Goal: Task Accomplishment & Management: Complete application form

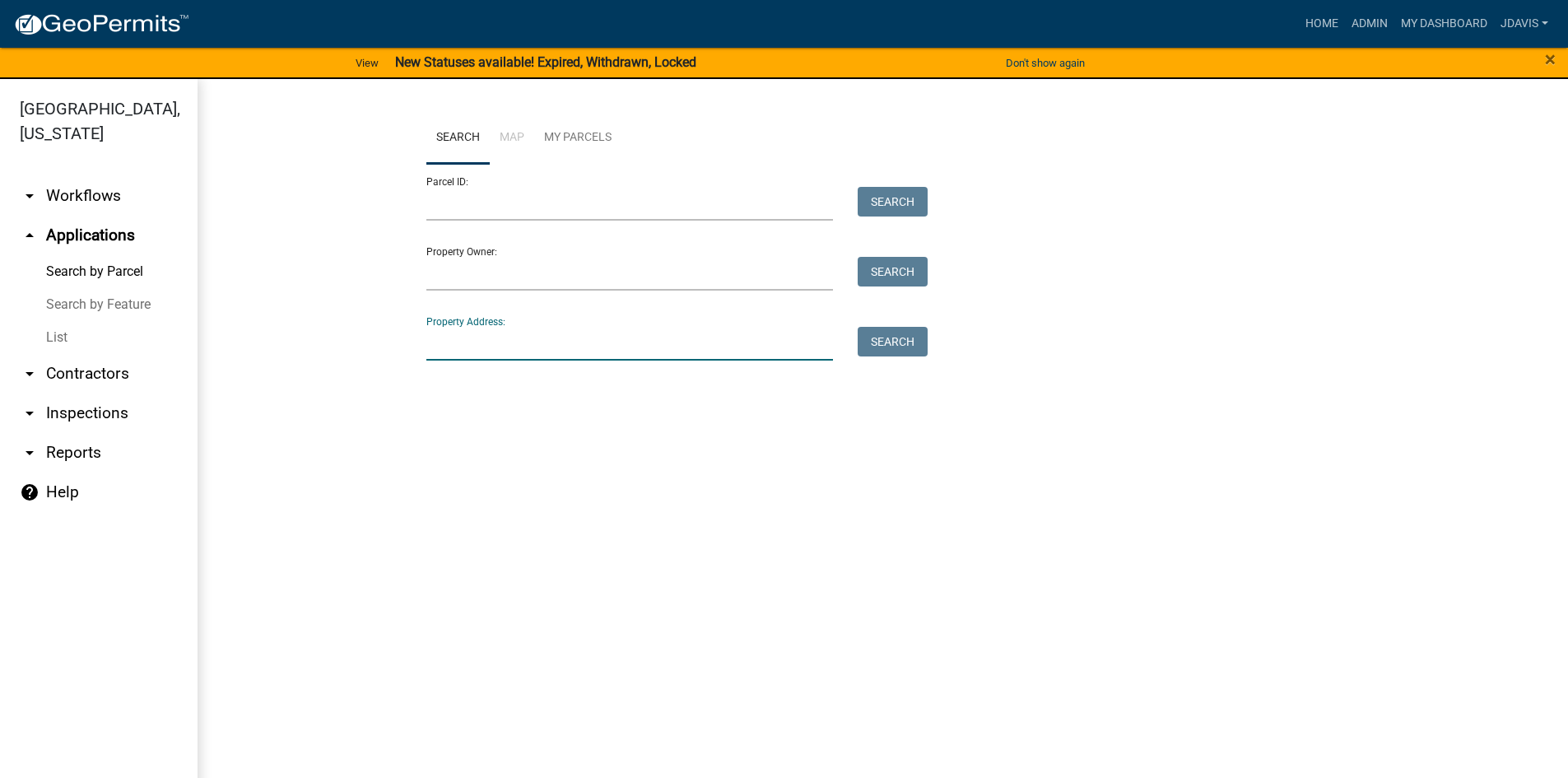
click at [469, 352] on input "Property Address:" at bounding box center [629, 343] width 407 height 34
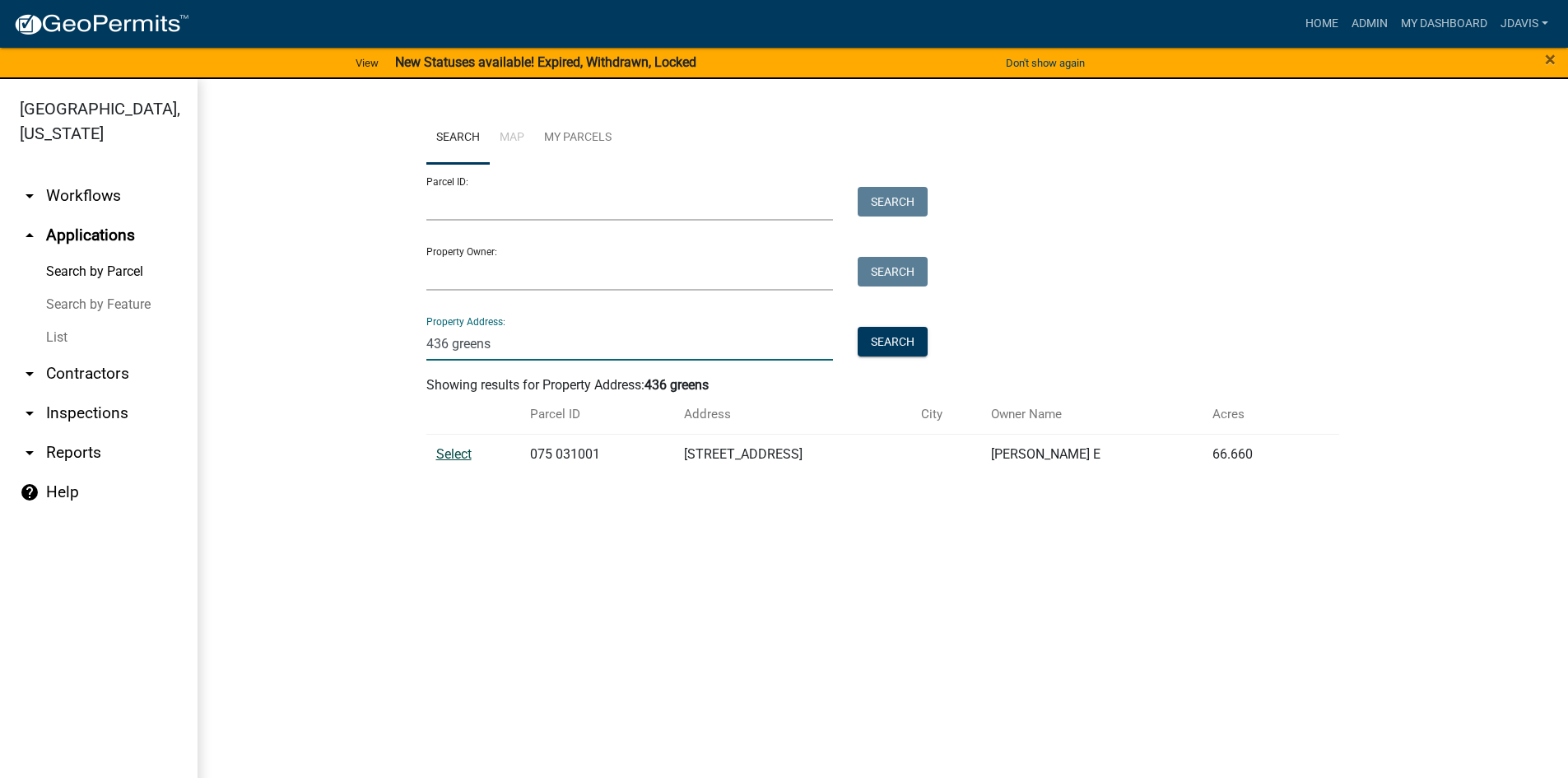
type input "436 greens"
click at [471, 448] on span "Select" at bounding box center [454, 454] width 35 height 15
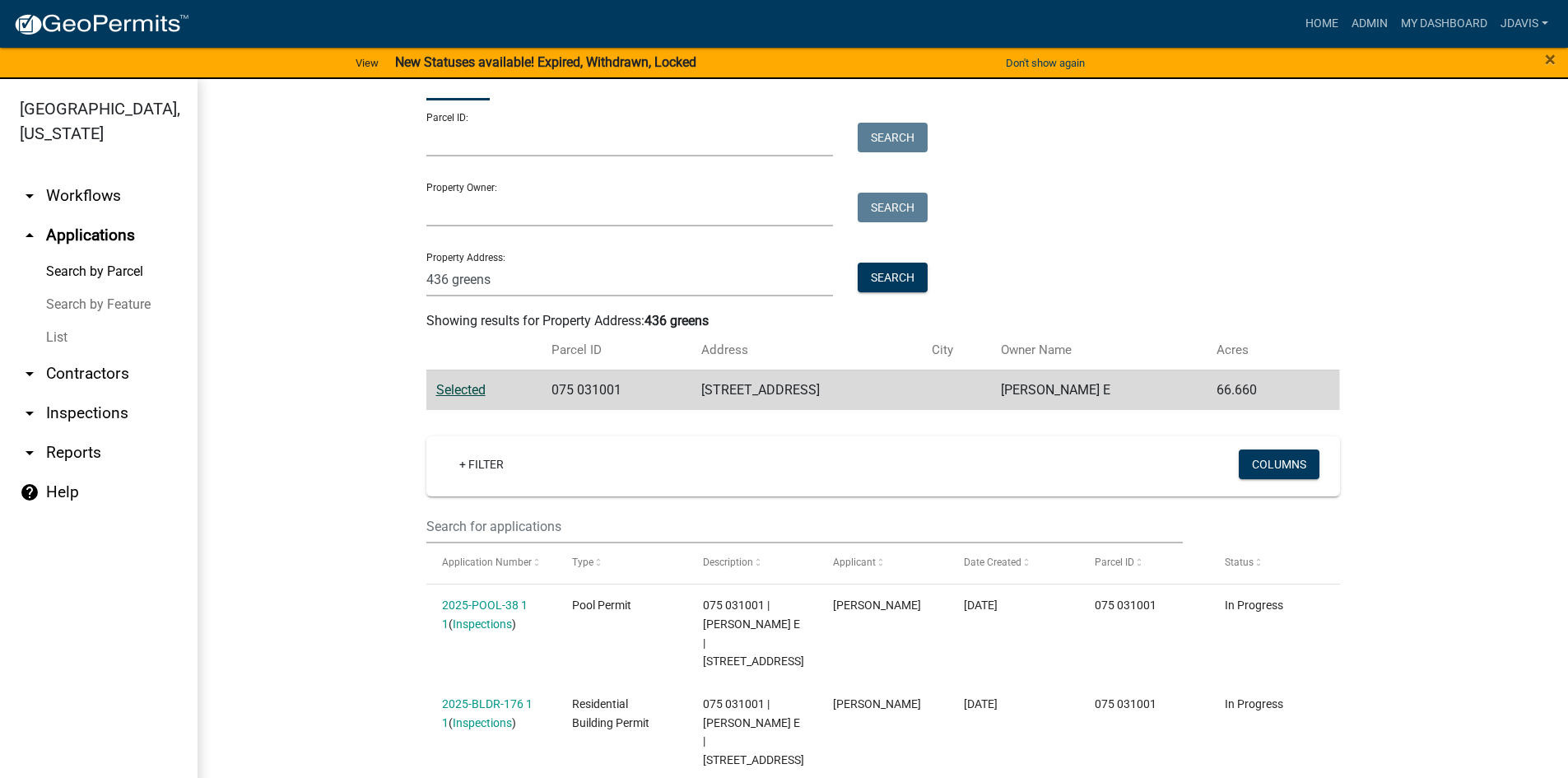
scroll to position [128, 0]
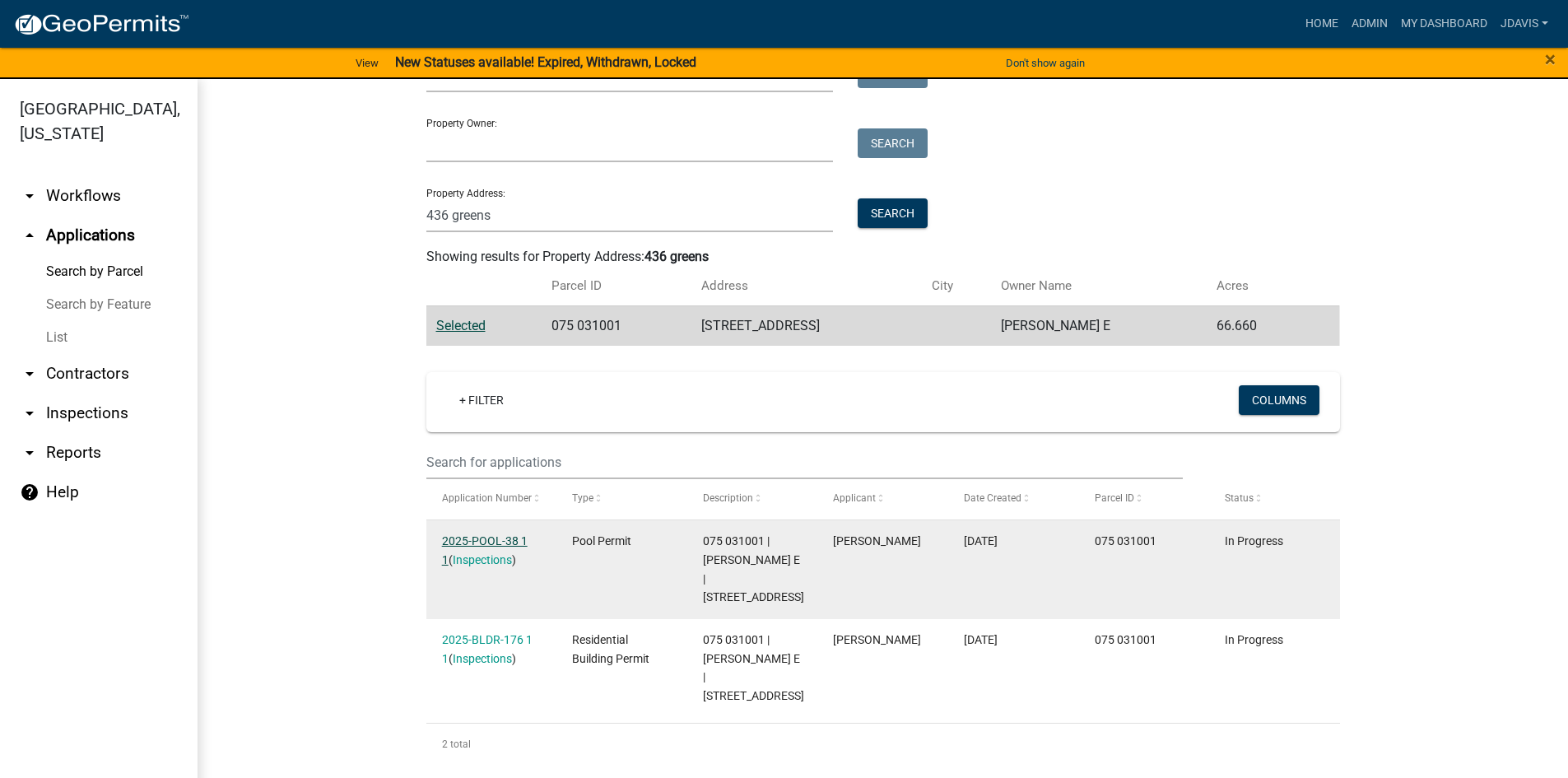
click at [488, 541] on link "2025-POOL-38 1 1" at bounding box center [485, 551] width 85 height 33
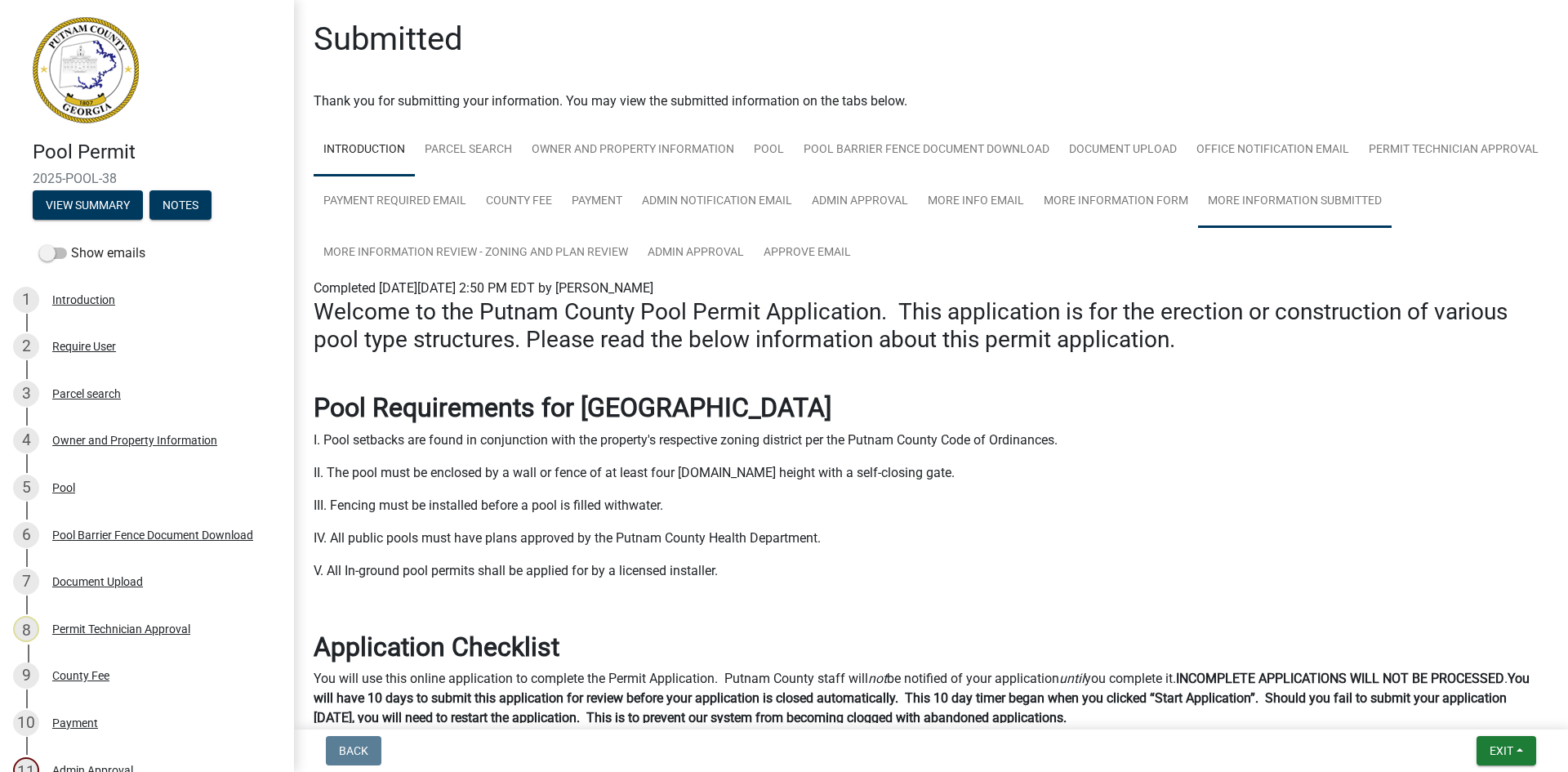
click at [1198, 228] on link "More Information Submitted" at bounding box center [1295, 202] width 194 height 52
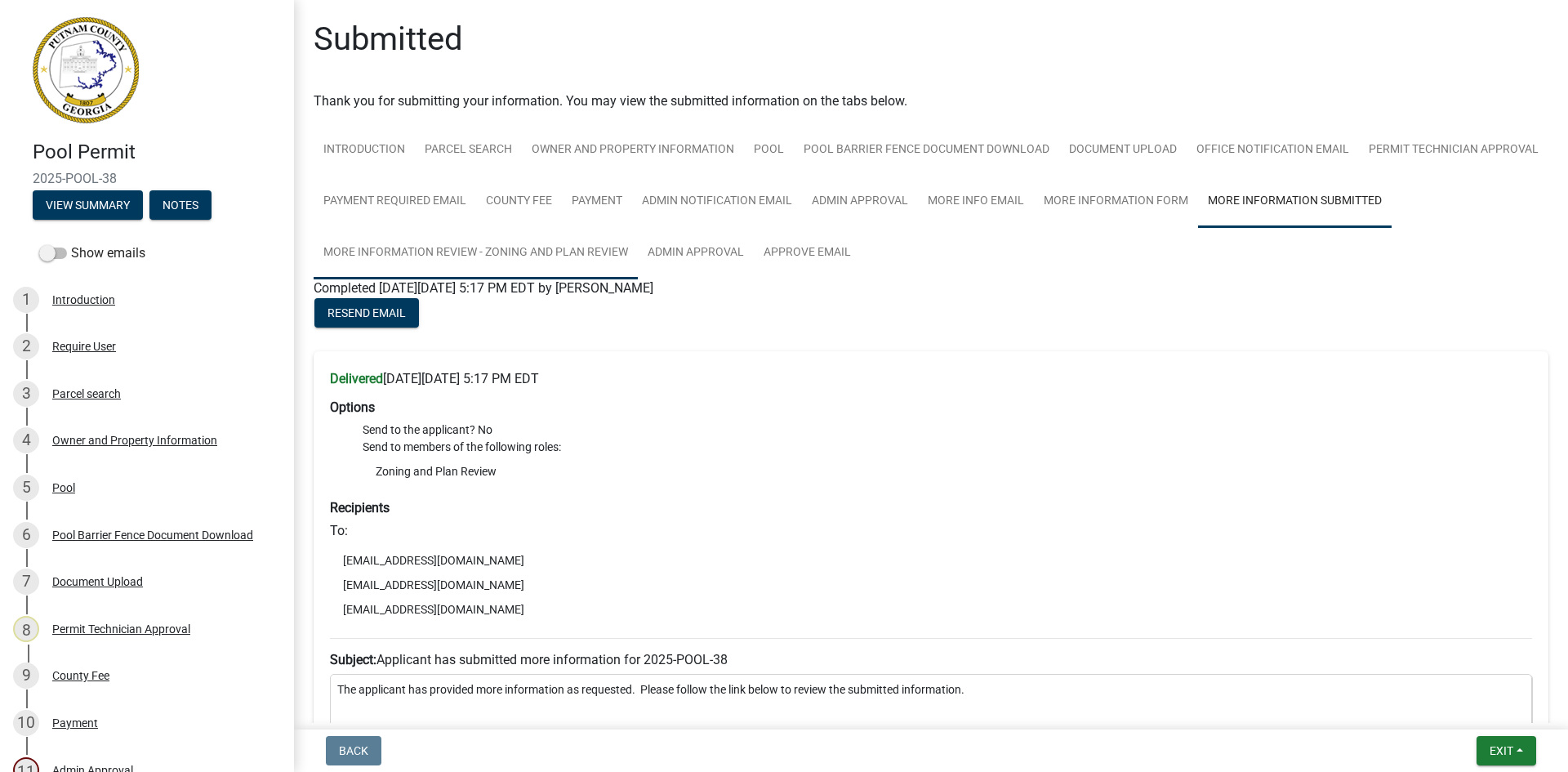
click at [638, 259] on link "More Information Review - Zoning and Plan Review" at bounding box center [475, 253] width 324 height 52
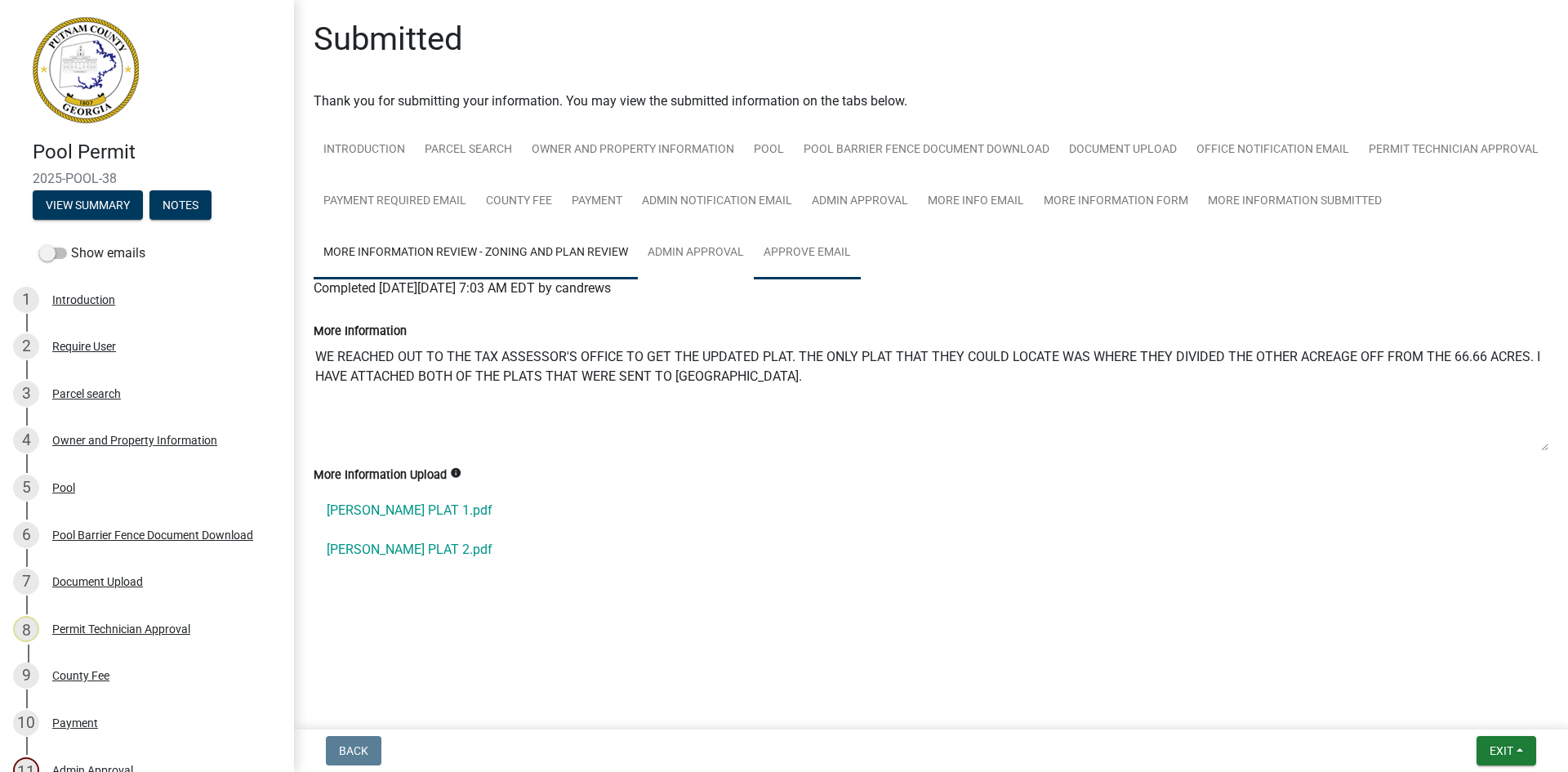
click at [831, 252] on link "Approve Email" at bounding box center [807, 253] width 107 height 52
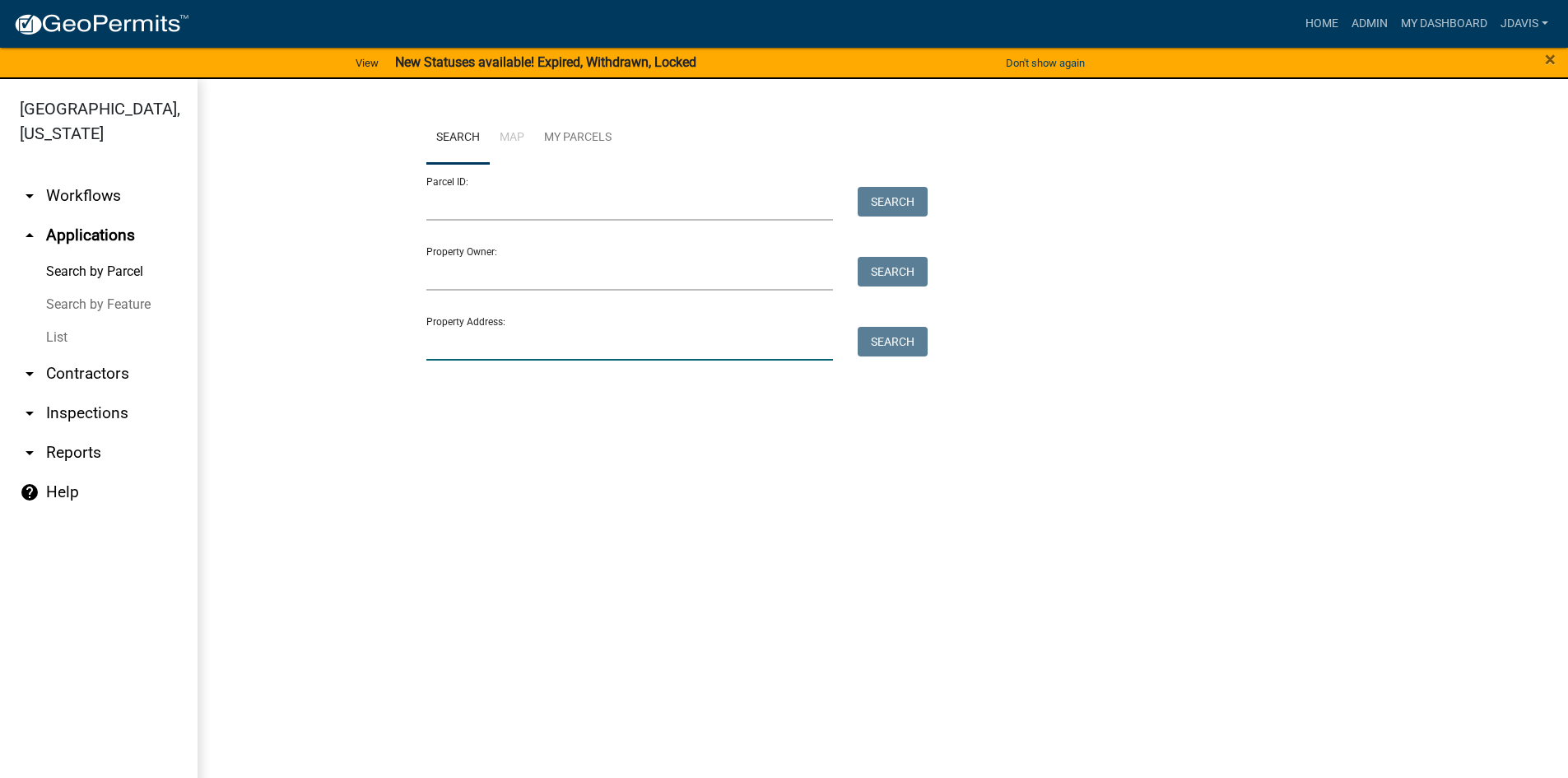
click at [527, 347] on input "Property Address:" at bounding box center [629, 343] width 407 height 34
click at [540, 204] on input "Parcel ID:" at bounding box center [629, 203] width 407 height 34
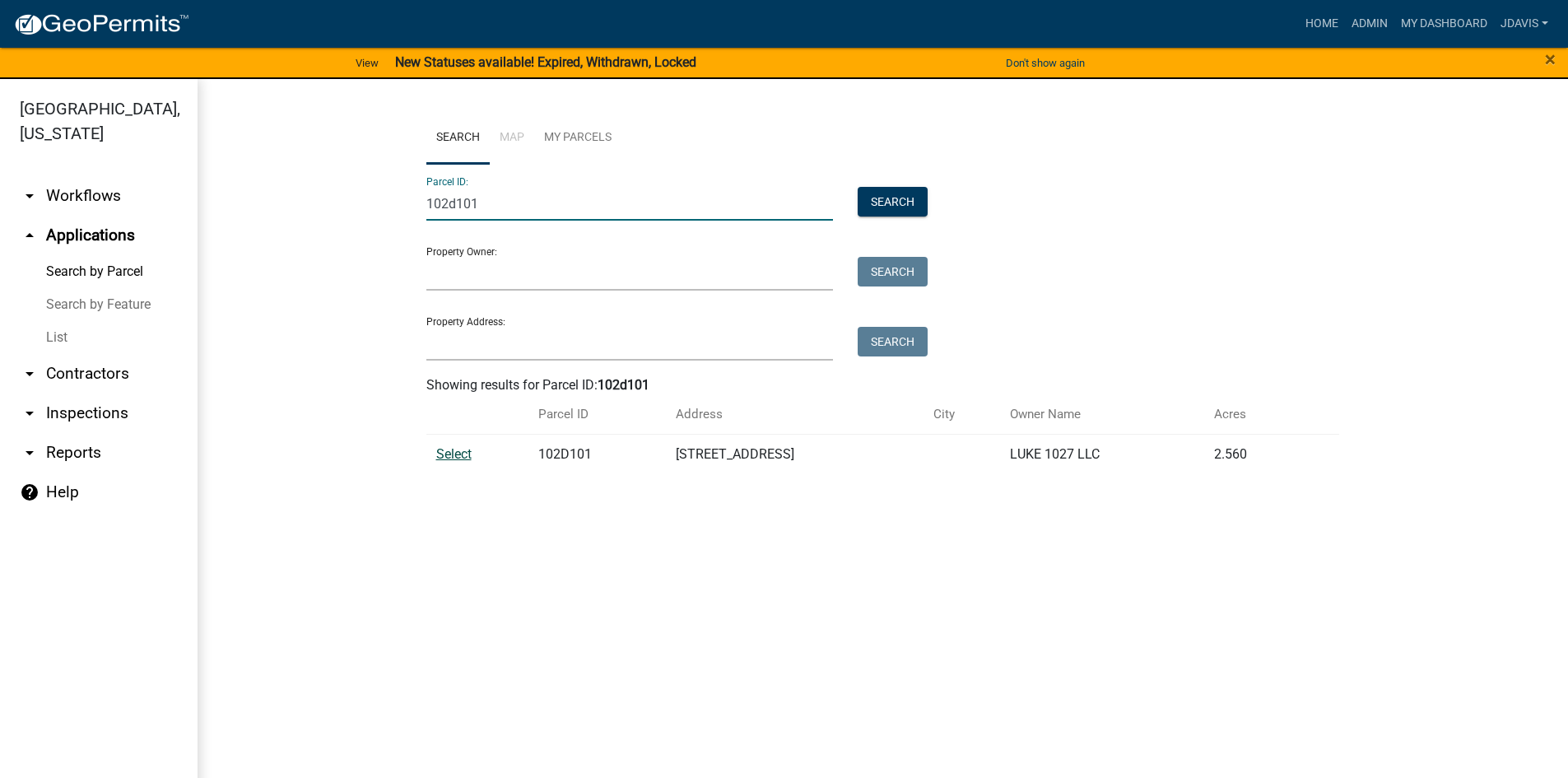
type input "102d101"
click at [453, 458] on span "Select" at bounding box center [454, 454] width 35 height 15
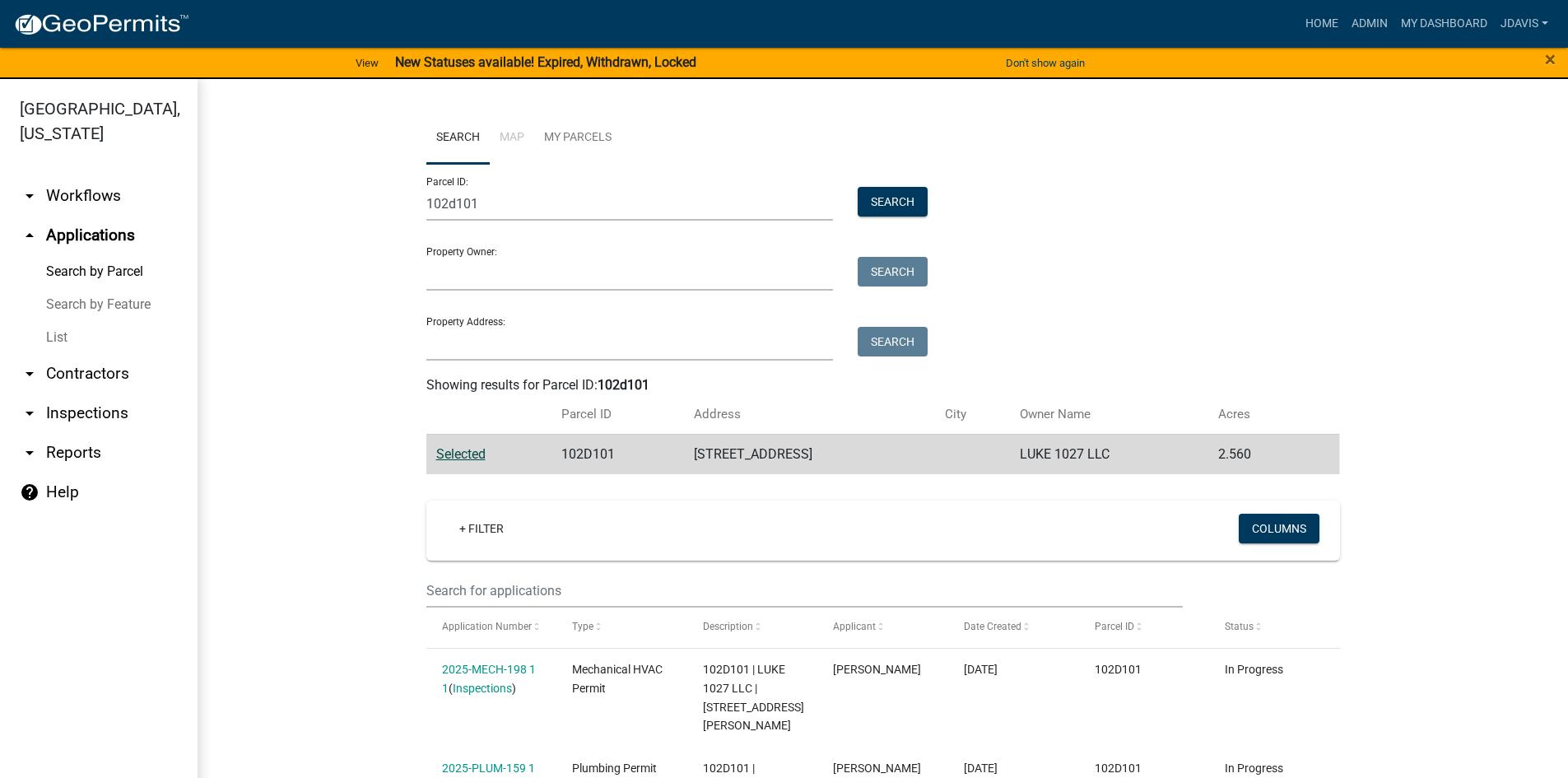
click at [58, 337] on link "List" at bounding box center [99, 337] width 197 height 33
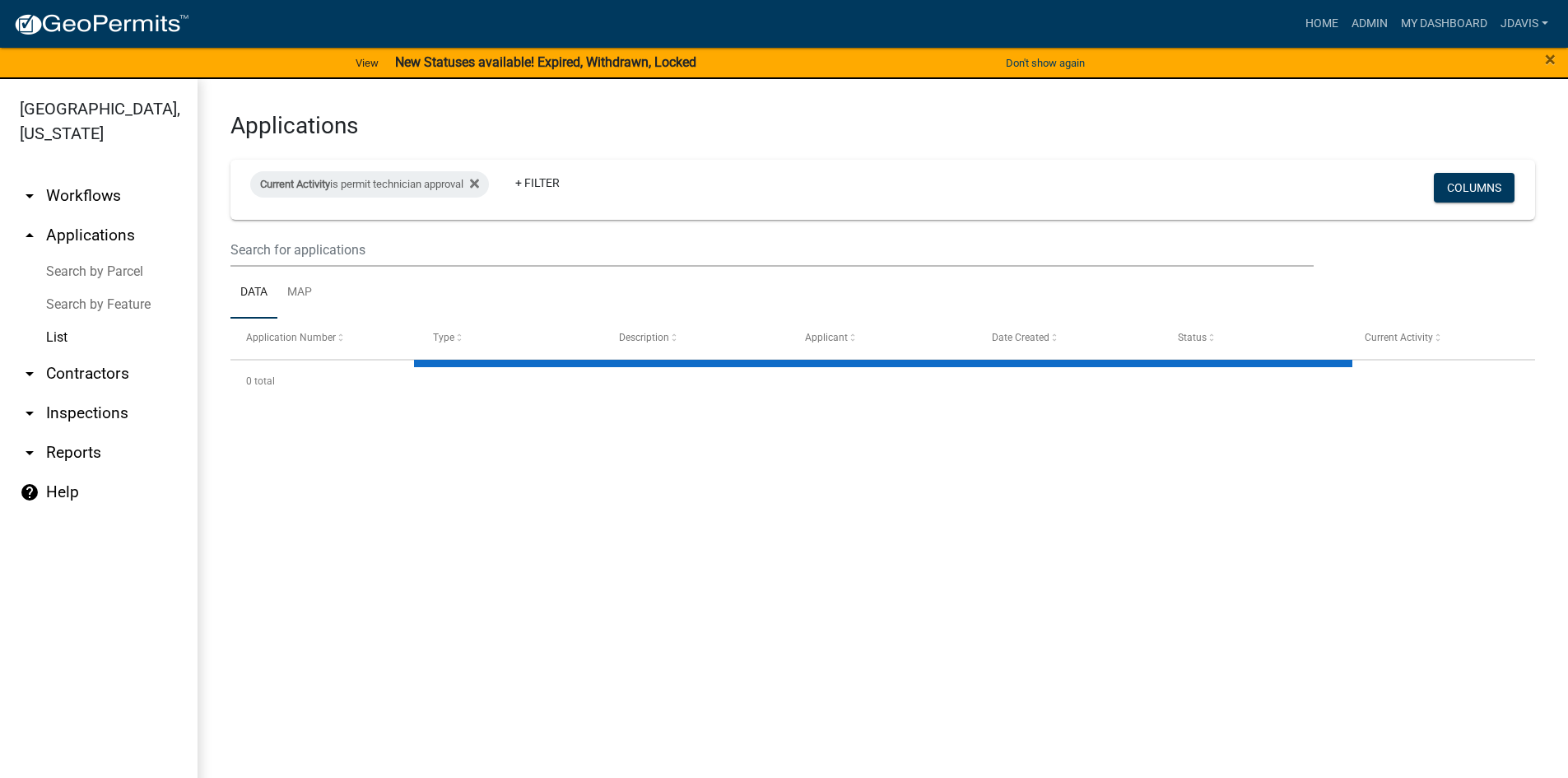
select select "2: 50"
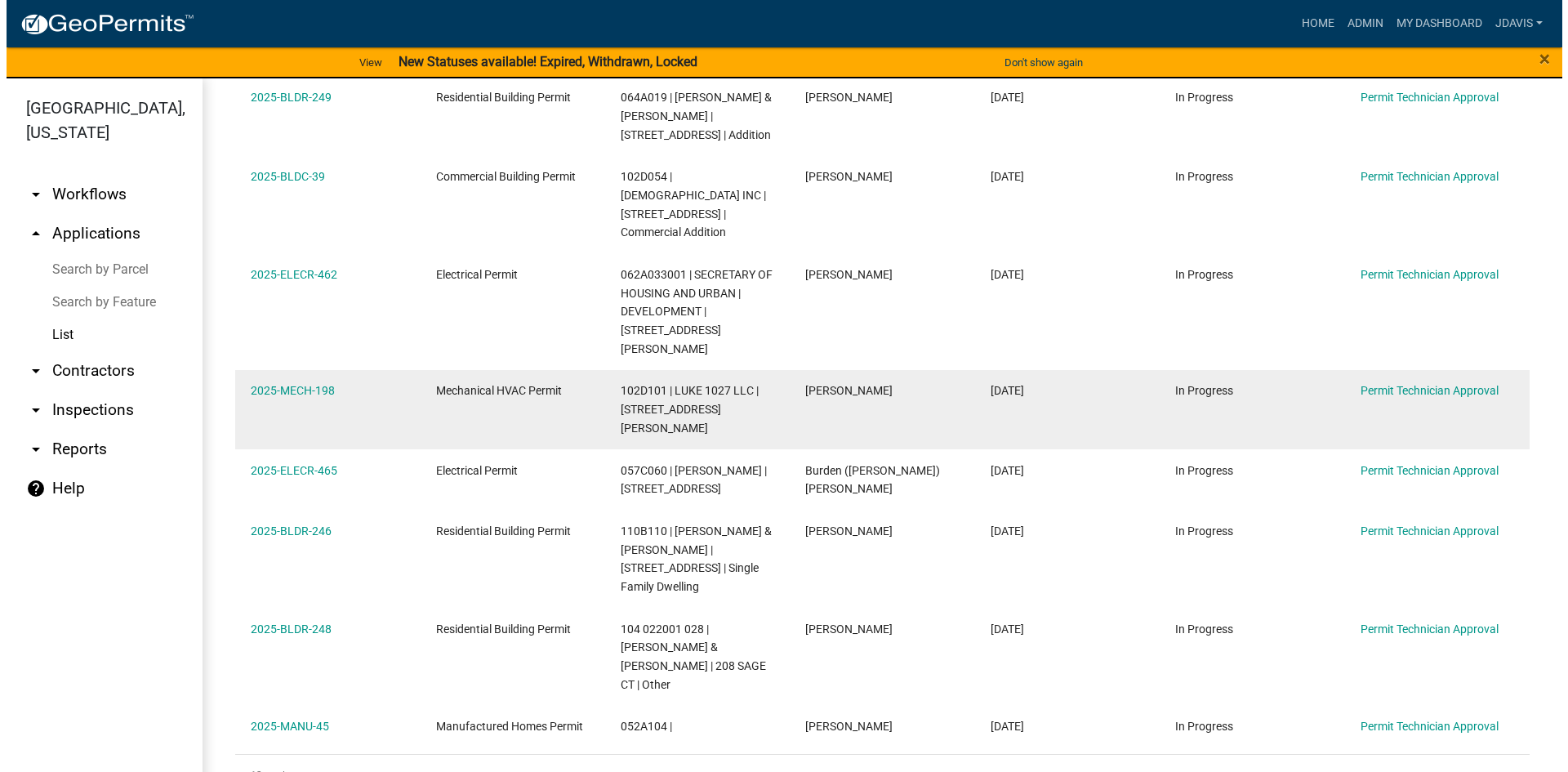
scroll to position [615, 0]
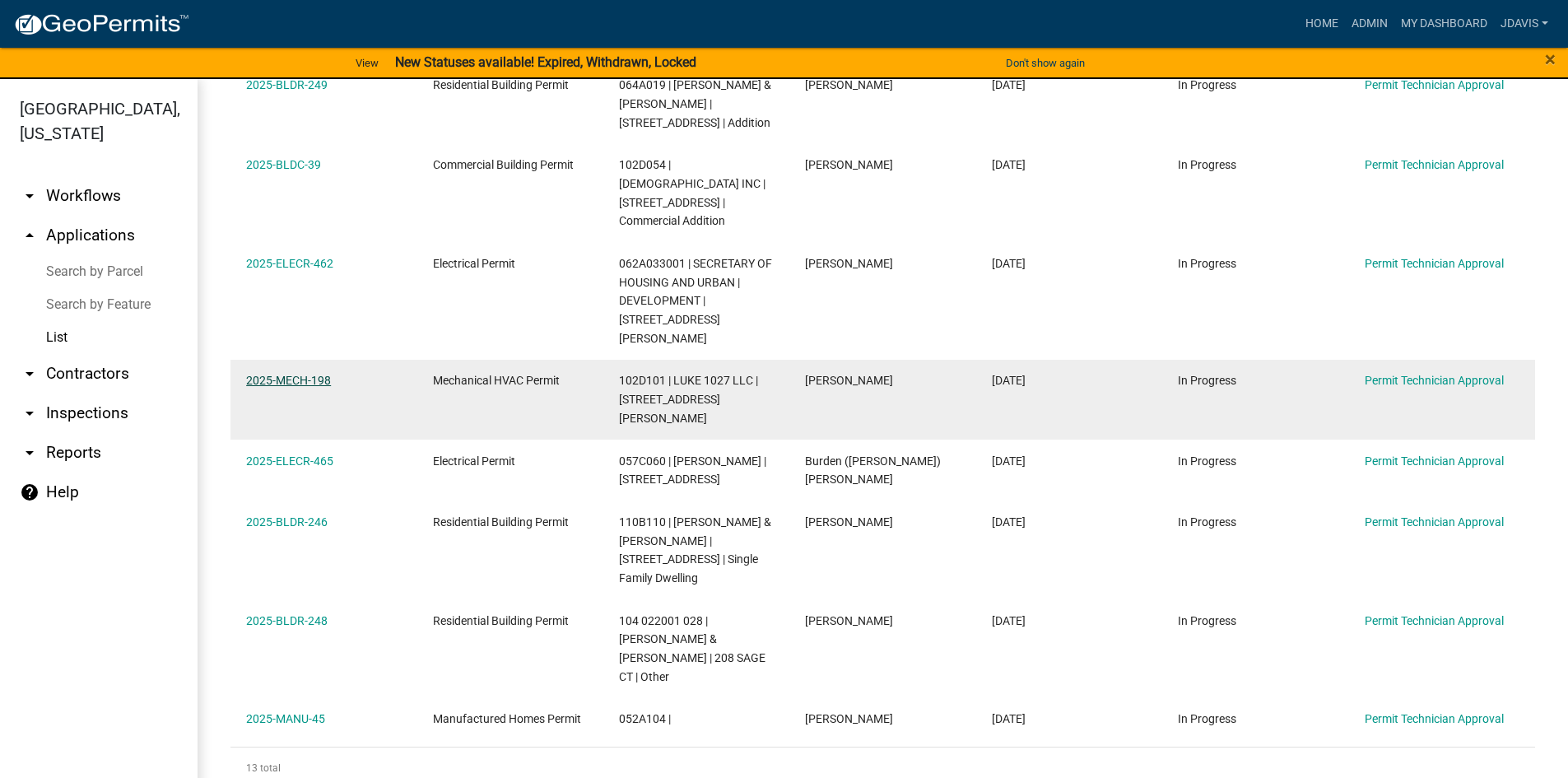
click at [304, 374] on link "2025-MECH-198" at bounding box center [288, 380] width 85 height 13
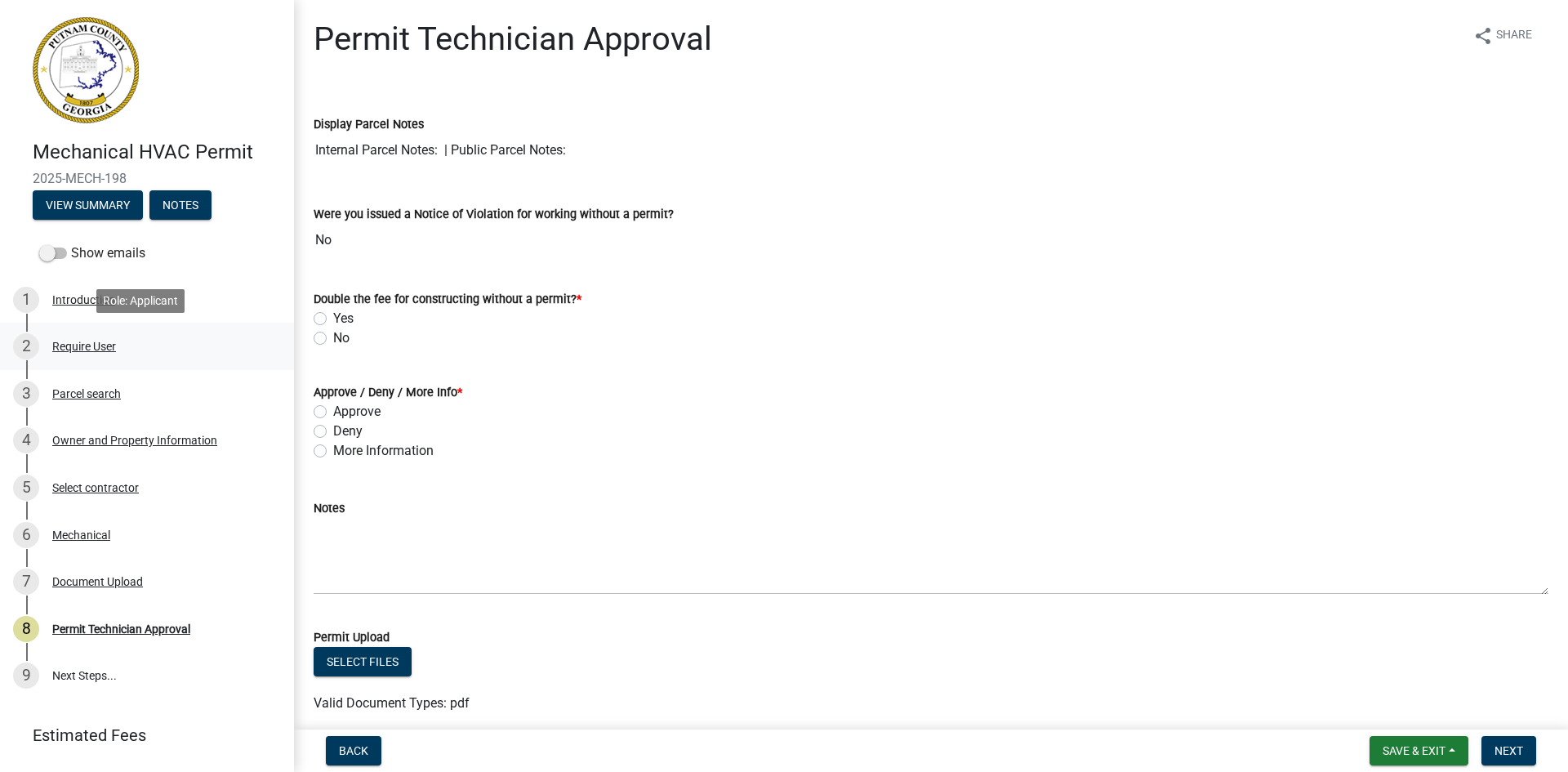
click at [100, 347] on div "Require User" at bounding box center [84, 346] width 64 height 11
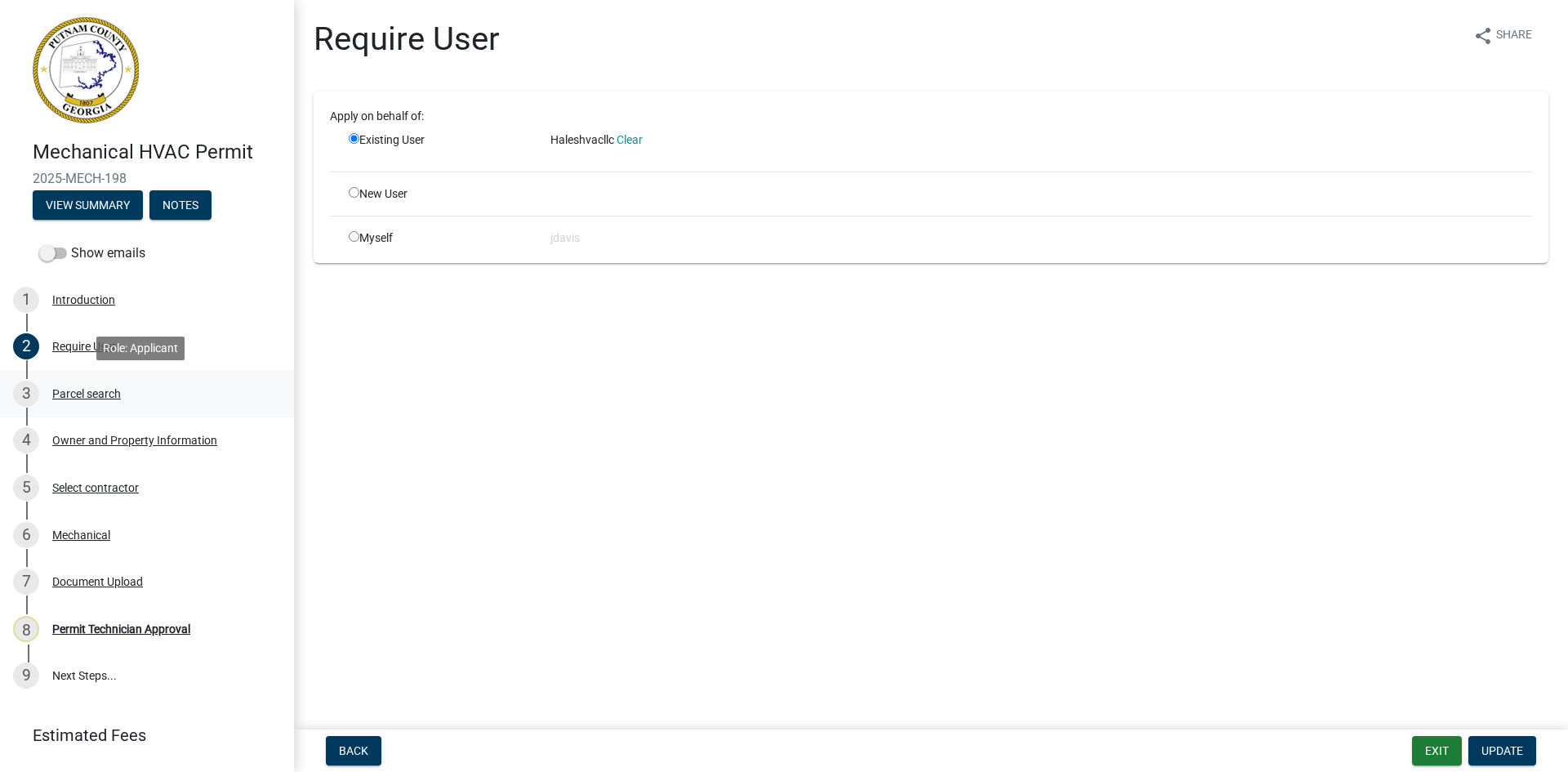
click at [100, 394] on div "Parcel search" at bounding box center [86, 394] width 68 height 11
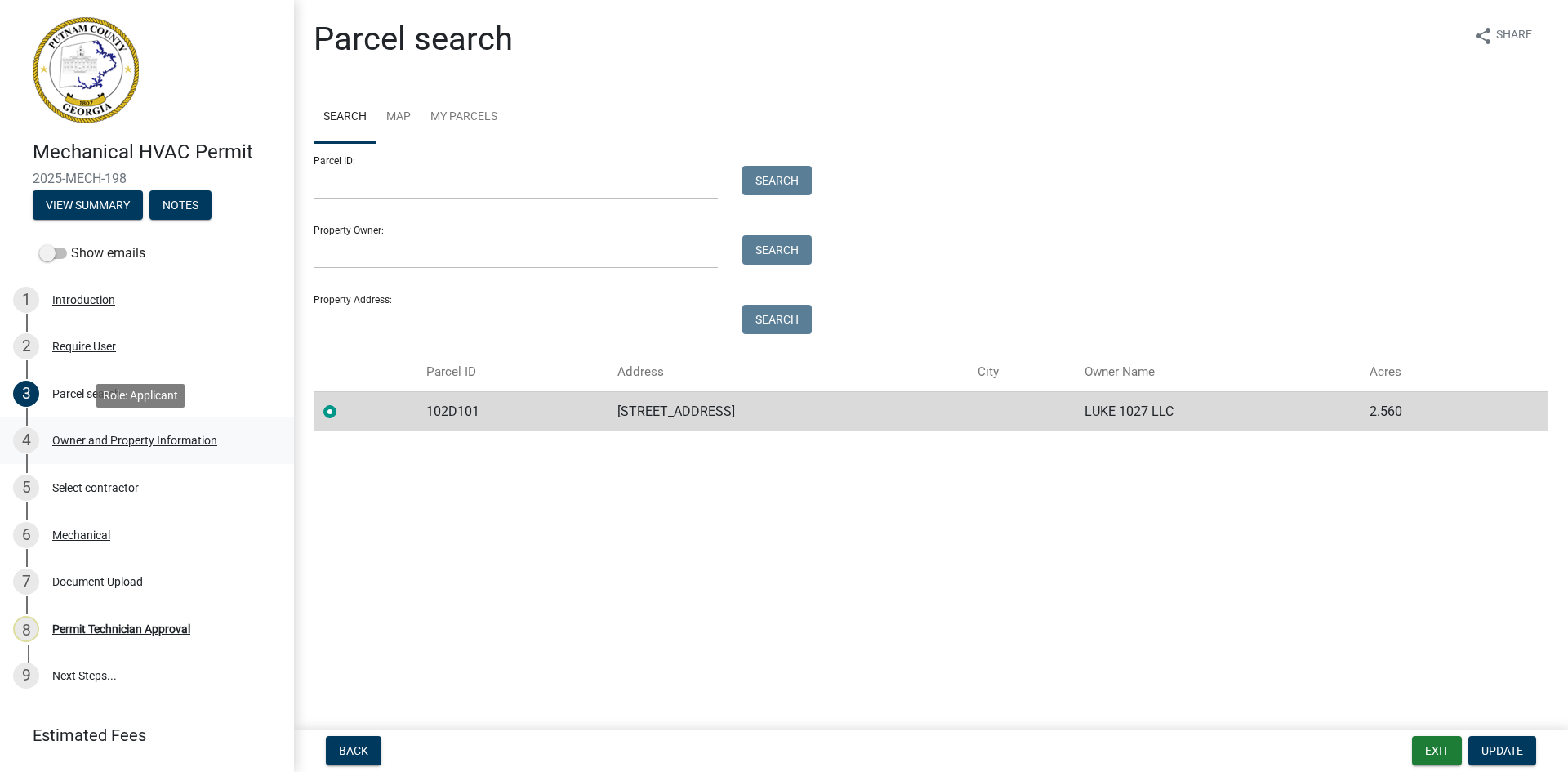
click at [138, 436] on div "Owner and Property Information" at bounding box center [135, 440] width 165 height 11
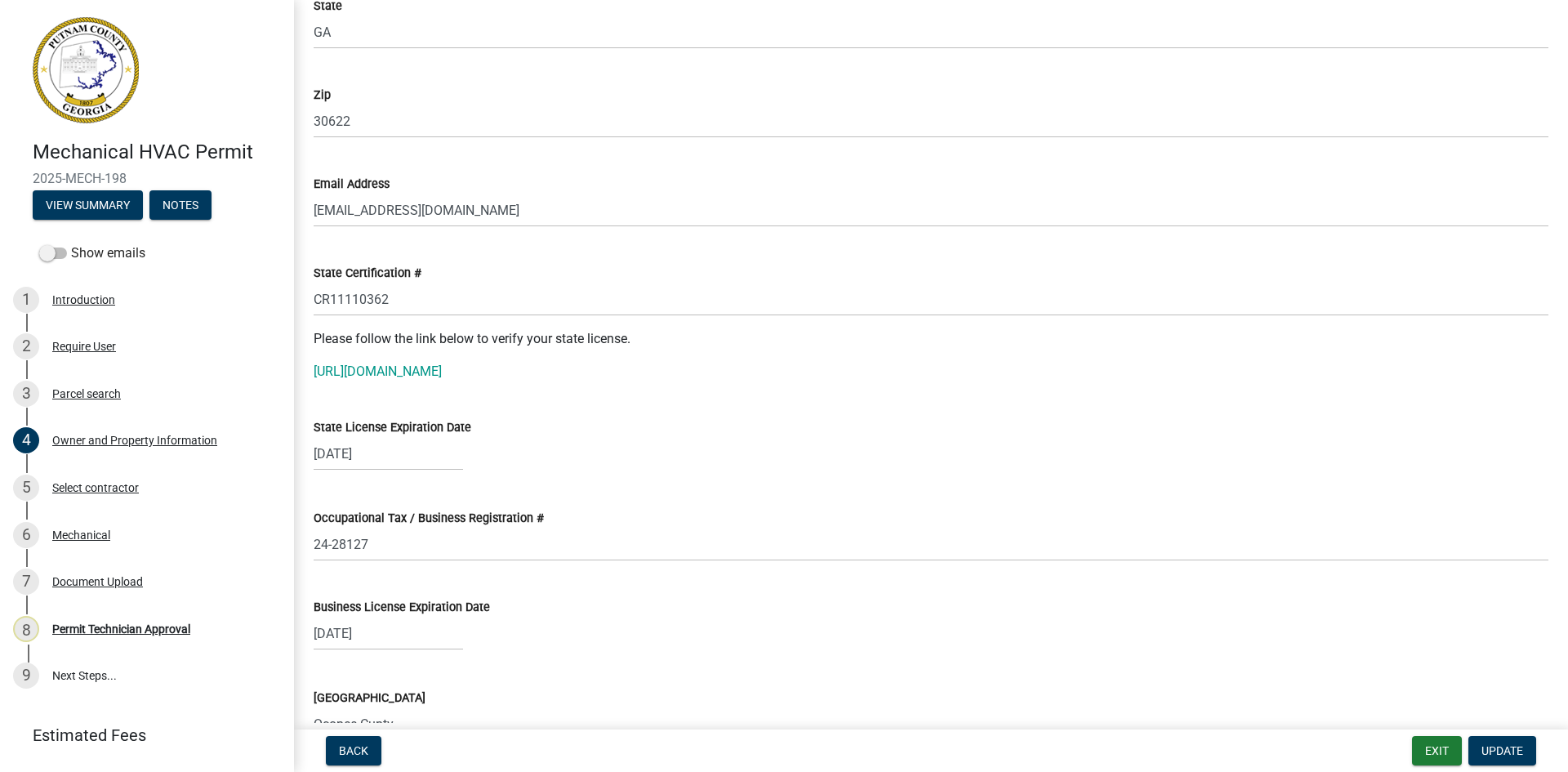
scroll to position [1961, 0]
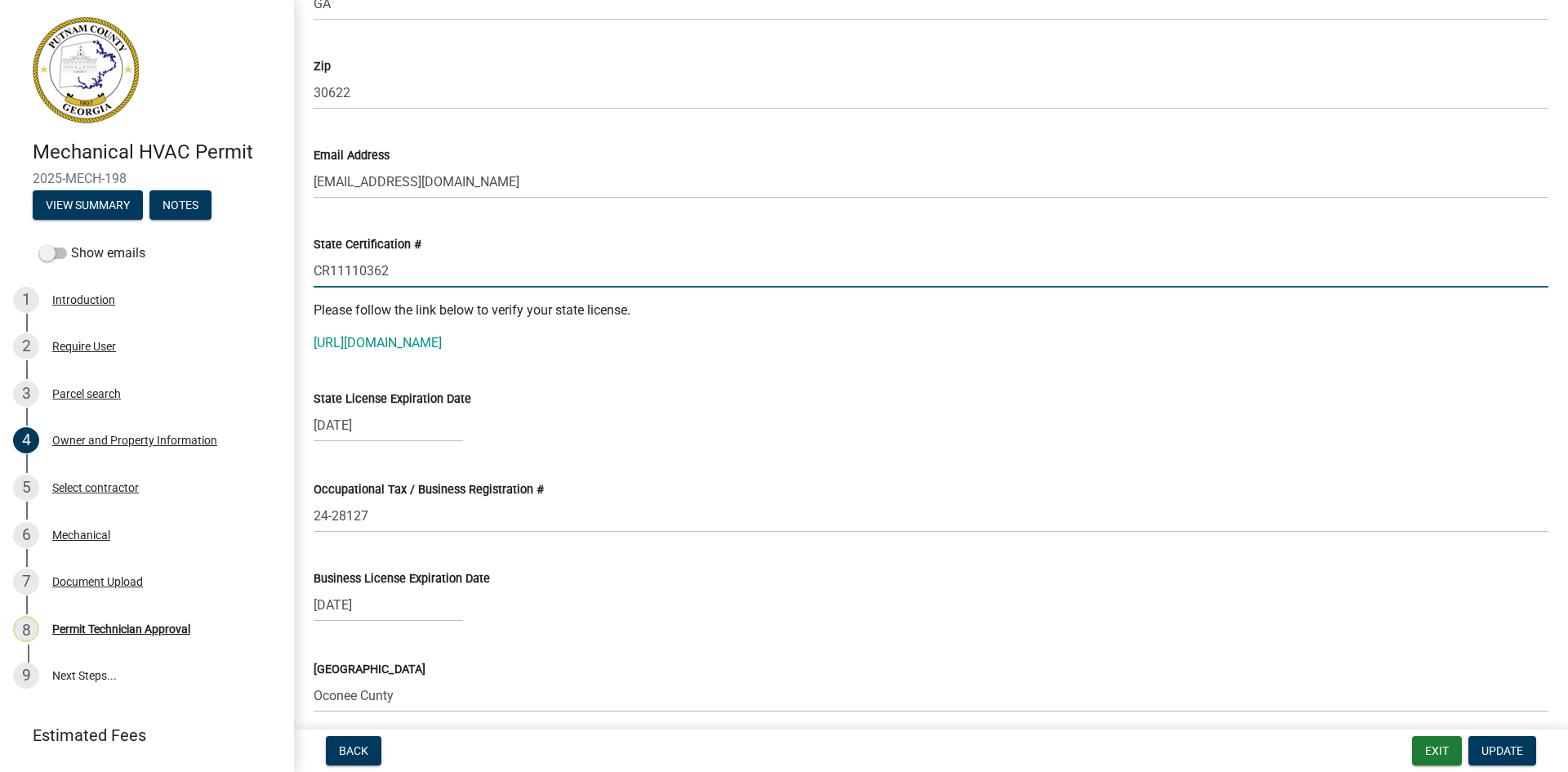
drag, startPoint x: 316, startPoint y: 272, endPoint x: 403, endPoint y: 271, distance: 87.0
click at [403, 271] on input "CR11110362" at bounding box center [931, 270] width 1235 height 33
click at [421, 341] on link "[URL][DOMAIN_NAME]" at bounding box center [377, 342] width 128 height 15
click at [337, 272] on input "CR11110362" at bounding box center [931, 270] width 1235 height 33
drag, startPoint x: 314, startPoint y: 271, endPoint x: 387, endPoint y: 274, distance: 73.1
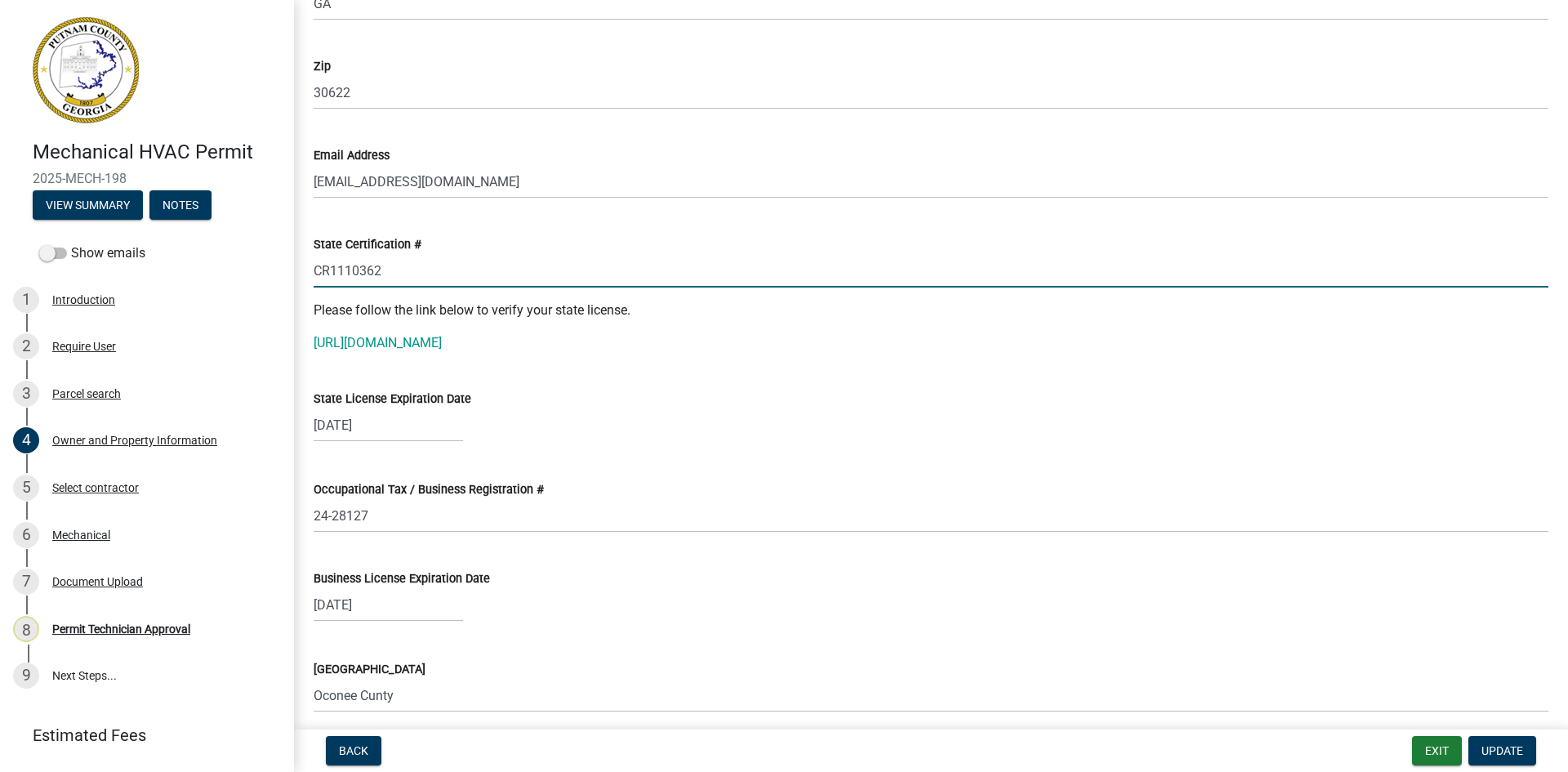
click at [387, 274] on input "CR1110362" at bounding box center [931, 270] width 1235 height 33
click at [336, 277] on input "CR1110362" at bounding box center [931, 270] width 1235 height 33
click at [386, 270] on input "CR110362" at bounding box center [931, 270] width 1235 height 33
type input "CR110362"
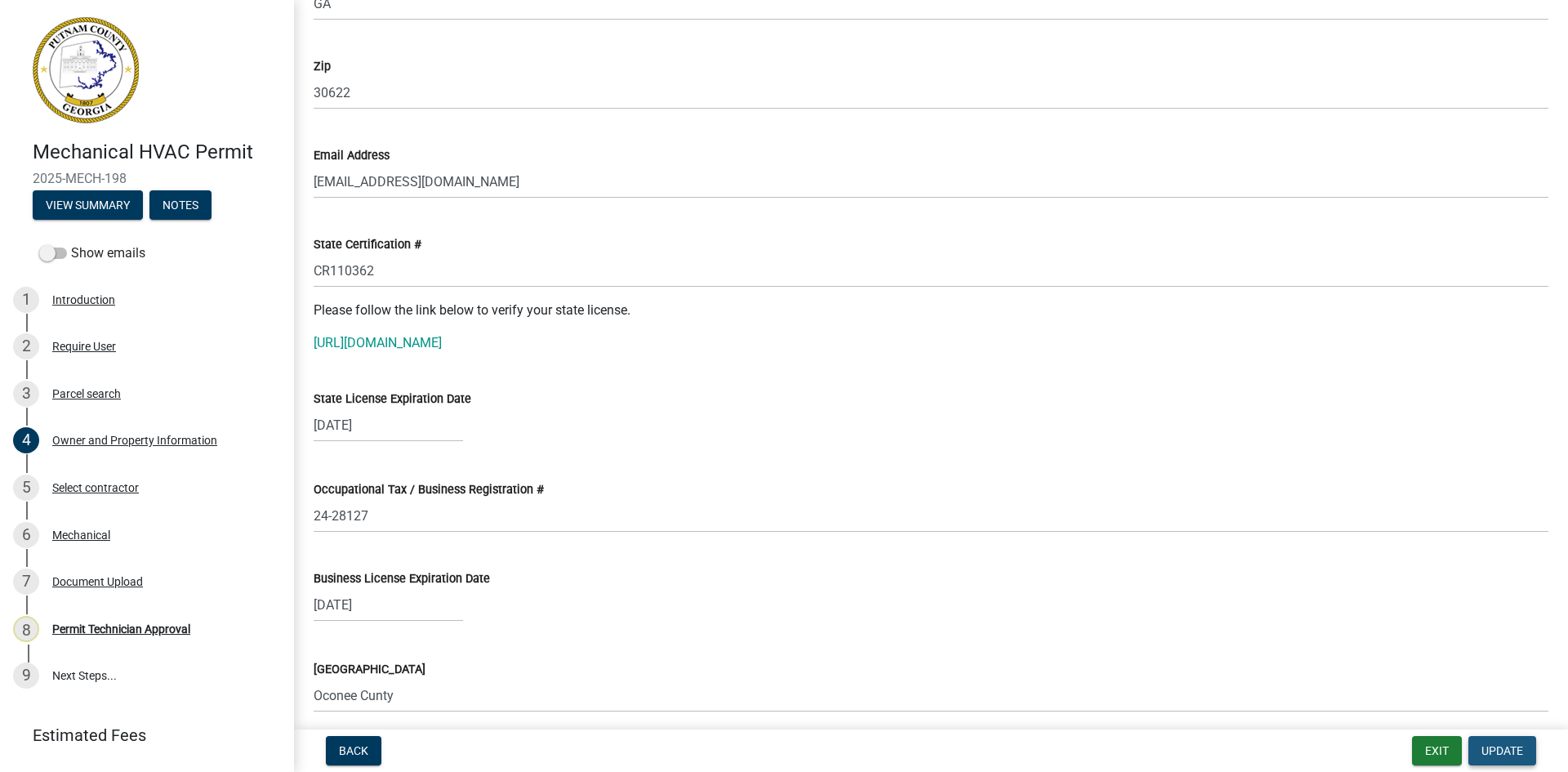
click at [1509, 753] on span "Update" at bounding box center [1502, 751] width 42 height 13
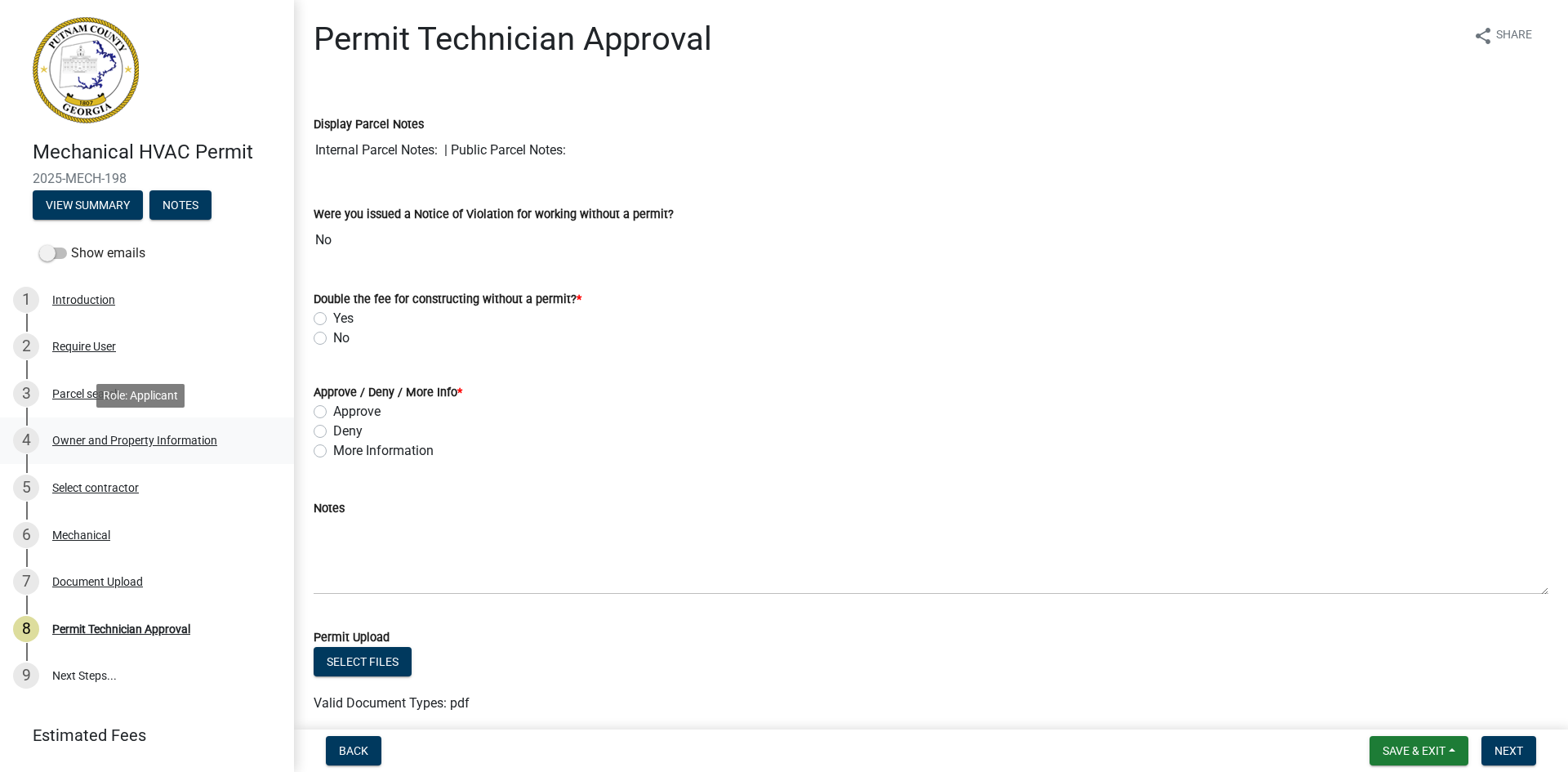
click at [186, 440] on div "Owner and Property Information" at bounding box center [135, 440] width 165 height 11
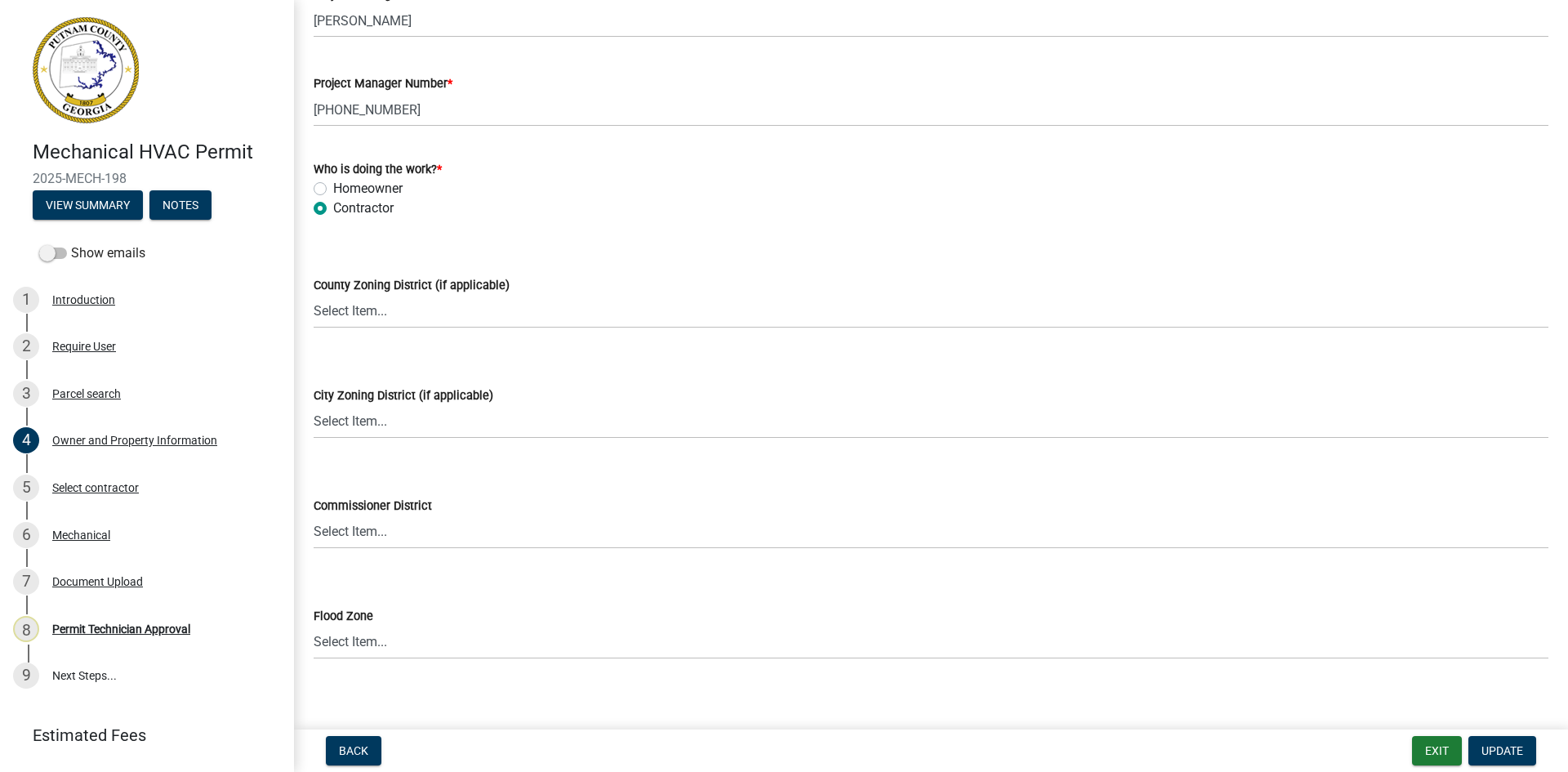
scroll to position [2740, 0]
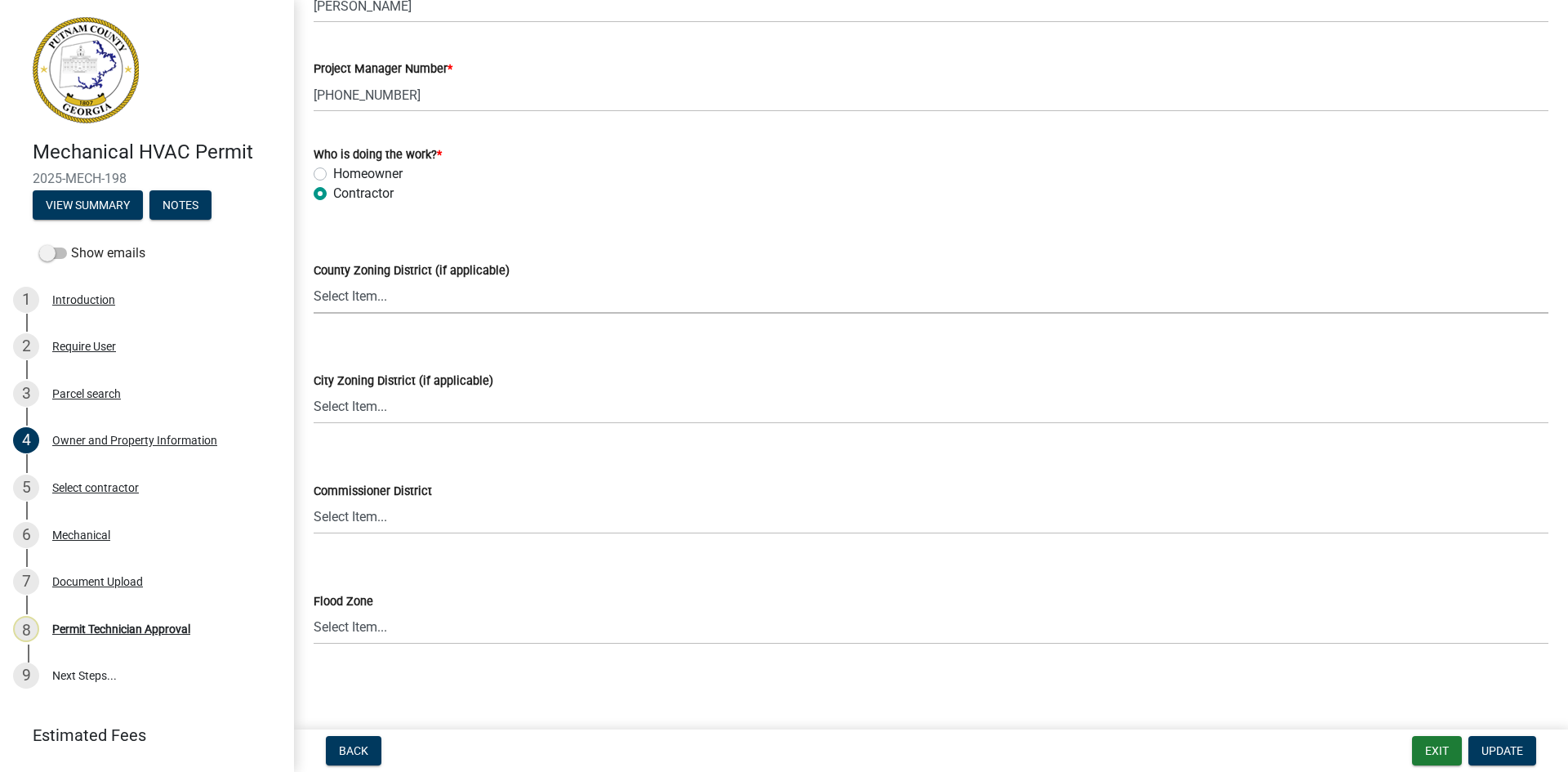
click at [406, 296] on select "Select Item... AG-1 R-1R R-1 R-2 MHP RM-1 RM-3 C-1 C-2 I-M PUD N/A" at bounding box center [931, 297] width 1235 height 33
click at [314, 280] on select "Select Item... AG-1 R-1R R-1 R-2 MHP RM-1 RM-3 C-1 C-2 I-M PUD N/A" at bounding box center [931, 297] width 1235 height 33
select select "a11fa51f-b34d-496b-ab35-5fd1b53a4648"
click at [1502, 745] on span "Update" at bounding box center [1502, 751] width 42 height 13
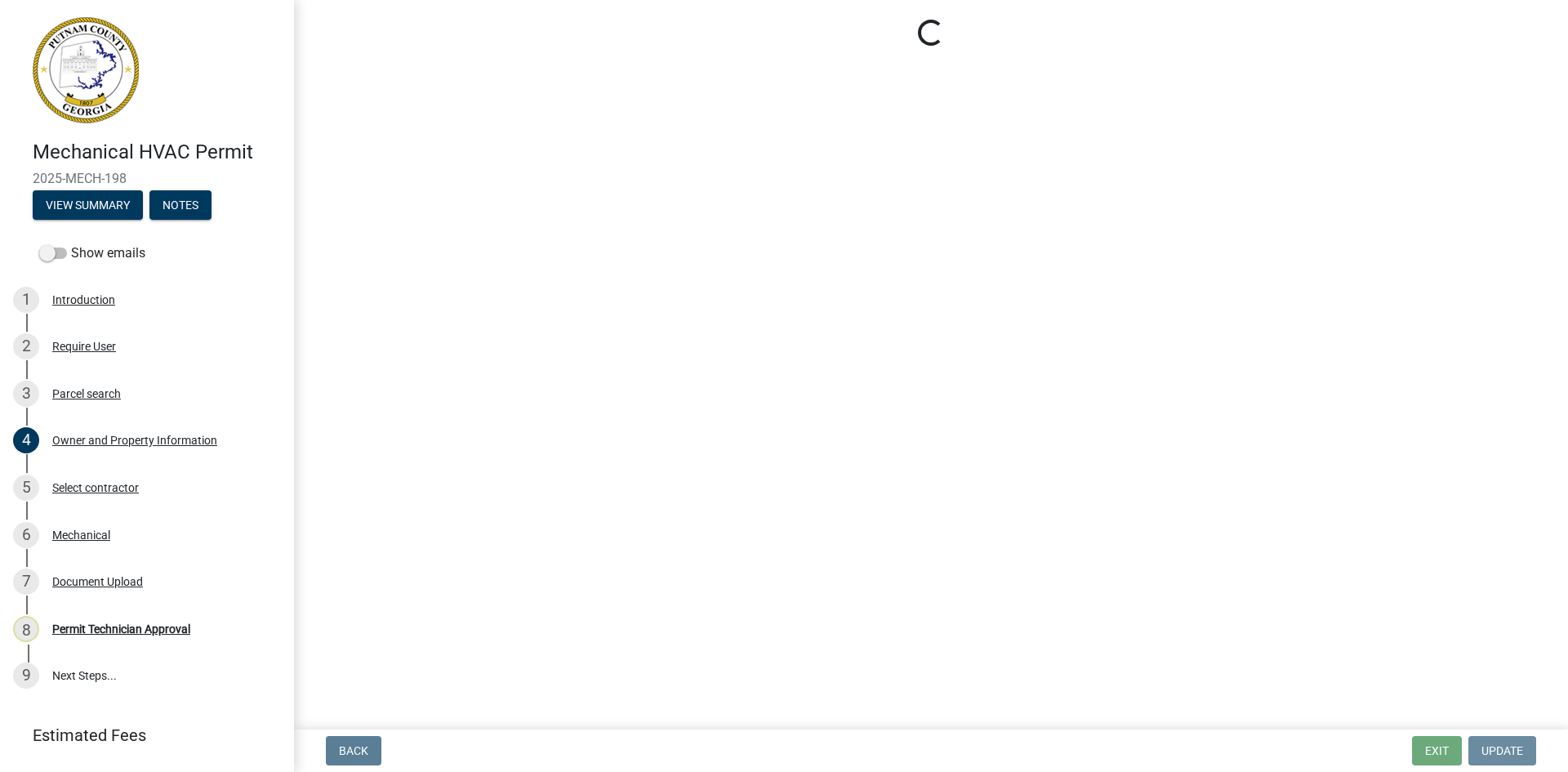
scroll to position [0, 0]
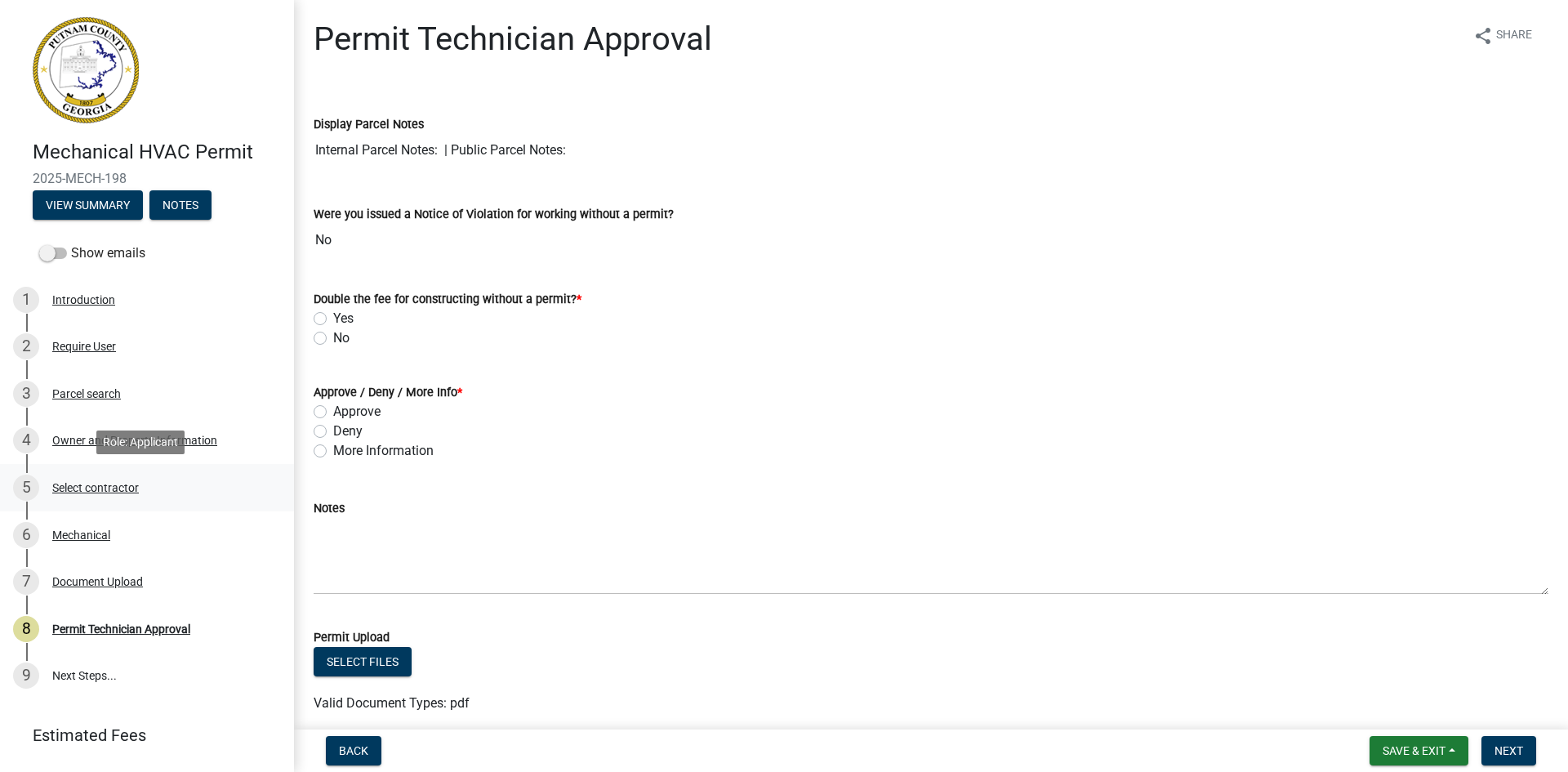
click at [130, 486] on div "Select contractor" at bounding box center [95, 488] width 86 height 11
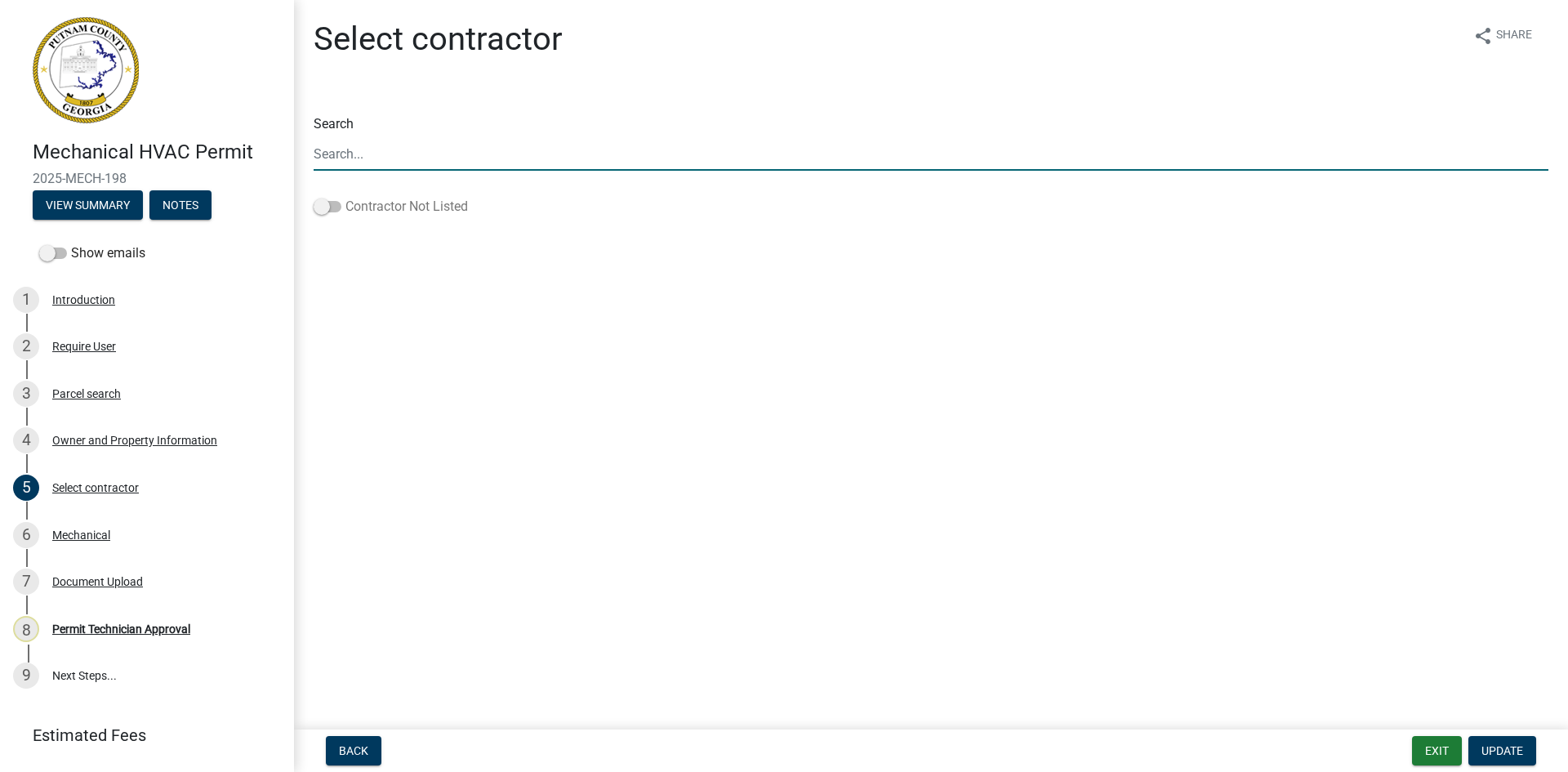
click at [329, 206] on span at bounding box center [327, 206] width 28 height 11
click at [346, 197] on input "Contractor Not Listed" at bounding box center [346, 197] width 0 height 0
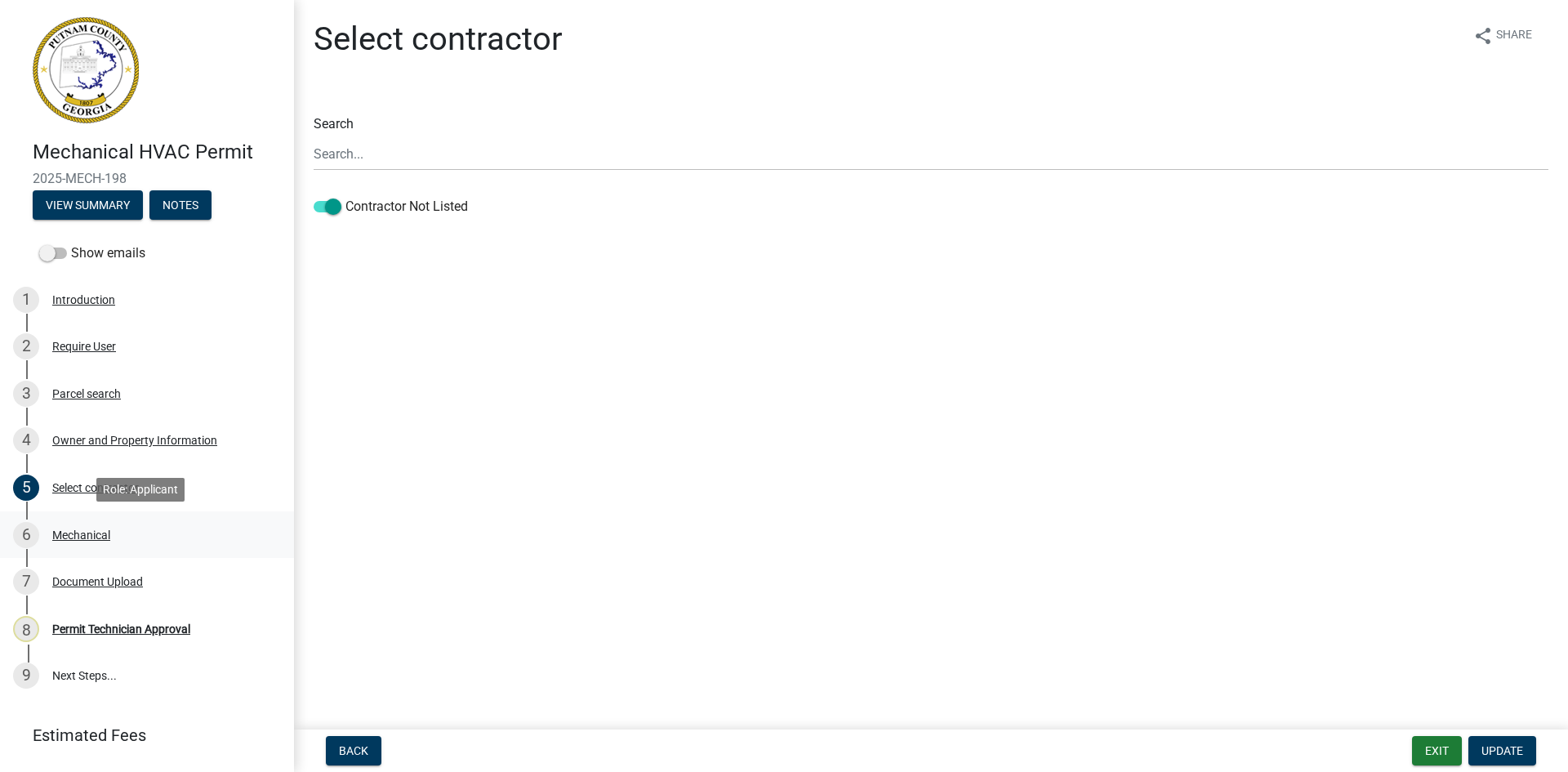
click at [101, 536] on div "Mechanical" at bounding box center [81, 535] width 58 height 11
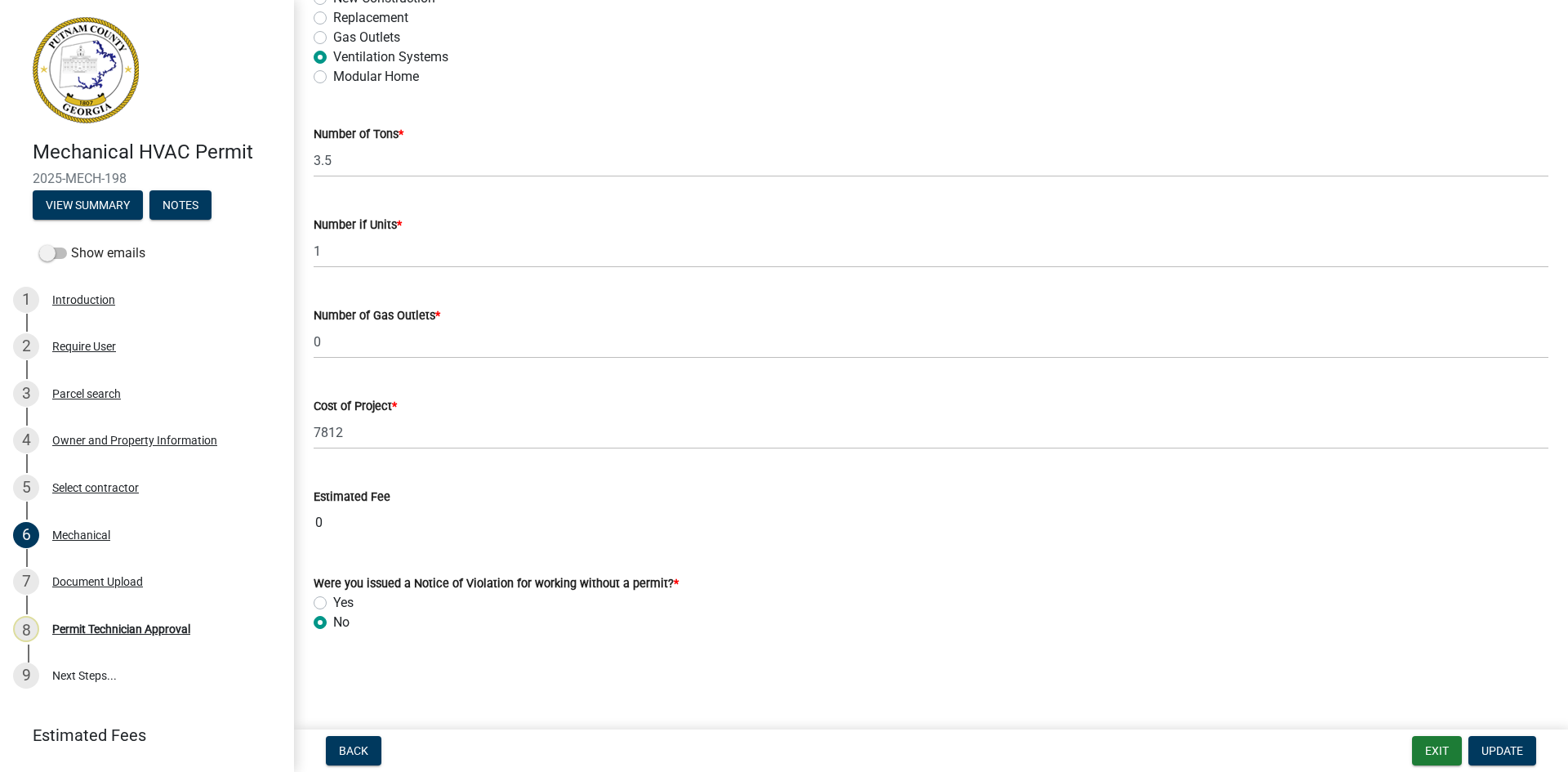
scroll to position [986, 0]
click at [112, 576] on div "Document Upload" at bounding box center [97, 582] width 90 height 11
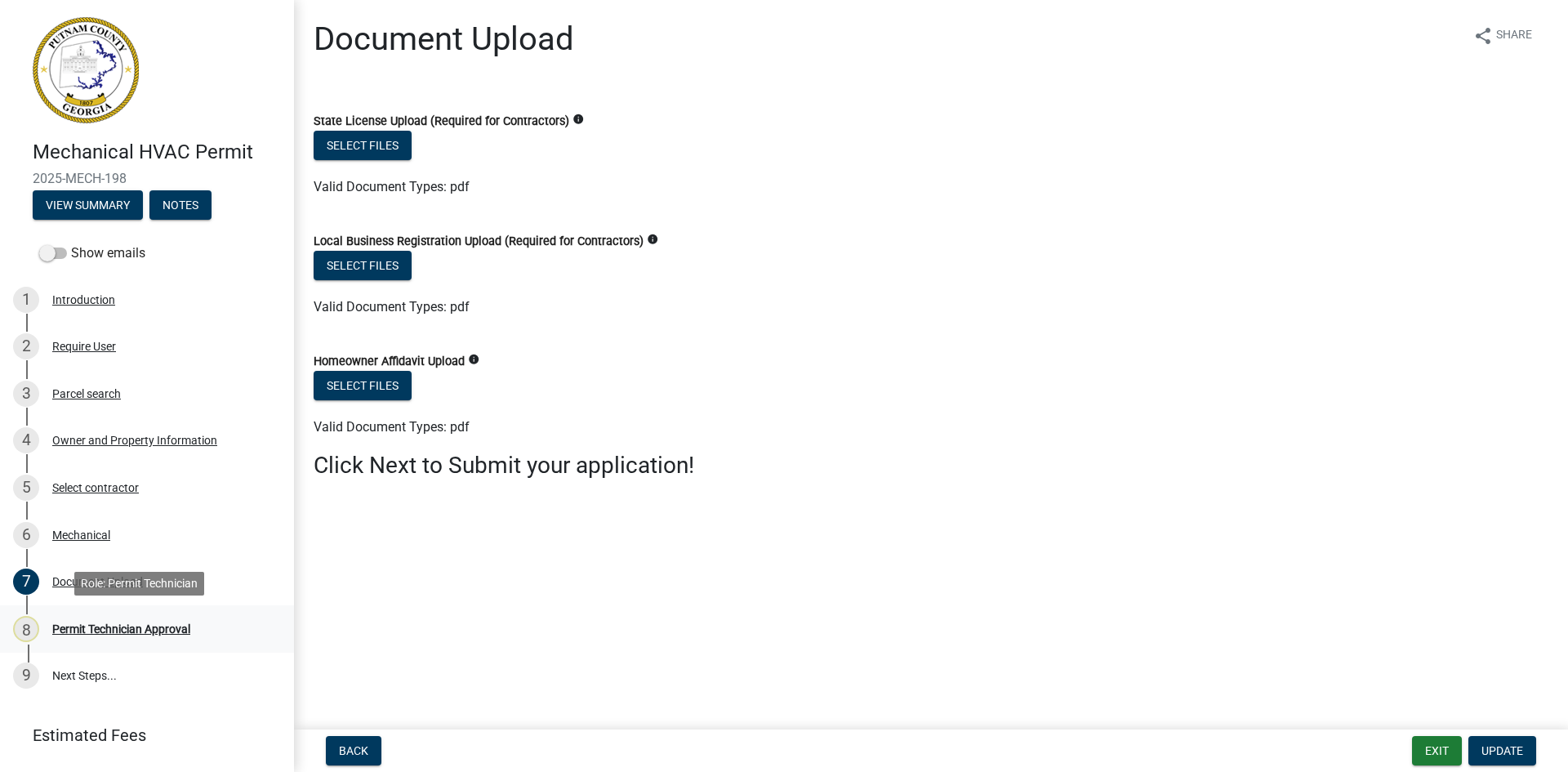
click at [165, 624] on div "Permit Technician Approval" at bounding box center [121, 629] width 138 height 11
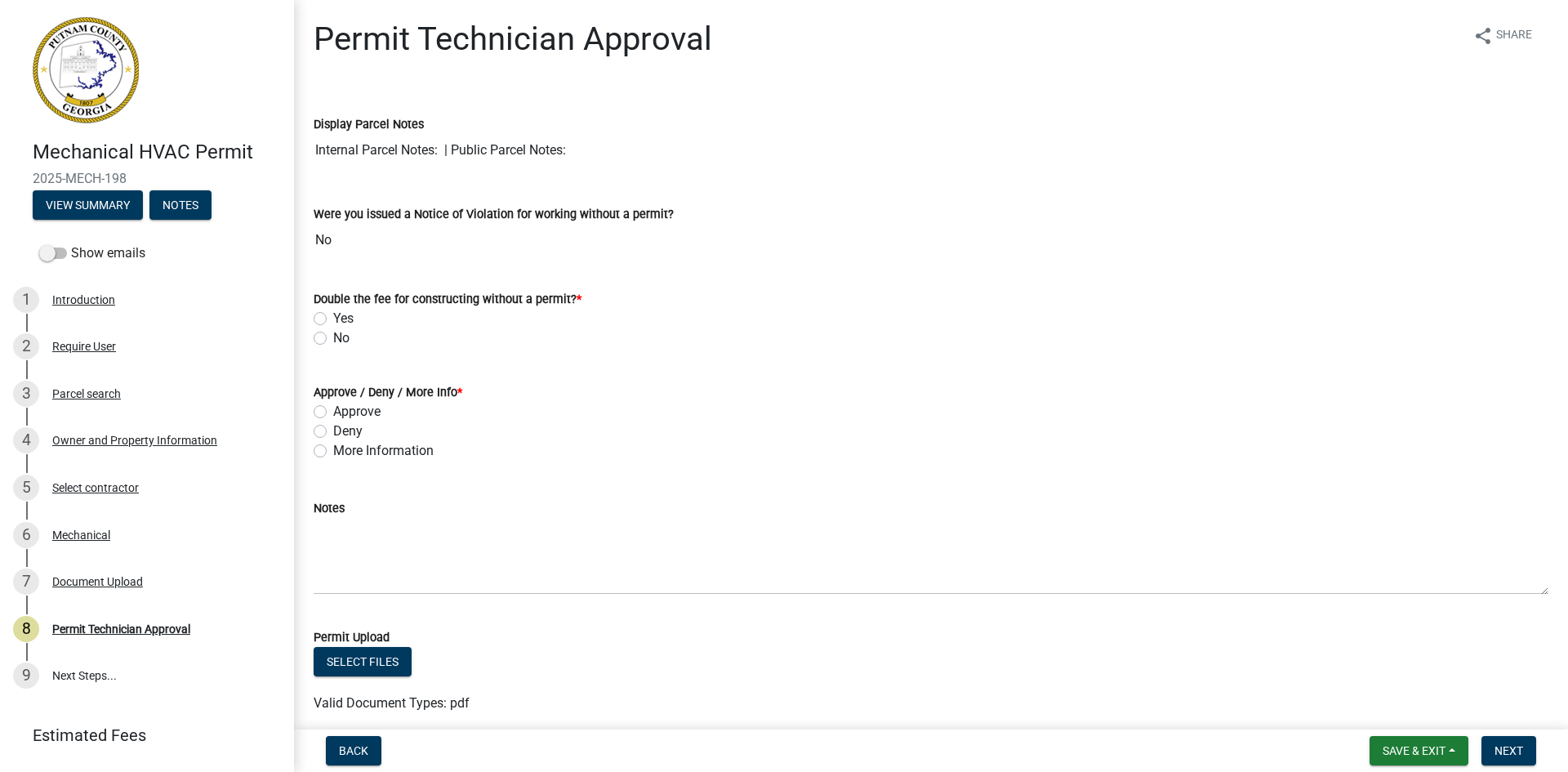
click at [334, 338] on label "No" at bounding box center [341, 338] width 16 height 20
click at [334, 338] on input "No" at bounding box center [338, 334] width 10 height 10
radio input "true"
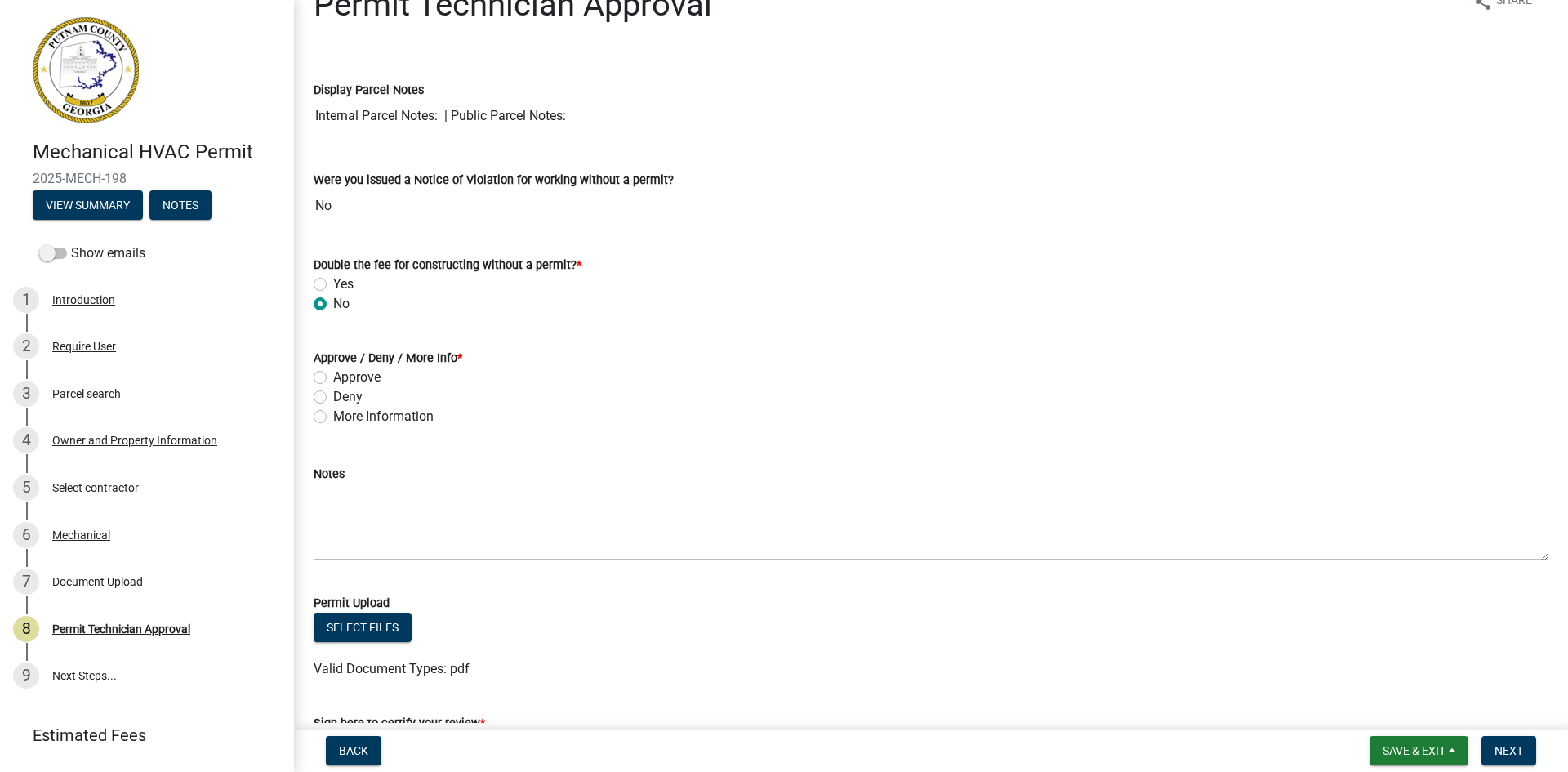
scroll to position [32, 0]
click at [334, 377] on label "Approve" at bounding box center [357, 378] width 48 height 20
click at [334, 377] on input "Approve" at bounding box center [338, 374] width 10 height 10
radio input "true"
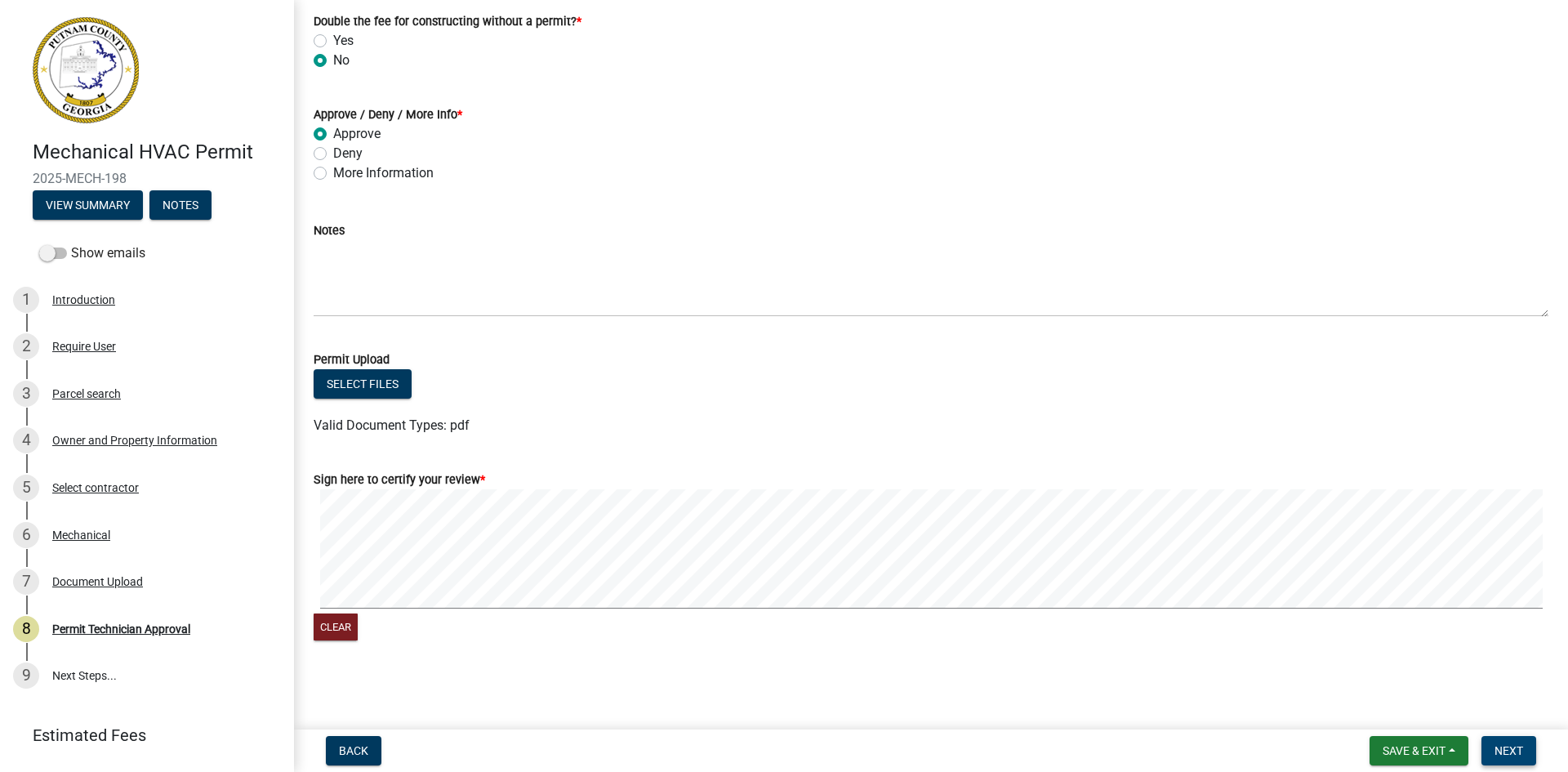
click at [1516, 754] on span "Next" at bounding box center [1509, 751] width 29 height 13
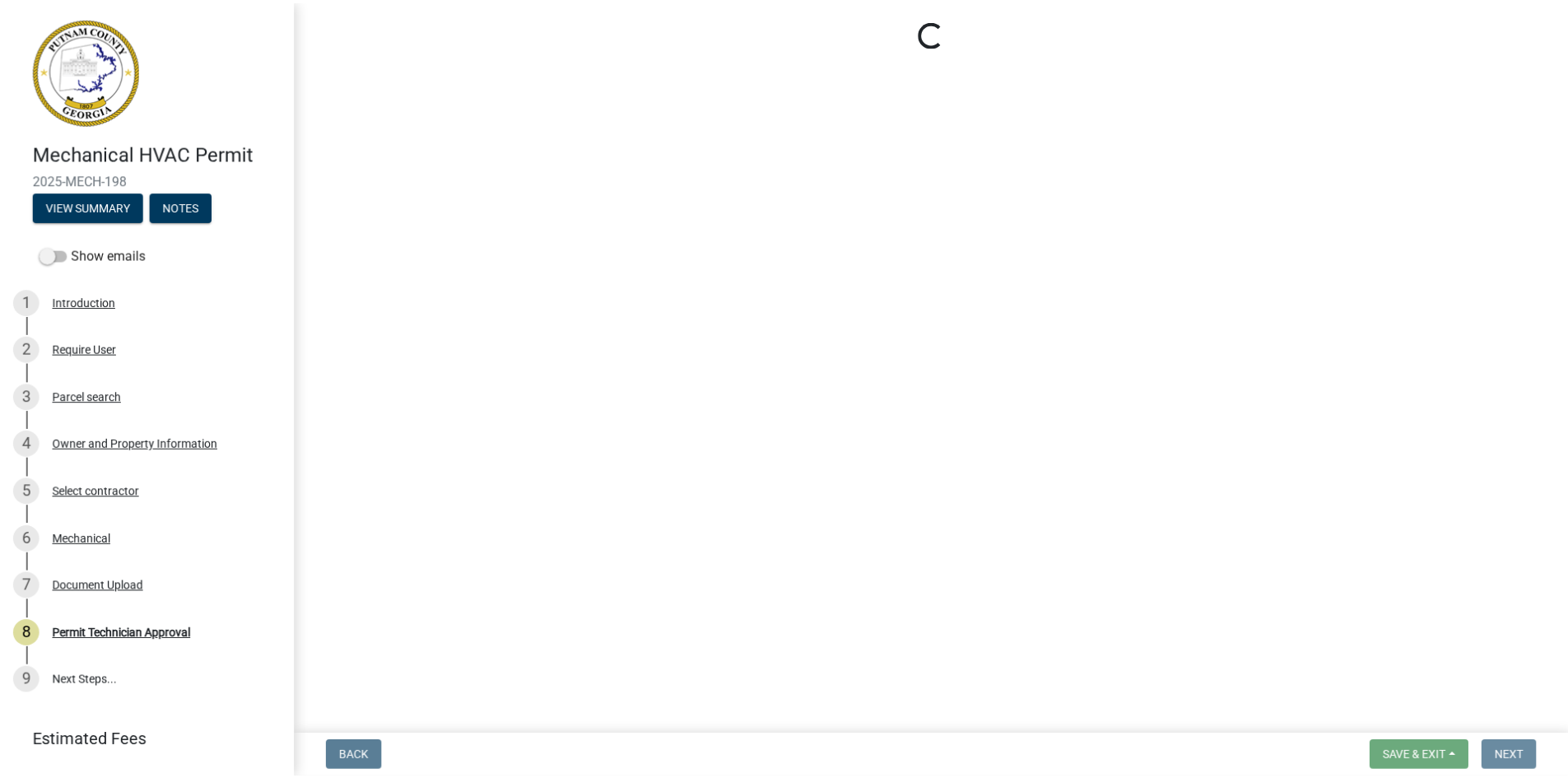
scroll to position [0, 0]
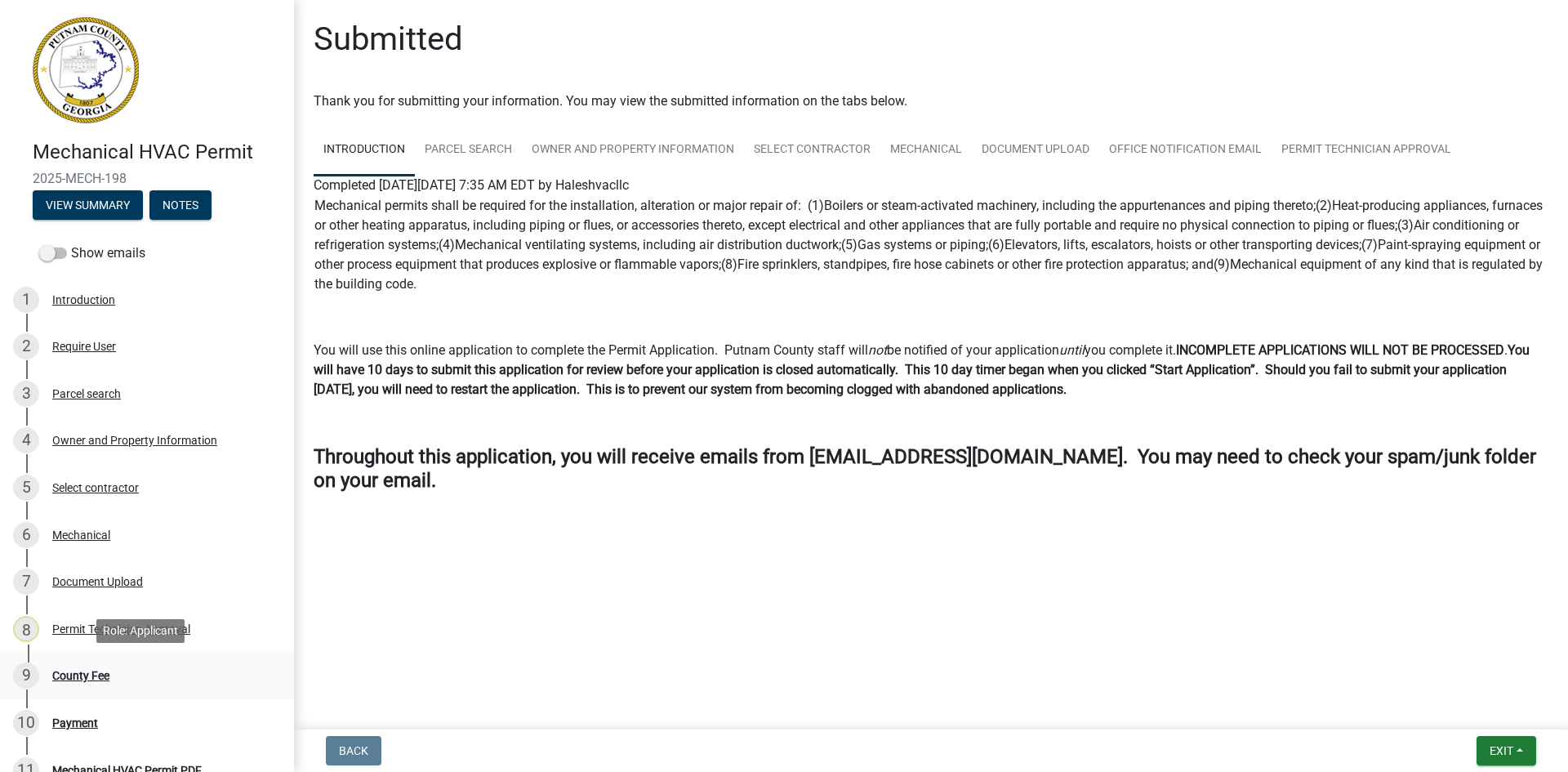
click at [87, 677] on div "County Fee" at bounding box center [81, 676] width 57 height 11
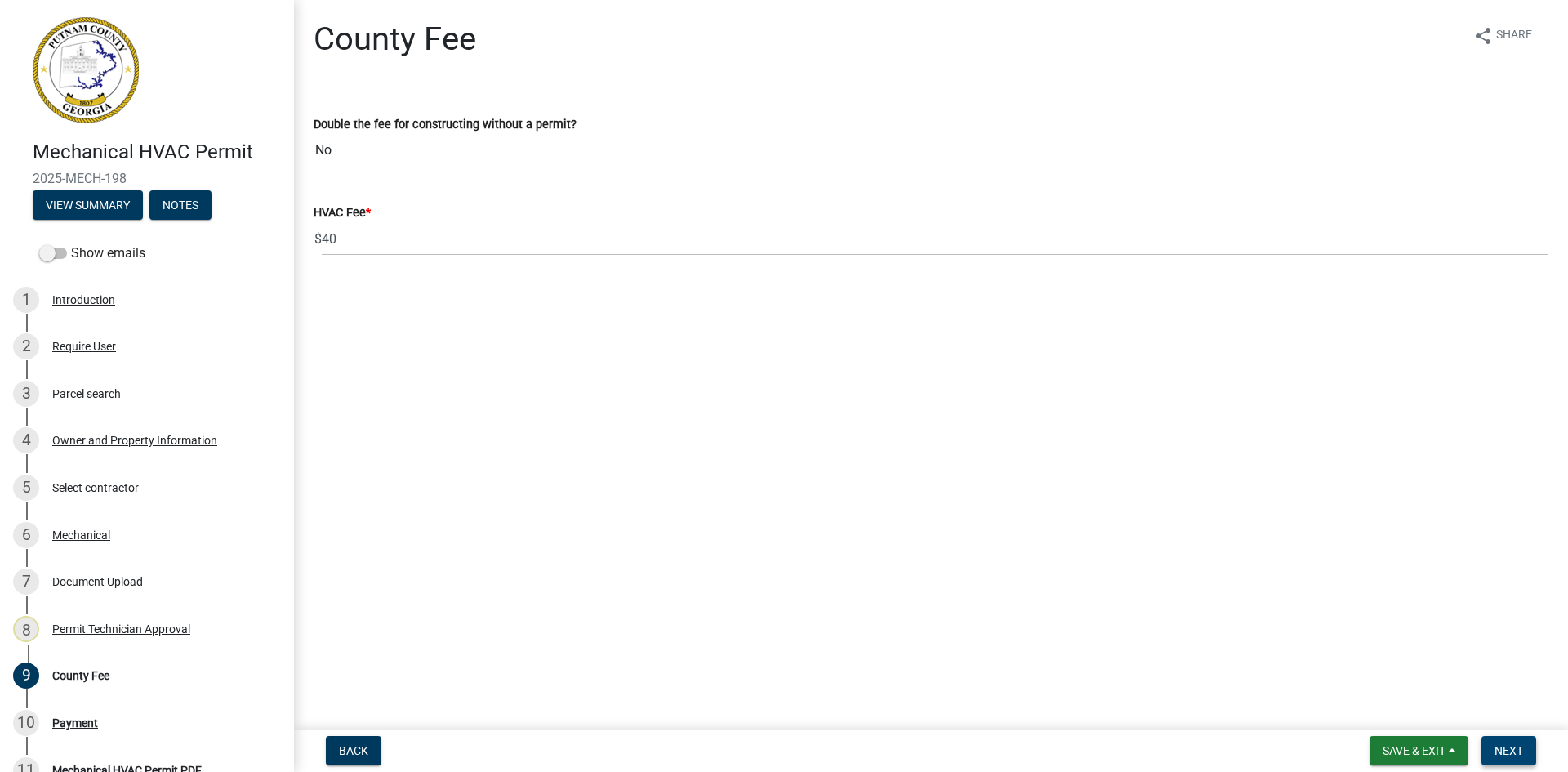
click at [1513, 746] on span "Next" at bounding box center [1509, 751] width 29 height 13
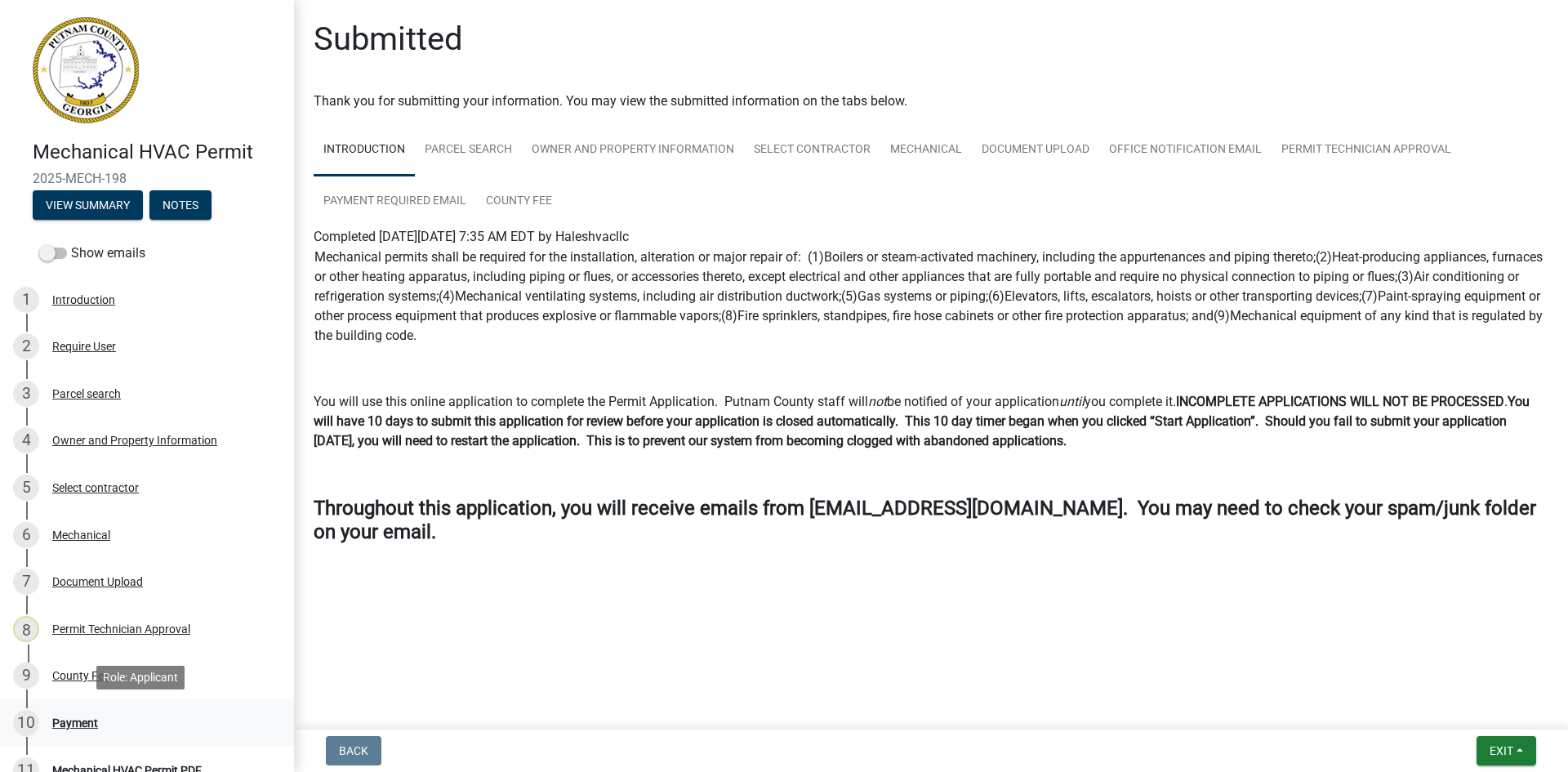
click at [87, 721] on div "Payment" at bounding box center [75, 724] width 46 height 11
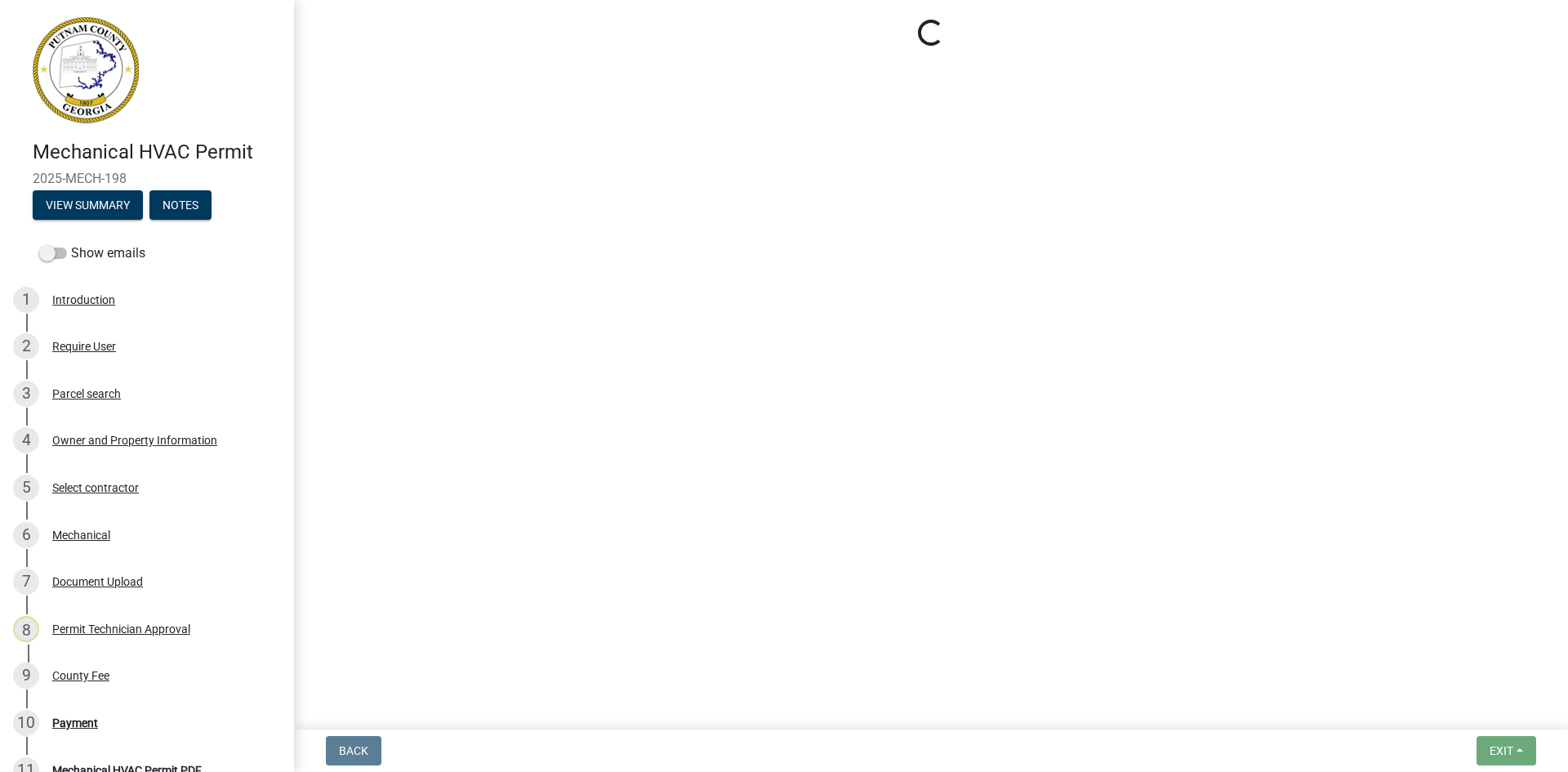
select select "3: 3"
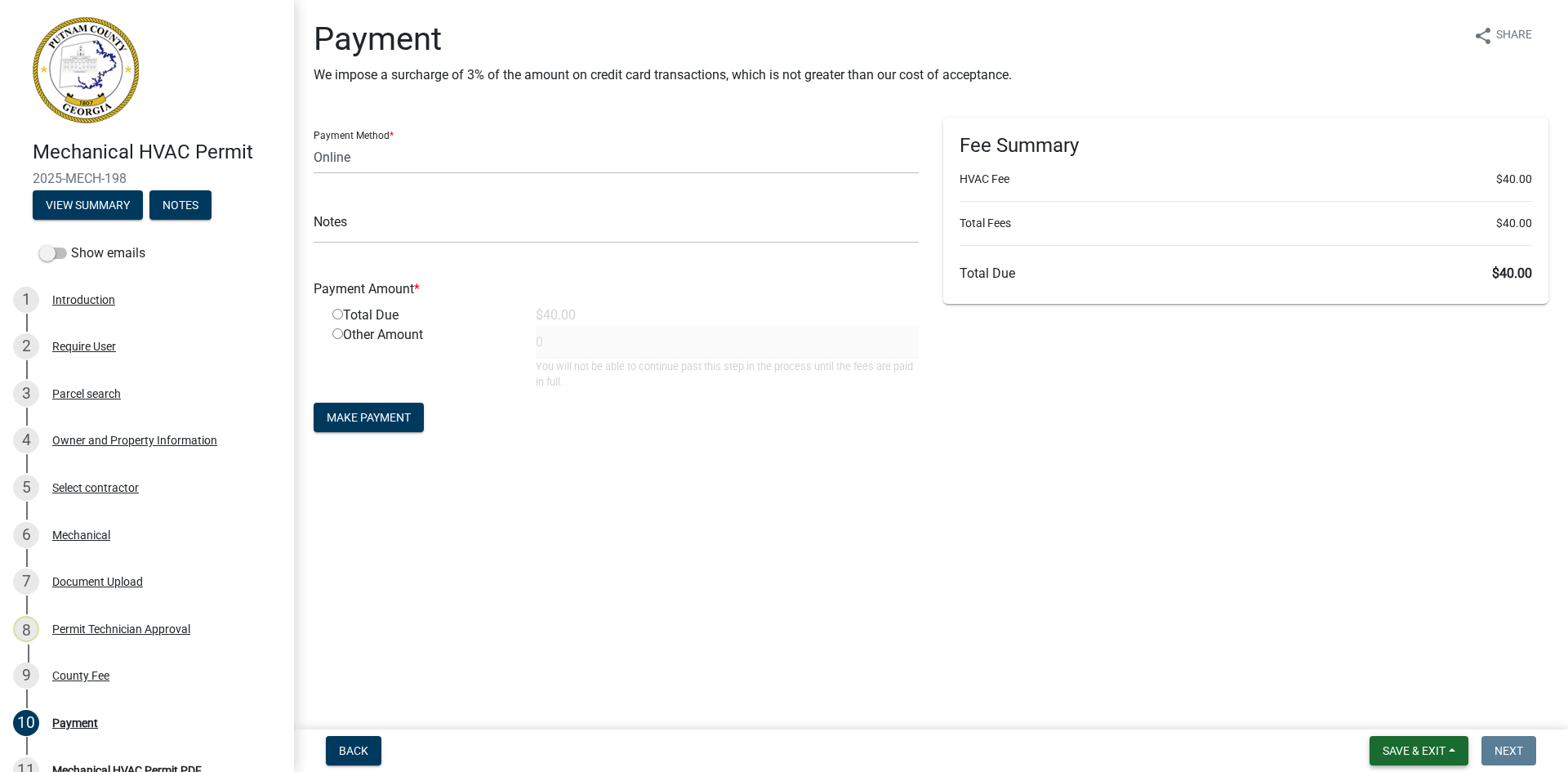
click at [1419, 742] on button "Save & Exit" at bounding box center [1419, 750] width 99 height 29
click at [1420, 712] on button "Save & Exit" at bounding box center [1404, 708] width 131 height 39
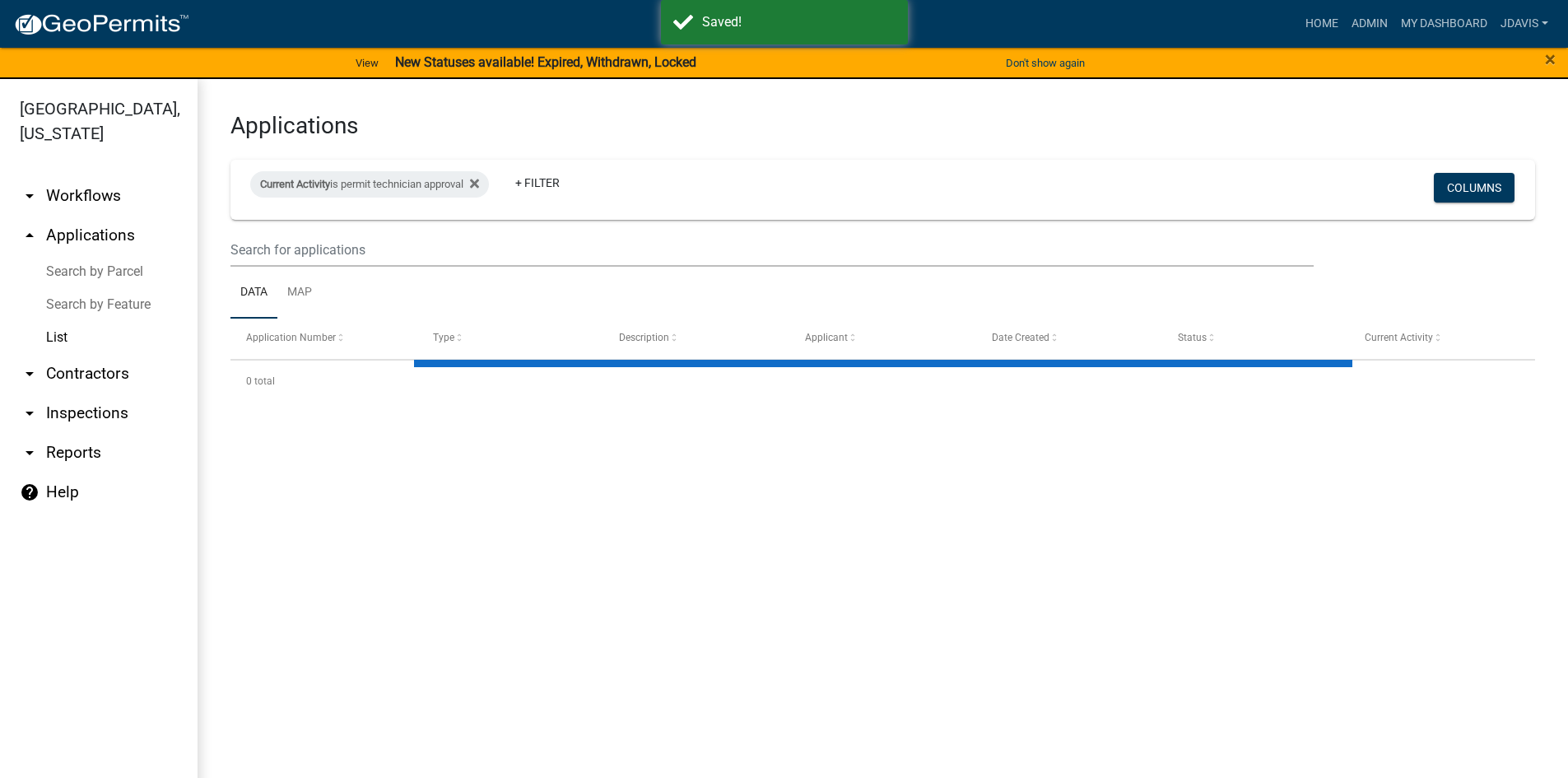
select select "2: 50"
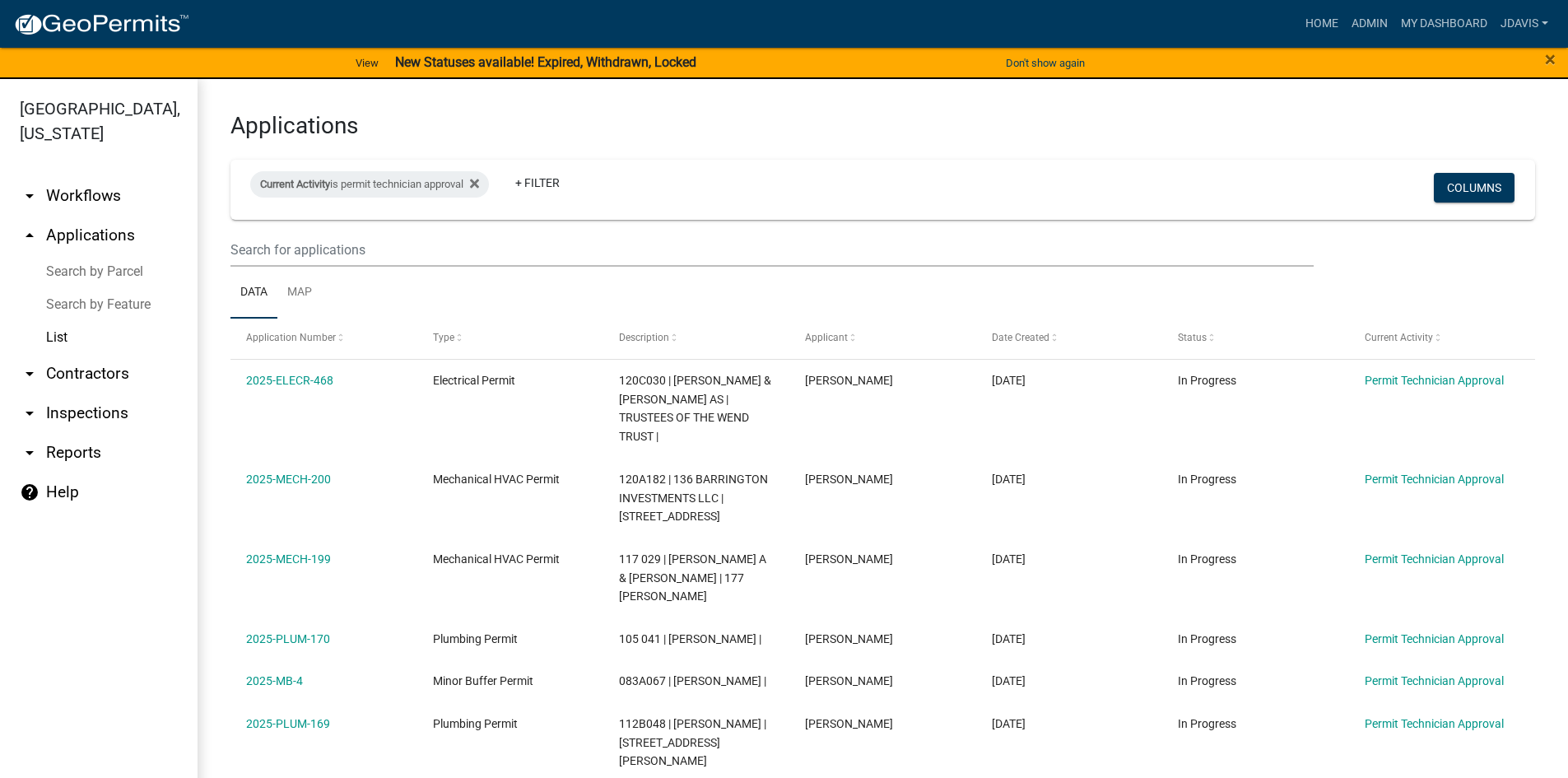
click at [55, 337] on link "List" at bounding box center [99, 337] width 197 height 33
click at [322, 250] on input "text" at bounding box center [772, 249] width 1083 height 34
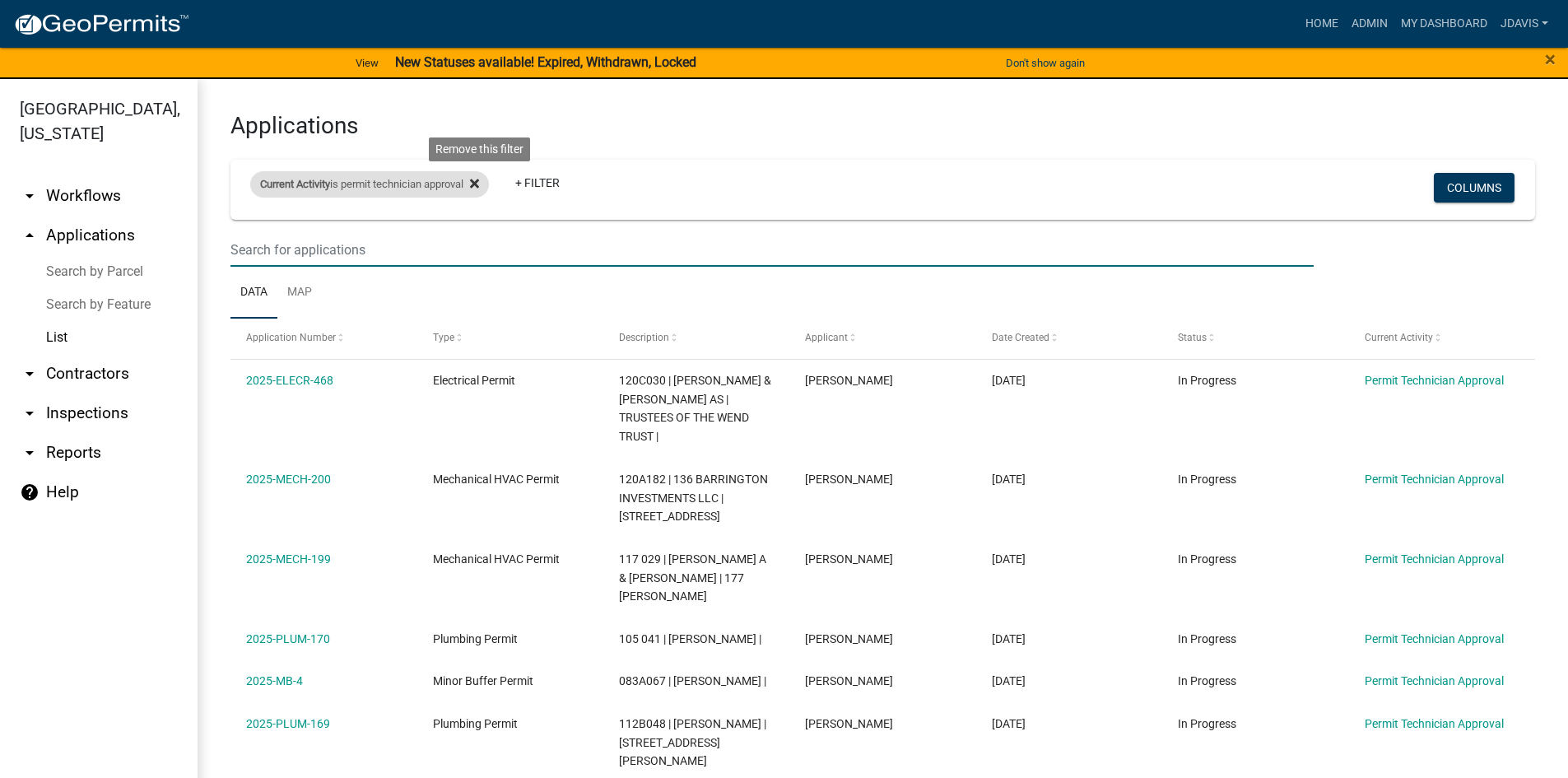
click at [479, 184] on icon at bounding box center [474, 183] width 9 height 9
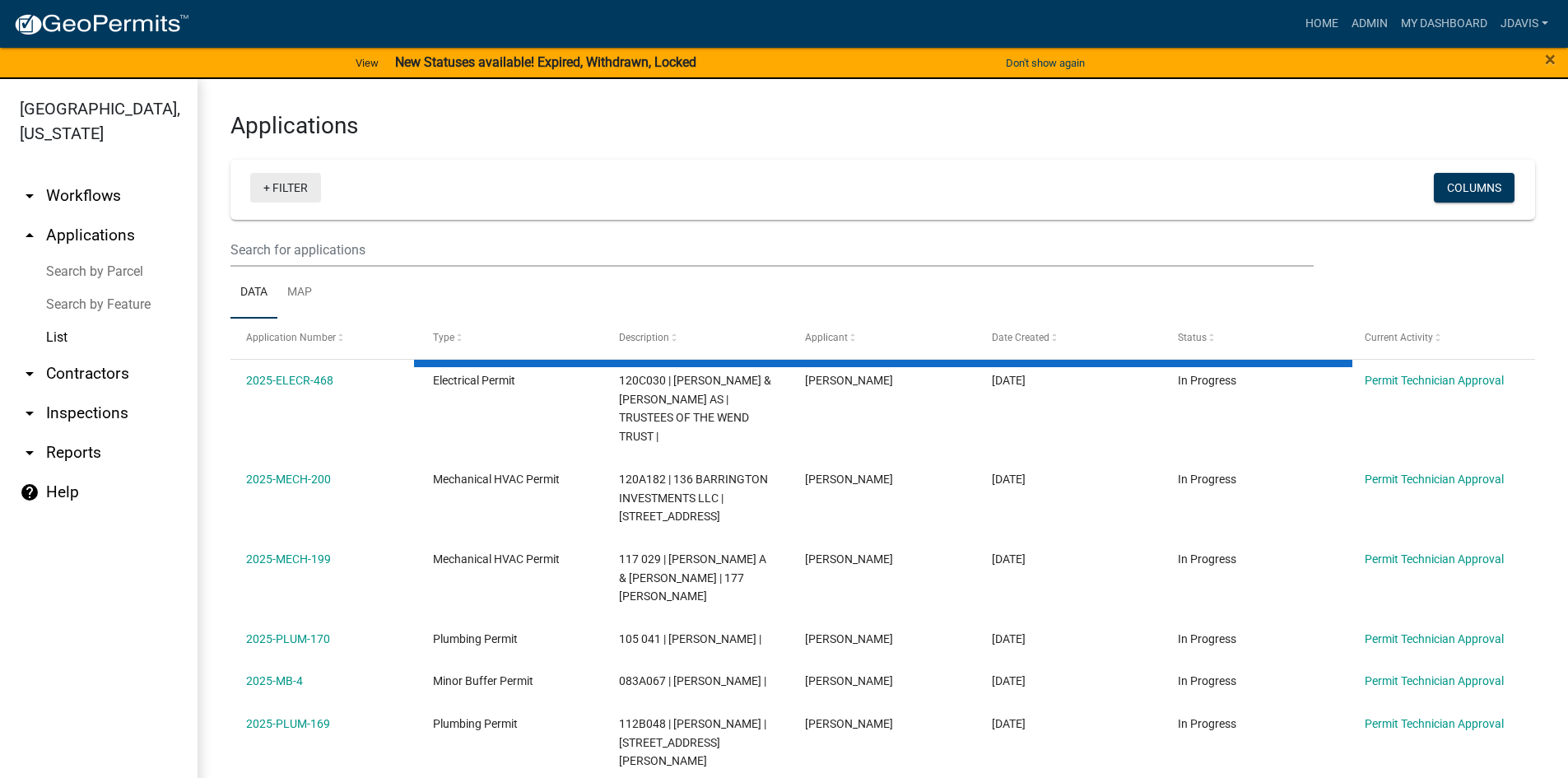
click at [268, 186] on link "+ Filter" at bounding box center [285, 187] width 71 height 30
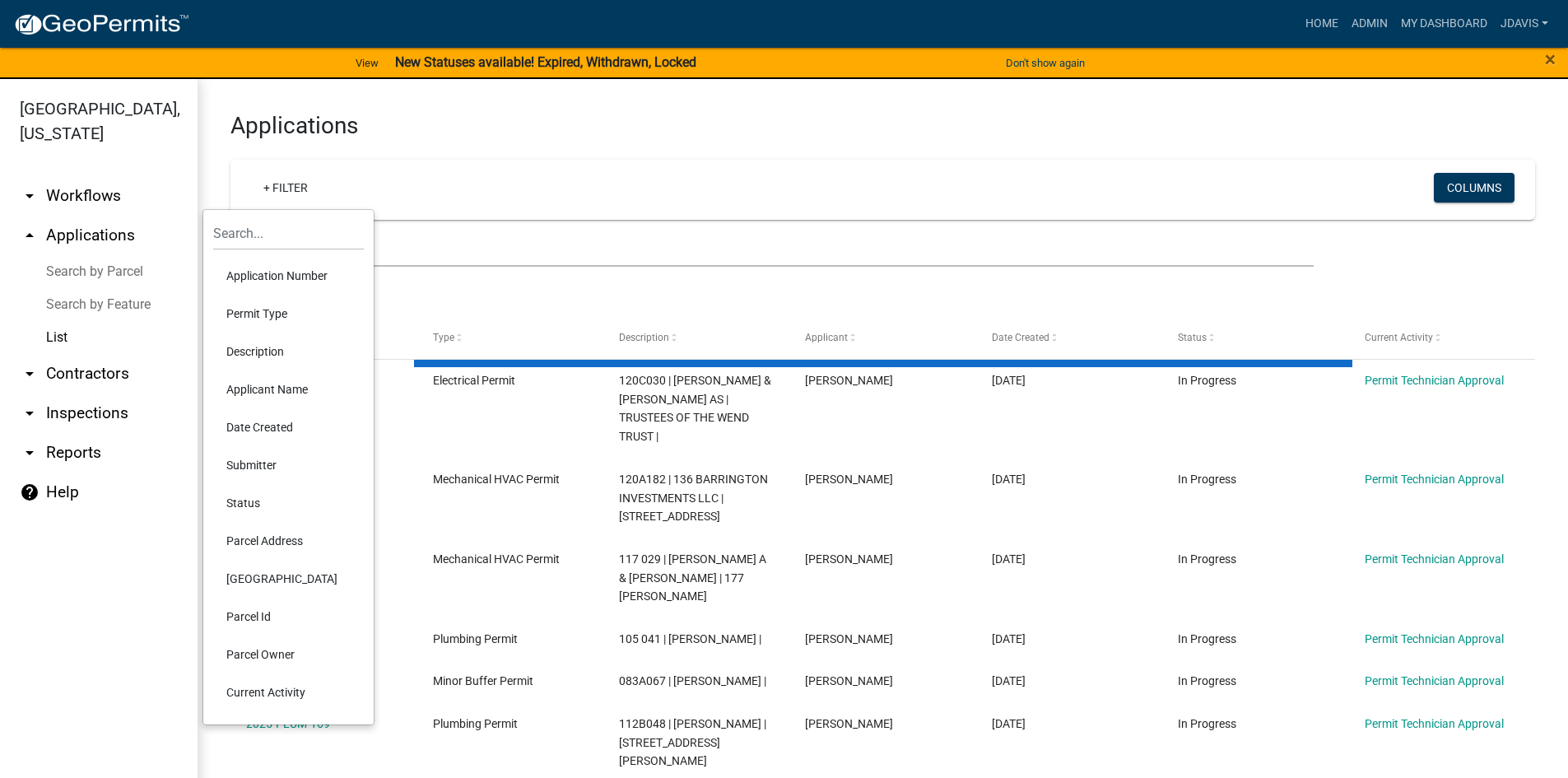
click at [261, 695] on li "Current Activity" at bounding box center [288, 693] width 150 height 38
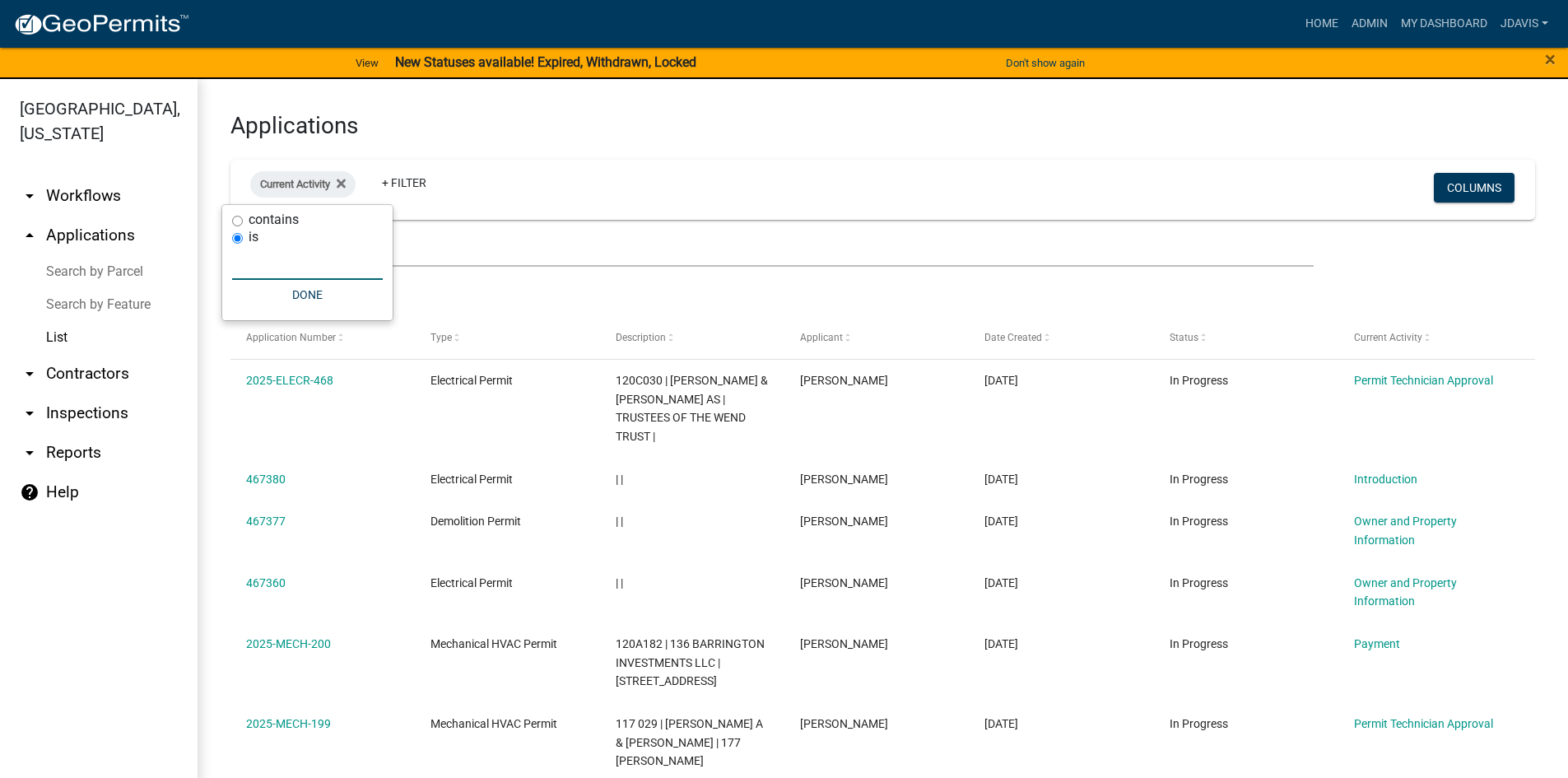
click at [287, 274] on input "text" at bounding box center [307, 263] width 150 height 34
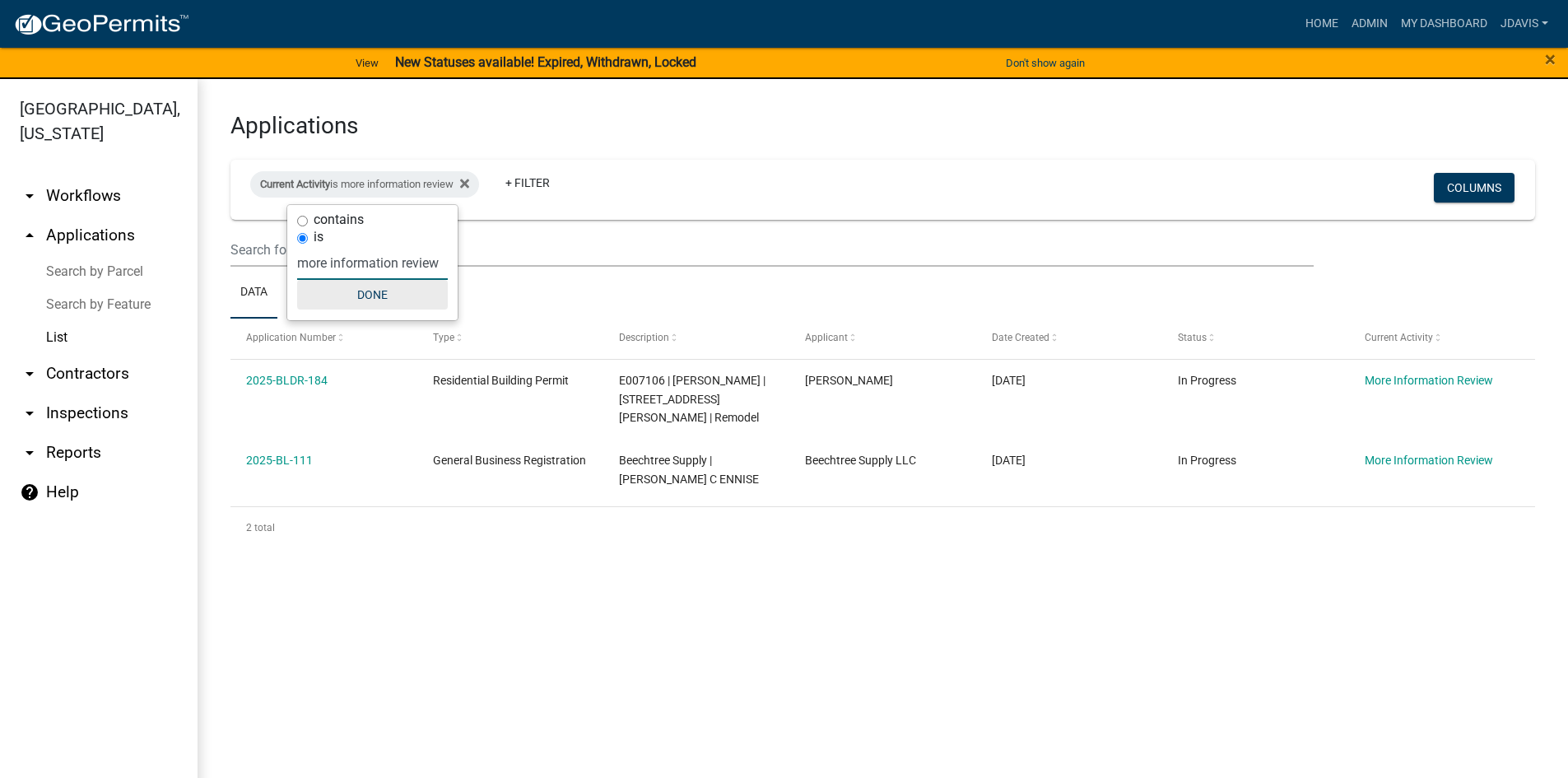
type input "more information review"
click at [390, 295] on button "Done" at bounding box center [372, 294] width 150 height 30
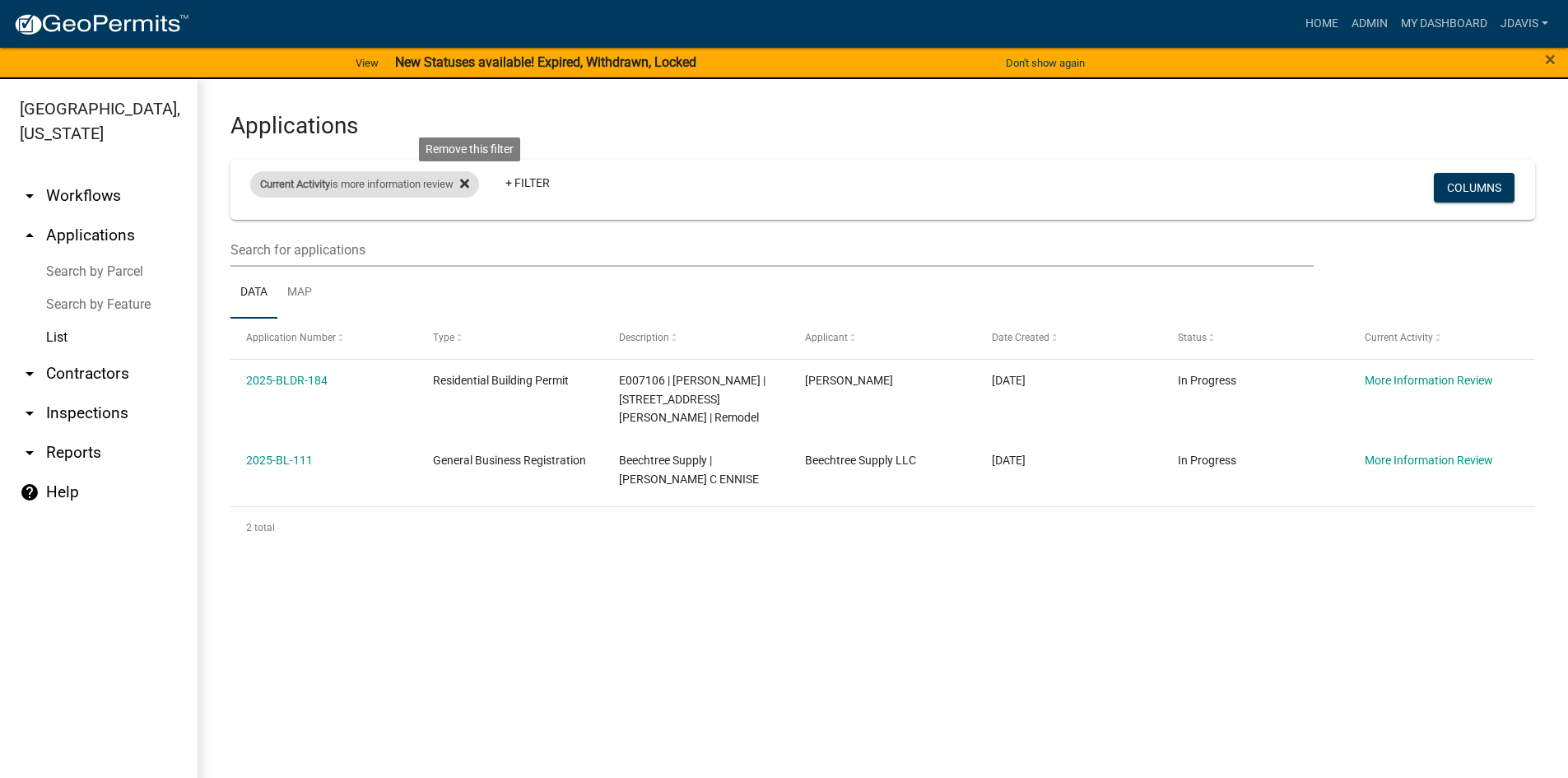
click at [469, 179] on icon at bounding box center [464, 184] width 9 height 13
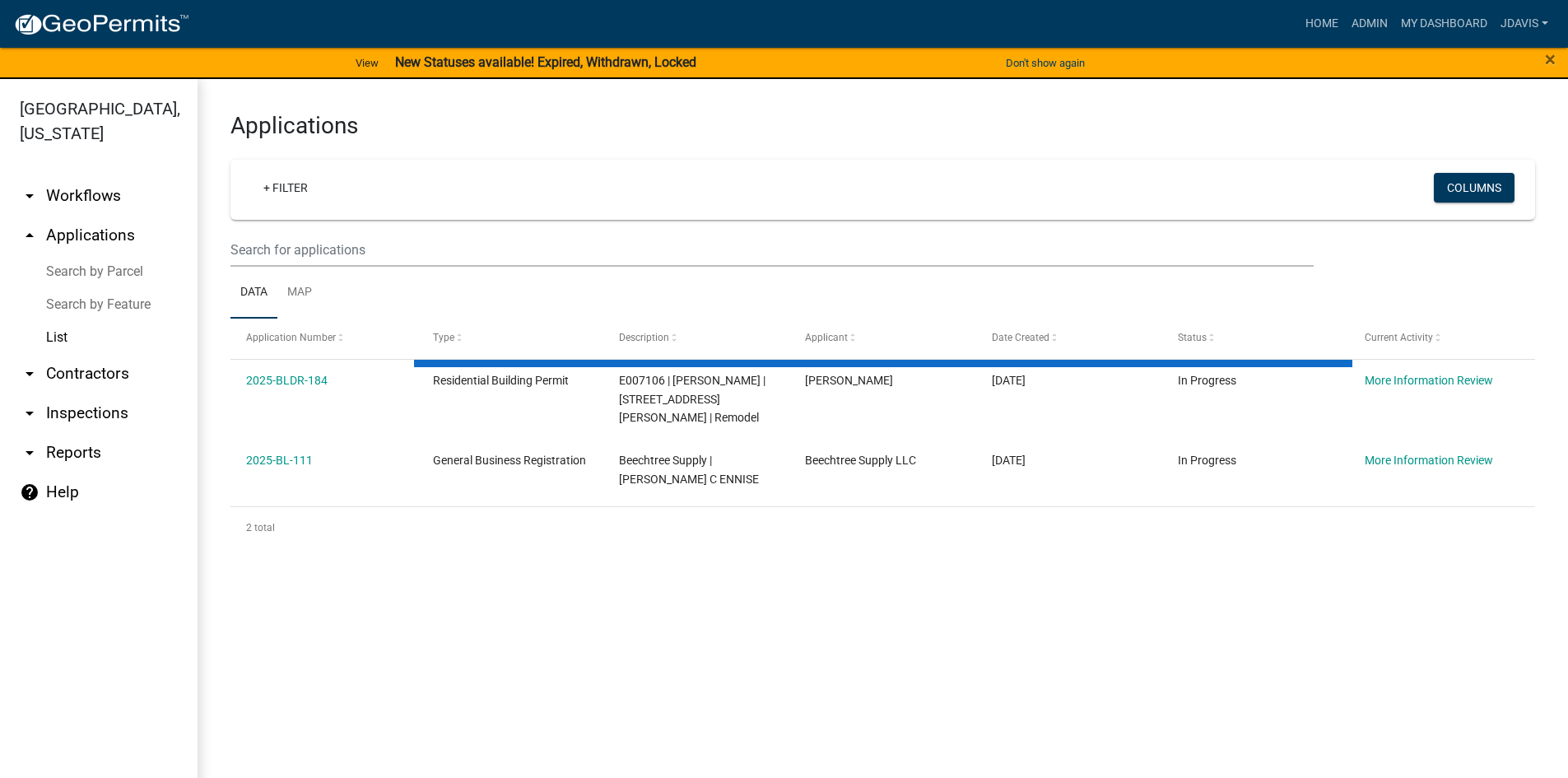
select select "2: 50"
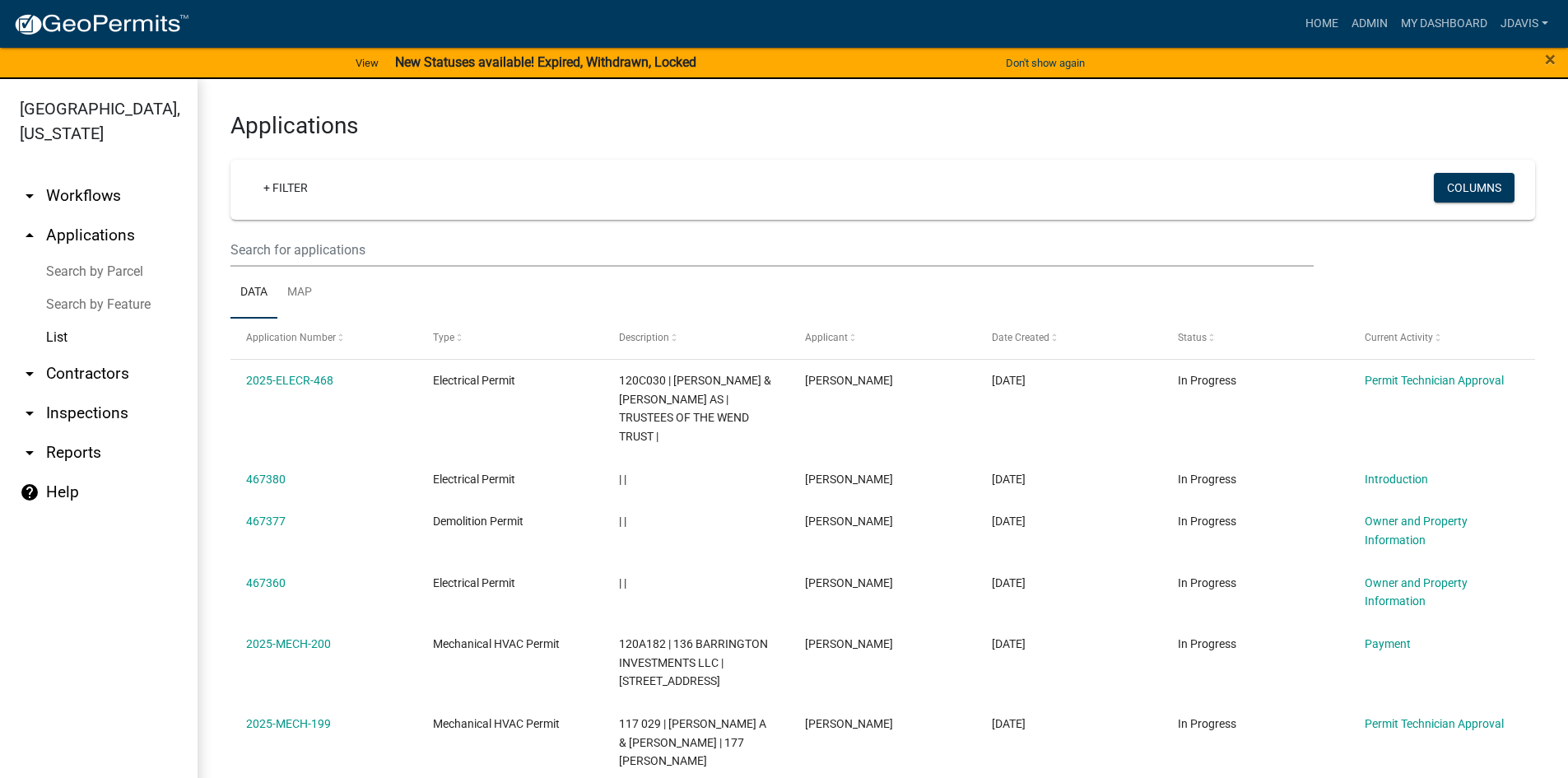
click at [68, 332] on link "List" at bounding box center [99, 337] width 197 height 33
click at [313, 244] on input "text" at bounding box center [772, 249] width 1083 height 34
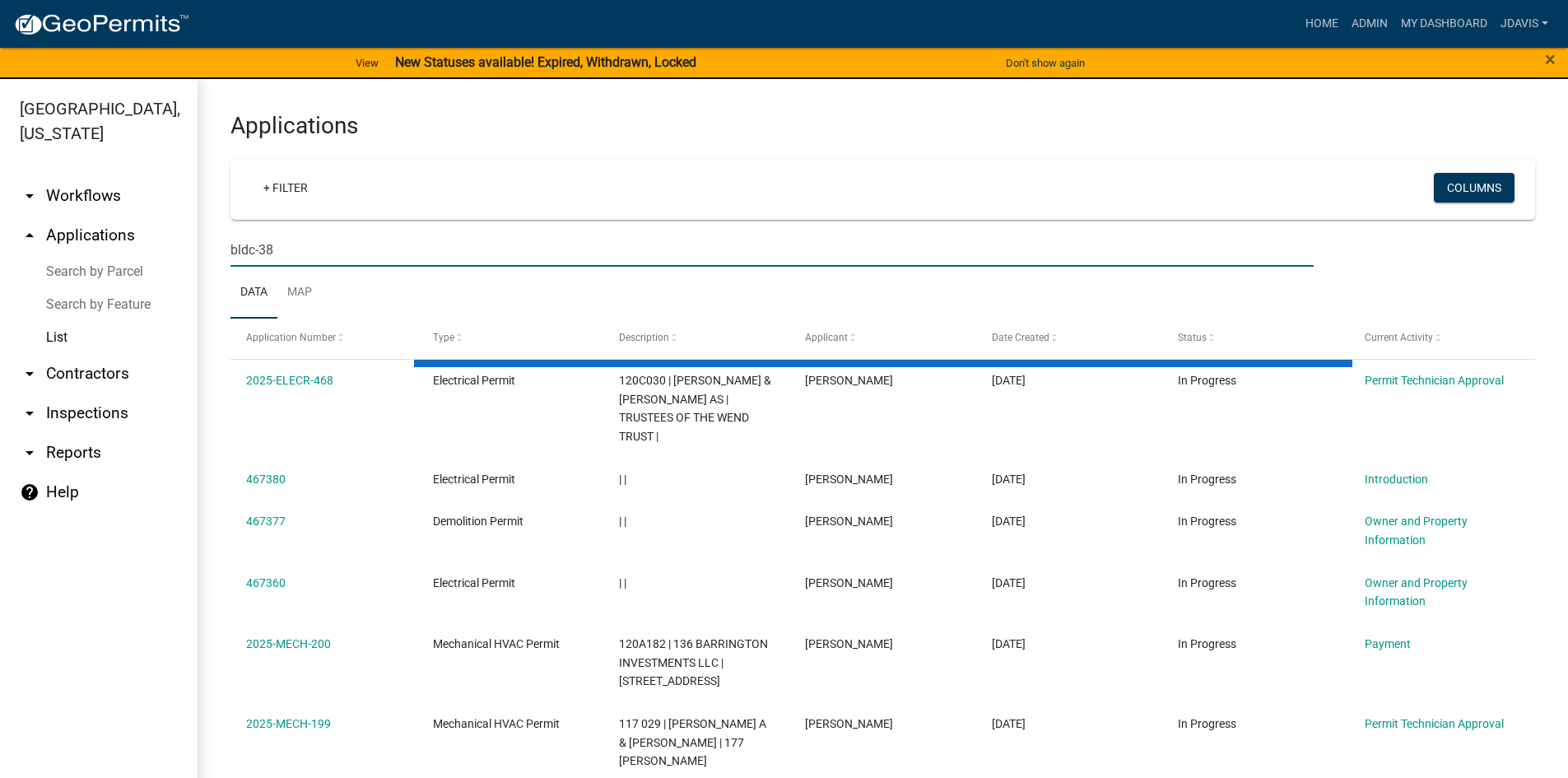
type input "bldc-38"
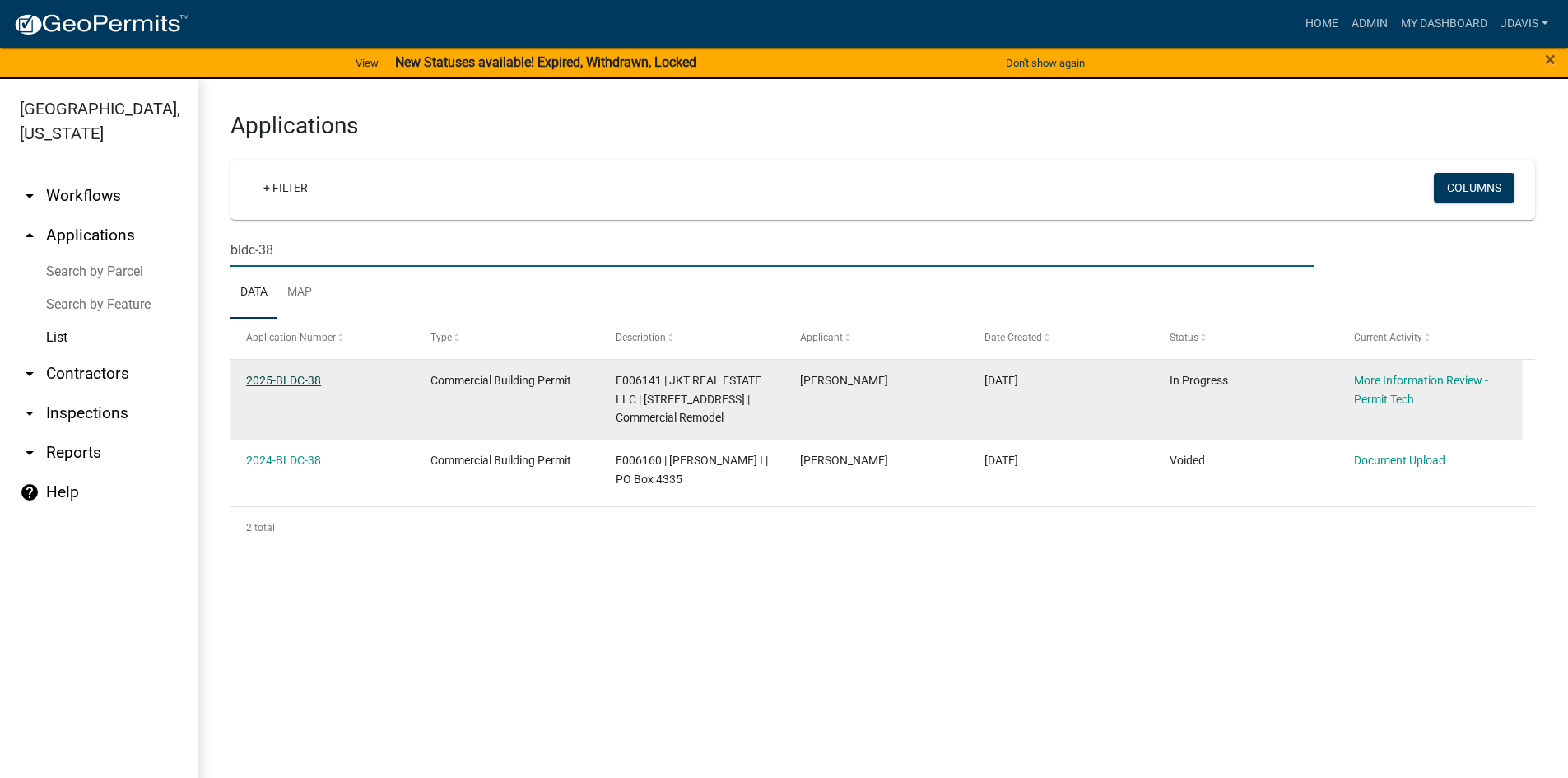
click at [292, 378] on link "2025-BLDC-38" at bounding box center [284, 380] width 75 height 13
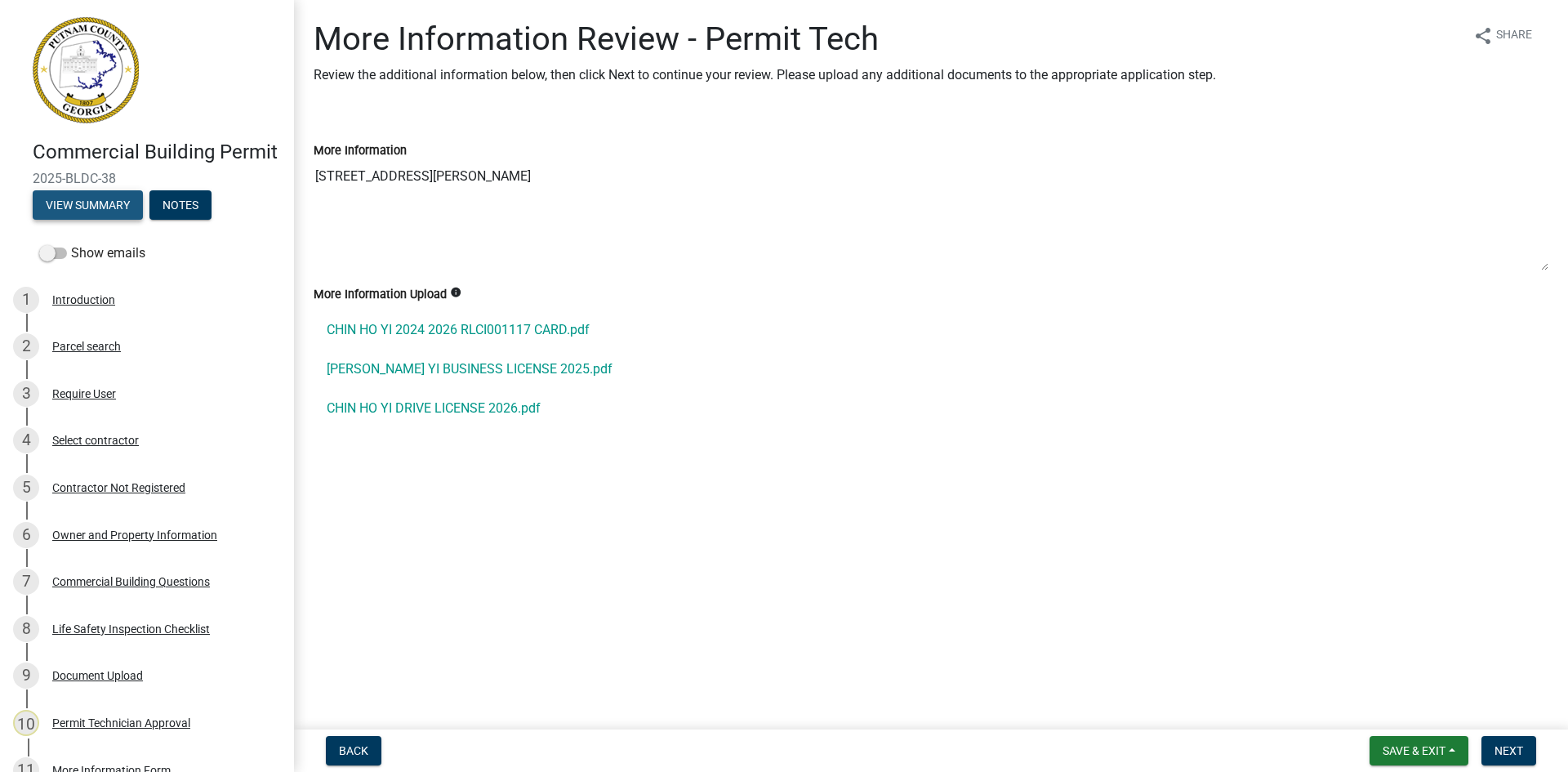
click at [114, 220] on button "View Summary" at bounding box center [87, 204] width 110 height 29
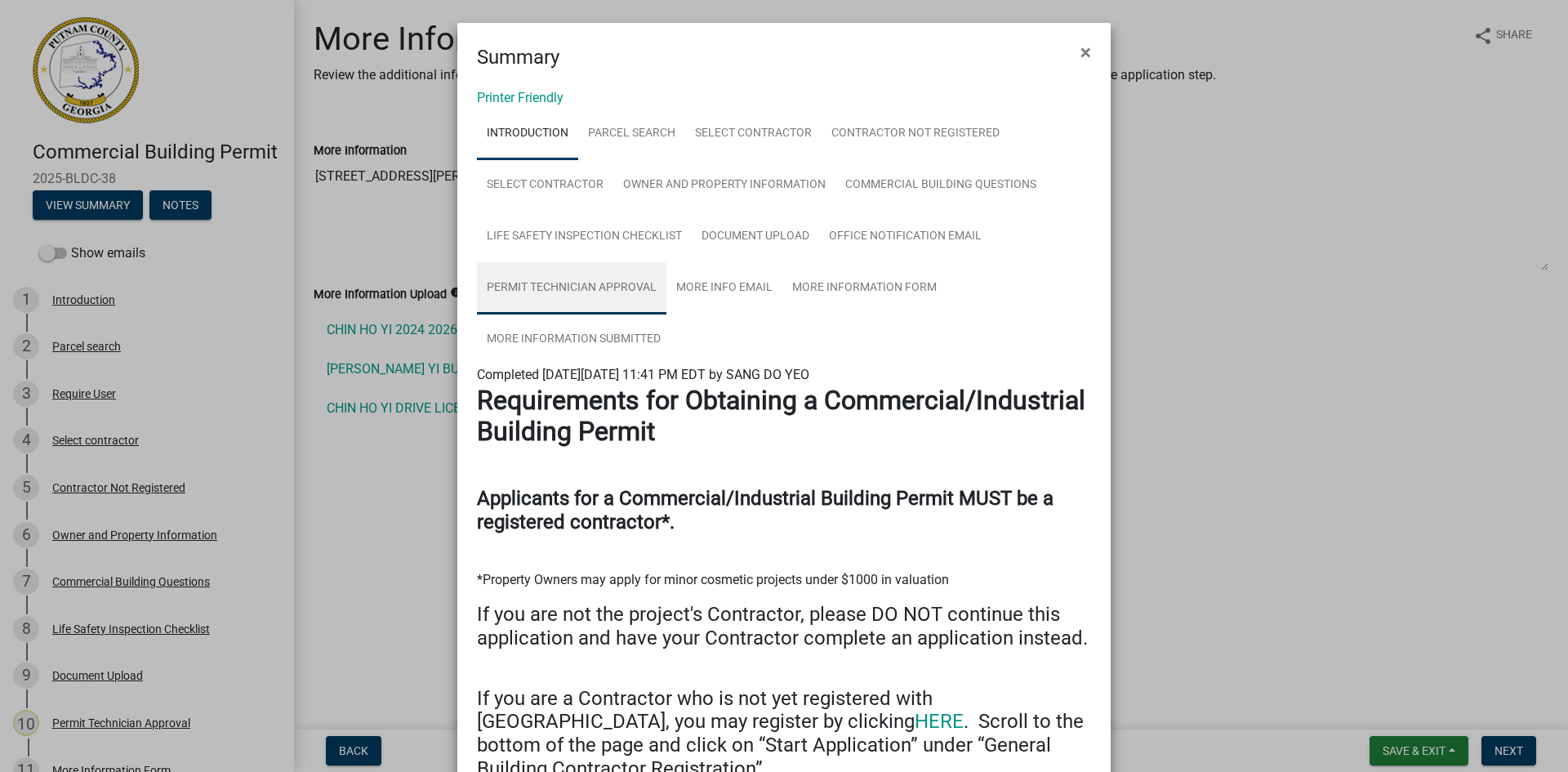
click at [552, 284] on link "Permit Technician Approval" at bounding box center [571, 288] width 189 height 52
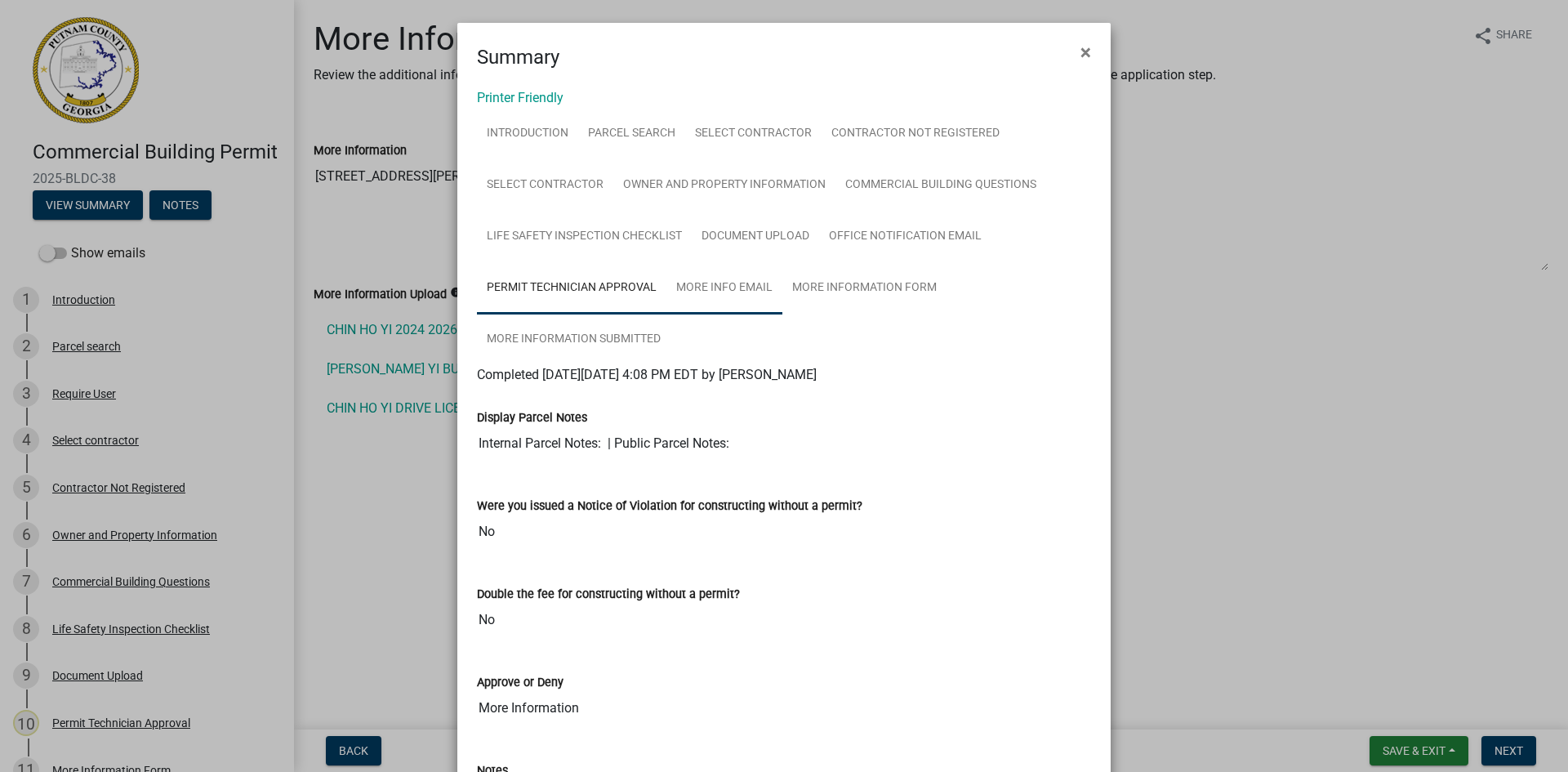
click at [706, 285] on link "More Info Email" at bounding box center [724, 288] width 116 height 52
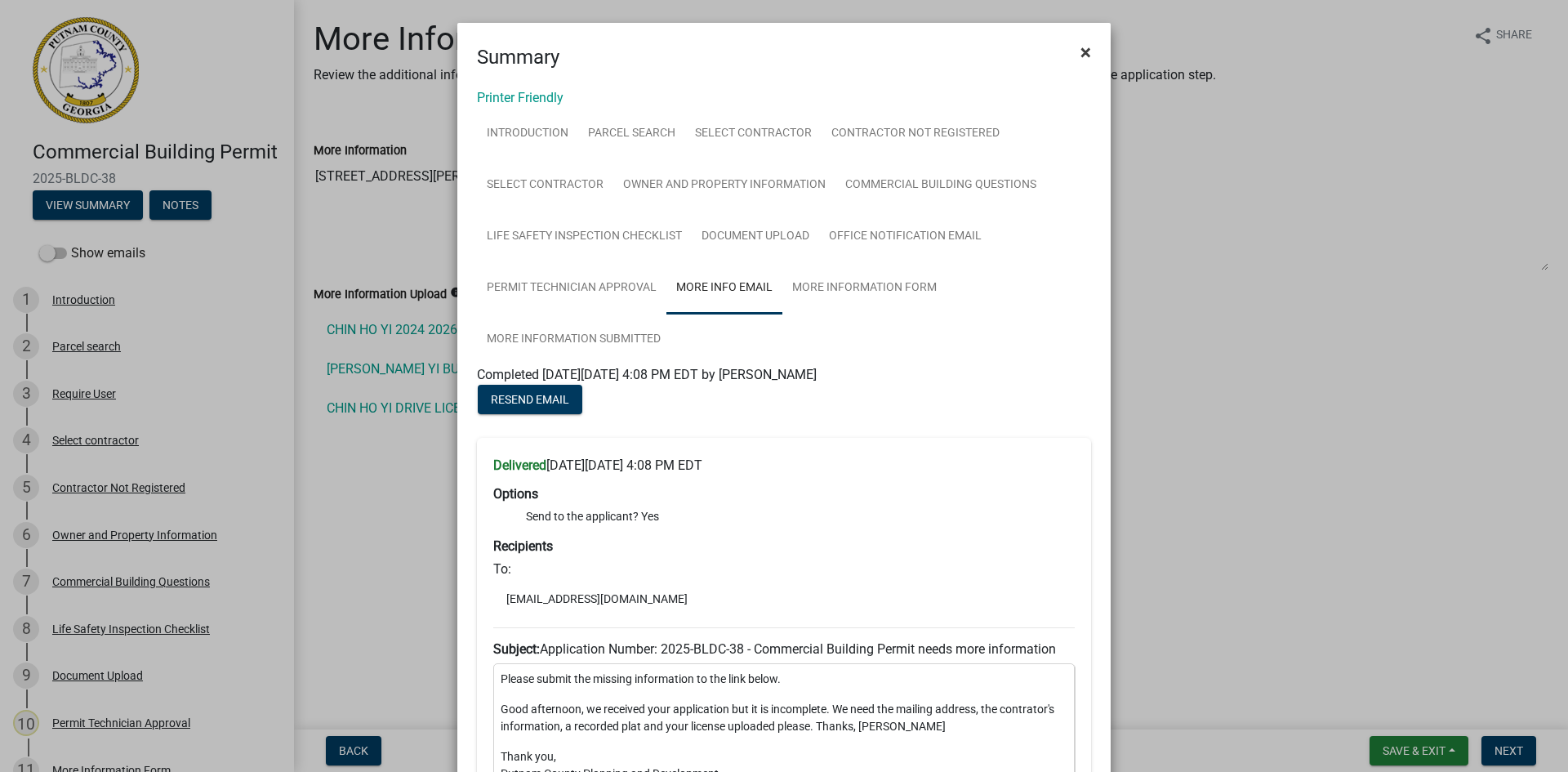
click at [1080, 49] on span "×" at bounding box center [1085, 52] width 10 height 23
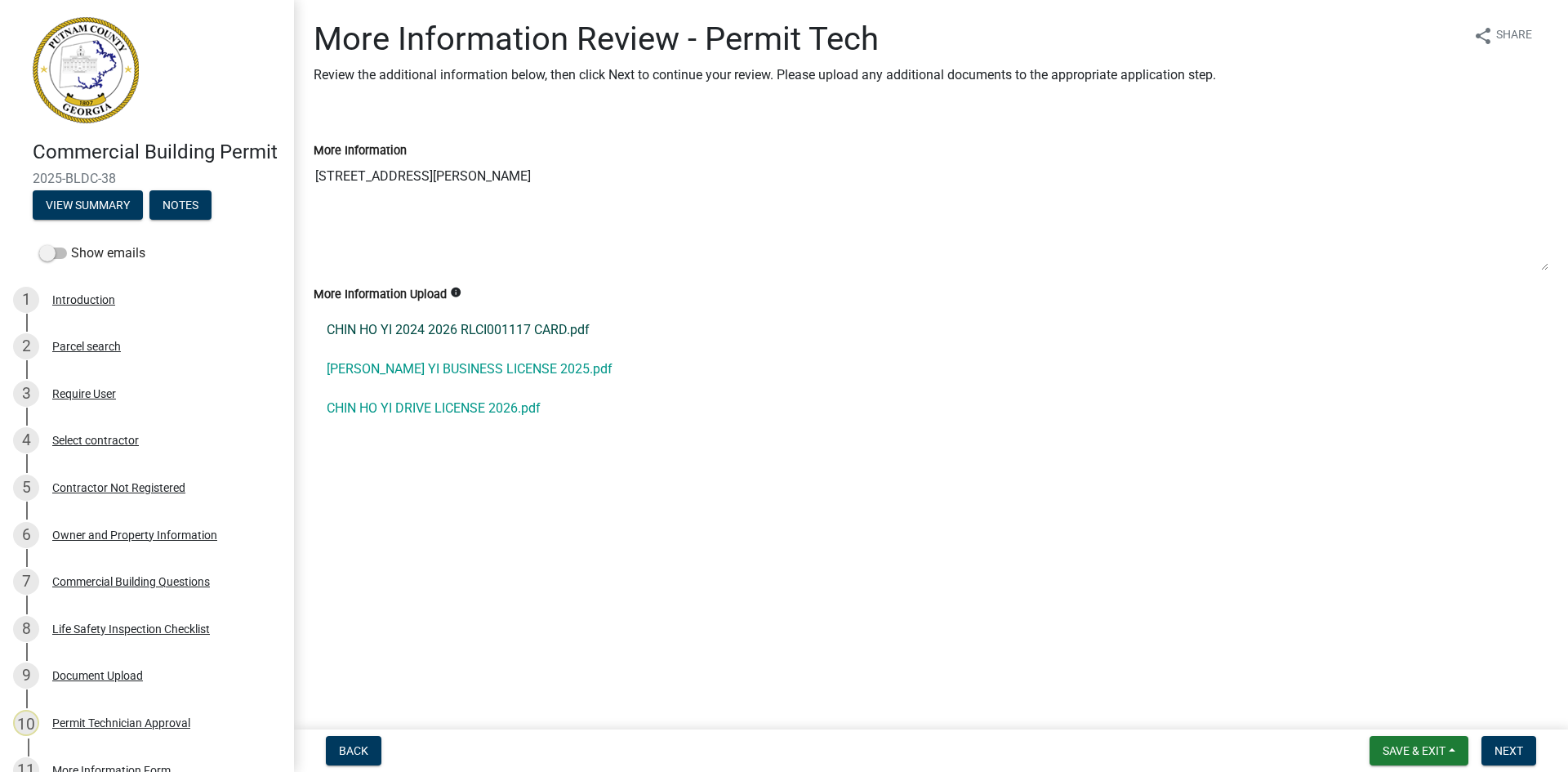
click at [476, 329] on link "CHIN HO YI 2024 2026 RLCI001117 CARD.pdf" at bounding box center [931, 330] width 1235 height 39
click at [497, 367] on link "[PERSON_NAME] YI BUSINESS LICENSE 2025.pdf" at bounding box center [931, 369] width 1235 height 39
click at [455, 417] on link "CHIN HO YI DRIVE LICENSE 2026.pdf" at bounding box center [931, 408] width 1235 height 39
drag, startPoint x: 315, startPoint y: 170, endPoint x: 468, endPoint y: 176, distance: 153.1
click at [468, 176] on textarea "[STREET_ADDRESS][PERSON_NAME]" at bounding box center [931, 215] width 1235 height 111
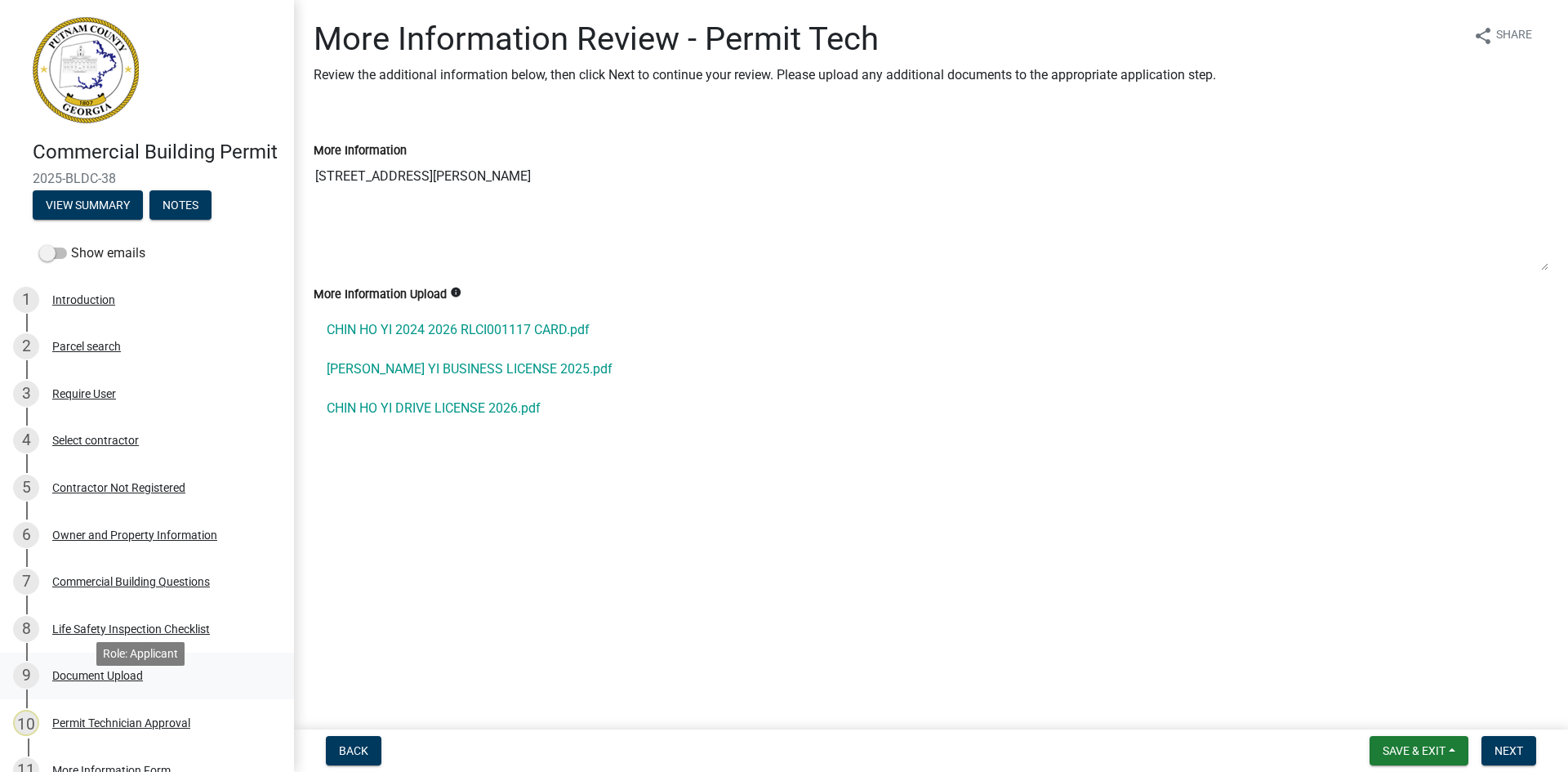
click at [127, 682] on div "Document Upload" at bounding box center [97, 676] width 90 height 11
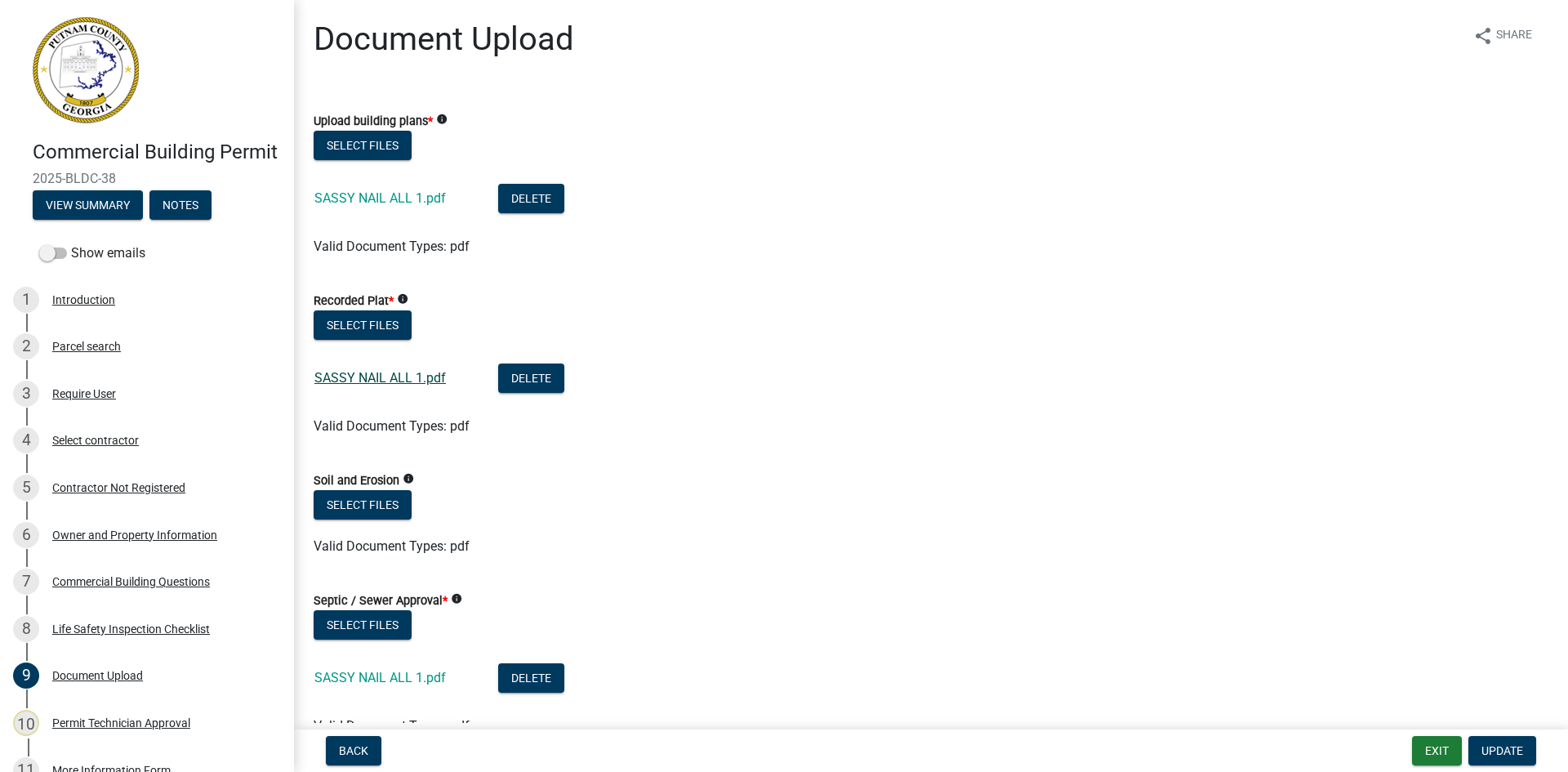
click at [402, 379] on link "SASSY NAIL ALL 1.pdf" at bounding box center [380, 377] width 131 height 15
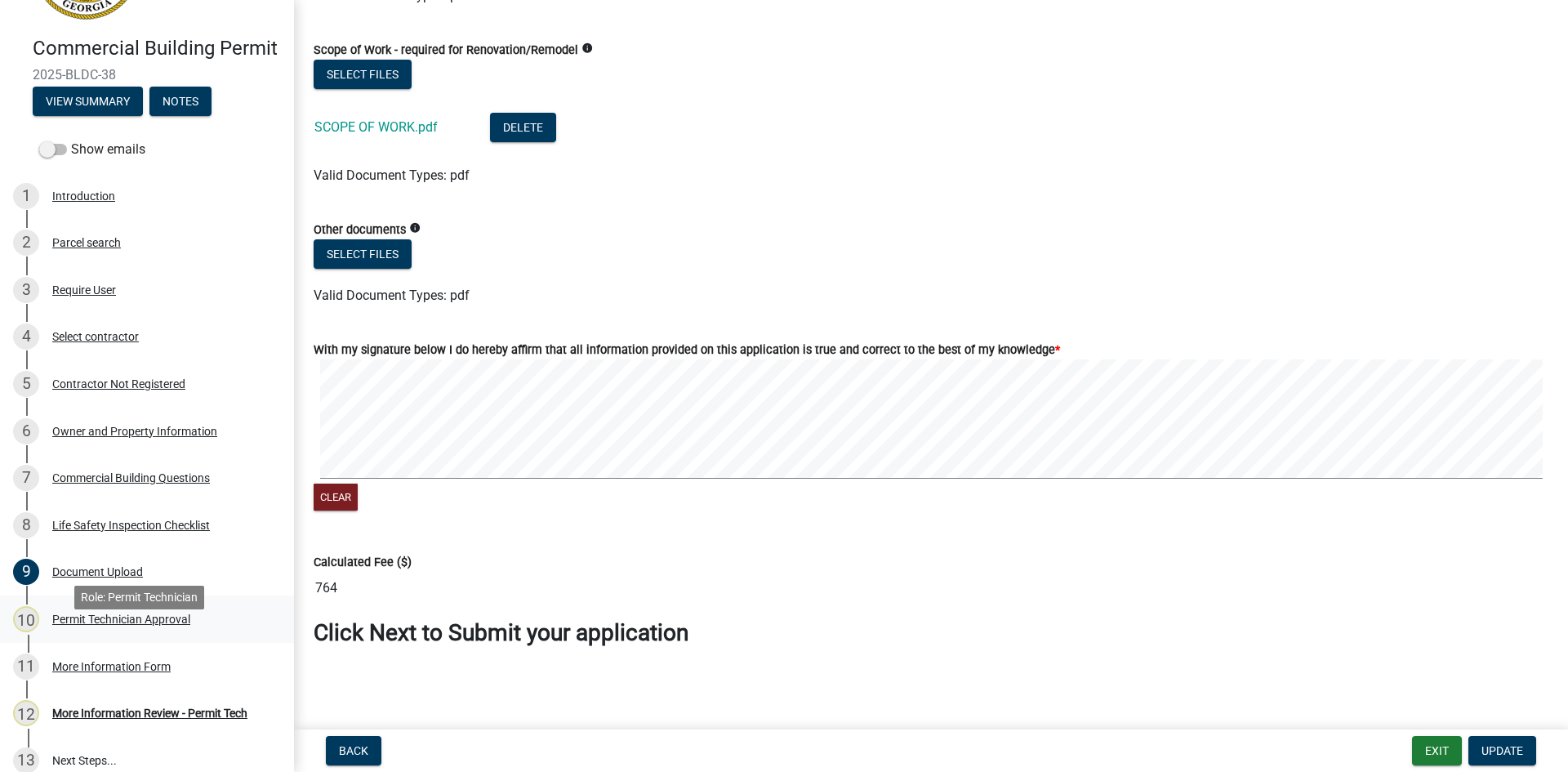
scroll to position [90, 0]
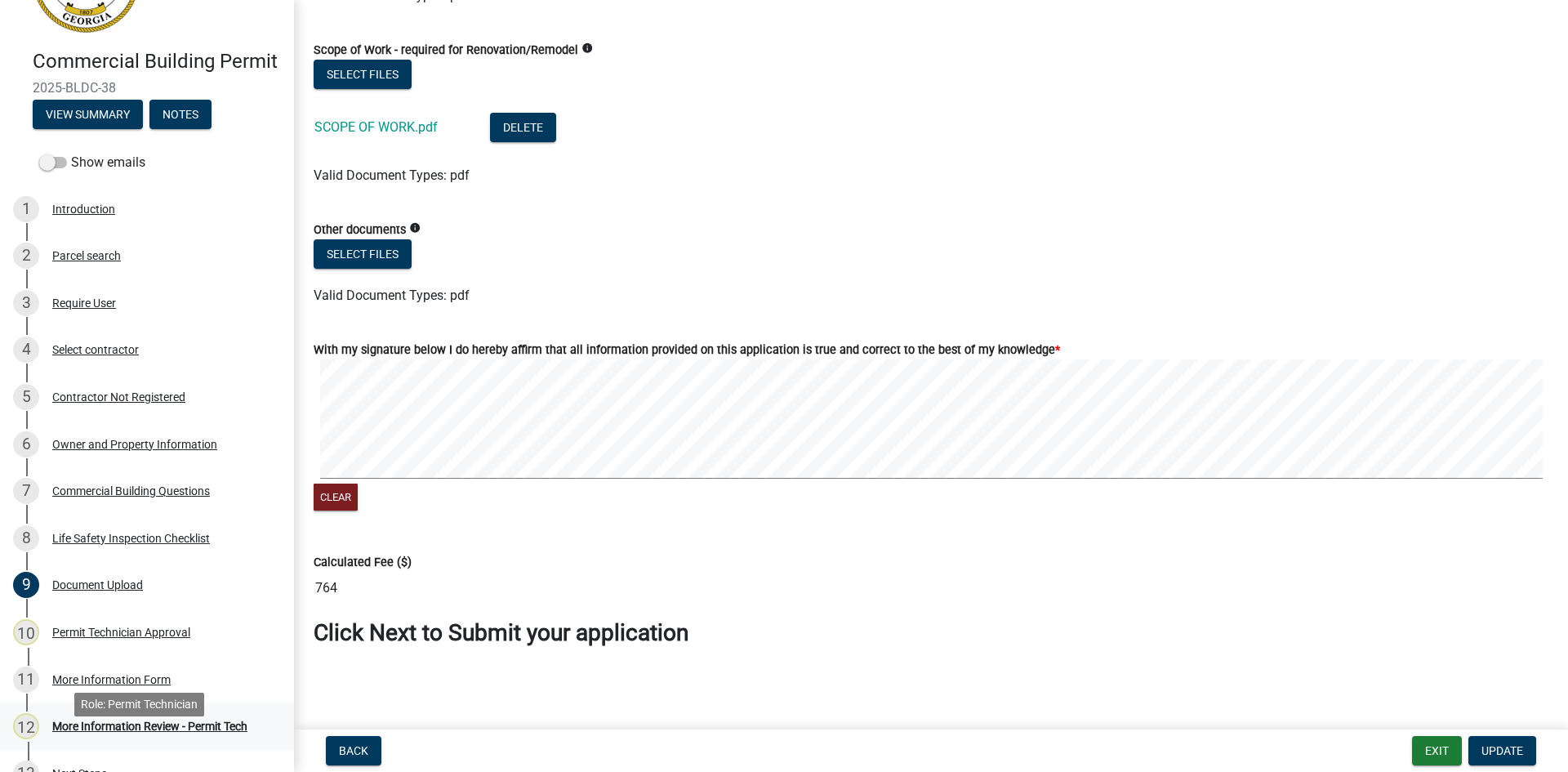
click at [159, 732] on div "More Information Review - Permit Tech" at bounding box center [149, 726] width 195 height 11
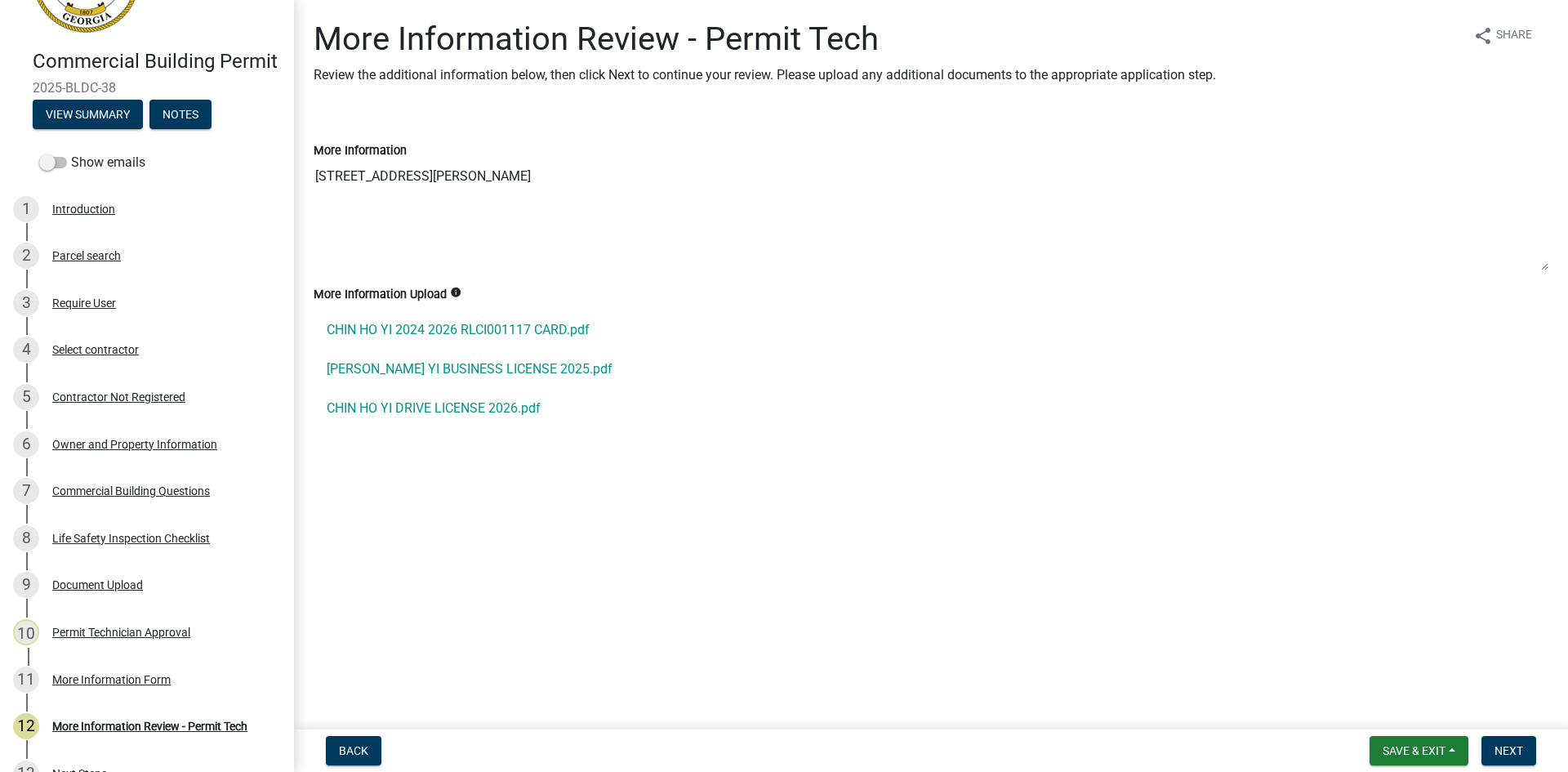
click at [313, 179] on div "More Information [STREET_ADDRESS][PERSON_NAME]" at bounding box center [930, 195] width 1259 height 154
click at [148, 451] on div "Owner and Property Information" at bounding box center [135, 445] width 165 height 11
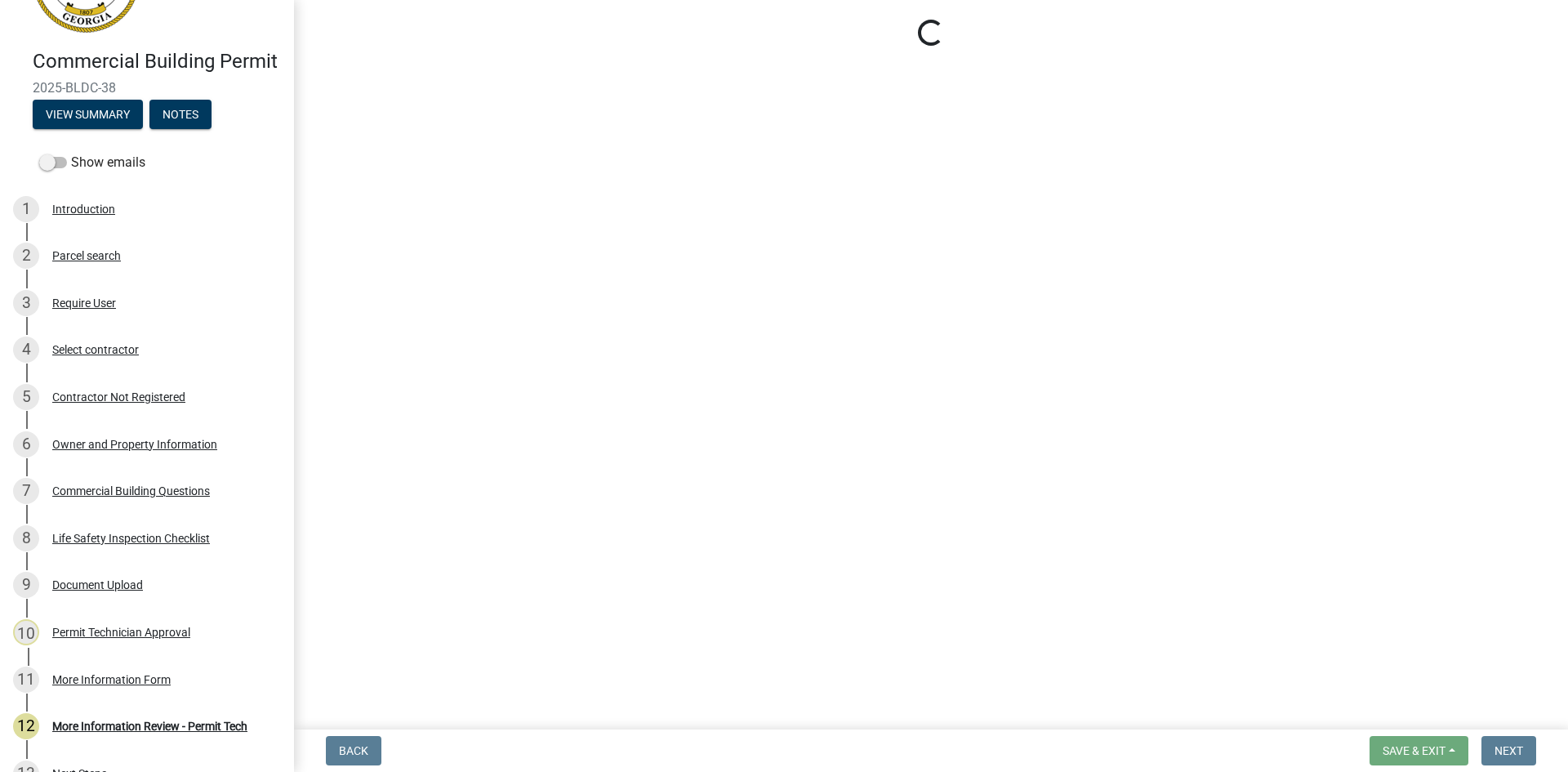
select select "58d273ed-cbd1-45cf-a92b-4c415c252308"
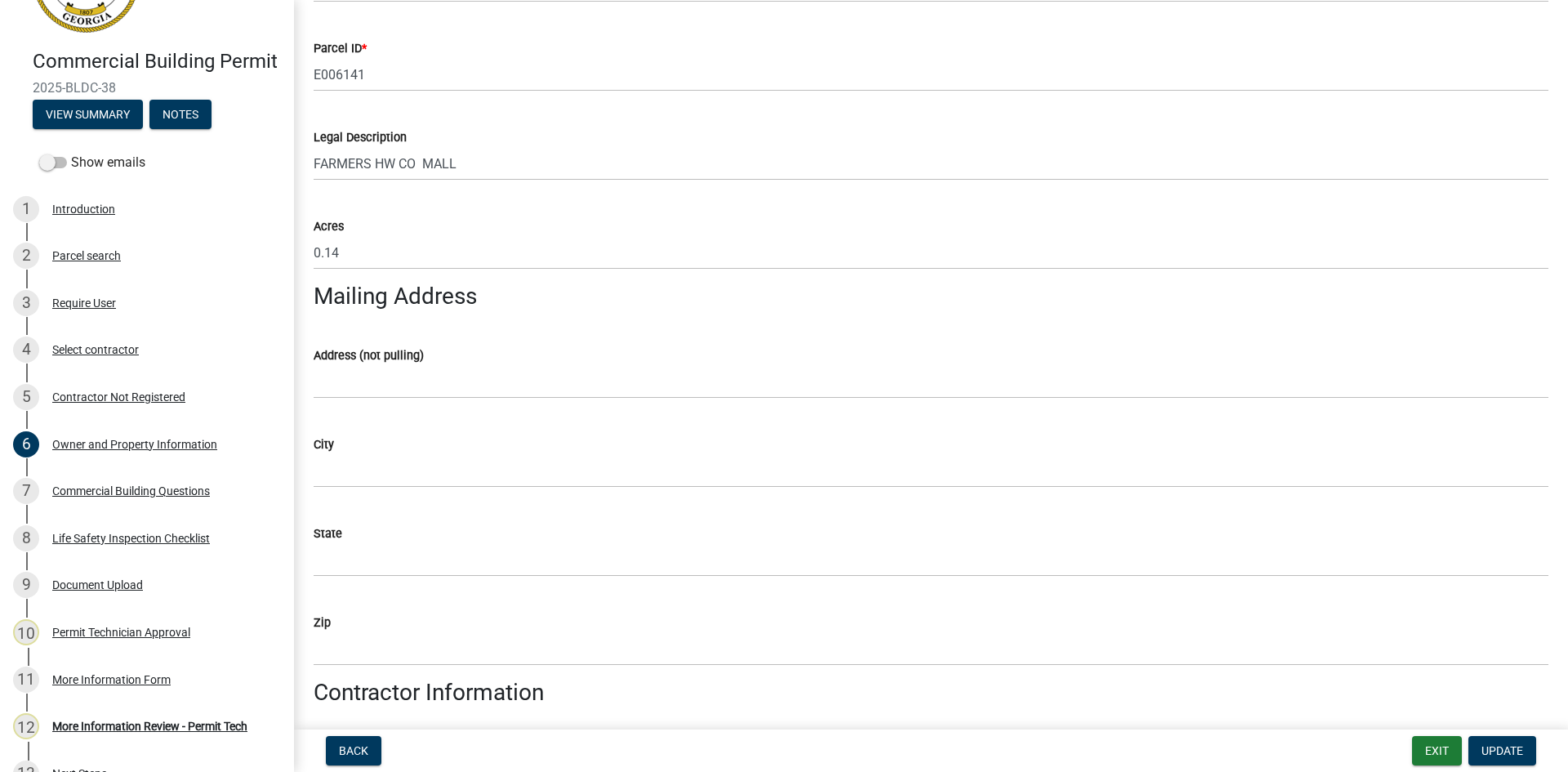
scroll to position [736, 0]
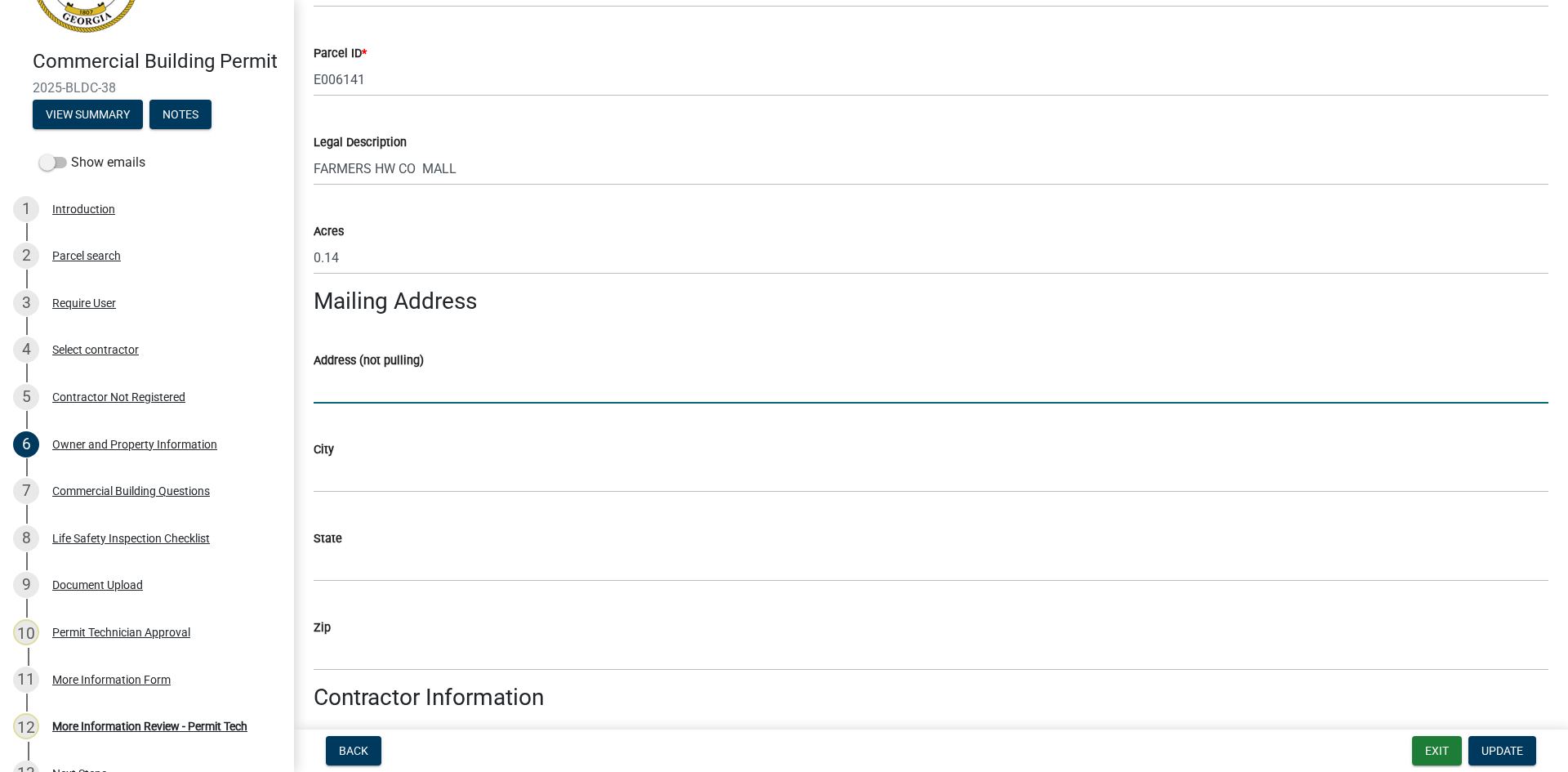
click at [354, 390] on input "Address (not pulling)" at bounding box center [931, 386] width 1235 height 33
type input "[STREET_ADDRESS][PERSON_NAME]"
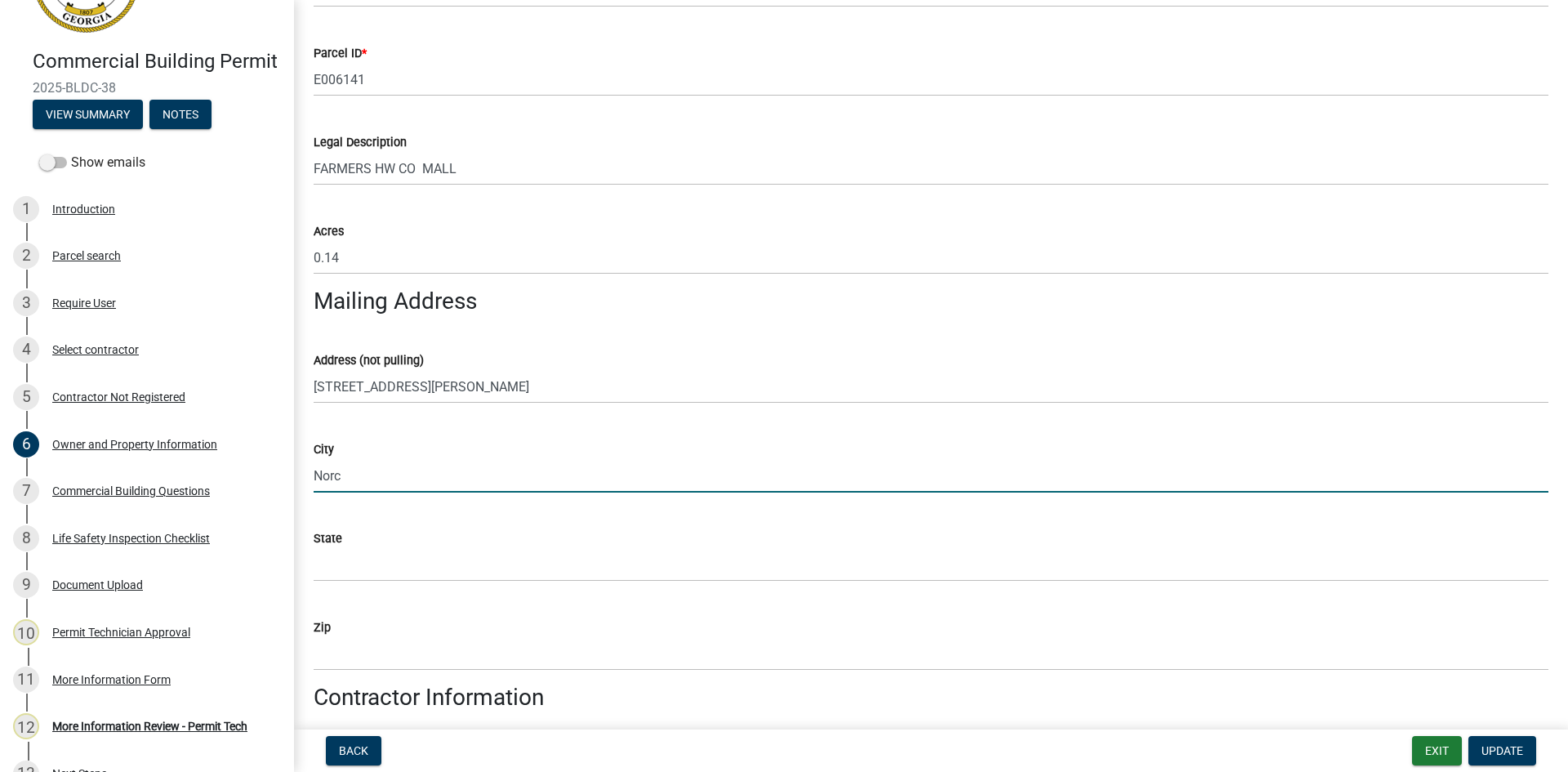
type input "Norcross"
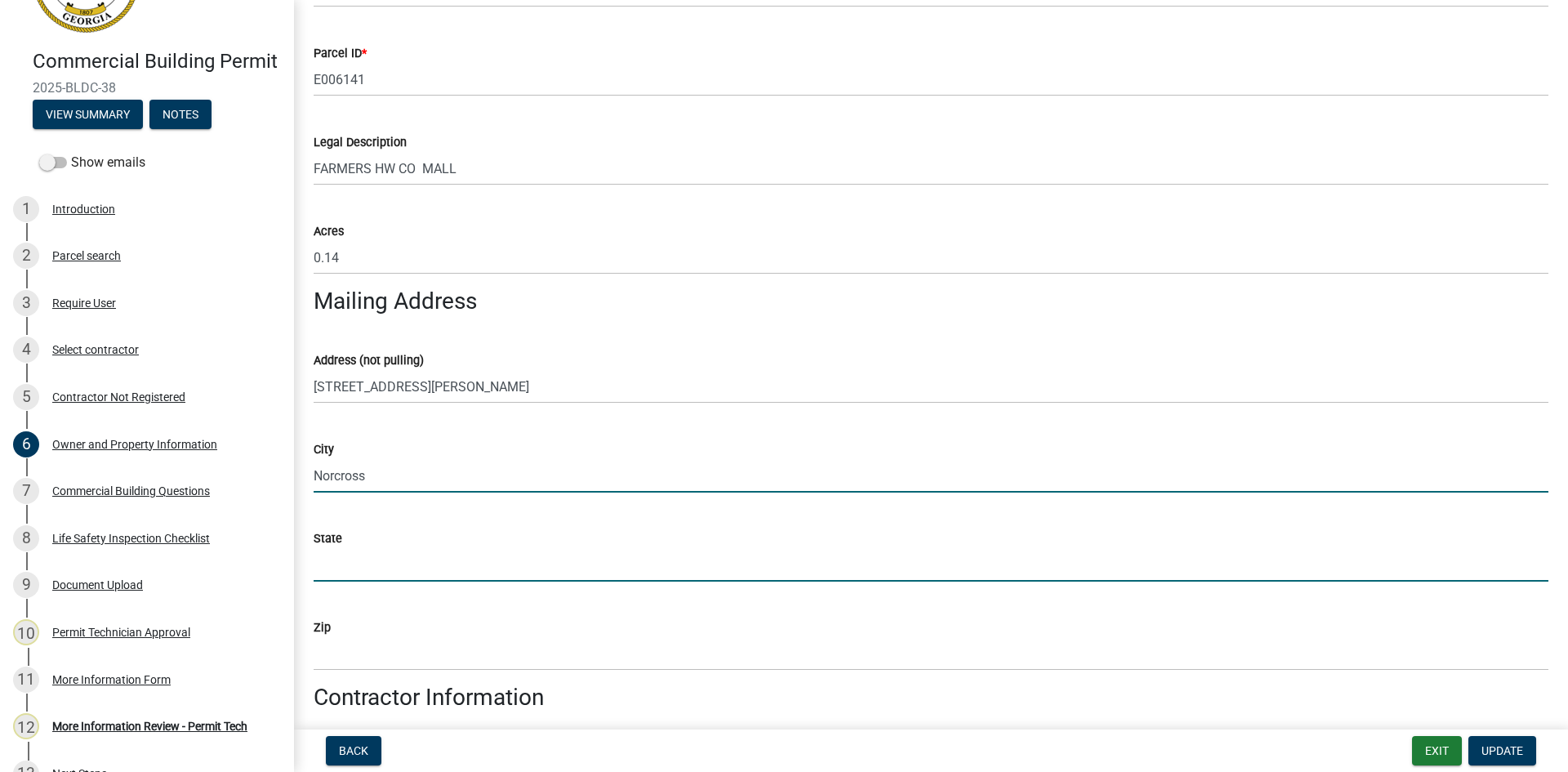
click at [387, 561] on input "State" at bounding box center [931, 565] width 1235 height 33
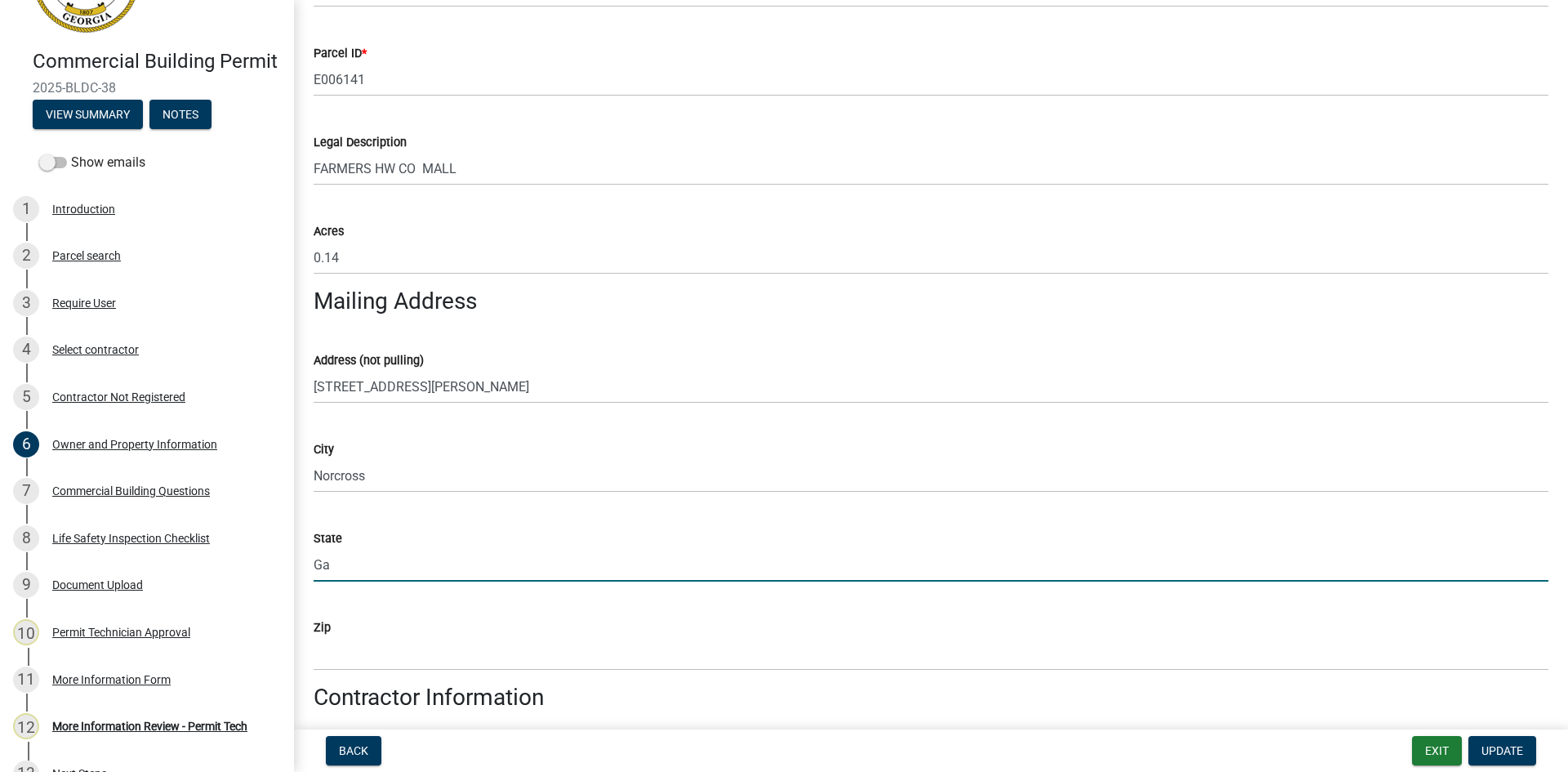
type input "Ga"
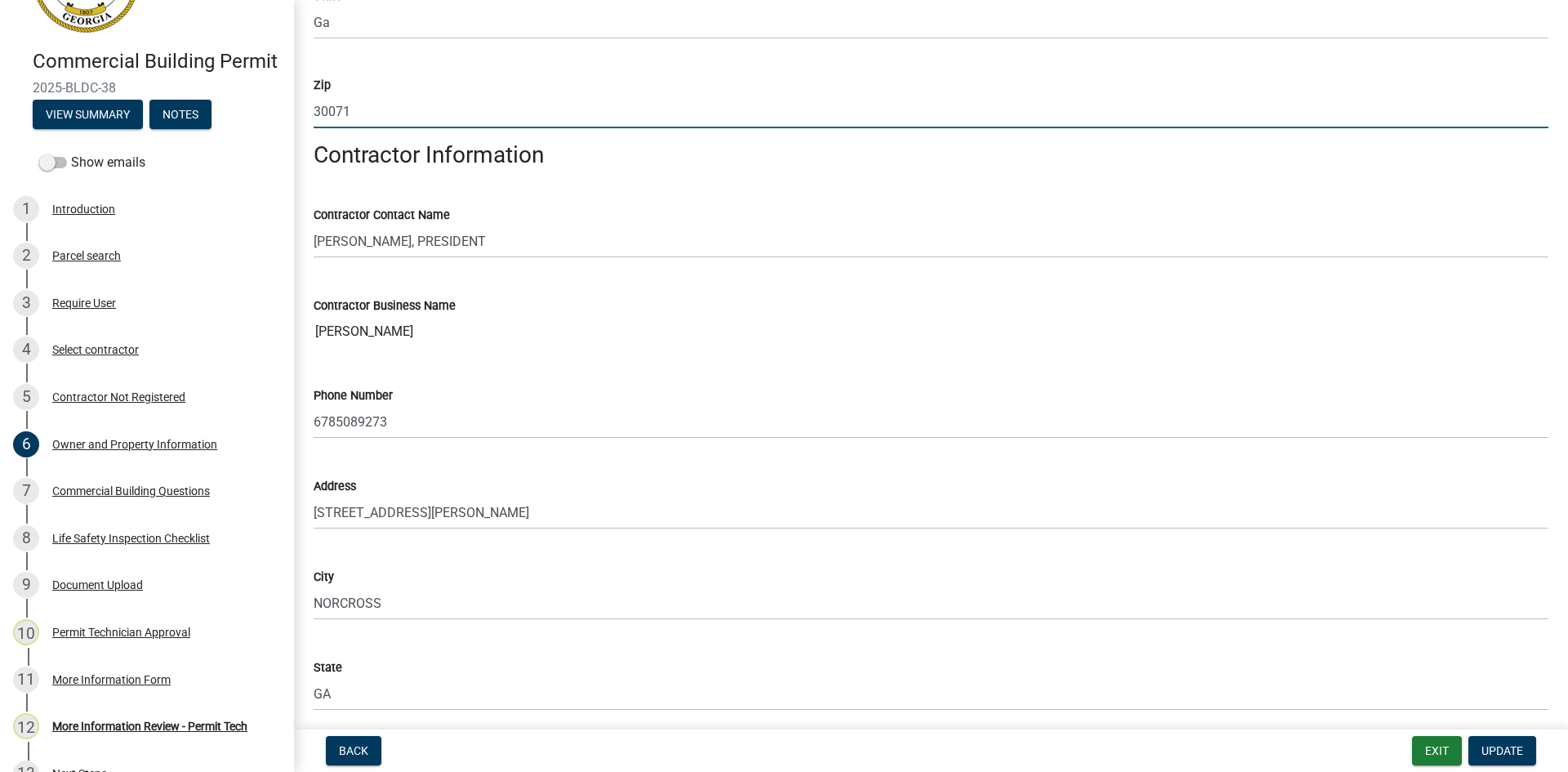
scroll to position [1307, 0]
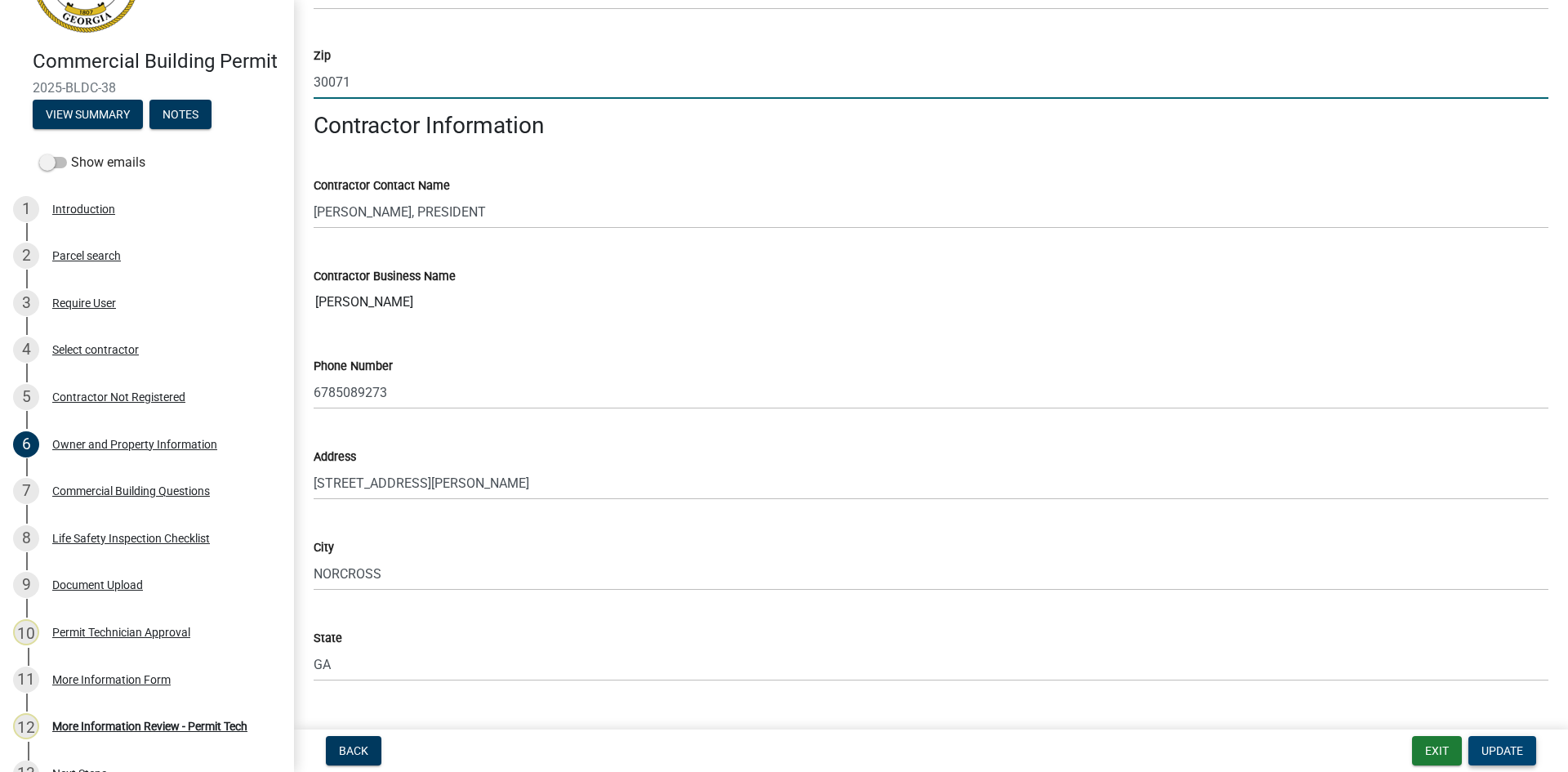
type input "30071"
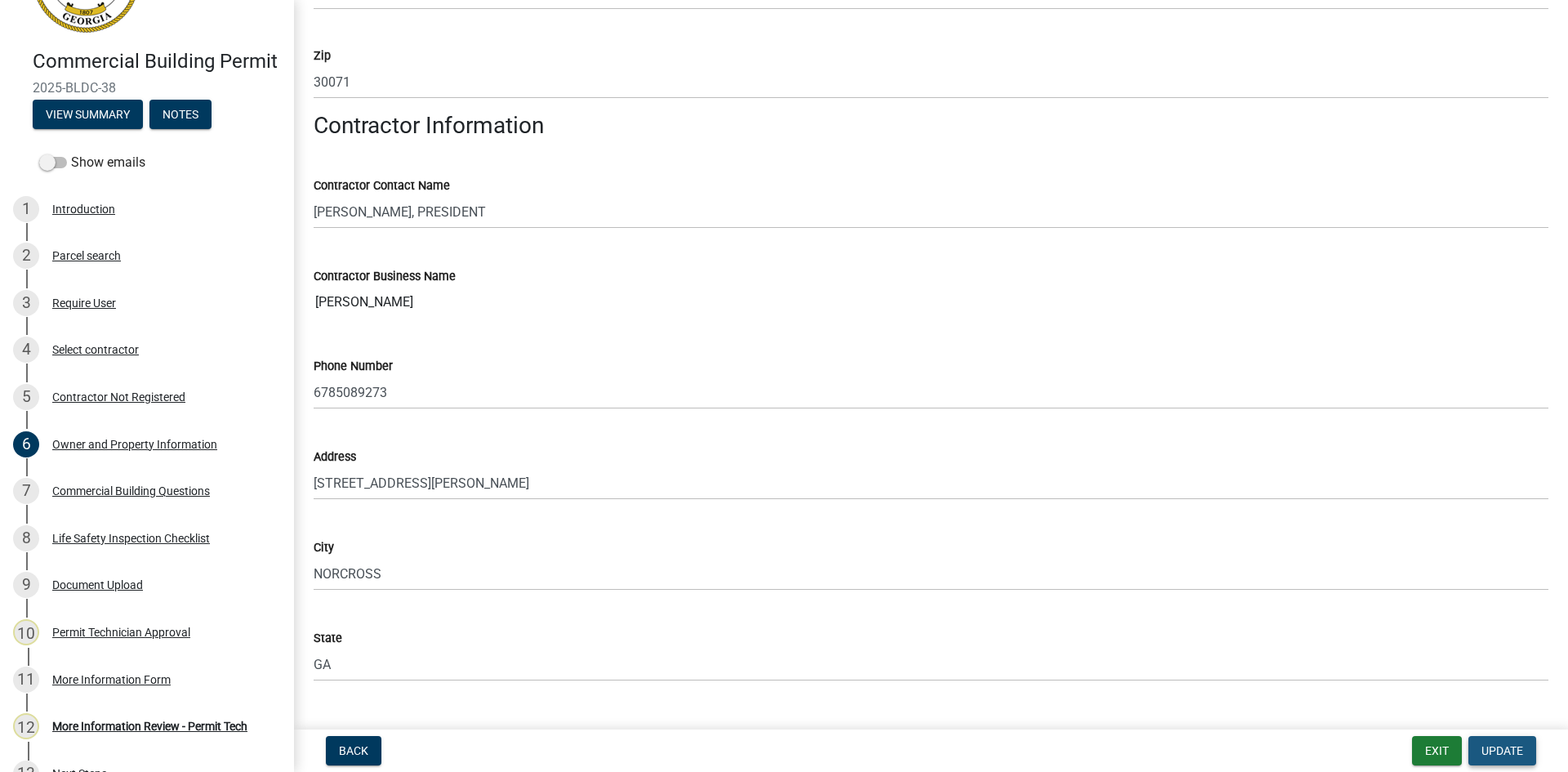
click at [1508, 747] on span "Update" at bounding box center [1502, 751] width 42 height 13
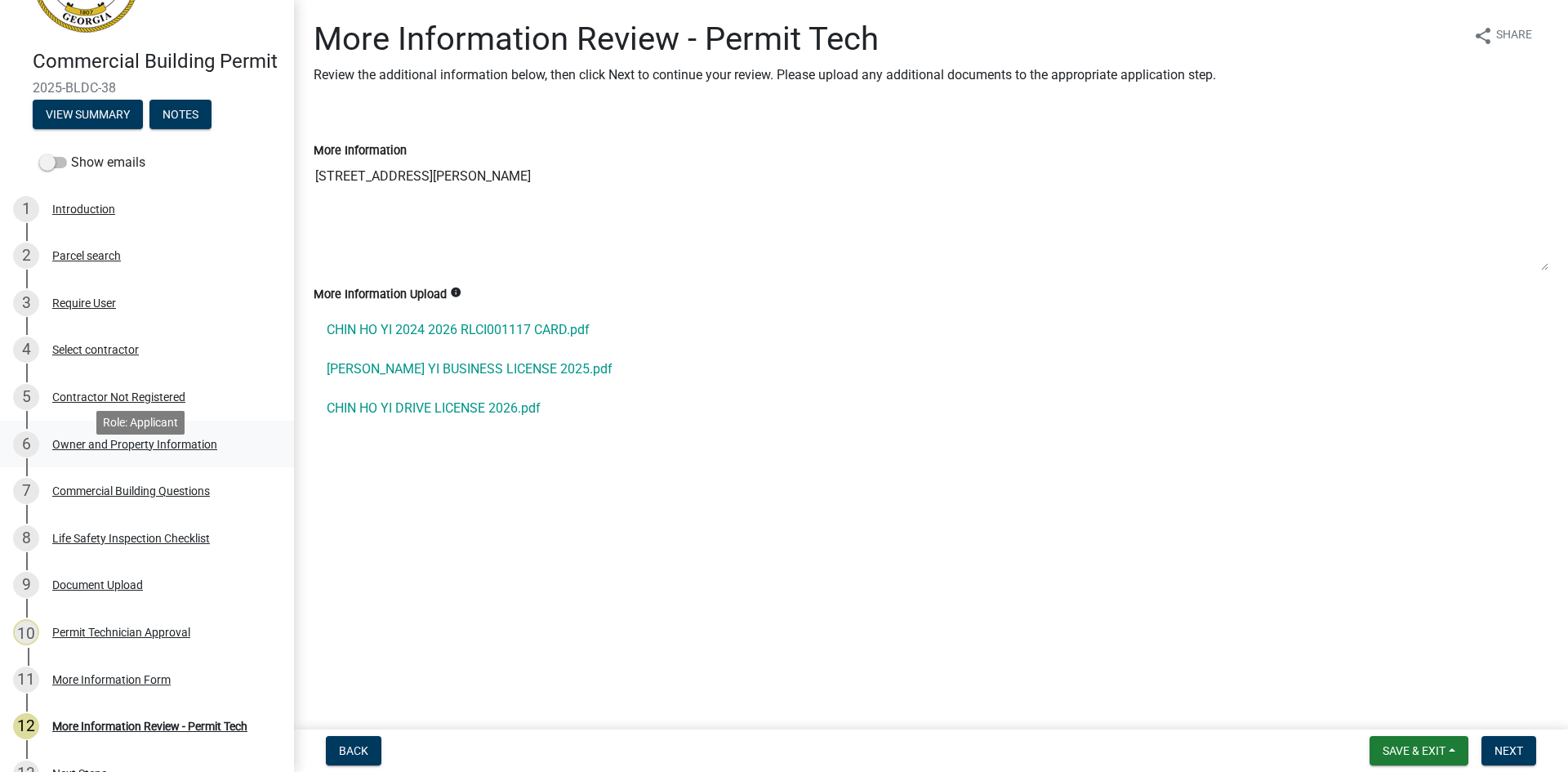
click at [175, 451] on div "Owner and Property Information" at bounding box center [135, 445] width 165 height 11
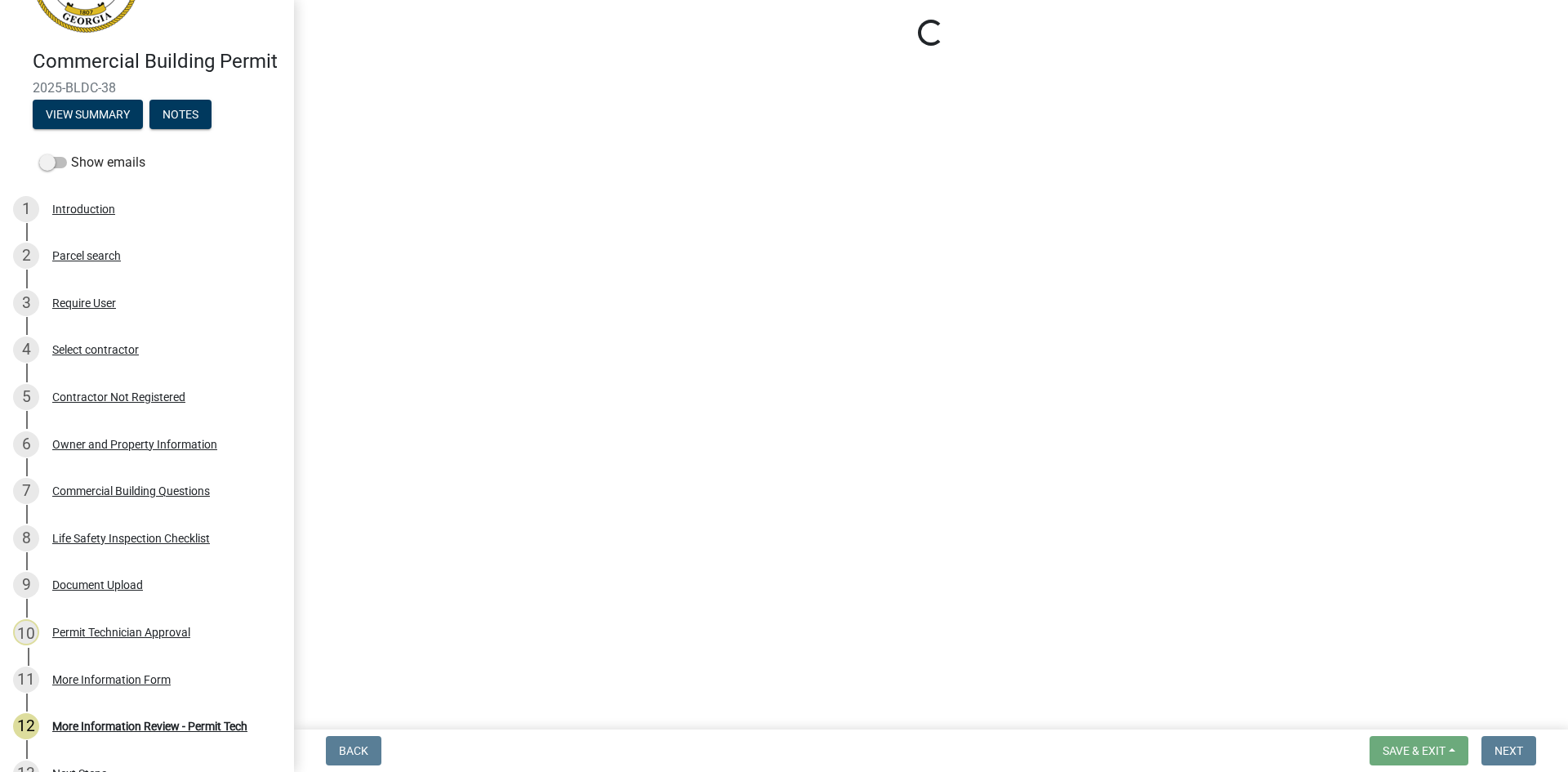
select select "58d273ed-cbd1-45cf-a92b-4c415c252308"
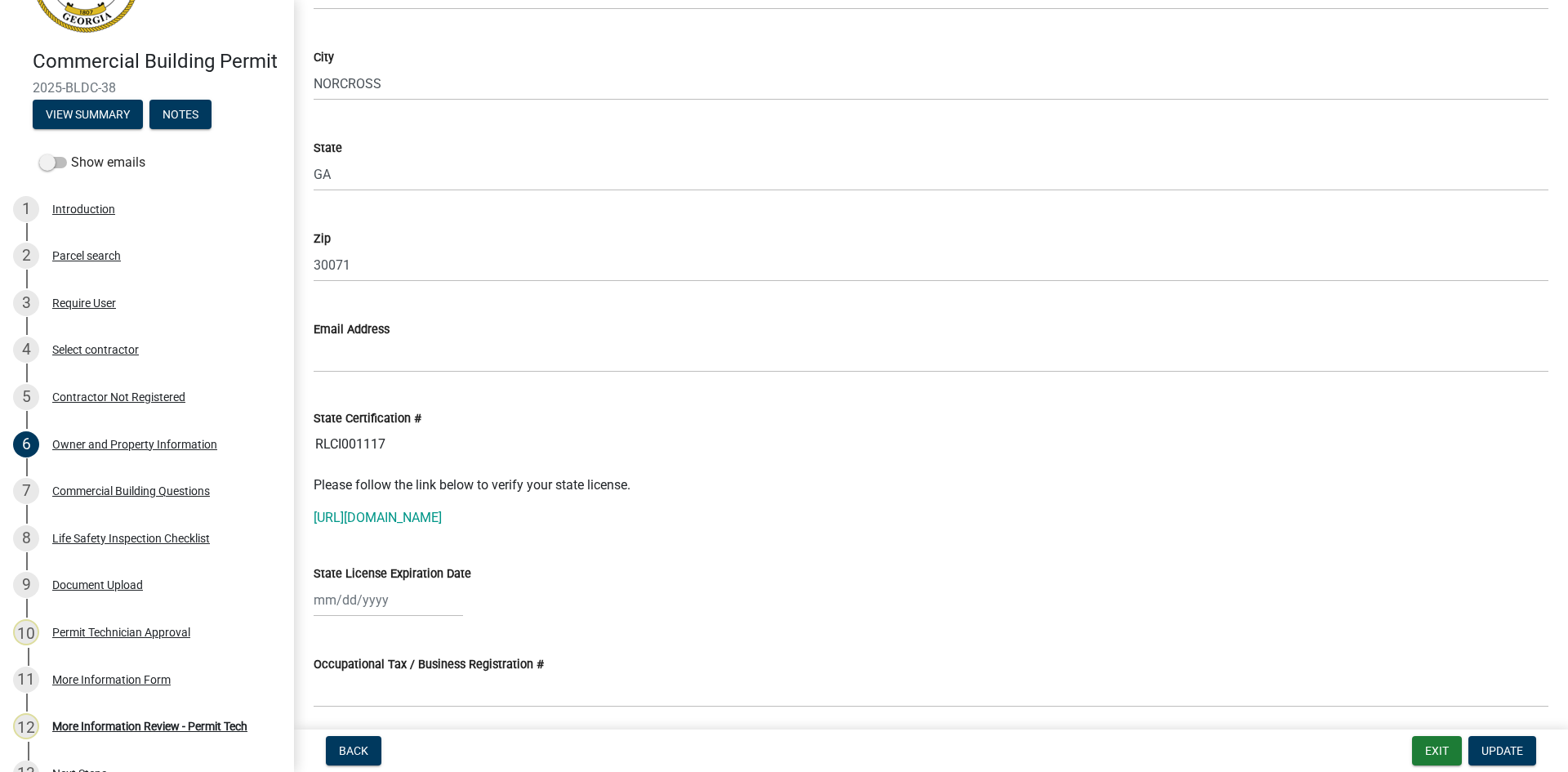
scroll to position [2043, 0]
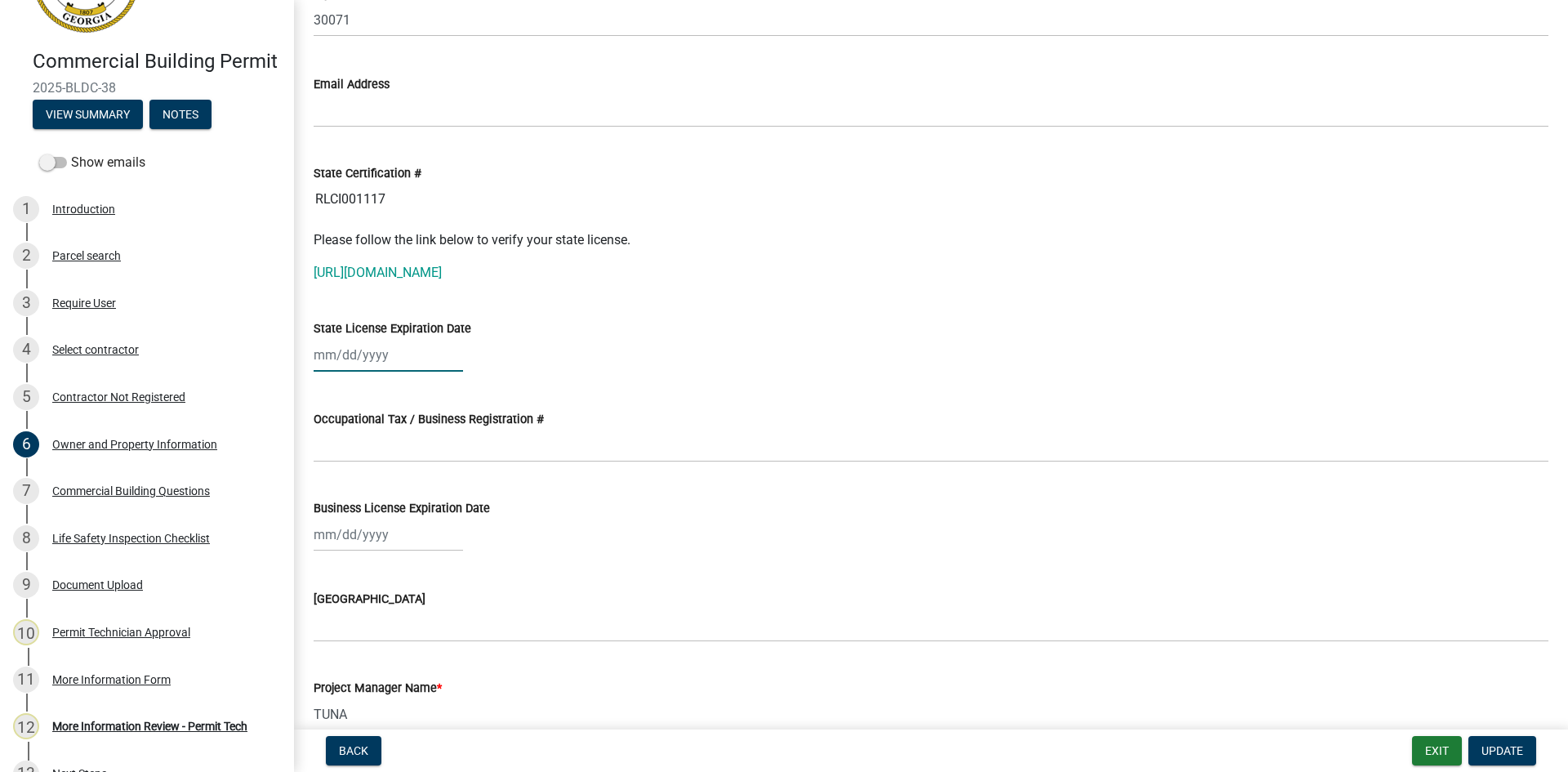
click at [329, 360] on div at bounding box center [388, 355] width 149 height 33
select select "8"
select select "2025"
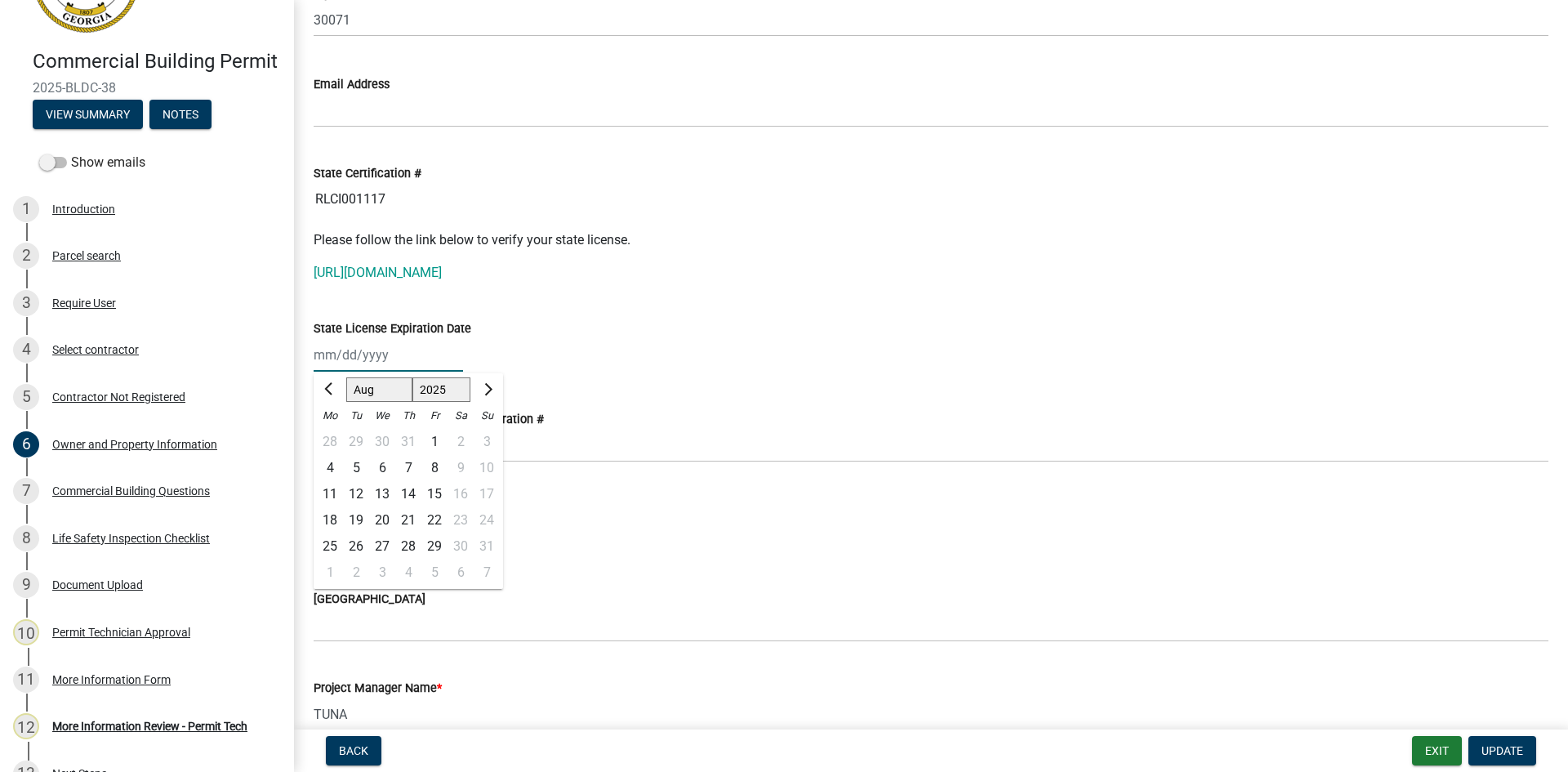
click at [375, 393] on select "Jan Feb Mar Apr May Jun [DATE] Aug Sep Oct Nov Dec" at bounding box center [379, 390] width 67 height 25
select select "12"
click at [346, 377] on select "Jan Feb Mar Apr May Jun [DATE] Aug Sep Oct Nov Dec" at bounding box center [379, 390] width 67 height 25
click at [381, 550] on div "31" at bounding box center [382, 547] width 27 height 27
type input "[DATE]"
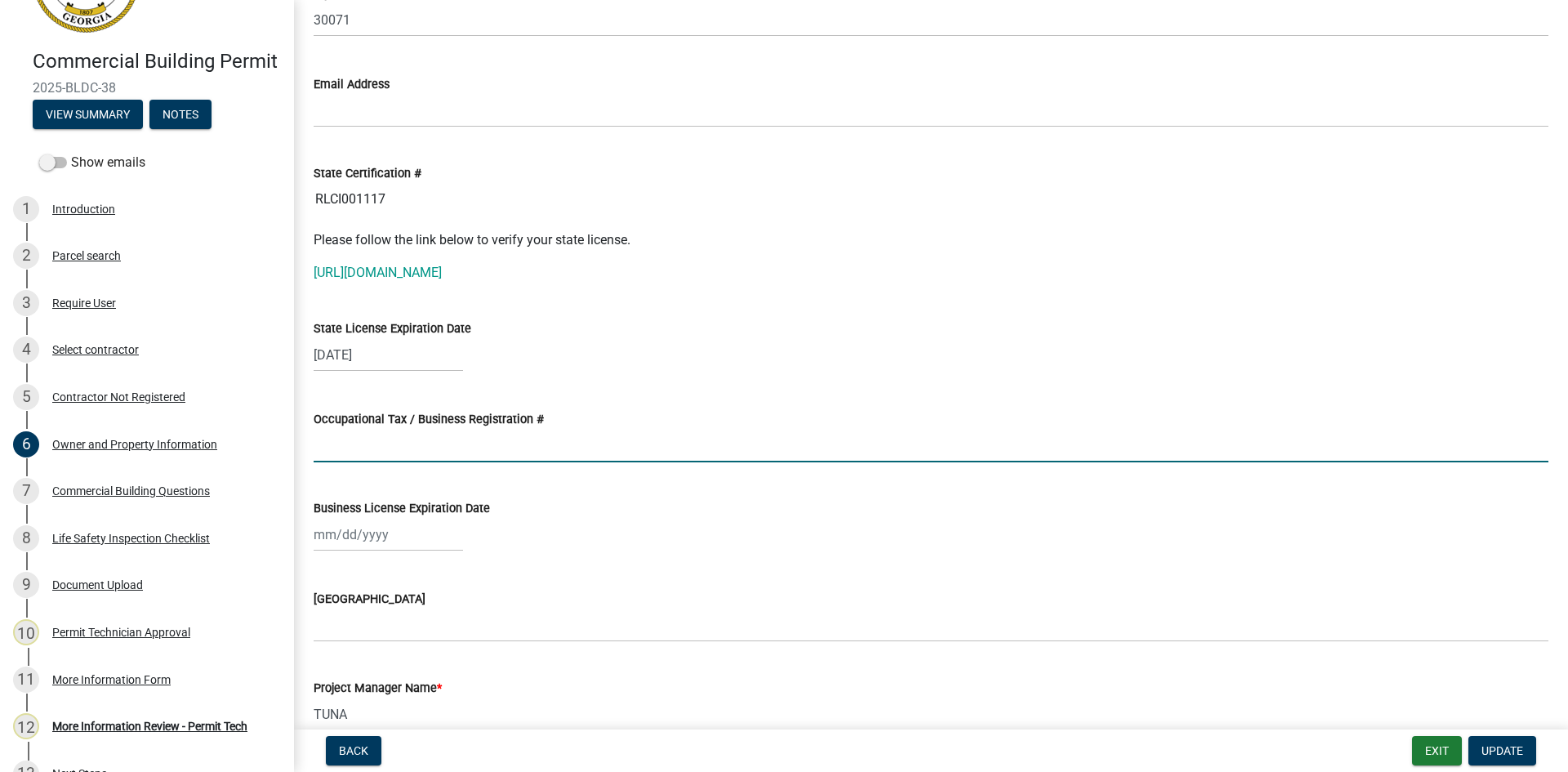
click at [387, 446] on input "Occupational Tax / Business Registration #" at bounding box center [931, 445] width 1235 height 33
type input "09199"
click at [362, 538] on div at bounding box center [388, 534] width 149 height 33
select select "8"
select select "2025"
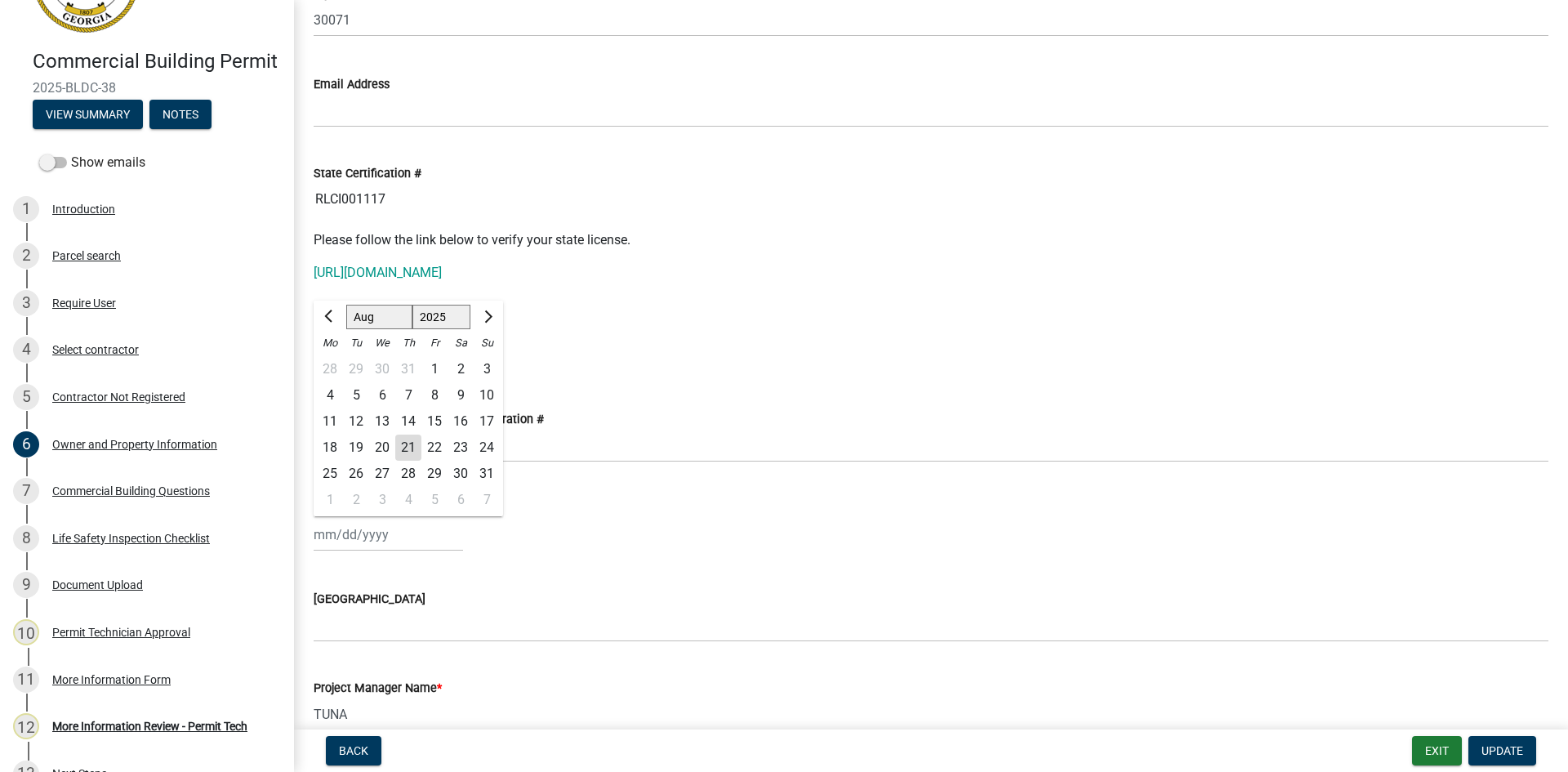
click at [372, 317] on select "Jan Feb Mar Apr May Jun [DATE] Aug Sep Oct Nov Dec" at bounding box center [379, 318] width 67 height 25
select select "12"
click at [346, 305] on select "Jan Feb Mar Apr May Jun [DATE] Aug Sep Oct Nov Dec" at bounding box center [379, 318] width 67 height 25
click at [387, 466] on div "31" at bounding box center [382, 474] width 27 height 27
type input "[DATE]"
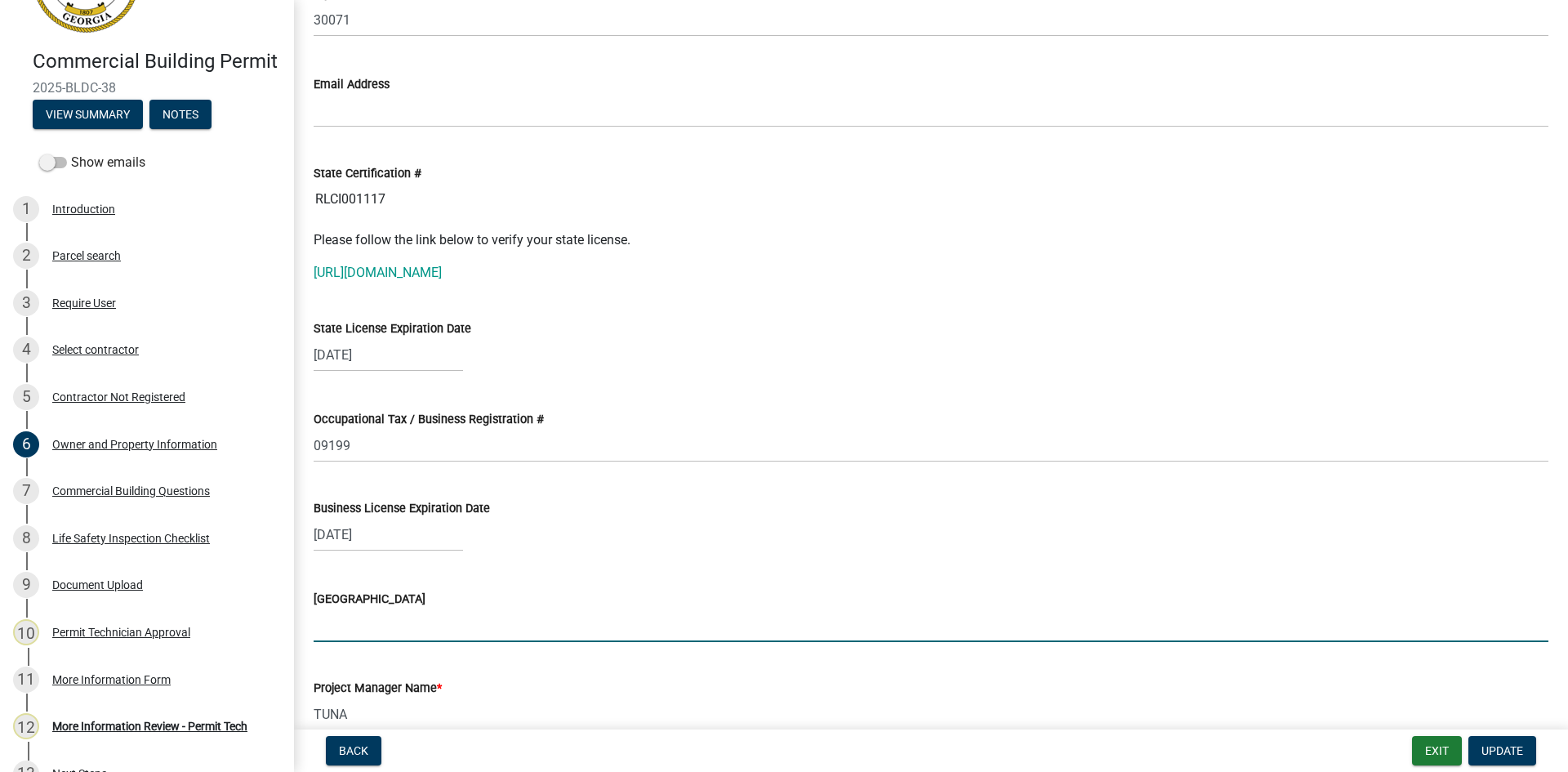
click at [343, 631] on input "[GEOGRAPHIC_DATA]" at bounding box center [931, 625] width 1235 height 33
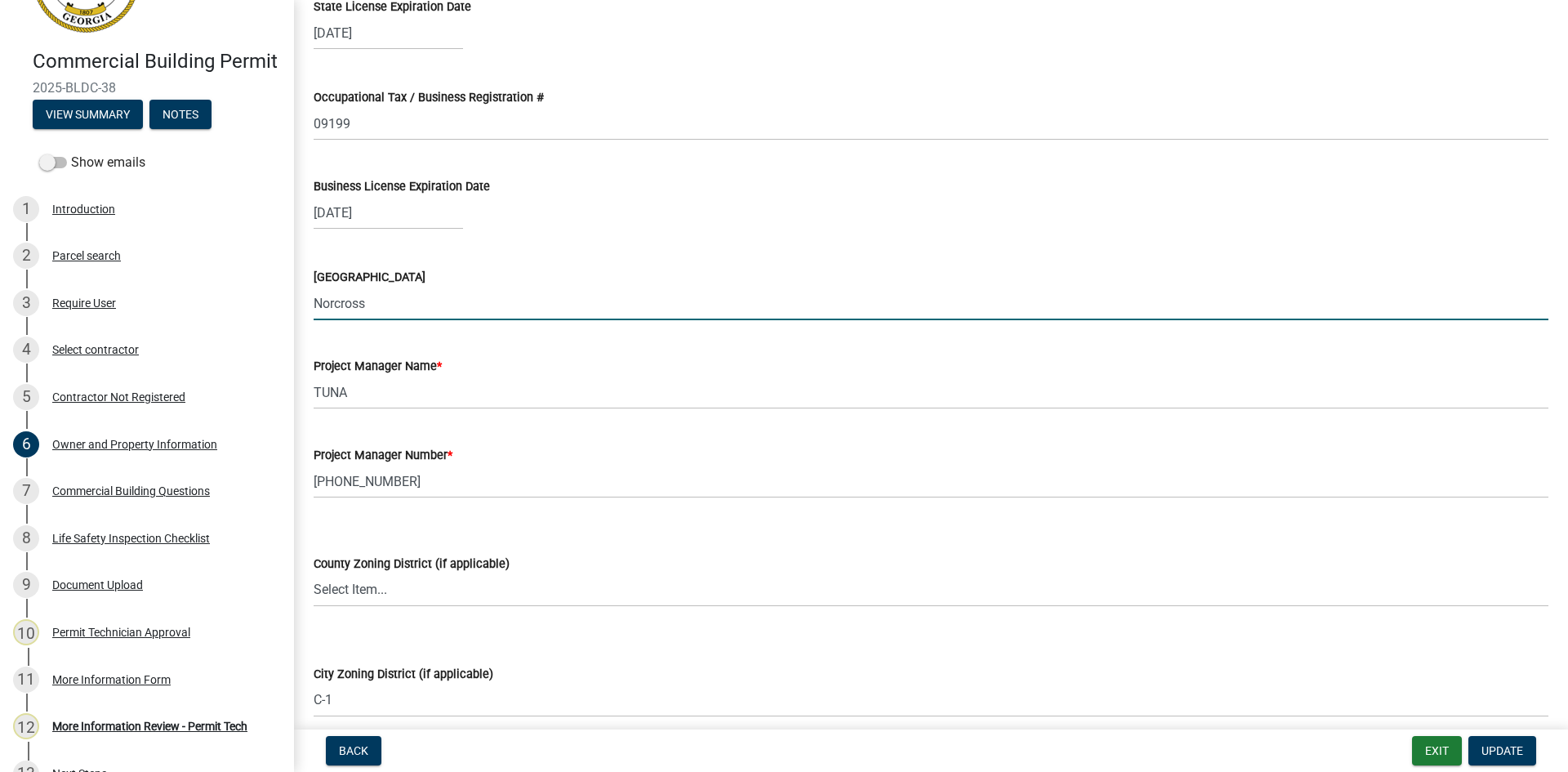
scroll to position [2370, 0]
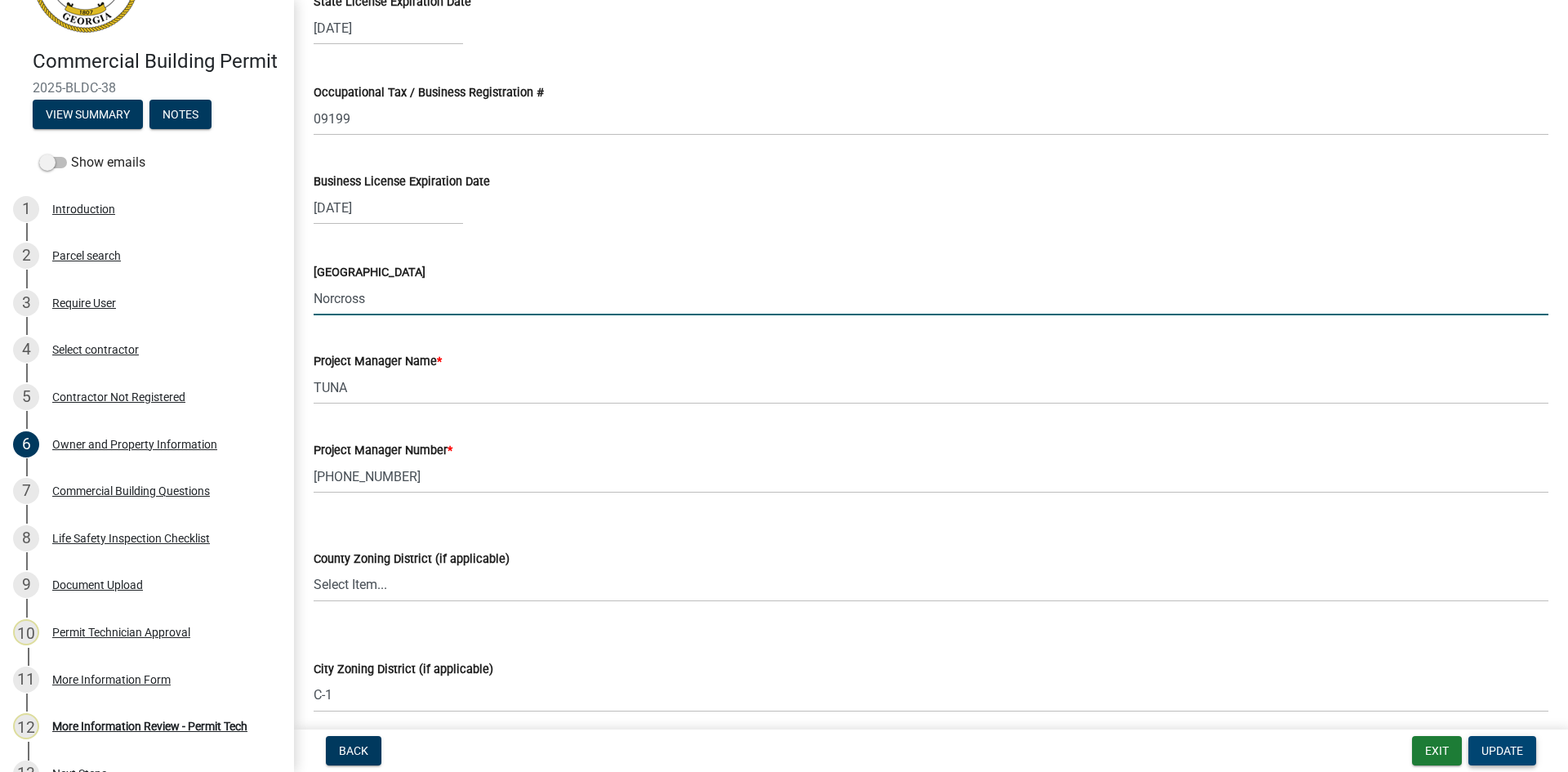
type input "Norcross"
click at [1489, 747] on span "Update" at bounding box center [1502, 751] width 42 height 13
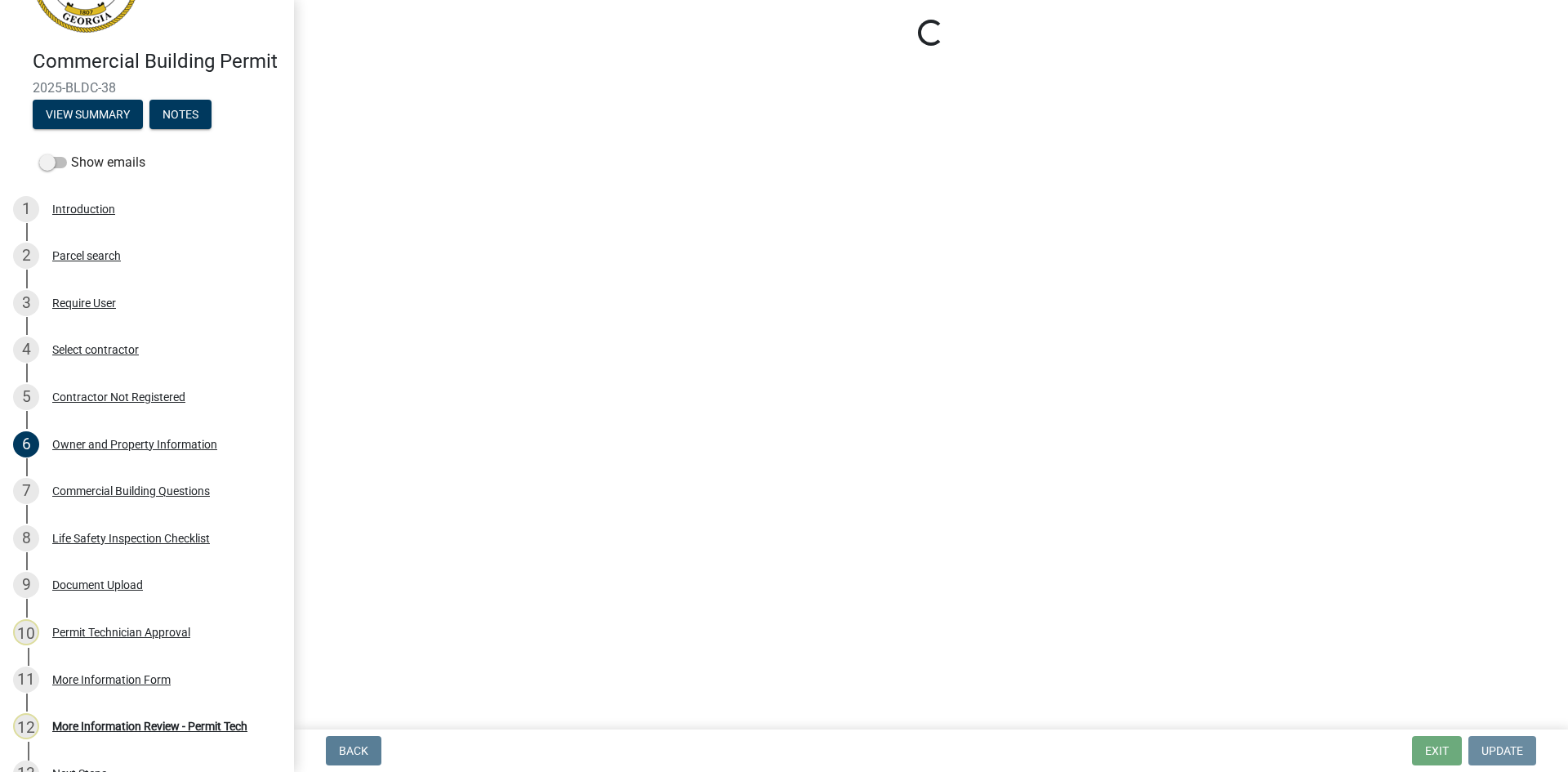
scroll to position [0, 0]
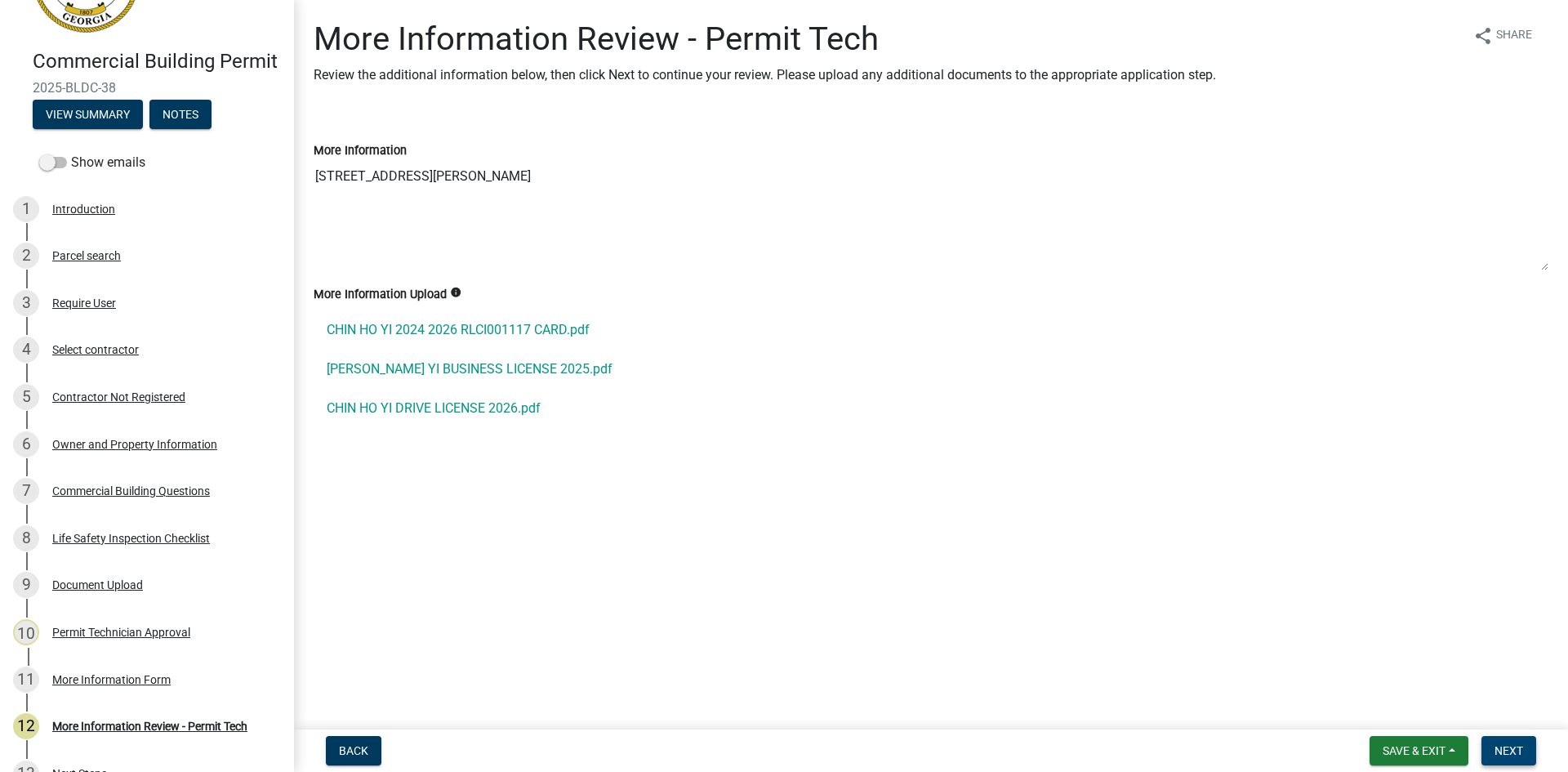
click at [1519, 747] on span "Next" at bounding box center [1509, 751] width 29 height 13
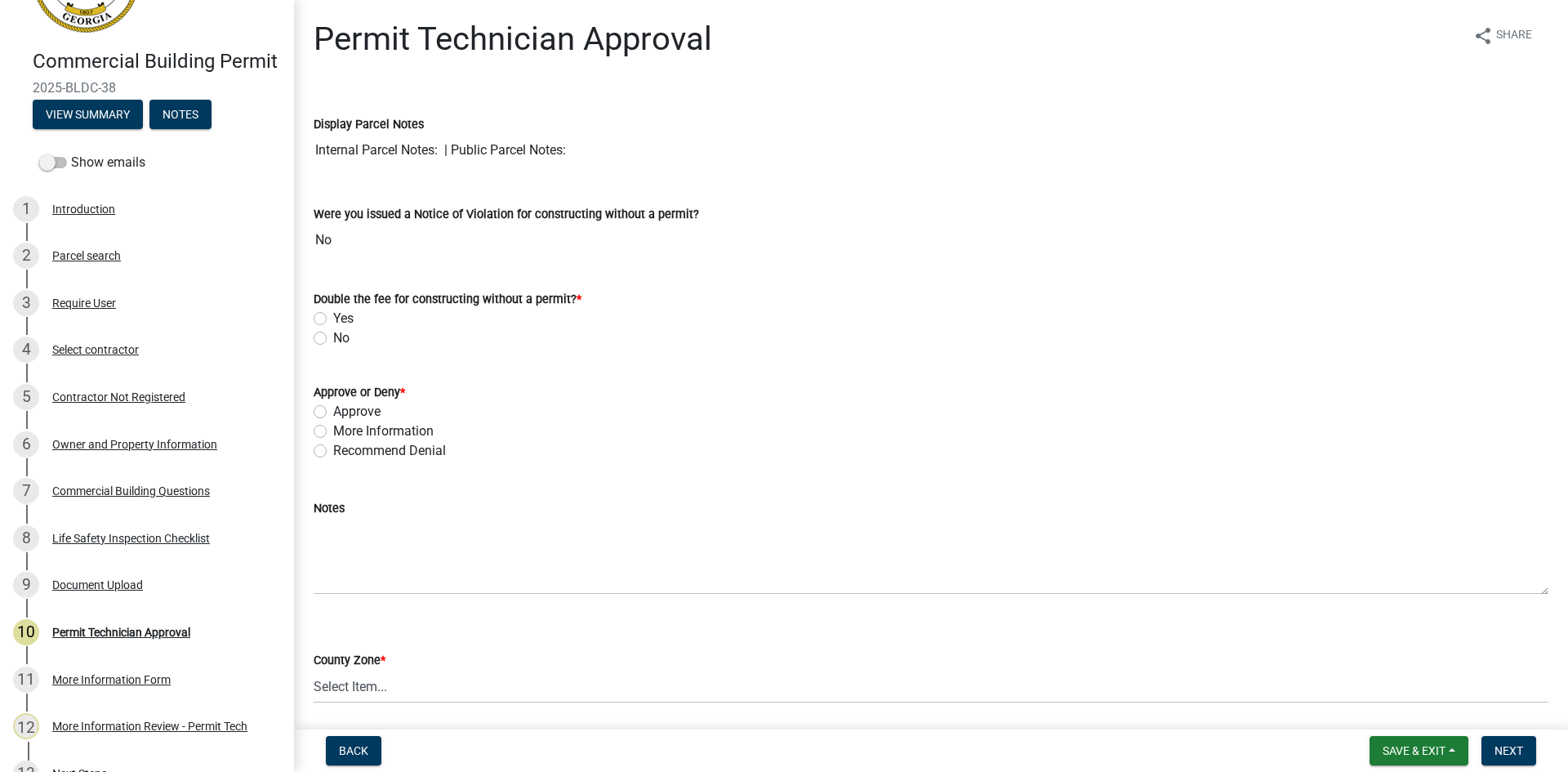
click at [334, 339] on label "No" at bounding box center [341, 338] width 16 height 20
click at [334, 339] on input "No" at bounding box center [338, 334] width 10 height 10
radio input "true"
click at [334, 431] on label "More Information" at bounding box center [384, 432] width 101 height 20
click at [334, 431] on input "More Information" at bounding box center [338, 427] width 10 height 10
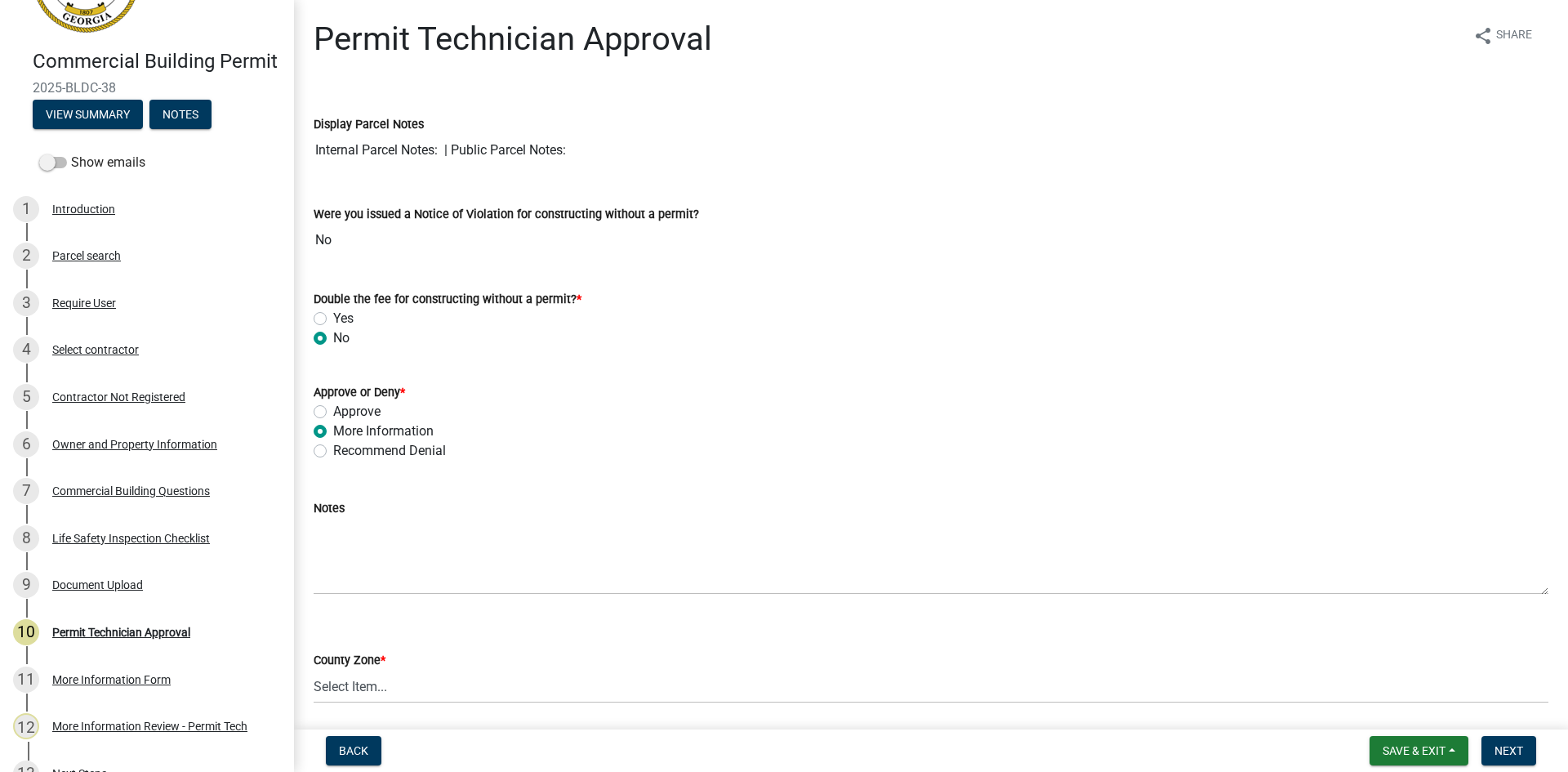
radio input "true"
click at [349, 517] on div "Notes" at bounding box center [931, 508] width 1235 height 20
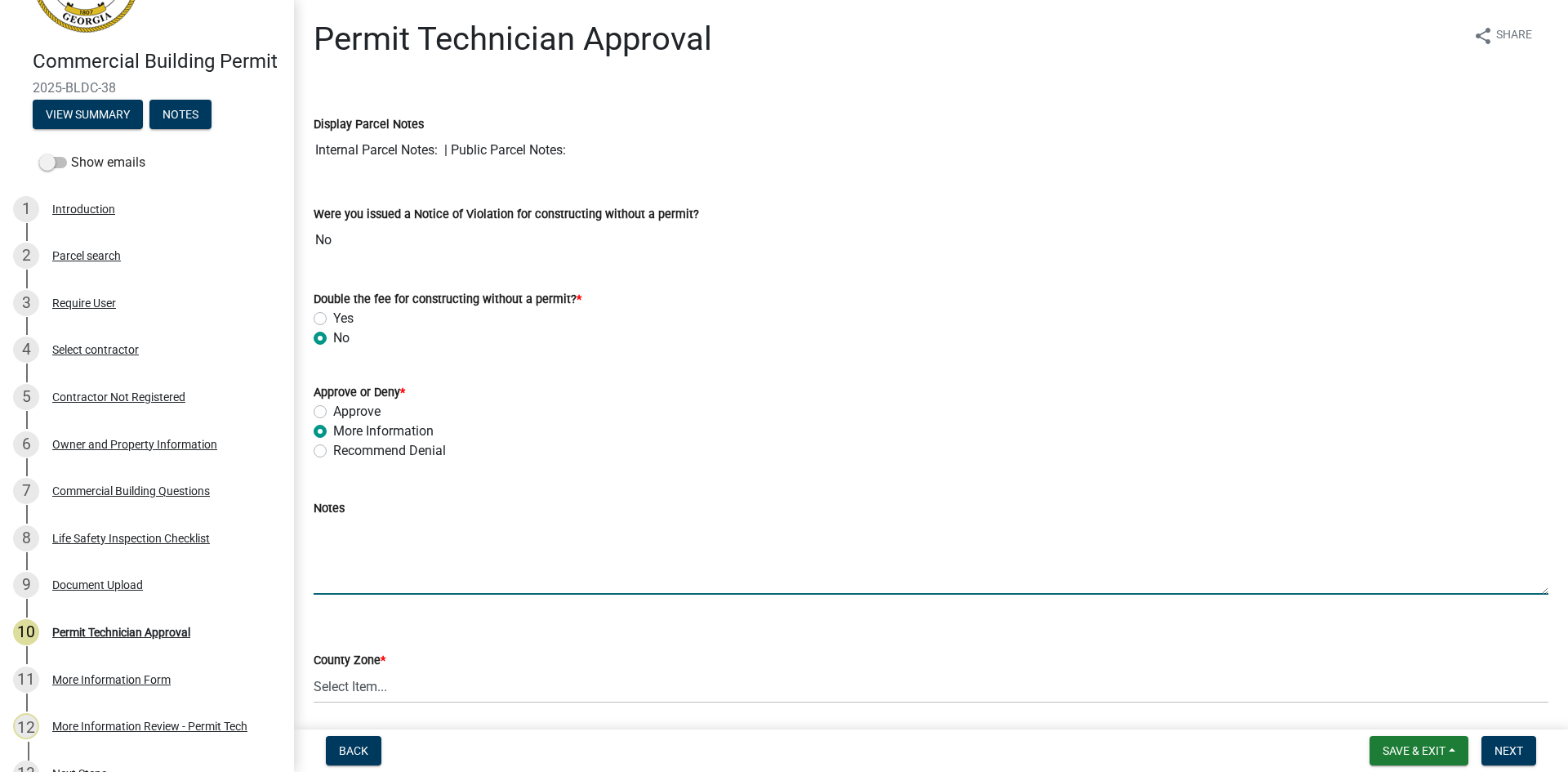
click at [351, 531] on textarea "Notes" at bounding box center [931, 556] width 1235 height 77
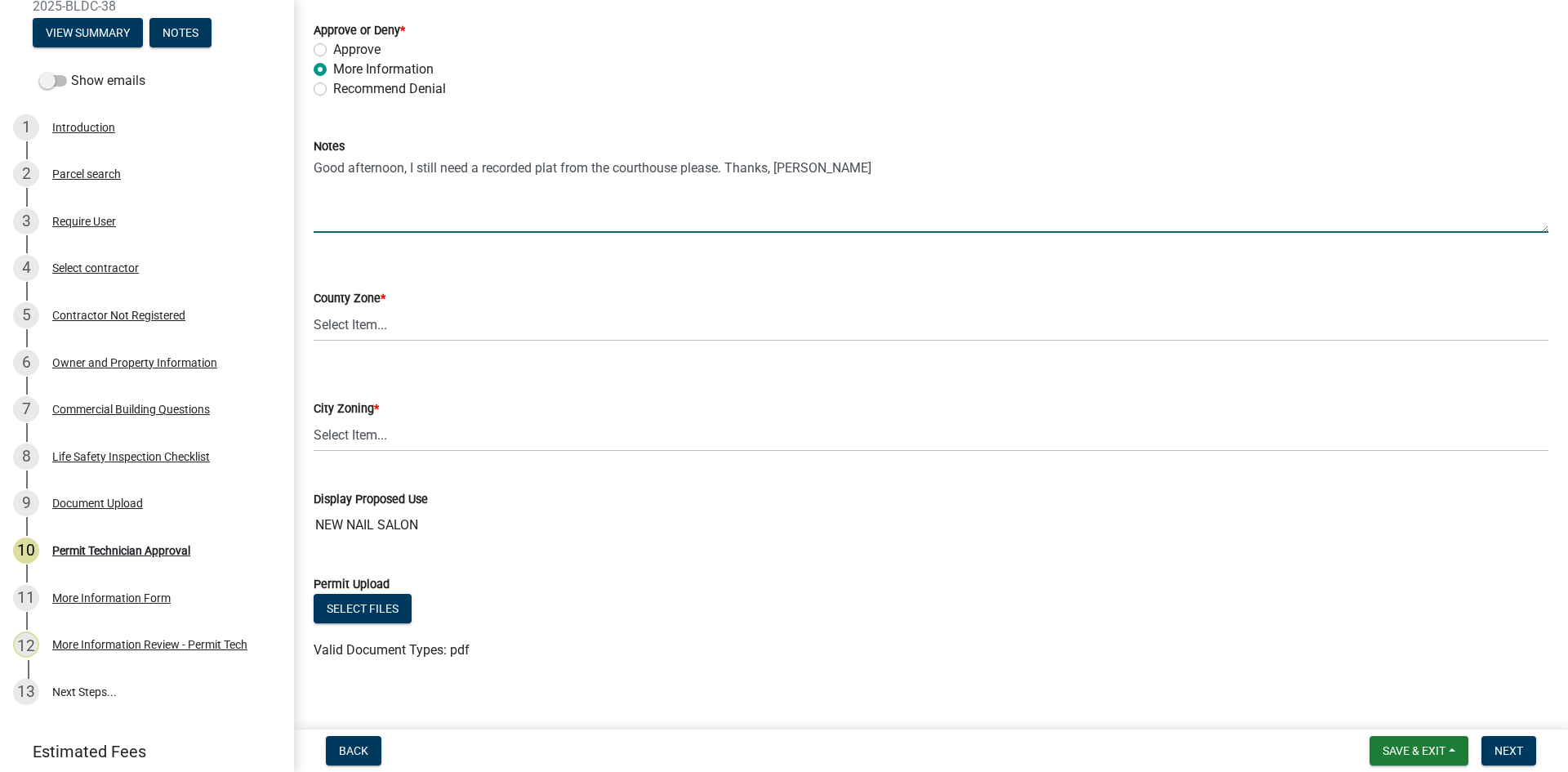
scroll to position [377, 0]
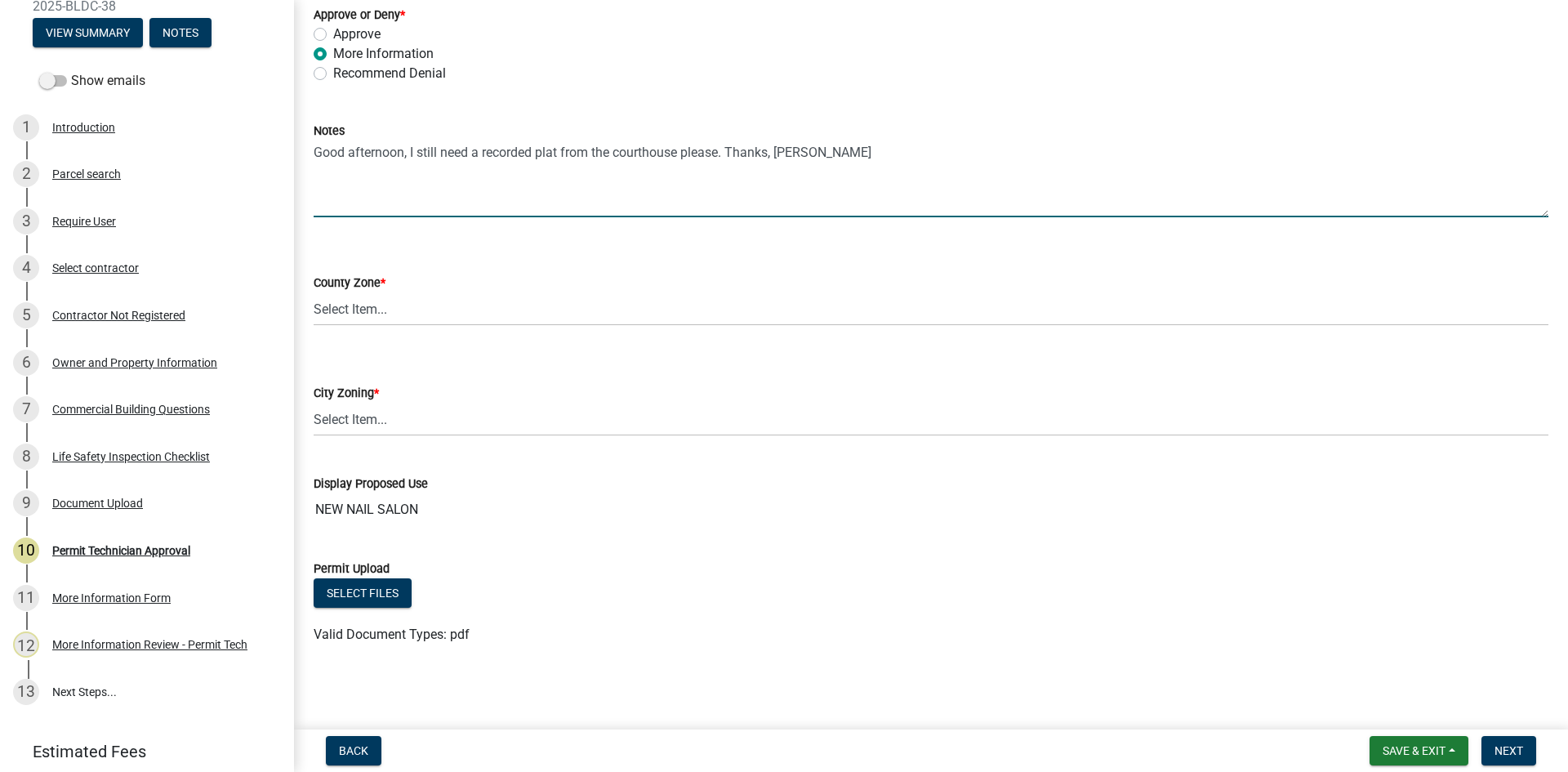
type textarea "Good afternoon, I still need a recorded plat from the courthouse please. Thanks…"
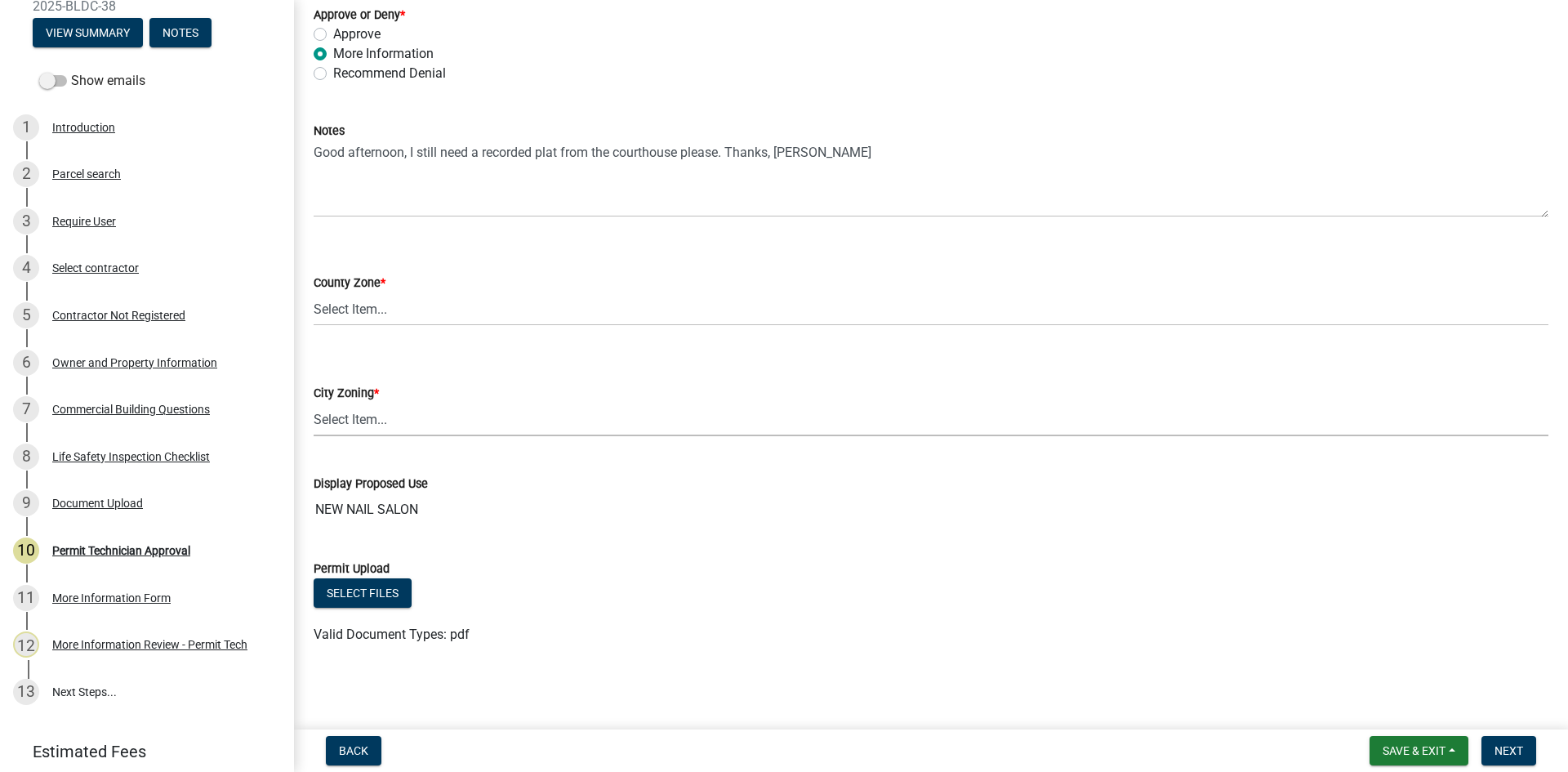
click at [414, 405] on select "Select Item... A-1 A-2 R-1 R-2 R-3 R-4 MHP C-1 C-2 I-1 I-2 DB FH H-P N/A" at bounding box center [931, 419] width 1235 height 33
click at [314, 403] on select "Select Item... A-1 A-2 R-1 R-2 R-3 R-4 MHP C-1 C-2 I-1 I-2 DB FH H-P N/A" at bounding box center [931, 419] width 1235 height 33
select select "83394b22-4a11-496c-8e5c-75ade2e72faf"
click at [363, 315] on select "Select Item... AG-1 R-1R R-1 R-2 MHP RM-1 RM-3 C-1 C-2 I-M PUD N/A" at bounding box center [931, 309] width 1235 height 33
click at [314, 293] on select "Select Item... AG-1 R-1R R-1 R-2 MHP RM-1 RM-3 C-1 C-2 I-M PUD N/A" at bounding box center [931, 309] width 1235 height 33
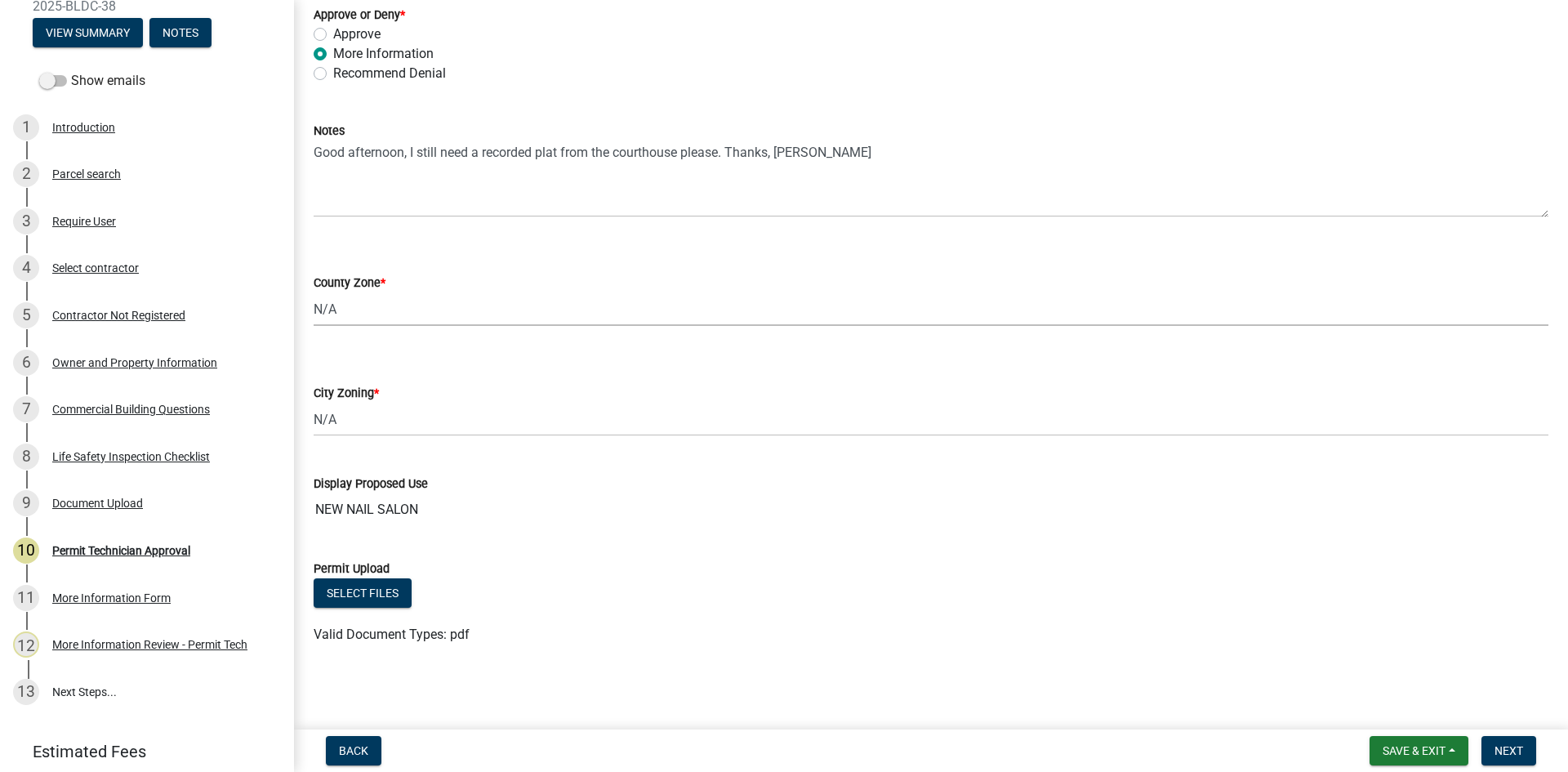
select select "ef7a1fc2-7a7a-426d-b1f0-c9b9b6ca7ff4"
click at [1531, 752] on button "Next" at bounding box center [1509, 750] width 55 height 29
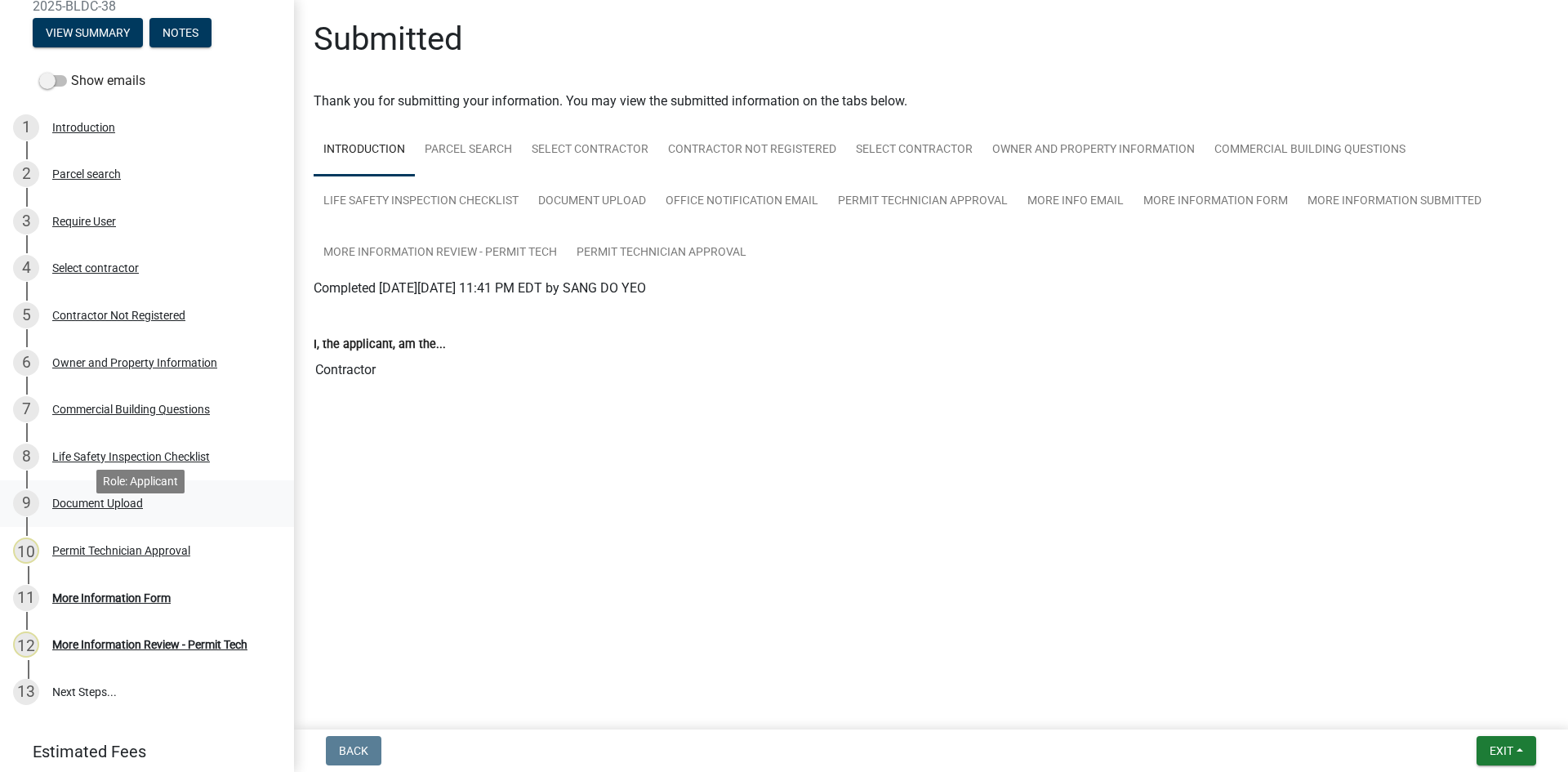
click at [102, 509] on div "Document Upload" at bounding box center [97, 503] width 90 height 11
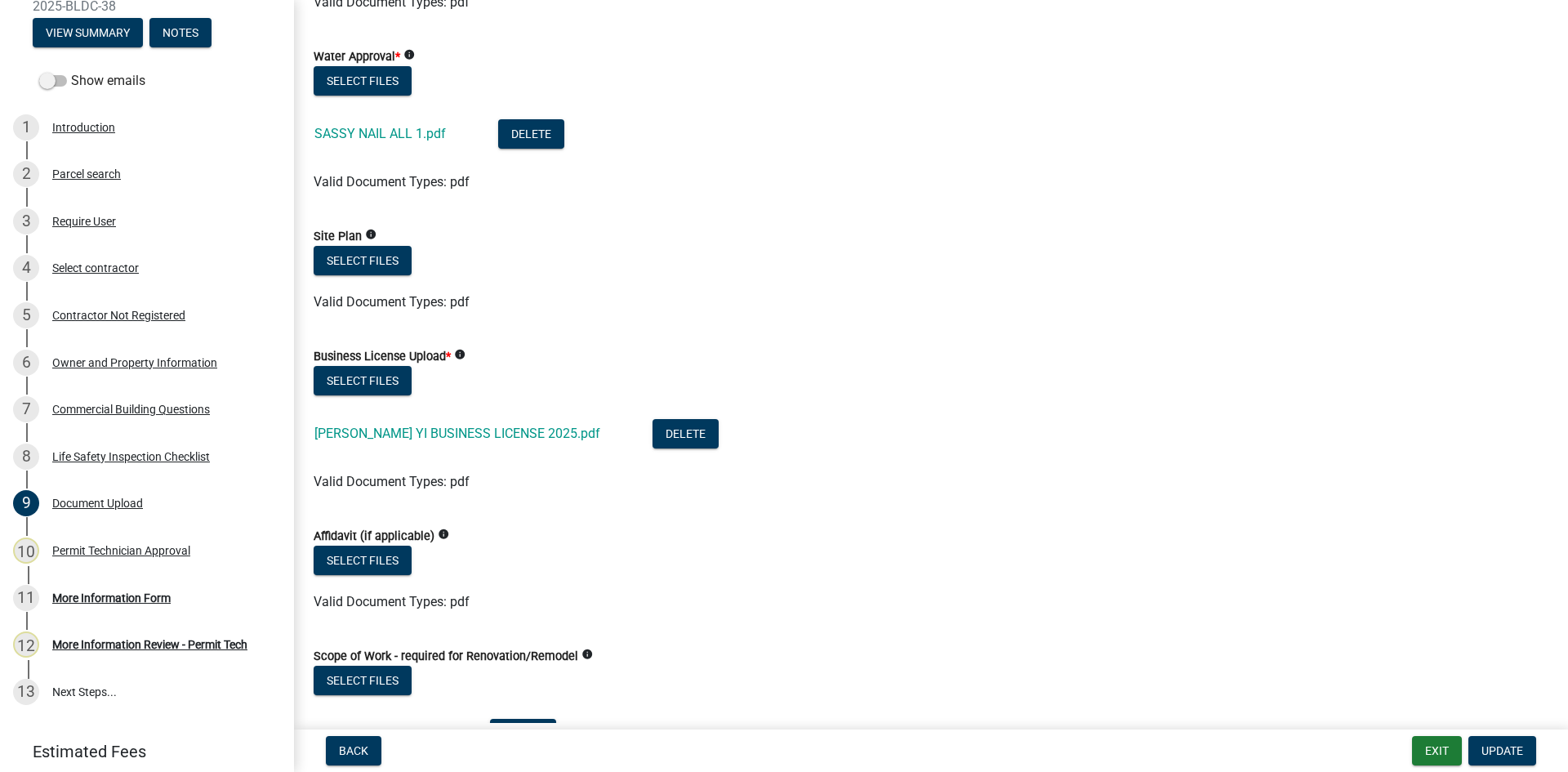
scroll to position [654, 0]
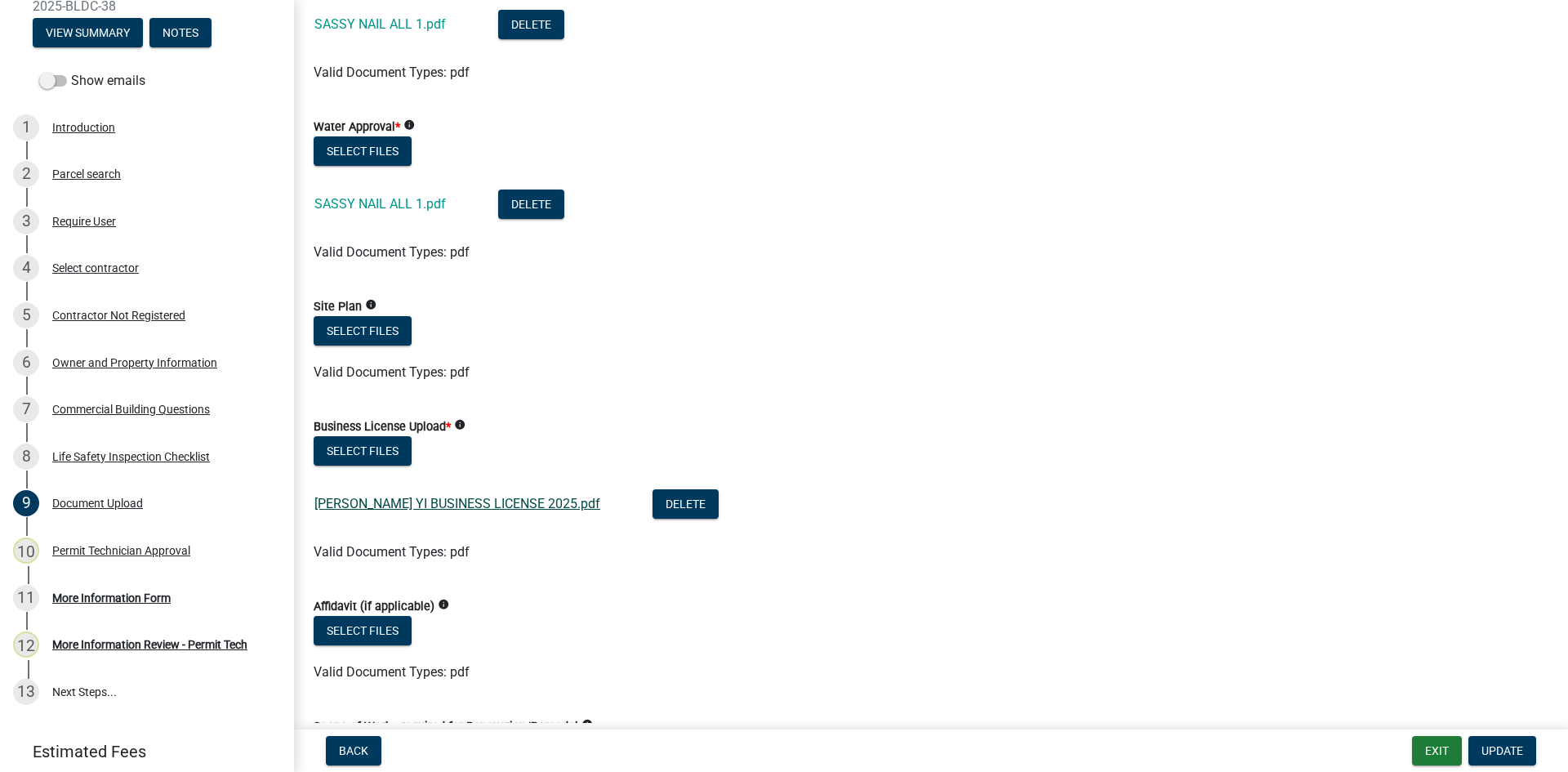
click at [433, 503] on link "[PERSON_NAME] YI BUSINESS LICENSE 2025.pdf" at bounding box center [457, 504] width 286 height 15
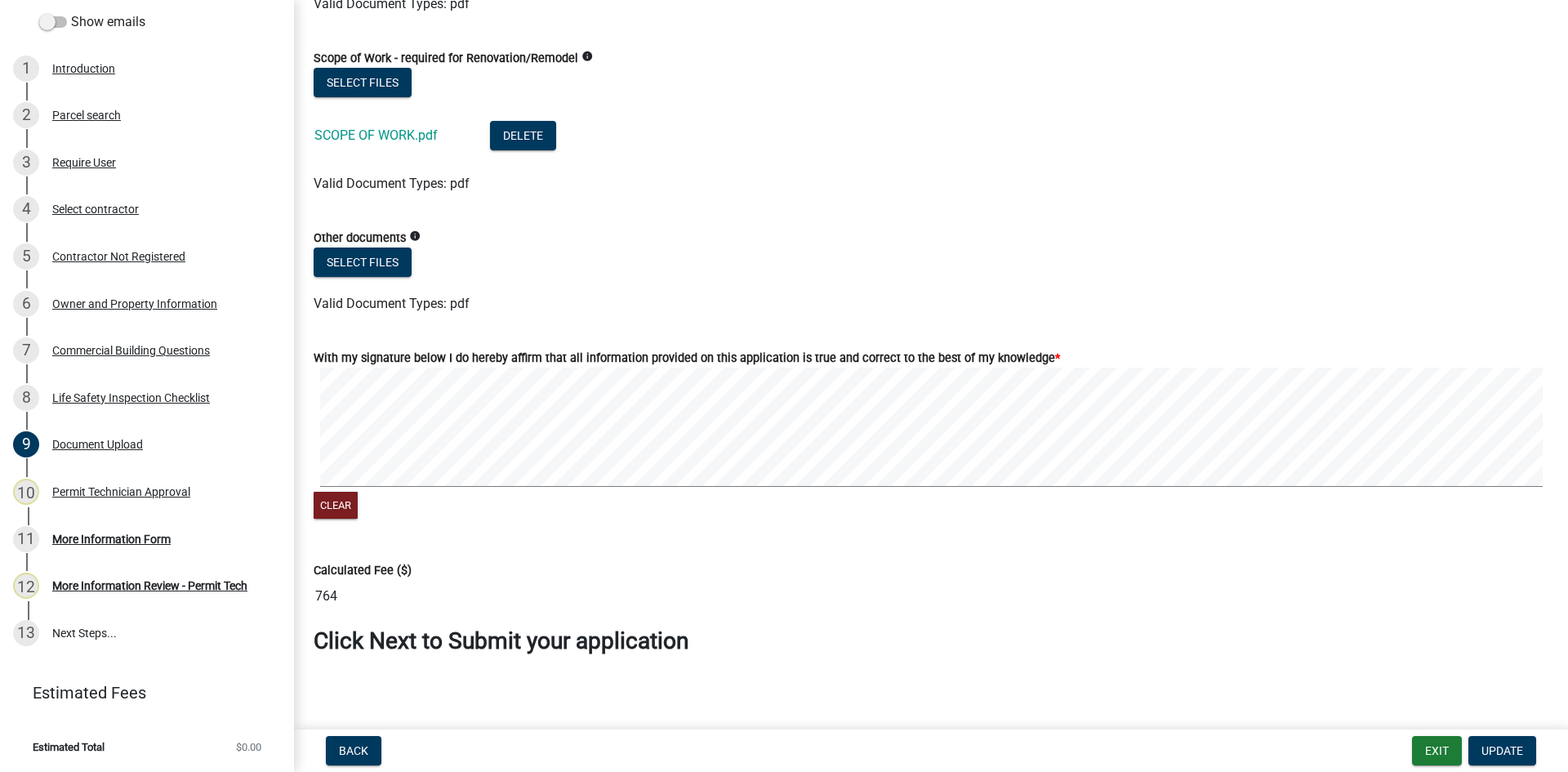
scroll to position [1330, 0]
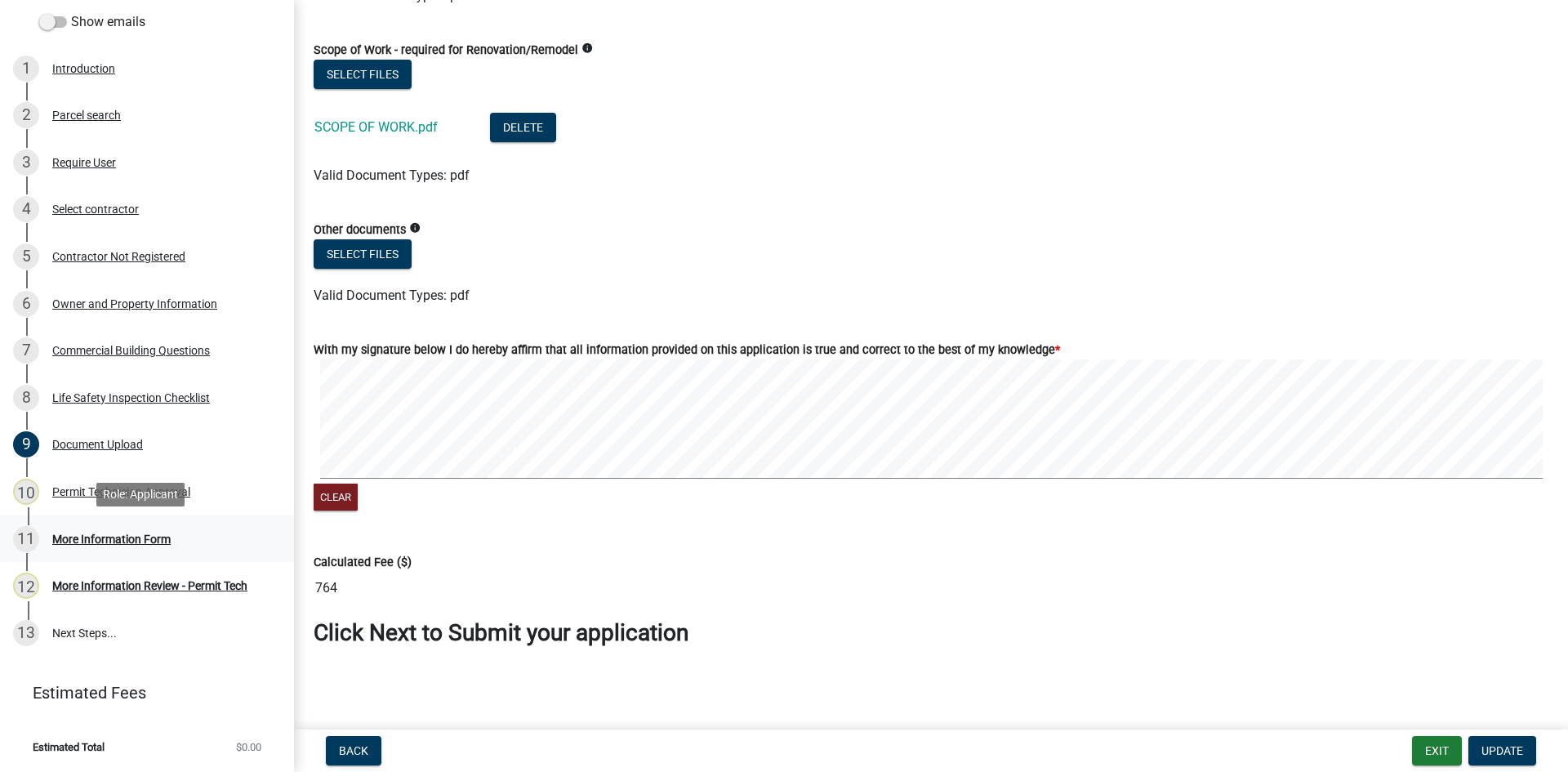
click at [110, 527] on div "11 More Information Form" at bounding box center [141, 540] width 255 height 27
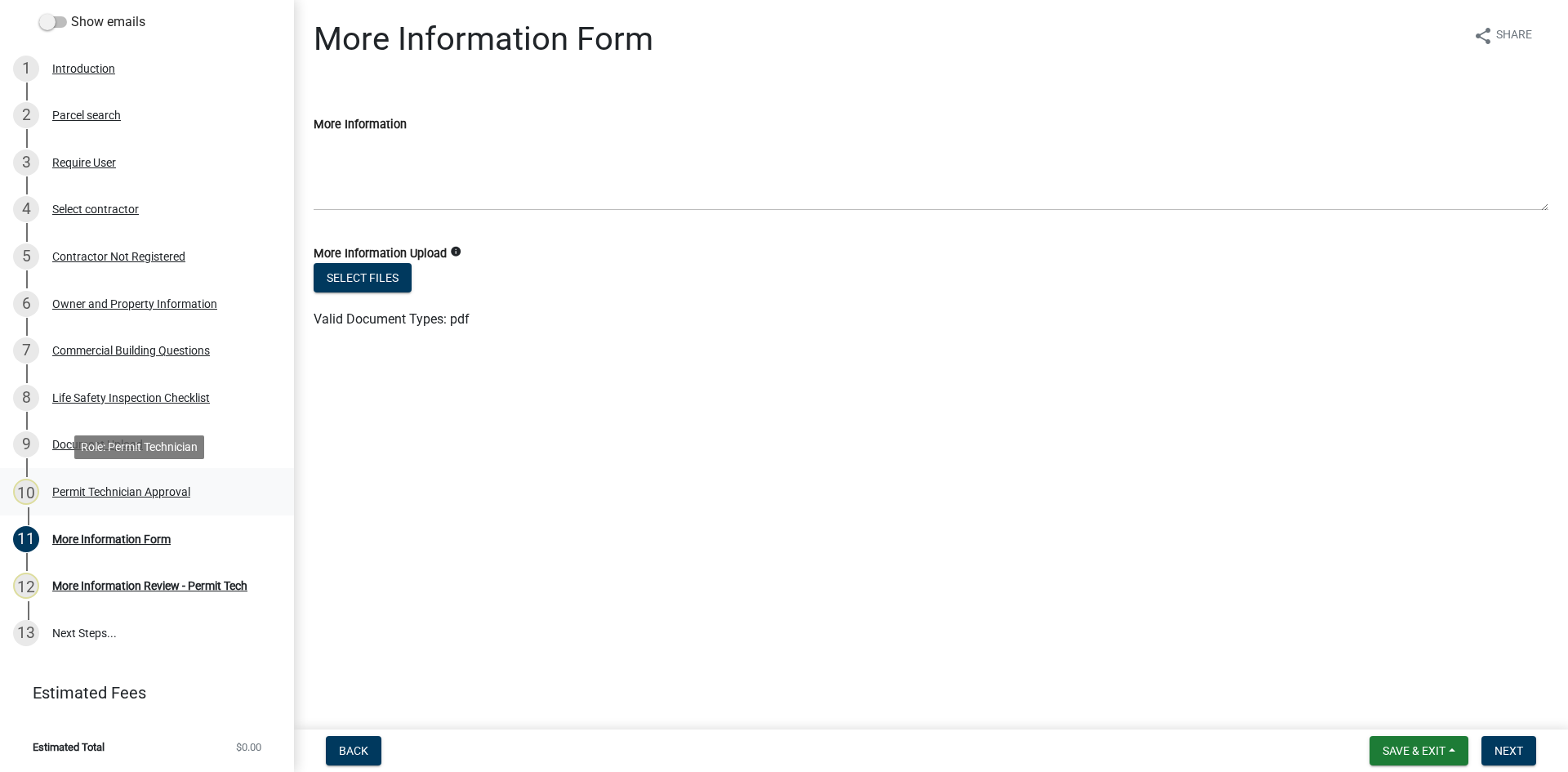
click at [156, 497] on div "Permit Technician Approval" at bounding box center [121, 492] width 138 height 11
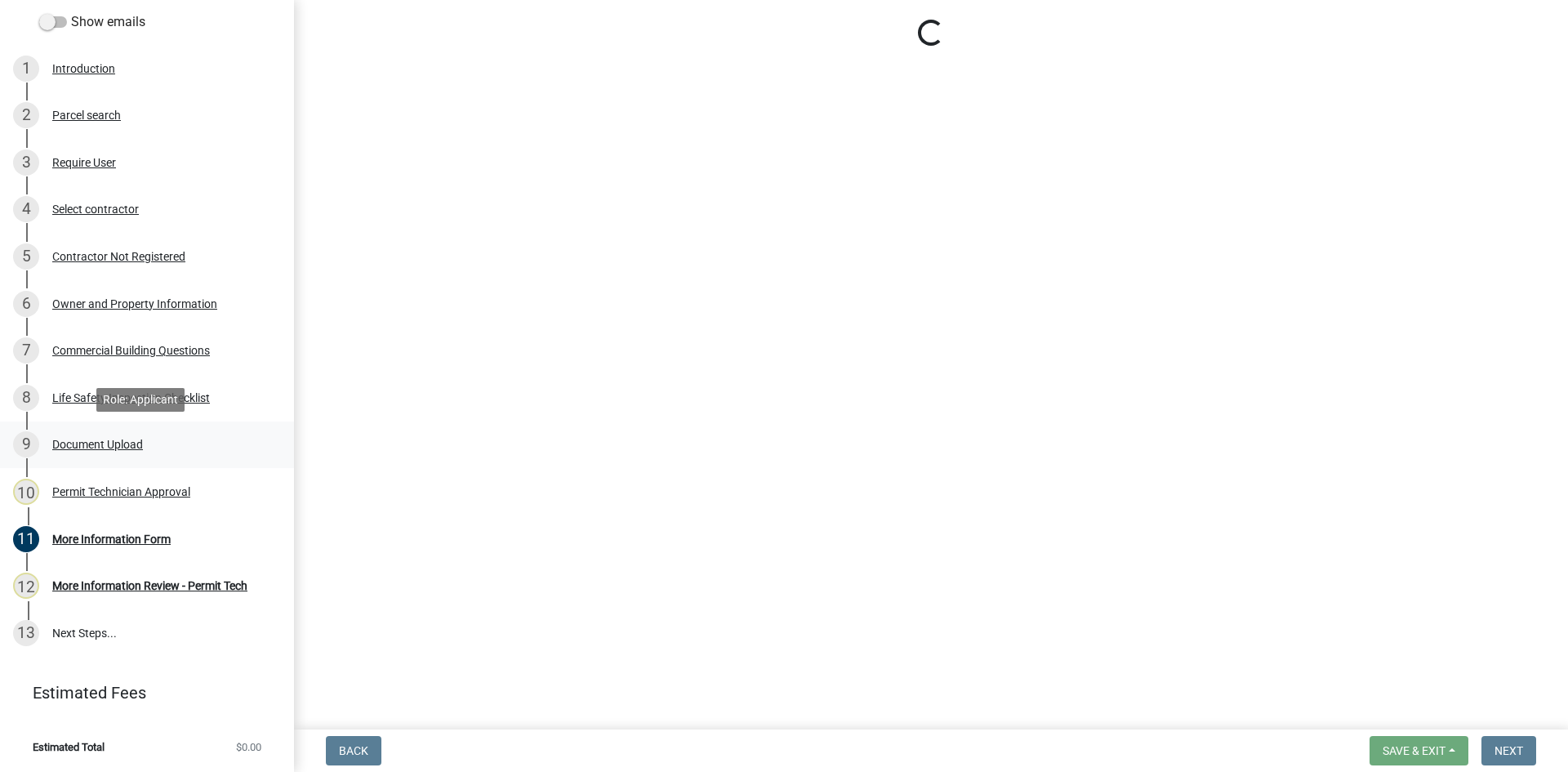
select select "ef7a1fc2-7a7a-426d-b1f0-c9b9b6ca7ff4"
select select "83394b22-4a11-496c-8e5c-75ade2e72faf"
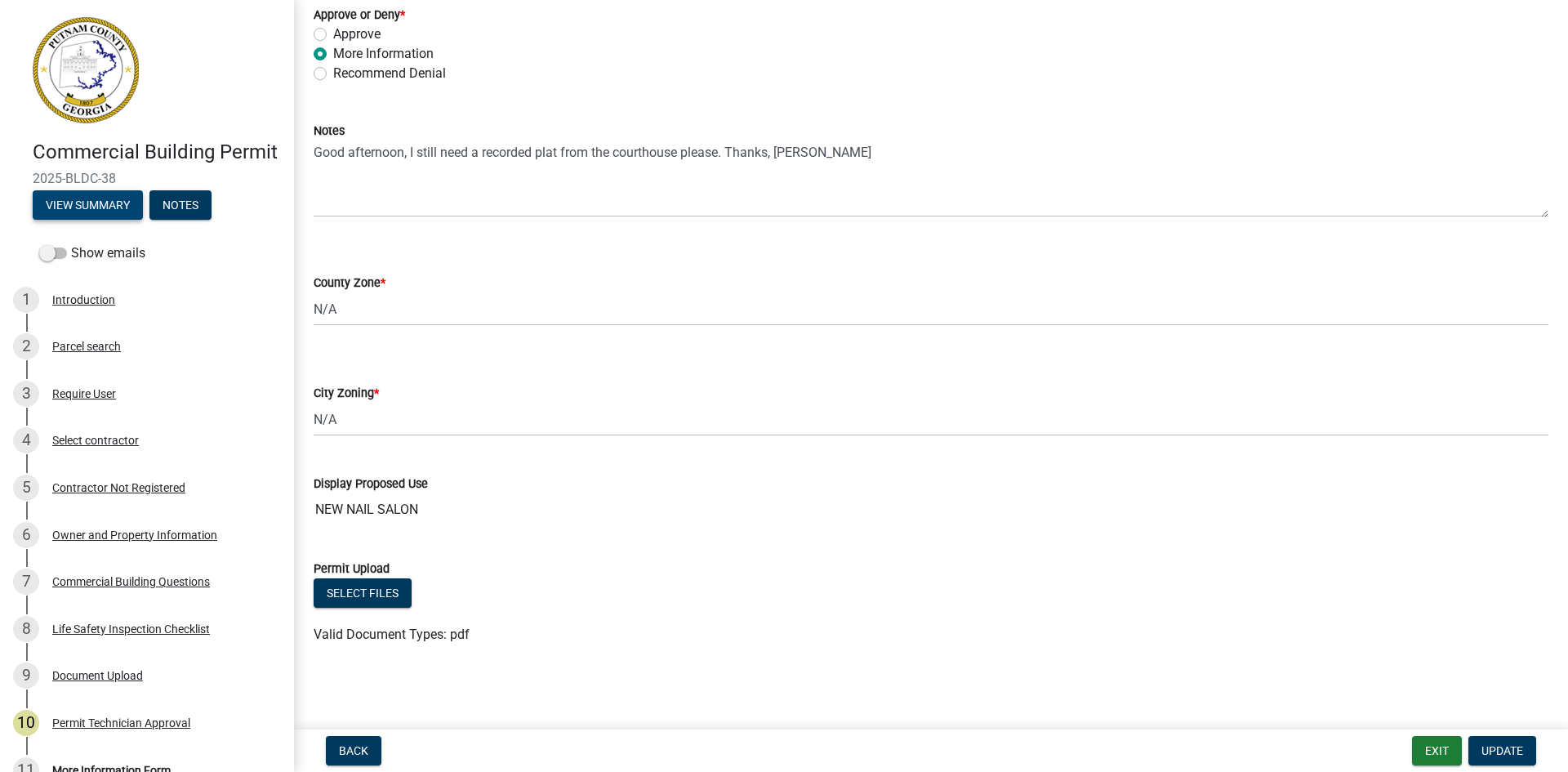
click at [98, 220] on button "View Summary" at bounding box center [87, 204] width 110 height 29
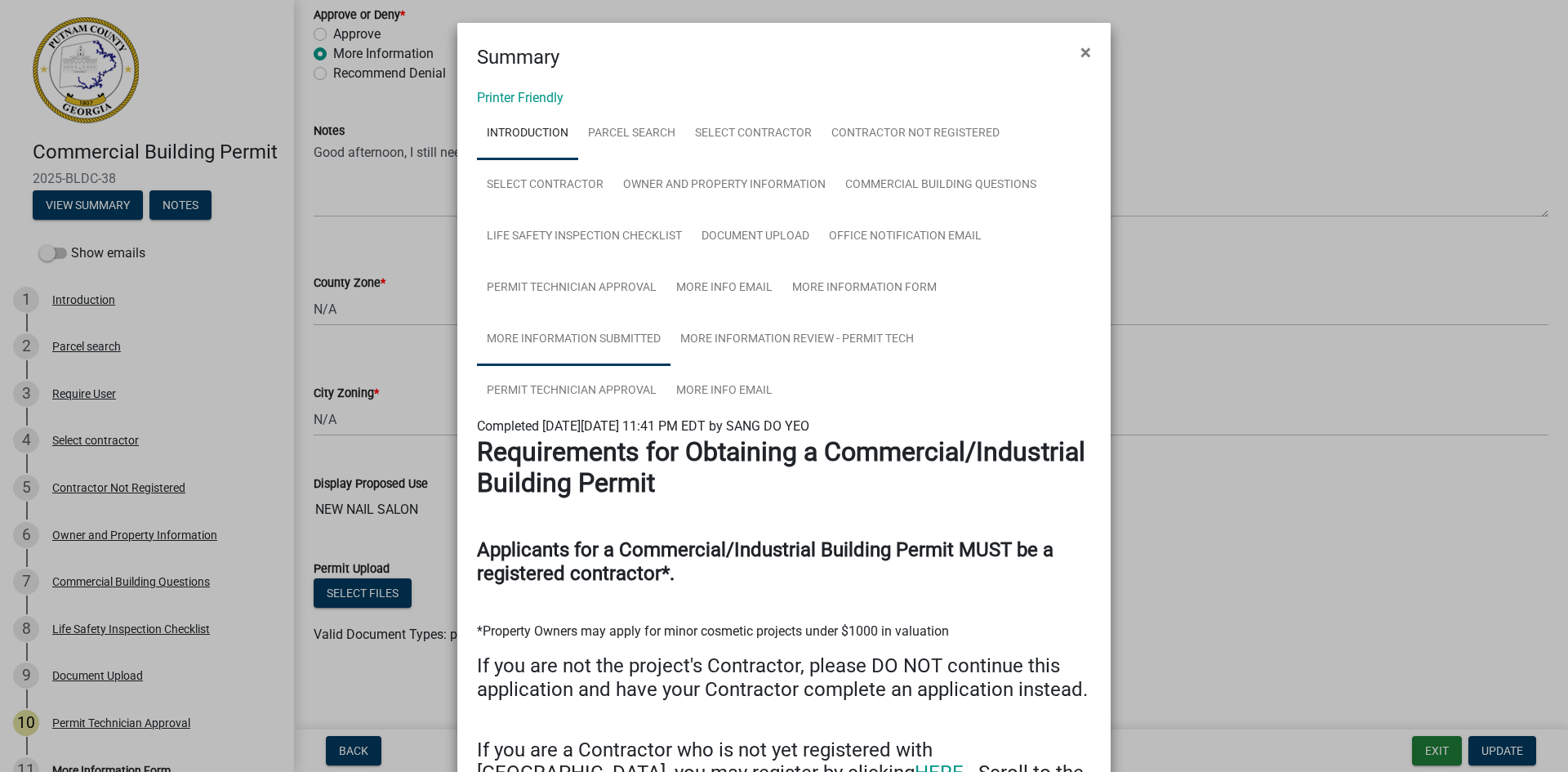
click at [621, 341] on link "More Information Submitted" at bounding box center [574, 339] width 194 height 52
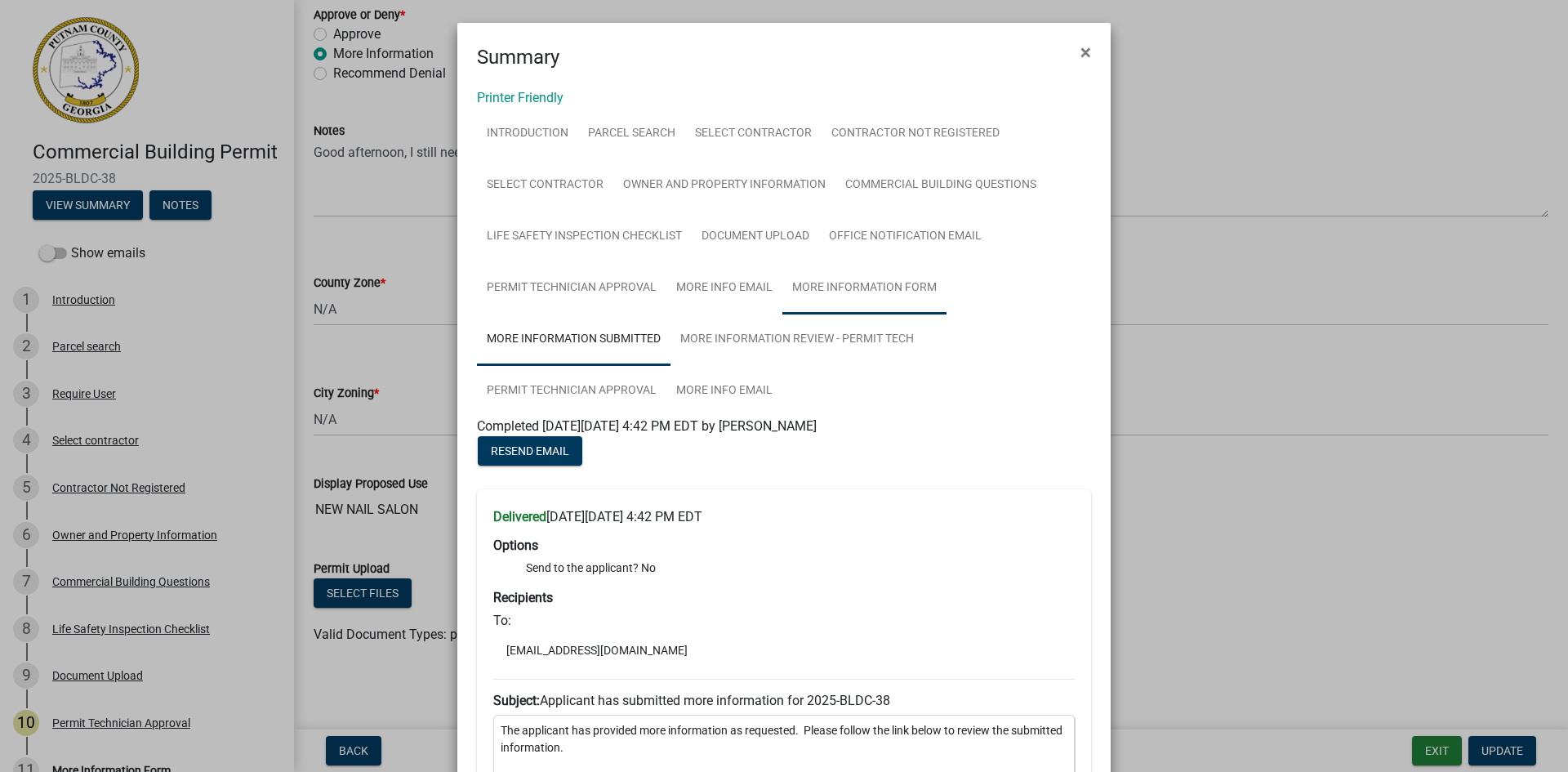
click at [870, 280] on link "More Information Form" at bounding box center [864, 288] width 164 height 52
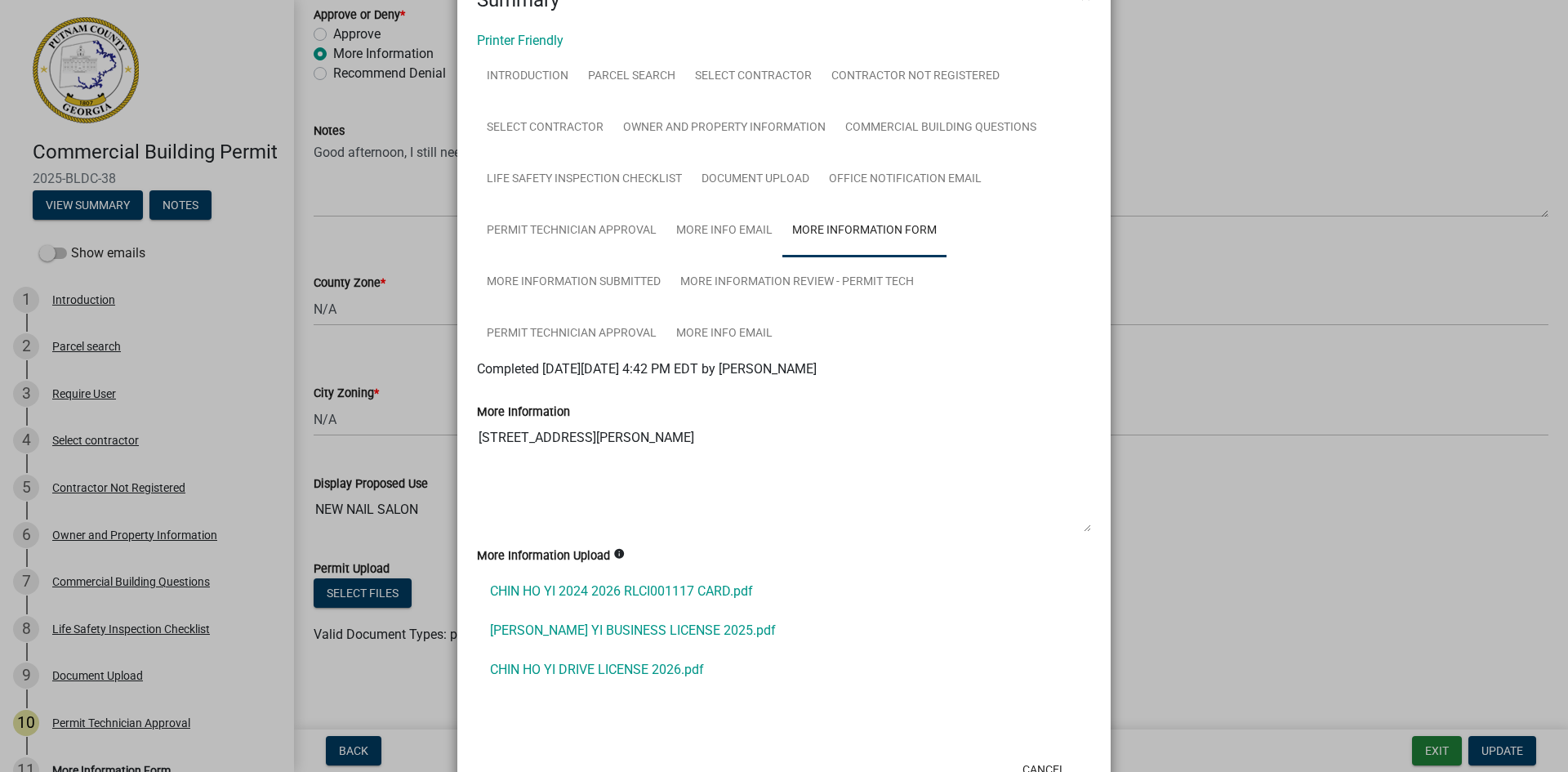
scroll to position [117, 0]
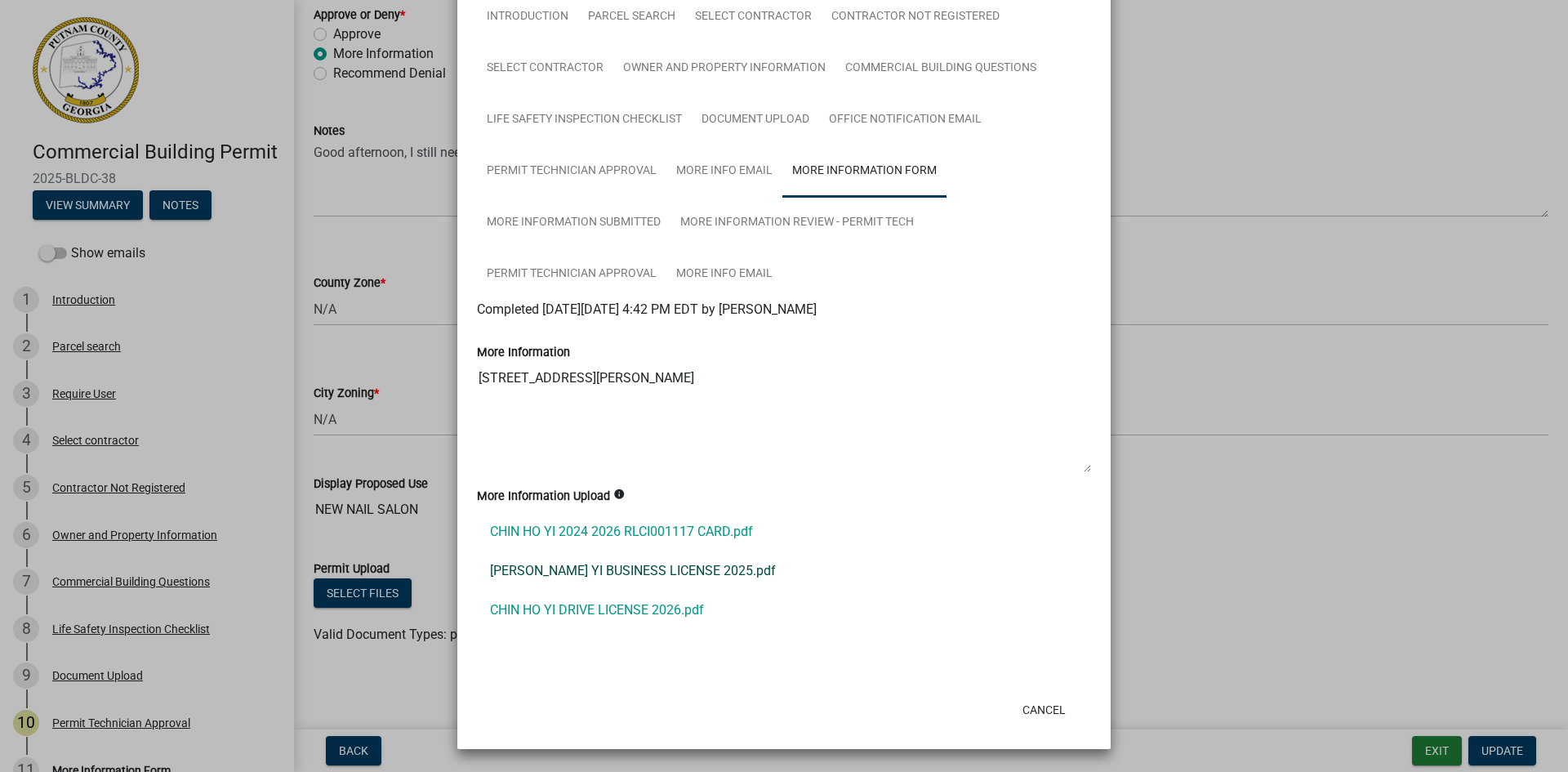
click at [630, 569] on link "[PERSON_NAME] YI BUSINESS LICENSE 2025.pdf" at bounding box center [784, 570] width 614 height 39
click at [642, 536] on link "CHIN HO YI 2024 2026 RLCI001117 CARD.pdf" at bounding box center [784, 531] width 614 height 39
click at [1036, 722] on button "Cancel" at bounding box center [1043, 709] width 69 height 29
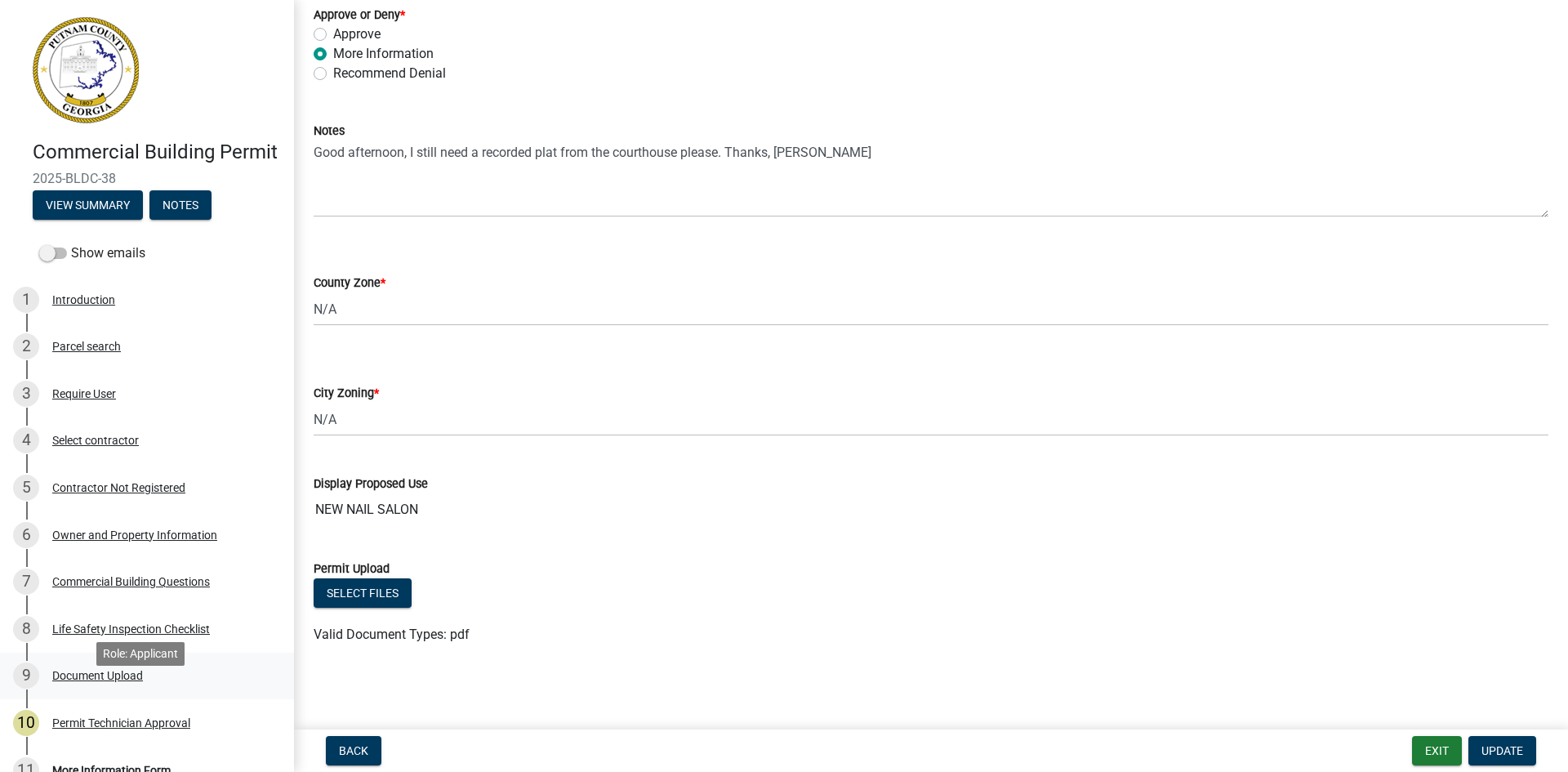
click at [117, 682] on div "Document Upload" at bounding box center [97, 676] width 90 height 11
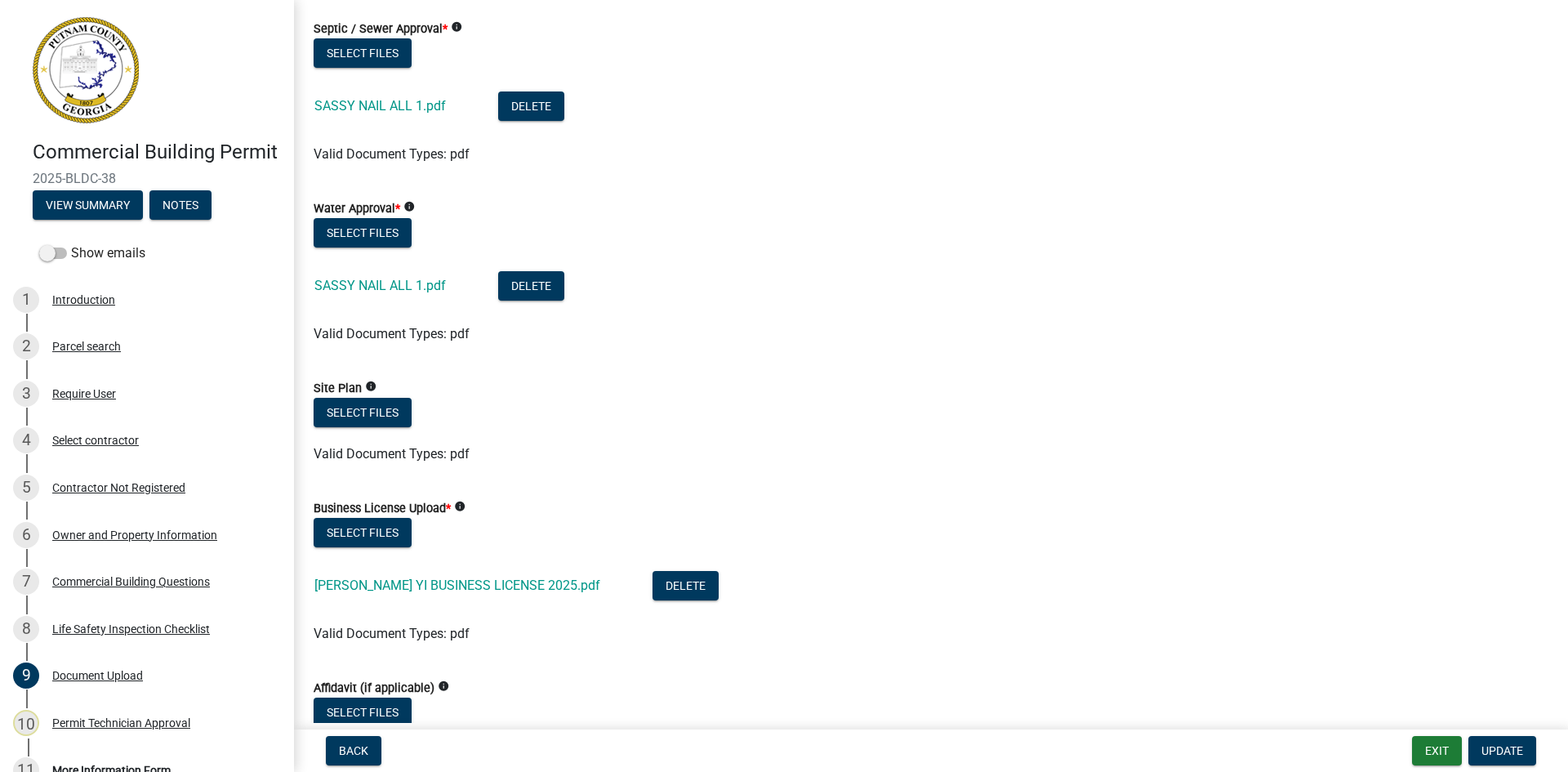
scroll to position [736, 0]
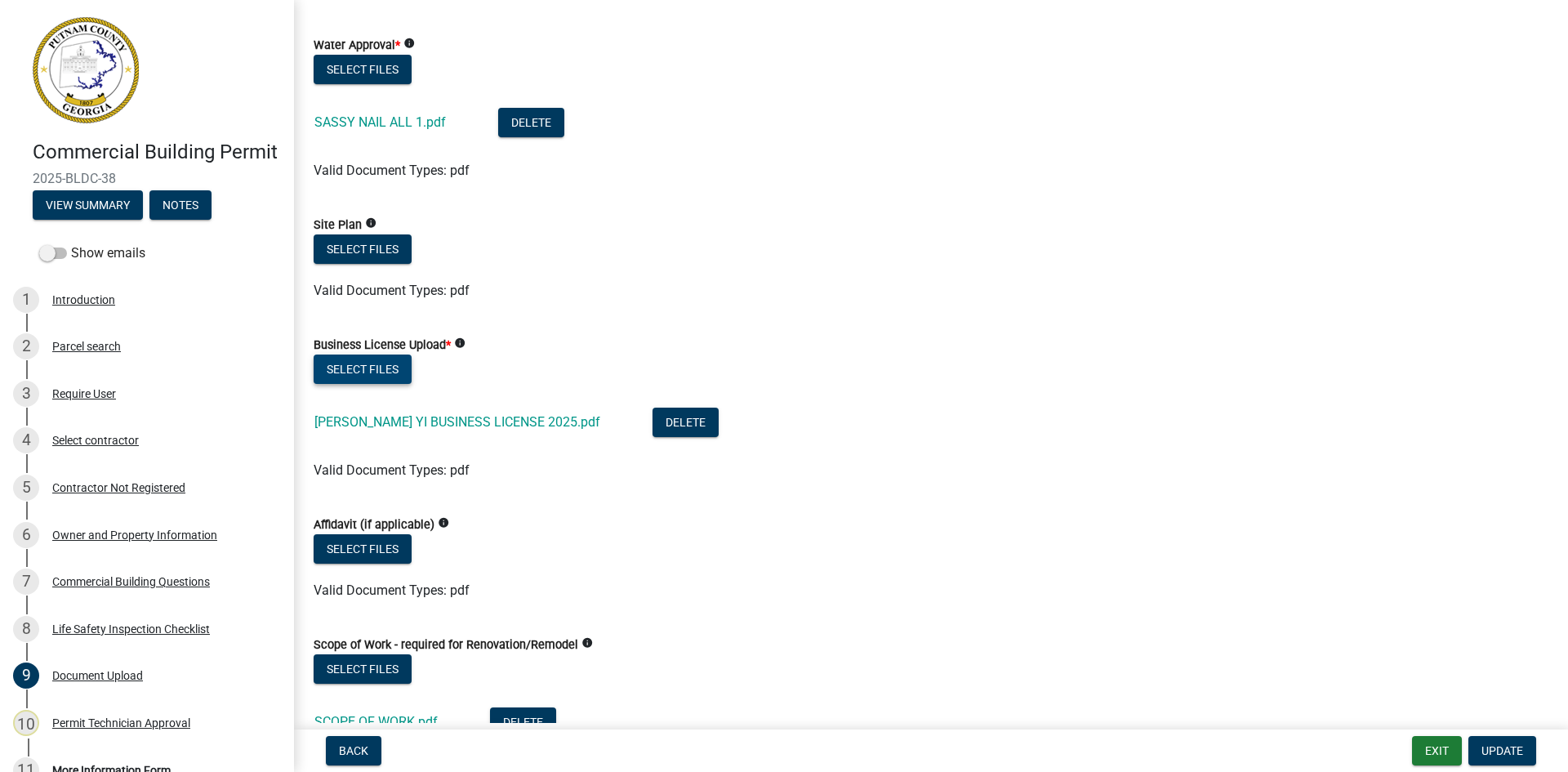
click at [374, 363] on button "Select files" at bounding box center [362, 369] width 98 height 29
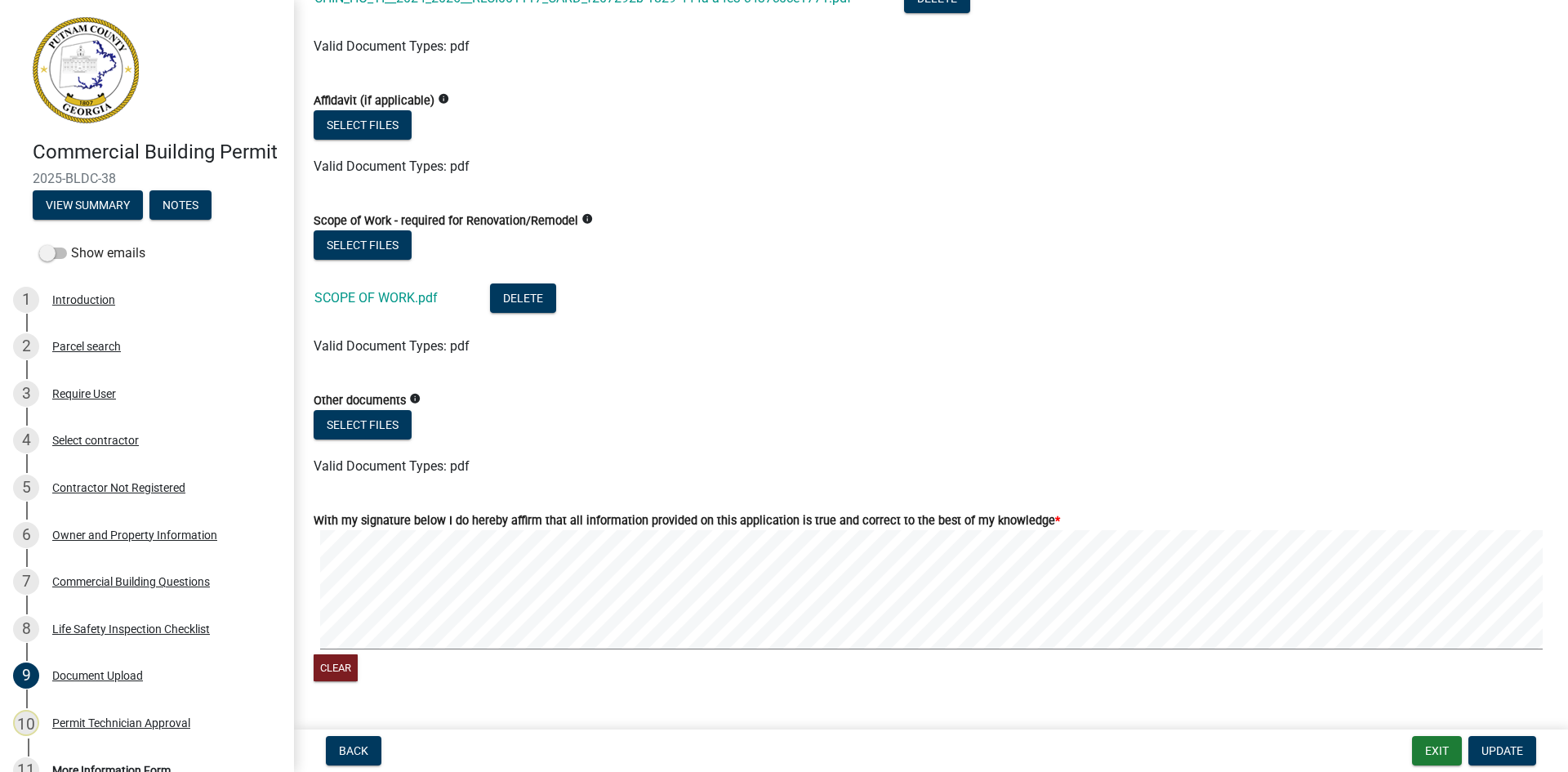
scroll to position [1226, 0]
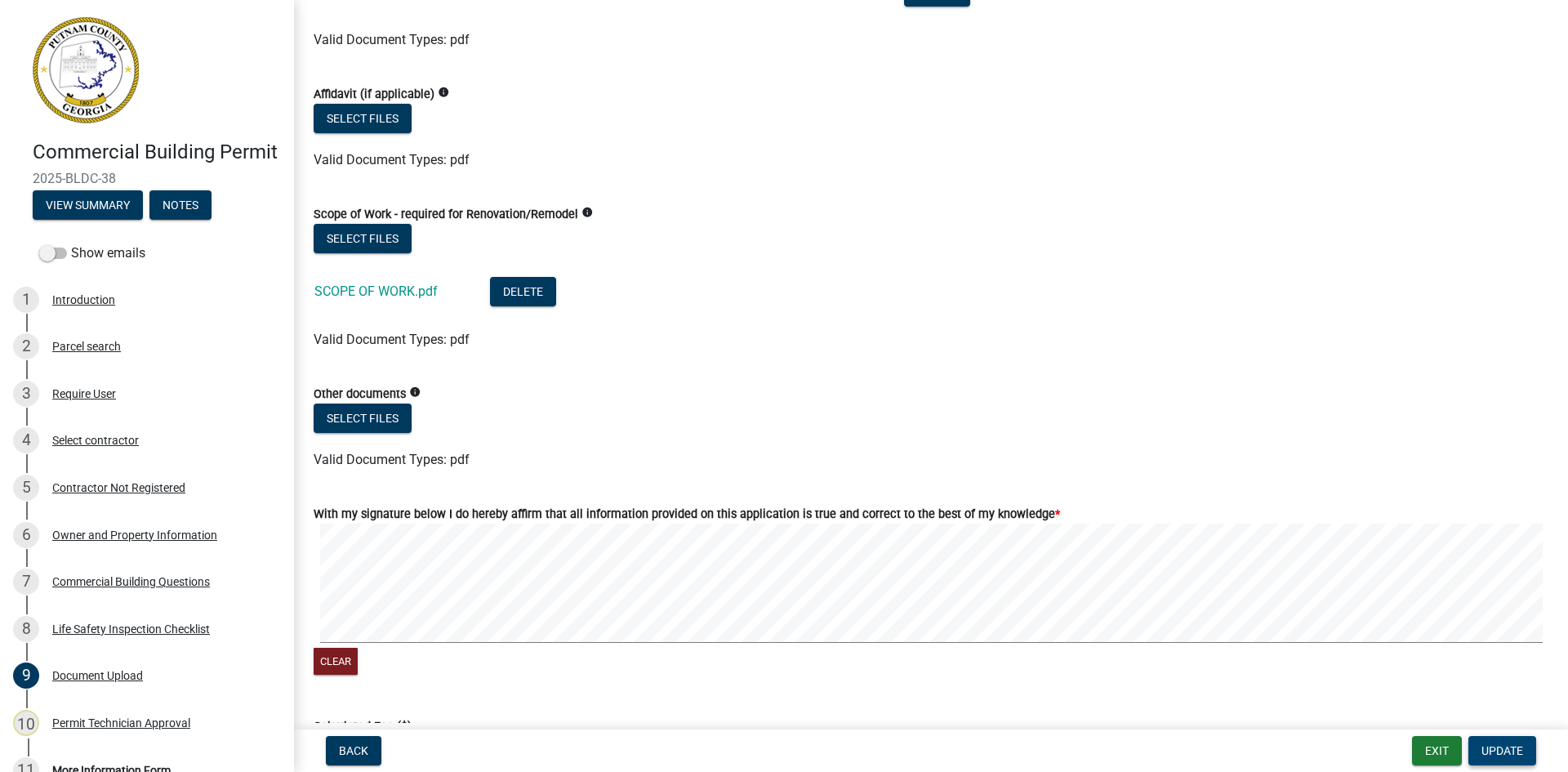
click at [1512, 750] on span "Update" at bounding box center [1502, 751] width 42 height 13
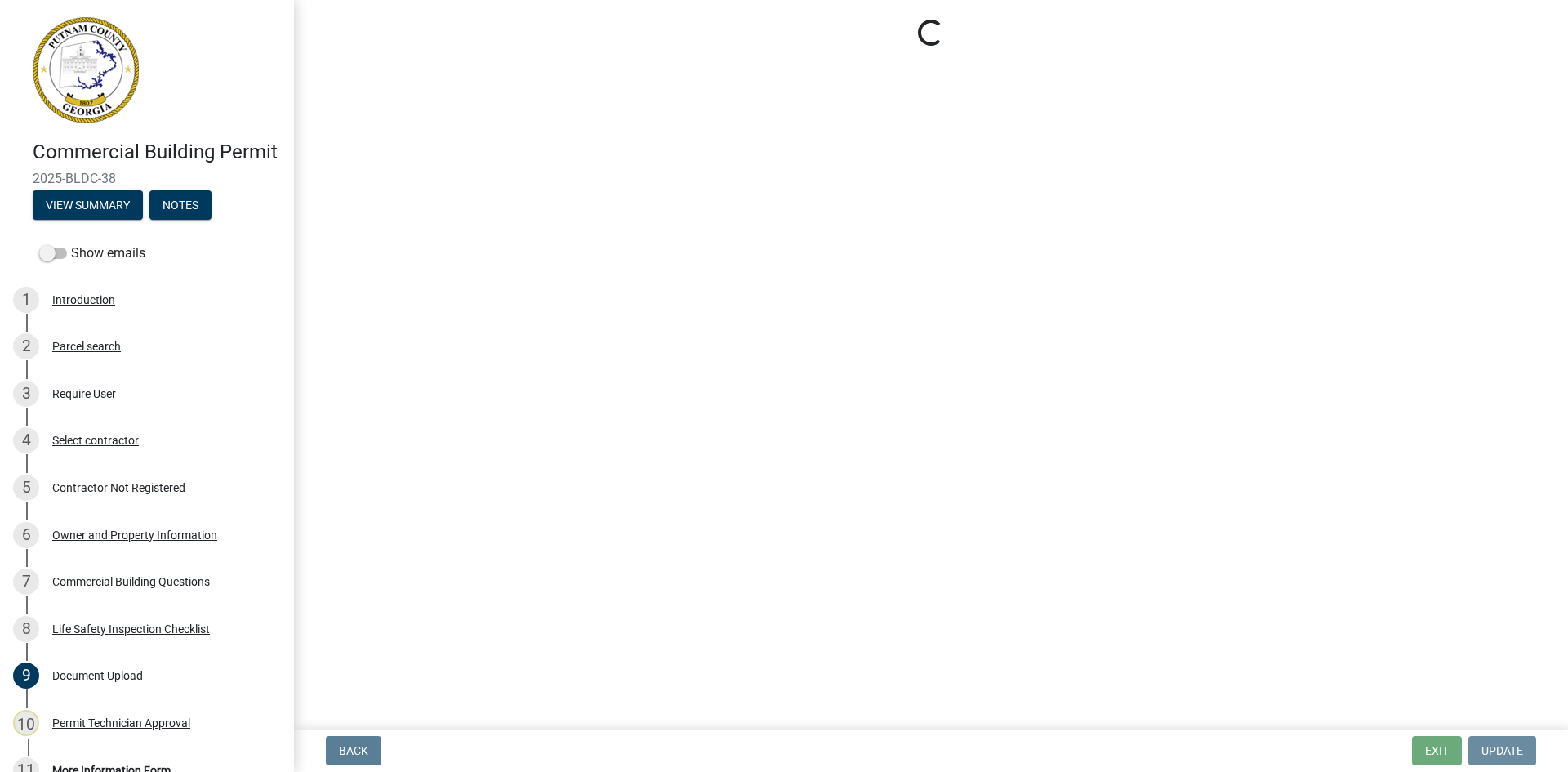
scroll to position [0, 0]
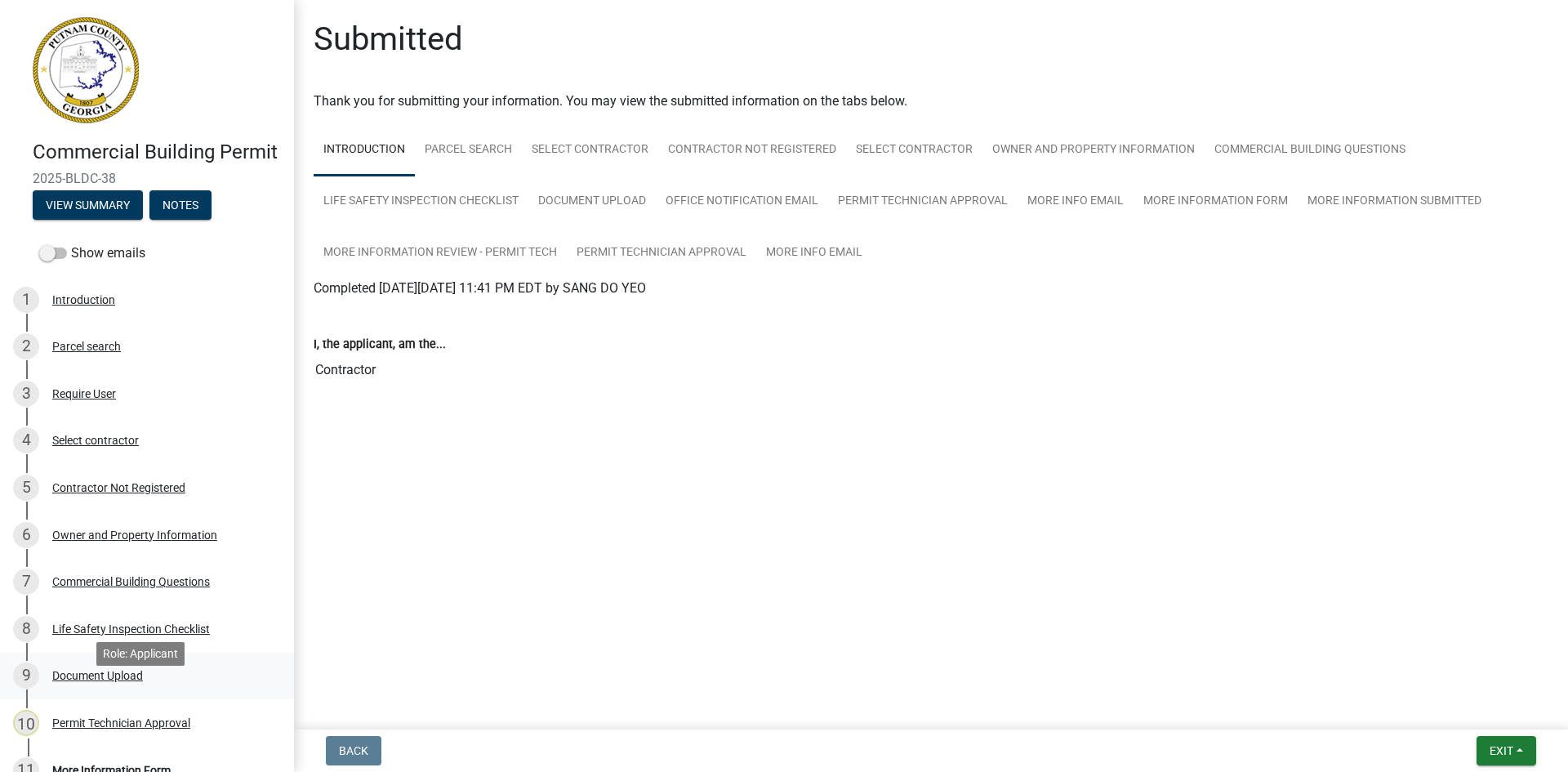
click at [107, 682] on div "Document Upload" at bounding box center [97, 676] width 90 height 11
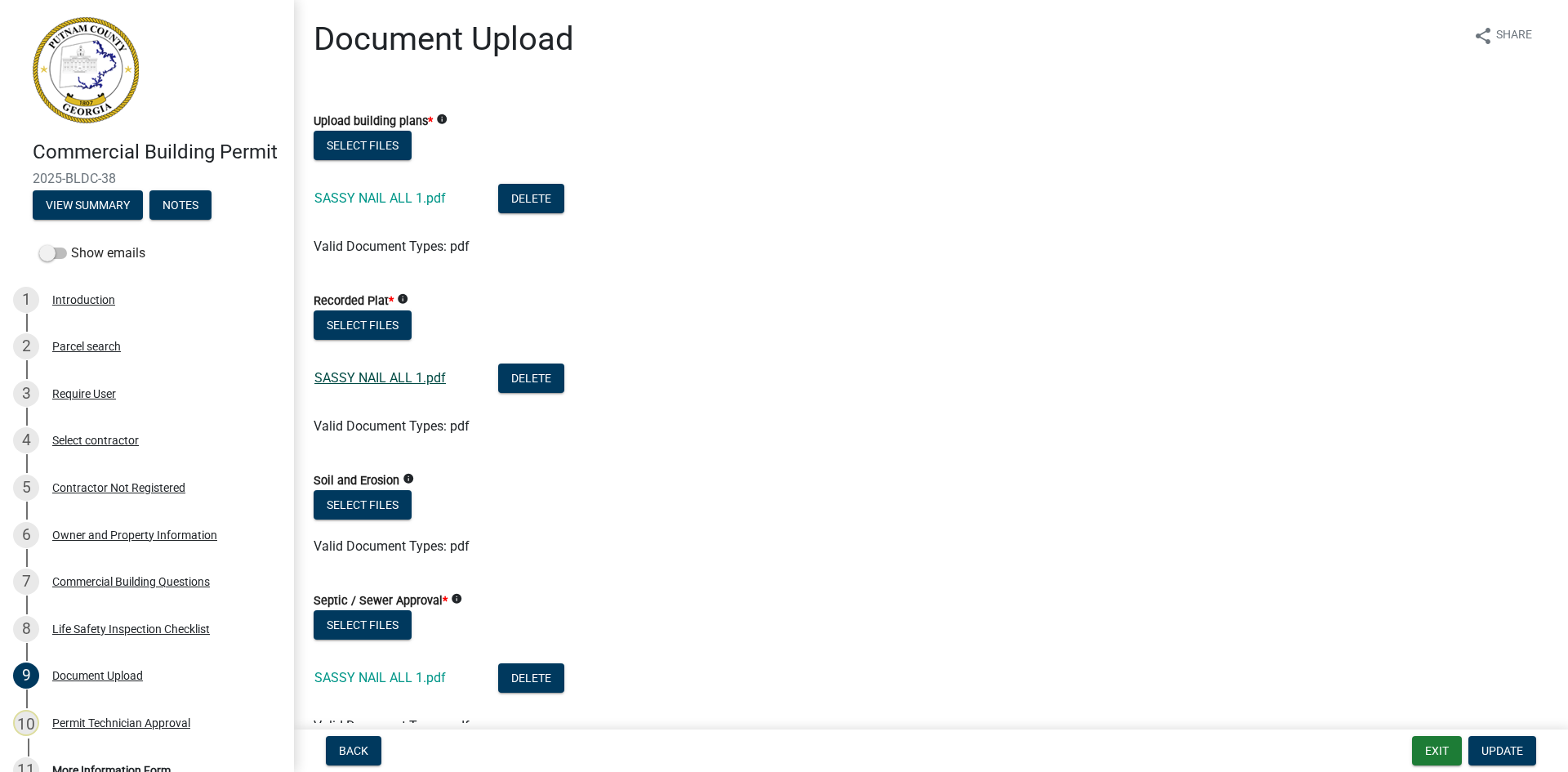
click at [391, 371] on link "SASSY NAIL ALL 1.pdf" at bounding box center [380, 377] width 131 height 15
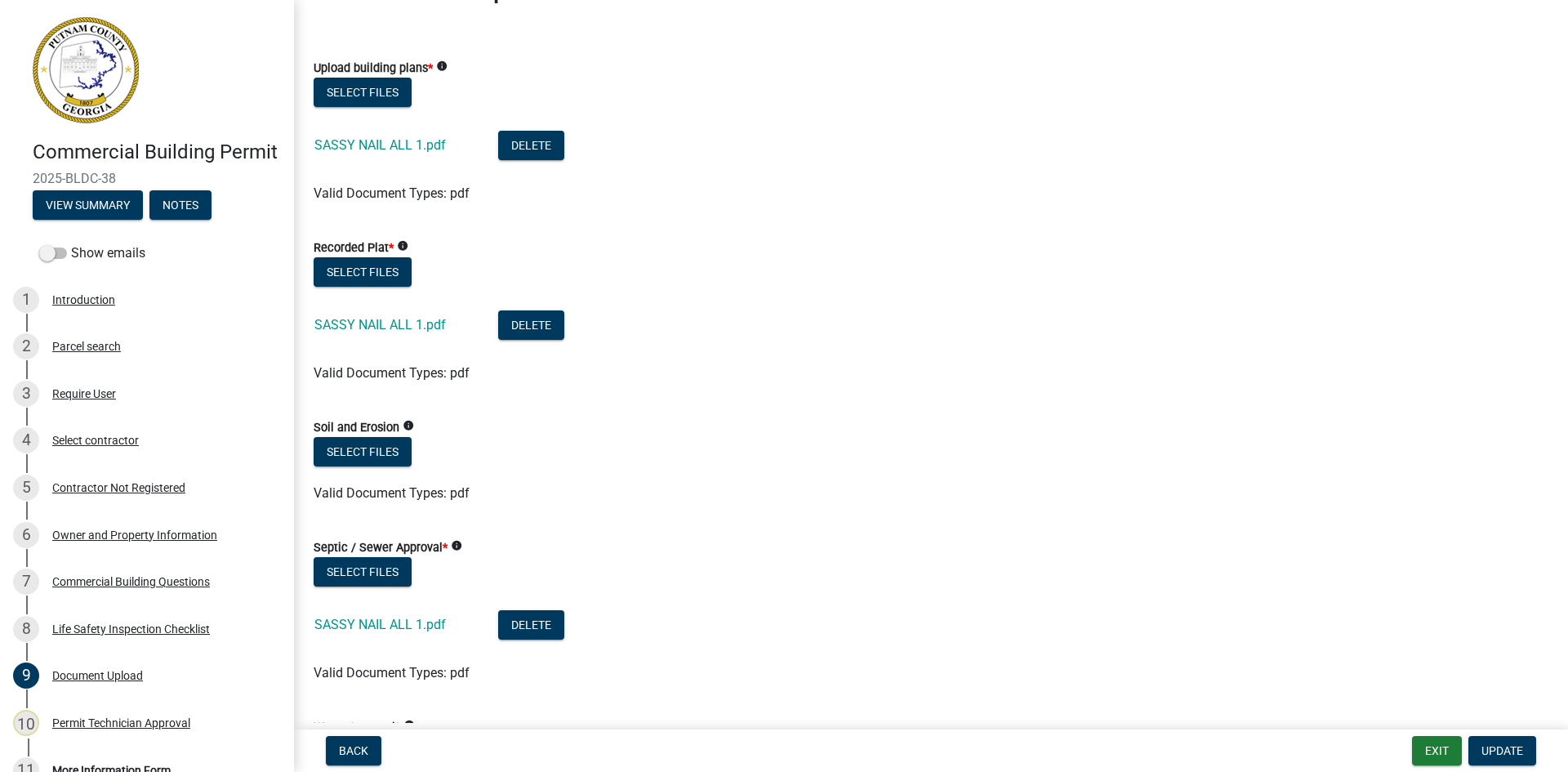
scroll to position [82, 0]
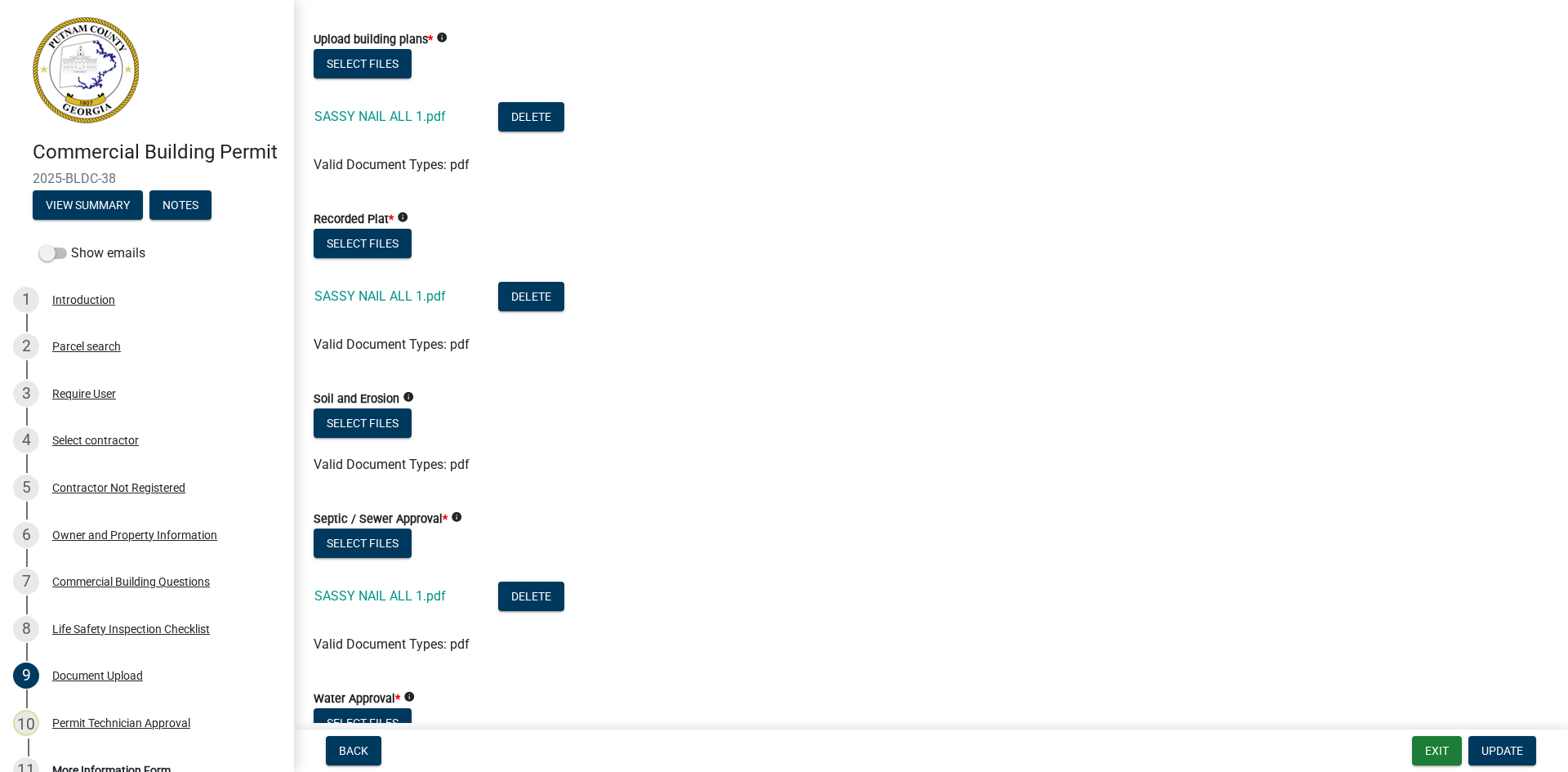
click at [365, 146] on li "SASSY NAIL ALL 1.pdf Delete" at bounding box center [931, 119] width 1235 height 60
click at [354, 112] on link "SASSY NAIL ALL 1.pdf" at bounding box center [380, 116] width 131 height 15
click at [532, 300] on button "Delete" at bounding box center [531, 297] width 67 height 29
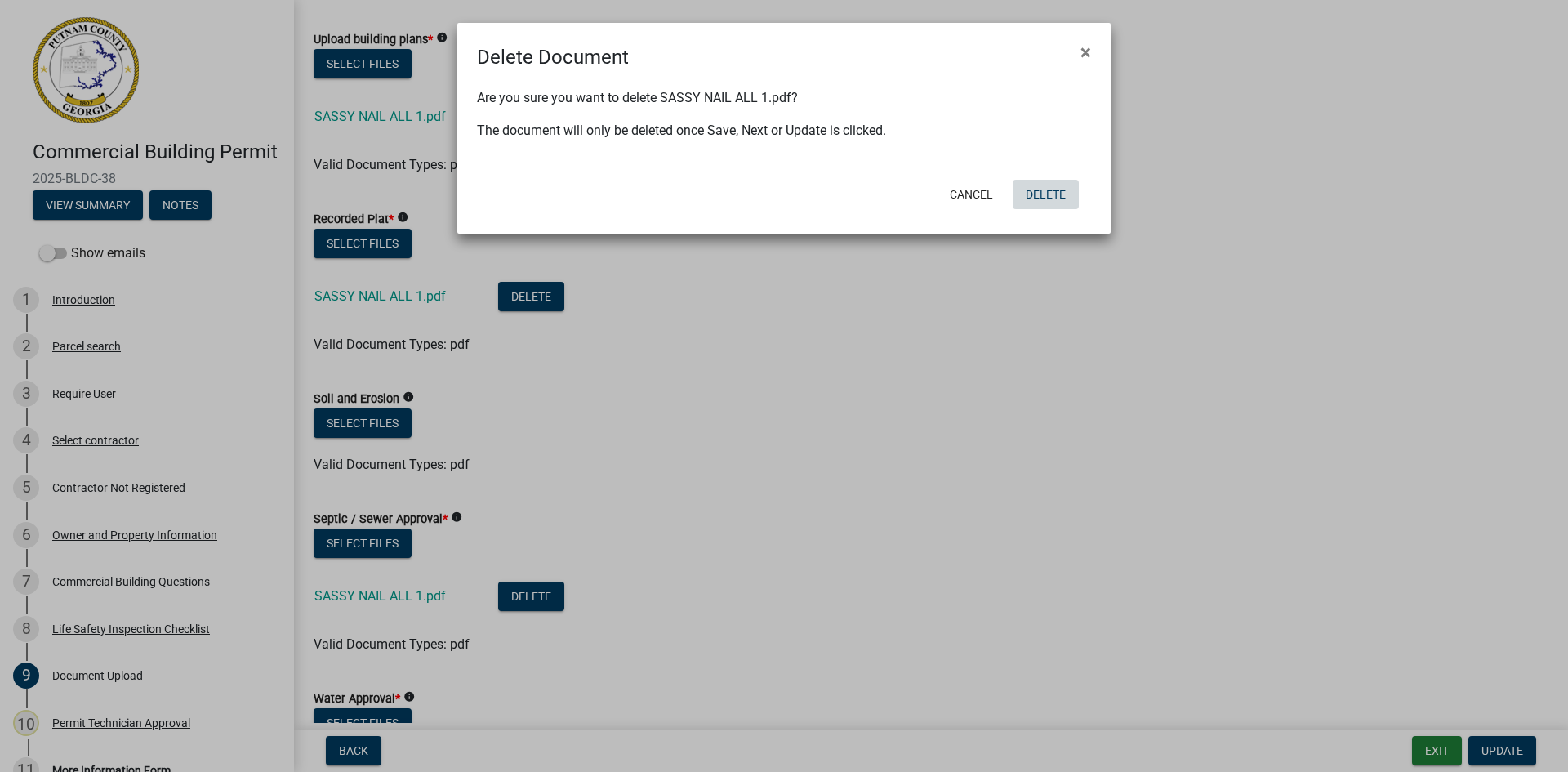
click at [1066, 195] on button "Delete" at bounding box center [1046, 194] width 67 height 29
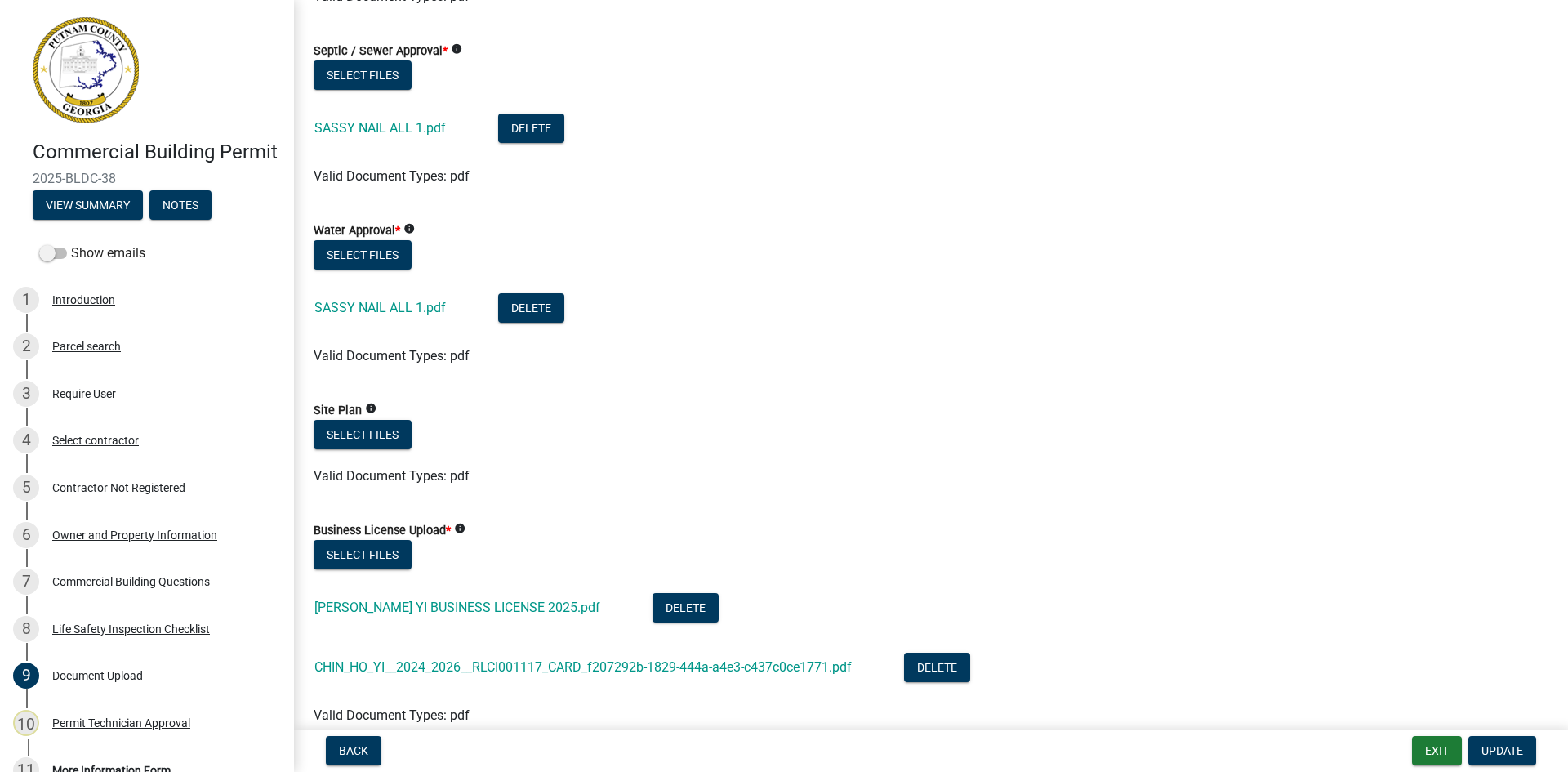
scroll to position [572, 0]
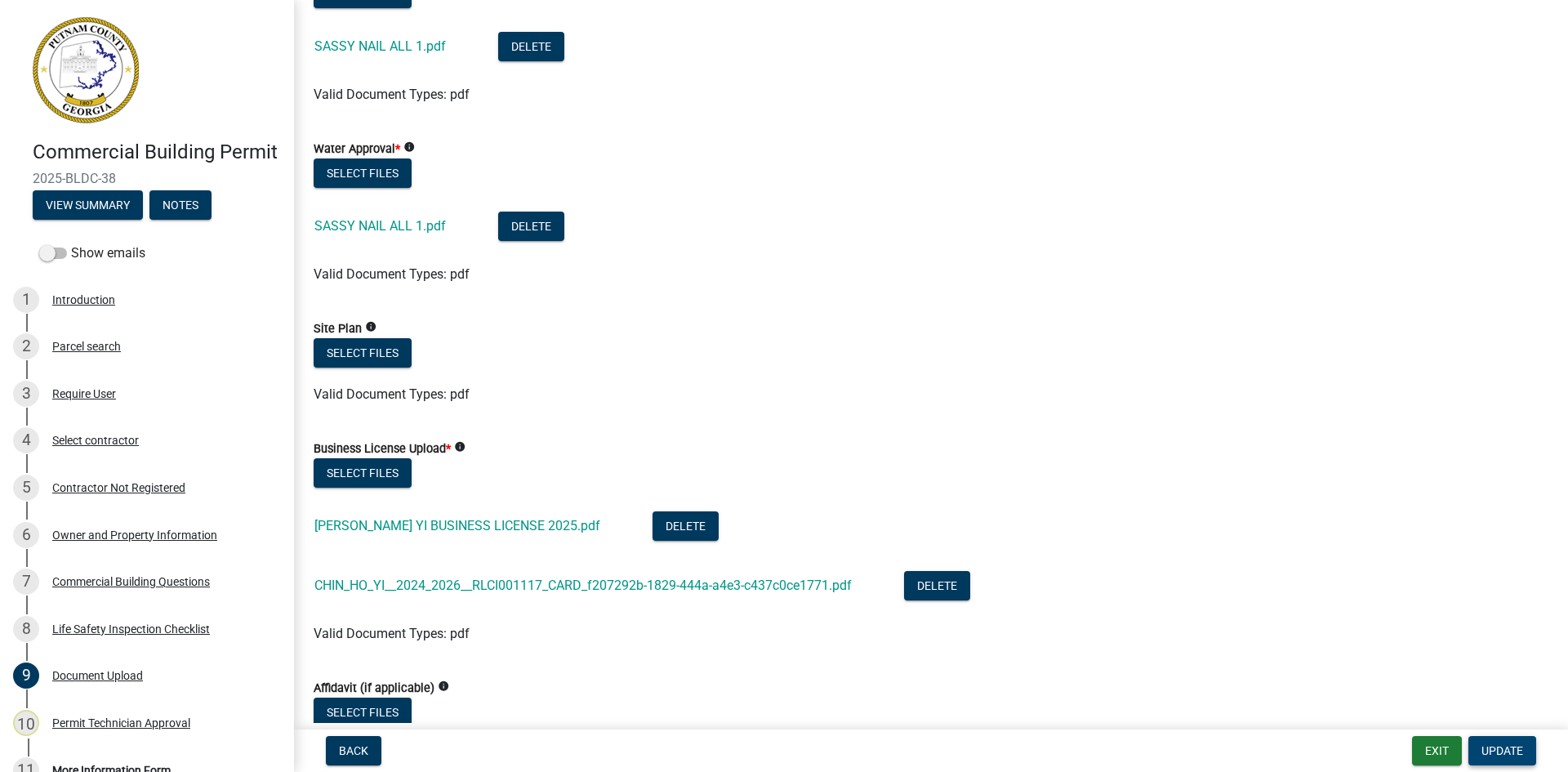
click at [1501, 747] on span "Update" at bounding box center [1502, 751] width 42 height 13
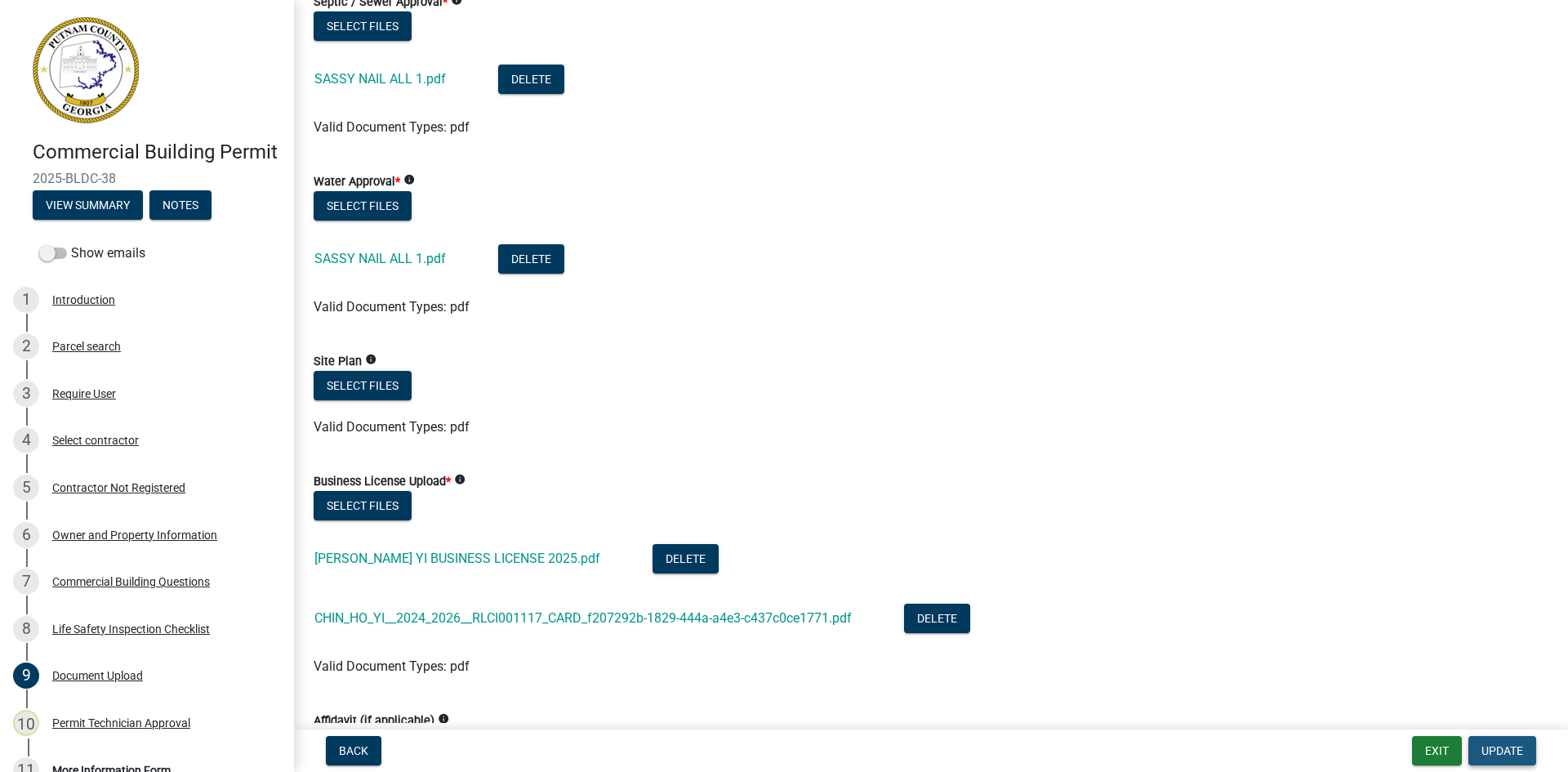
scroll to position [605, 0]
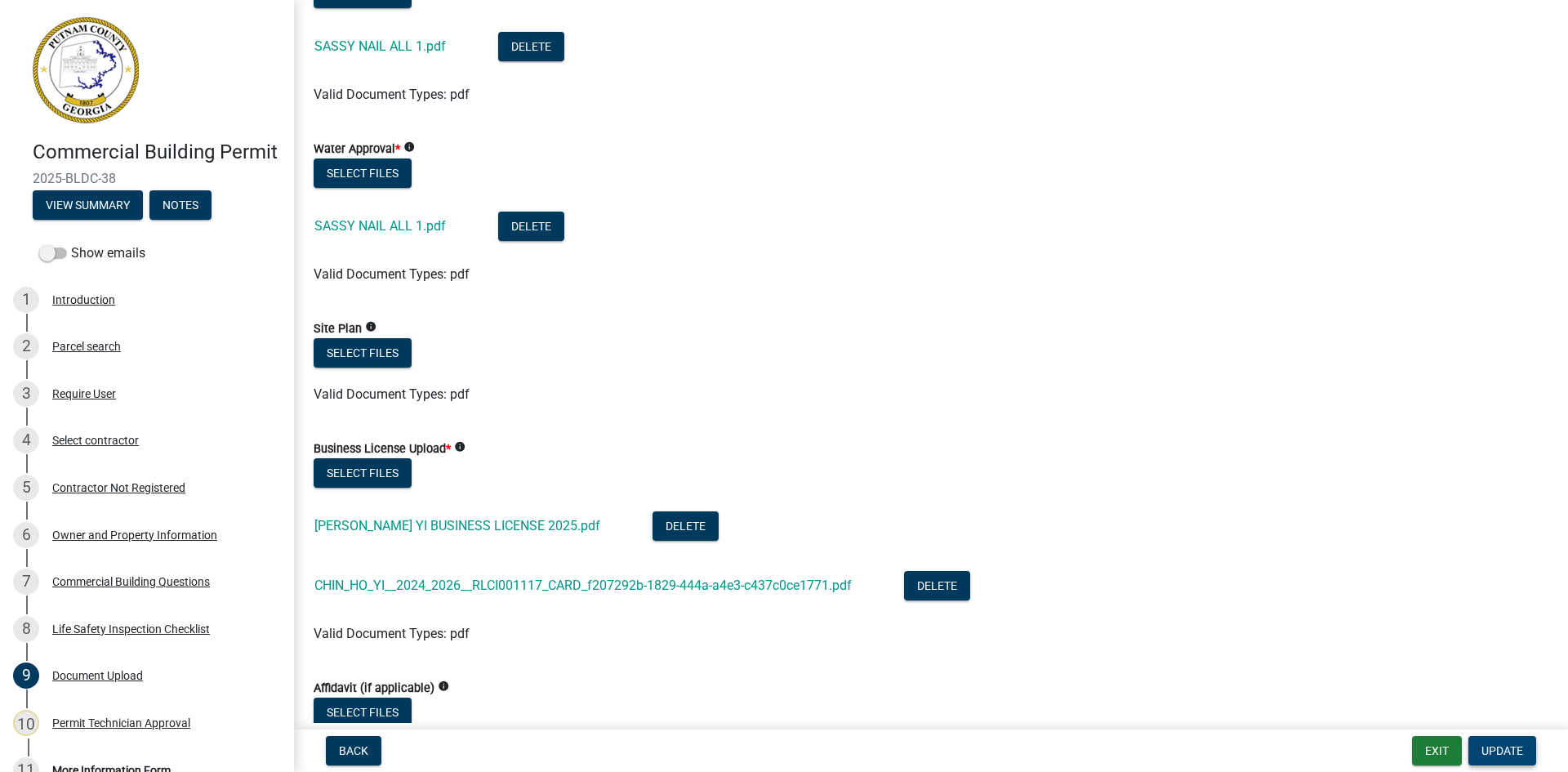
click at [1506, 742] on button "Update" at bounding box center [1501, 750] width 67 height 29
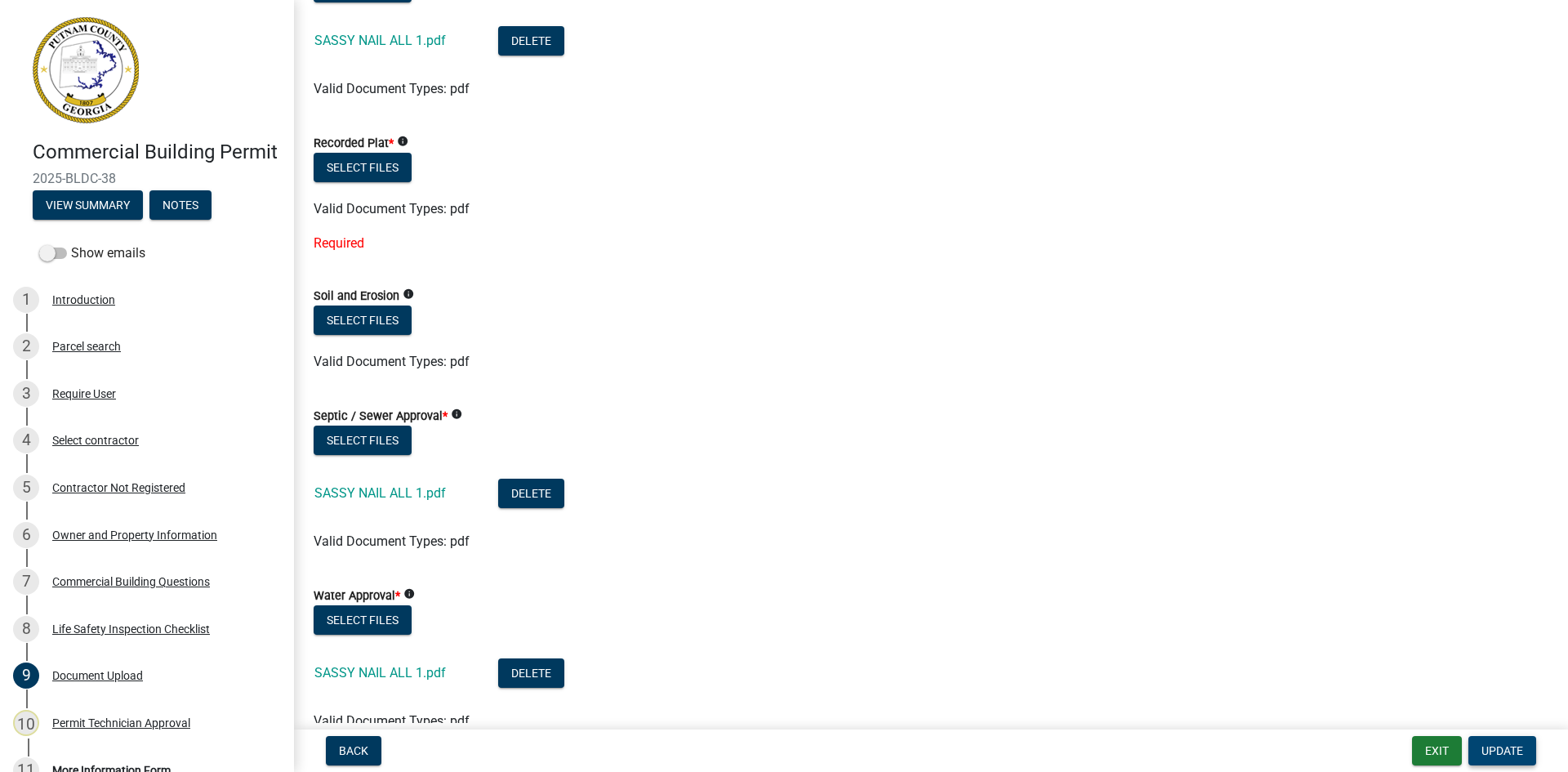
scroll to position [55, 0]
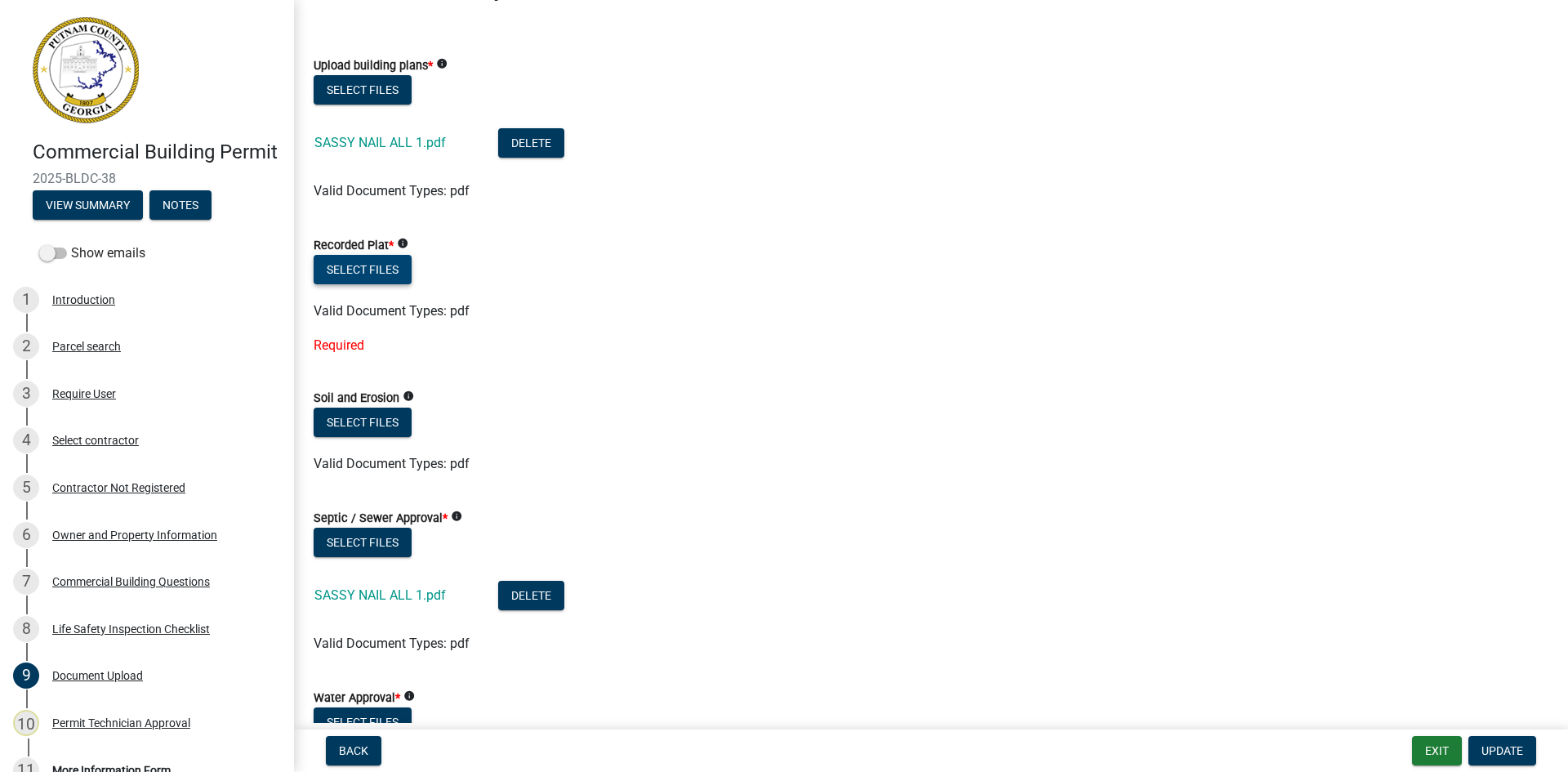
click at [386, 265] on button "Select files" at bounding box center [362, 269] width 98 height 29
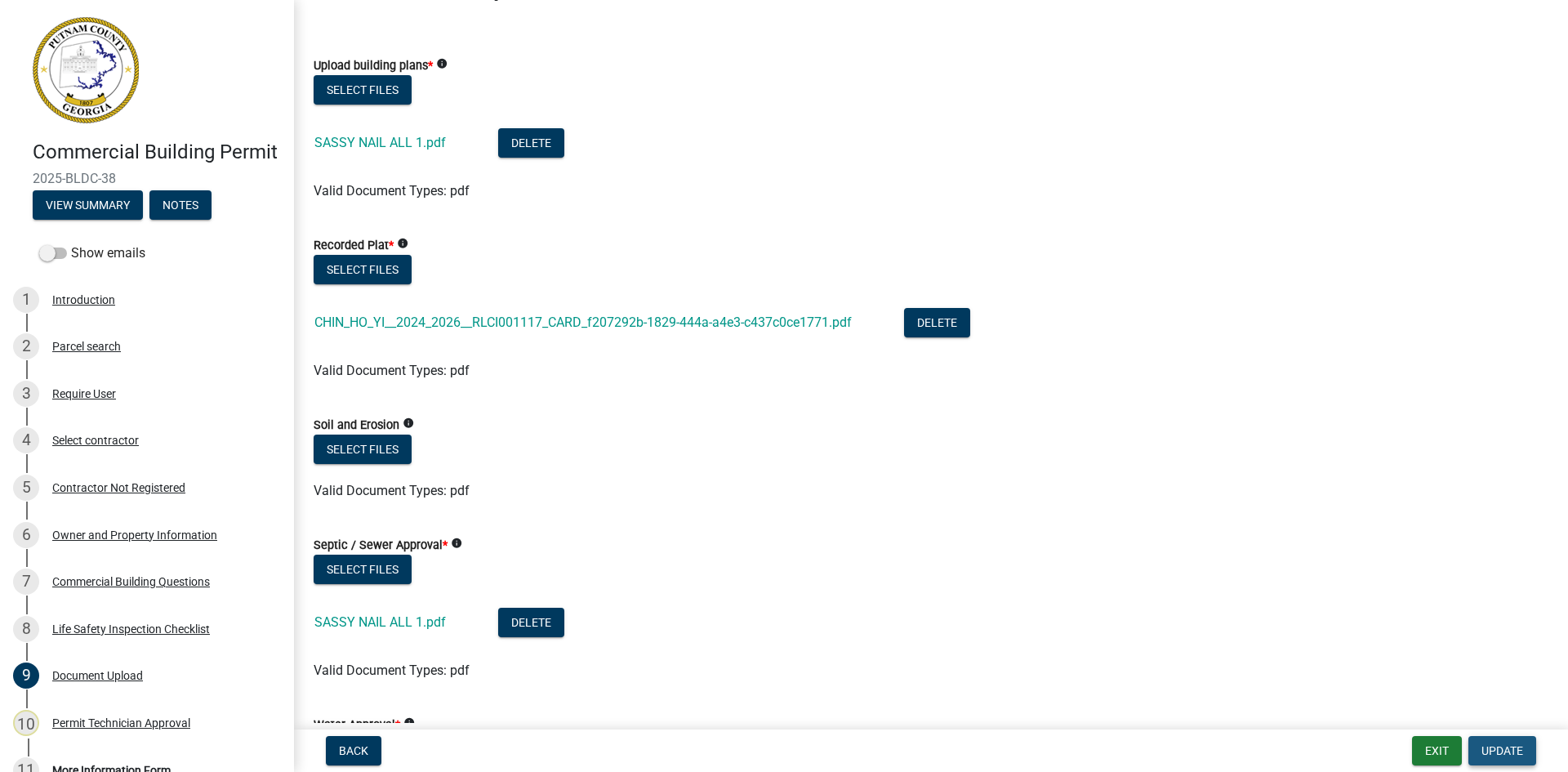
click at [1520, 758] on span "Update" at bounding box center [1502, 751] width 42 height 13
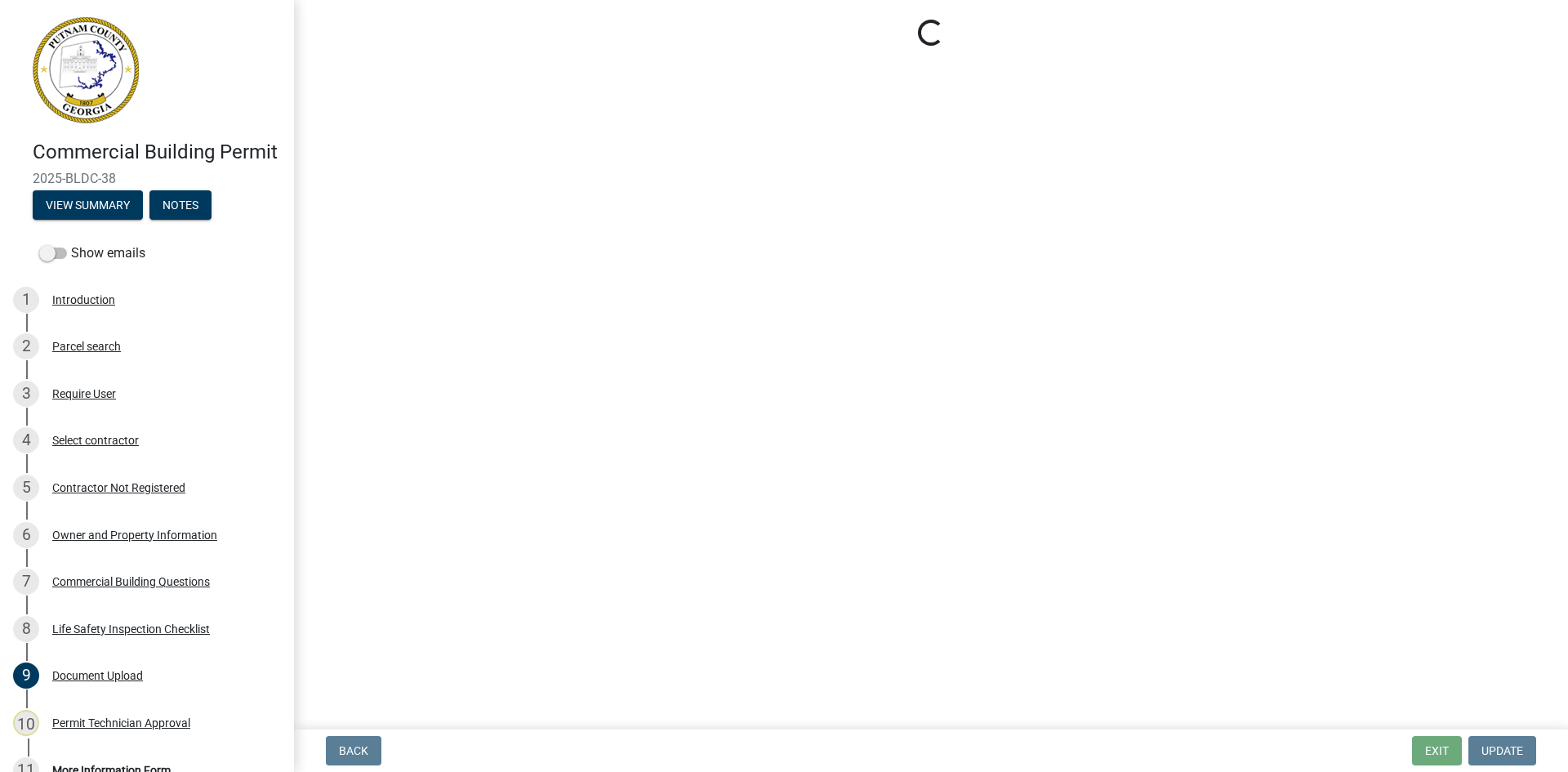
drag, startPoint x: 714, startPoint y: 453, endPoint x: 596, endPoint y: 441, distance: 118.6
click at [596, 441] on main "Loading..." at bounding box center [930, 361] width 1274 height 724
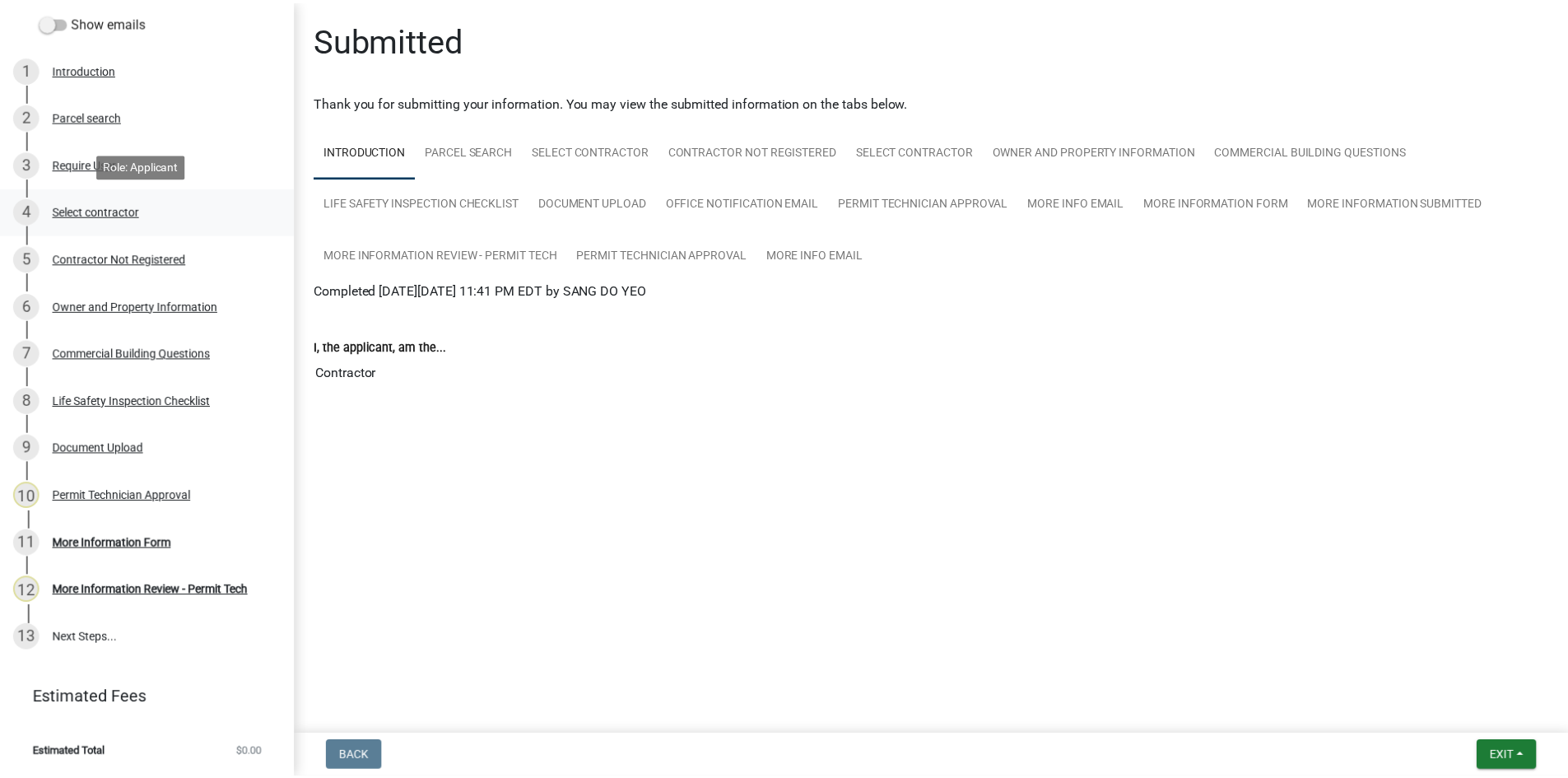
scroll to position [256, 0]
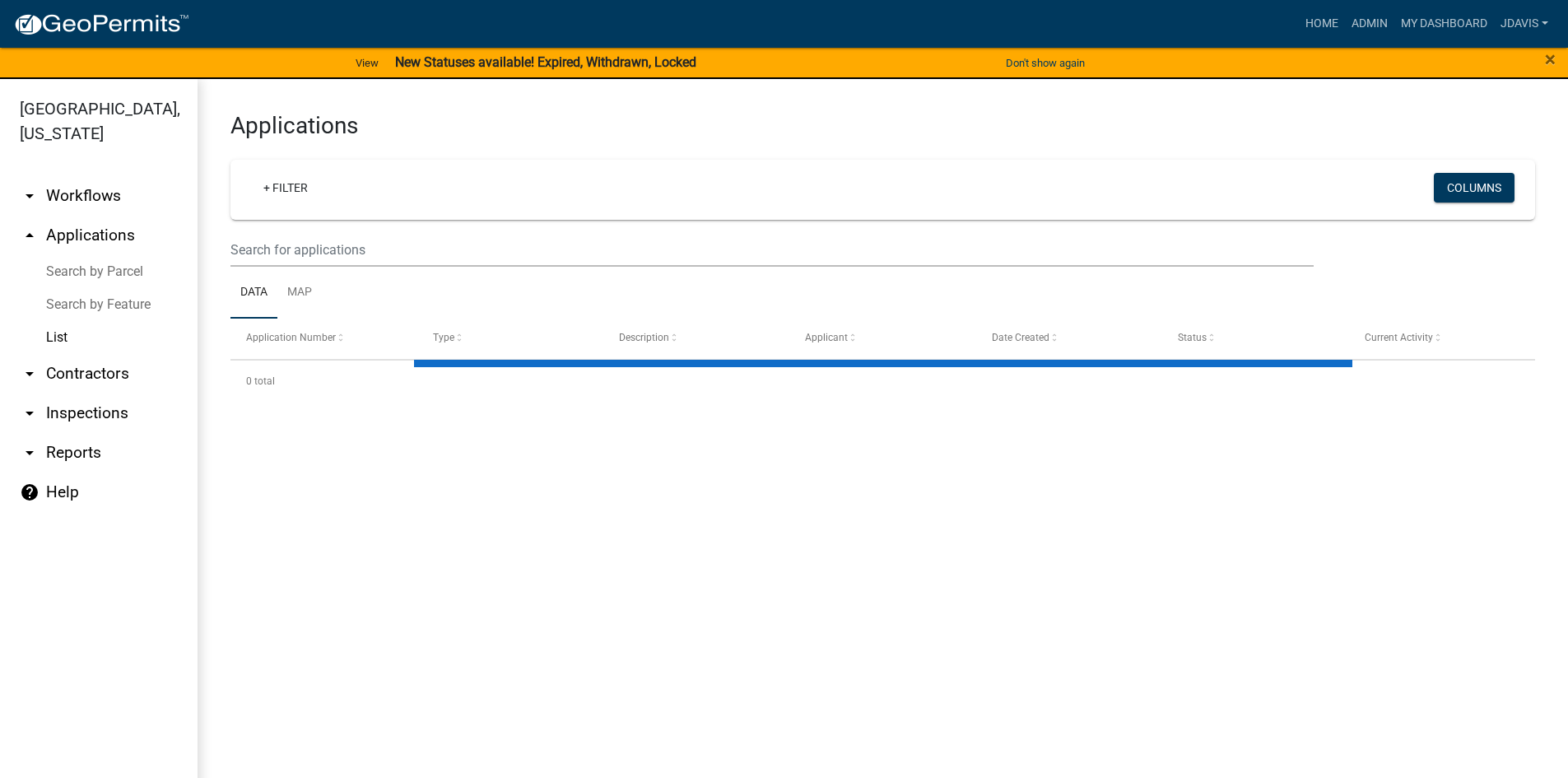
select select "2: 50"
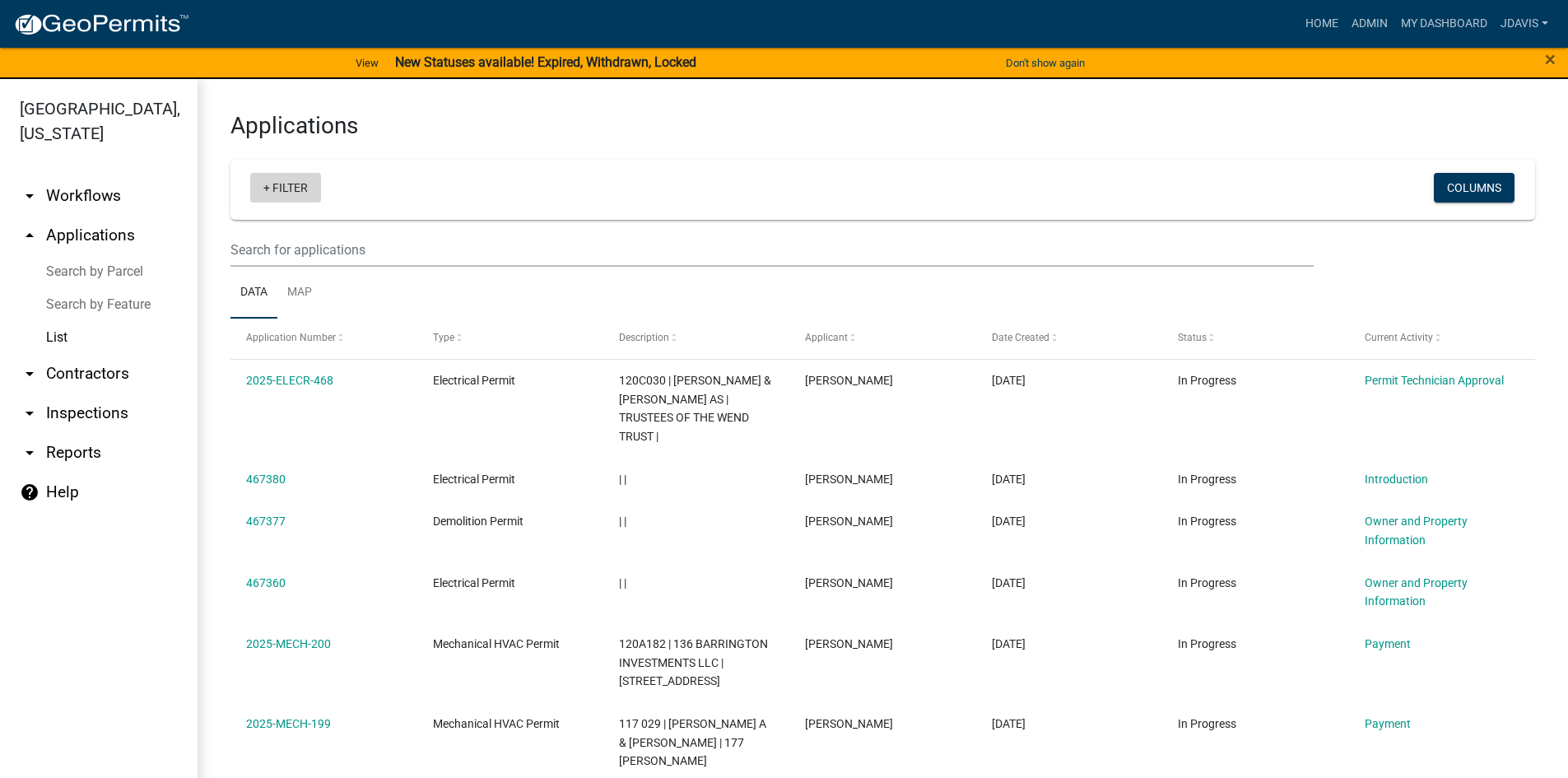
click at [264, 187] on link "+ Filter" at bounding box center [285, 187] width 71 height 30
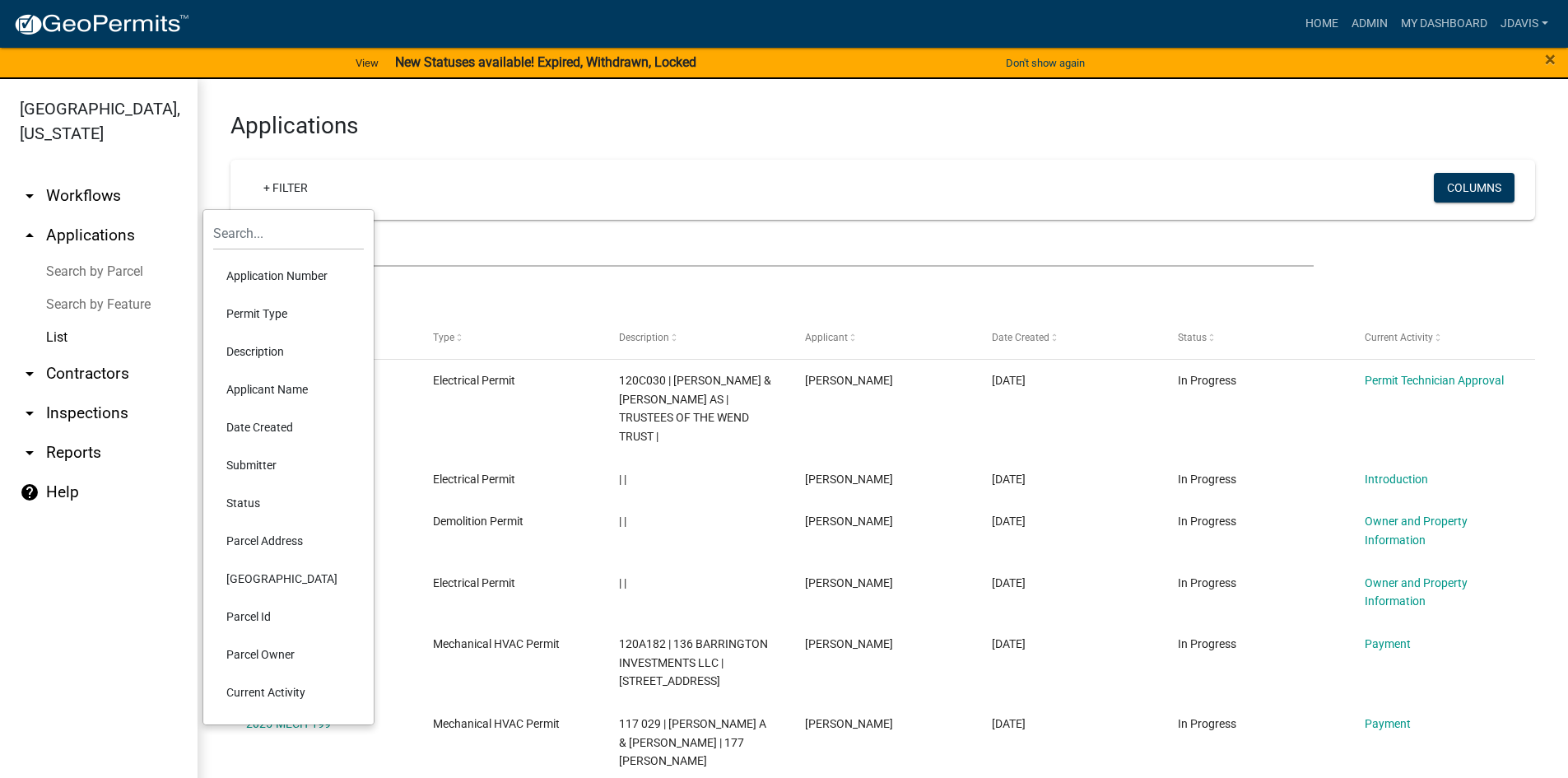
click at [263, 686] on li "Current Activity" at bounding box center [288, 693] width 150 height 38
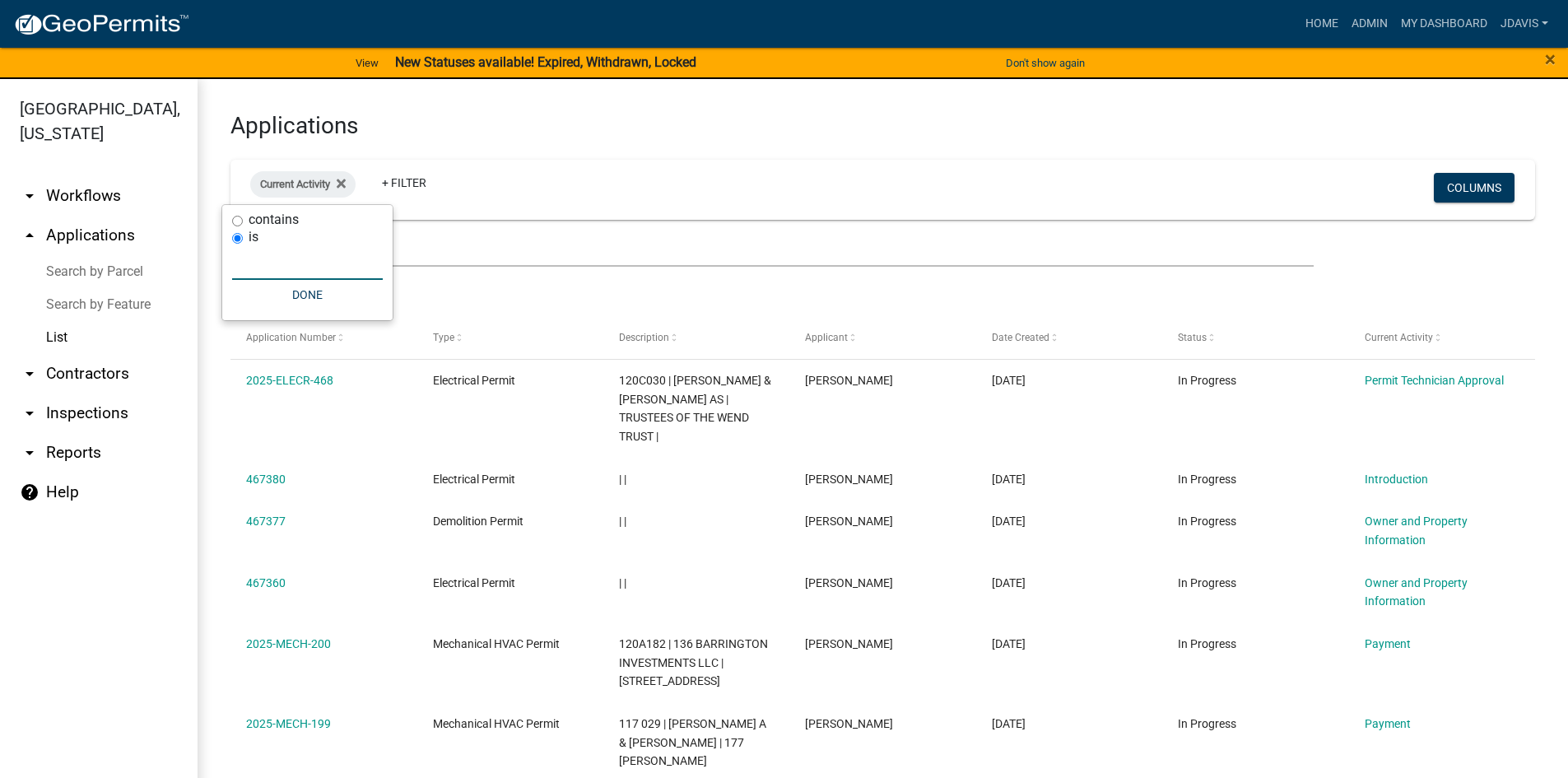
click at [318, 266] on input "text" at bounding box center [307, 263] width 150 height 34
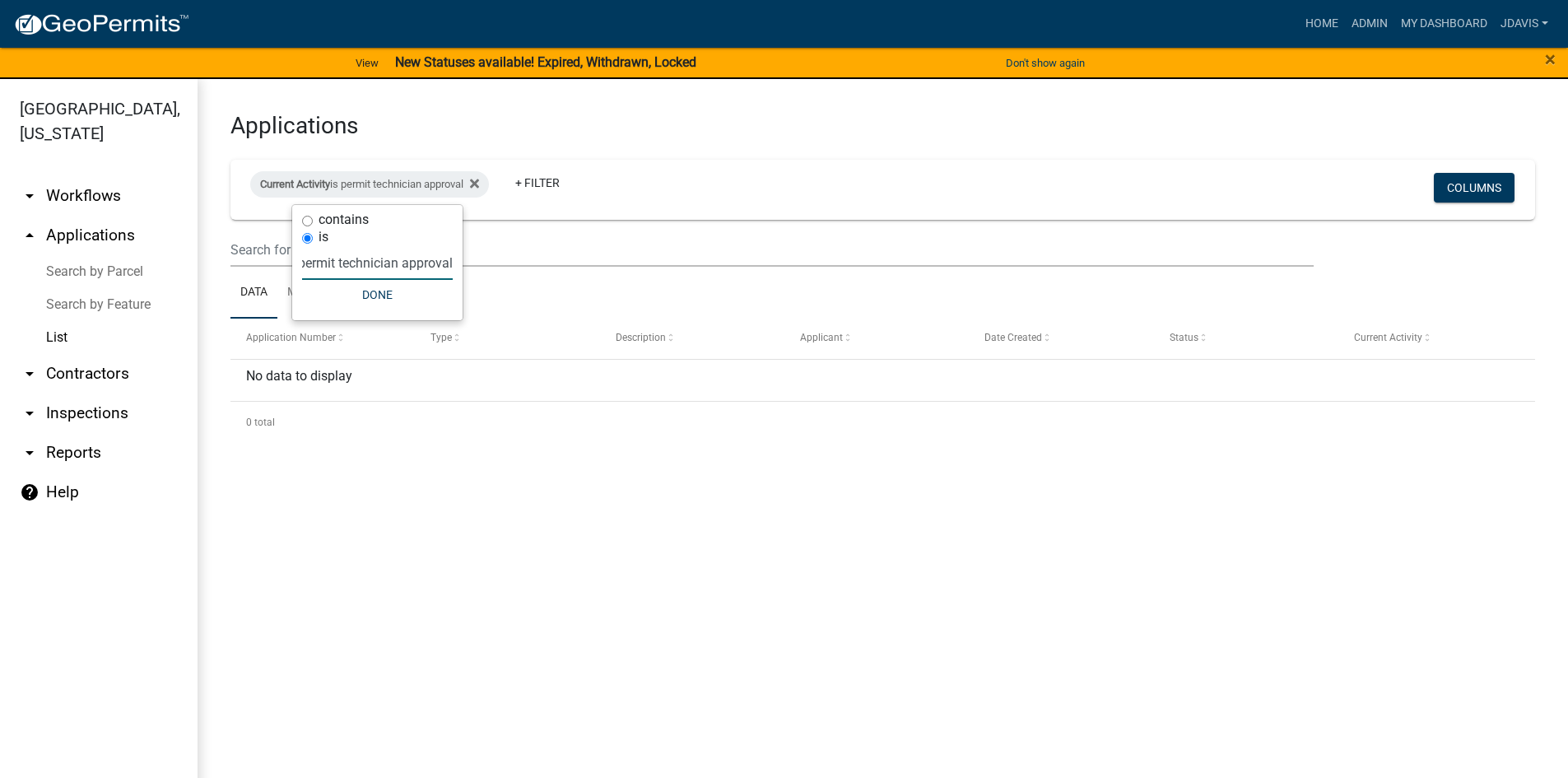
scroll to position [0, 11]
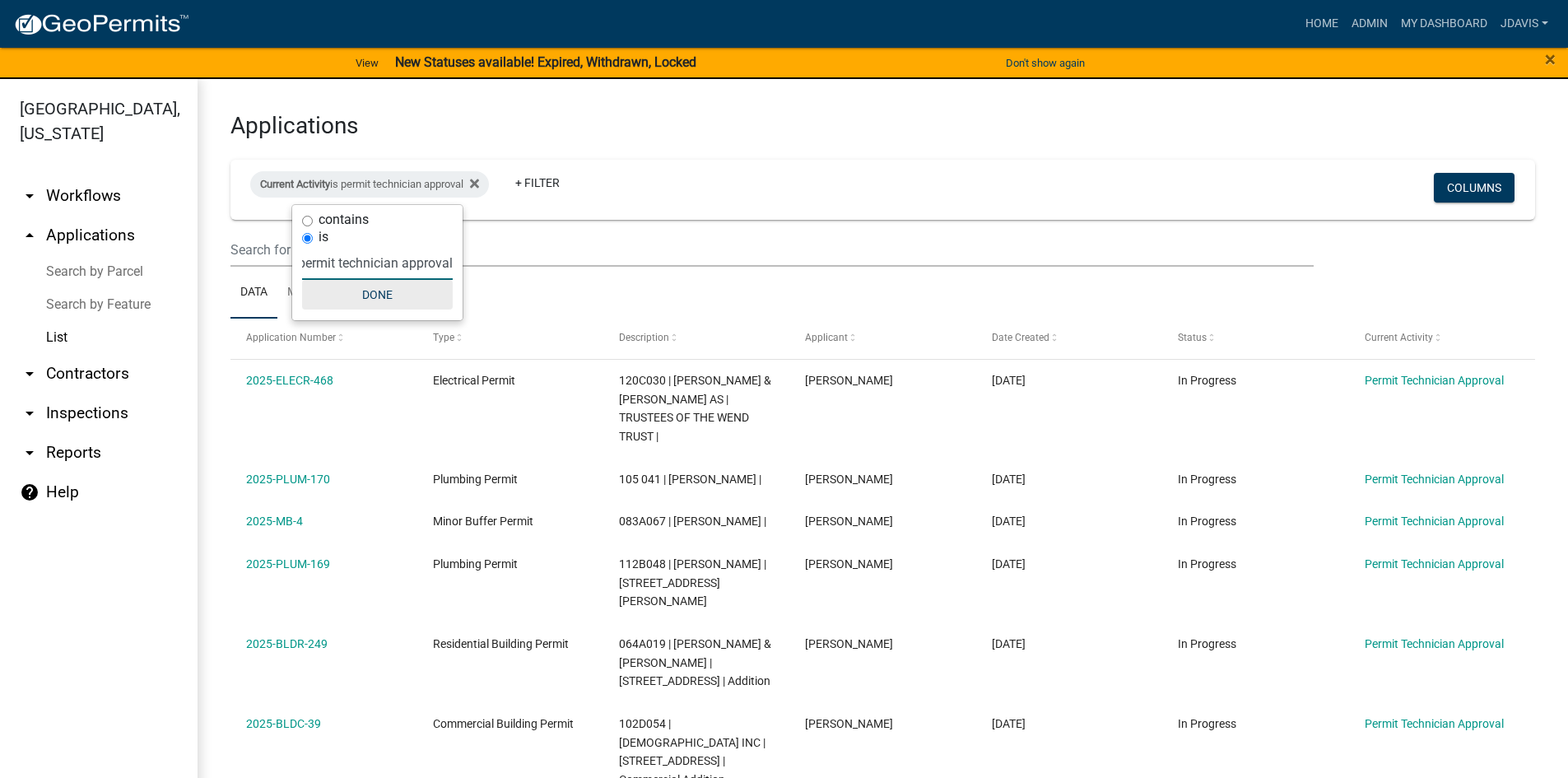
type input "permit technician approval"
click at [403, 290] on button "Done" at bounding box center [376, 294] width 150 height 30
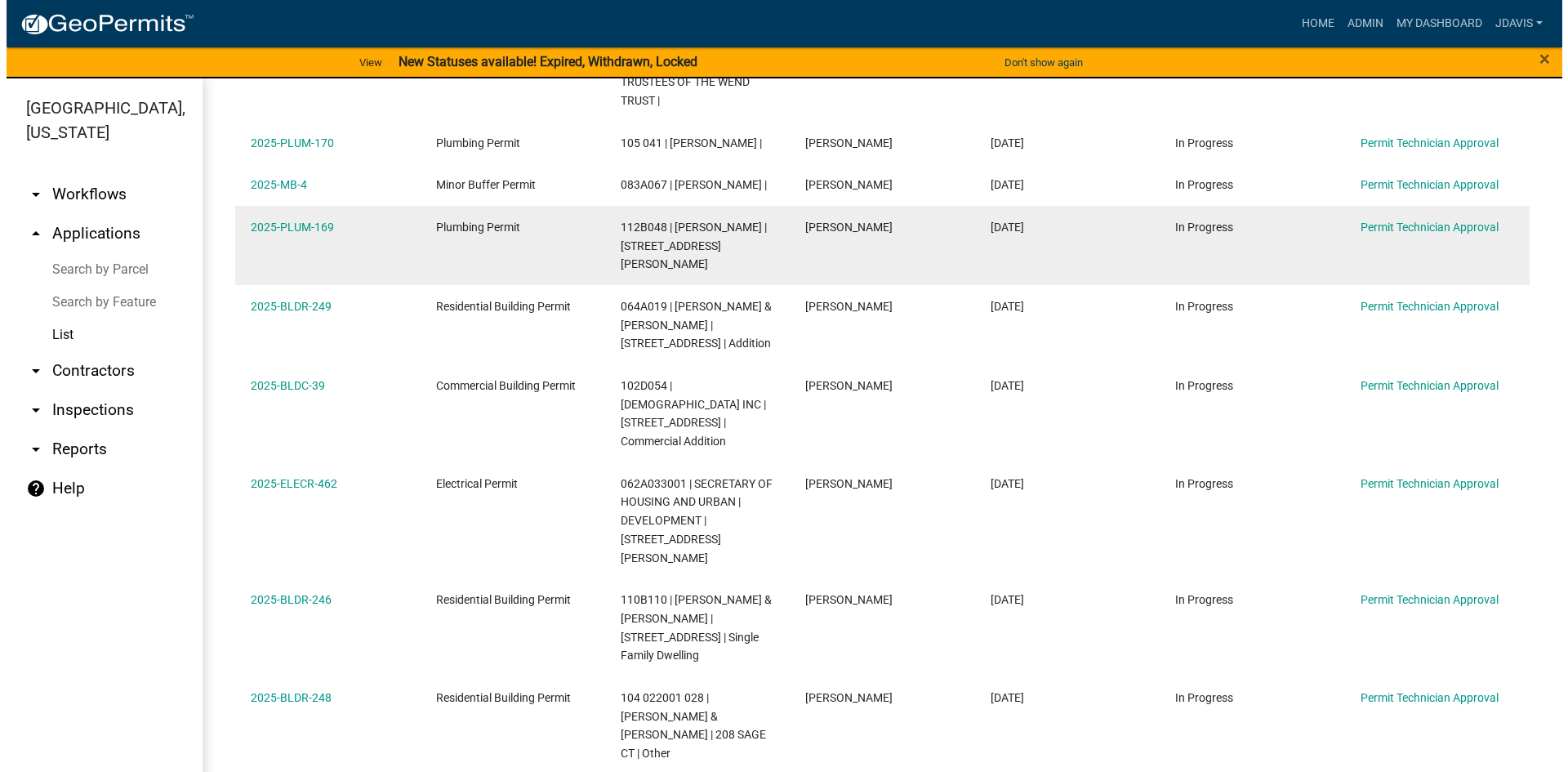
scroll to position [340, 0]
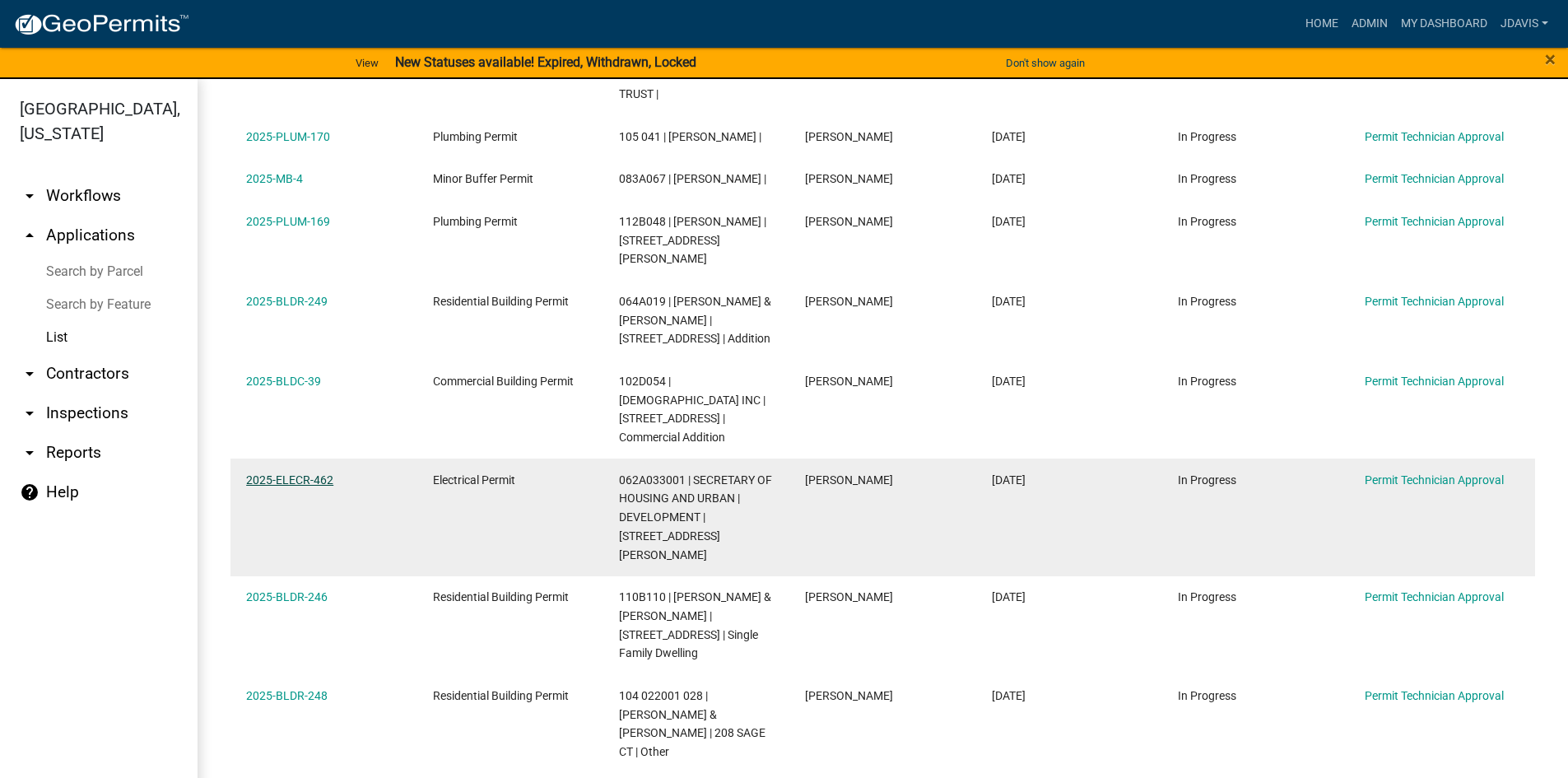
click at [319, 473] on link "2025-ELECR-462" at bounding box center [289, 480] width 87 height 13
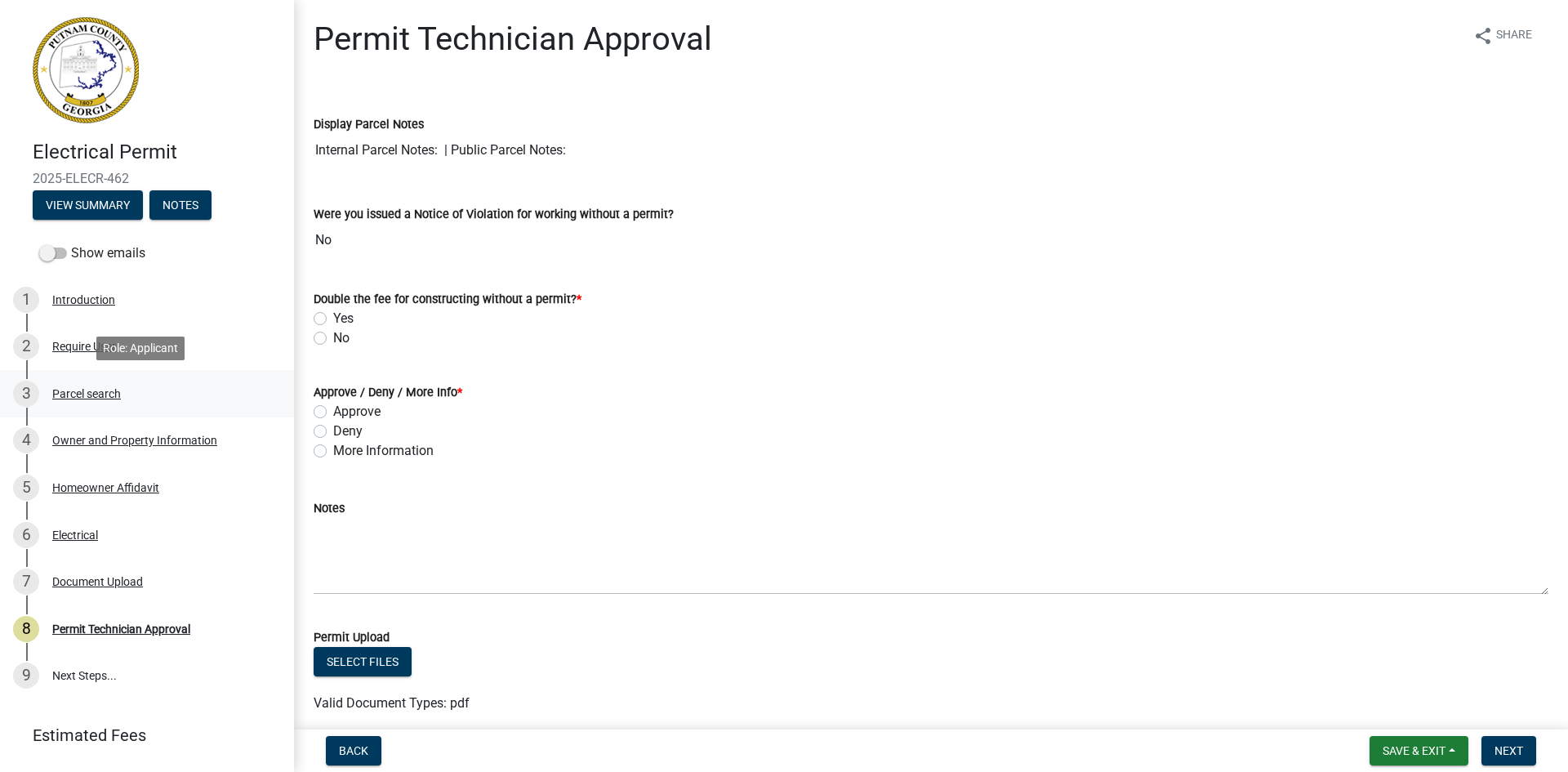
click at [89, 392] on div "Parcel search" at bounding box center [86, 394] width 68 height 11
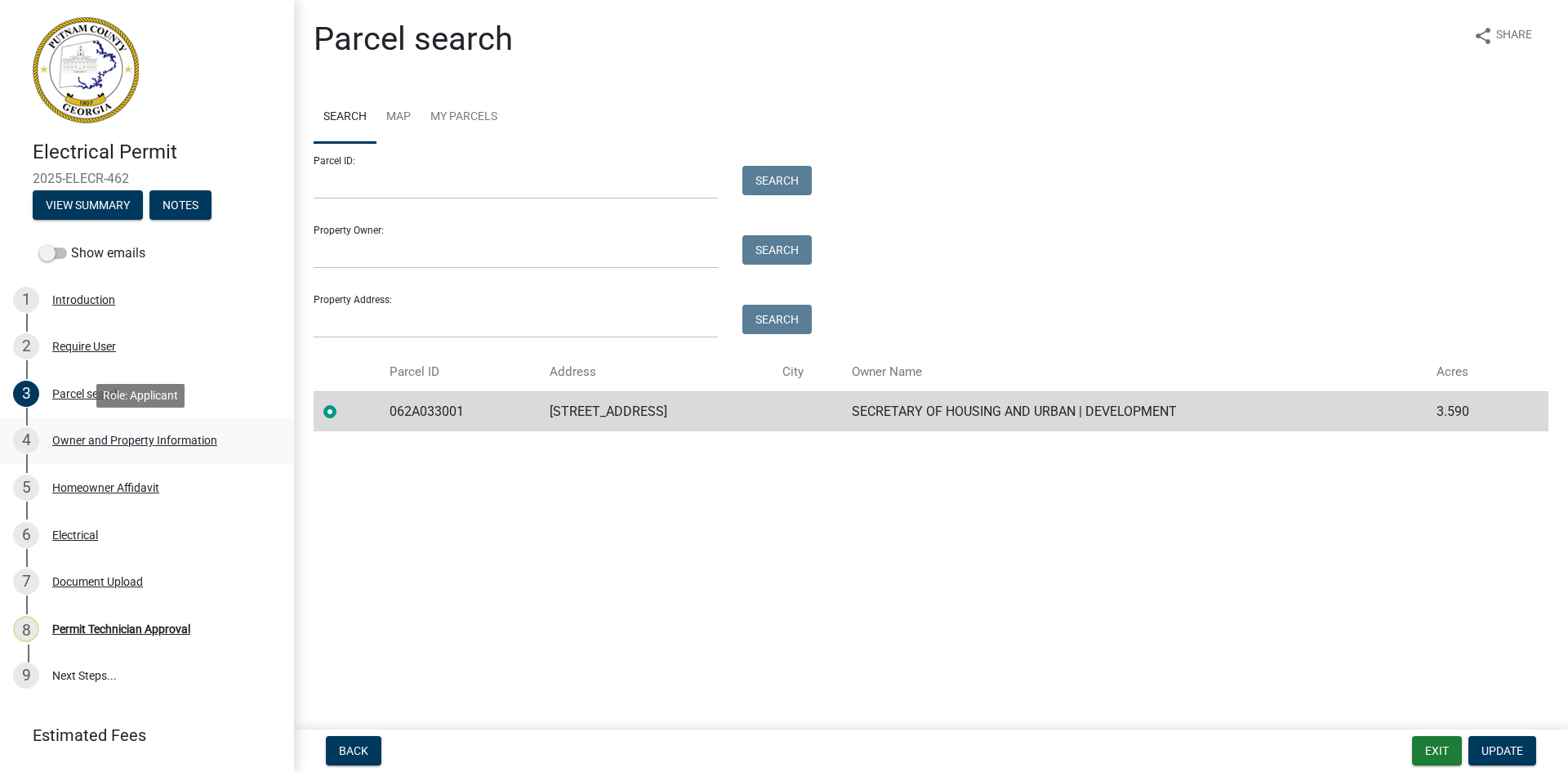
click at [110, 439] on div "Owner and Property Information" at bounding box center [135, 440] width 165 height 11
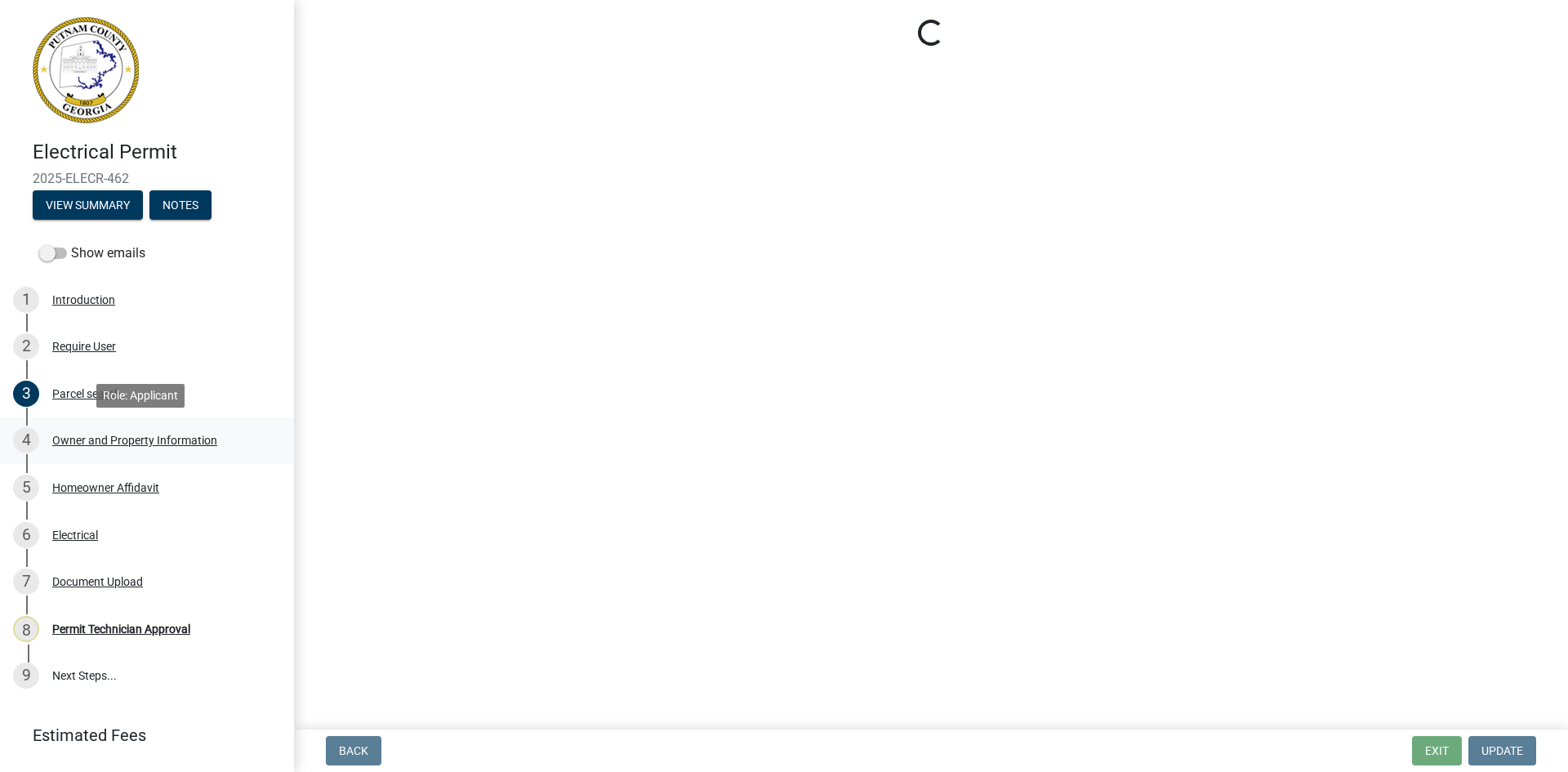
select select "ef7a1fc2-7a7a-426d-b1f0-c9b9b6ca7ff4"
select select "7eb8553c-806a-4bdf-b4b6-2711153129c5"
select select "95c2f08d-bd21-40ac-acc0-bf0ad2ba7c20"
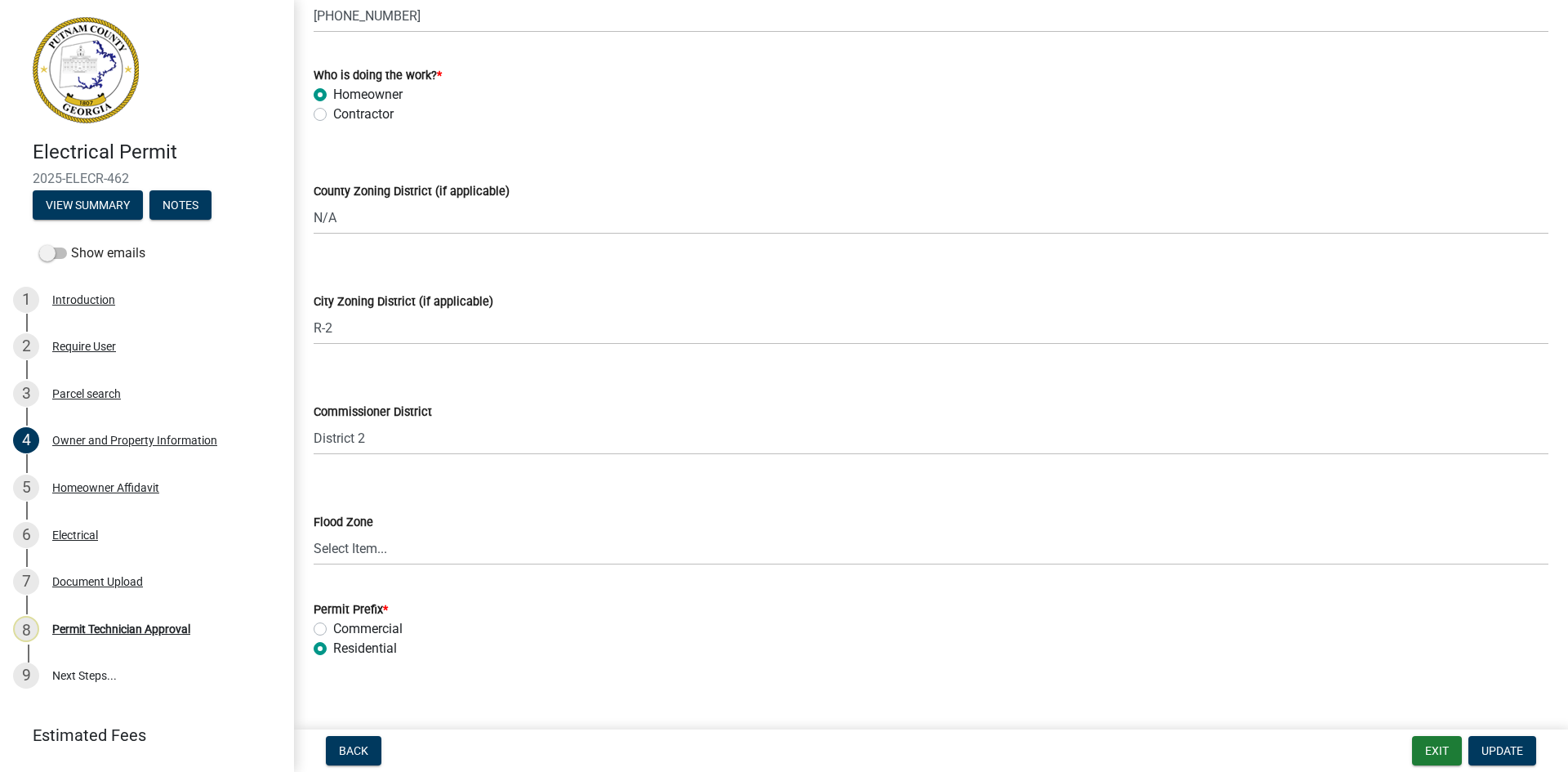
scroll to position [2825, 0]
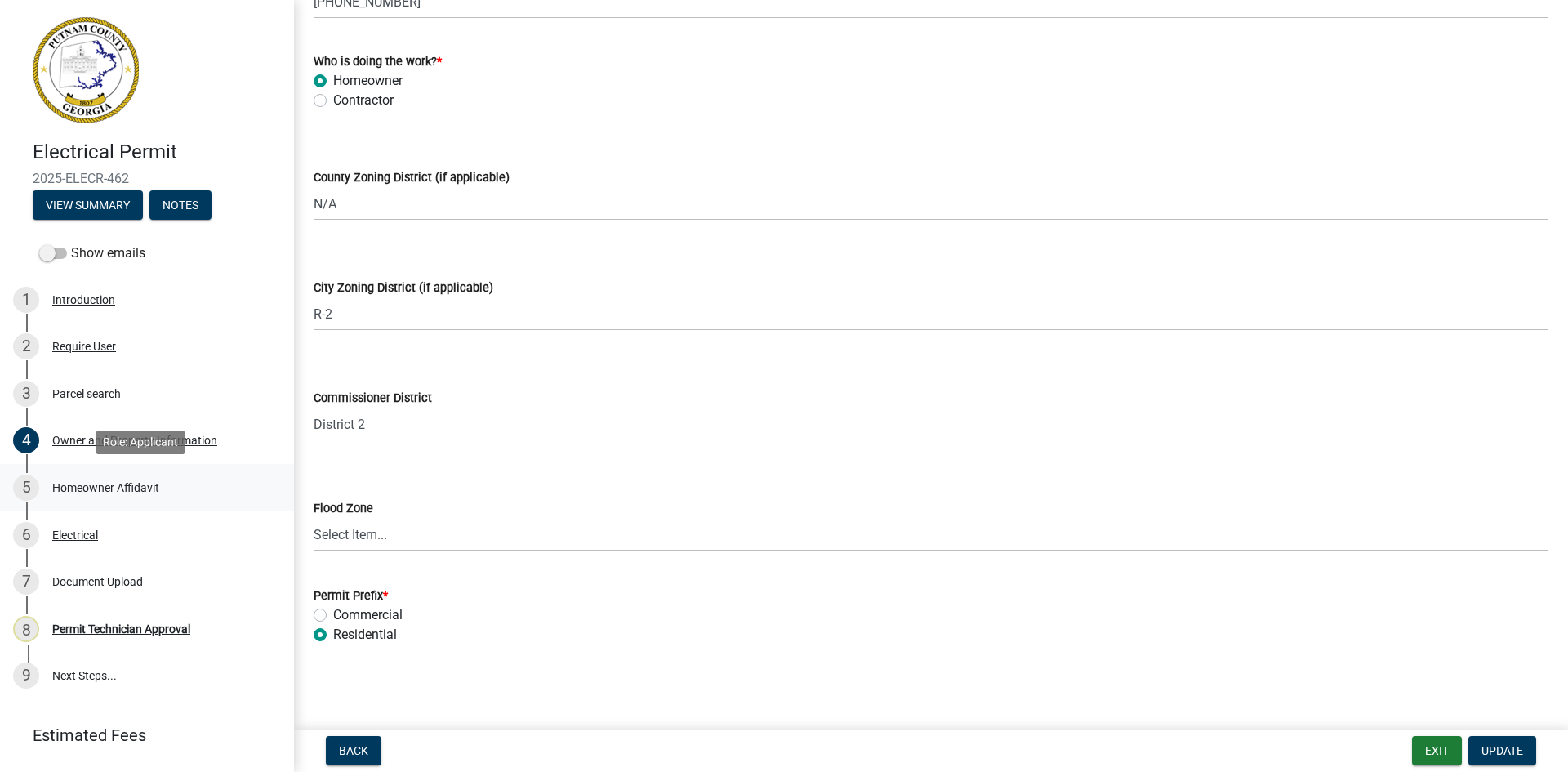
click at [130, 490] on div "Homeowner Affidavit" at bounding box center [105, 488] width 107 height 11
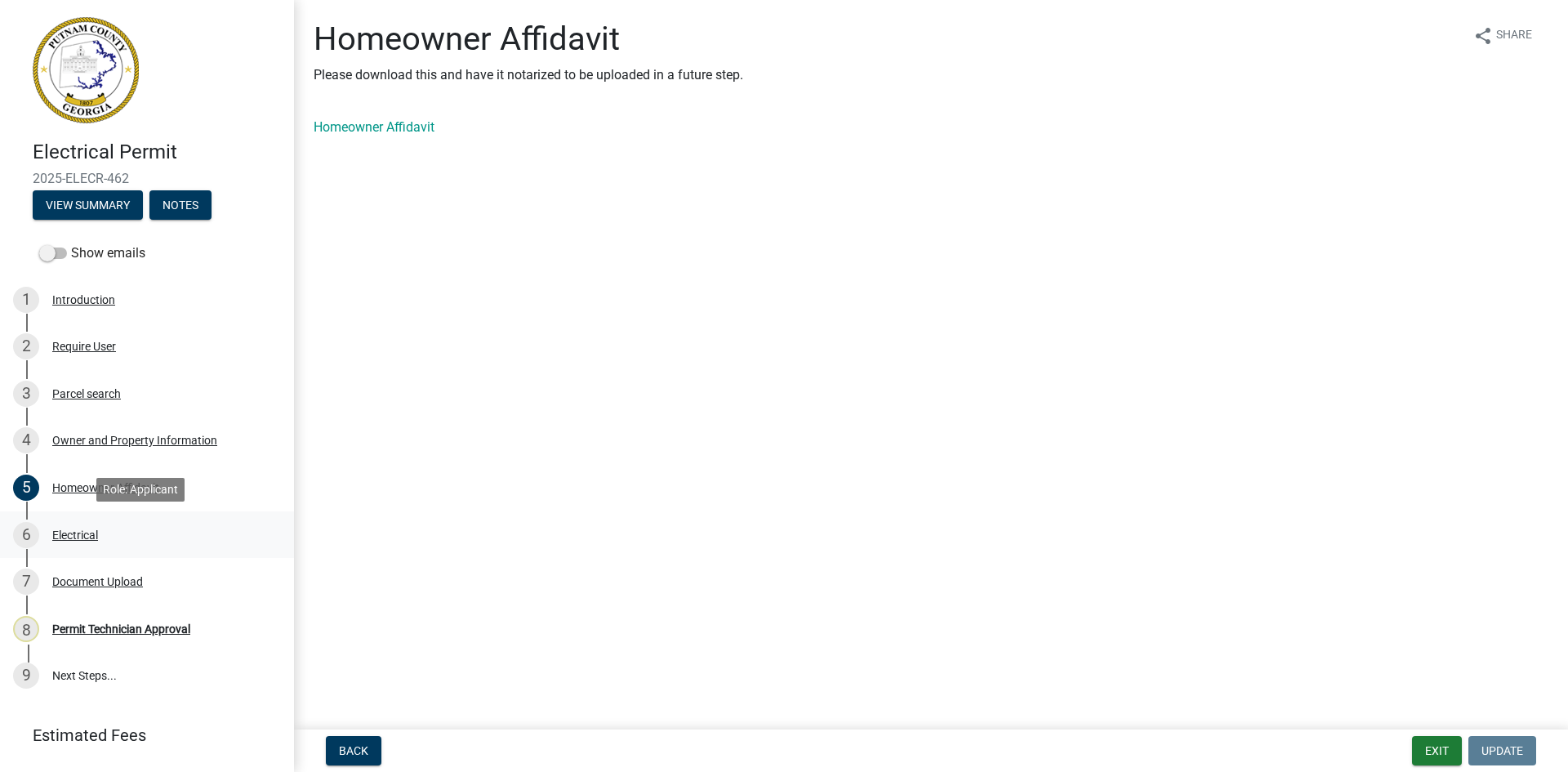
click at [80, 532] on div "Electrical" at bounding box center [75, 535] width 46 height 11
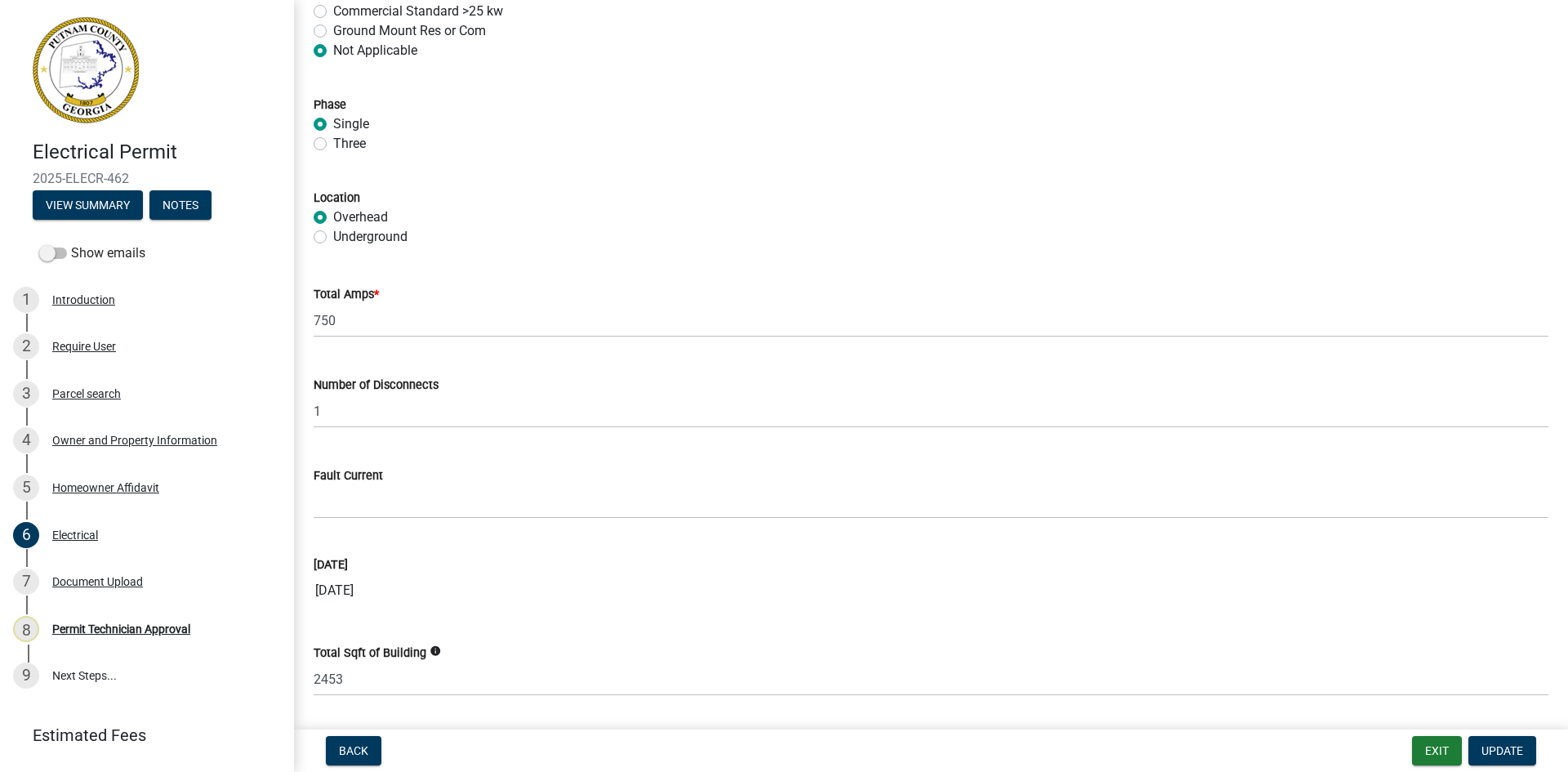
scroll to position [1527, 0]
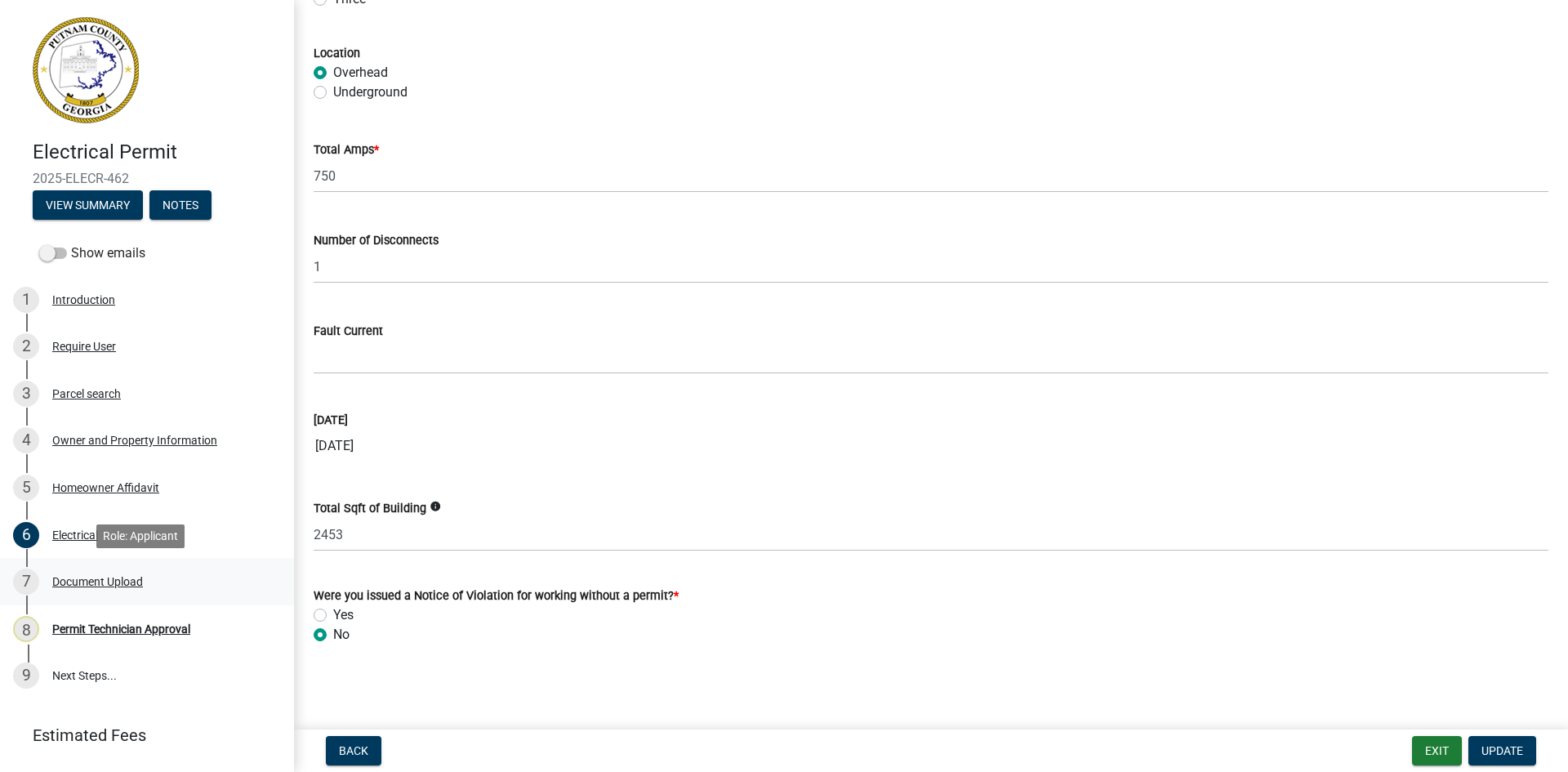
click at [73, 579] on div "Document Upload" at bounding box center [97, 582] width 90 height 11
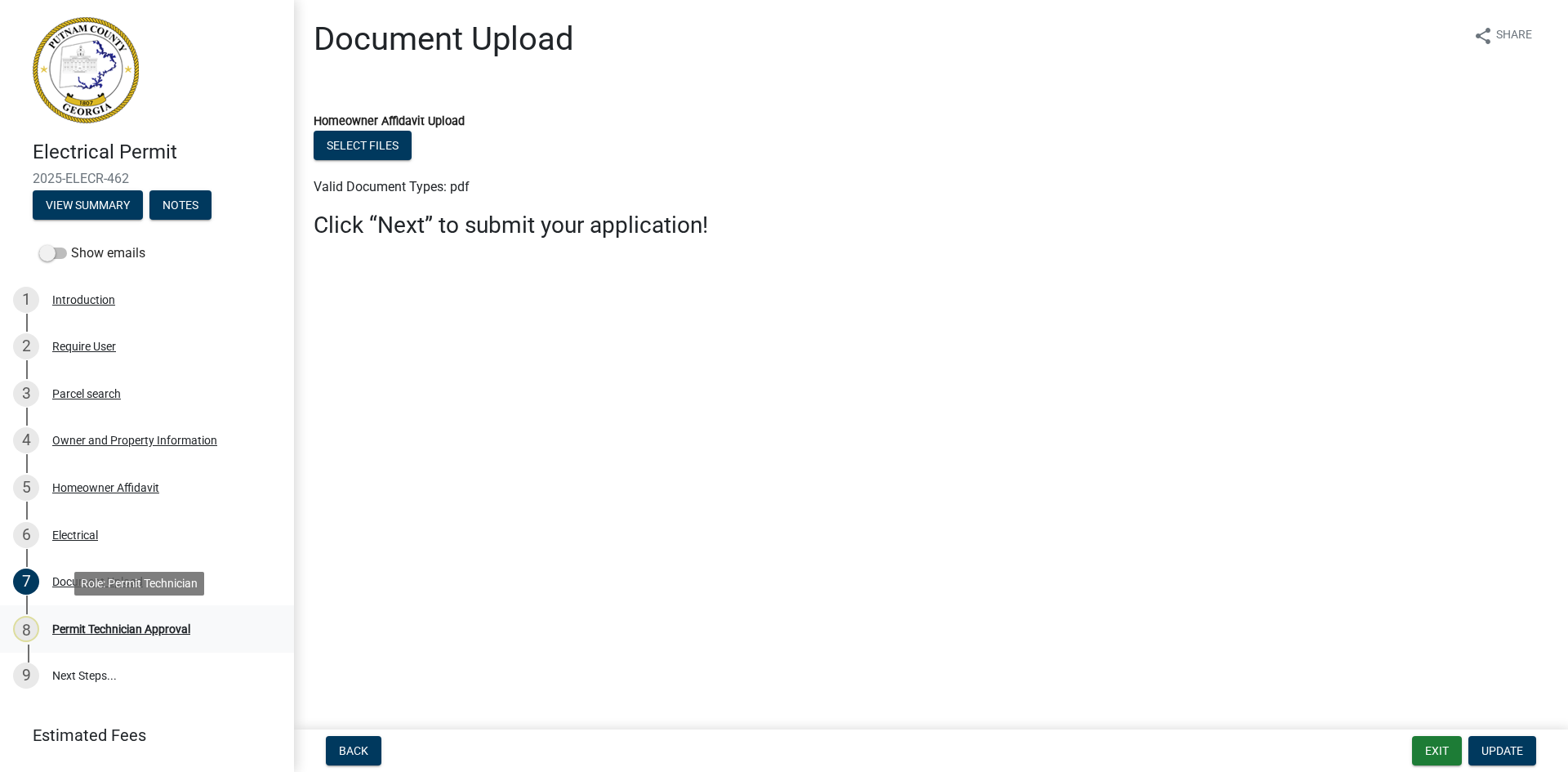
click at [108, 627] on div "Permit Technician Approval" at bounding box center [121, 629] width 138 height 11
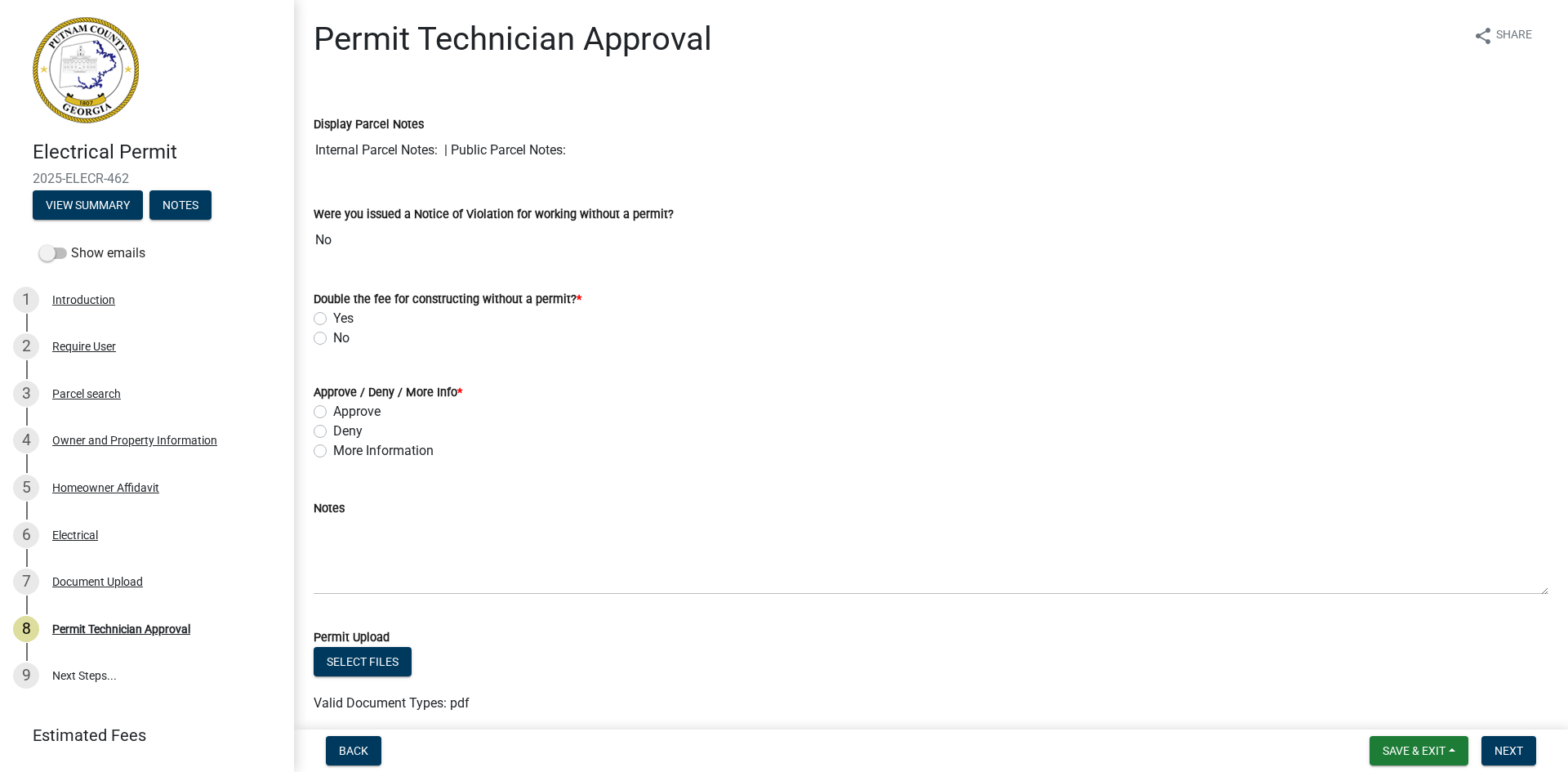
click at [334, 338] on label "No" at bounding box center [341, 338] width 16 height 20
click at [334, 338] on input "No" at bounding box center [338, 334] width 10 height 10
radio input "true"
click at [334, 416] on label "Approve" at bounding box center [357, 412] width 48 height 20
click at [334, 413] on input "Approve" at bounding box center [338, 407] width 10 height 10
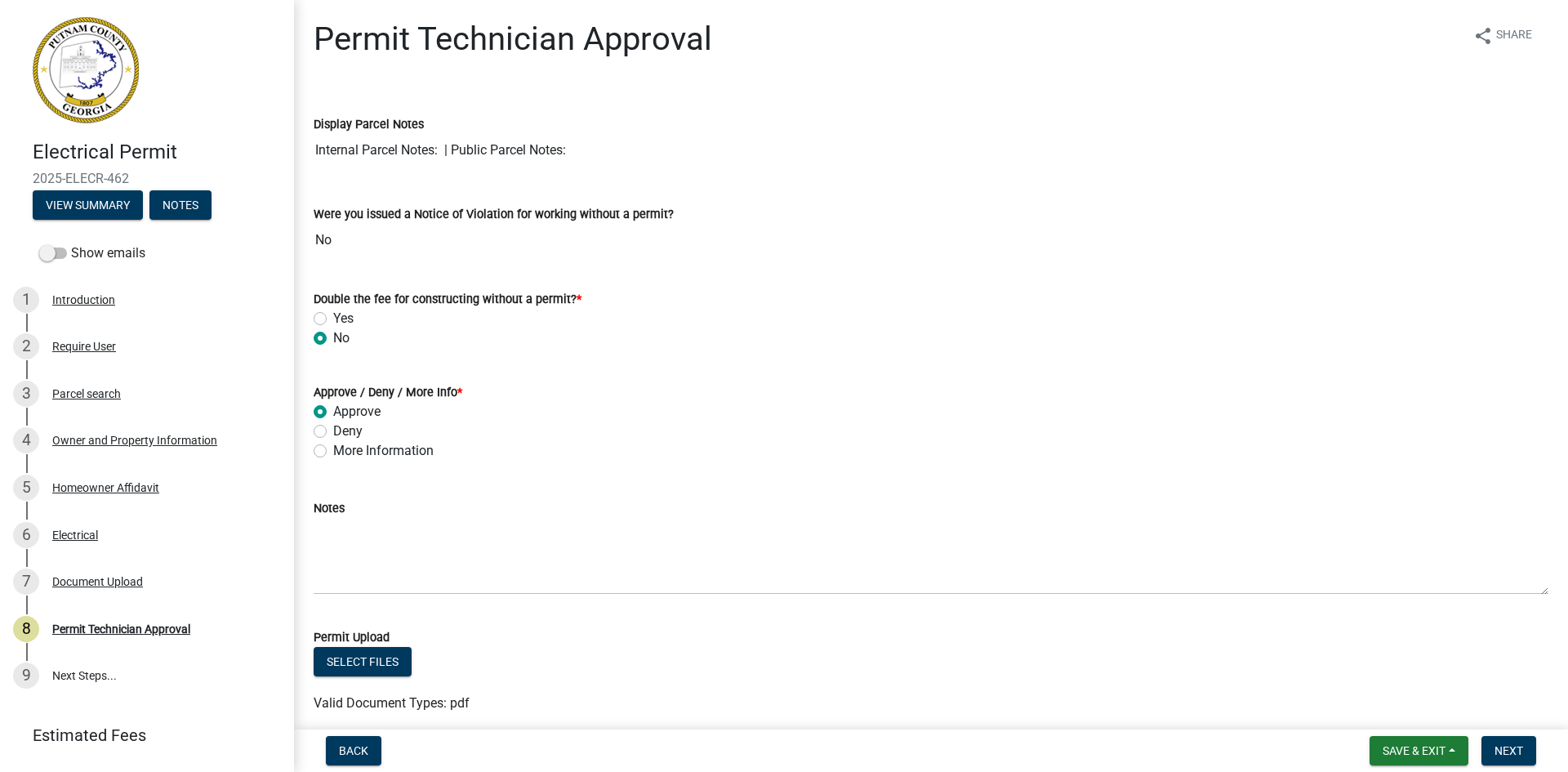
radio input "true"
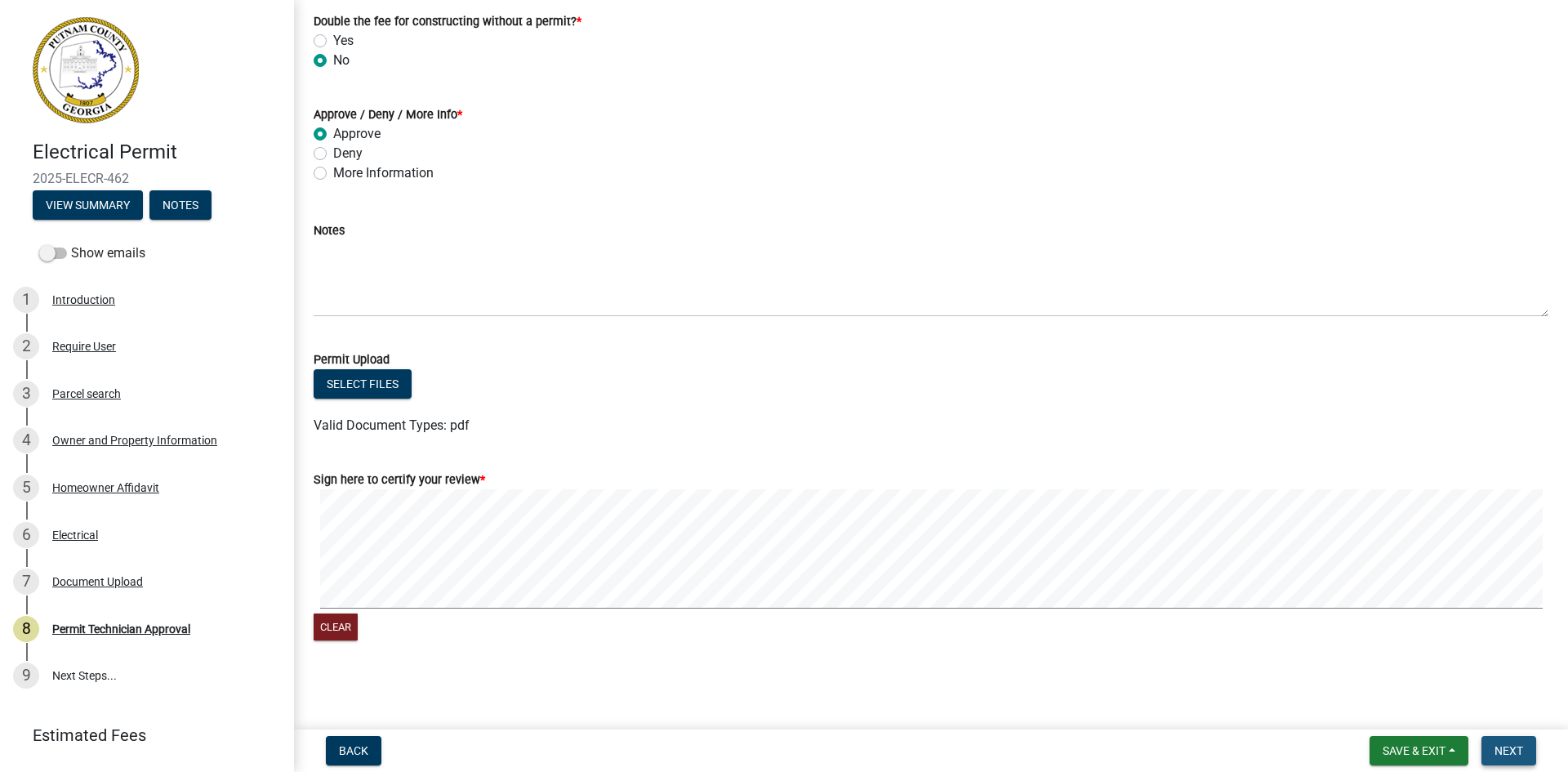
click at [1534, 762] on button "Next" at bounding box center [1509, 750] width 55 height 29
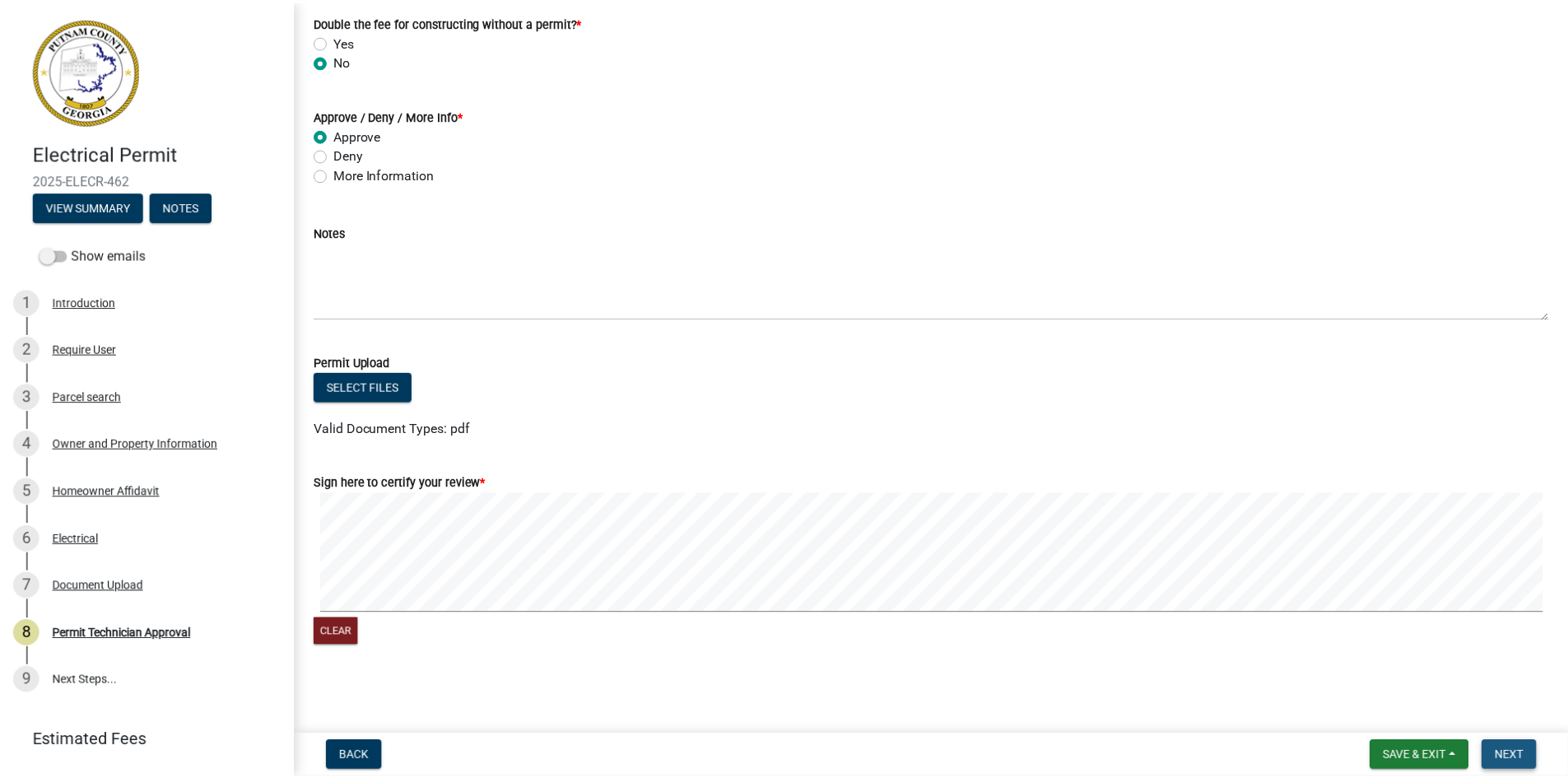
scroll to position [0, 0]
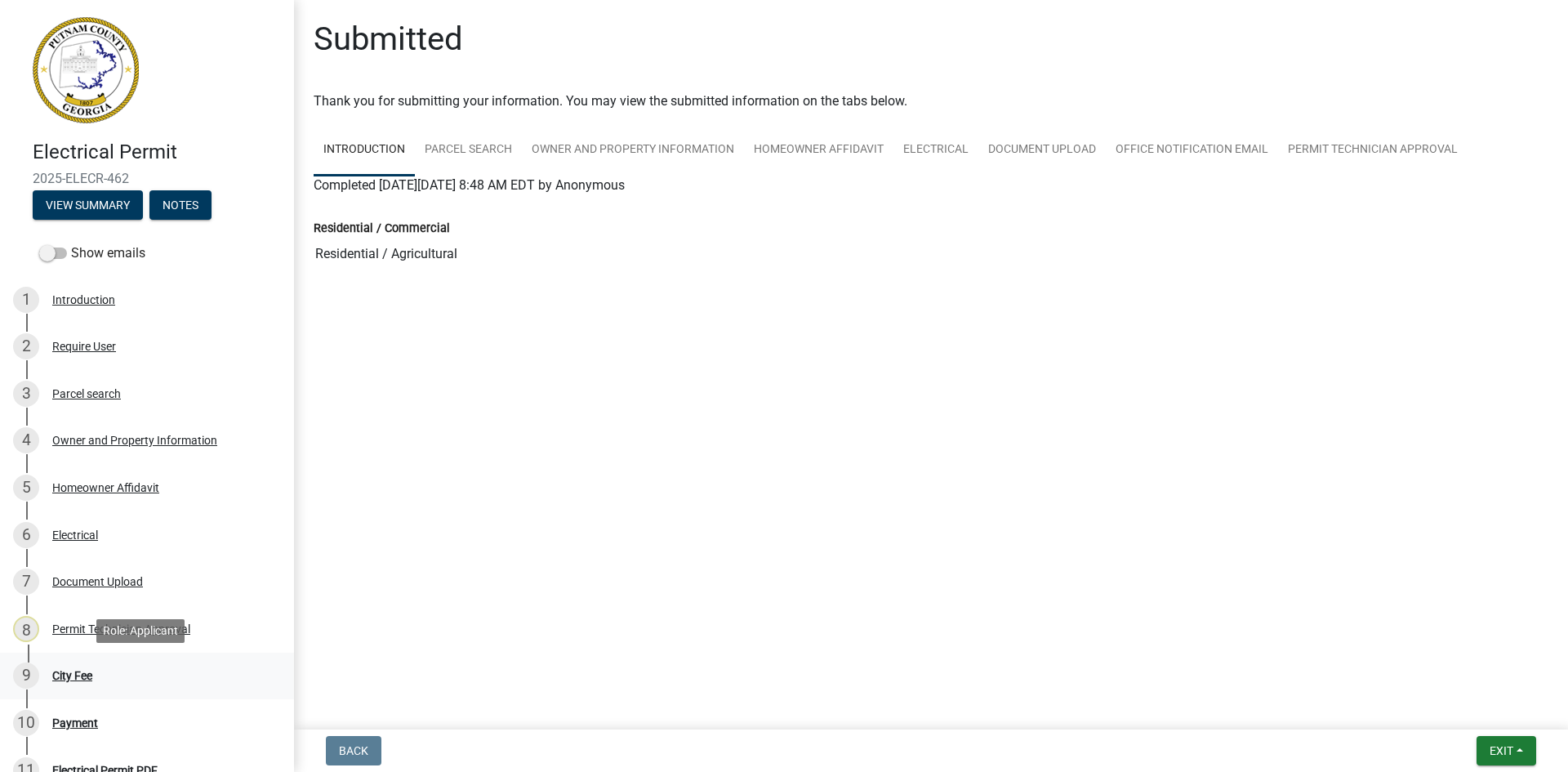
click at [75, 672] on div "City Fee" at bounding box center [72, 676] width 40 height 11
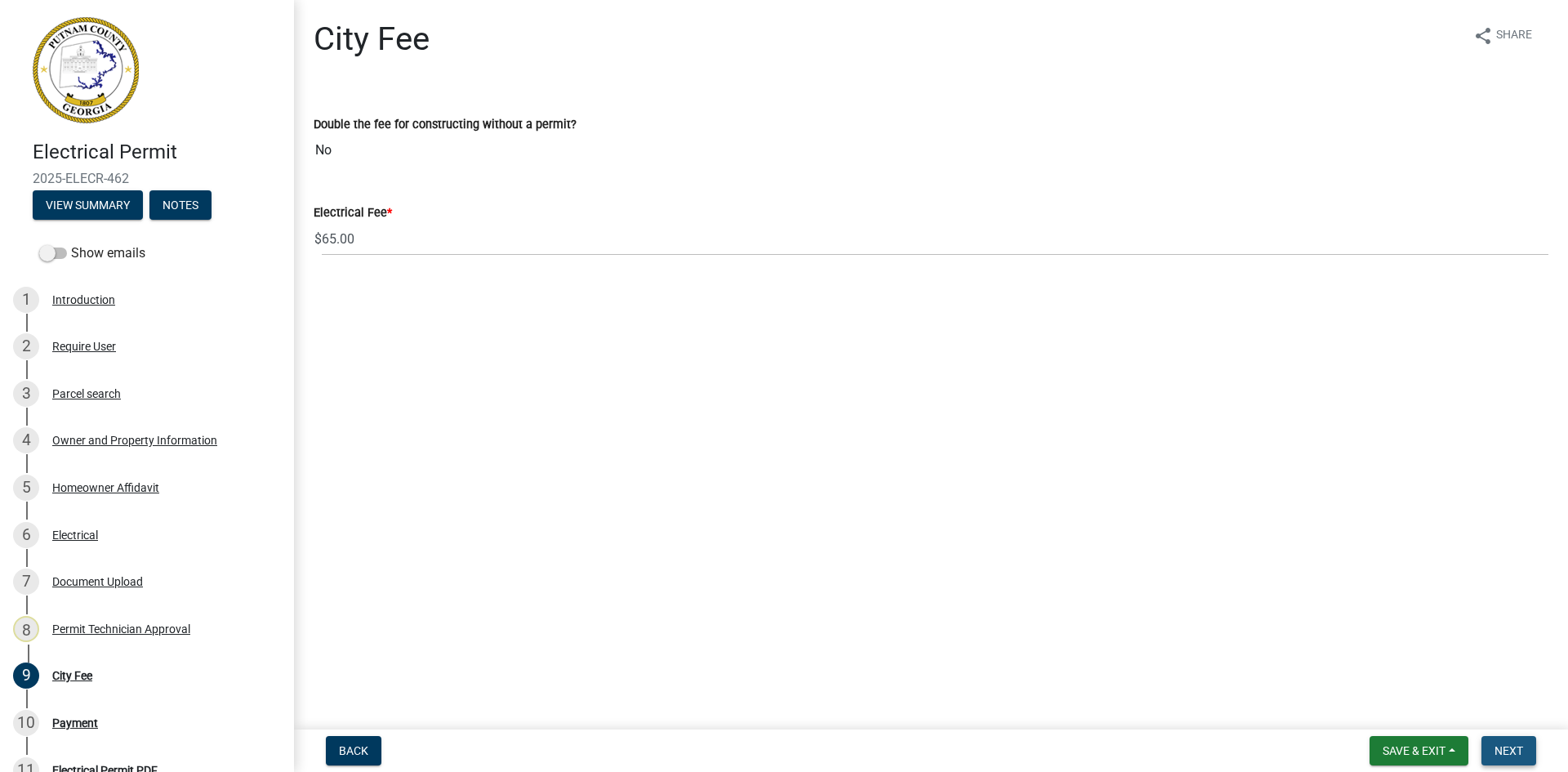
click at [1532, 752] on button "Next" at bounding box center [1509, 750] width 55 height 29
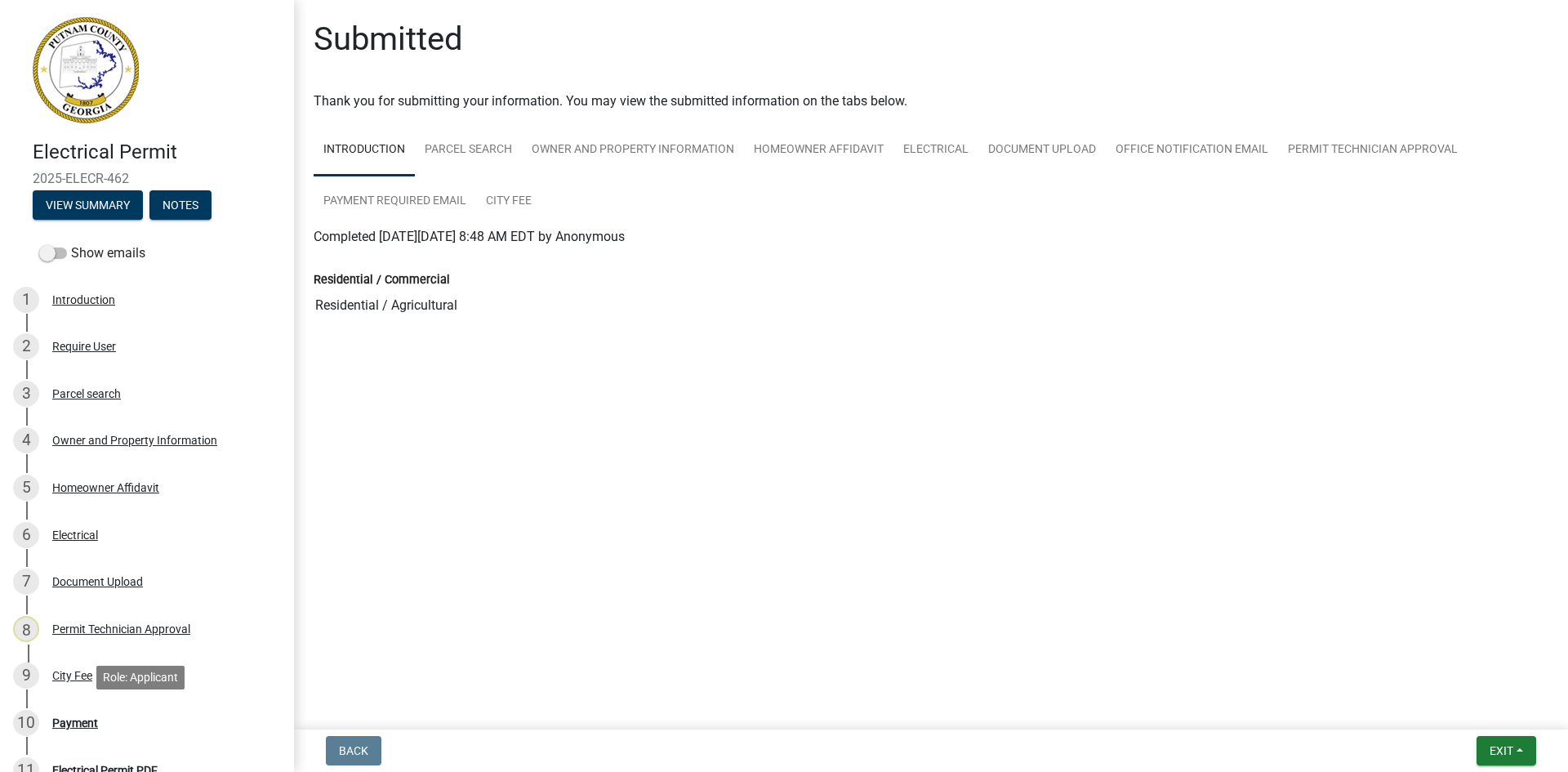
click at [86, 722] on div "Payment" at bounding box center [75, 724] width 46 height 11
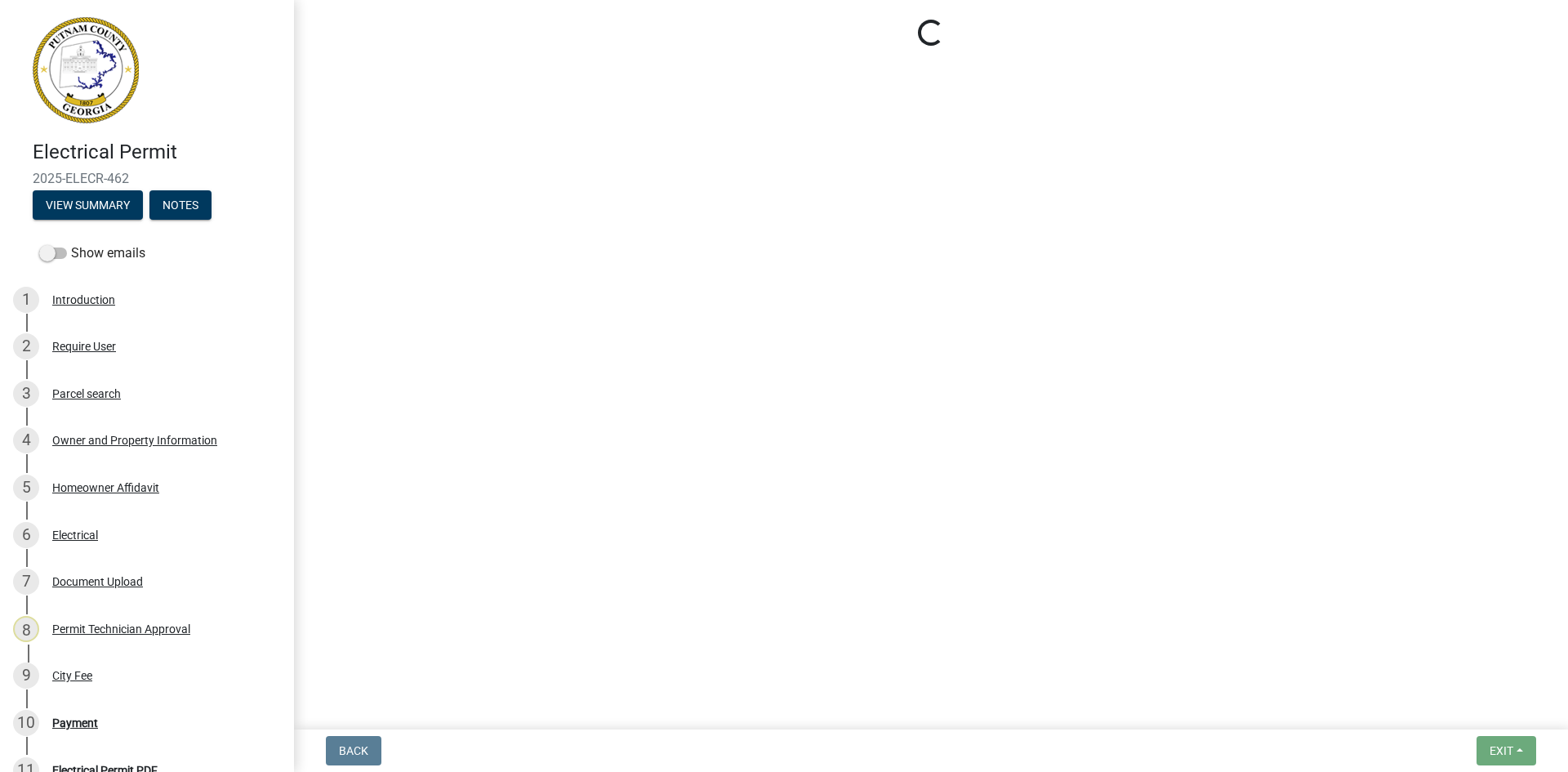
select select "3: 3"
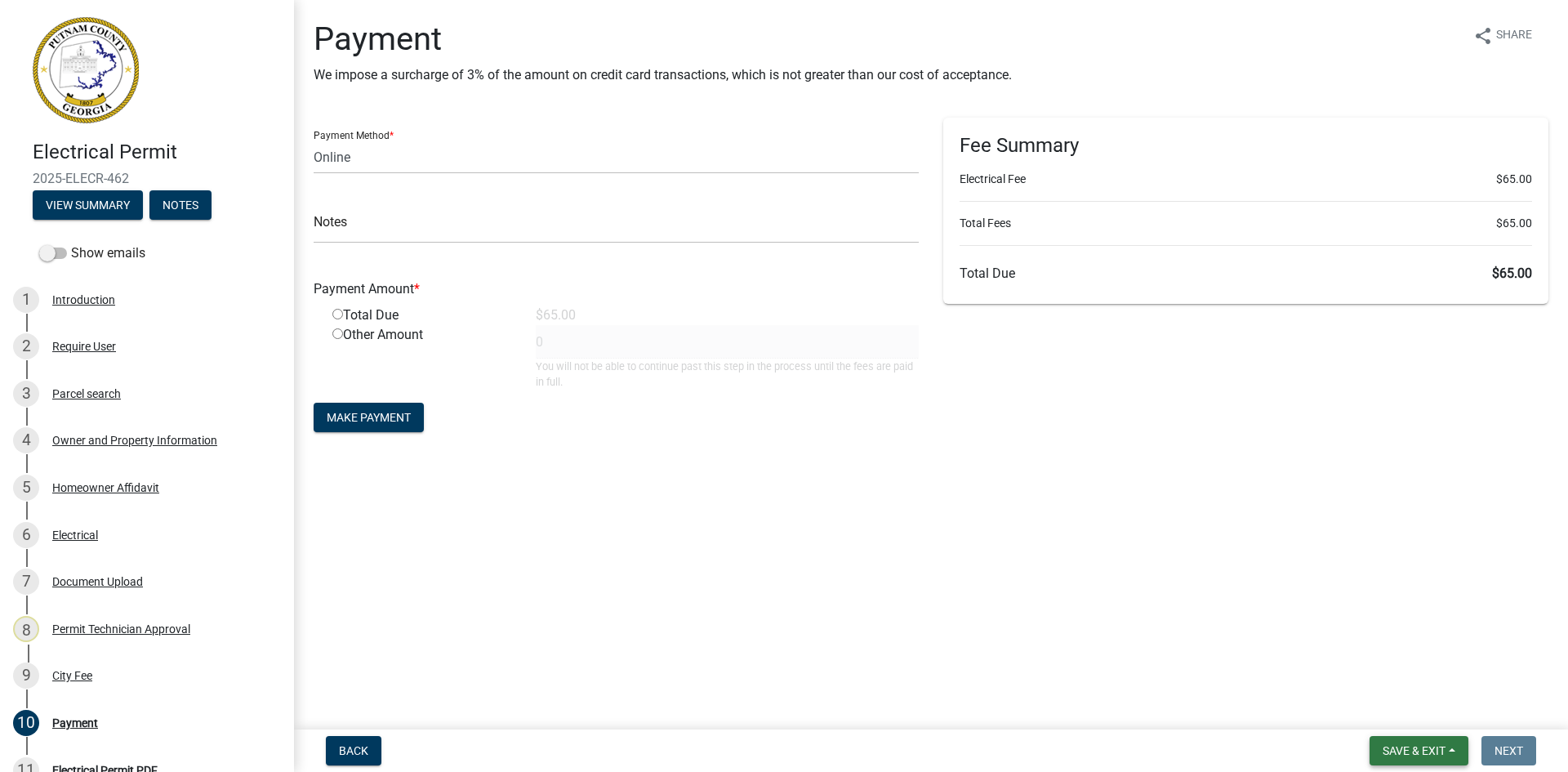
click at [1412, 749] on span "Save & Exit" at bounding box center [1414, 751] width 63 height 13
click at [1444, 714] on button "Save & Exit" at bounding box center [1404, 708] width 131 height 39
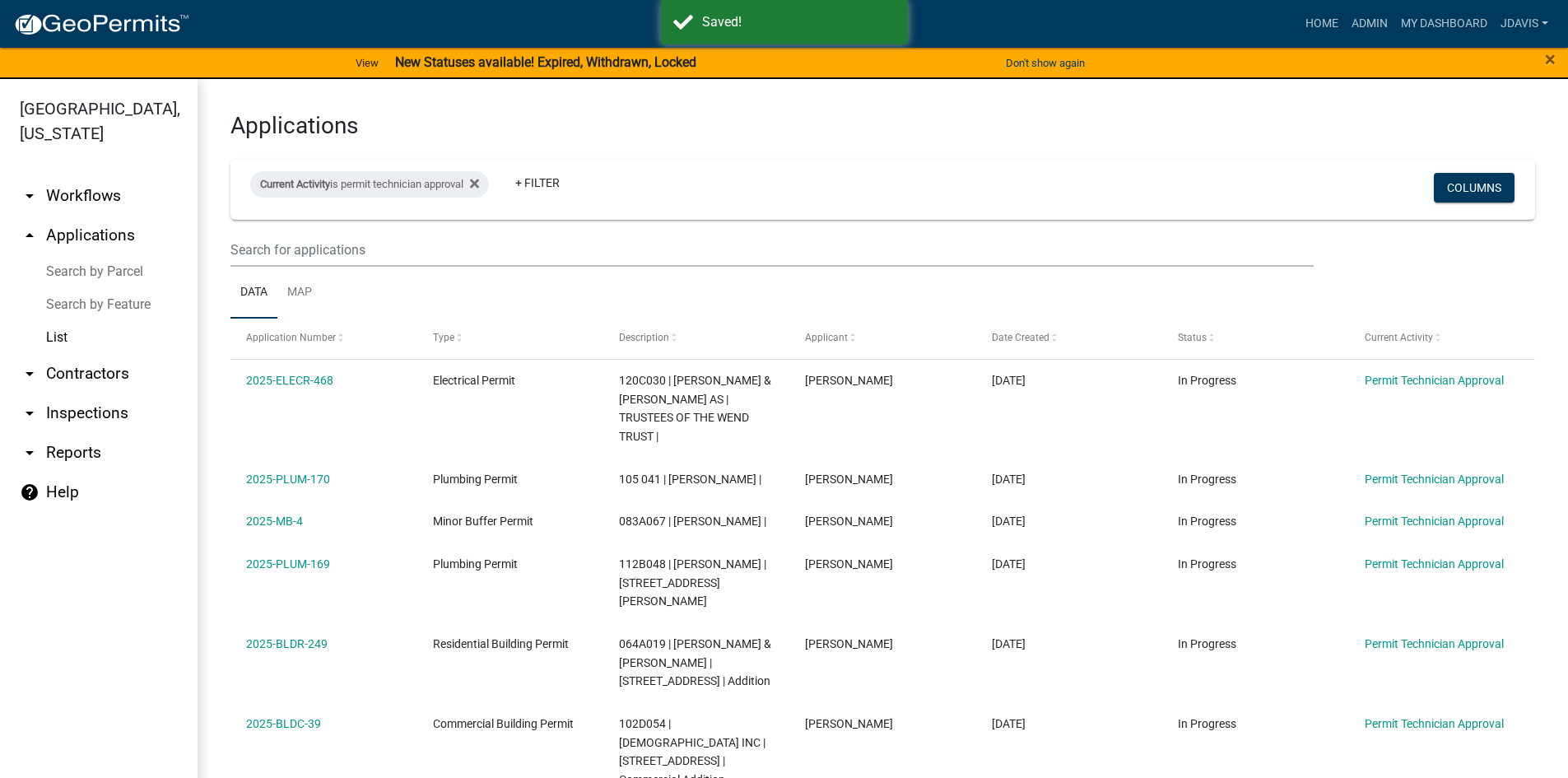
drag, startPoint x: 80, startPoint y: 272, endPoint x: 85, endPoint y: 289, distance: 17.7
click at [80, 272] on link "Search by Parcel" at bounding box center [99, 271] width 197 height 33
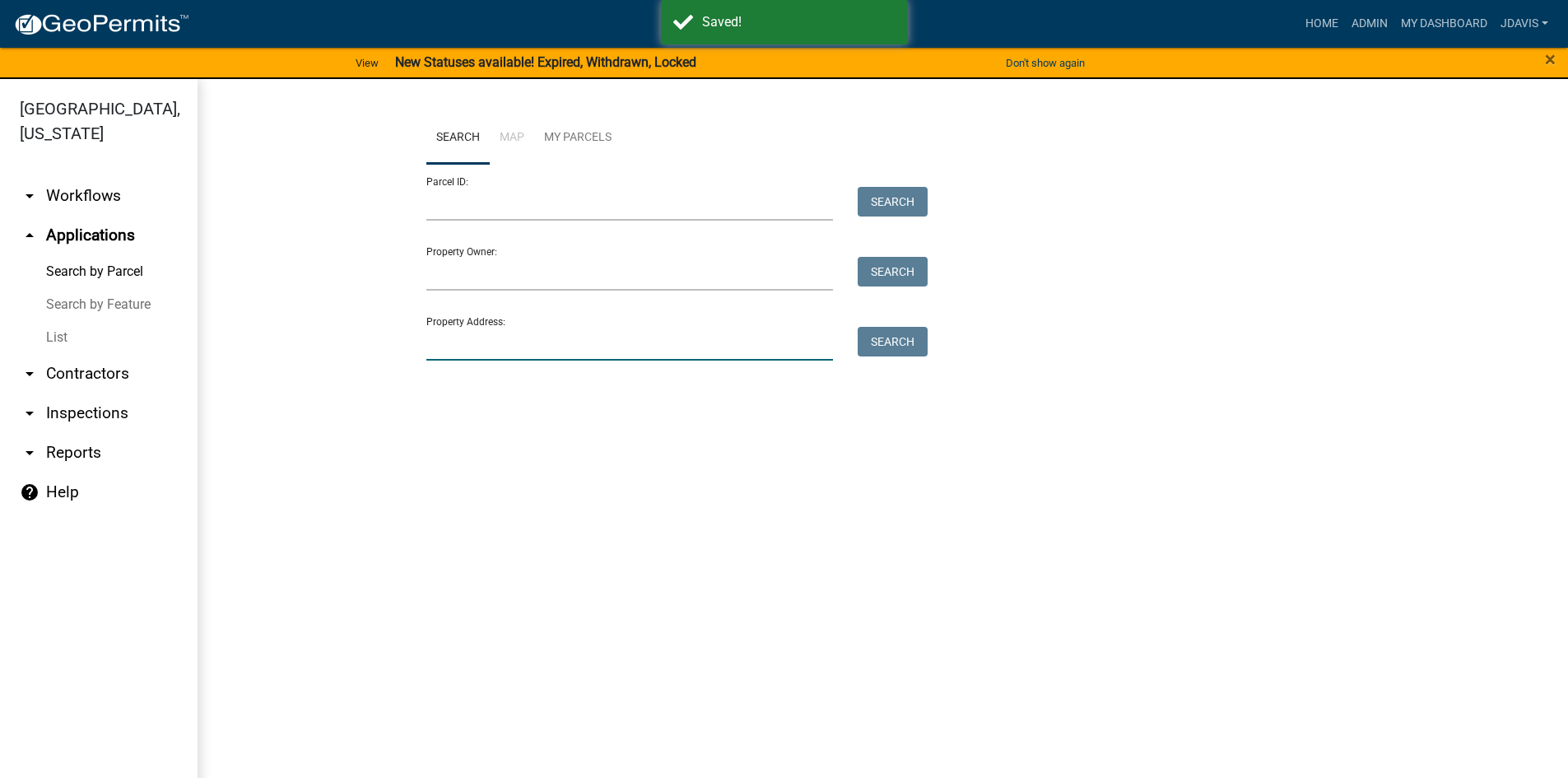
click at [478, 346] on input "Property Address:" at bounding box center [629, 343] width 407 height 34
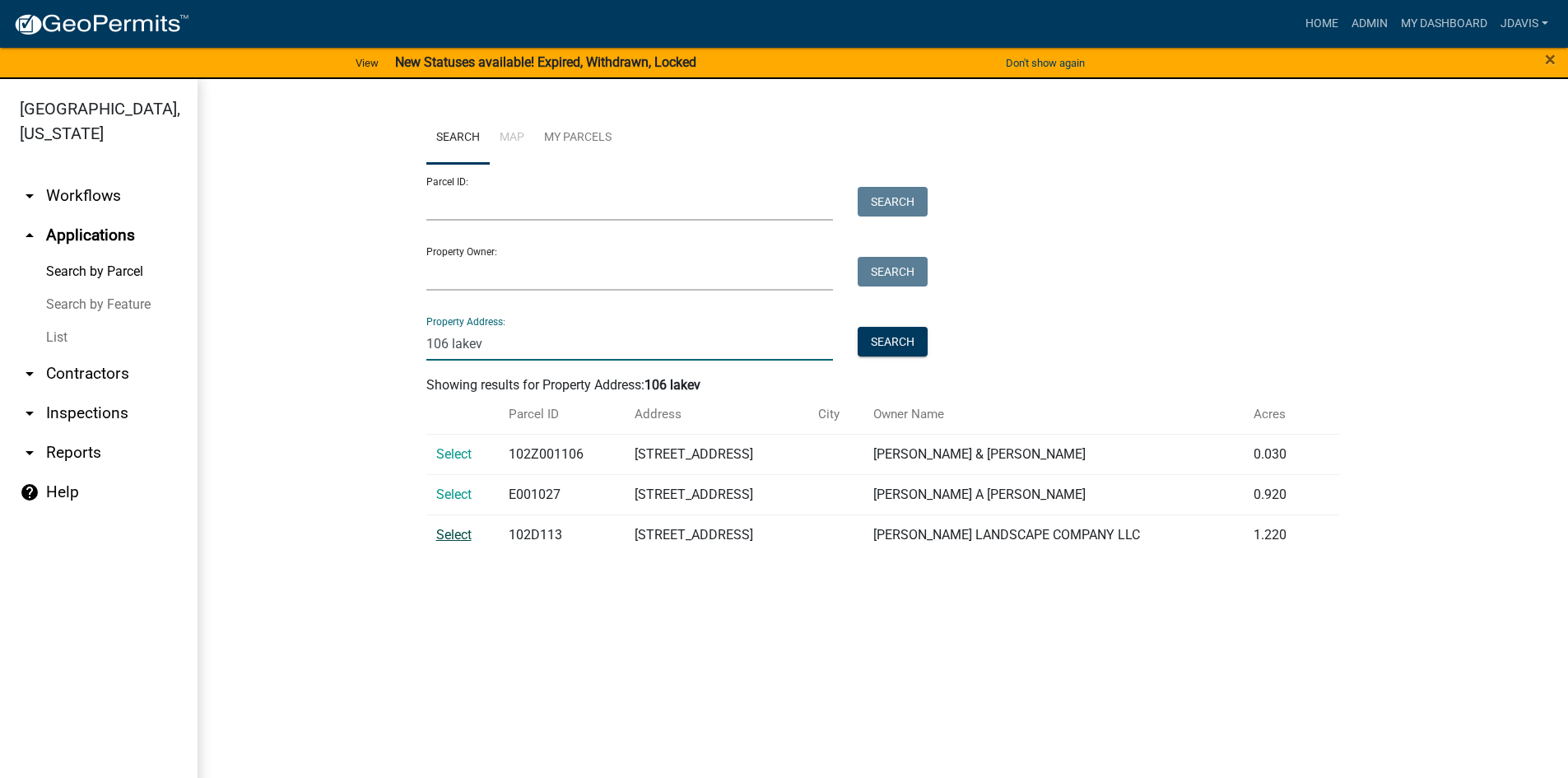
type input "106 lakev"
click at [446, 538] on span "Select" at bounding box center [454, 535] width 35 height 15
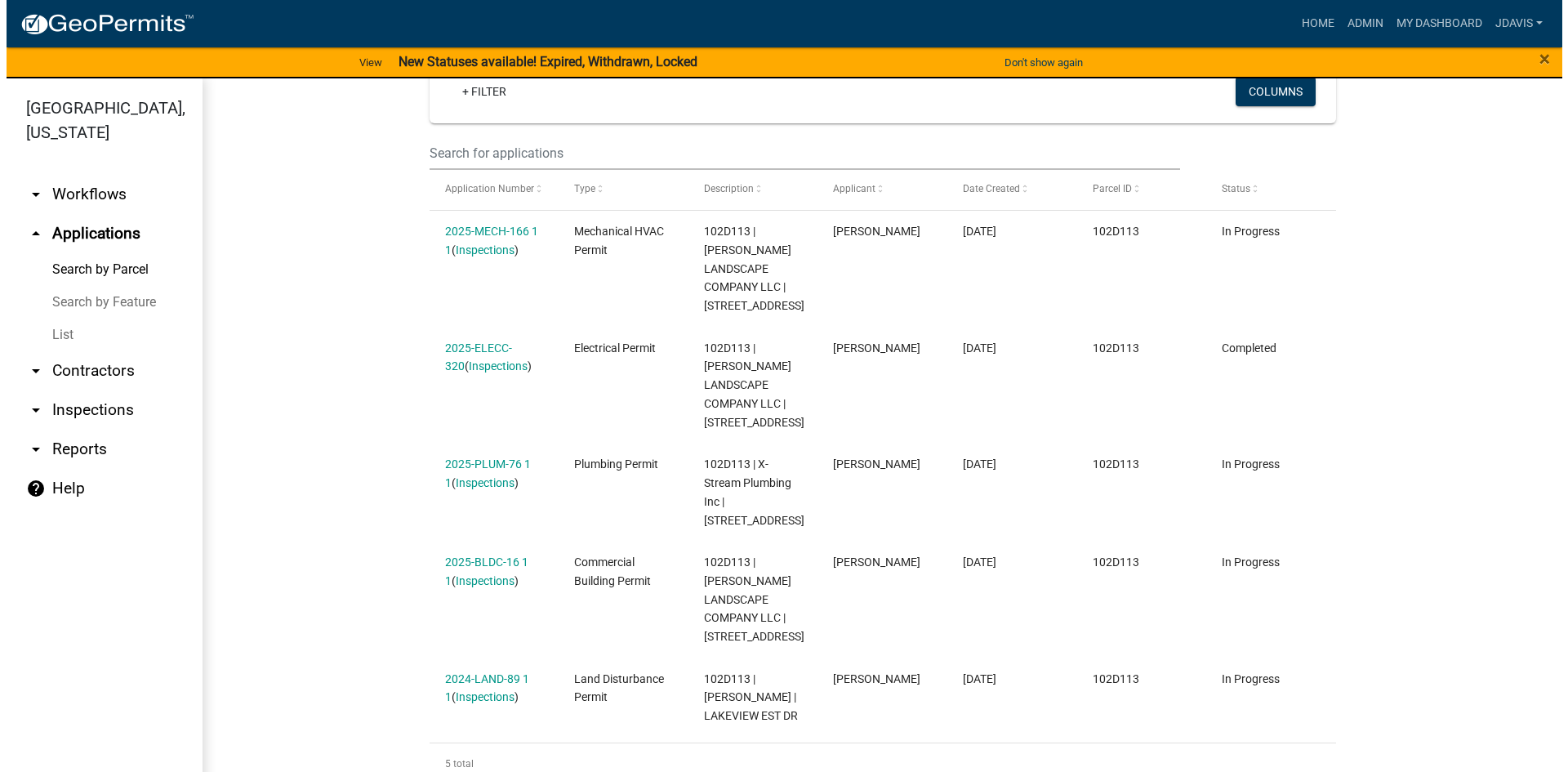
scroll to position [439, 0]
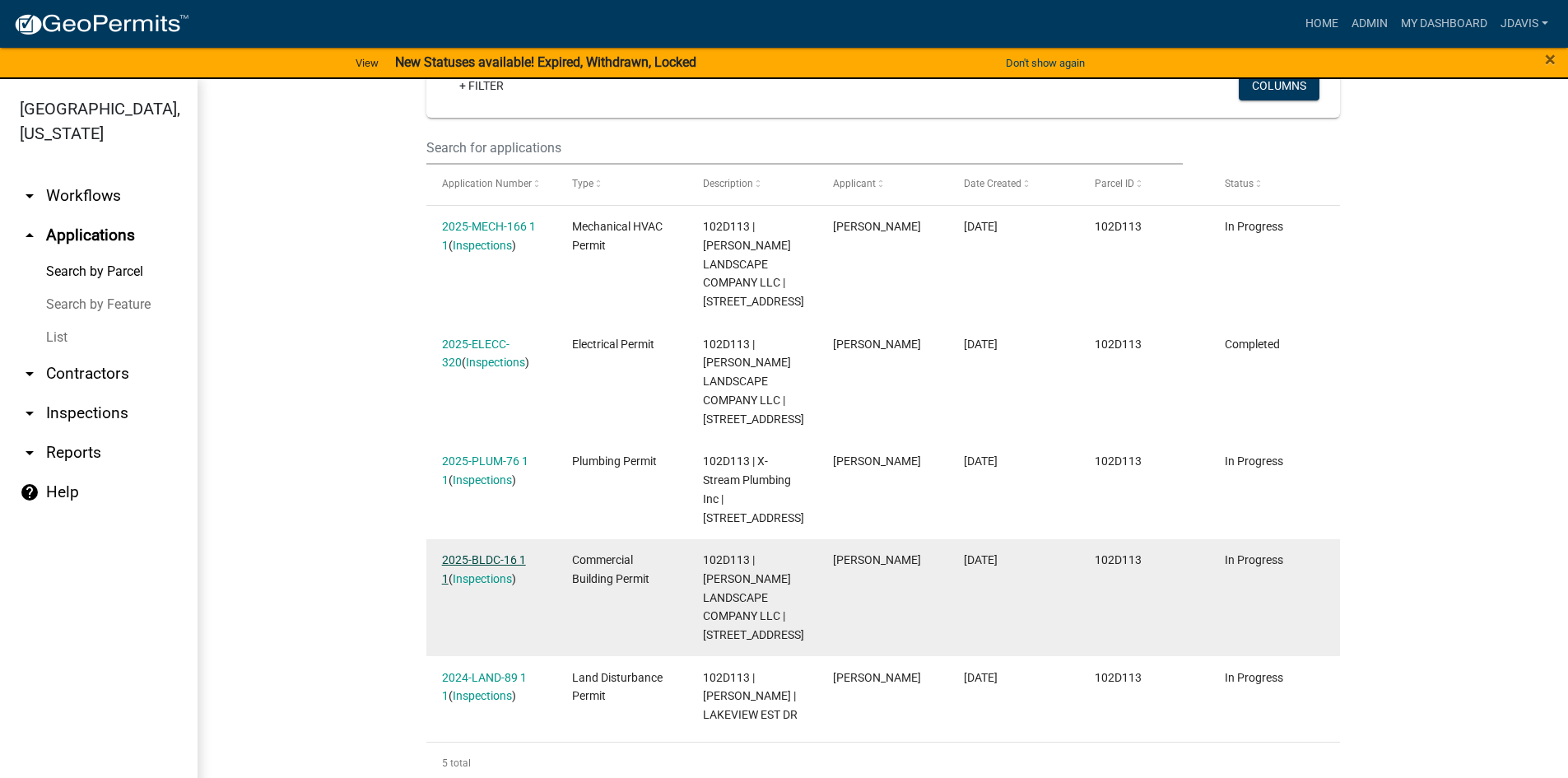
click at [463, 556] on link "2025-BLDC-16 1 1" at bounding box center [485, 570] width 84 height 33
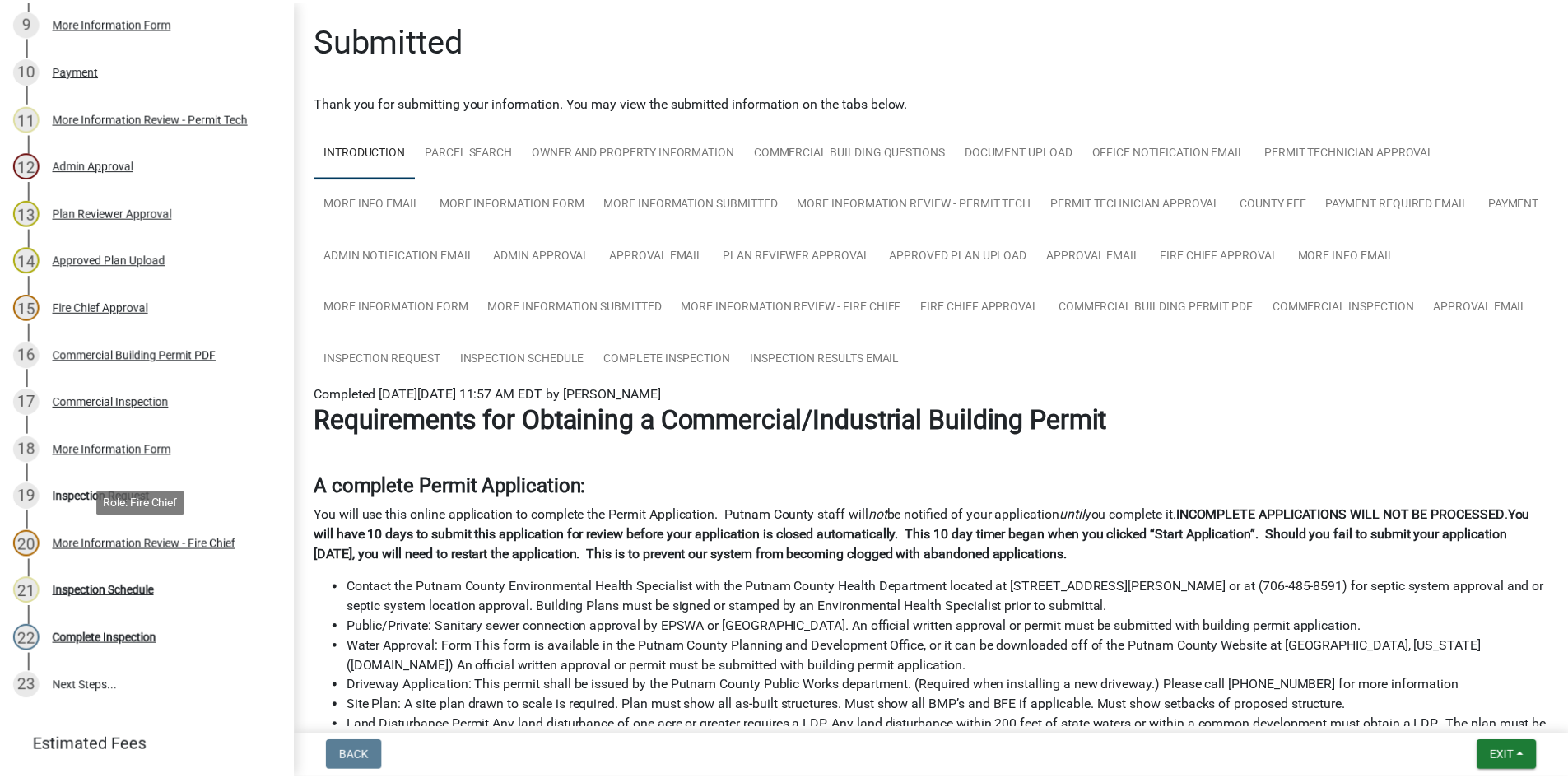
scroll to position [767, 0]
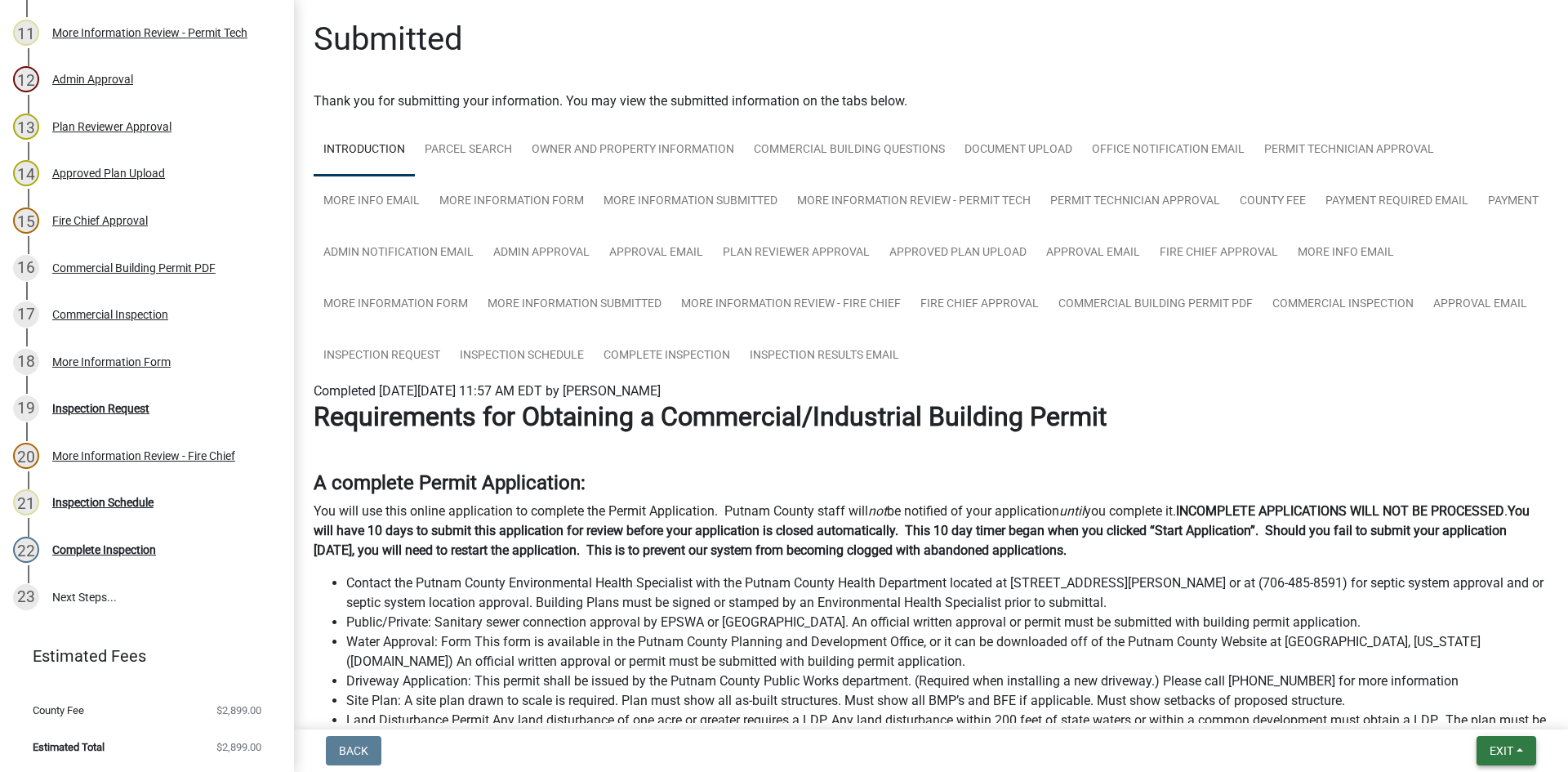
click at [1502, 750] on span "Exit" at bounding box center [1501, 751] width 24 height 13
click at [1467, 708] on button "Save & Exit" at bounding box center [1471, 708] width 131 height 39
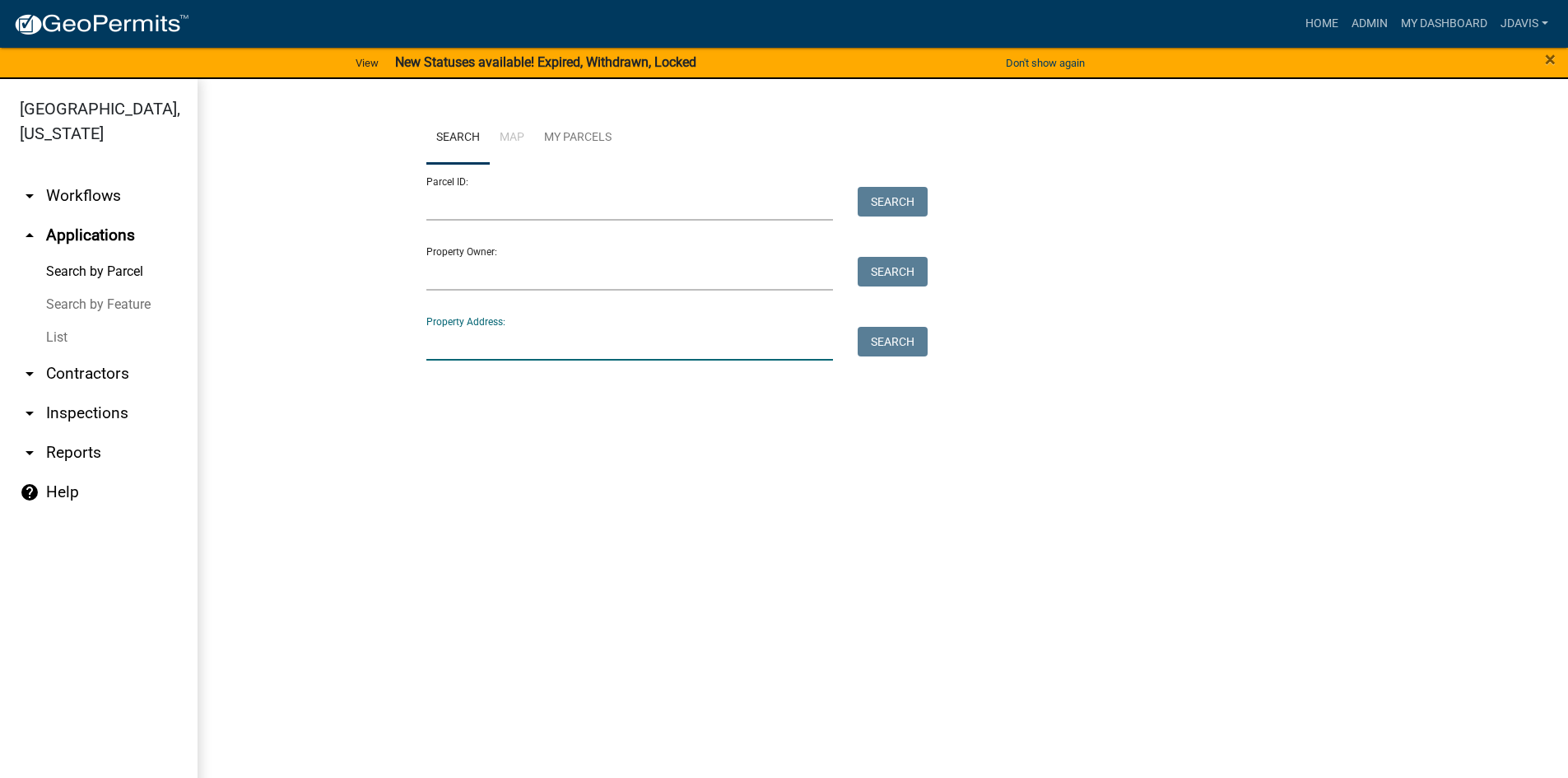
click at [560, 353] on input "Property Address:" at bounding box center [629, 343] width 407 height 34
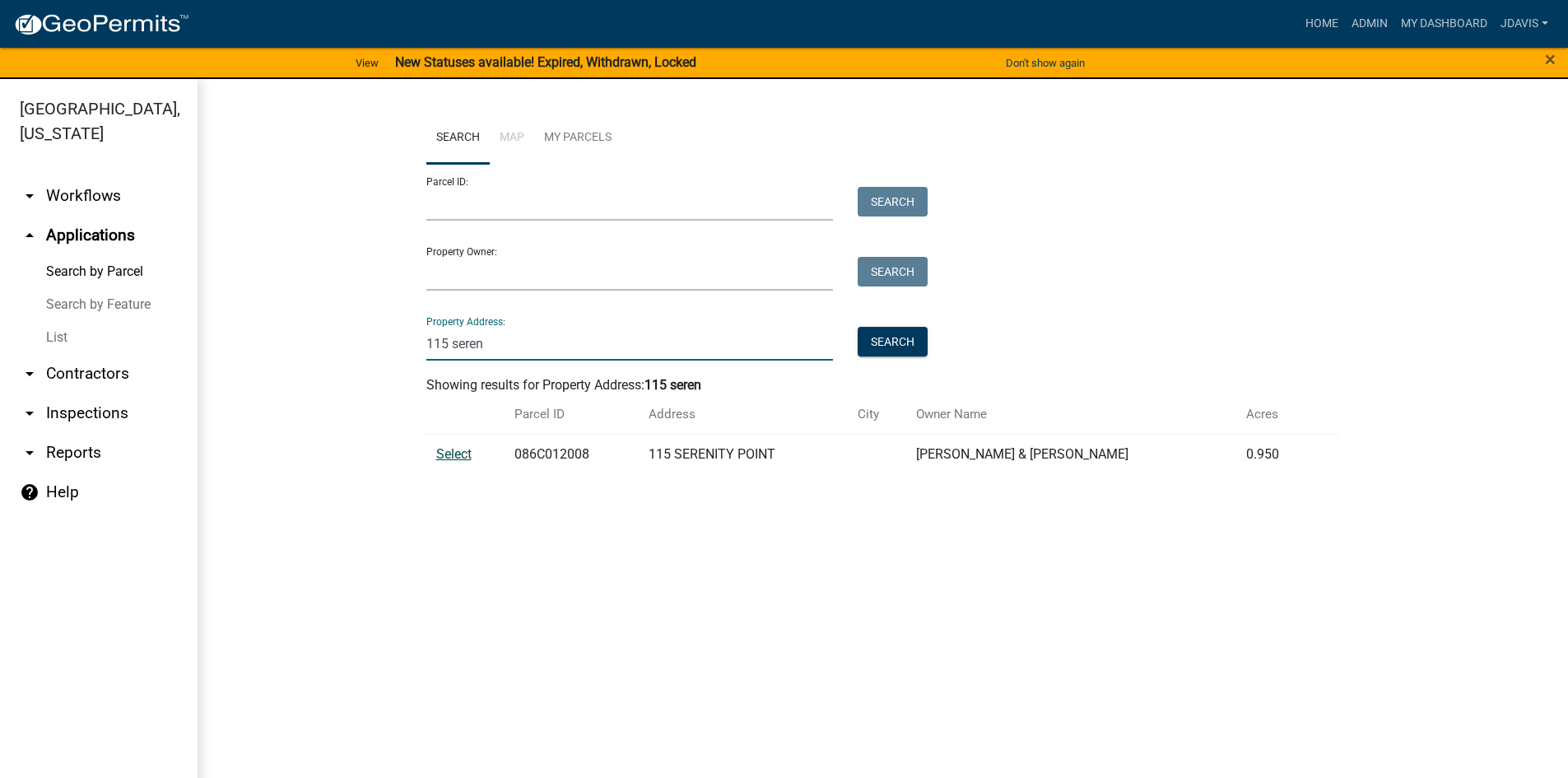
type input "115 seren"
click at [466, 448] on span "Select" at bounding box center [454, 454] width 35 height 15
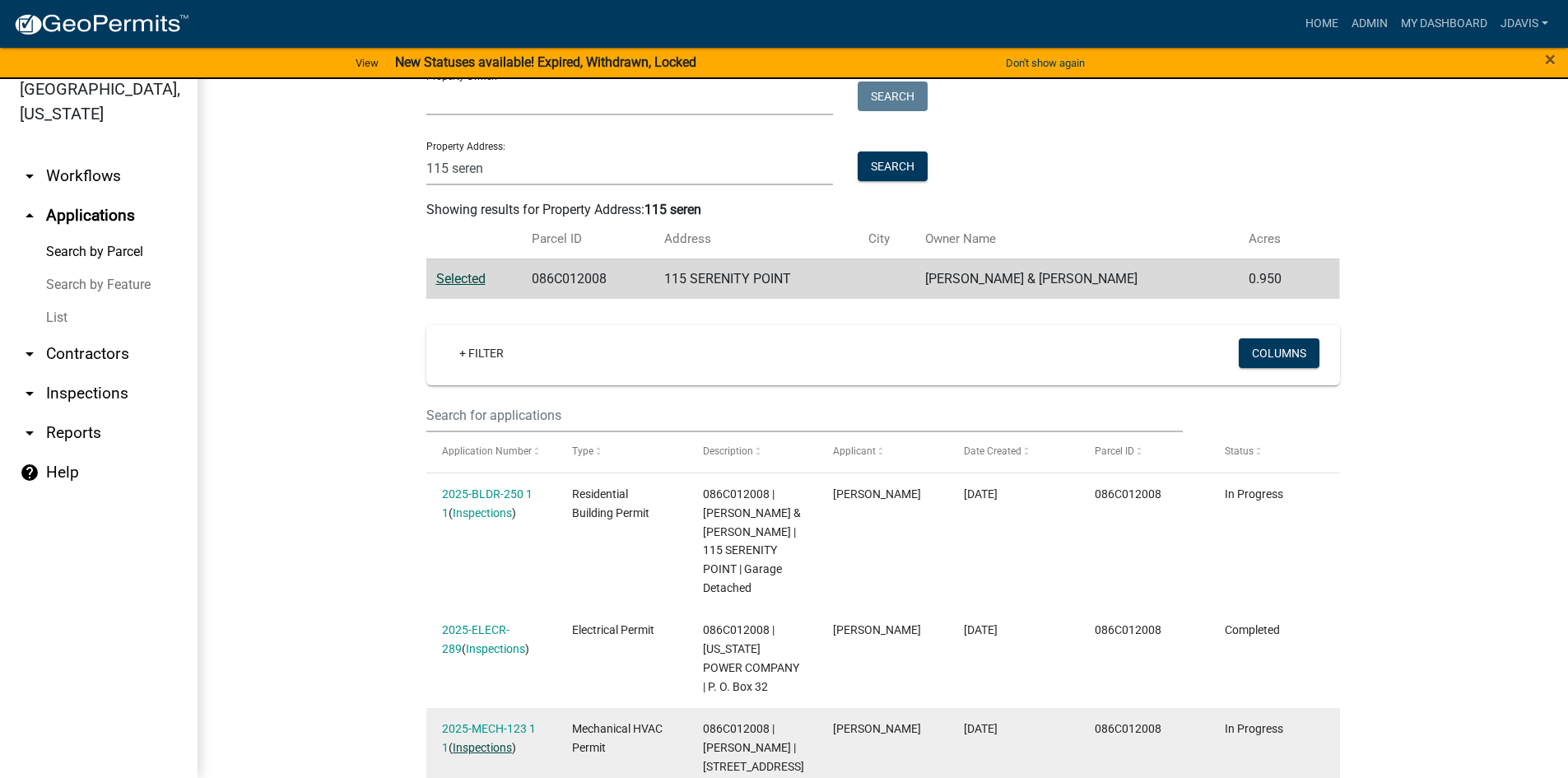
scroll to position [330, 0]
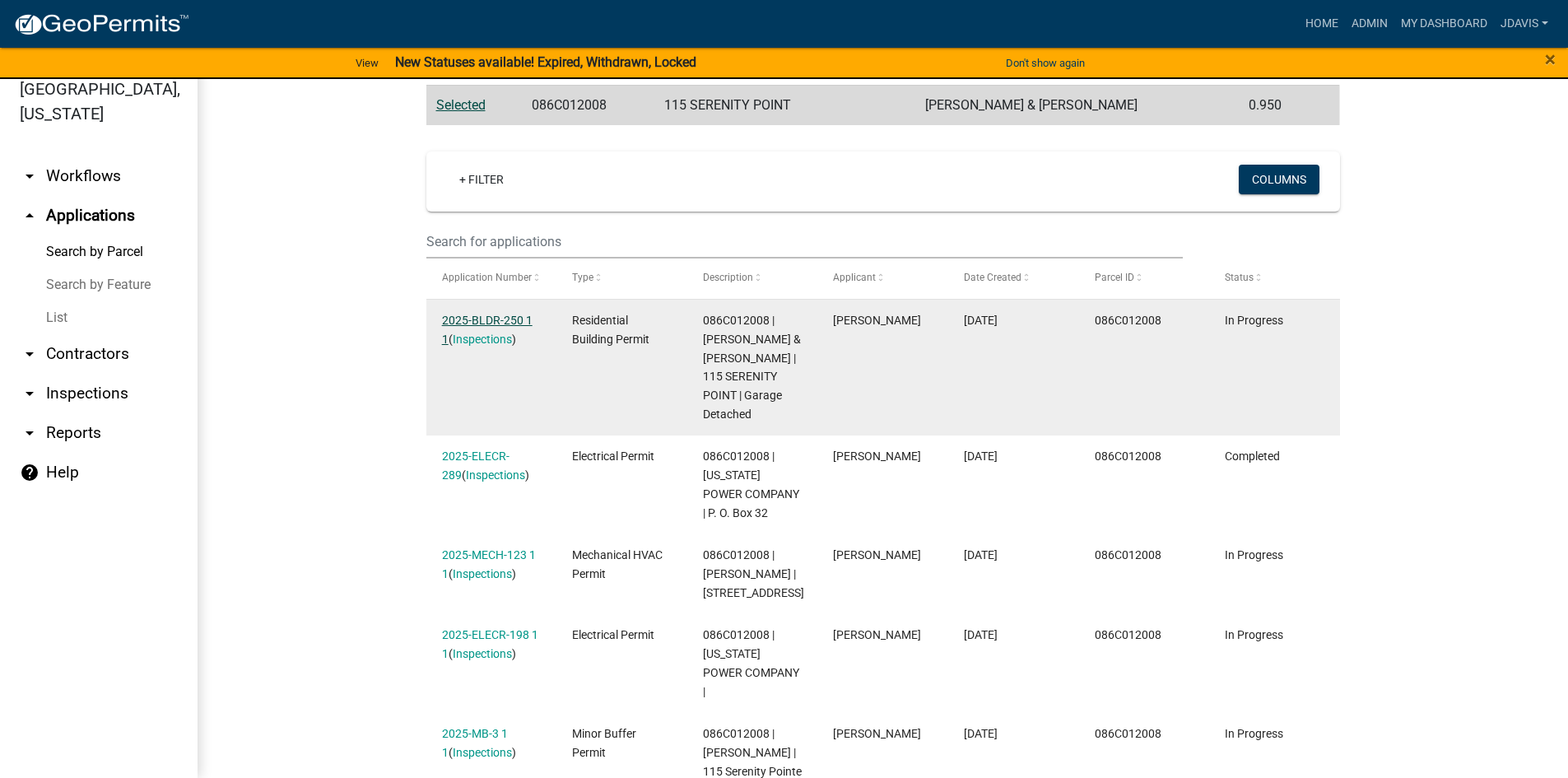
click at [489, 319] on link "2025-BLDR-250 1 1" at bounding box center [488, 330] width 91 height 33
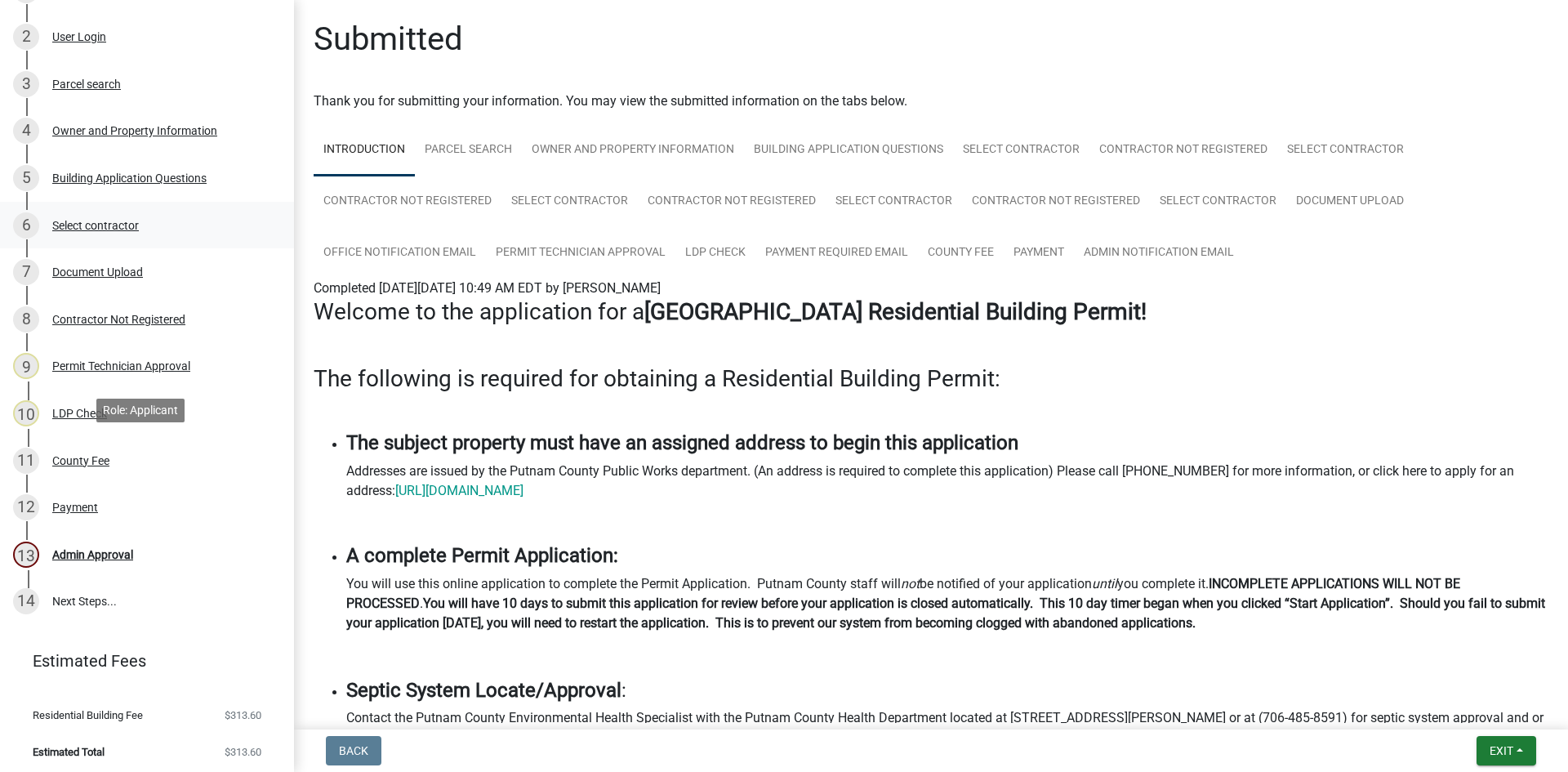
scroll to position [315, 0]
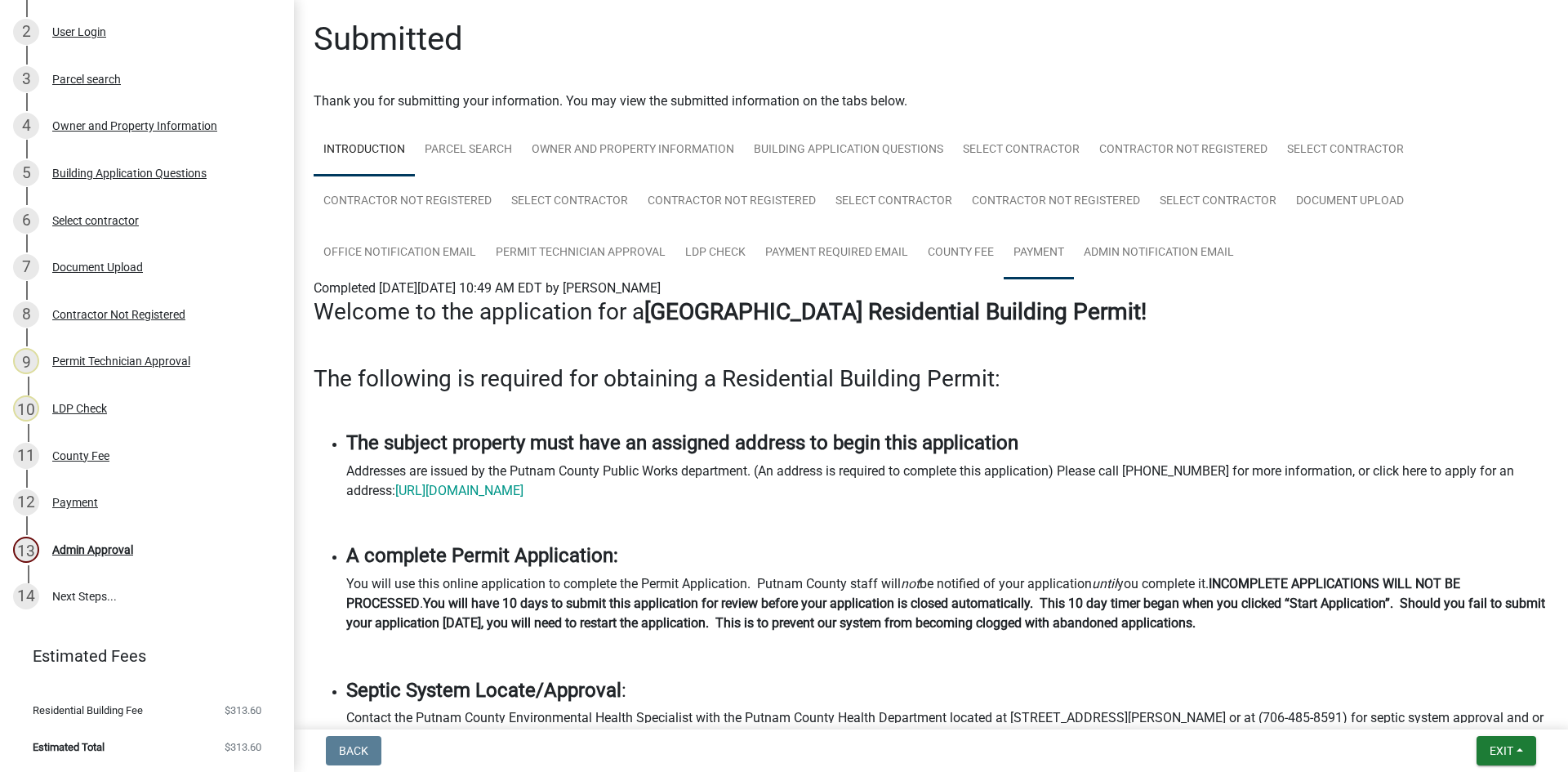
click at [1024, 245] on link "Payment" at bounding box center [1039, 253] width 70 height 52
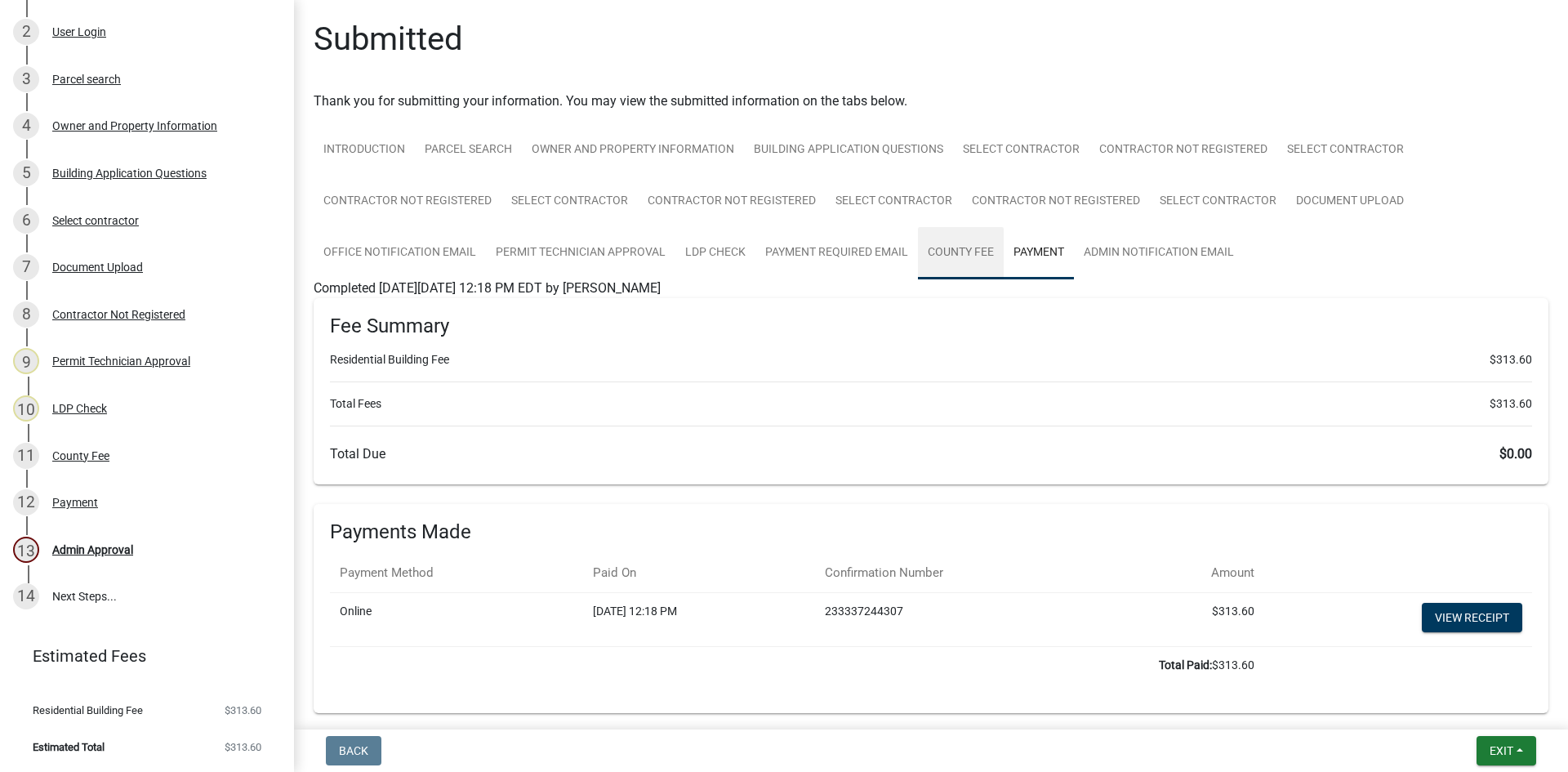
click at [947, 257] on link "County Fee" at bounding box center [961, 253] width 86 height 52
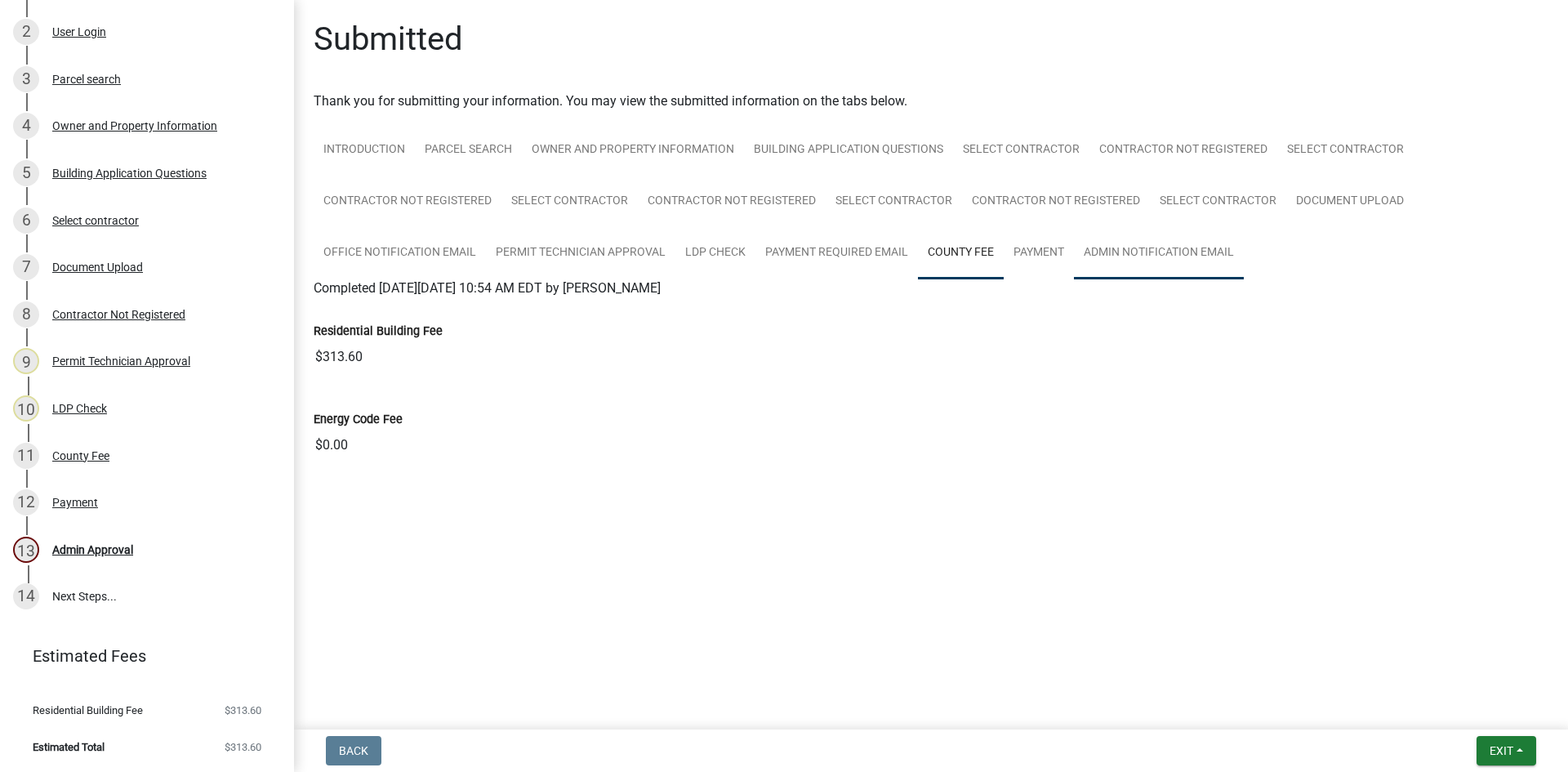
click at [1149, 245] on link "Admin Notification Email" at bounding box center [1158, 253] width 170 height 52
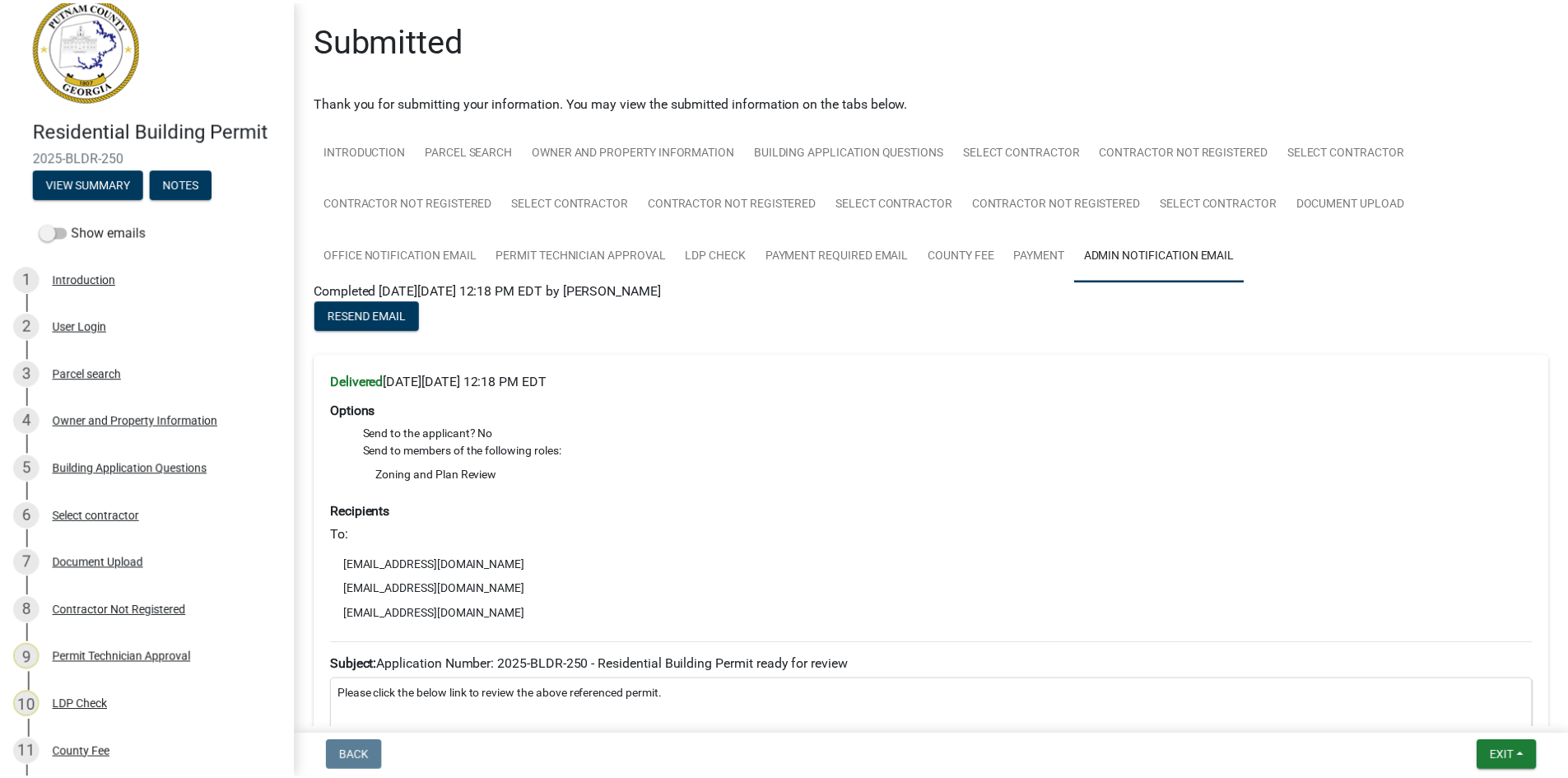
scroll to position [0, 0]
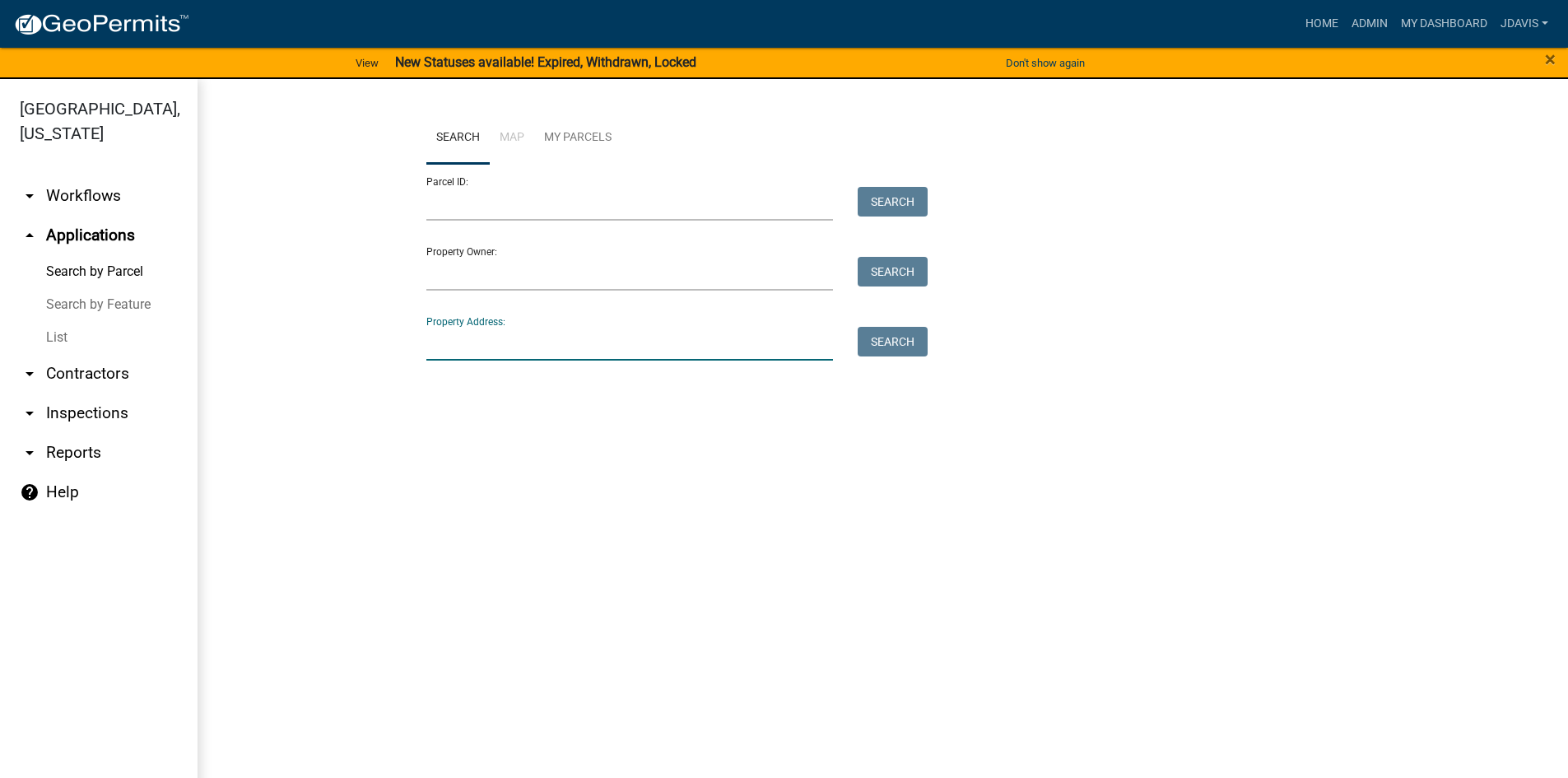
click at [527, 344] on input "Property Address:" at bounding box center [629, 343] width 407 height 34
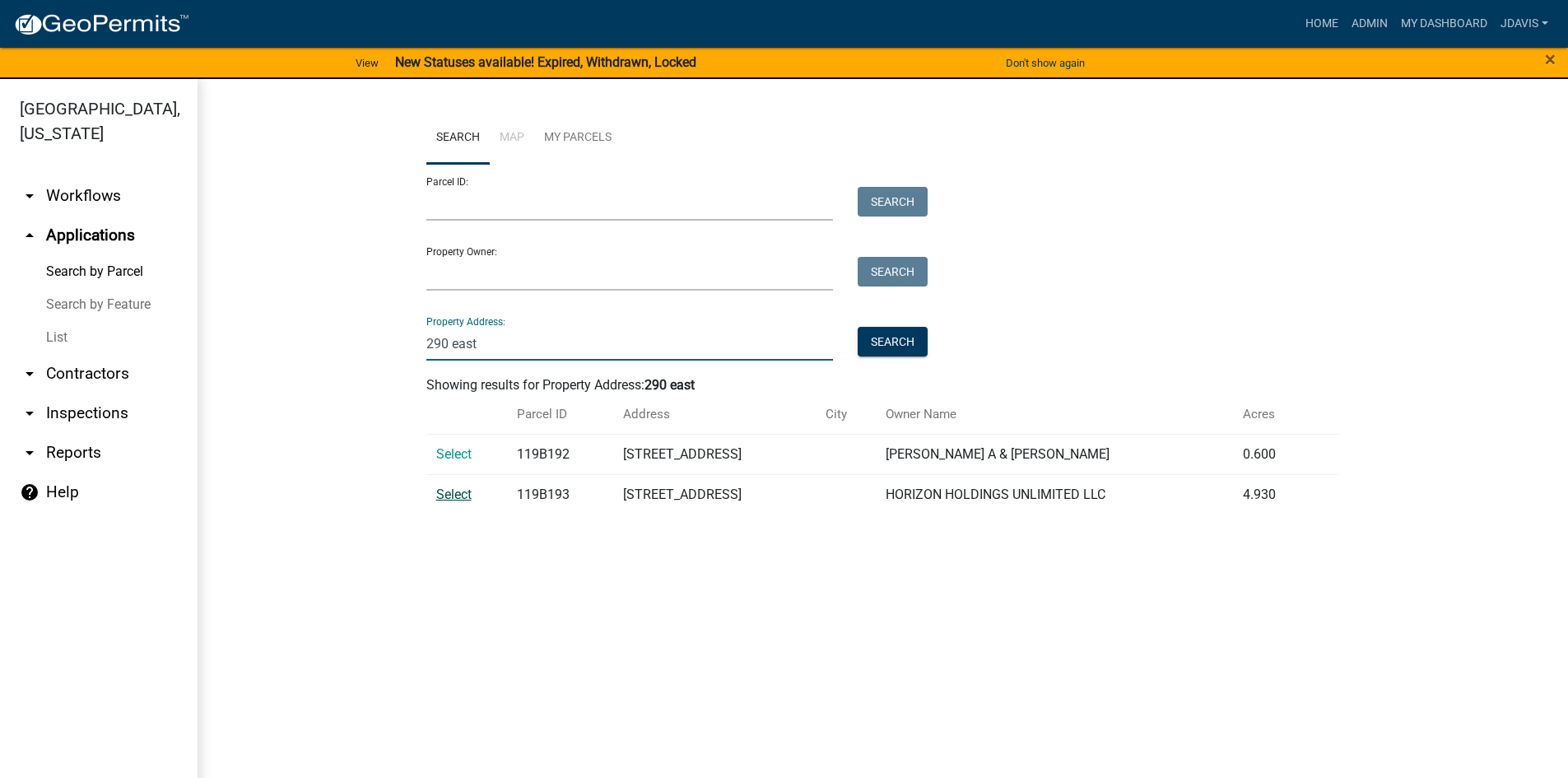
type input "290 east"
click at [454, 495] on span "Select" at bounding box center [454, 494] width 35 height 15
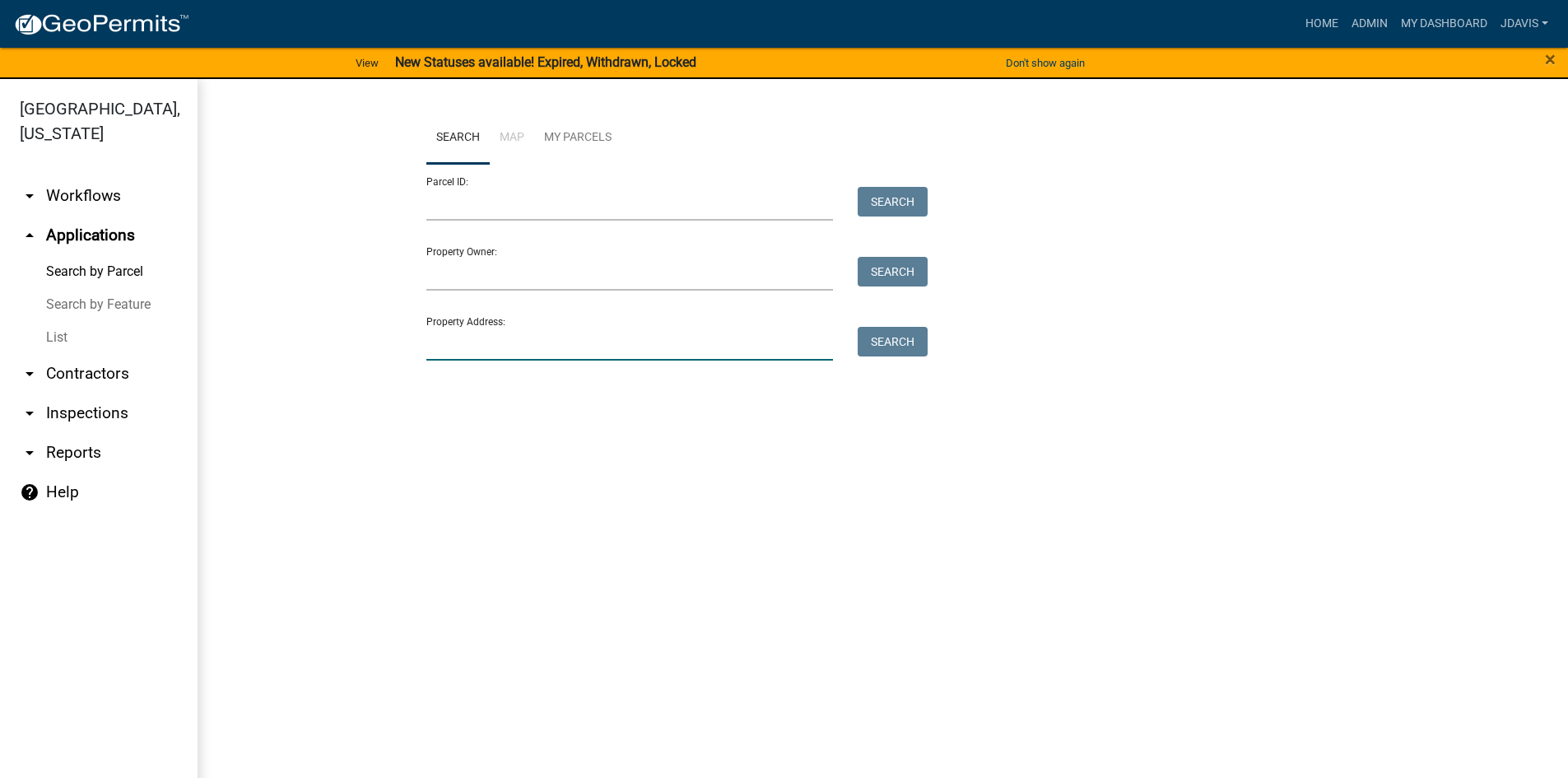
click at [465, 352] on input "Property Address:" at bounding box center [629, 343] width 407 height 34
type input "1"
type input "2"
type input "190 river"
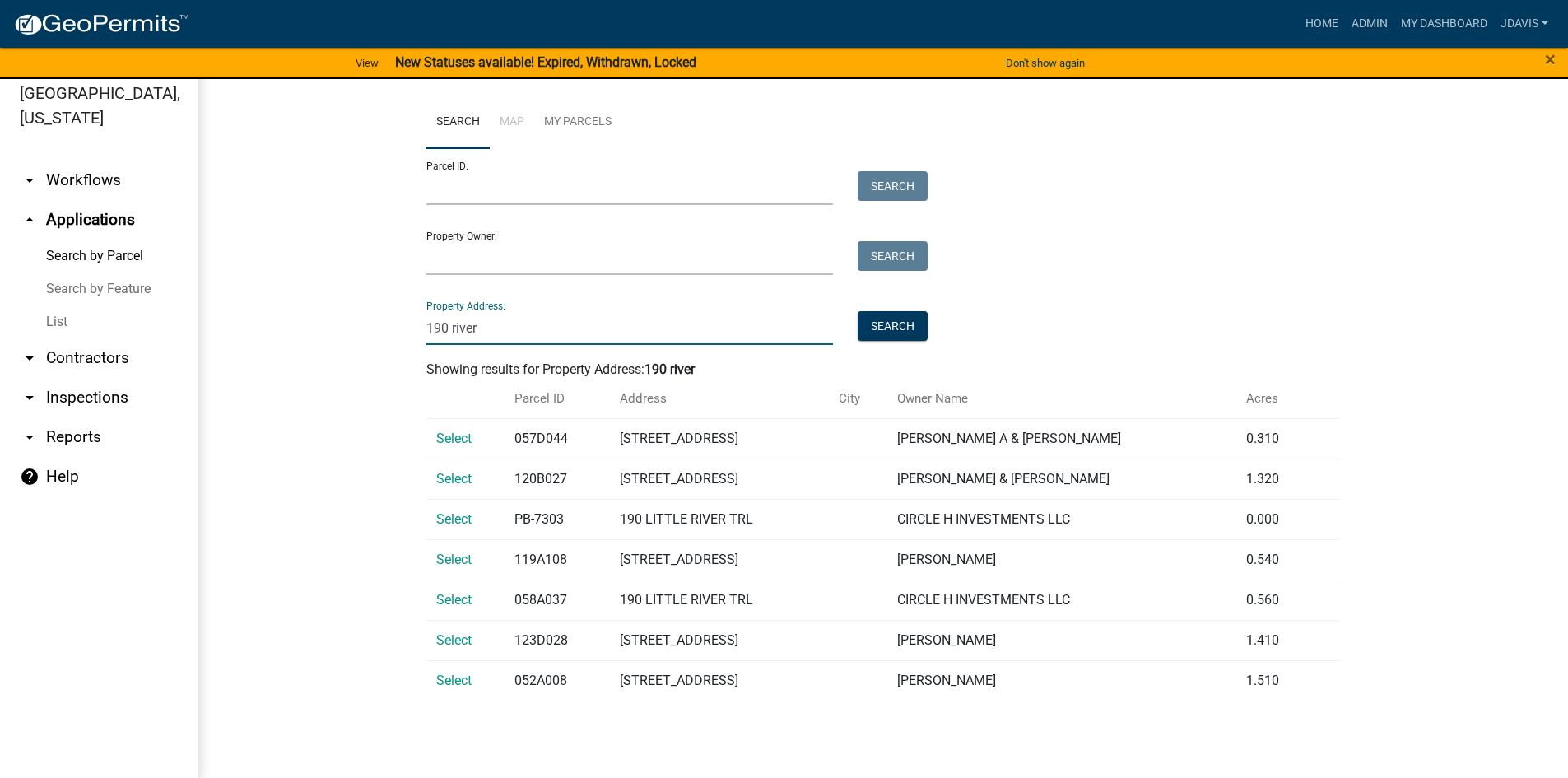
scroll to position [20, 0]
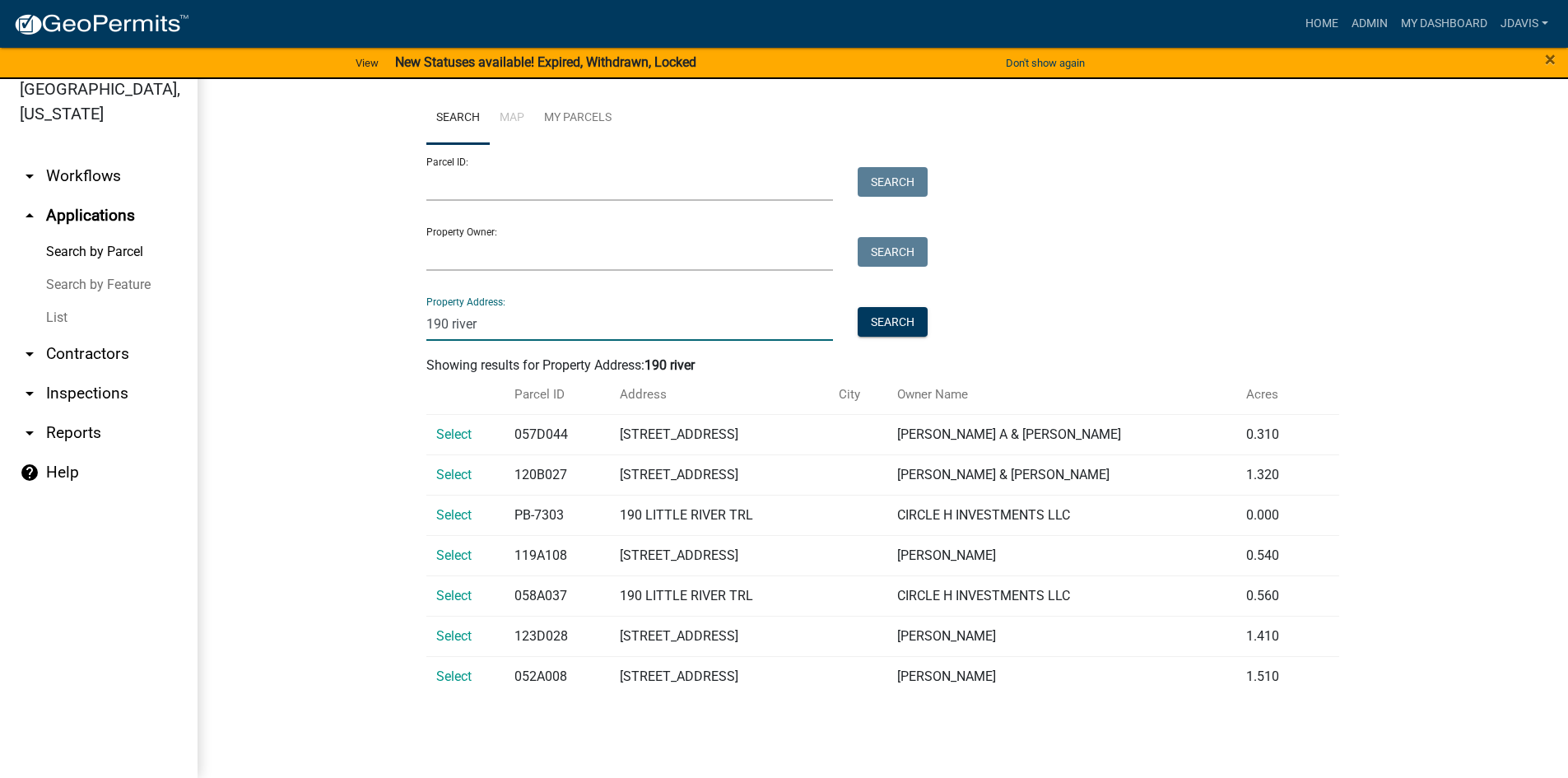
drag, startPoint x: 501, startPoint y: 322, endPoint x: 349, endPoint y: 336, distance: 152.6
click at [349, 336] on wm-workflow-application-search-view "Search Map My Parcels Parcel ID: Search Property Owner: Search Property Address…" at bounding box center [883, 400] width 1305 height 618
click at [479, 249] on input "Property Owner:" at bounding box center [629, 254] width 407 height 34
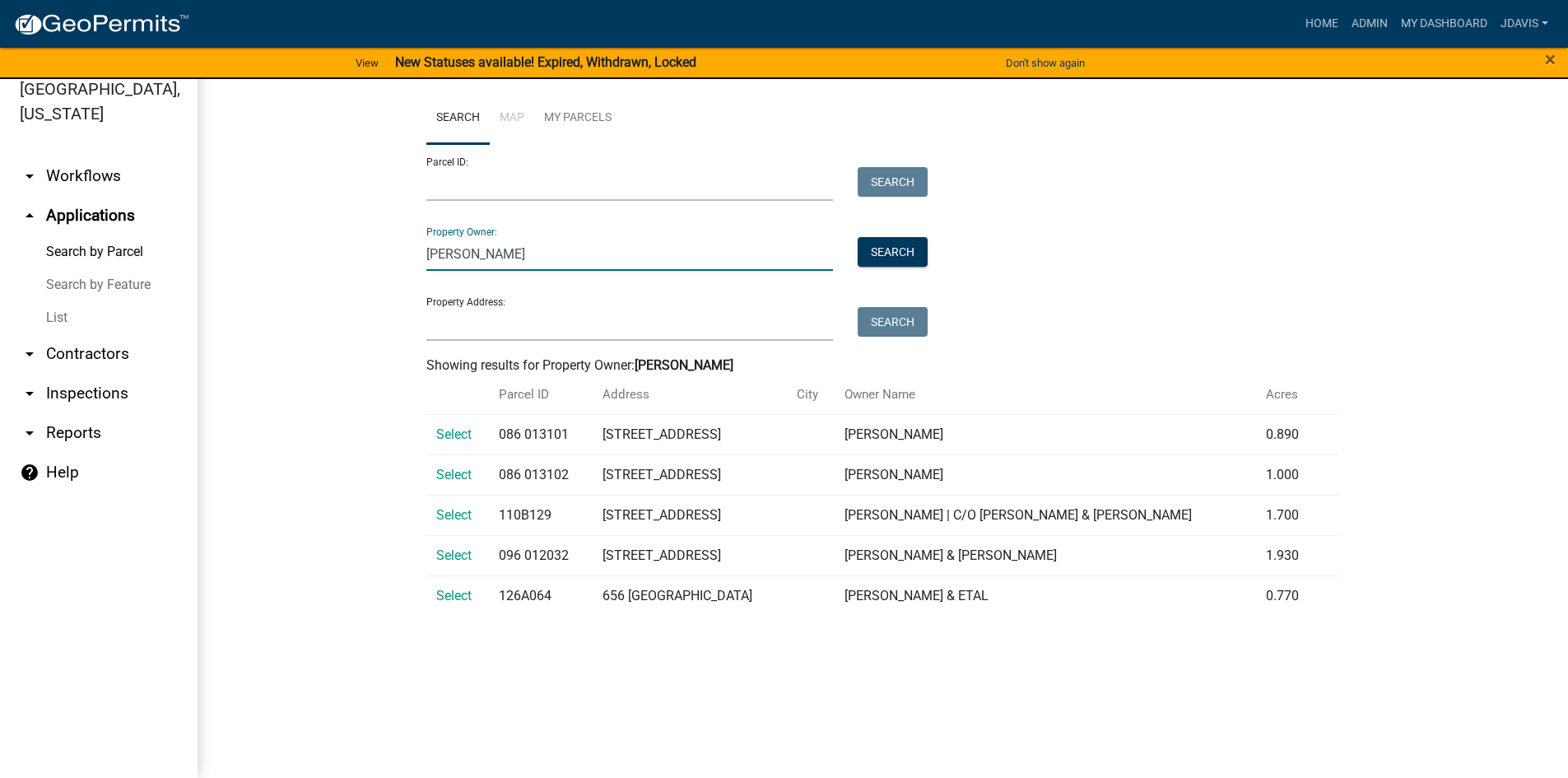
type input "[PERSON_NAME]"
click at [473, 305] on div "Property Address: Search" at bounding box center [673, 312] width 494 height 57
drag, startPoint x: 483, startPoint y: 252, endPoint x: 315, endPoint y: 285, distance: 171.2
click at [319, 284] on wm-workflow-application-search-view "Search Map My Parcels Parcel ID: Search Property Owner: [PERSON_NAME] Search Pr…" at bounding box center [883, 360] width 1305 height 537
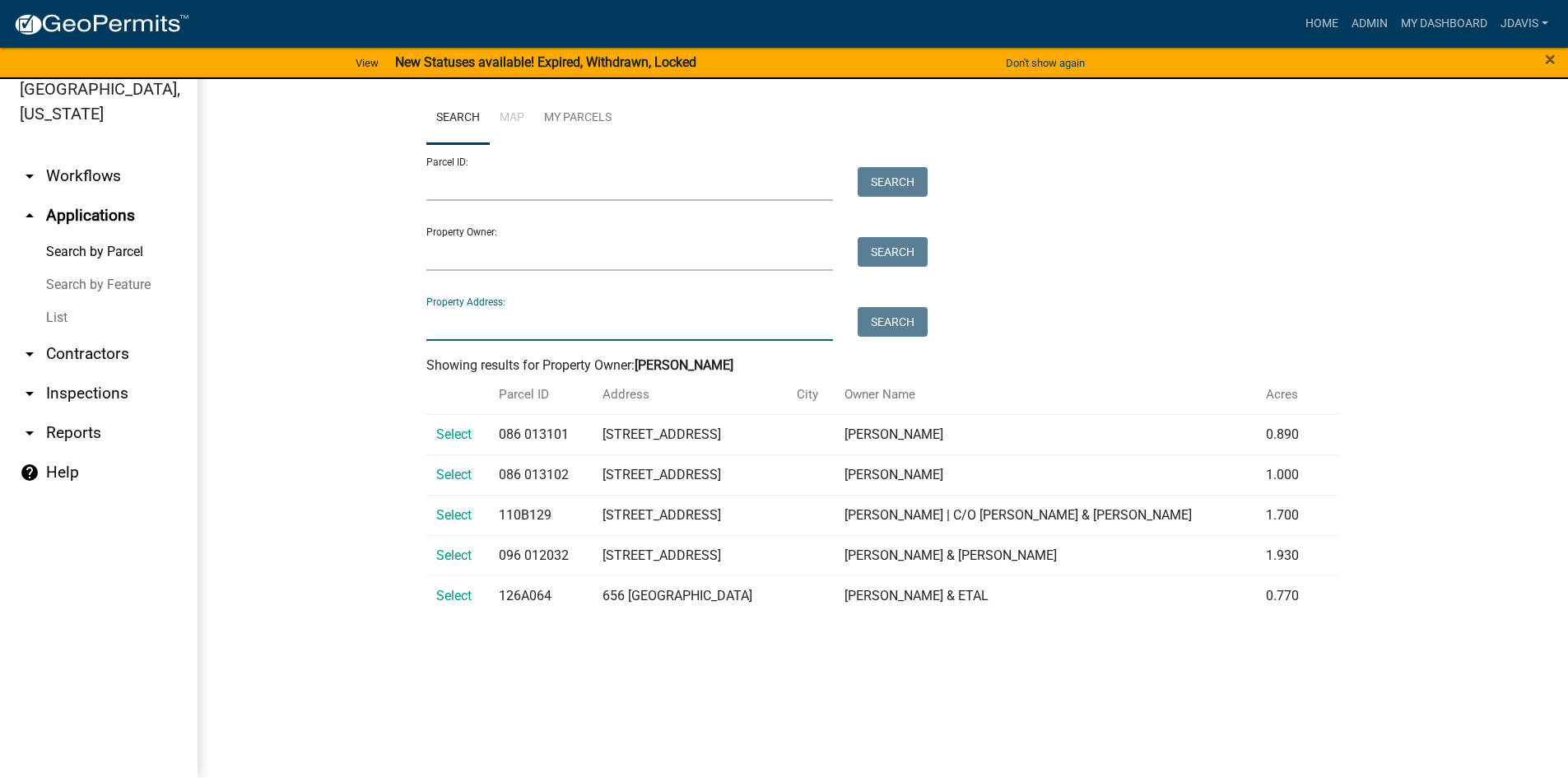
drag, startPoint x: 502, startPoint y: 327, endPoint x: 478, endPoint y: 286, distance: 47.5
click at [502, 327] on input "Property Address:" at bounding box center [629, 324] width 407 height 34
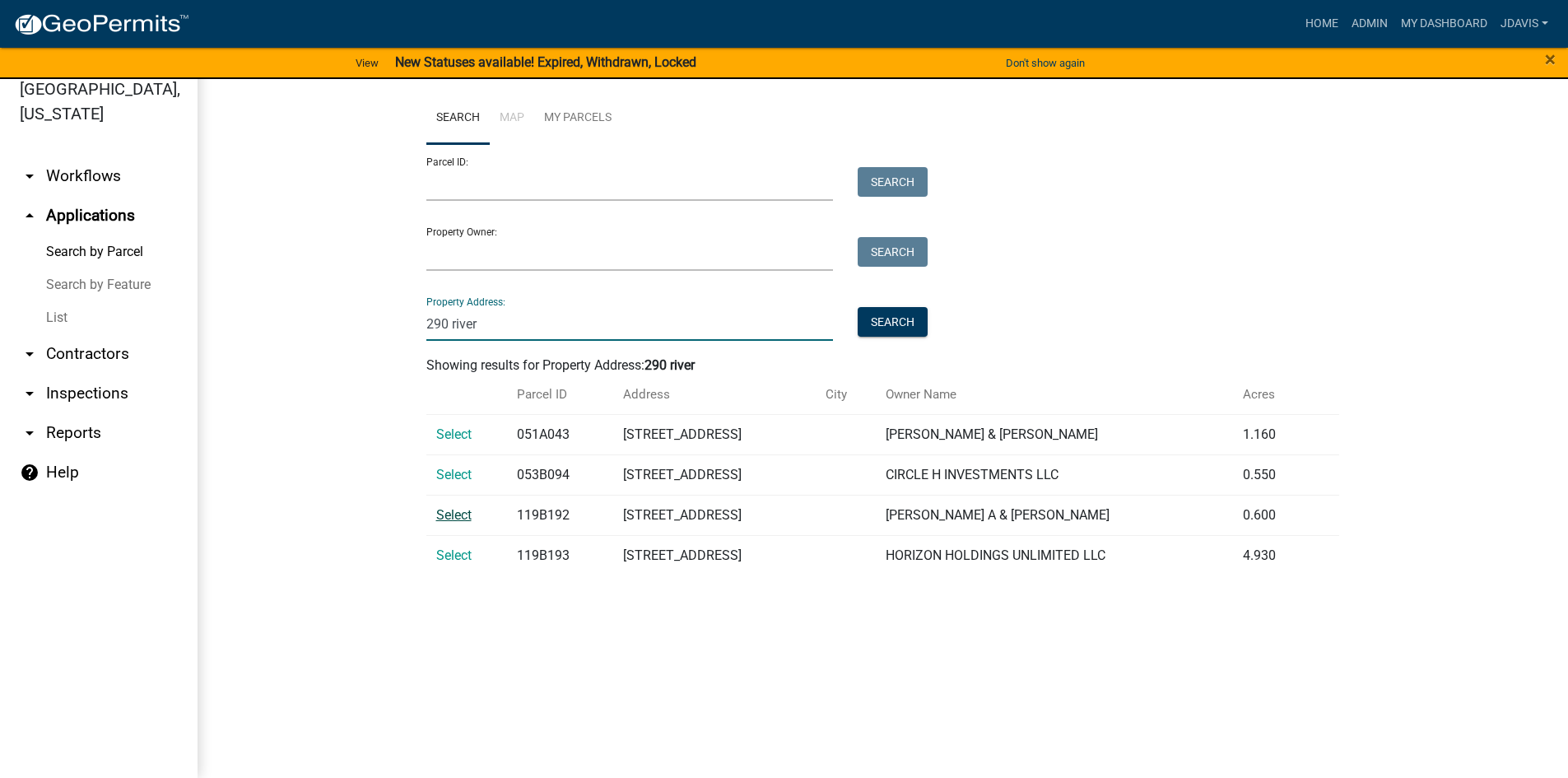
type input "290 river"
click at [457, 516] on span "Select" at bounding box center [454, 515] width 35 height 15
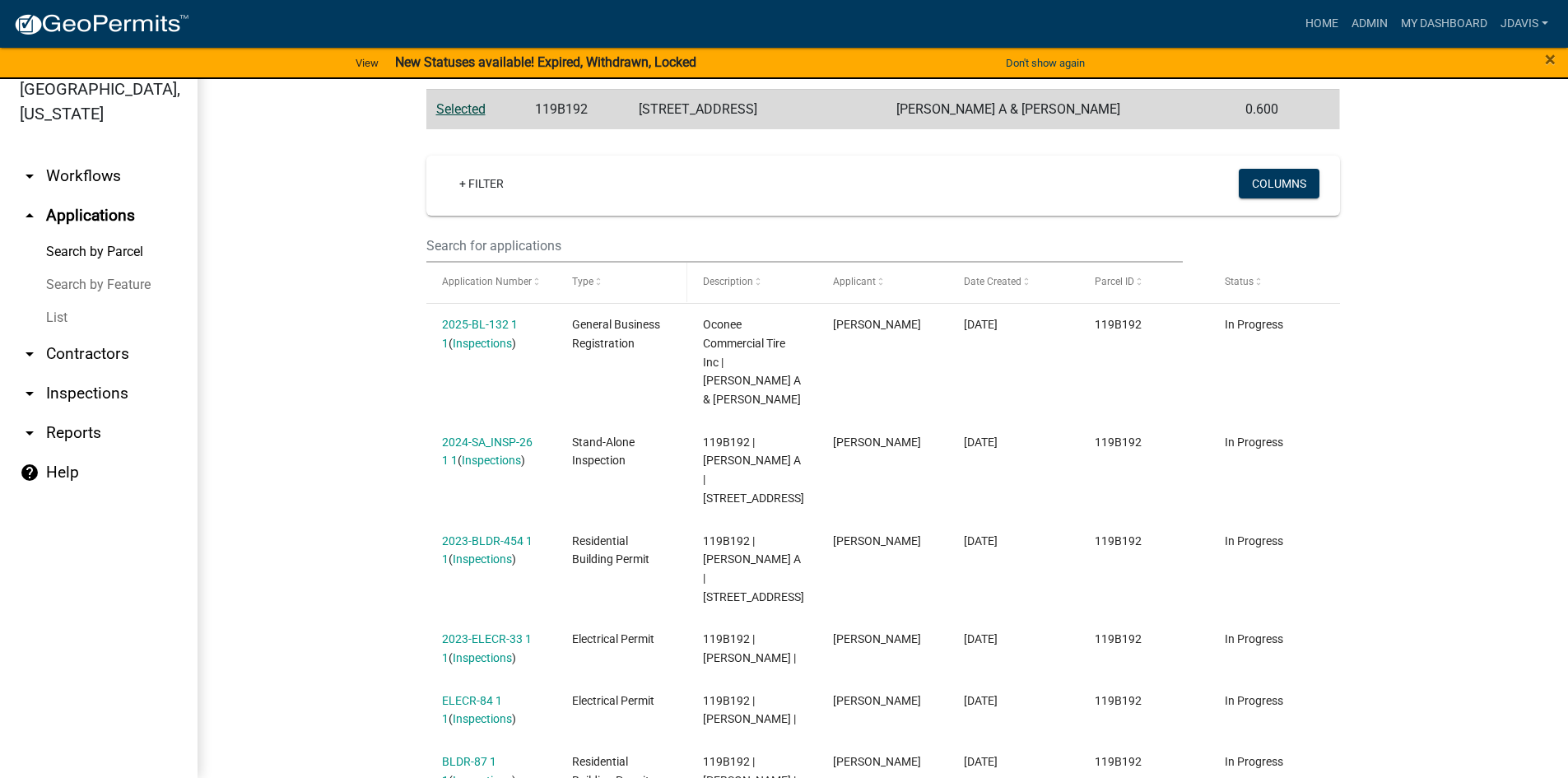
scroll to position [330, 0]
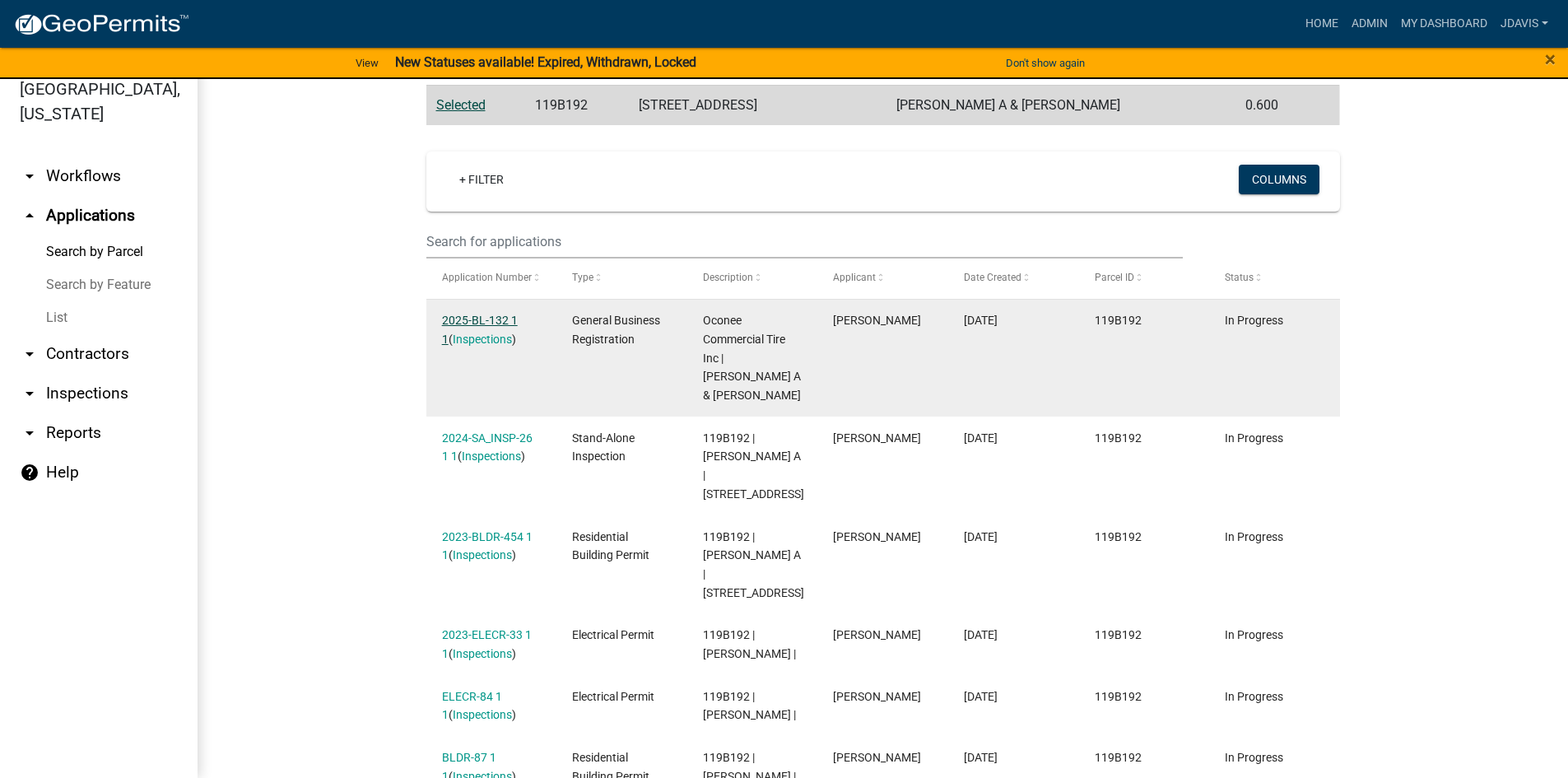
click at [462, 320] on link "2025-BL-132 1 1" at bounding box center [480, 330] width 76 height 33
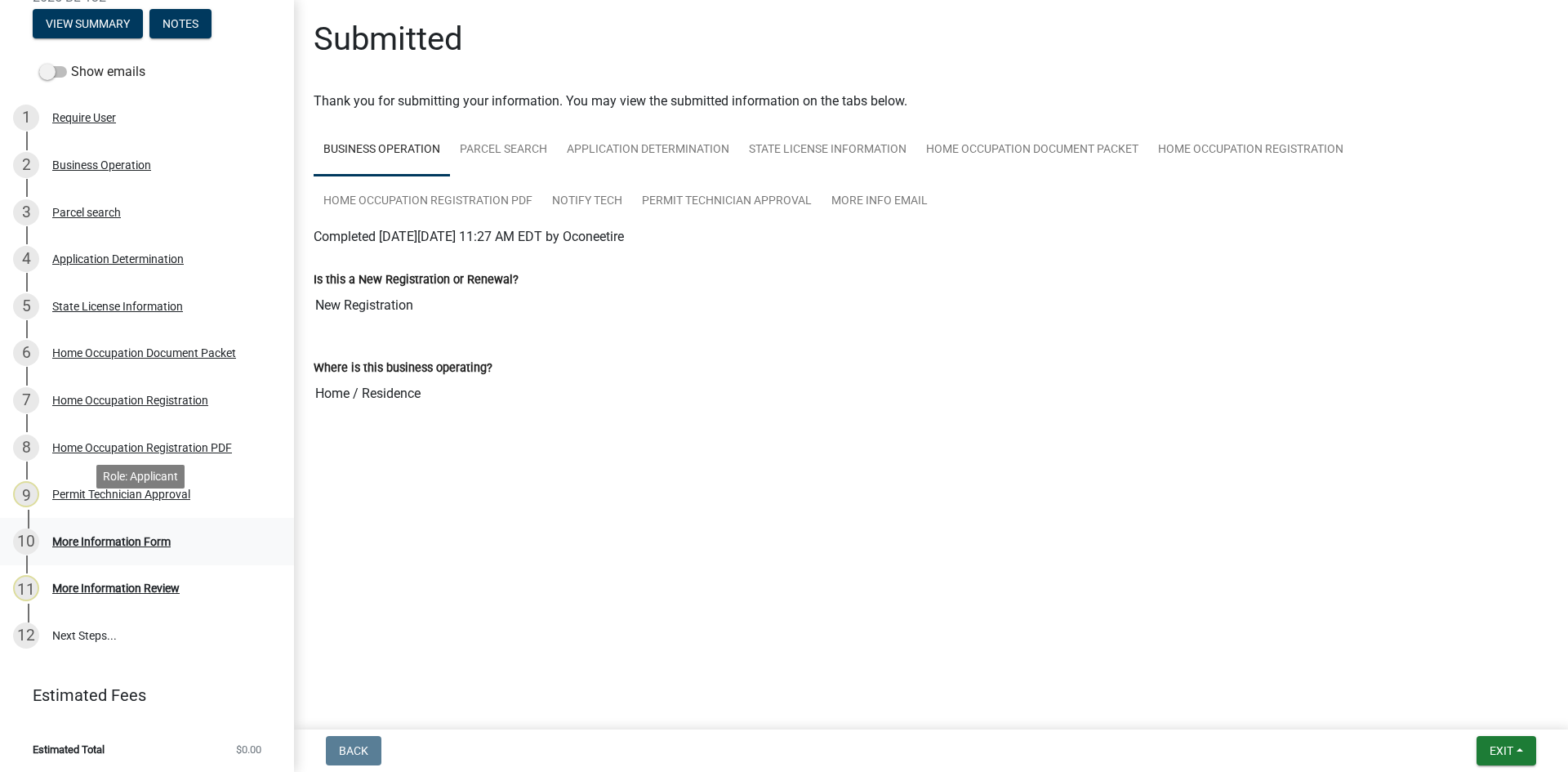
scroll to position [207, 0]
click at [706, 205] on link "Permit Technician Approval" at bounding box center [726, 202] width 189 height 52
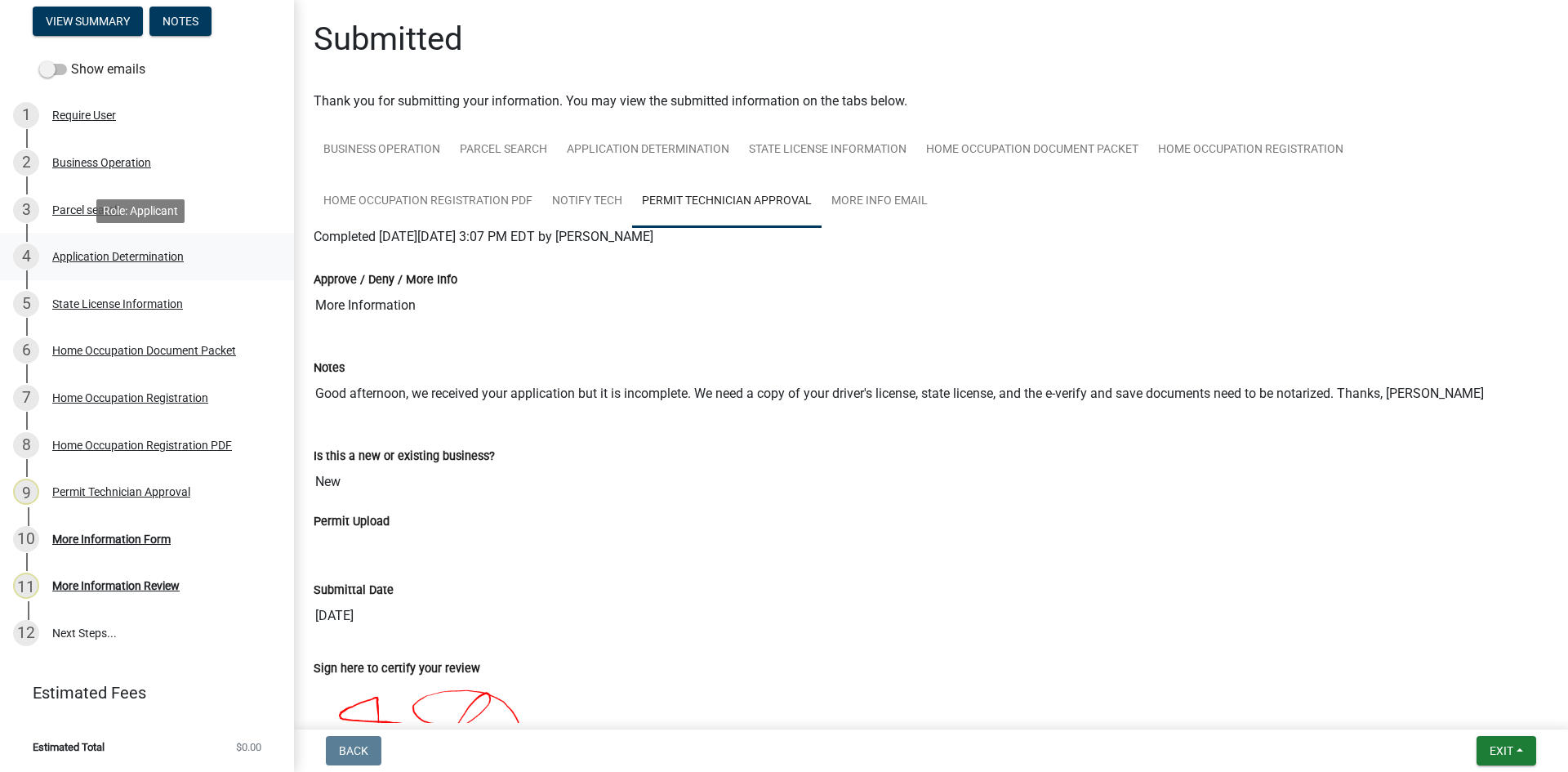
click at [116, 251] on div "Application Determination" at bounding box center [118, 257] width 131 height 11
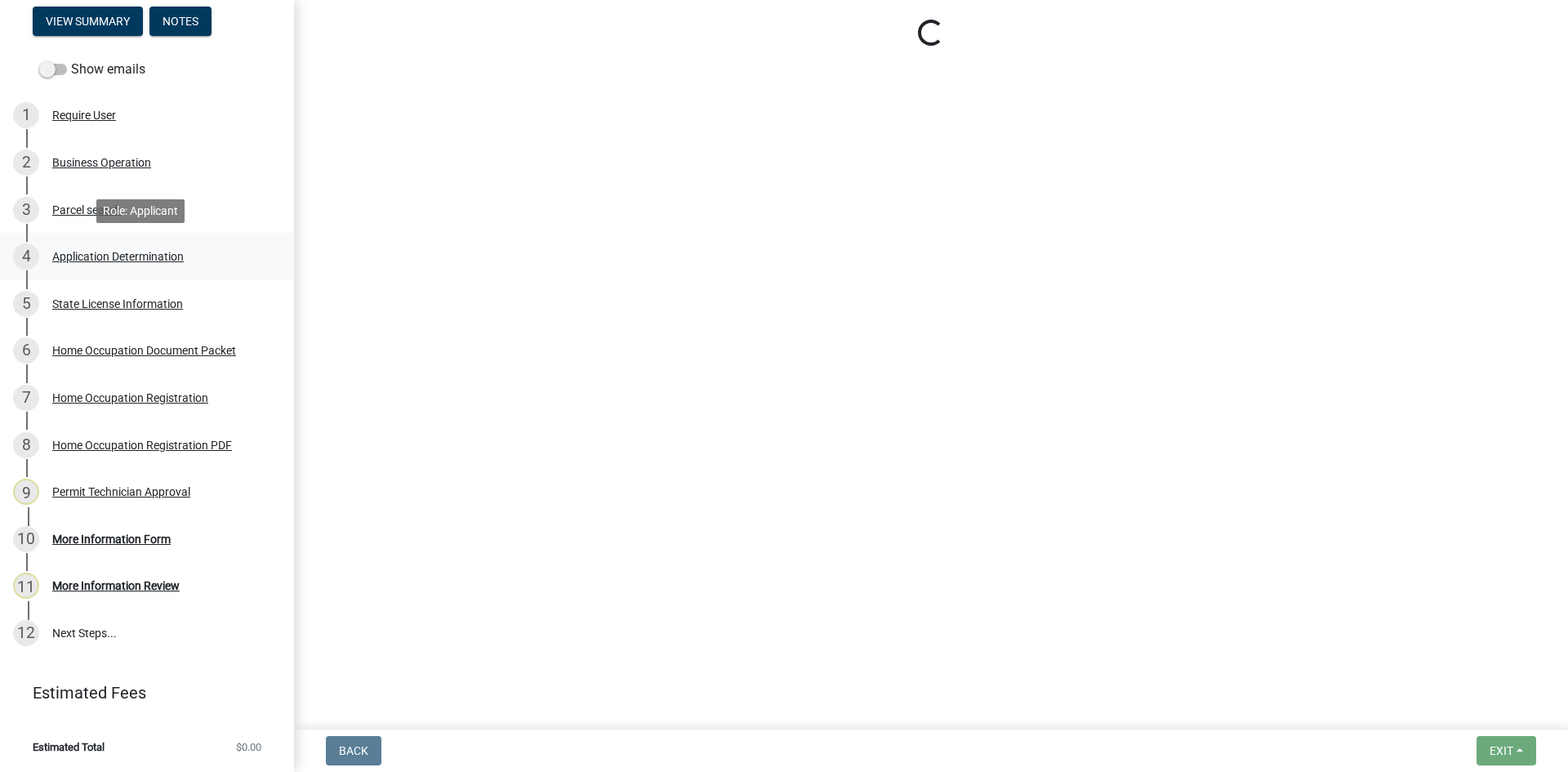
select select "GA"
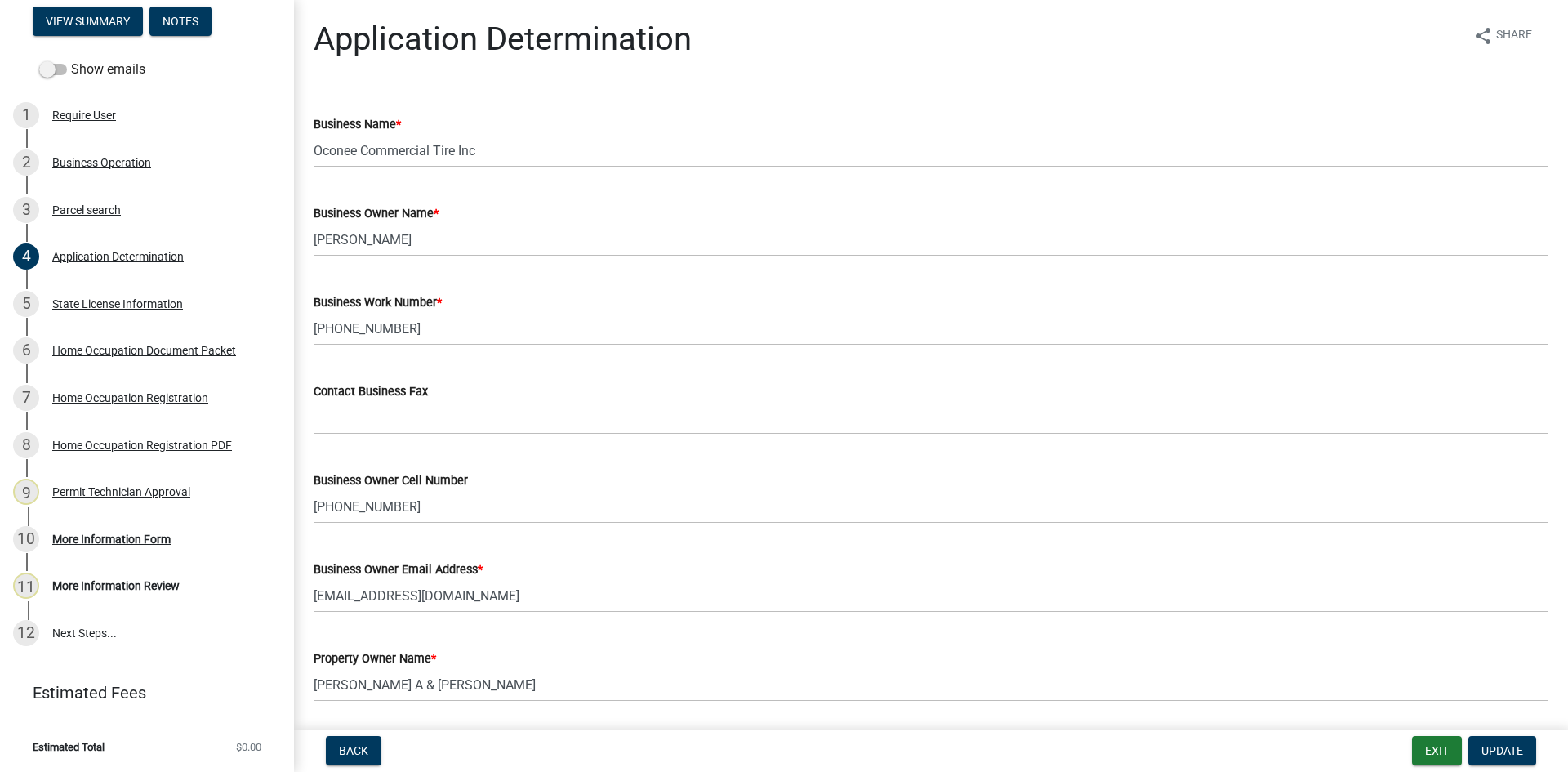
click at [125, 299] on div "State License Information" at bounding box center [118, 304] width 131 height 11
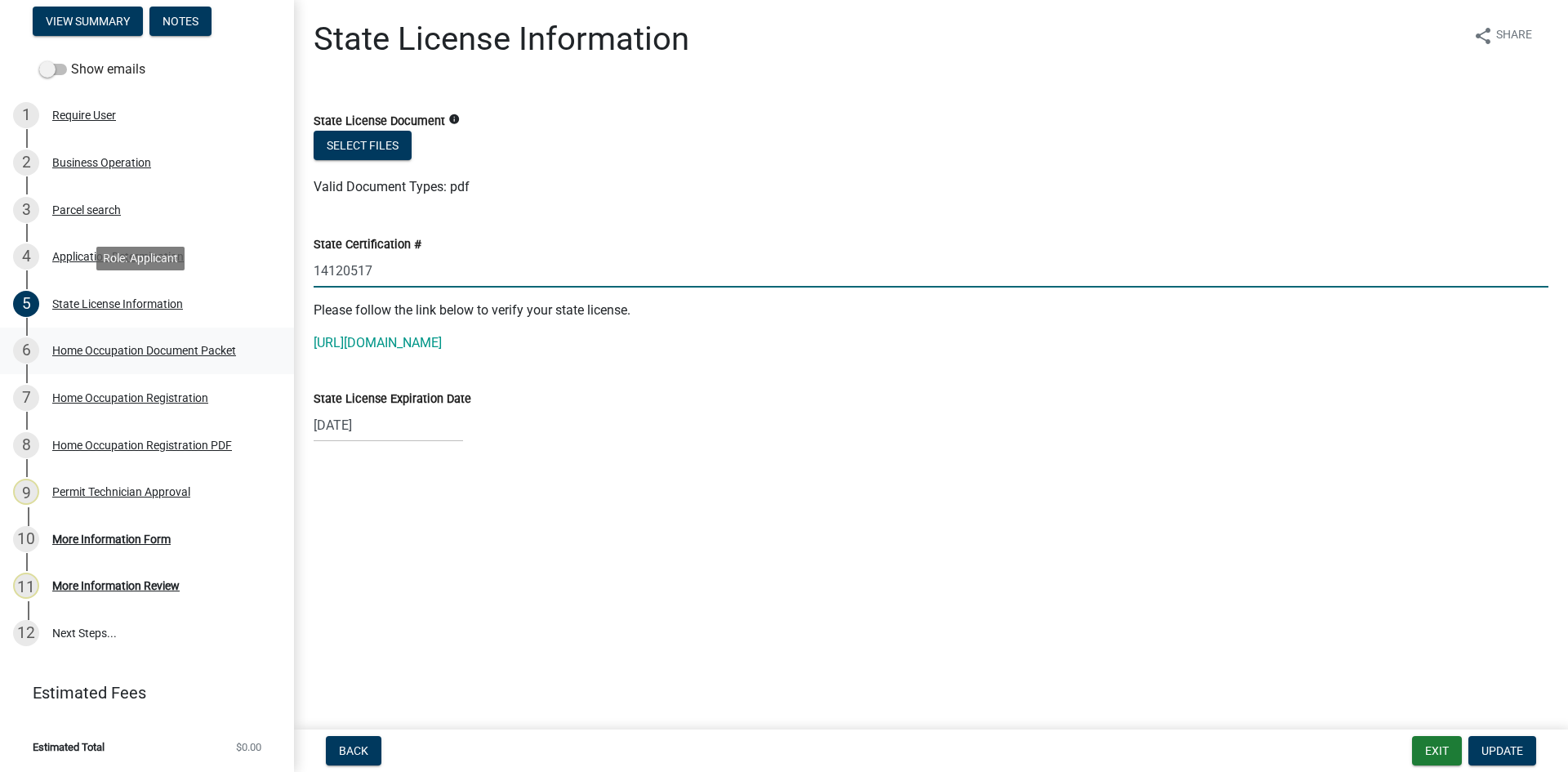
drag, startPoint x: 390, startPoint y: 261, endPoint x: 235, endPoint y: 331, distance: 170.1
click at [236, 322] on div "General Business Registration 2025-BL-132 View Summary Notes Show emails 1 Requ…" at bounding box center [784, 386] width 1568 height 772
type input "0"
select select "4"
select select "2026"
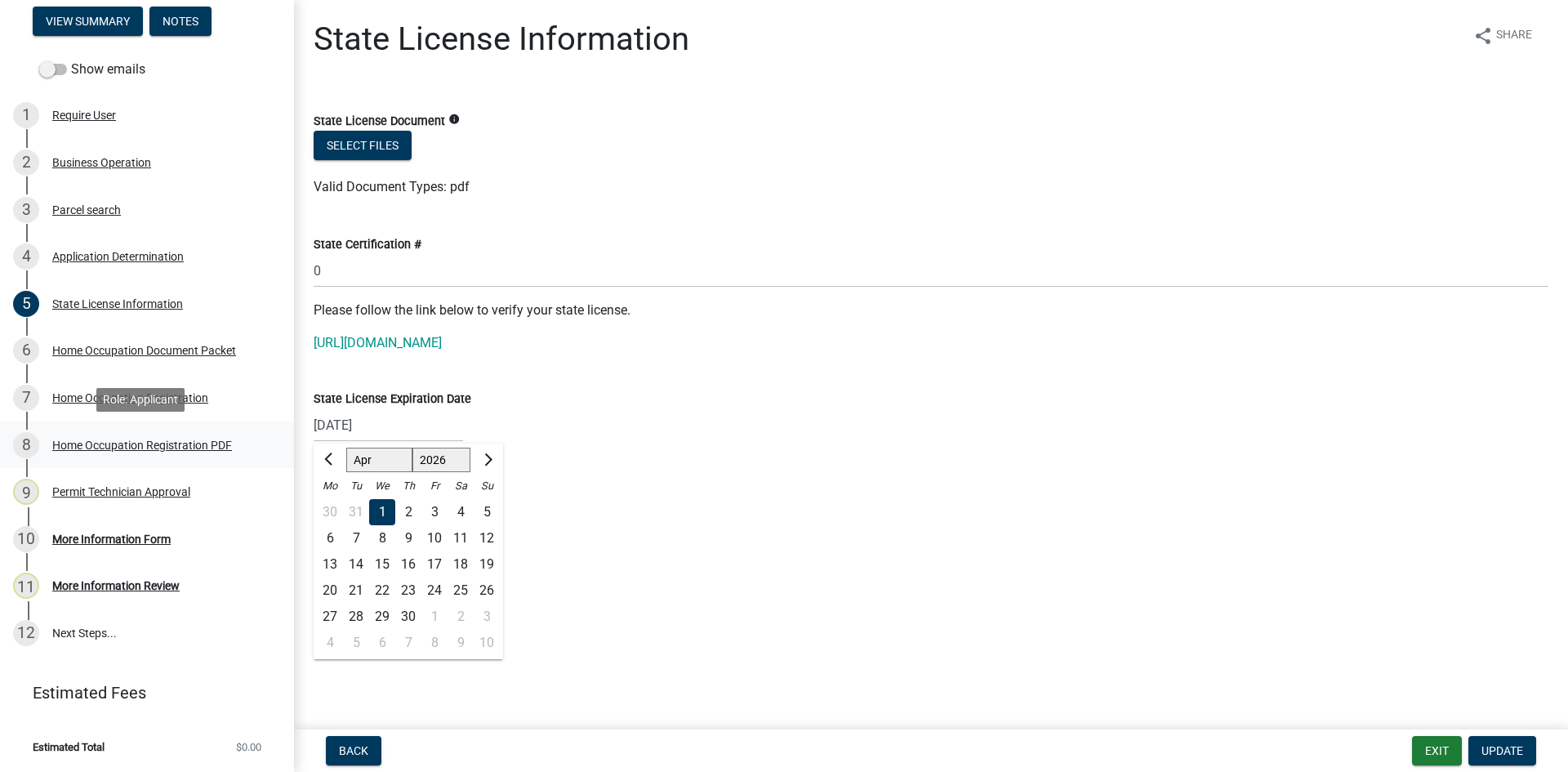
drag, startPoint x: 391, startPoint y: 426, endPoint x: 239, endPoint y: 455, distance: 154.7
click at [241, 454] on div "General Business Registration 2025-BL-132 View Summary Notes Show emails 1 Requ…" at bounding box center [784, 386] width 1568 height 772
click at [401, 428] on input "[DATE]" at bounding box center [388, 425] width 149 height 33
type input "0"
click at [636, 384] on div "State License Expiration Date Jan Feb Mar Apr May Jun [DATE] Aug Sep Oct Nov [D…" at bounding box center [931, 404] width 1235 height 76
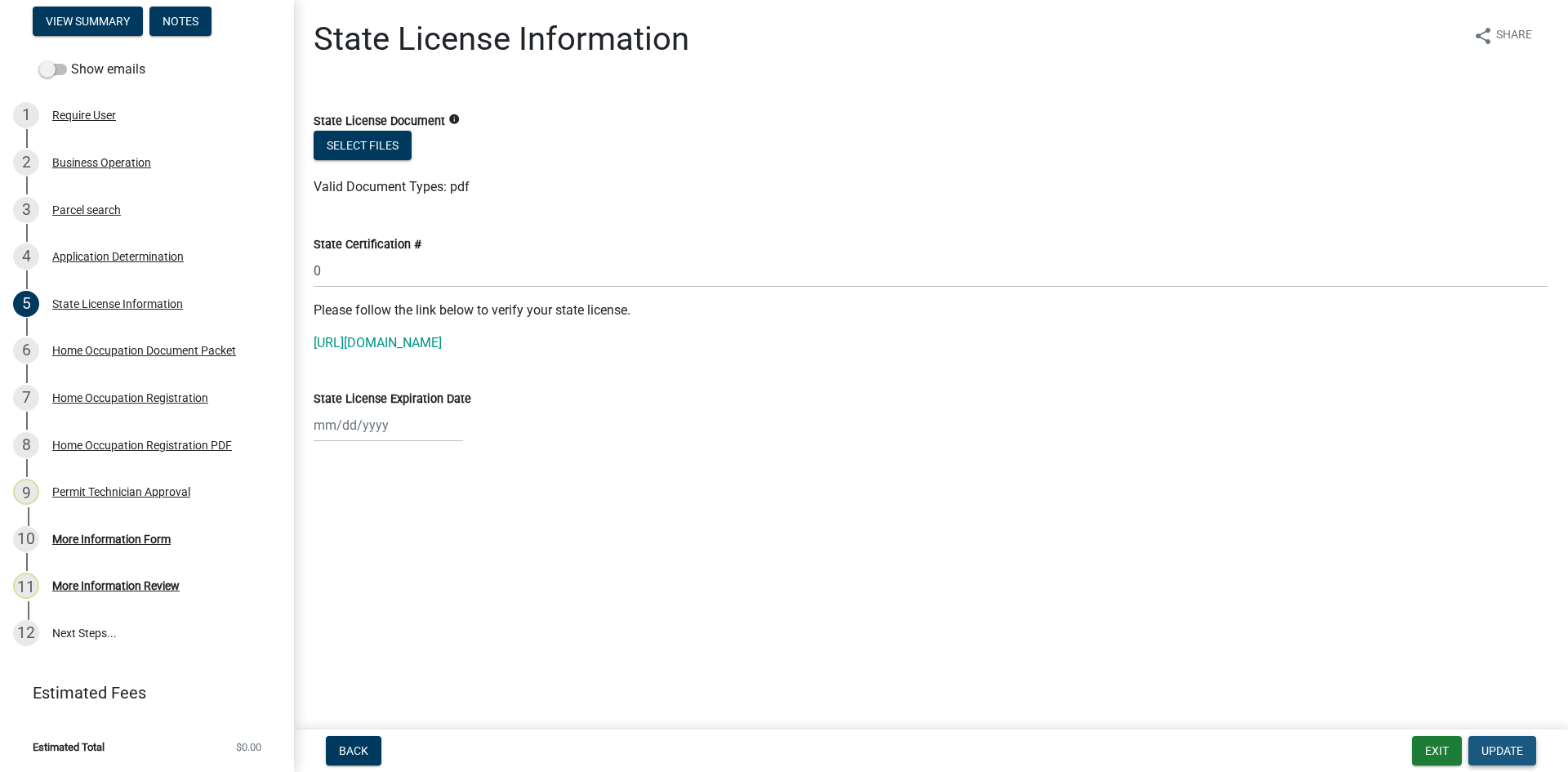
click at [1496, 753] on span "Update" at bounding box center [1502, 751] width 42 height 13
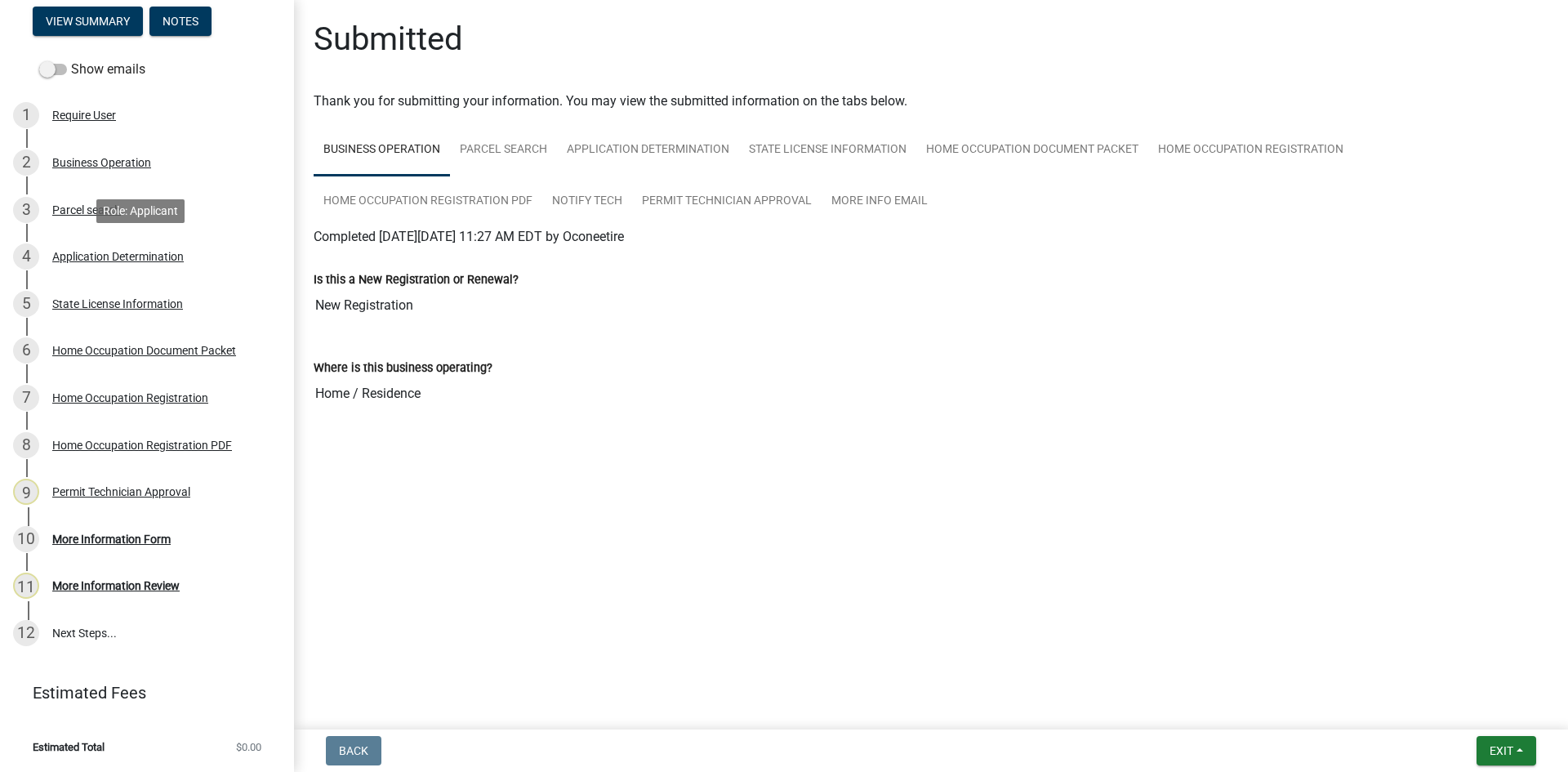
click at [142, 251] on div "Application Determination" at bounding box center [118, 257] width 131 height 11
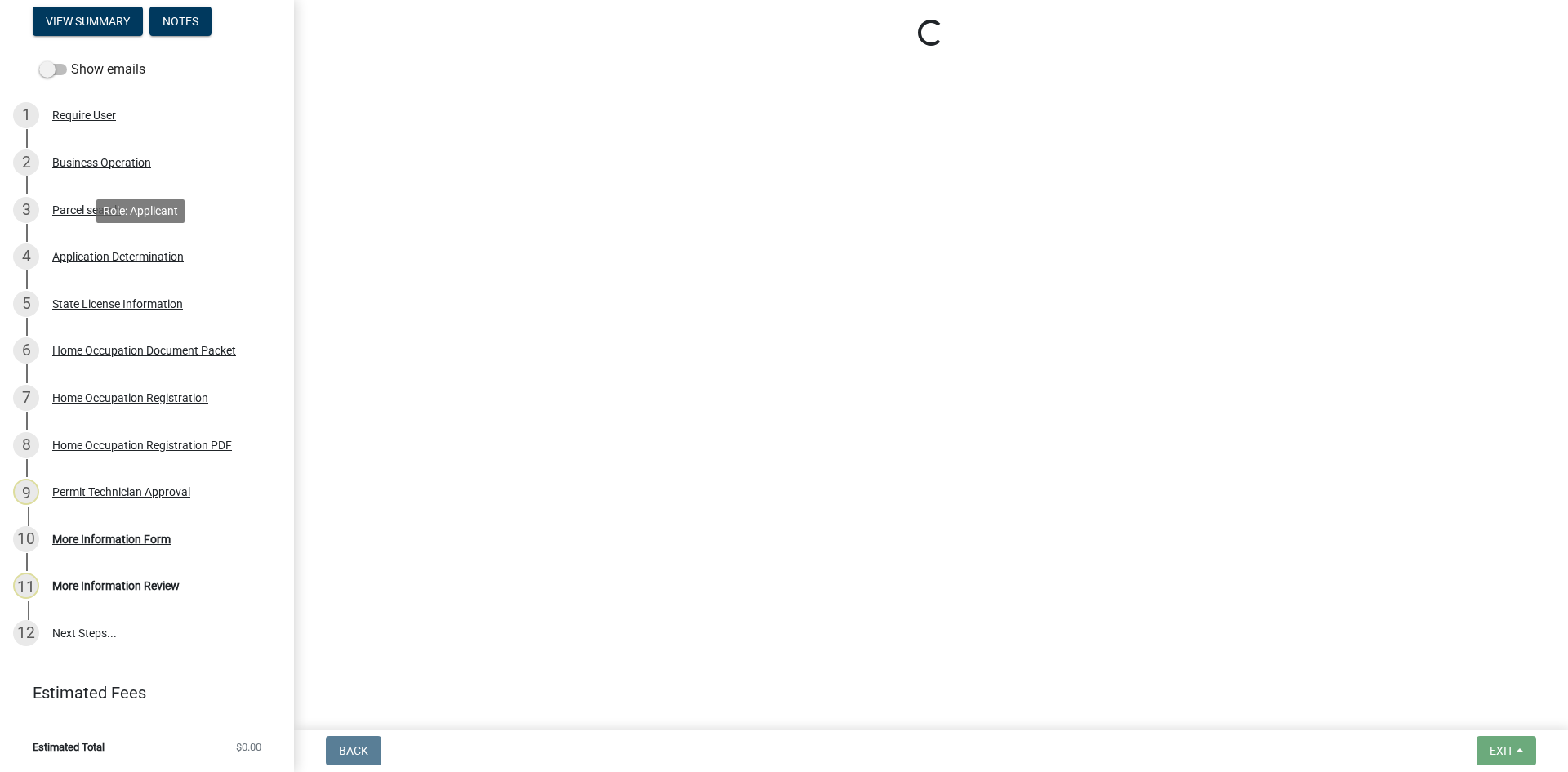
select select "GA"
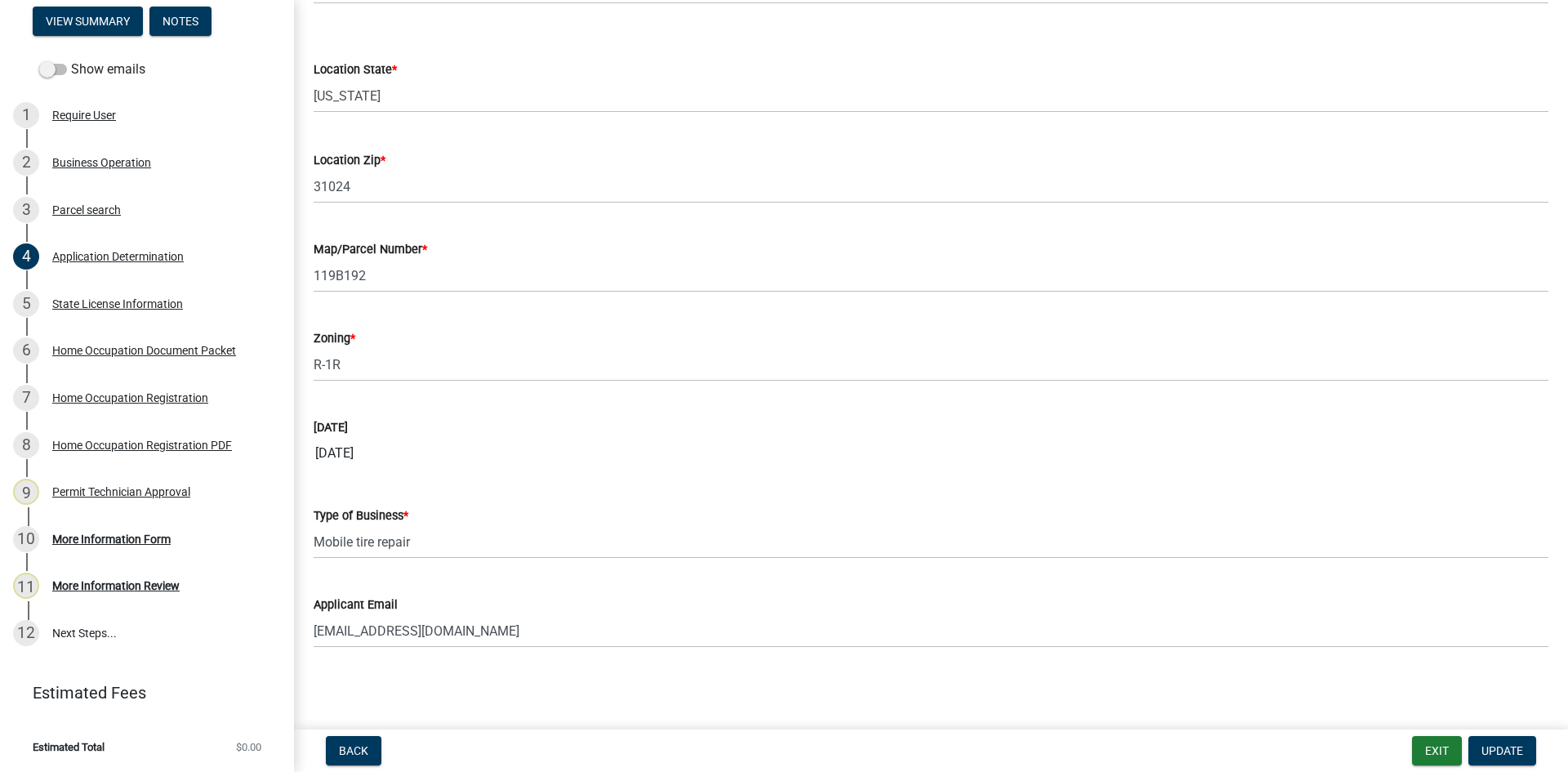
scroll to position [1323, 0]
click at [113, 347] on div "Home Occupation Document Packet" at bounding box center [143, 351] width 183 height 11
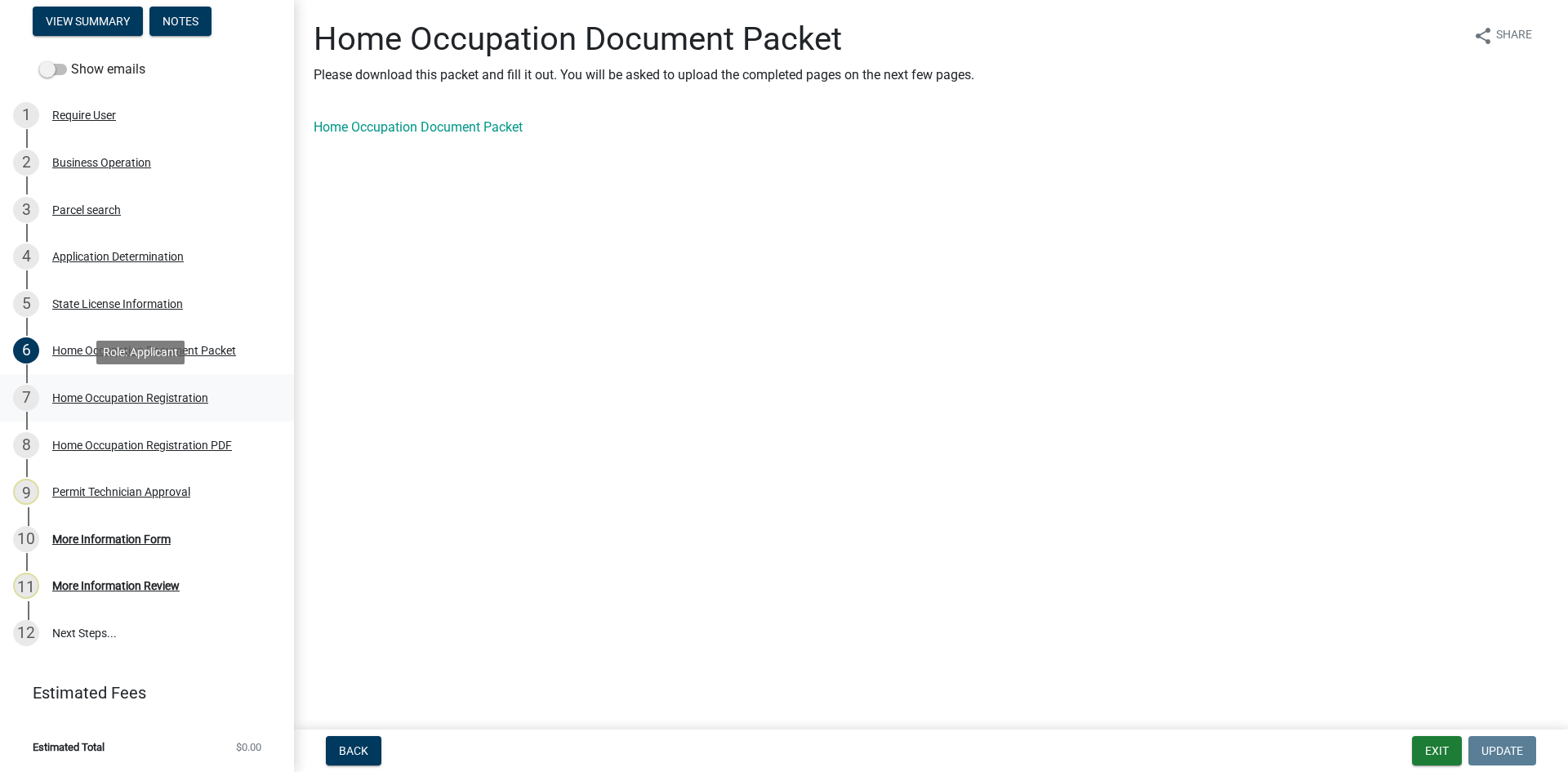
click at [119, 394] on div "Home Occupation Registration" at bounding box center [130, 398] width 156 height 11
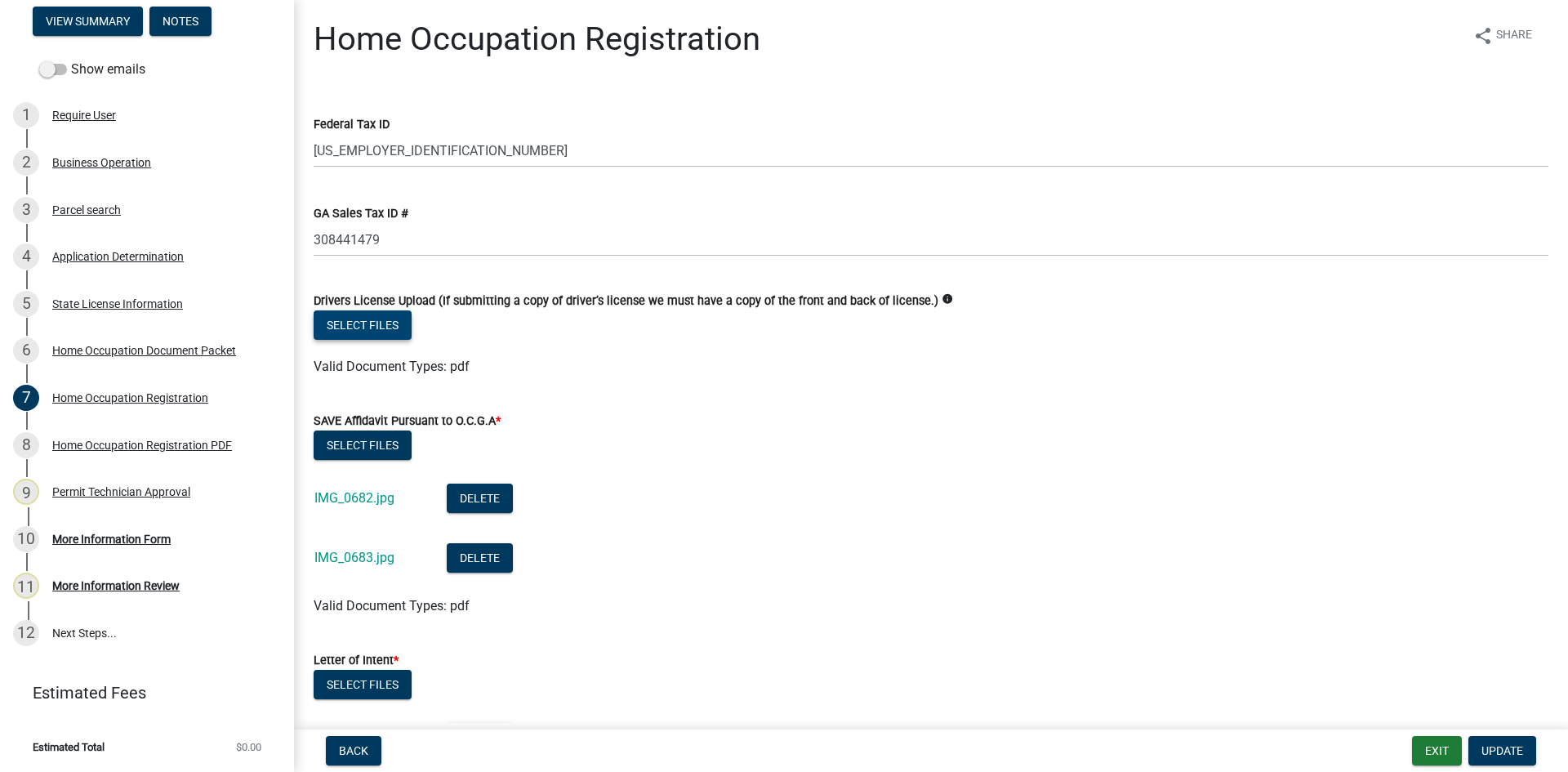
click at [376, 323] on button "Select files" at bounding box center [362, 325] width 98 height 29
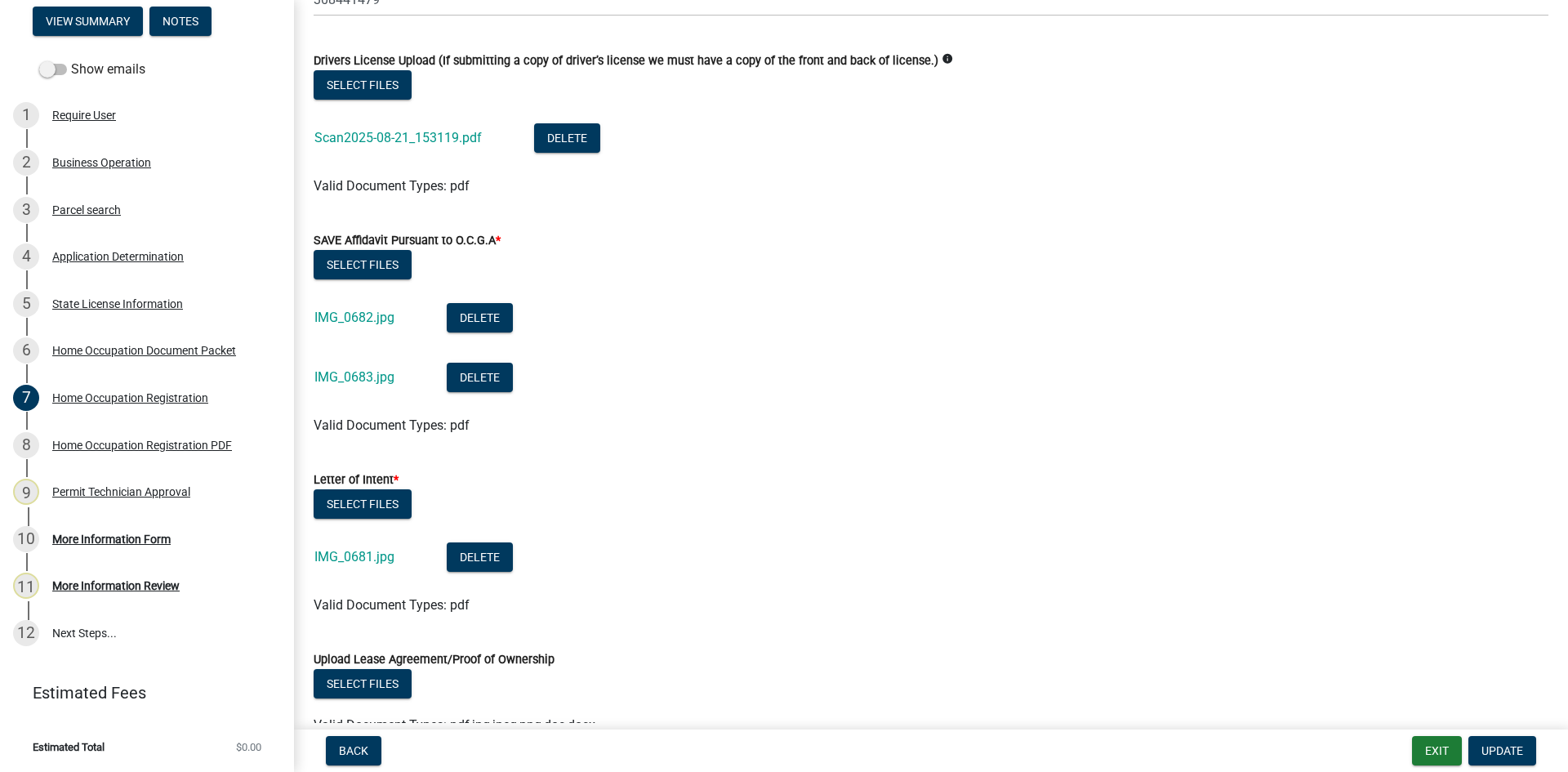
scroll to position [245, 0]
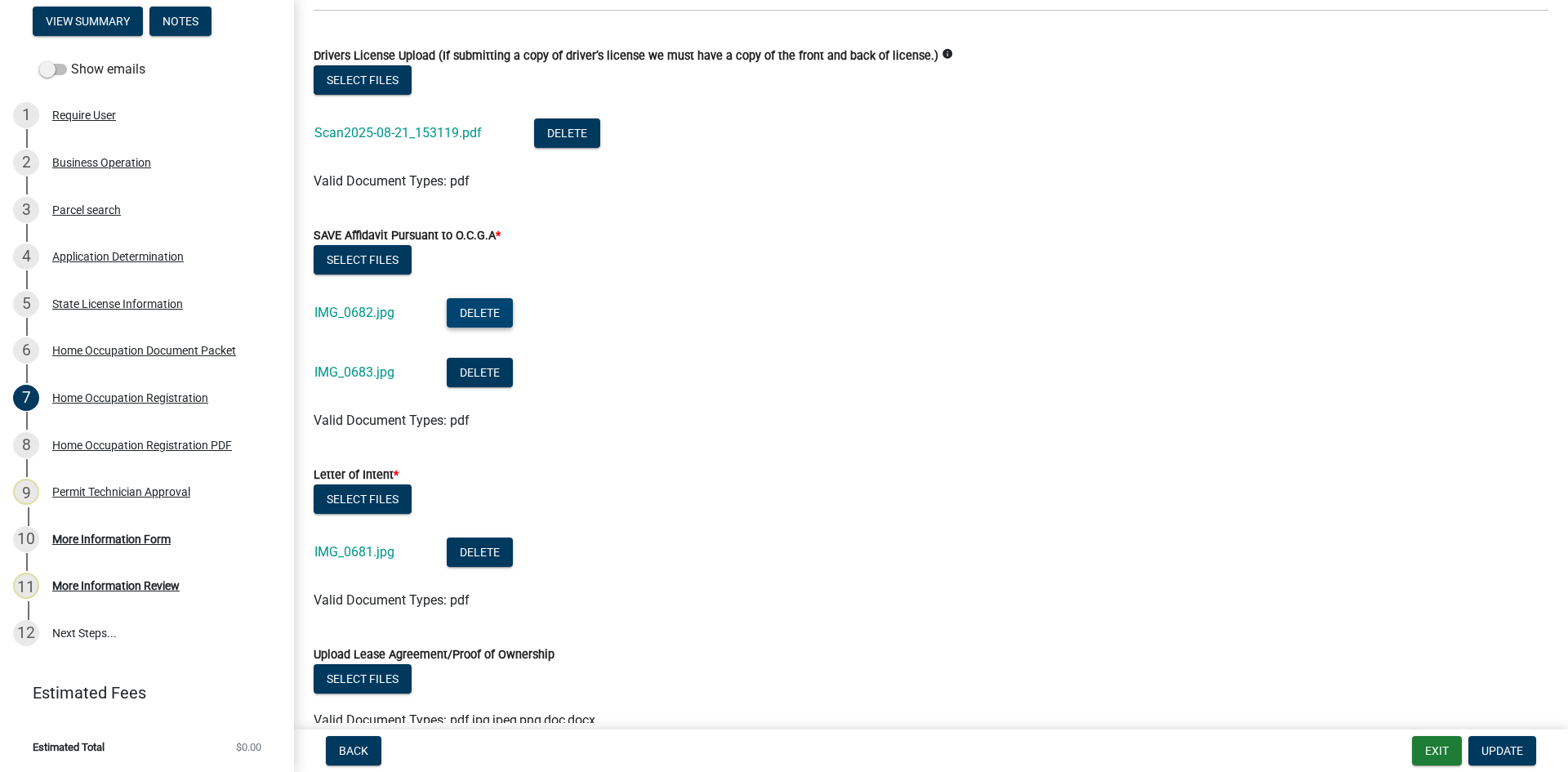
click at [504, 313] on button "Delete" at bounding box center [480, 313] width 67 height 29
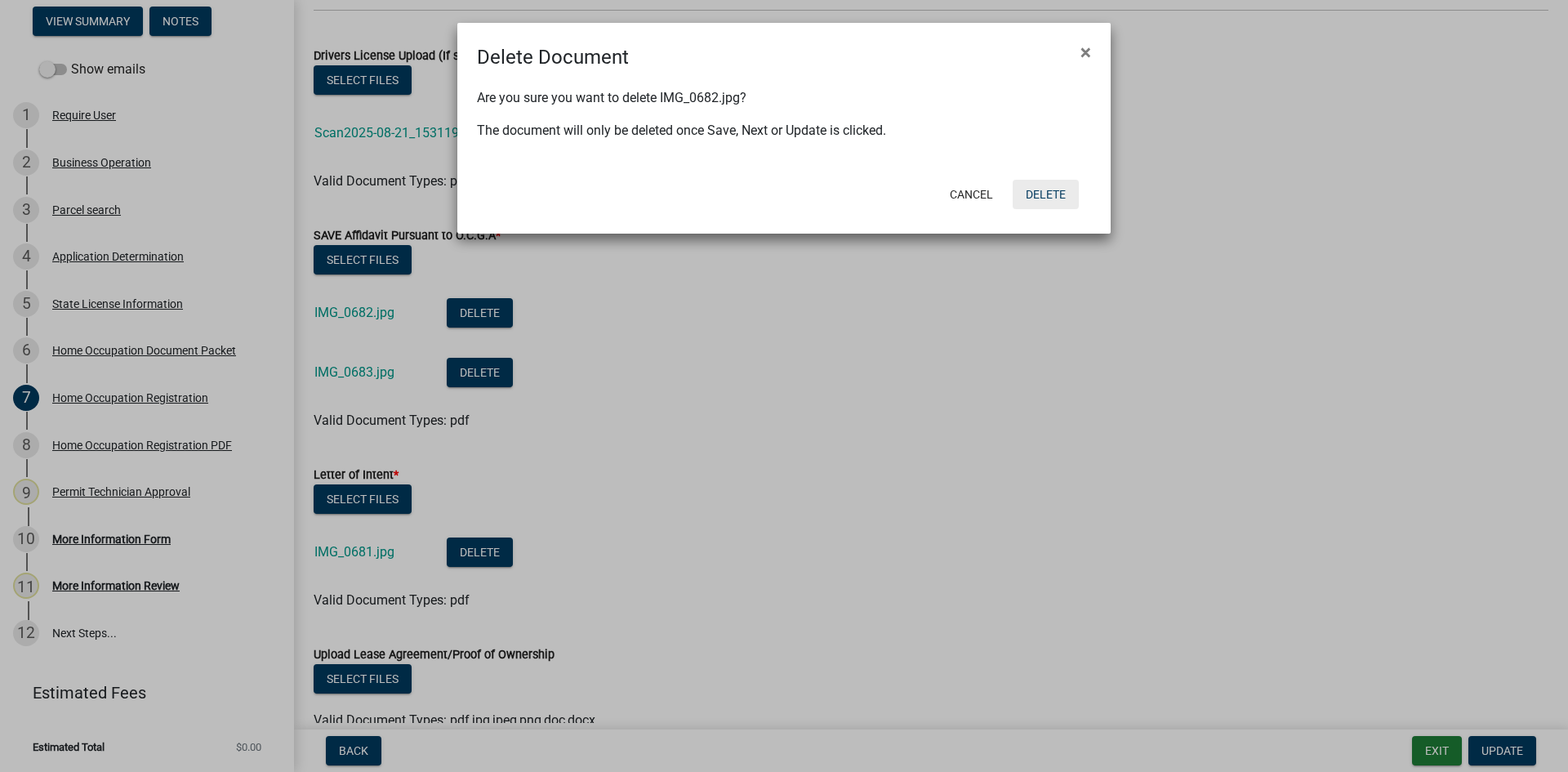
click at [1064, 195] on button "Delete" at bounding box center [1046, 194] width 67 height 29
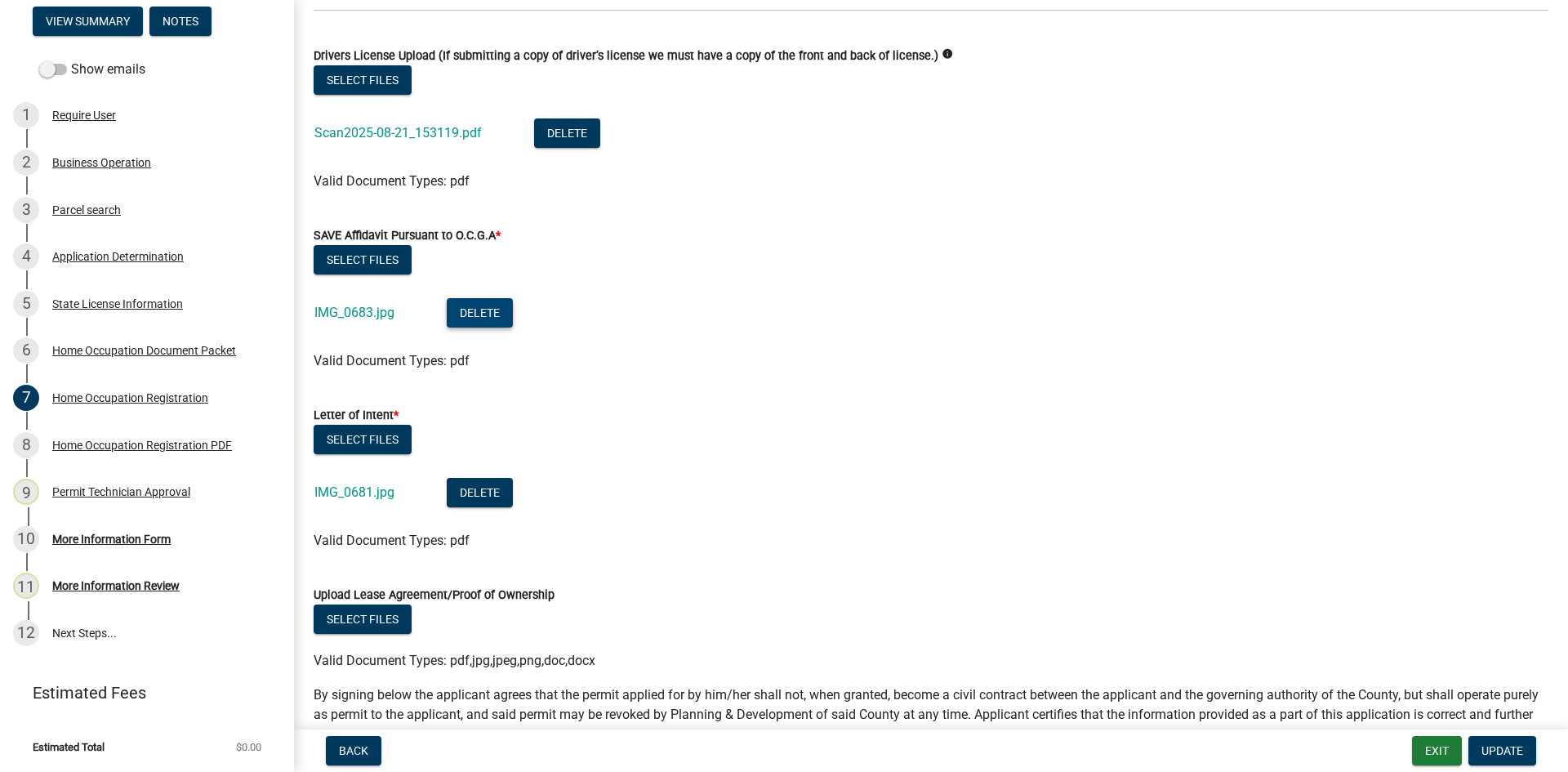
click at [487, 317] on button "Delete" at bounding box center [480, 313] width 67 height 29
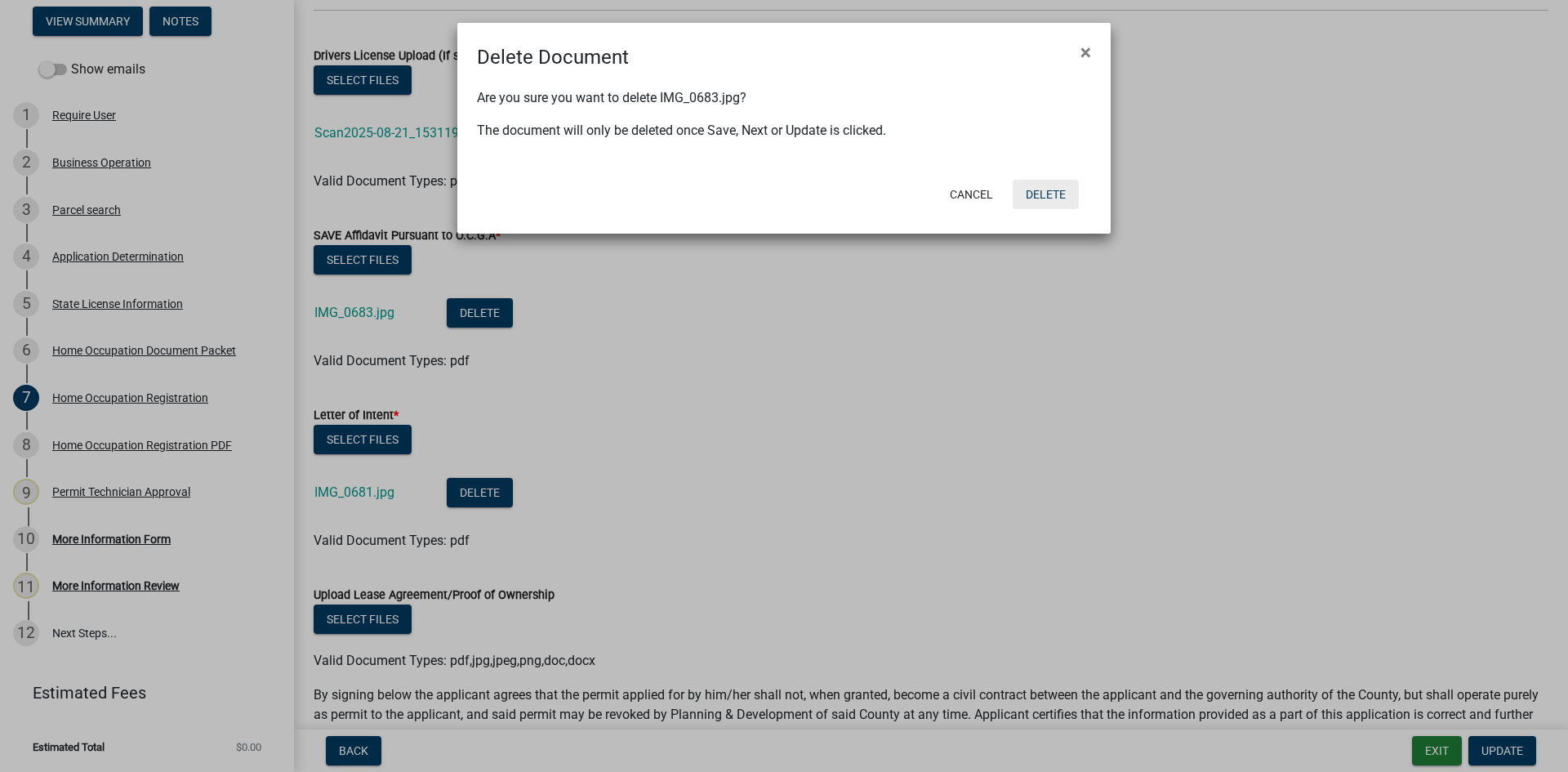
click at [1053, 198] on button "Delete" at bounding box center [1046, 194] width 67 height 29
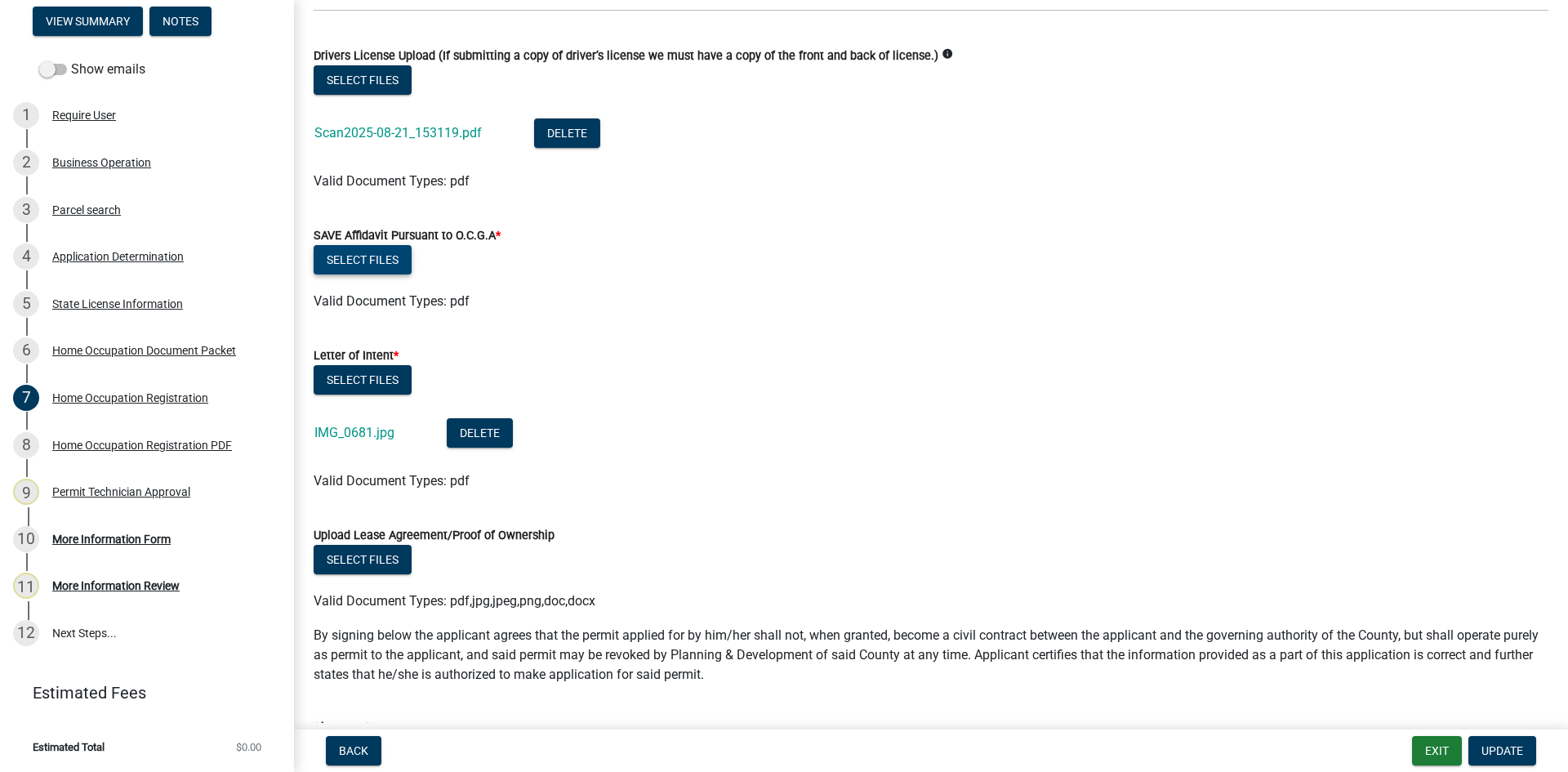
click at [366, 263] on button "Select files" at bounding box center [362, 260] width 98 height 29
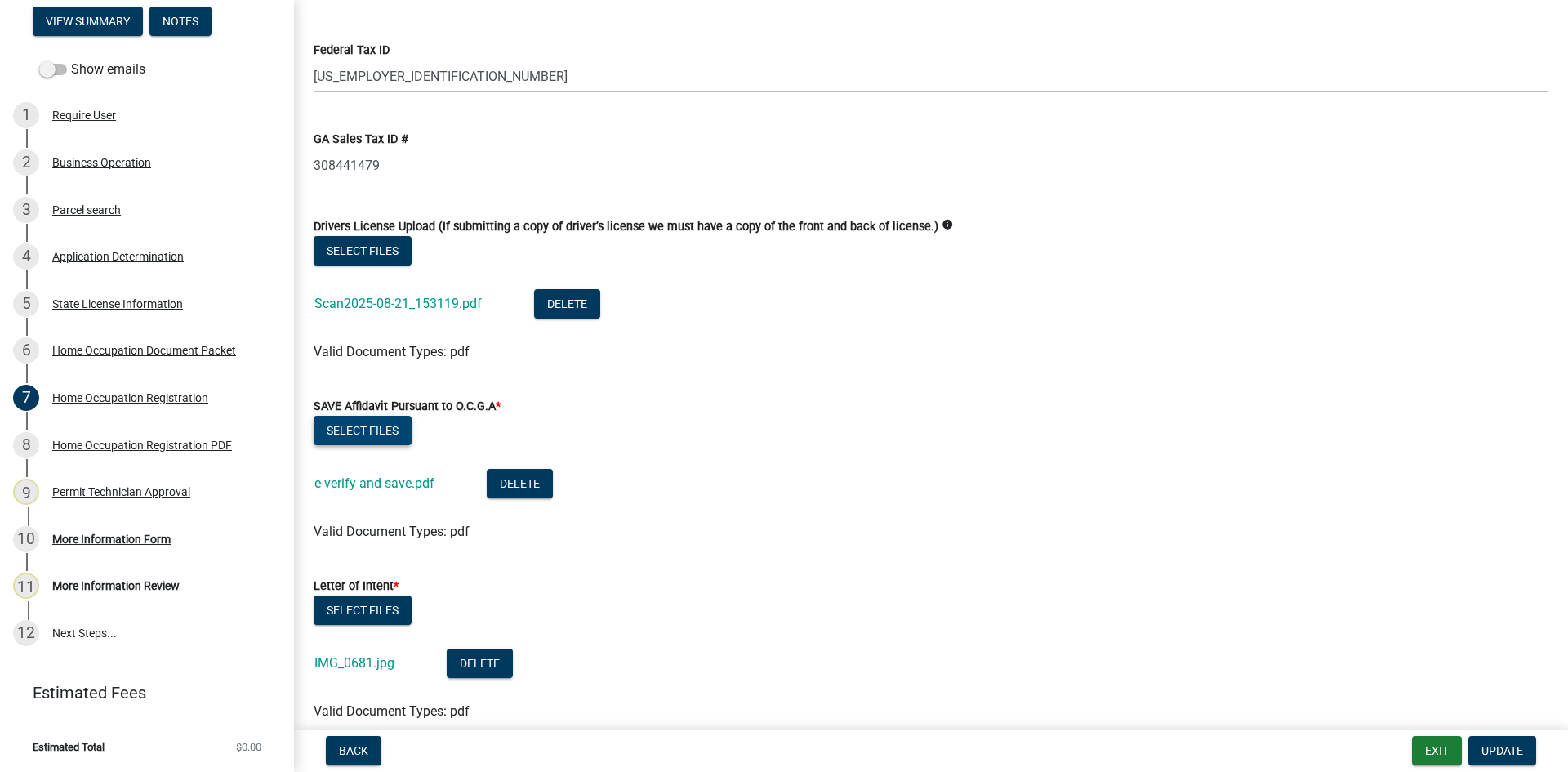
scroll to position [0, 0]
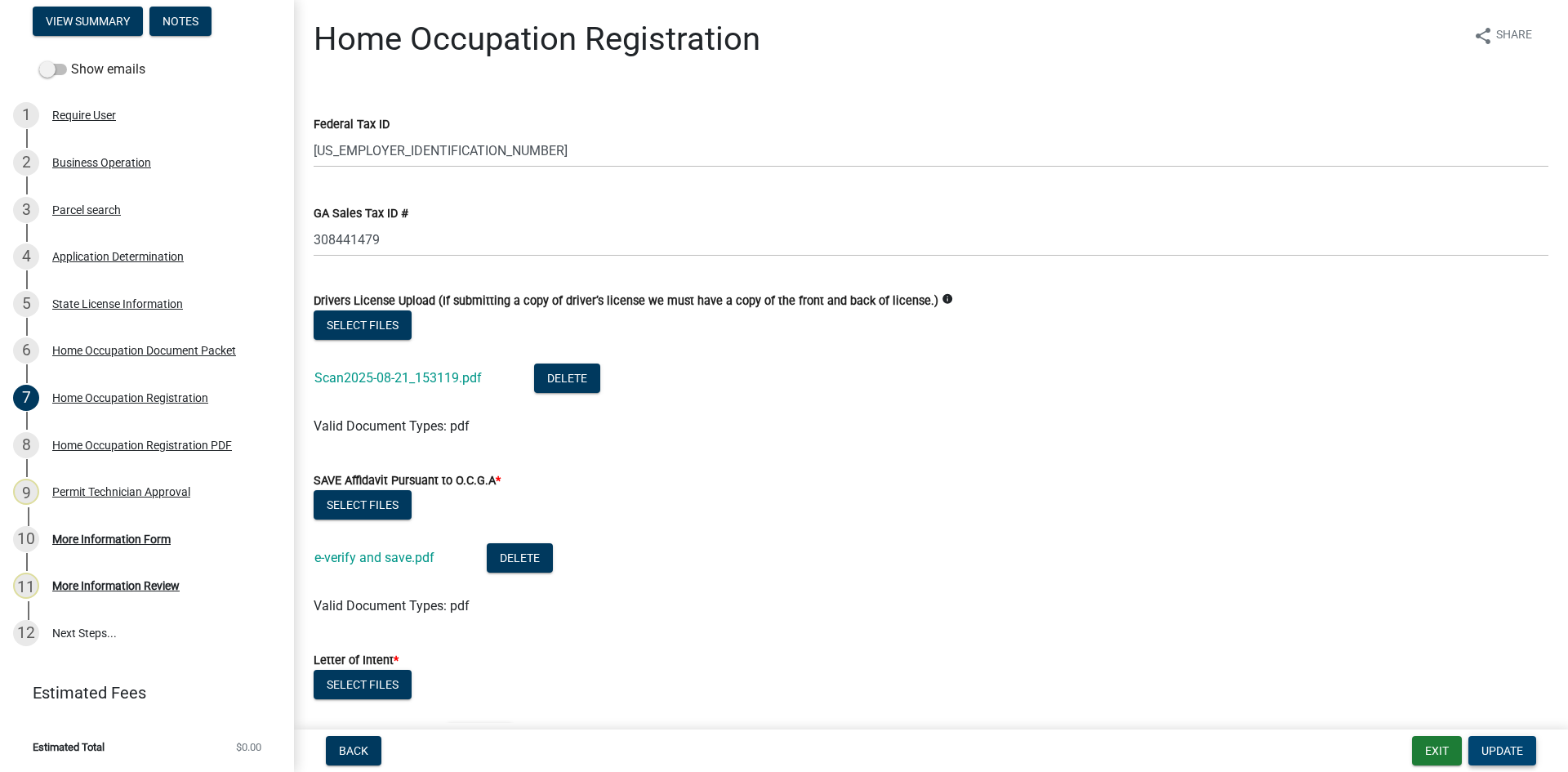
click at [1515, 746] on span "Update" at bounding box center [1502, 751] width 42 height 13
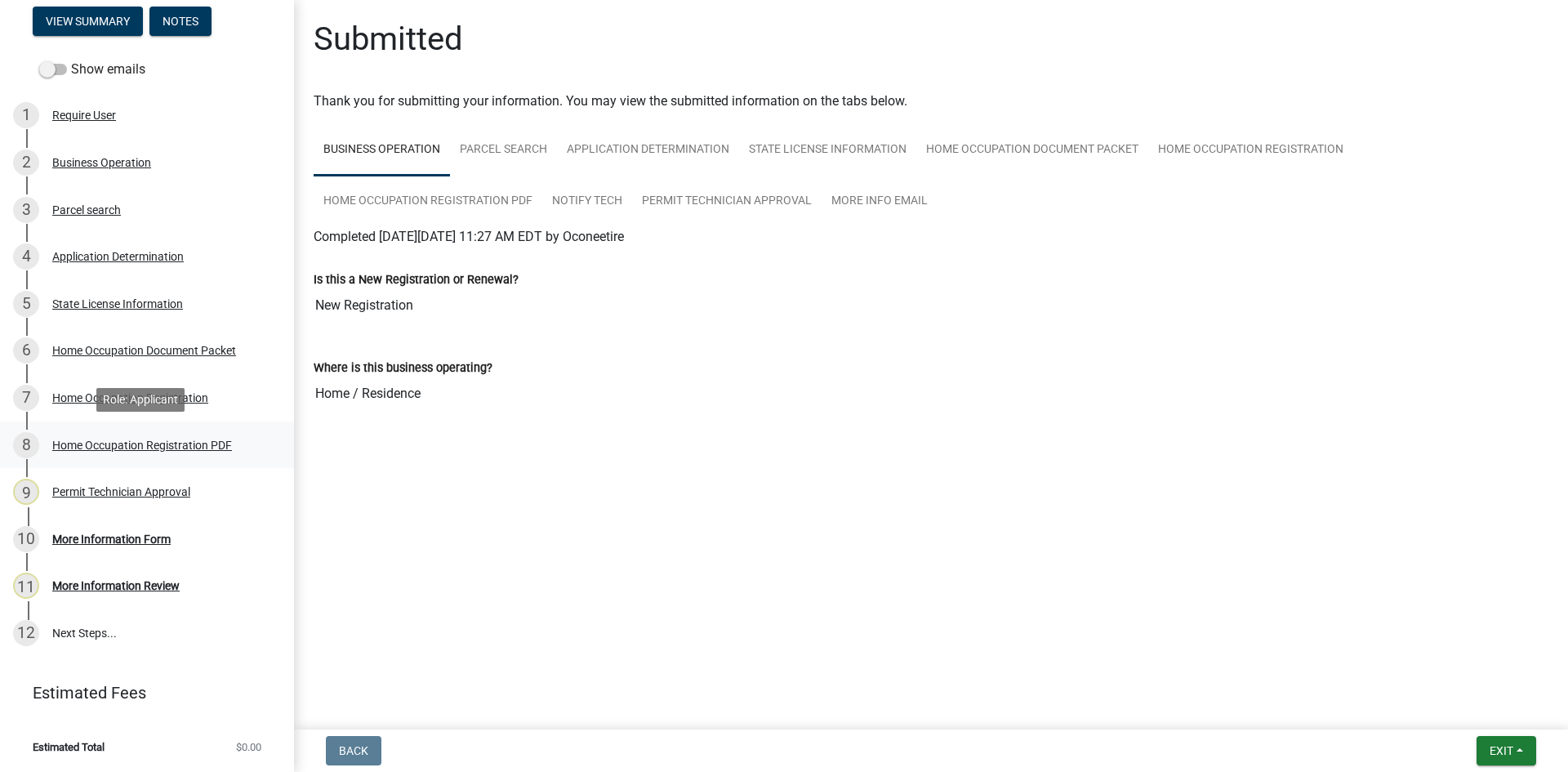
click at [179, 446] on div "Home Occupation Registration PDF" at bounding box center [142, 445] width 180 height 11
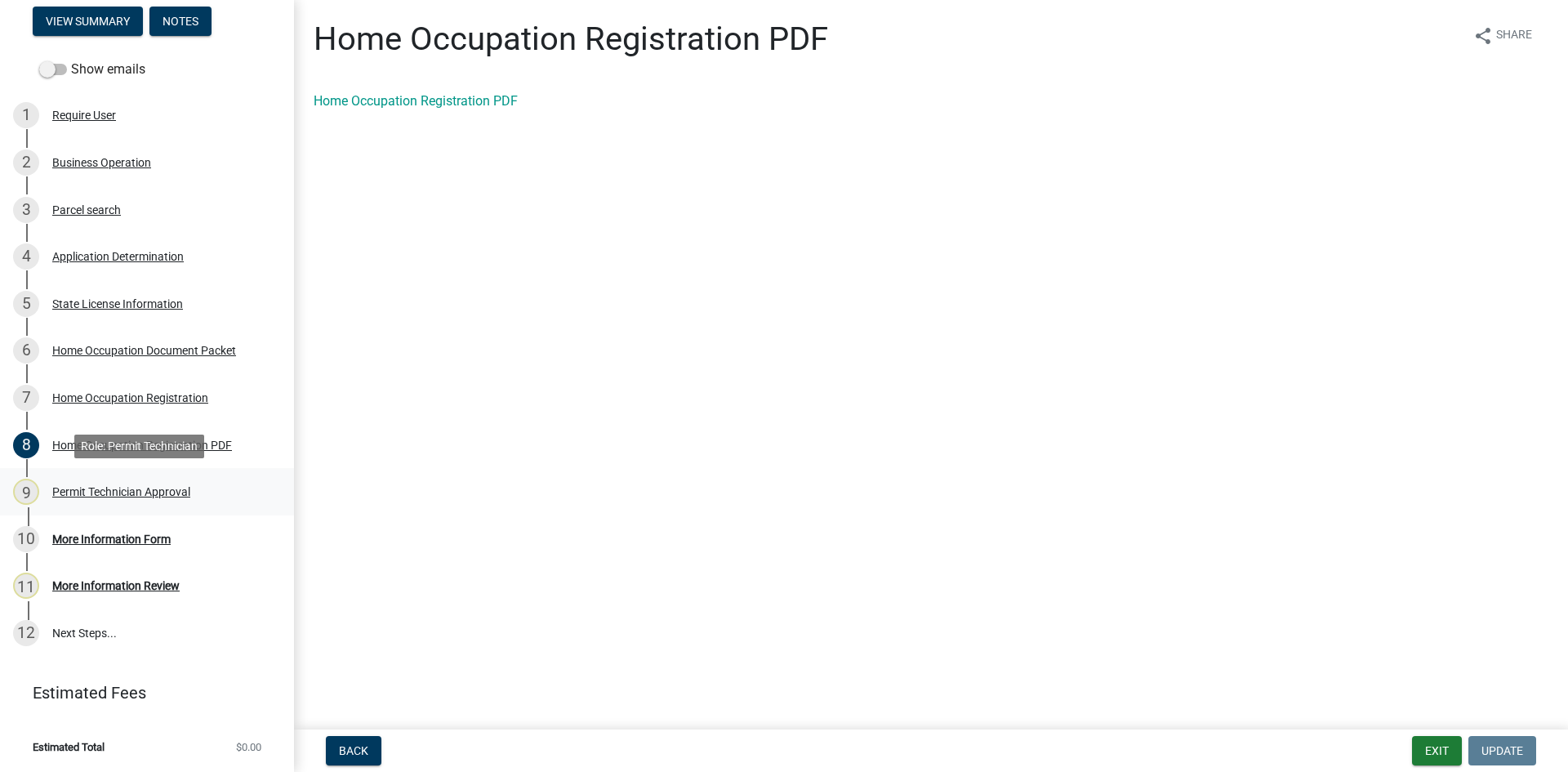
click at [160, 492] on div "Permit Technician Approval" at bounding box center [121, 492] width 138 height 11
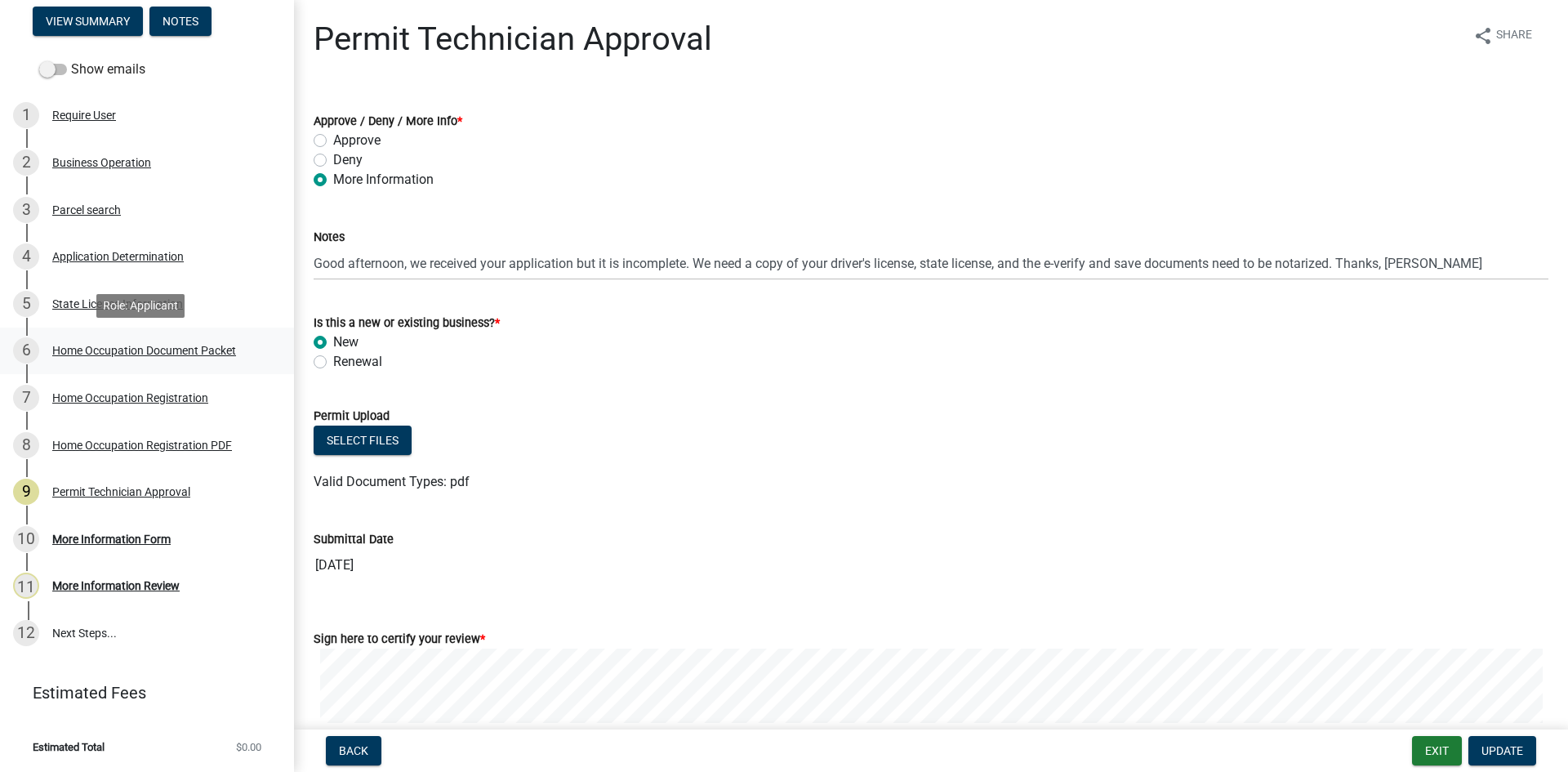
click at [92, 352] on div "Home Occupation Document Packet" at bounding box center [143, 351] width 183 height 11
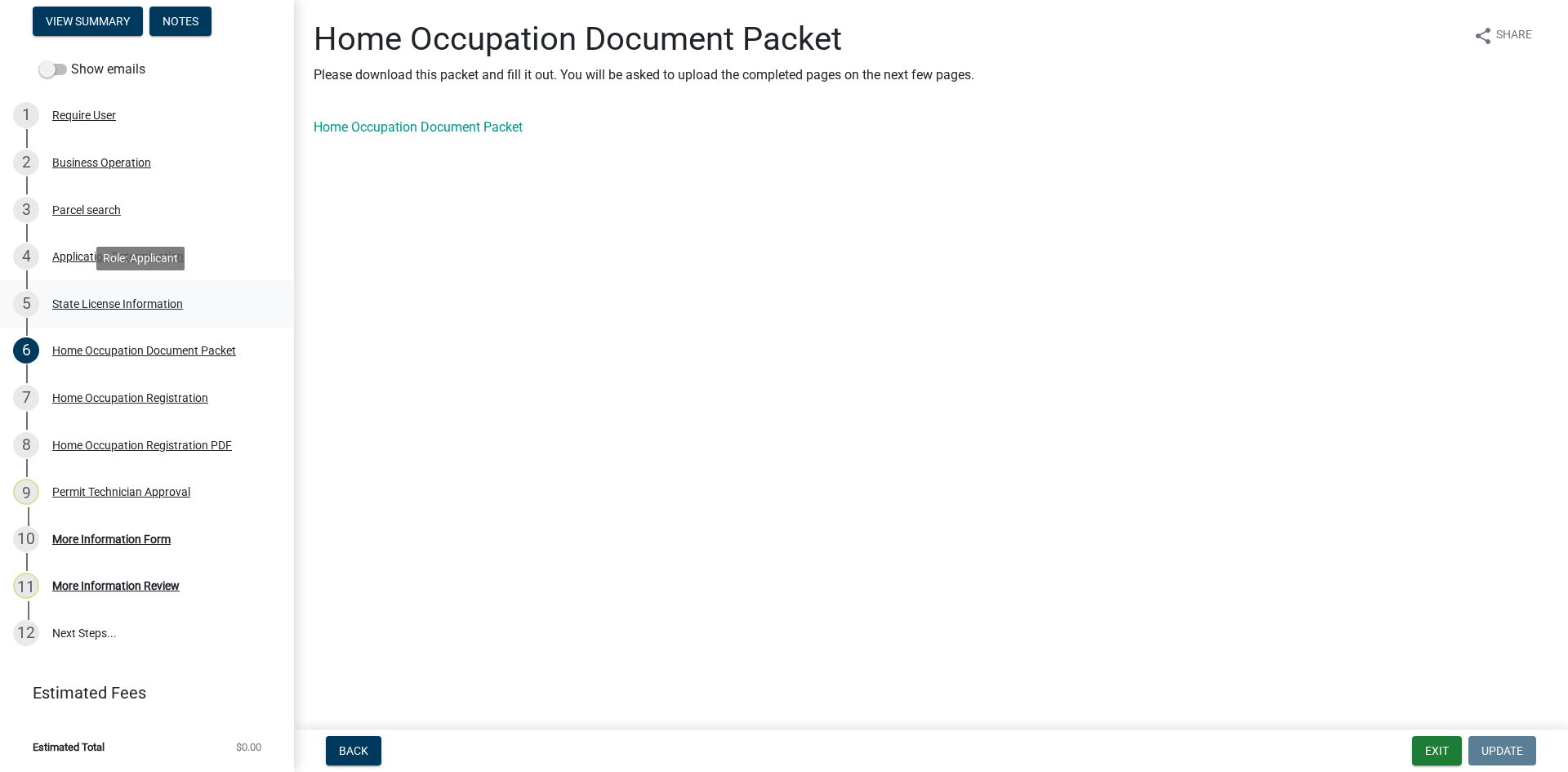
click at [85, 299] on div "State License Information" at bounding box center [118, 304] width 131 height 11
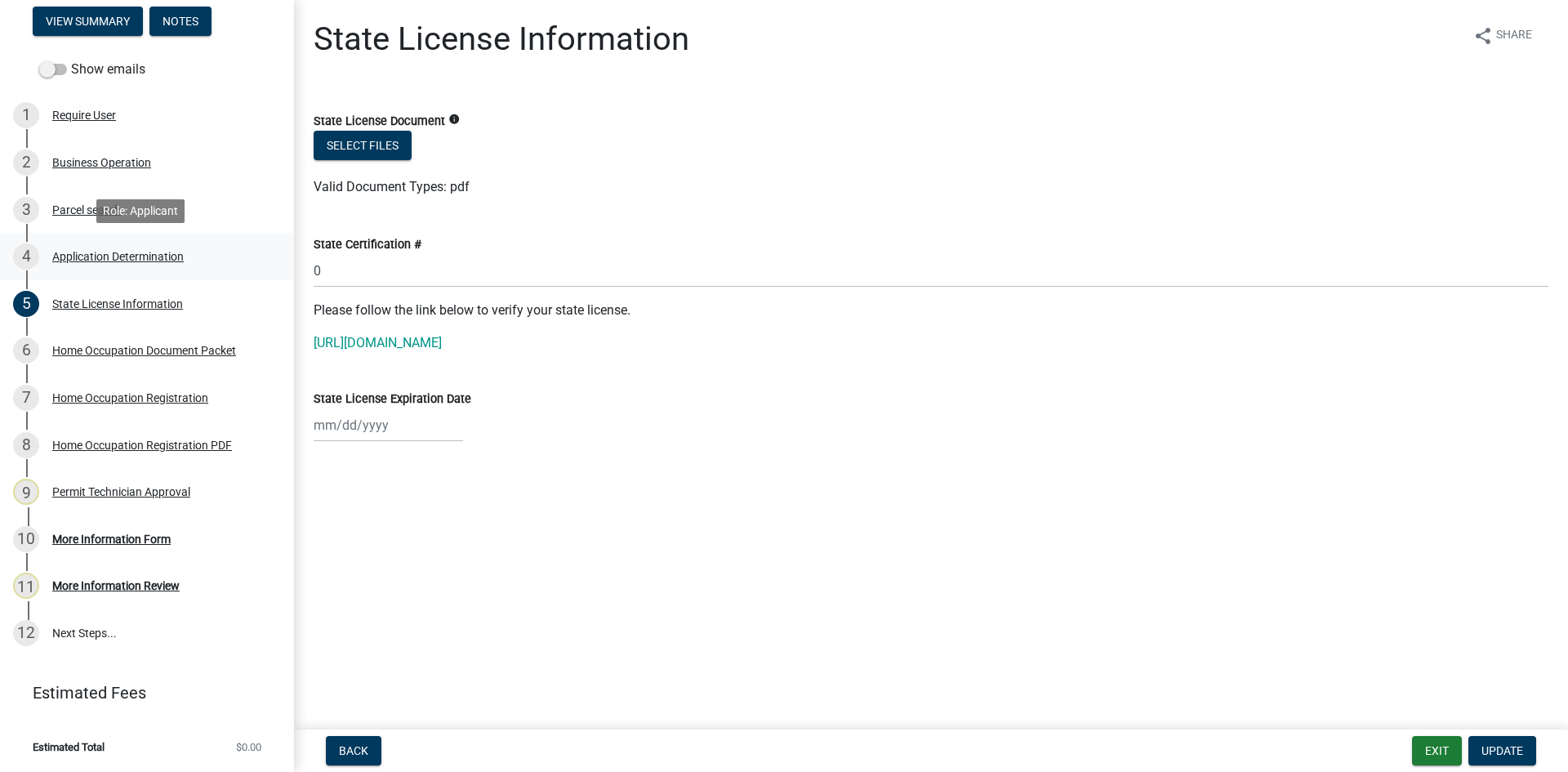
click at [85, 255] on div "Application Determination" at bounding box center [118, 257] width 131 height 11
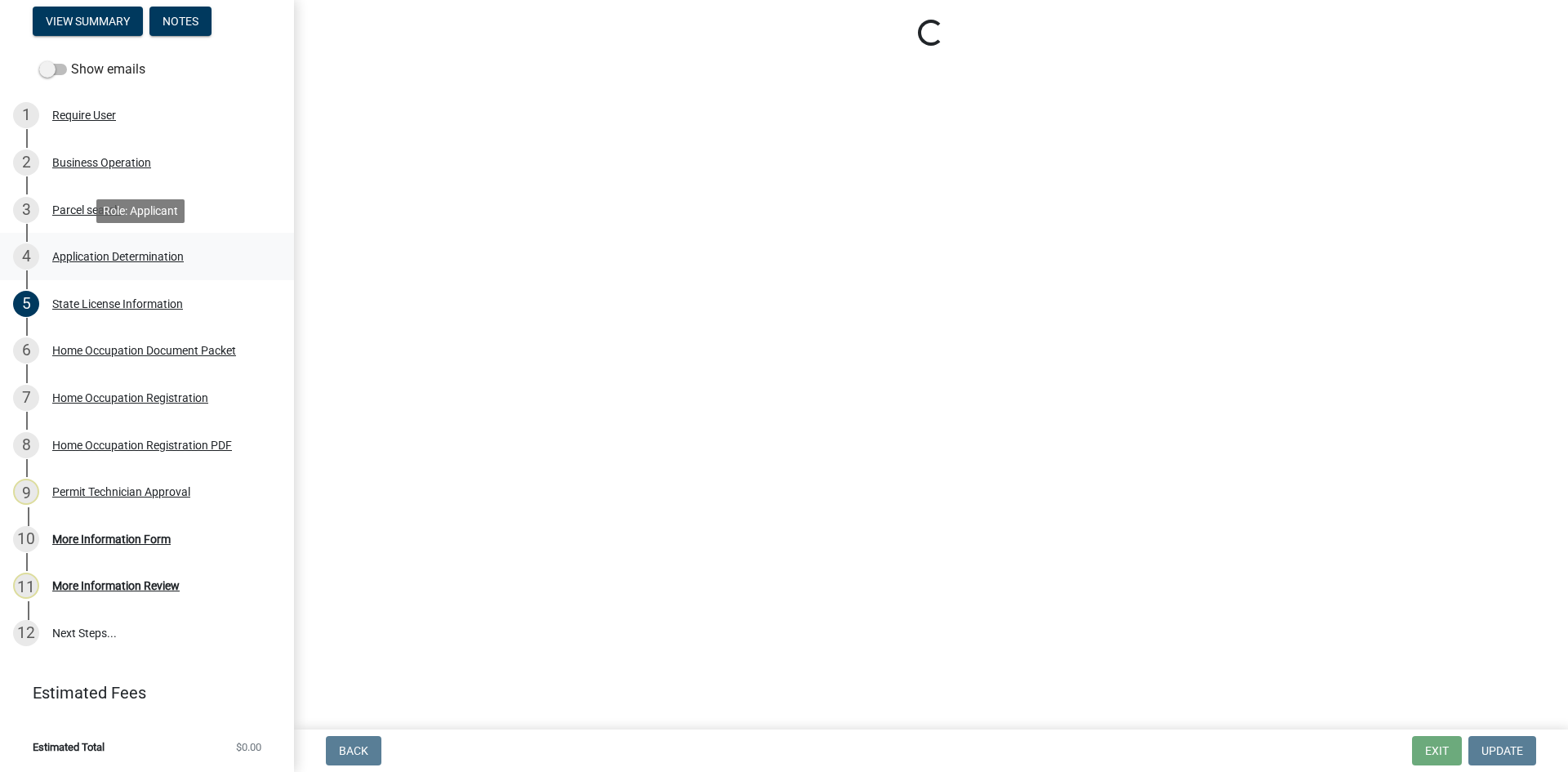
select select "GA"
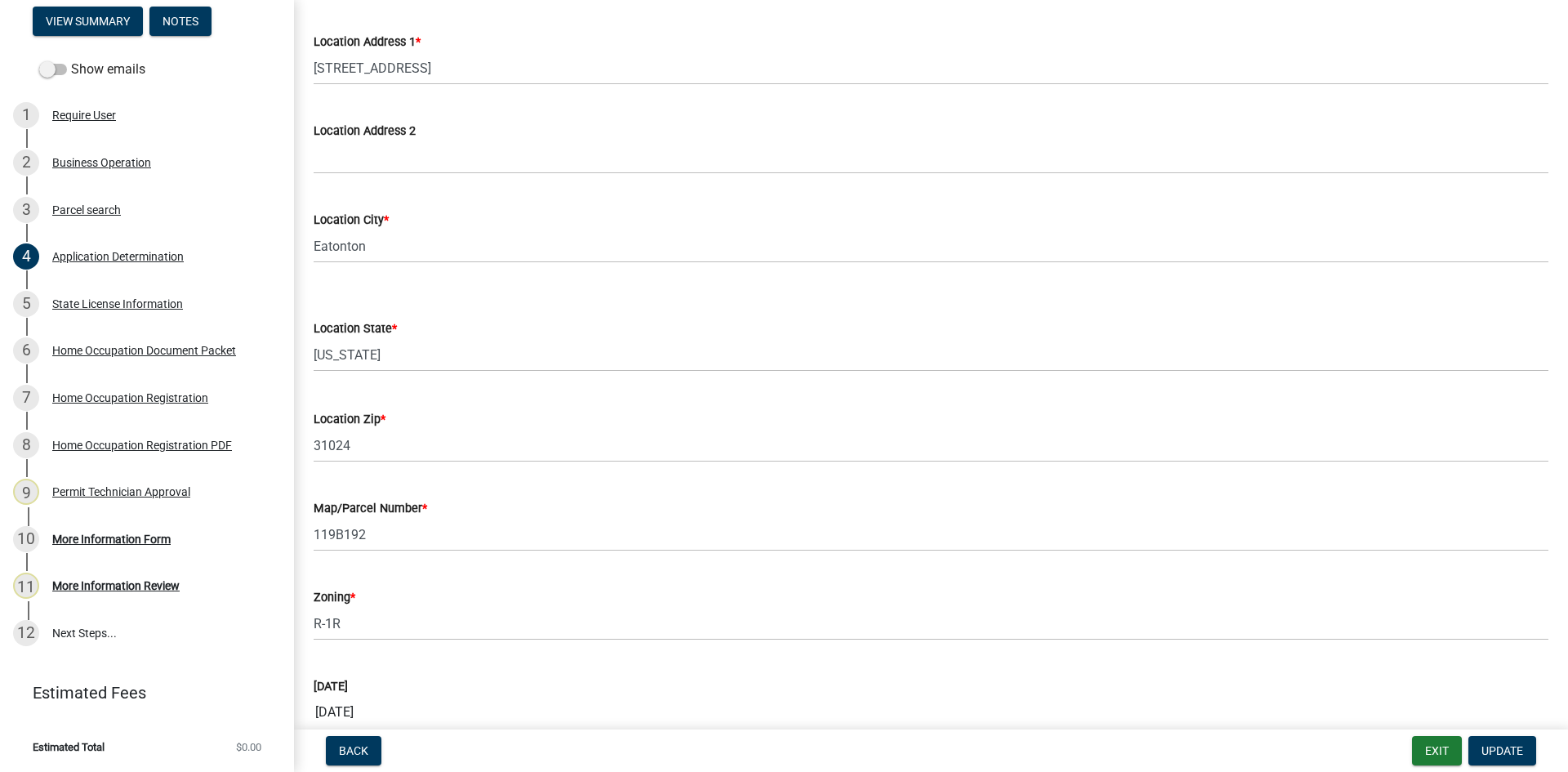
scroll to position [1323, 0]
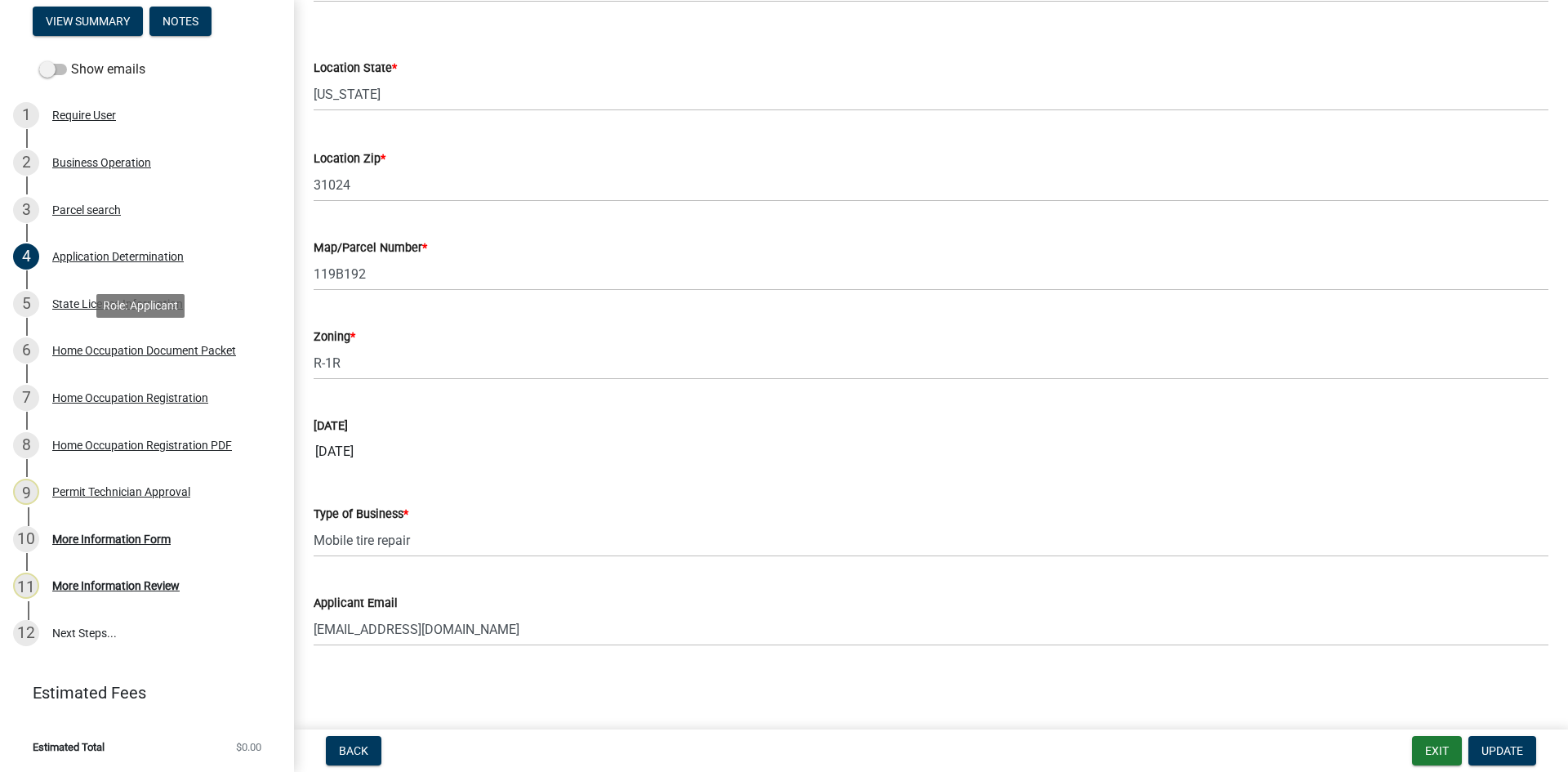
click at [156, 311] on div "5 State License Information" at bounding box center [141, 304] width 255 height 27
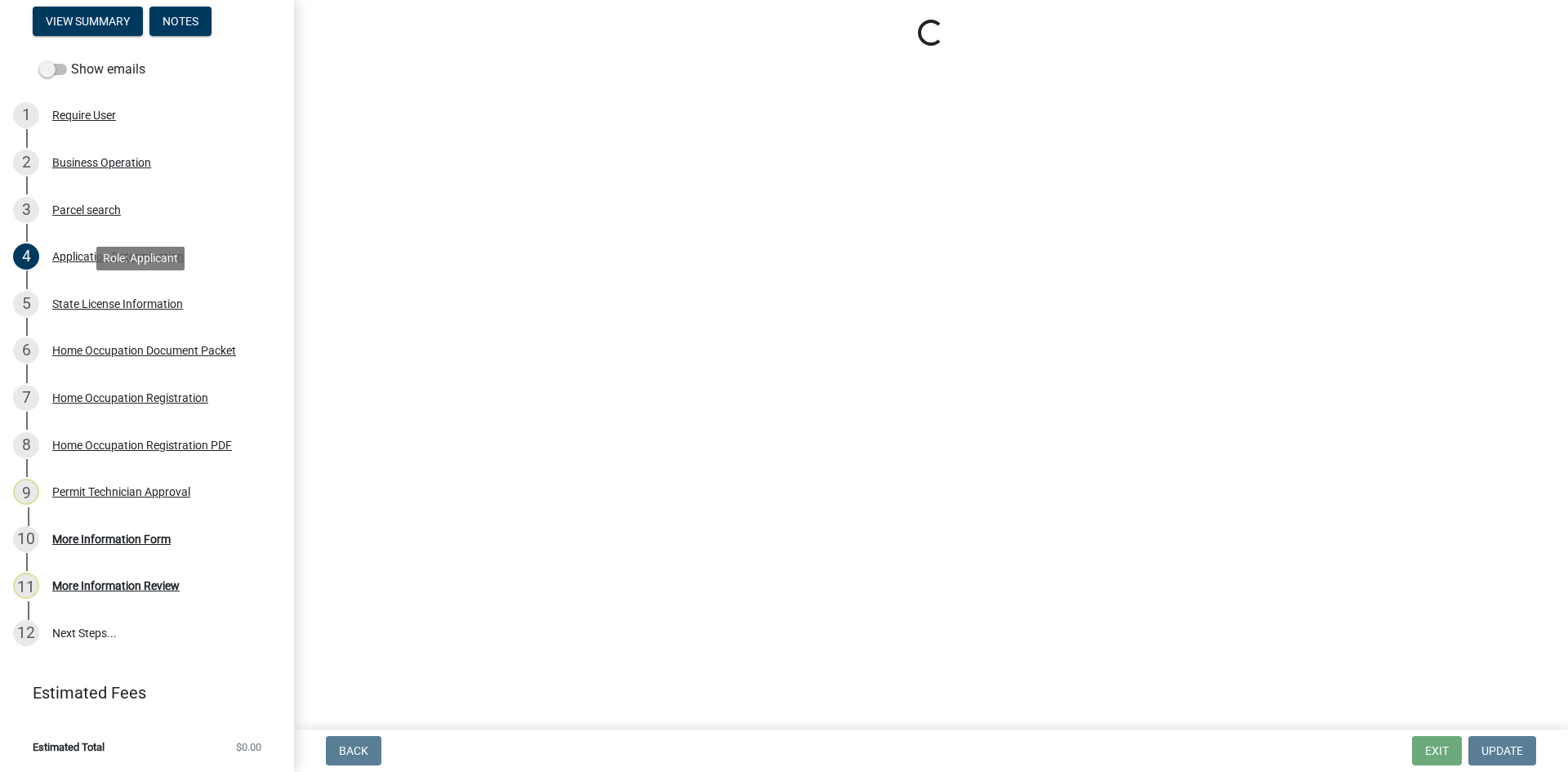
scroll to position [0, 0]
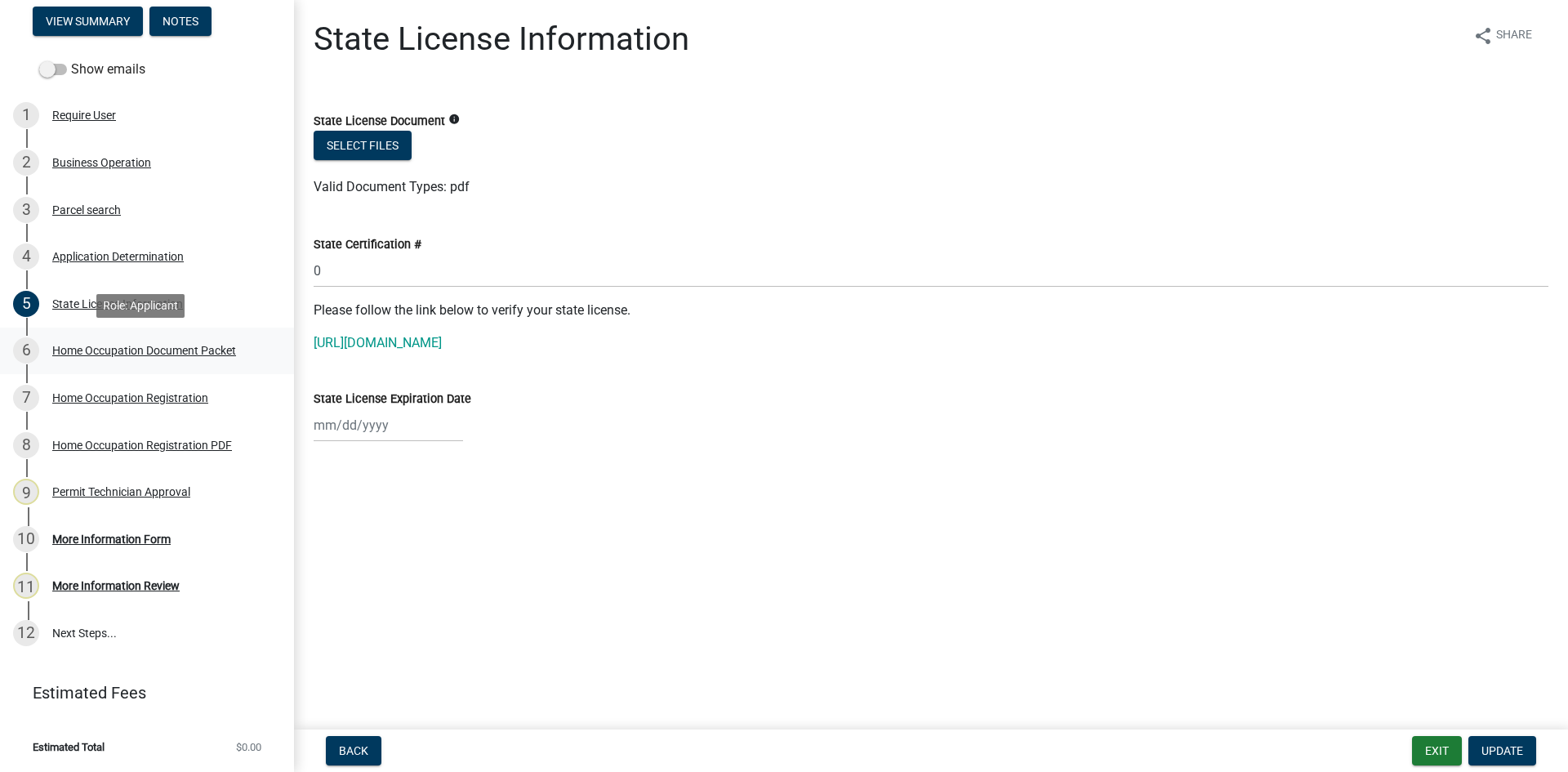
click at [146, 354] on div "Home Occupation Document Packet" at bounding box center [143, 351] width 183 height 11
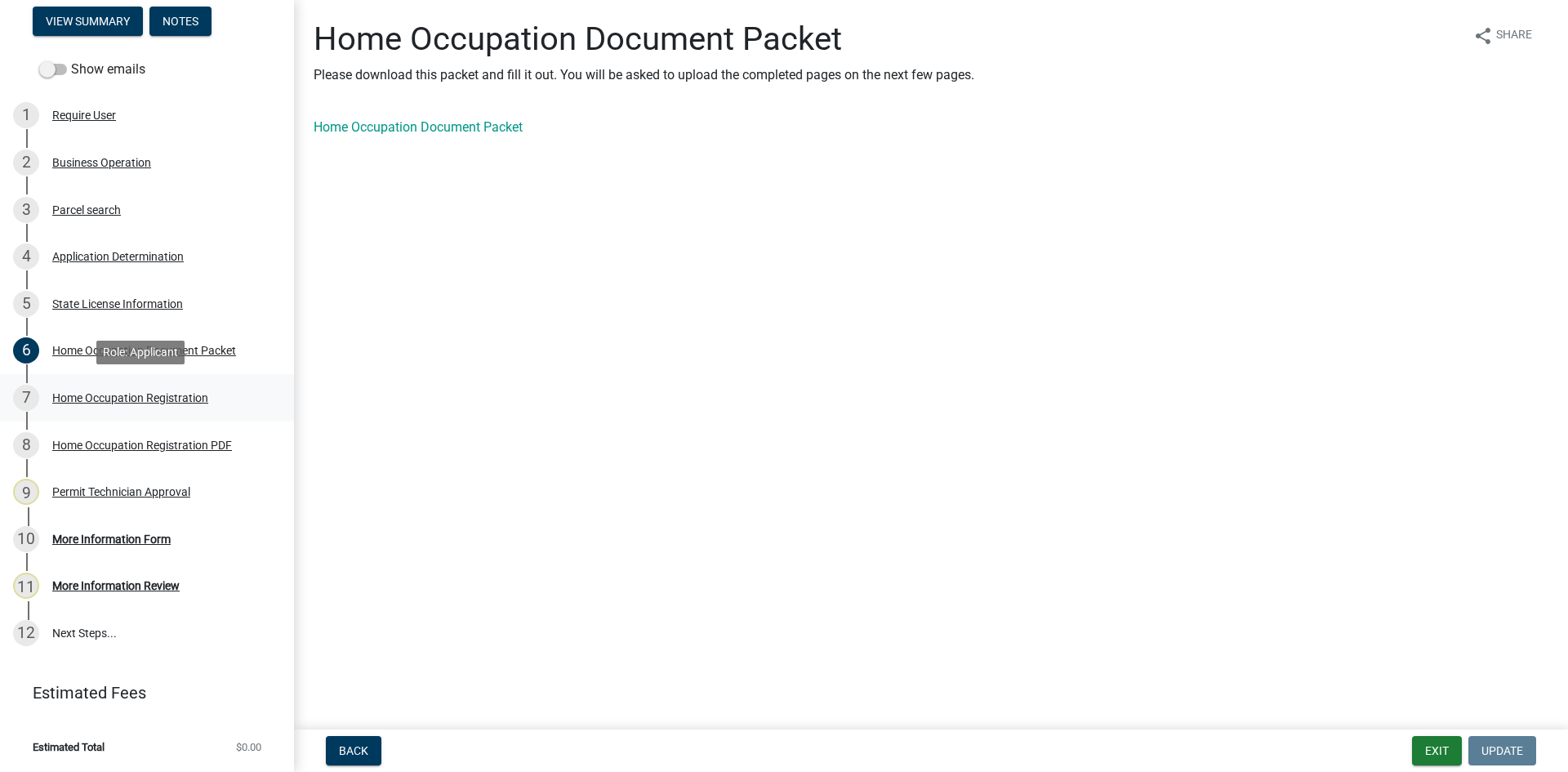
click at [149, 406] on div "7 Home Occupation Registration" at bounding box center [141, 398] width 255 height 27
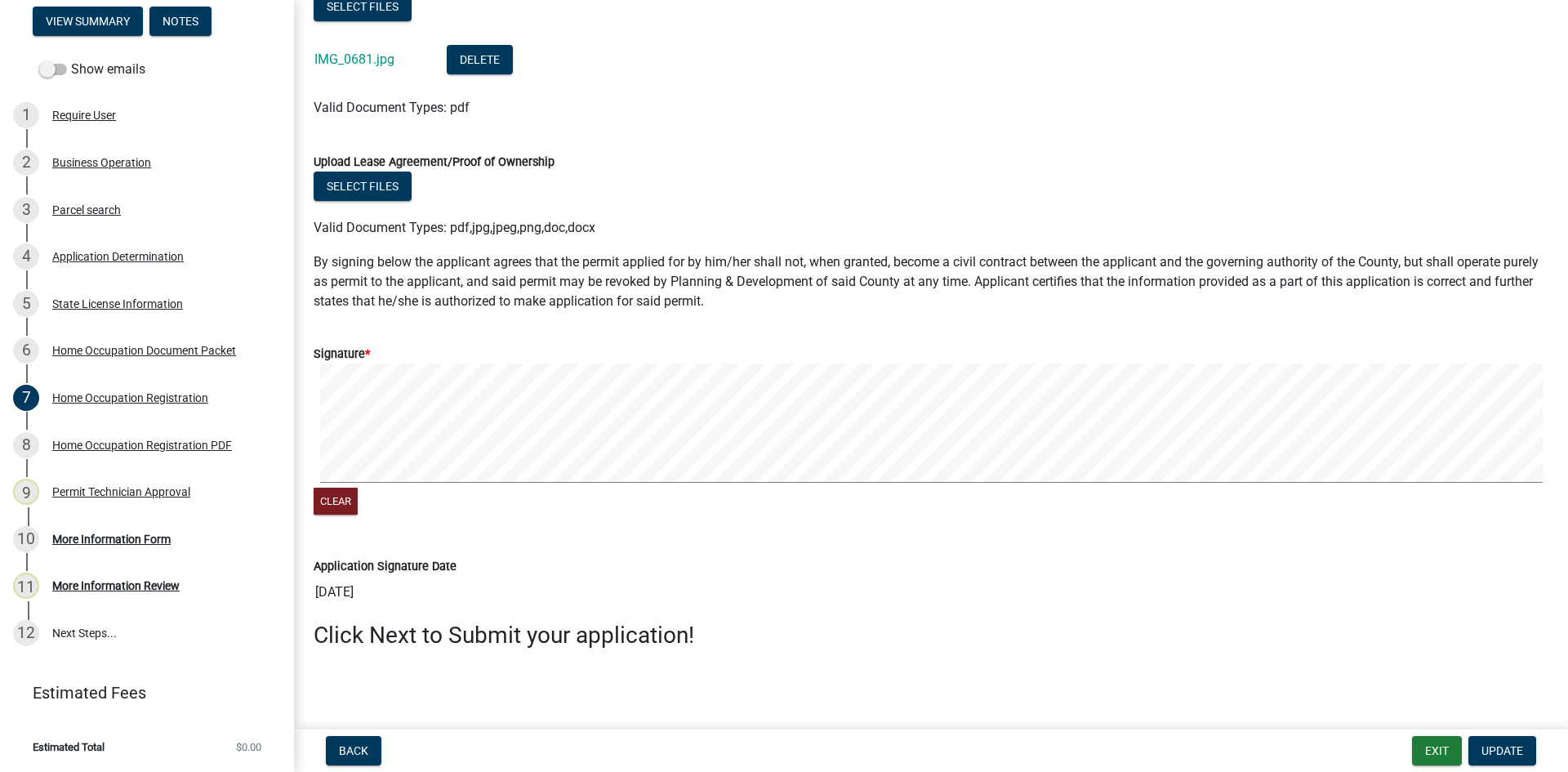
scroll to position [681, 0]
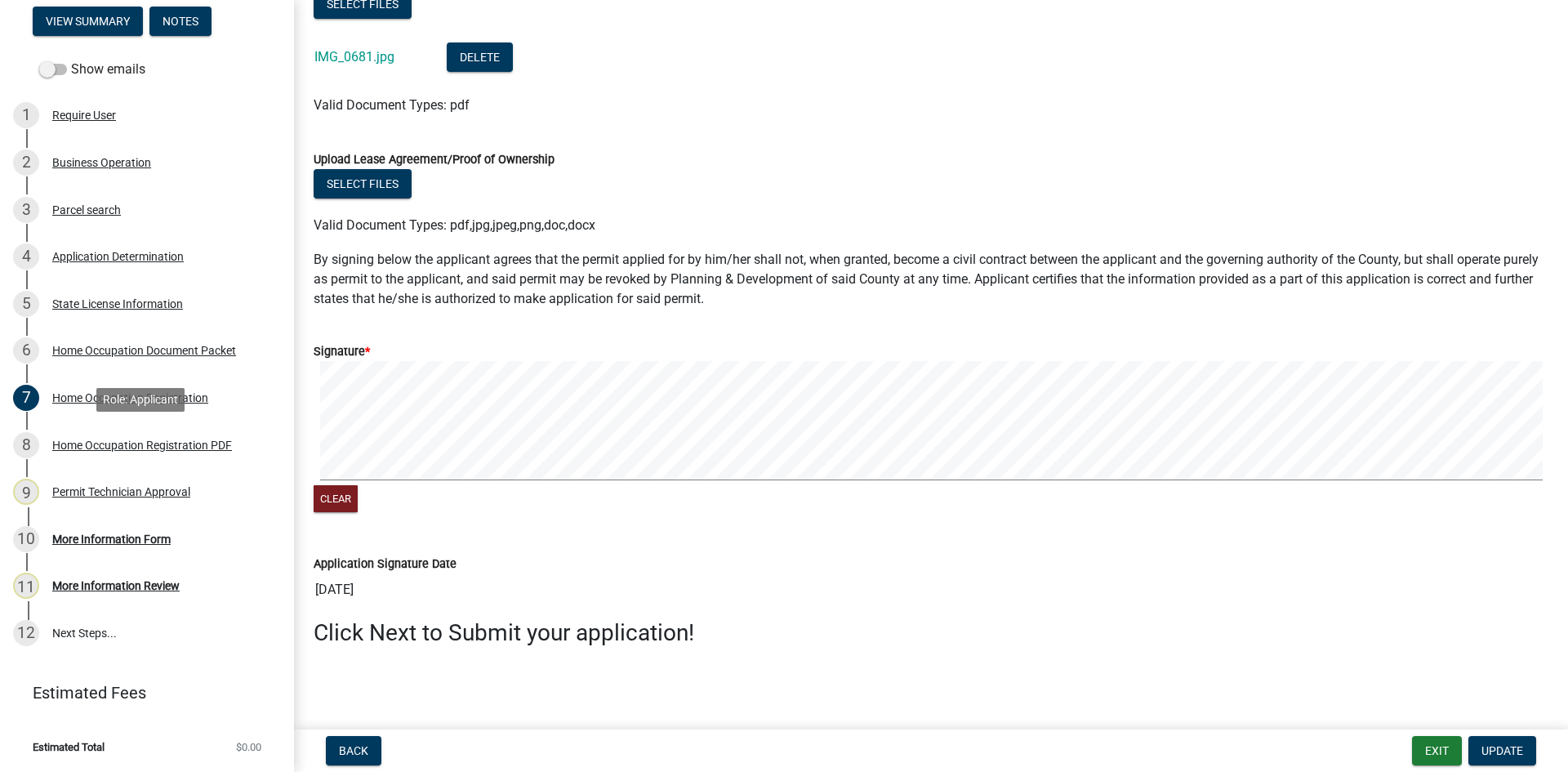
click at [115, 456] on div "8 Home Occupation Registration PDF" at bounding box center [141, 446] width 255 height 27
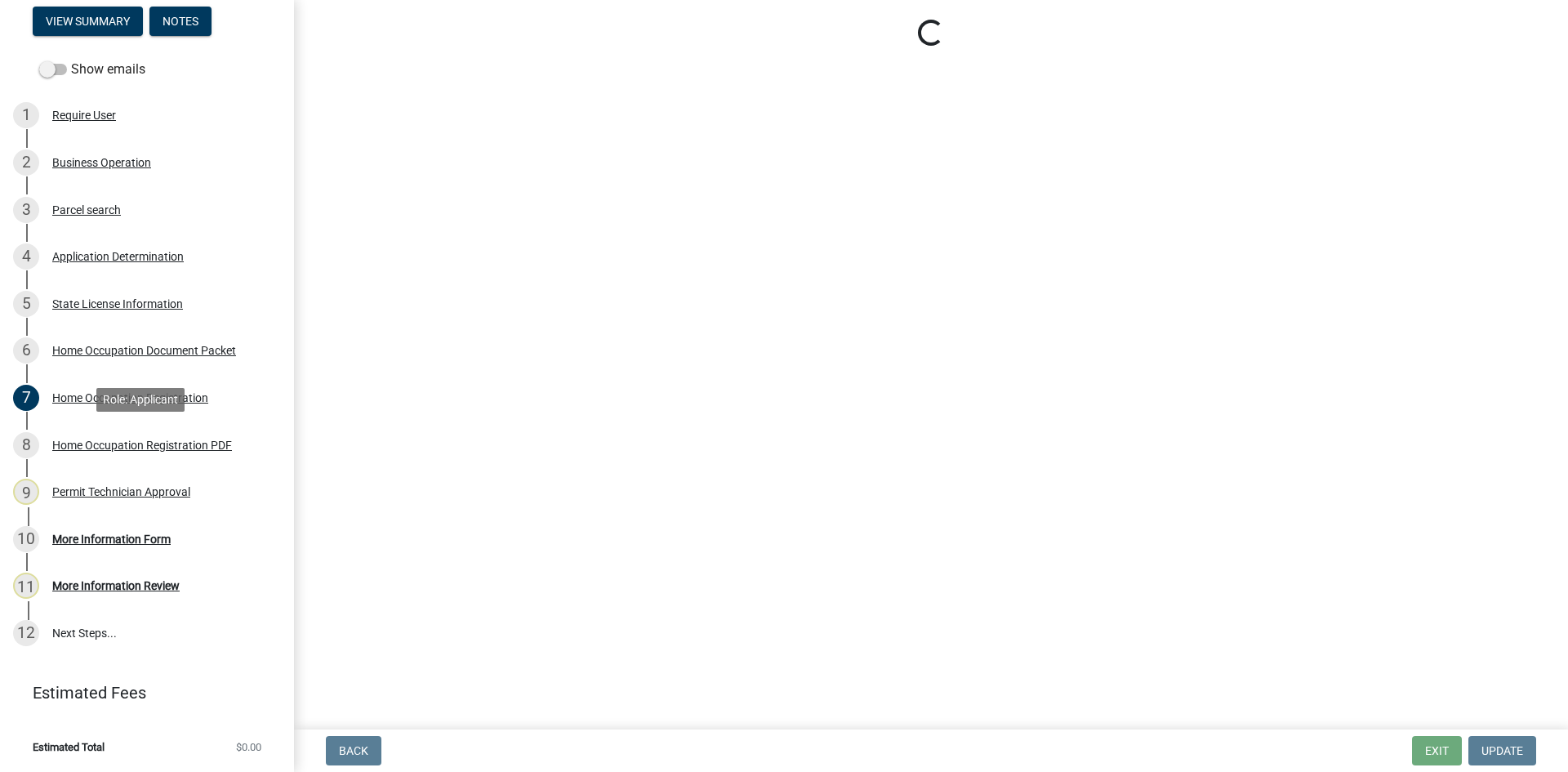
scroll to position [0, 0]
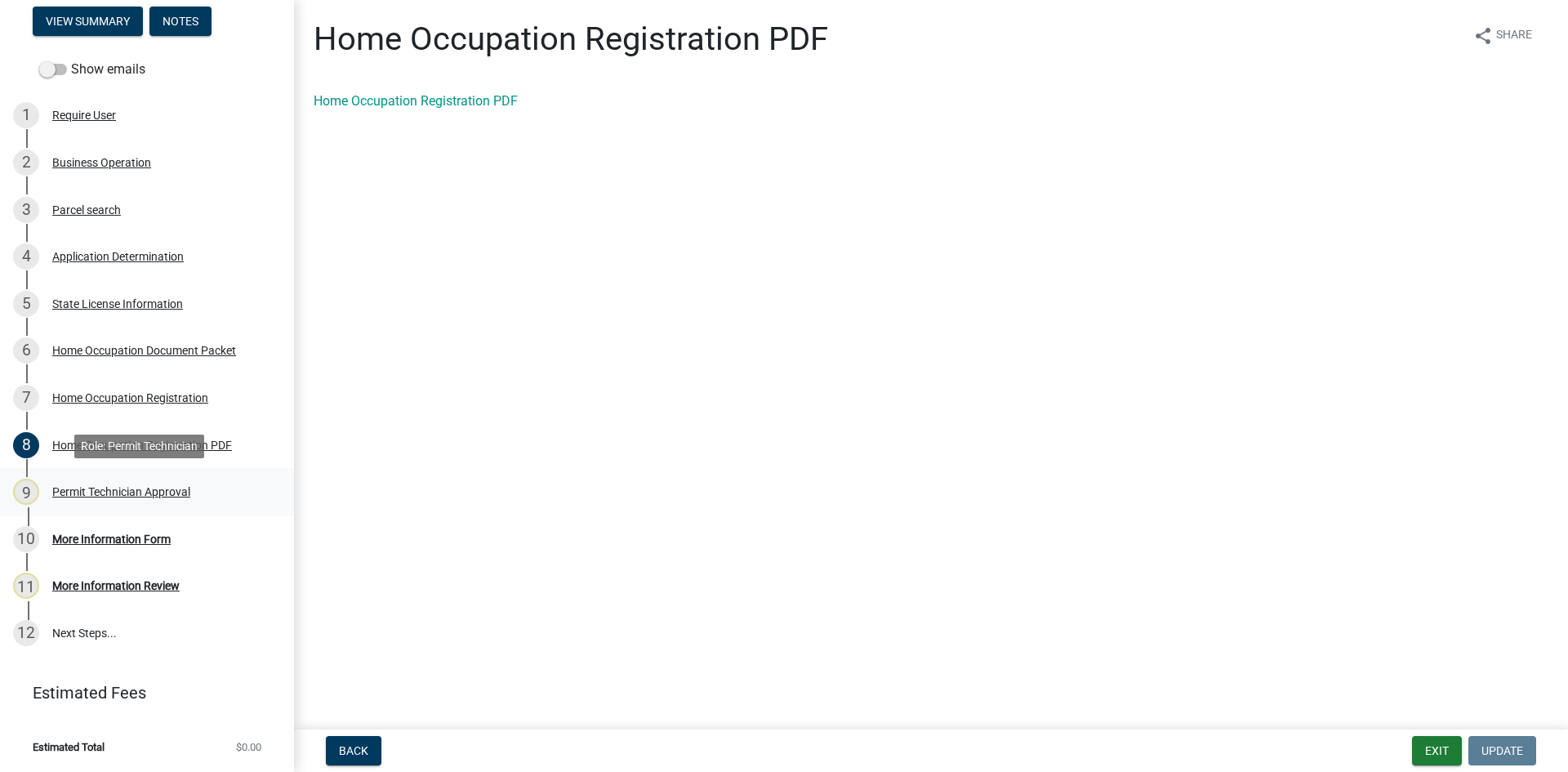
click at [113, 492] on div "Permit Technician Approval" at bounding box center [121, 492] width 138 height 11
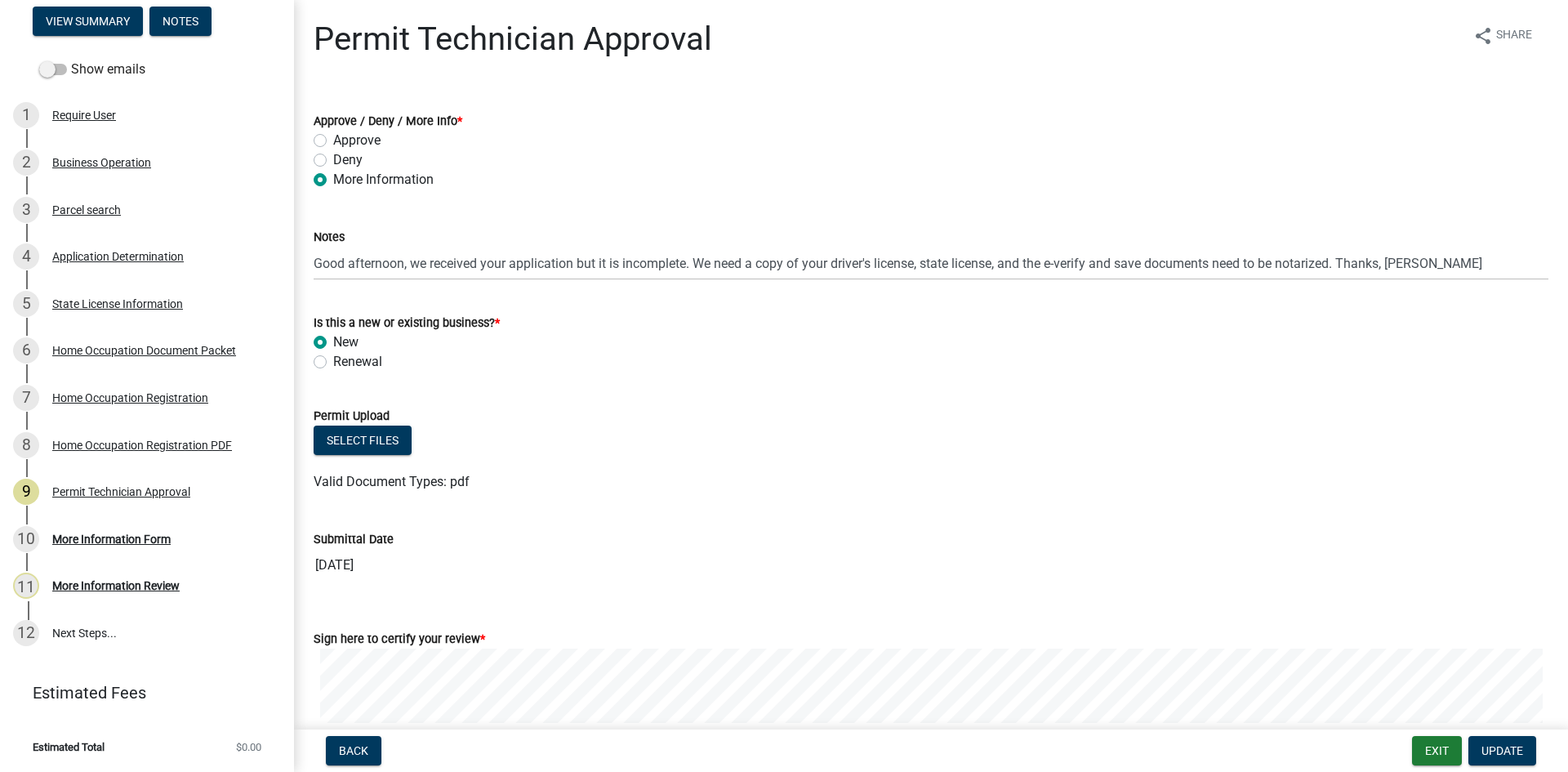
click at [334, 139] on label "Approve" at bounding box center [357, 141] width 48 height 20
click at [334, 139] on input "Approve" at bounding box center [338, 136] width 10 height 10
radio input "true"
click at [1517, 756] on span "Update" at bounding box center [1502, 751] width 42 height 13
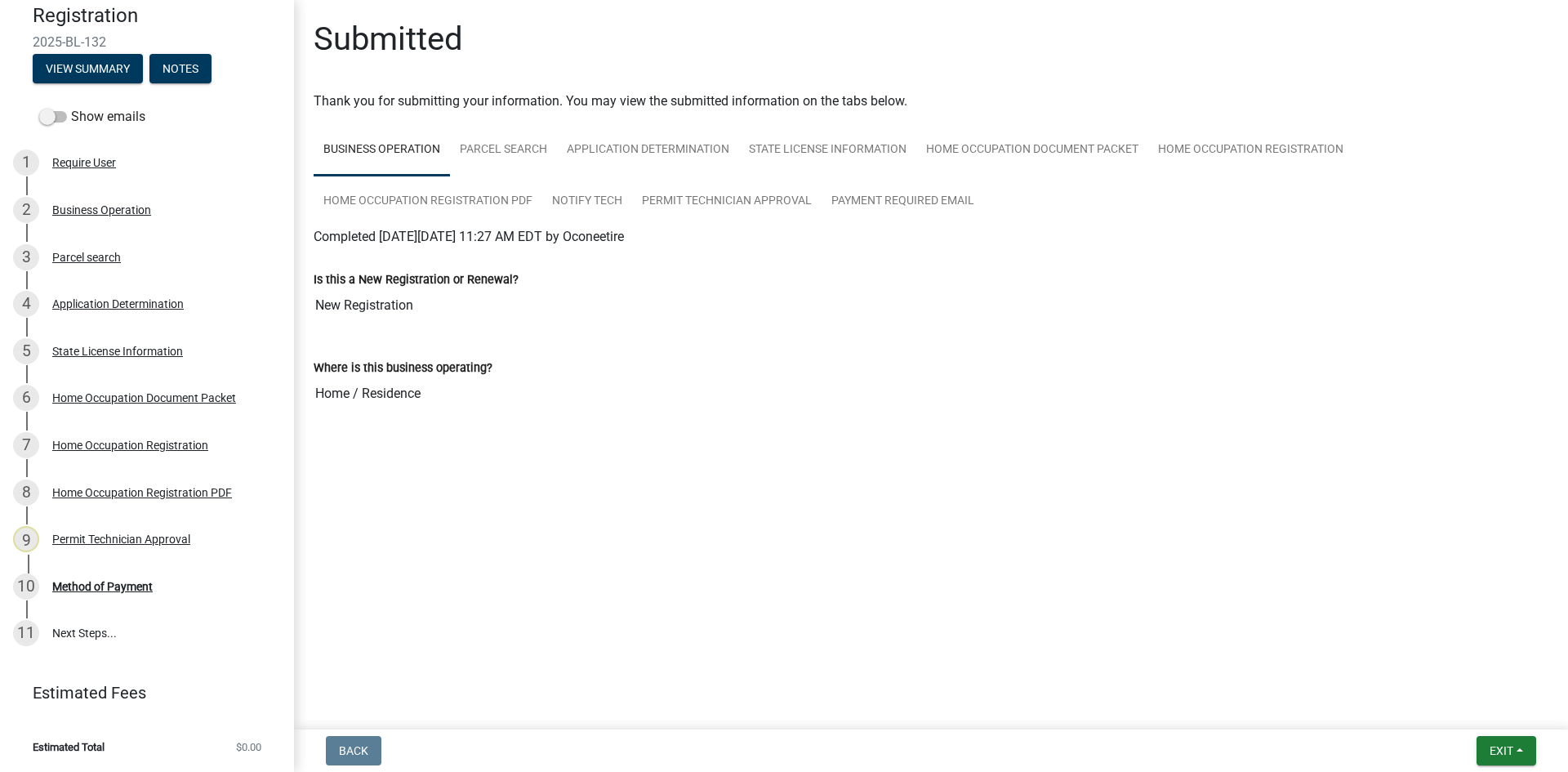
scroll to position [160, 0]
click at [85, 581] on div "Method of Payment" at bounding box center [103, 587] width 101 height 11
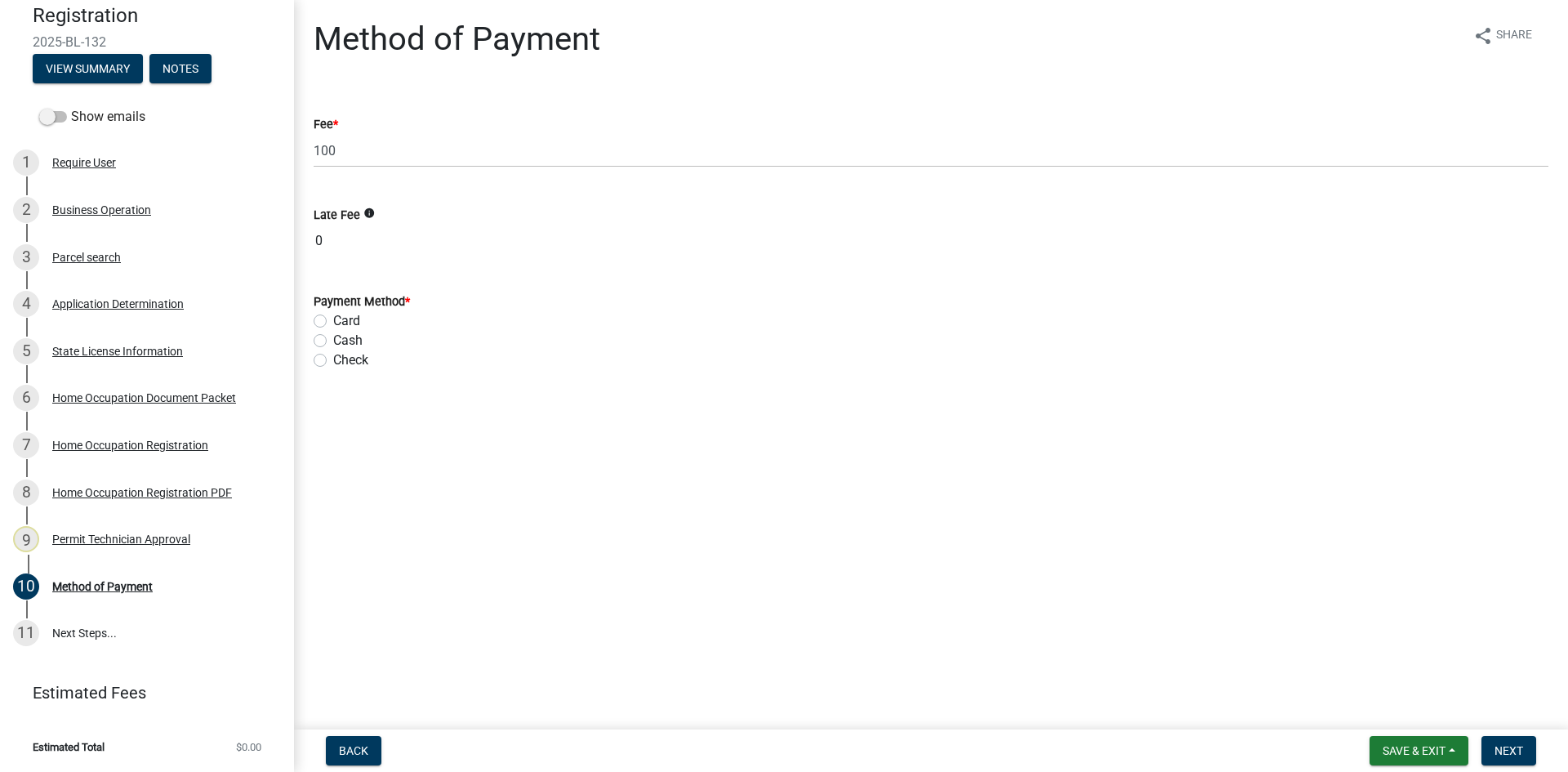
click at [334, 324] on label "Card" at bounding box center [347, 320] width 27 height 20
click at [334, 322] on input "Card" at bounding box center [338, 316] width 10 height 10
radio input "true"
click at [1507, 750] on span "Next" at bounding box center [1509, 751] width 29 height 13
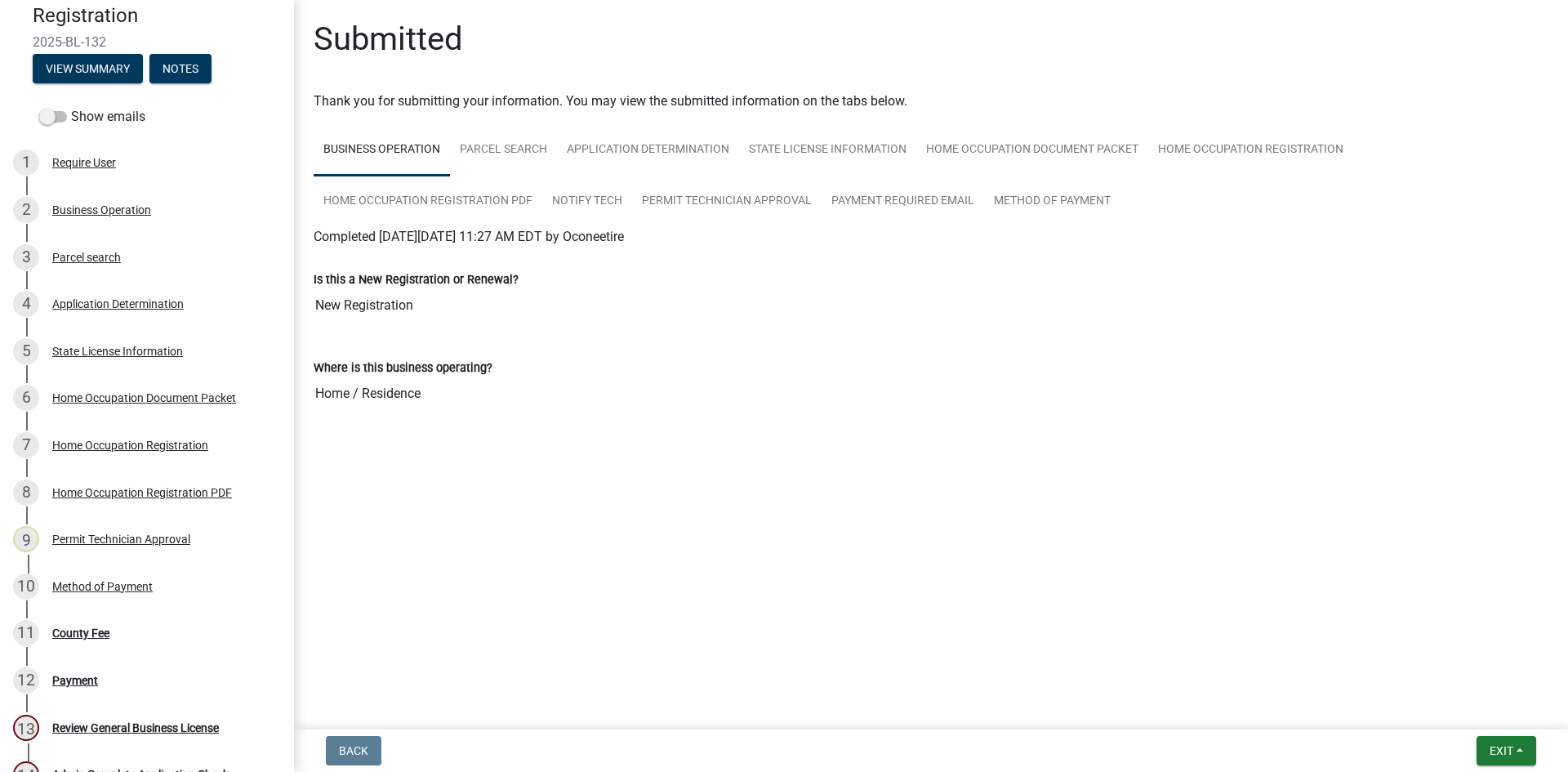
scroll to position [207, 0]
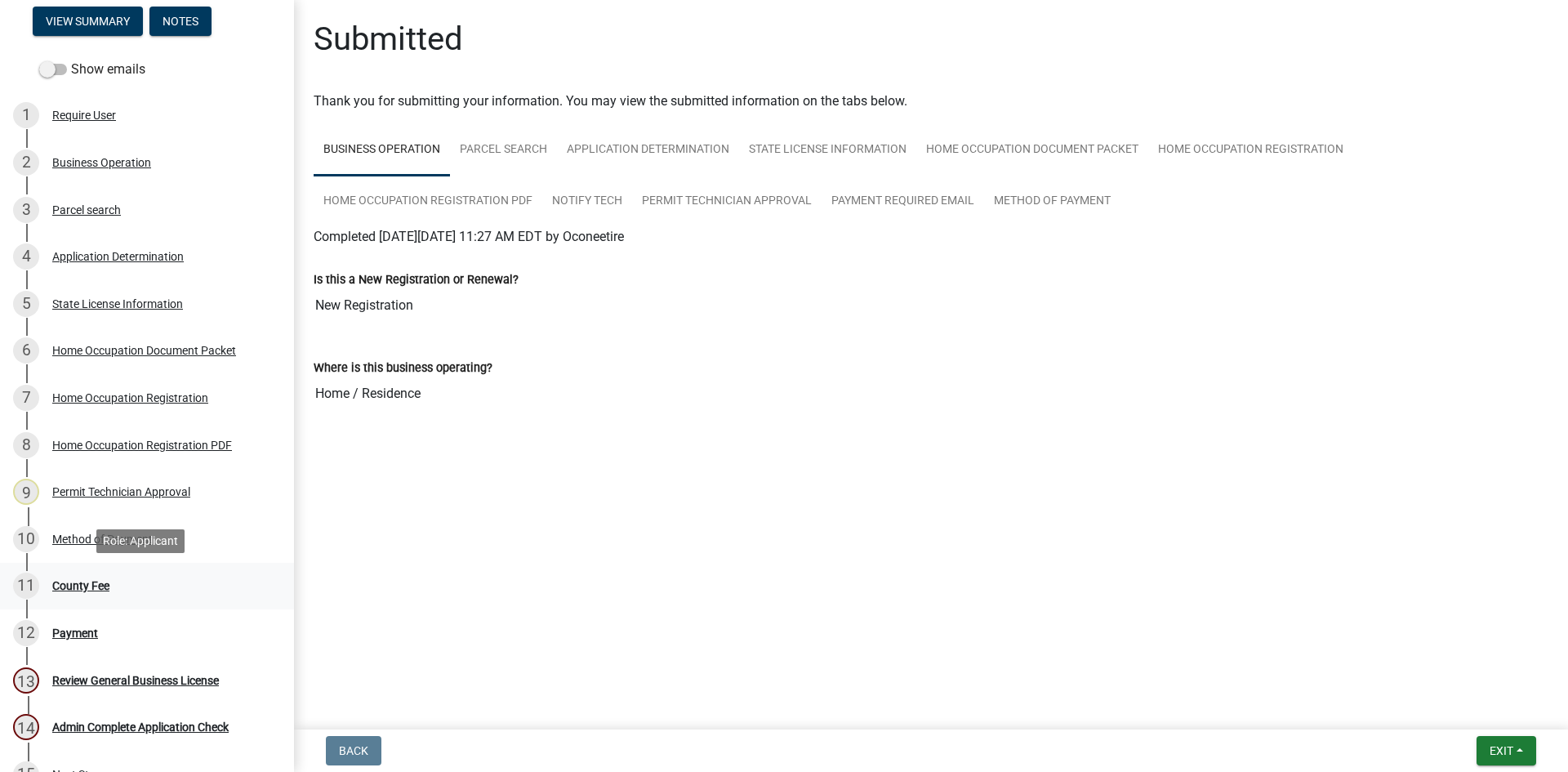
click at [75, 580] on div "County Fee" at bounding box center [81, 586] width 57 height 11
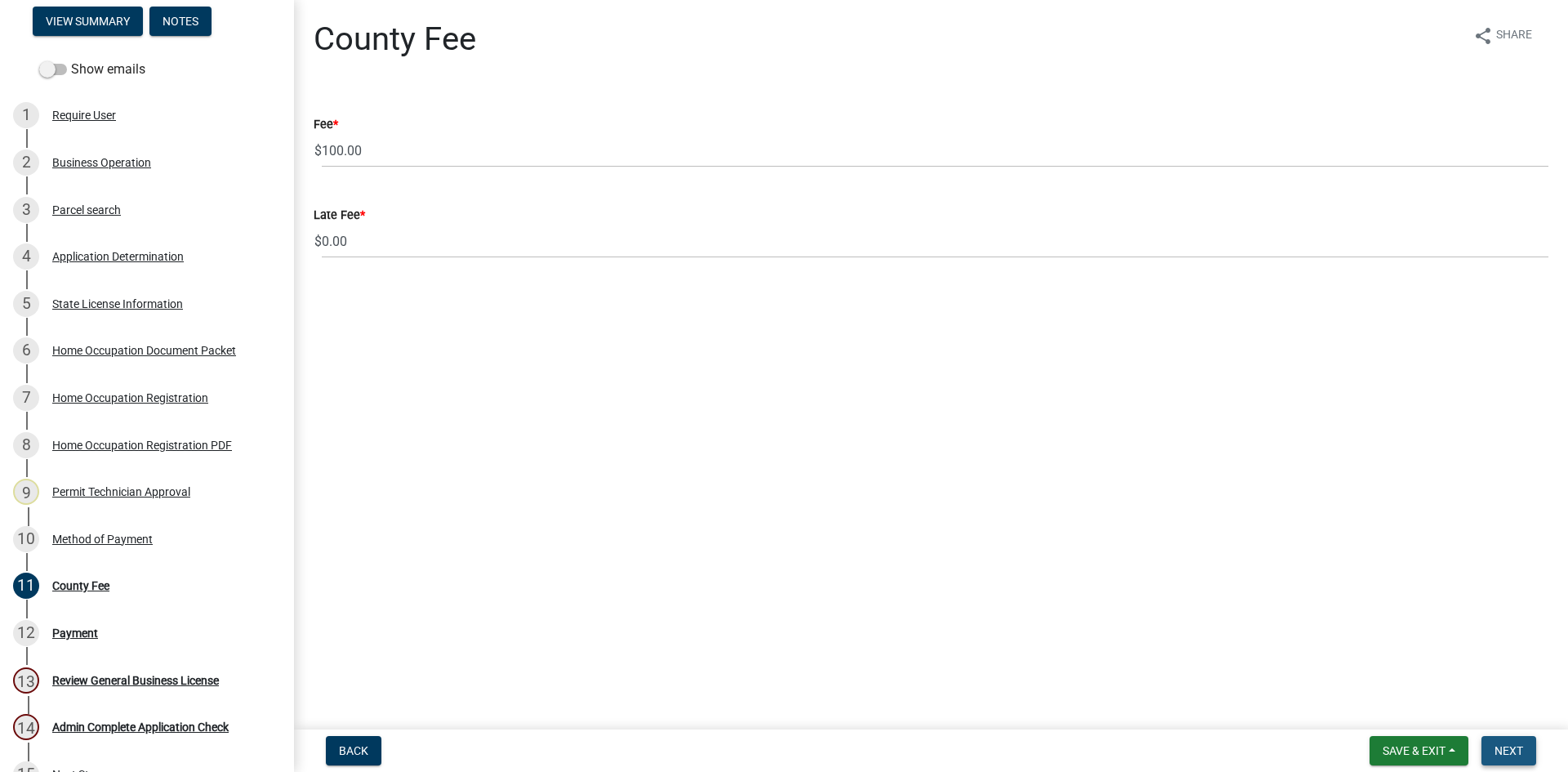
click at [1510, 747] on span "Next" at bounding box center [1509, 751] width 29 height 13
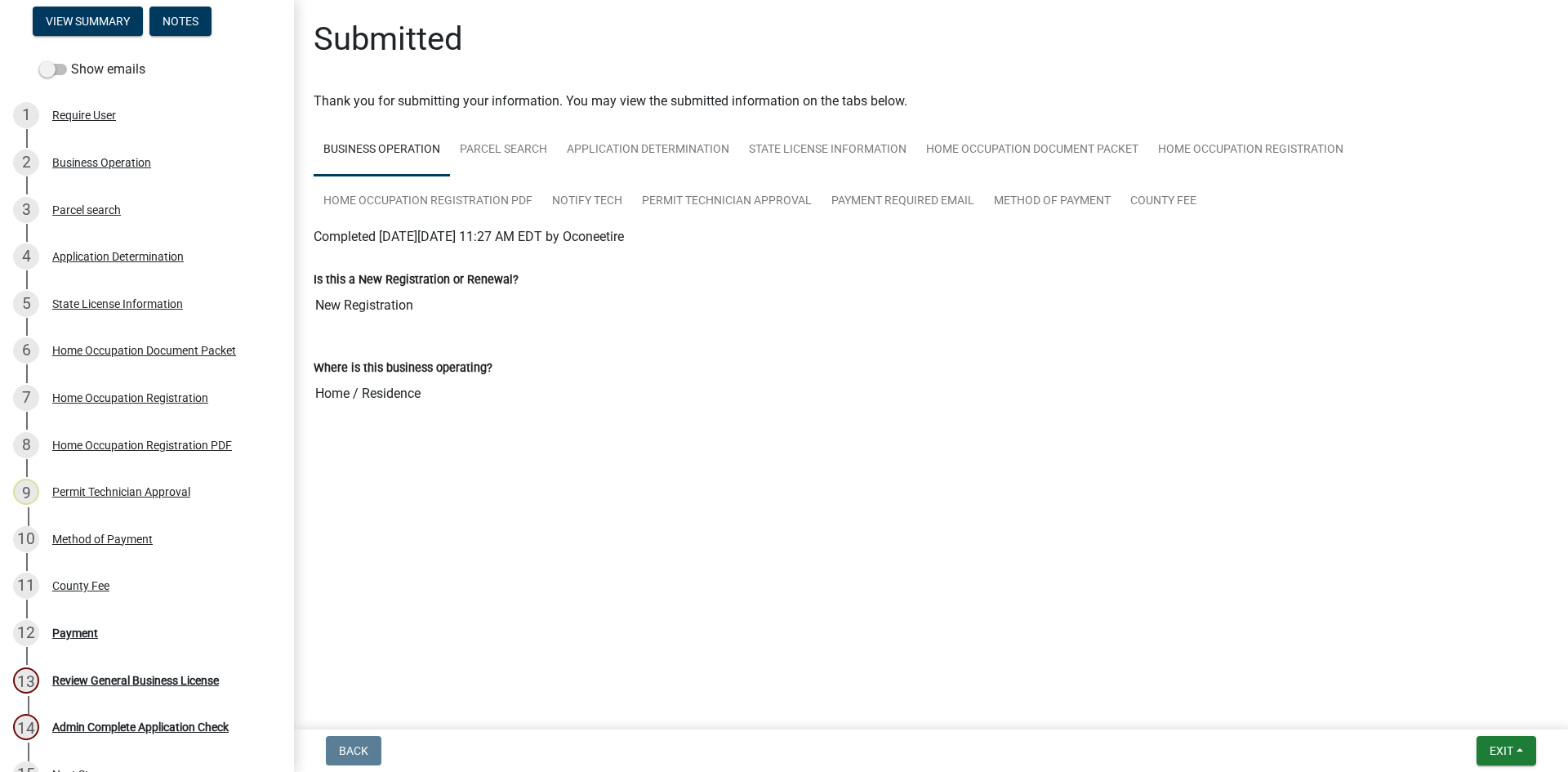
click at [73, 639] on div "Payment" at bounding box center [75, 633] width 46 height 11
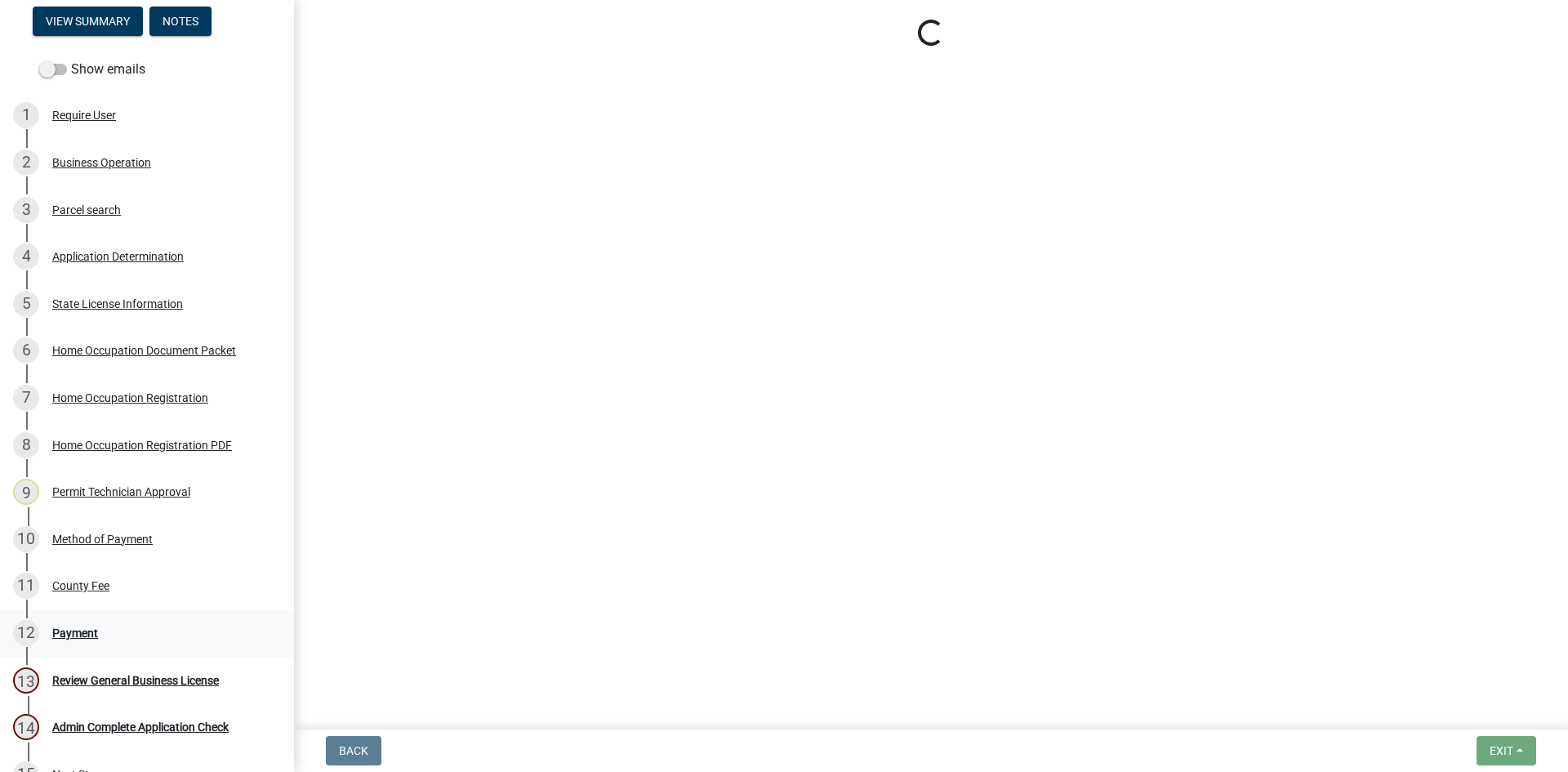
select select "3: 3"
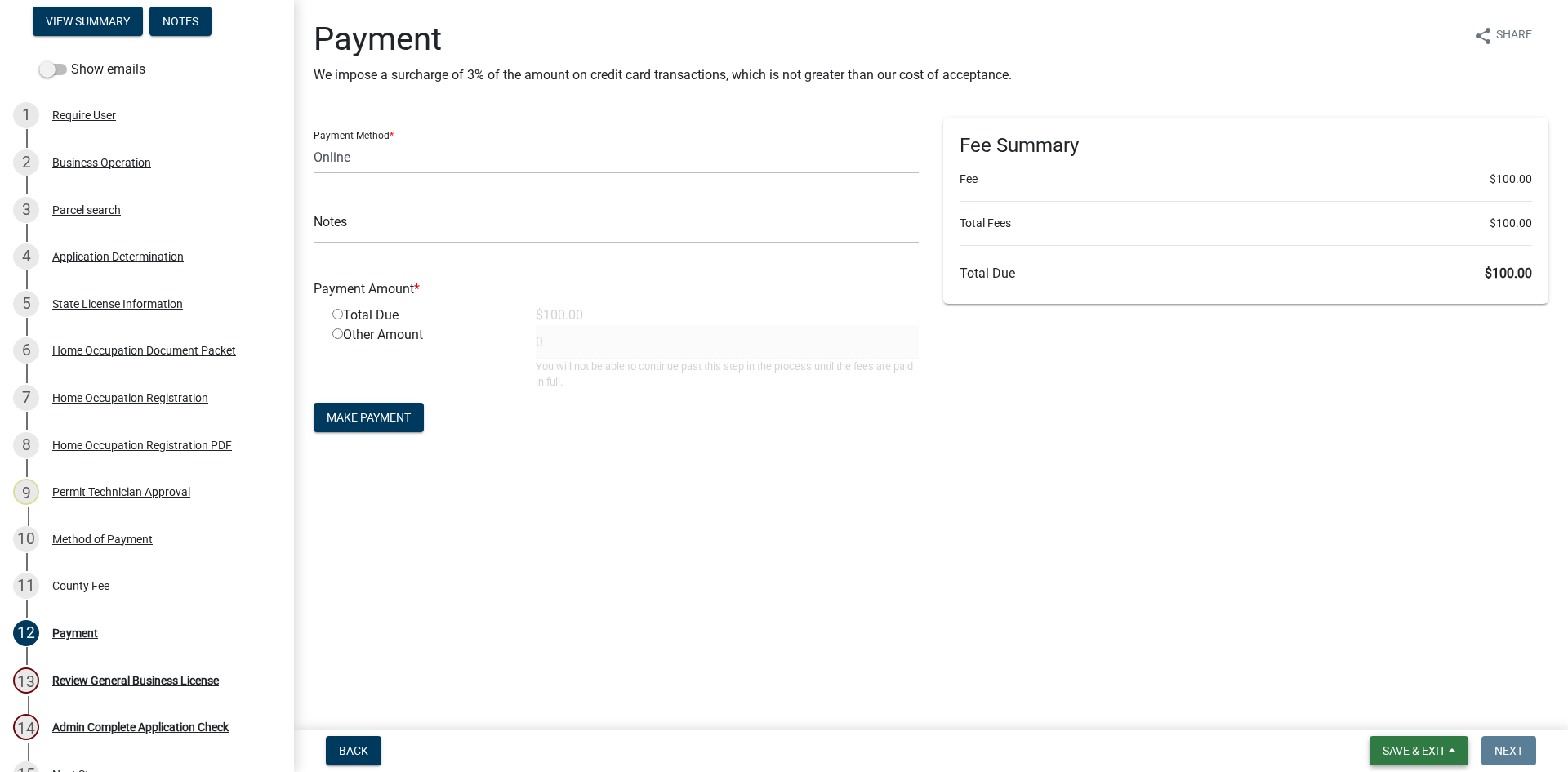
click at [1397, 753] on span "Save & Exit" at bounding box center [1414, 751] width 63 height 13
click at [1417, 699] on button "Save & Exit" at bounding box center [1404, 708] width 131 height 39
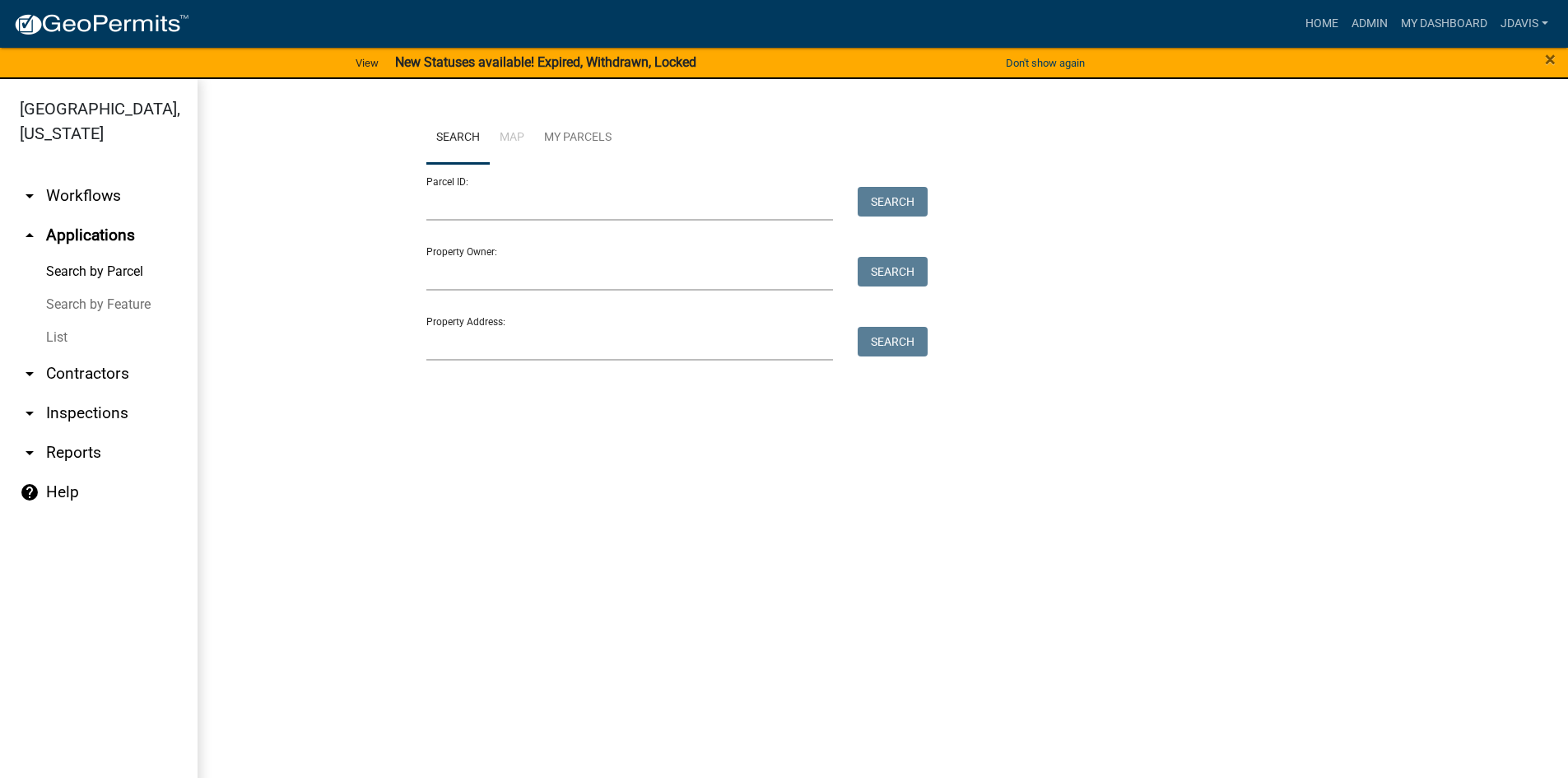
click at [61, 332] on link "List" at bounding box center [99, 337] width 197 height 33
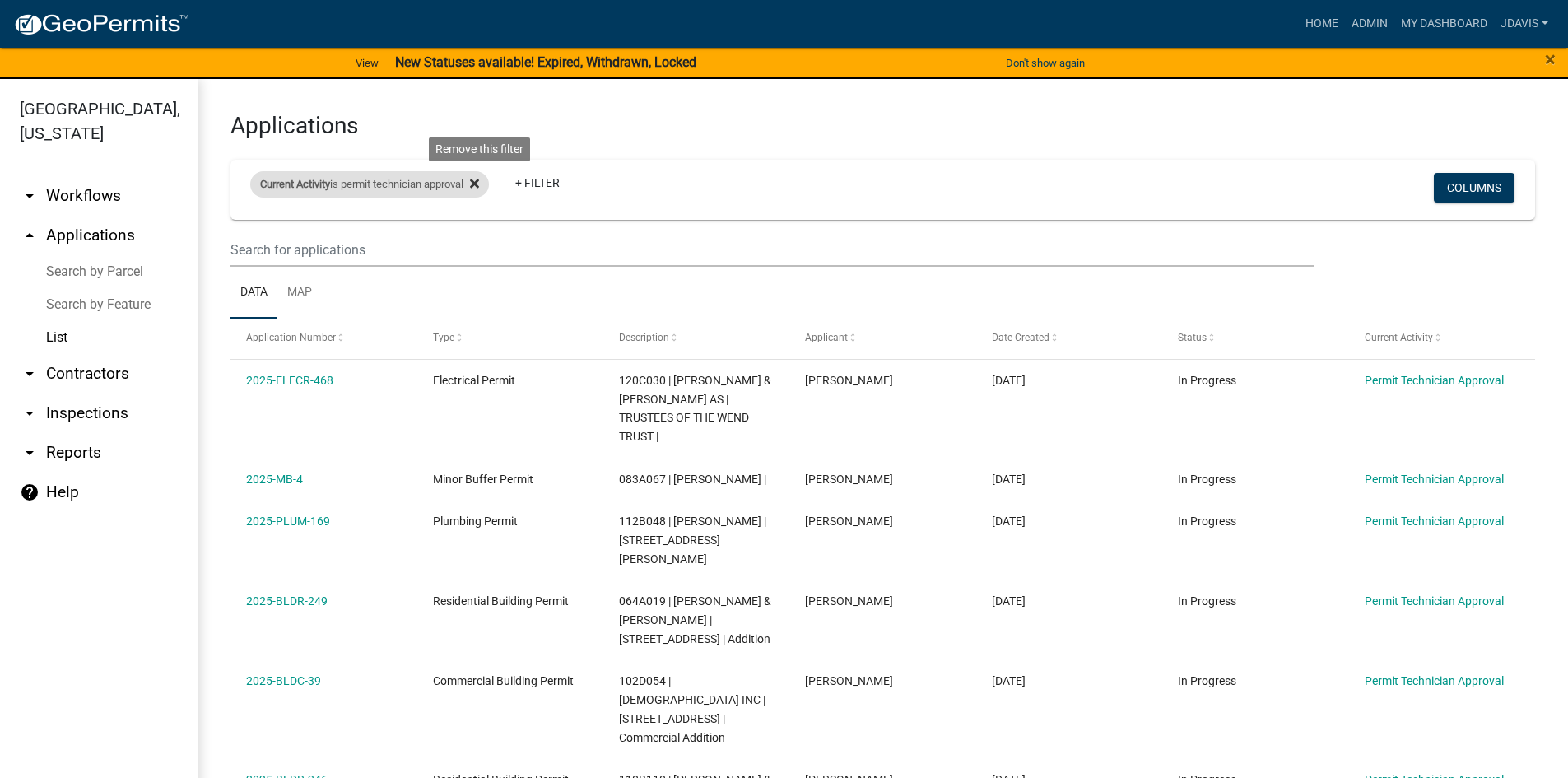
click at [479, 190] on icon at bounding box center [474, 184] width 9 height 13
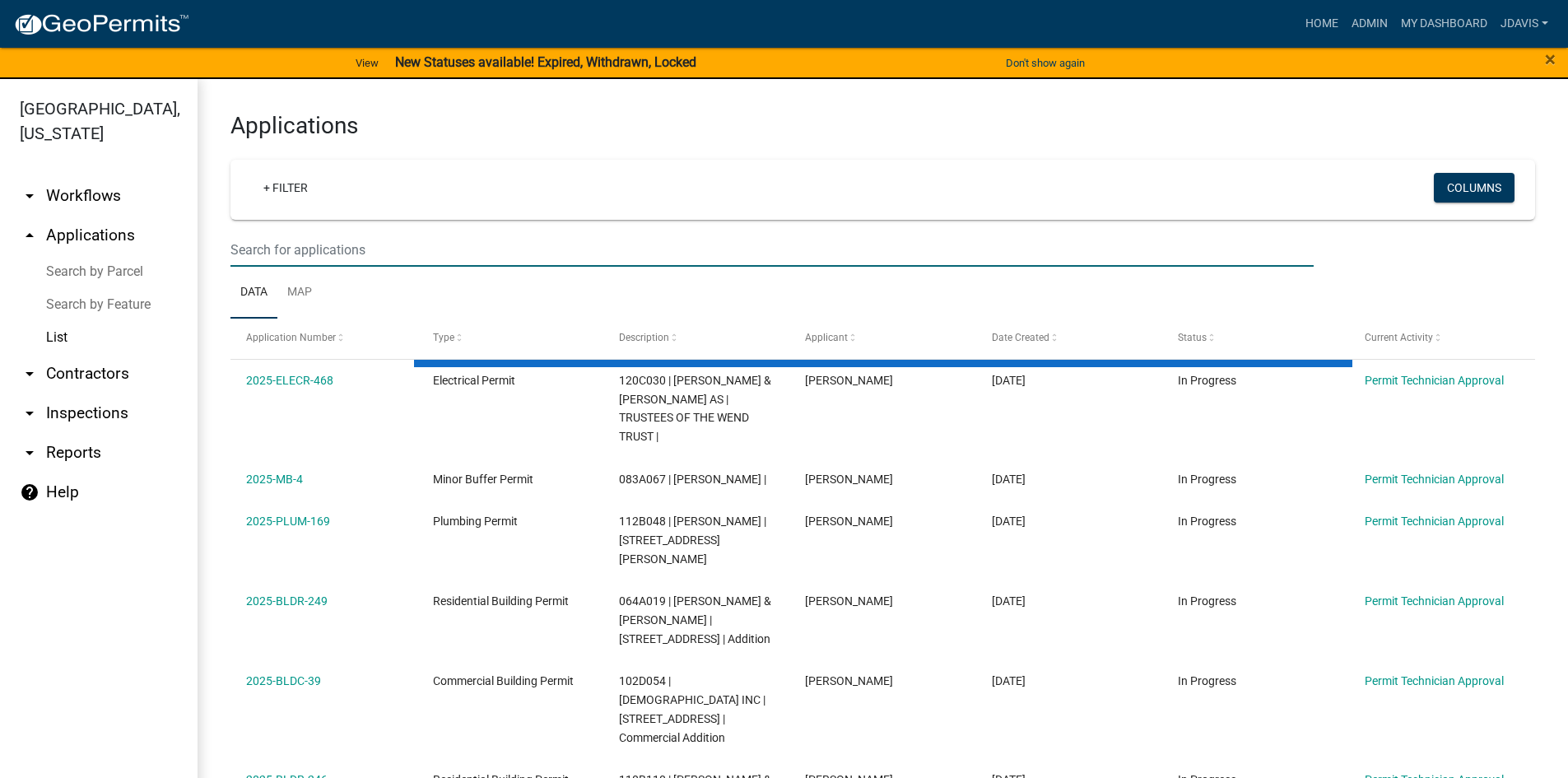
click at [390, 241] on input "text" at bounding box center [772, 249] width 1083 height 34
type input "bld"
select select "2: 50"
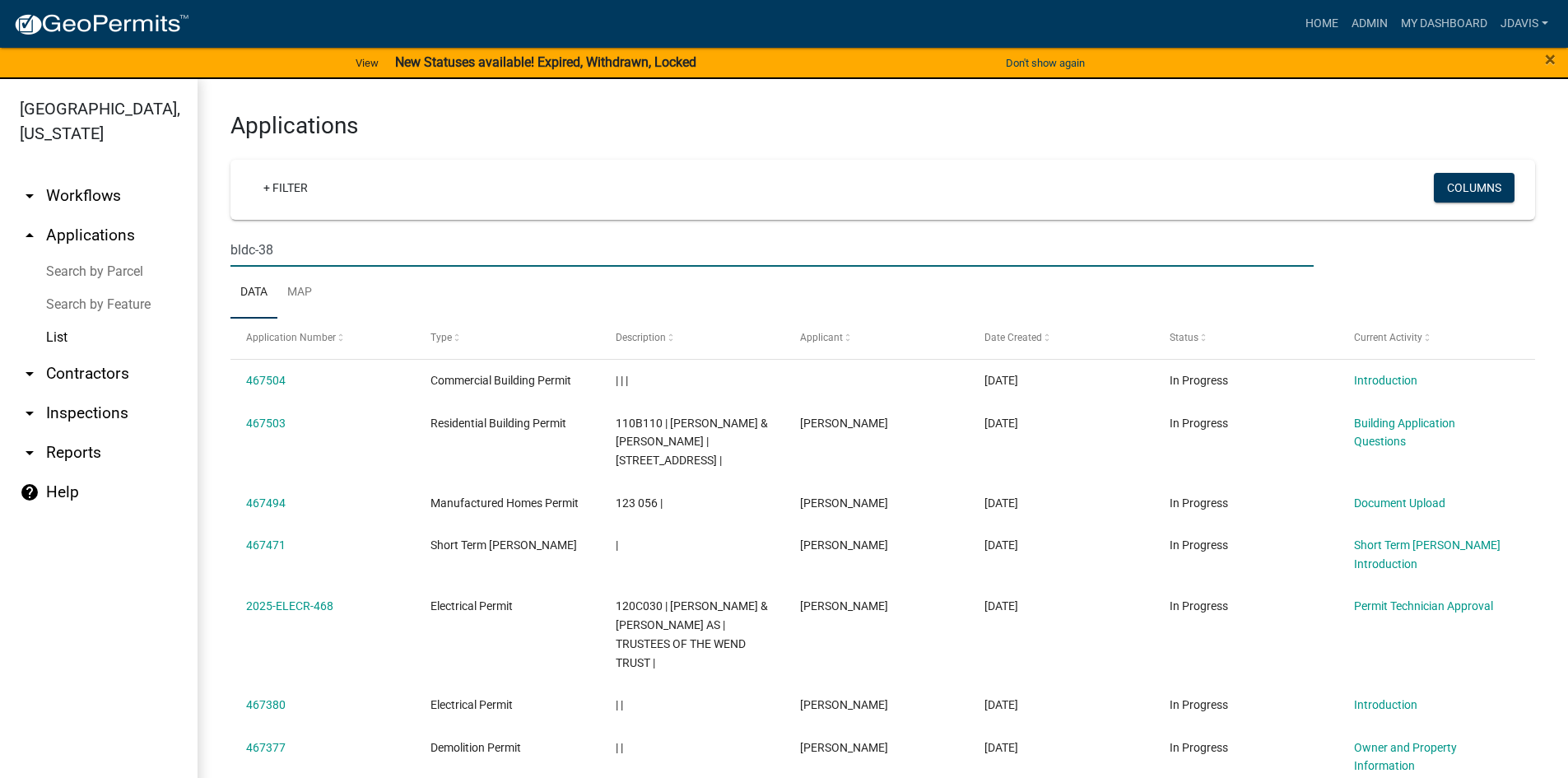
type input "bldc-38"
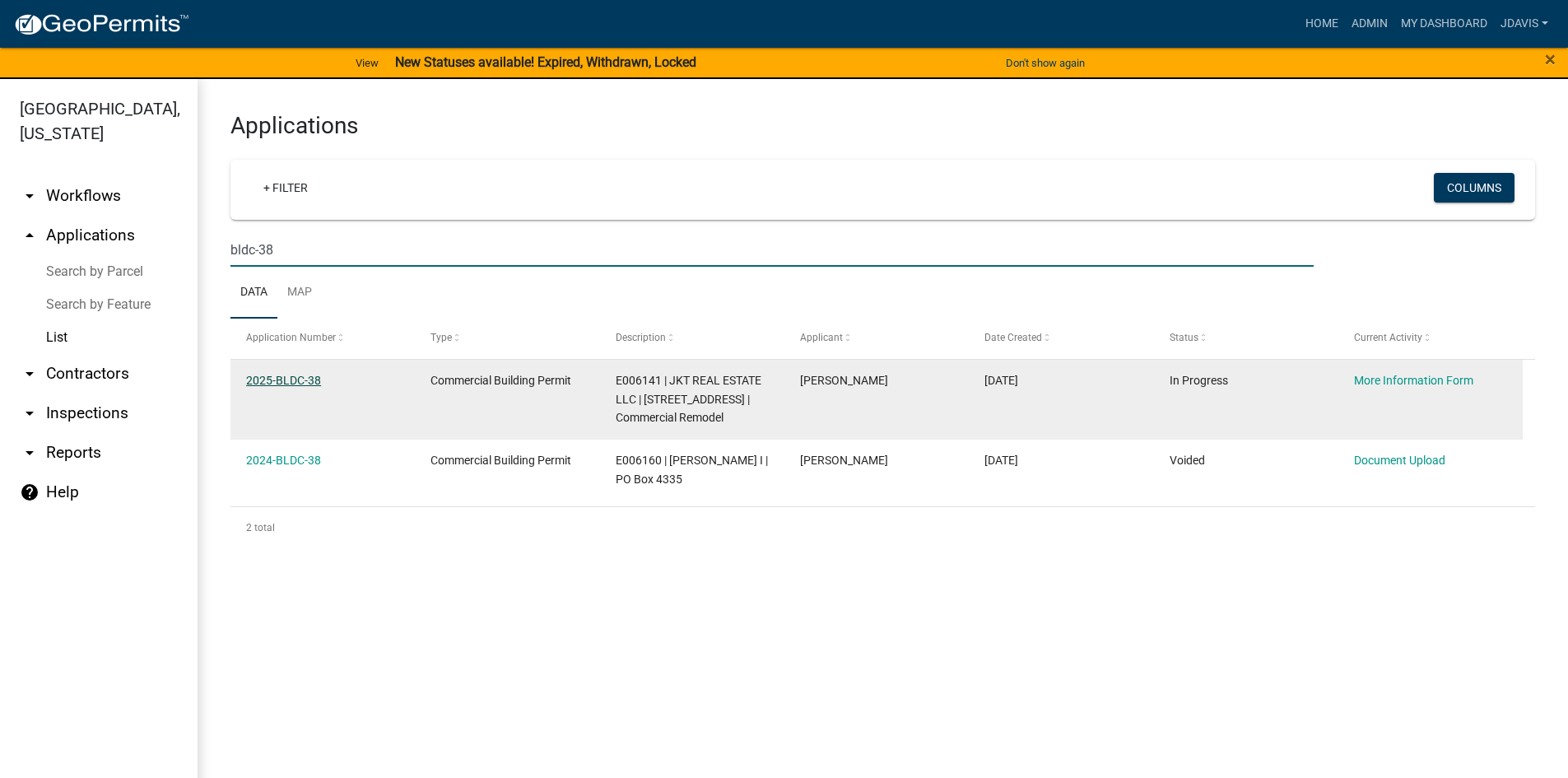
click at [313, 379] on link "2025-BLDC-38" at bounding box center [284, 380] width 75 height 13
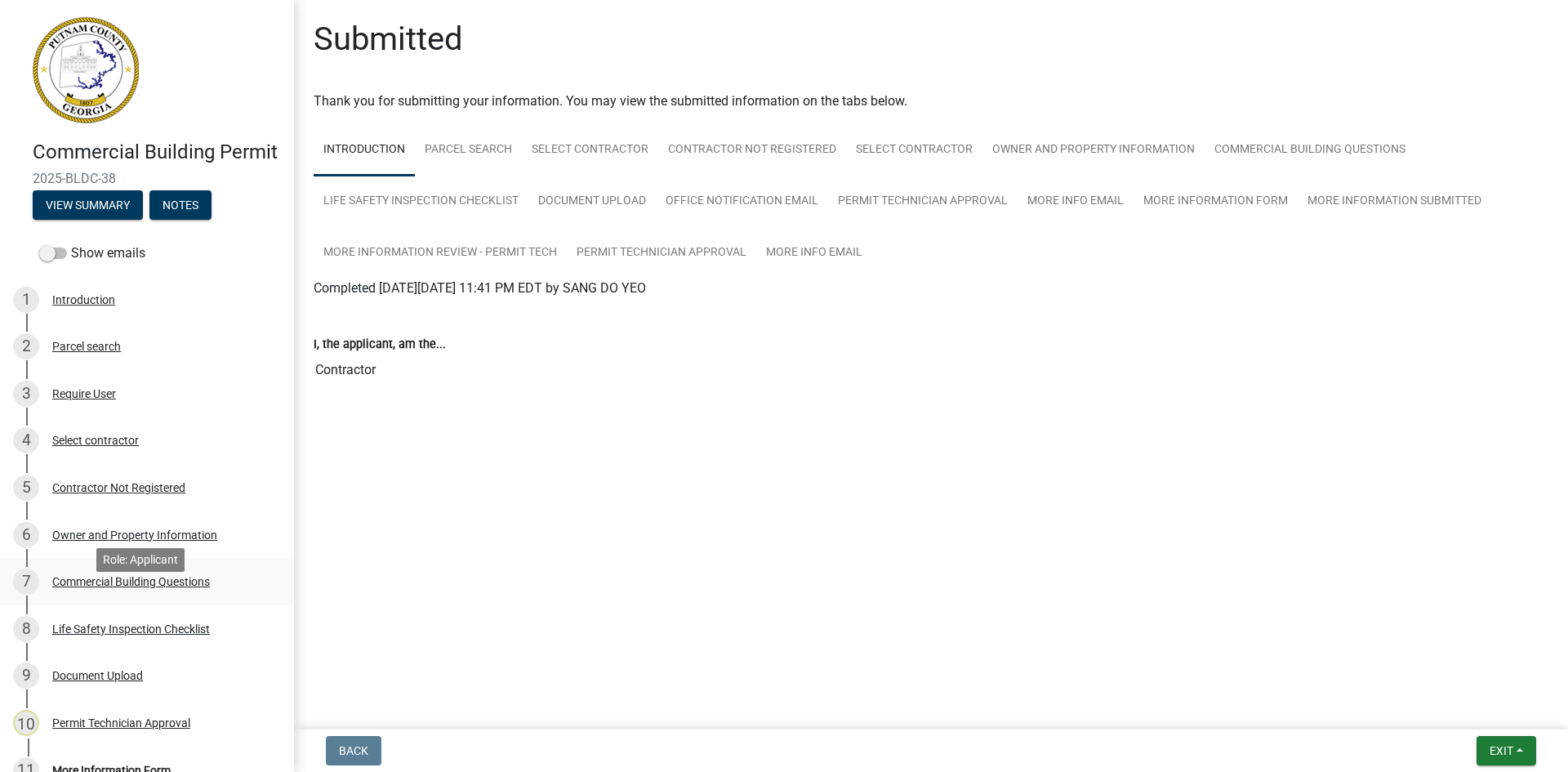
click at [144, 588] on div "Commercial Building Questions" at bounding box center [131, 582] width 158 height 11
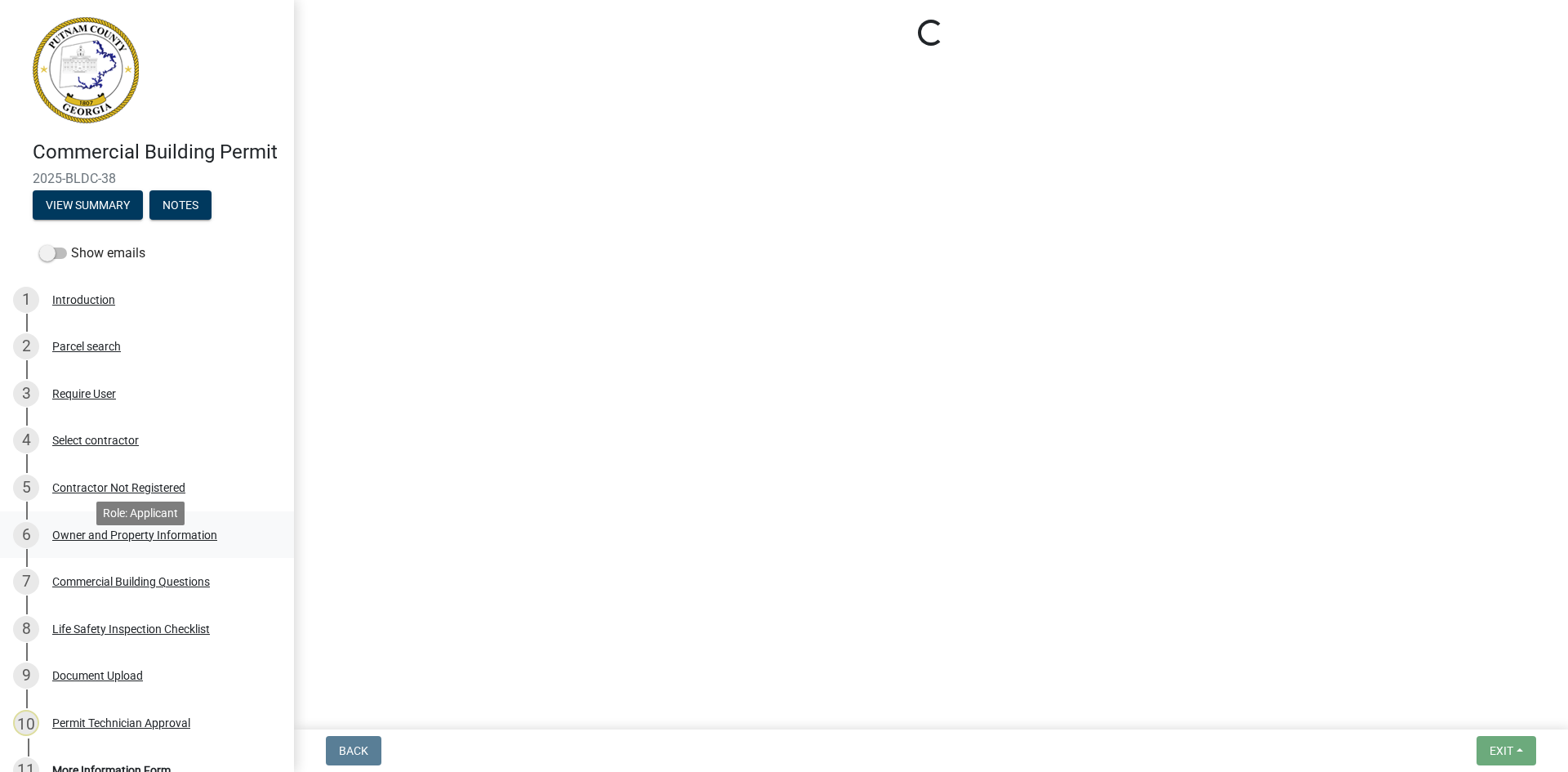
select select "57fcfe13-a5be-446e-a688-93f9a060571f"
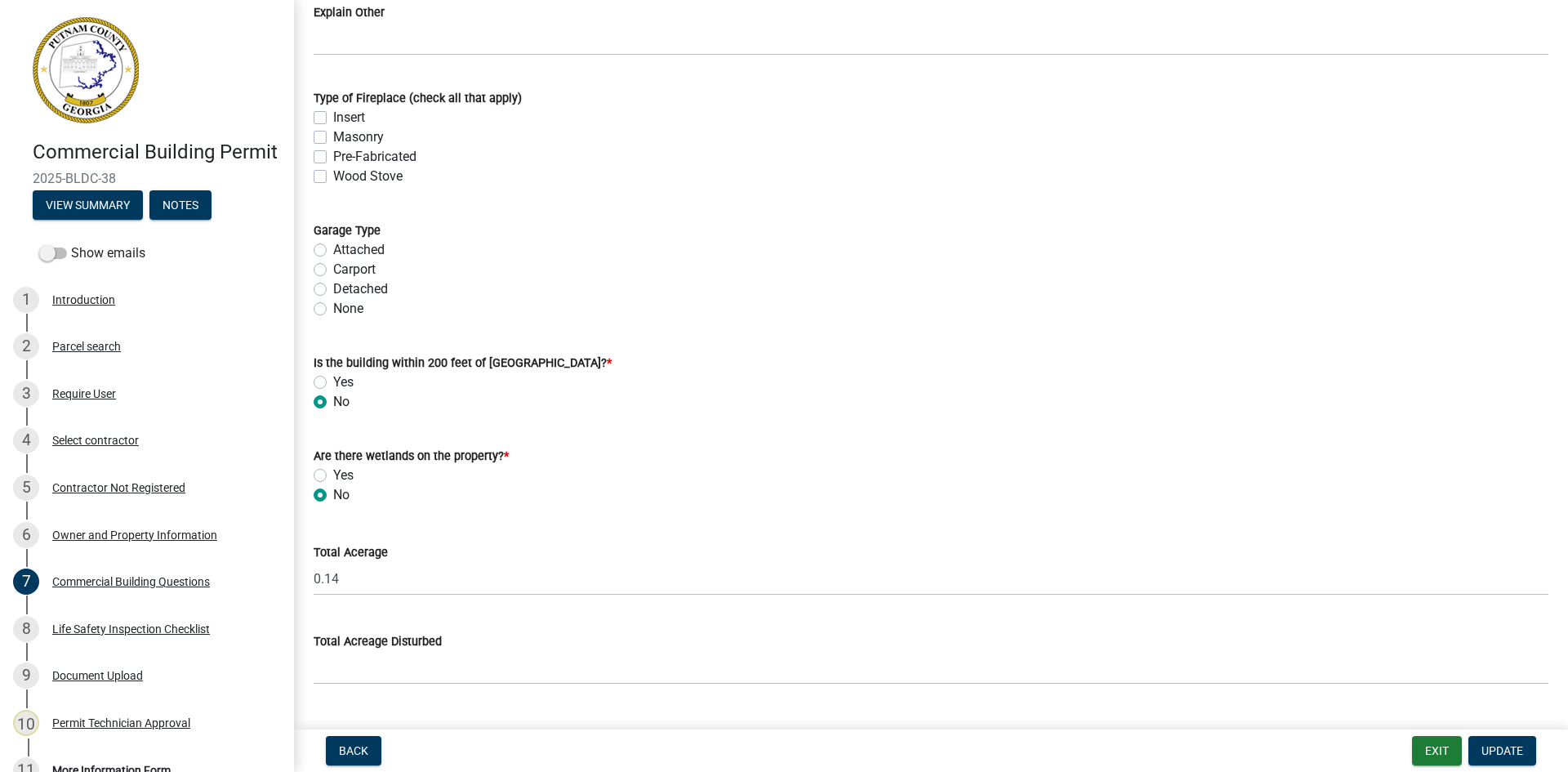
scroll to position [5148, 0]
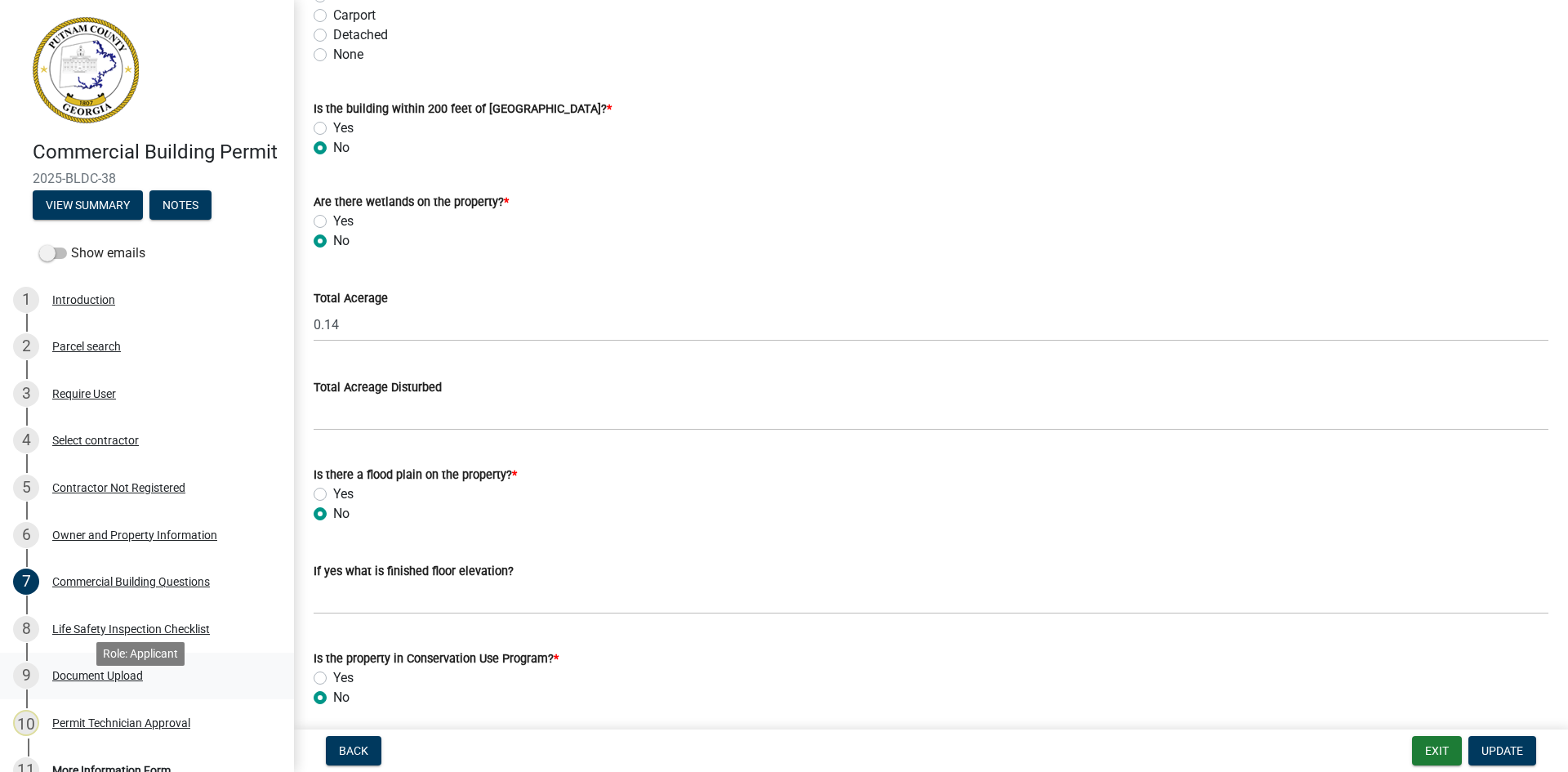
click at [108, 682] on div "Document Upload" at bounding box center [97, 676] width 90 height 11
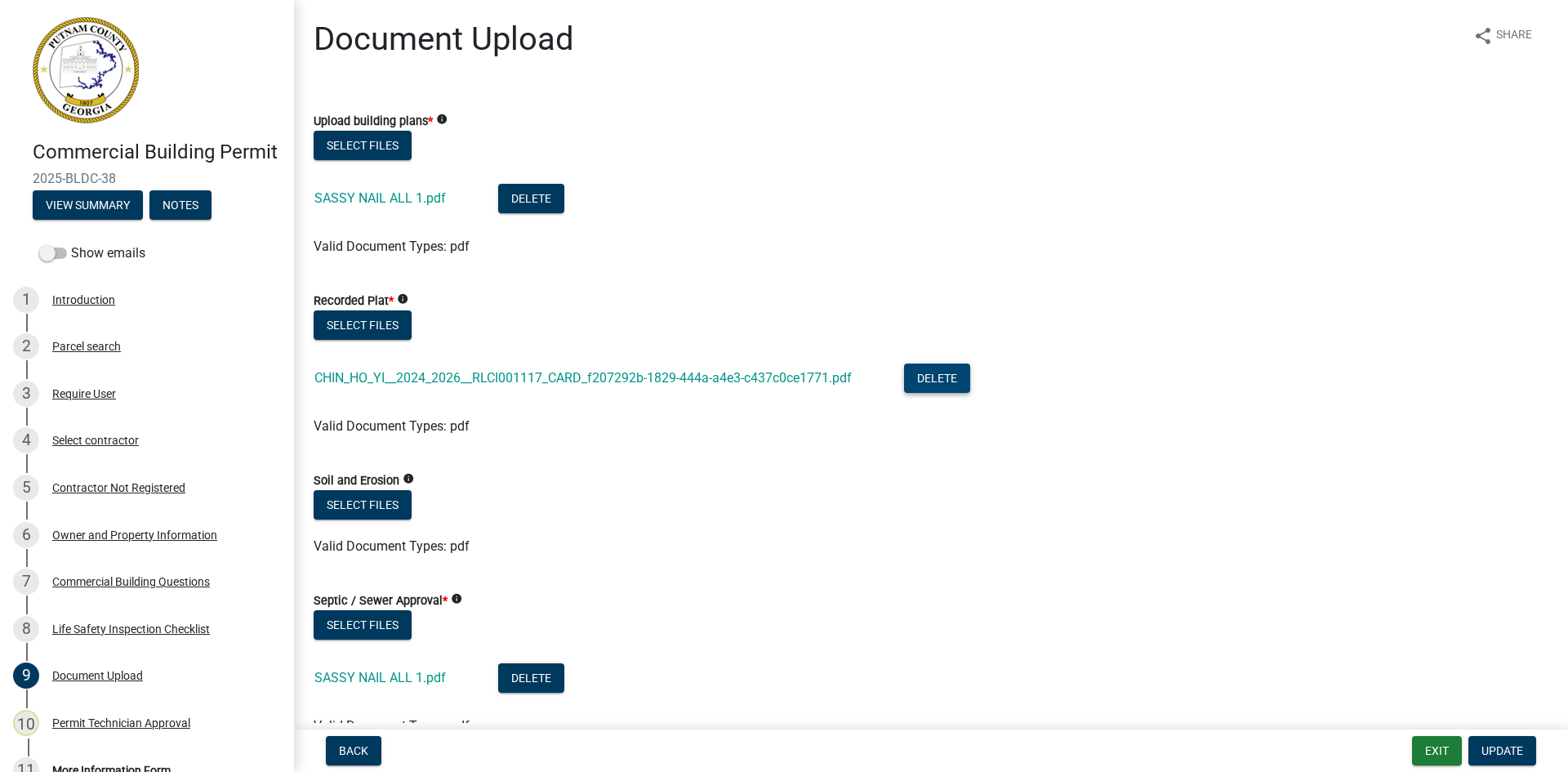
click at [947, 377] on button "Delete" at bounding box center [937, 377] width 67 height 29
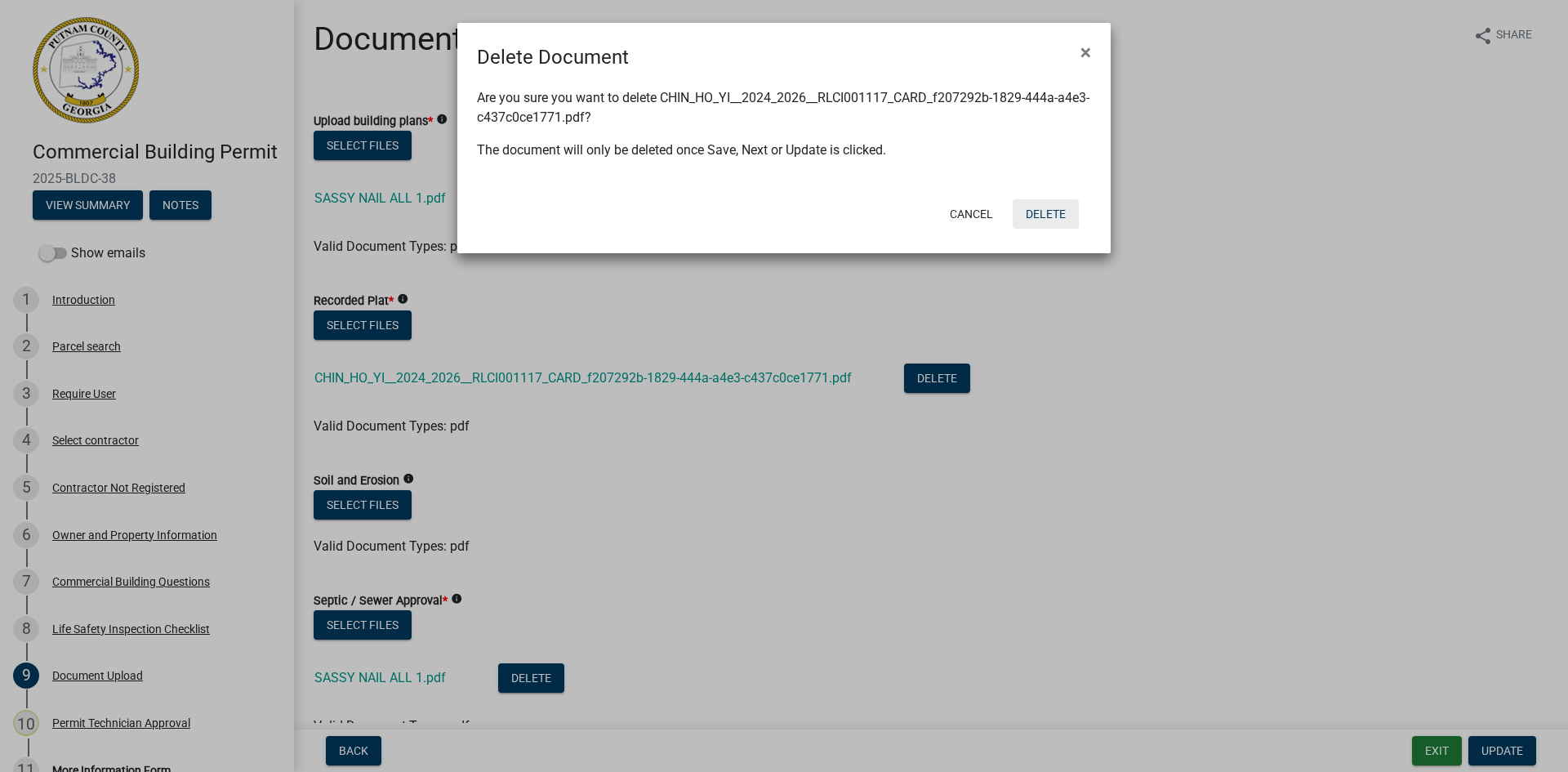
click at [1055, 218] on button "Delete" at bounding box center [1046, 214] width 67 height 29
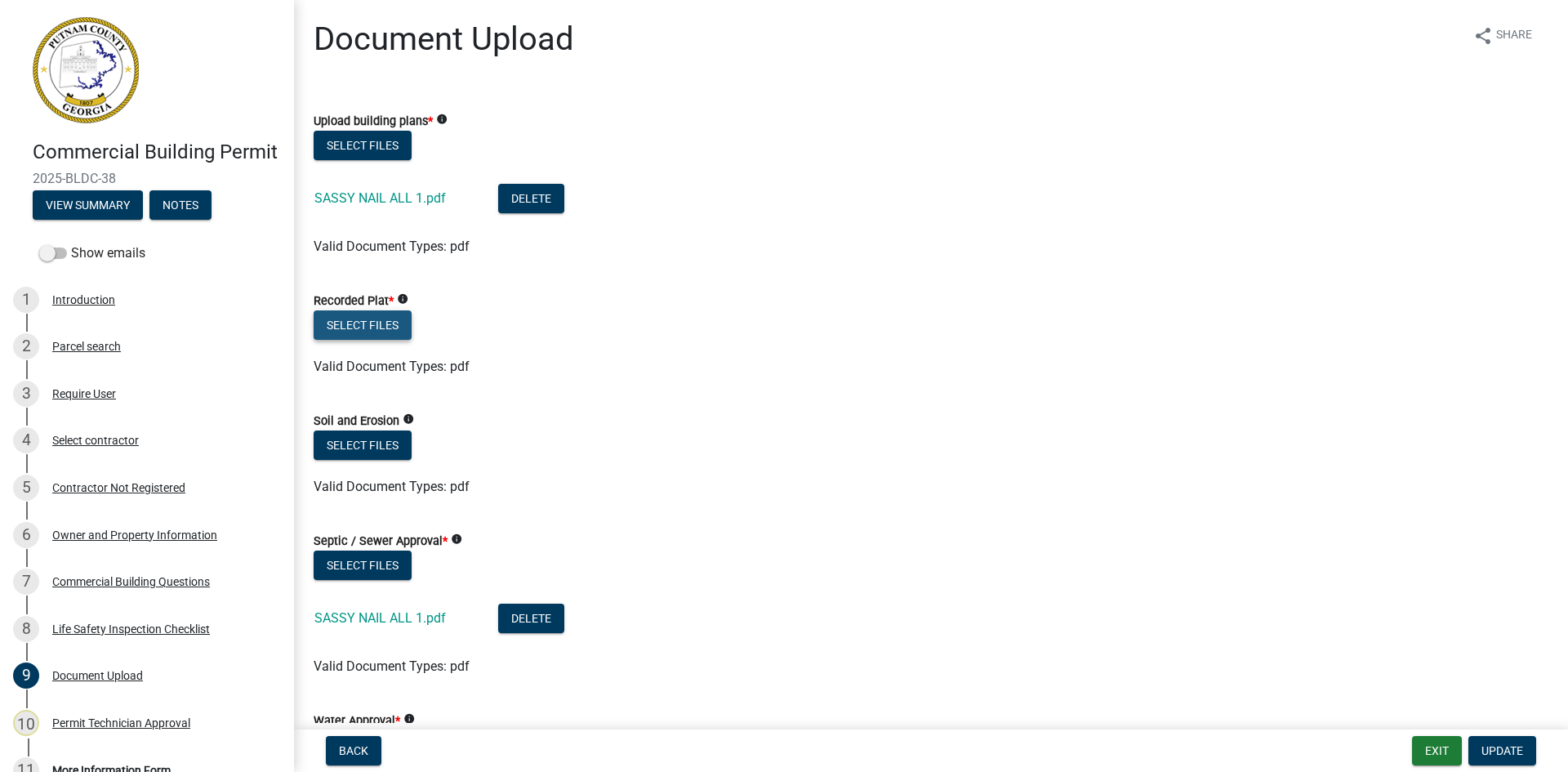
click at [376, 332] on button "Select files" at bounding box center [362, 325] width 98 height 29
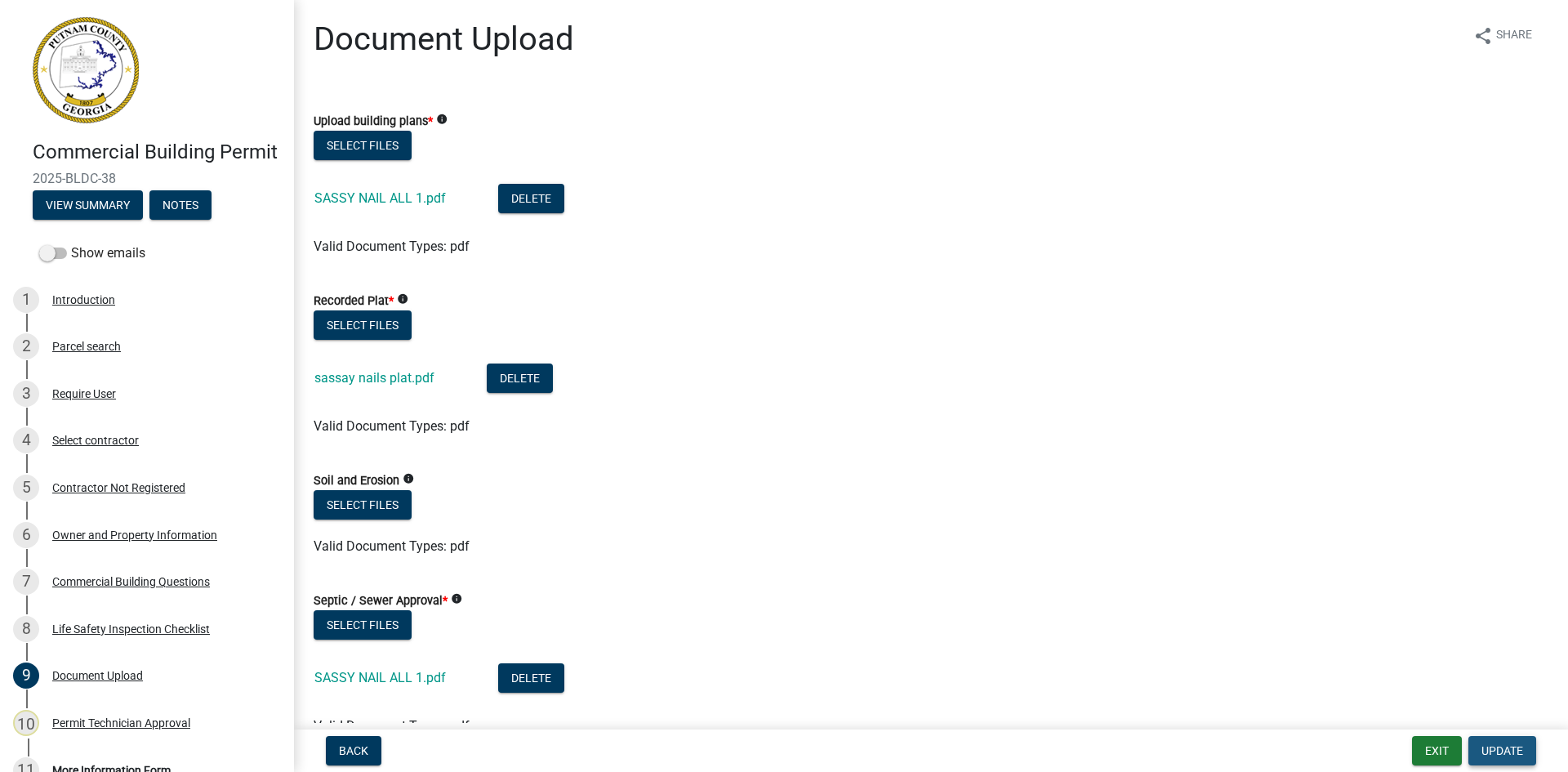
click at [1522, 758] on span "Update" at bounding box center [1502, 751] width 42 height 13
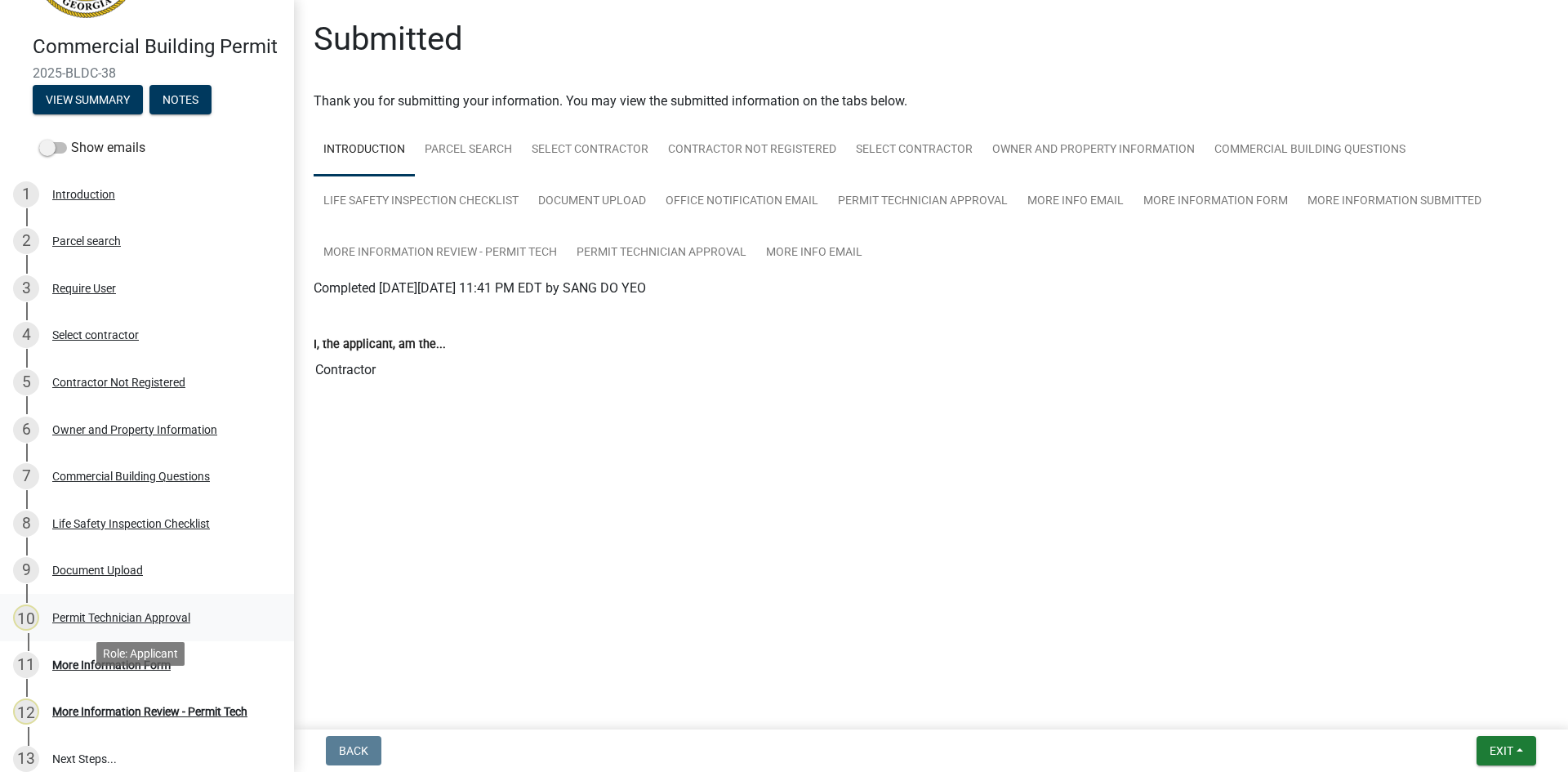
scroll to position [254, 0]
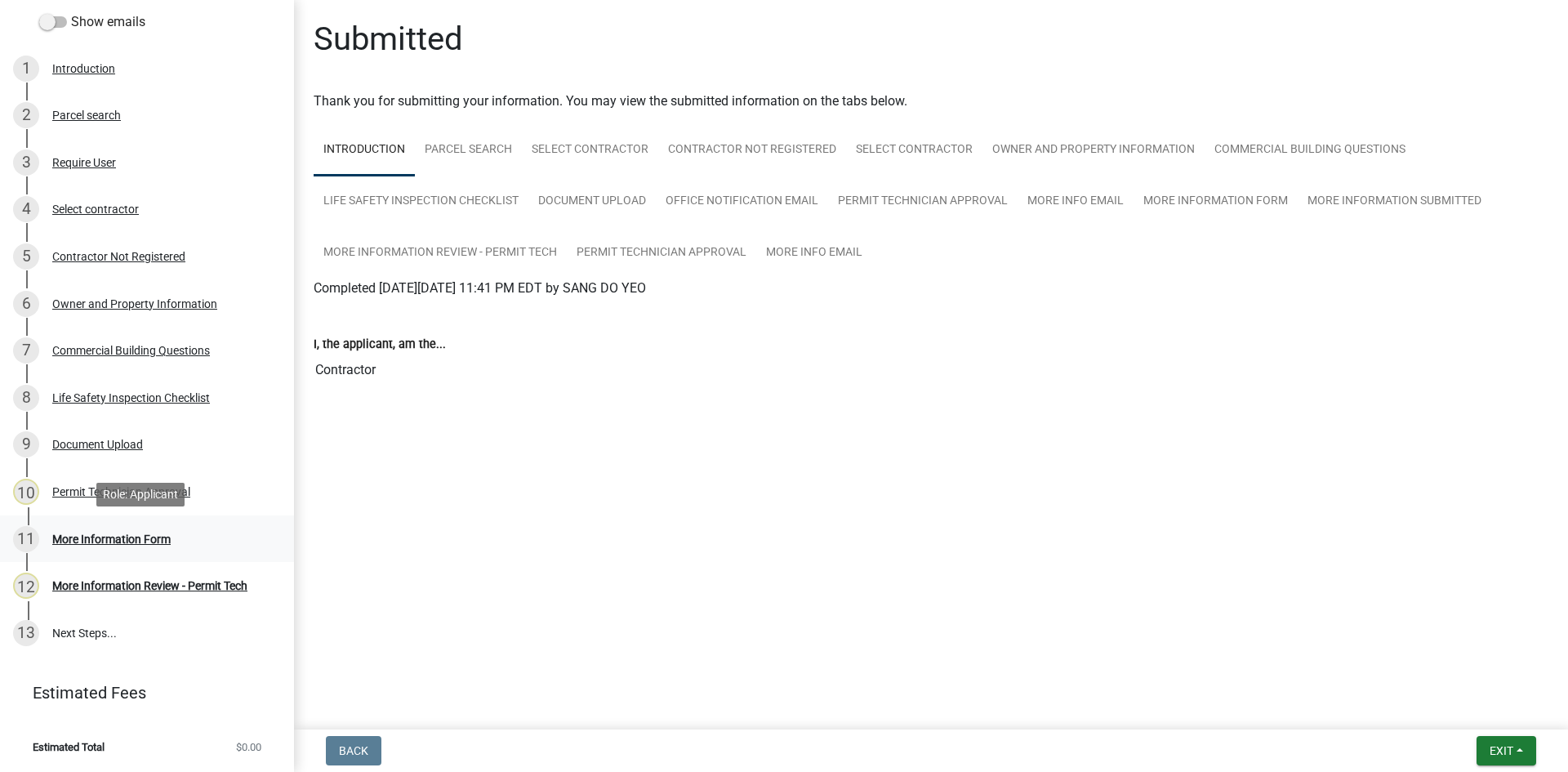
click at [156, 521] on link "11 More Information Form" at bounding box center [146, 539] width 294 height 48
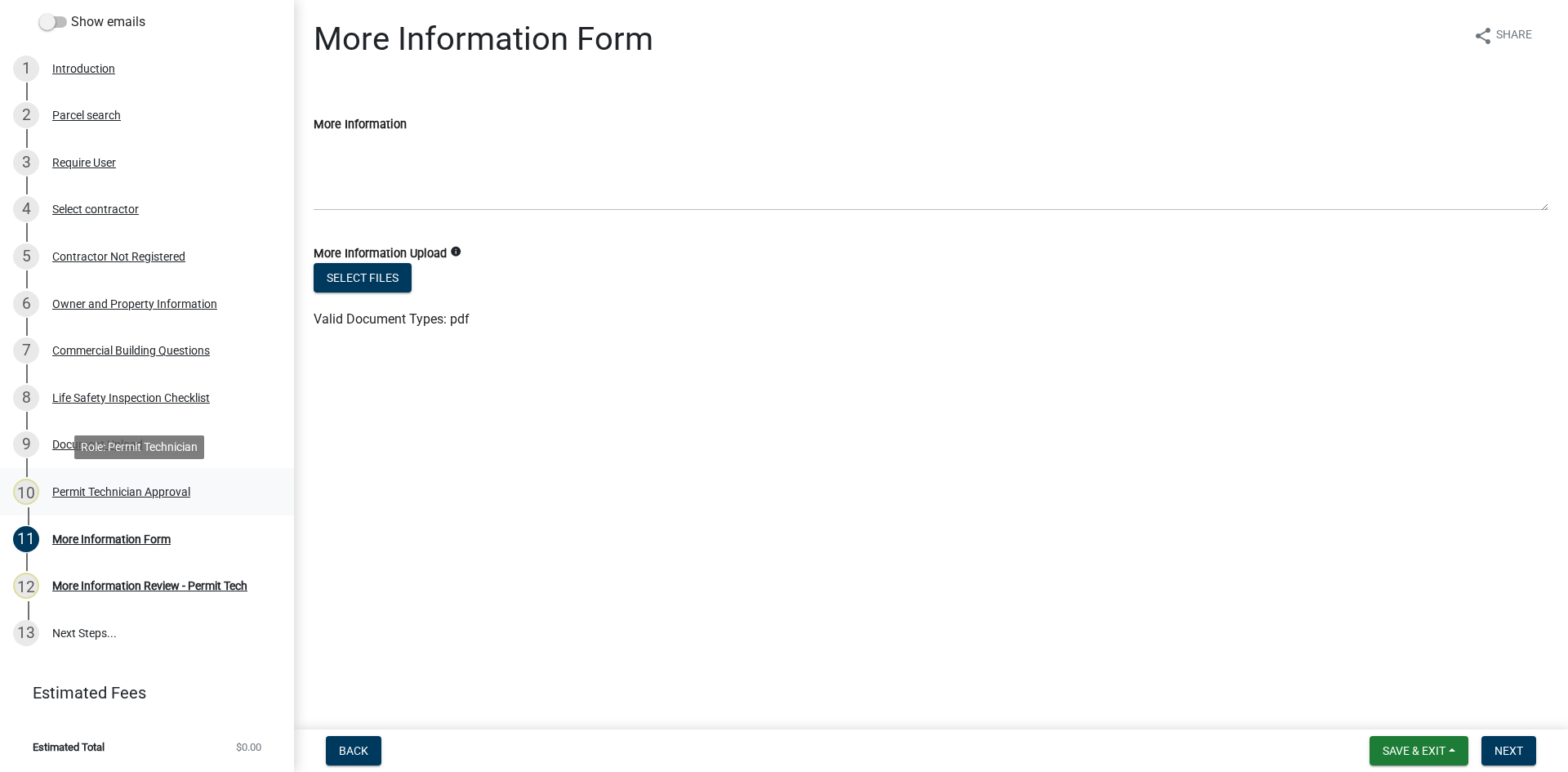
click at [167, 495] on div "Permit Technician Approval" at bounding box center [121, 492] width 138 height 11
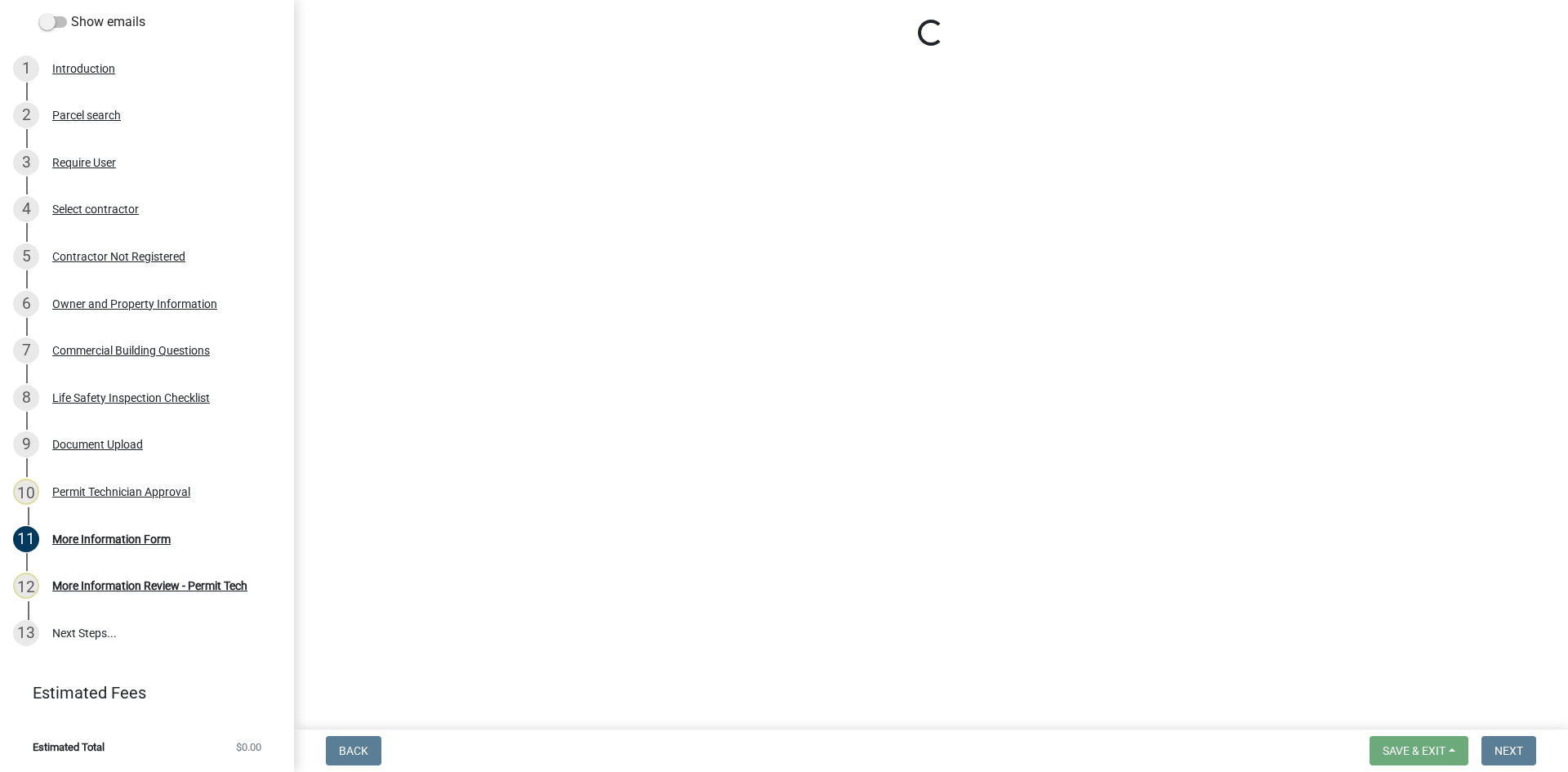
select select "ef7a1fc2-7a7a-426d-b1f0-c9b9b6ca7ff4"
select select "83394b22-4a11-496c-8e5c-75ade2e72faf"
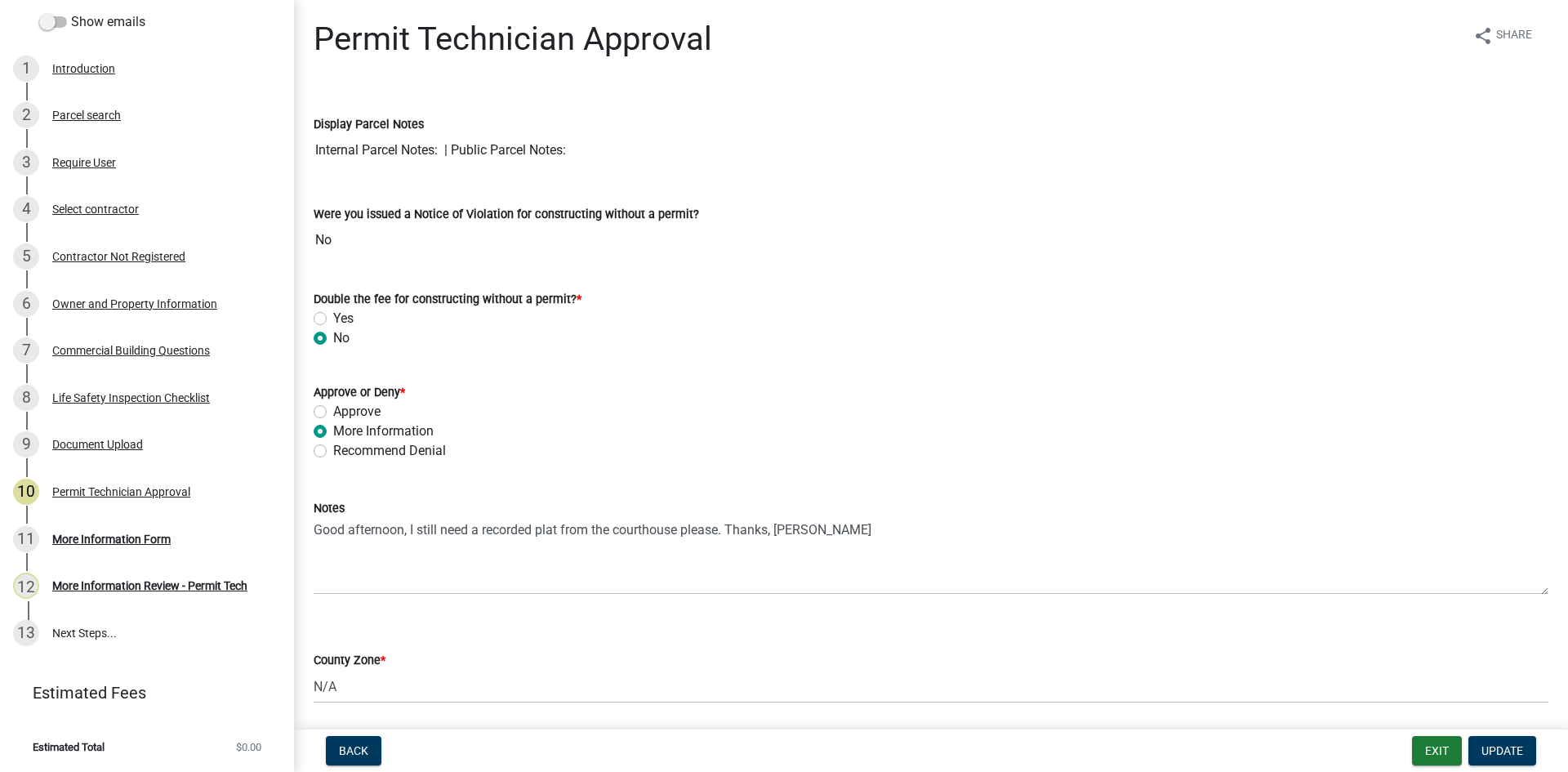
click at [334, 409] on label "Approve" at bounding box center [357, 412] width 48 height 20
click at [334, 409] on input "Approve" at bounding box center [338, 407] width 10 height 10
radio input "true"
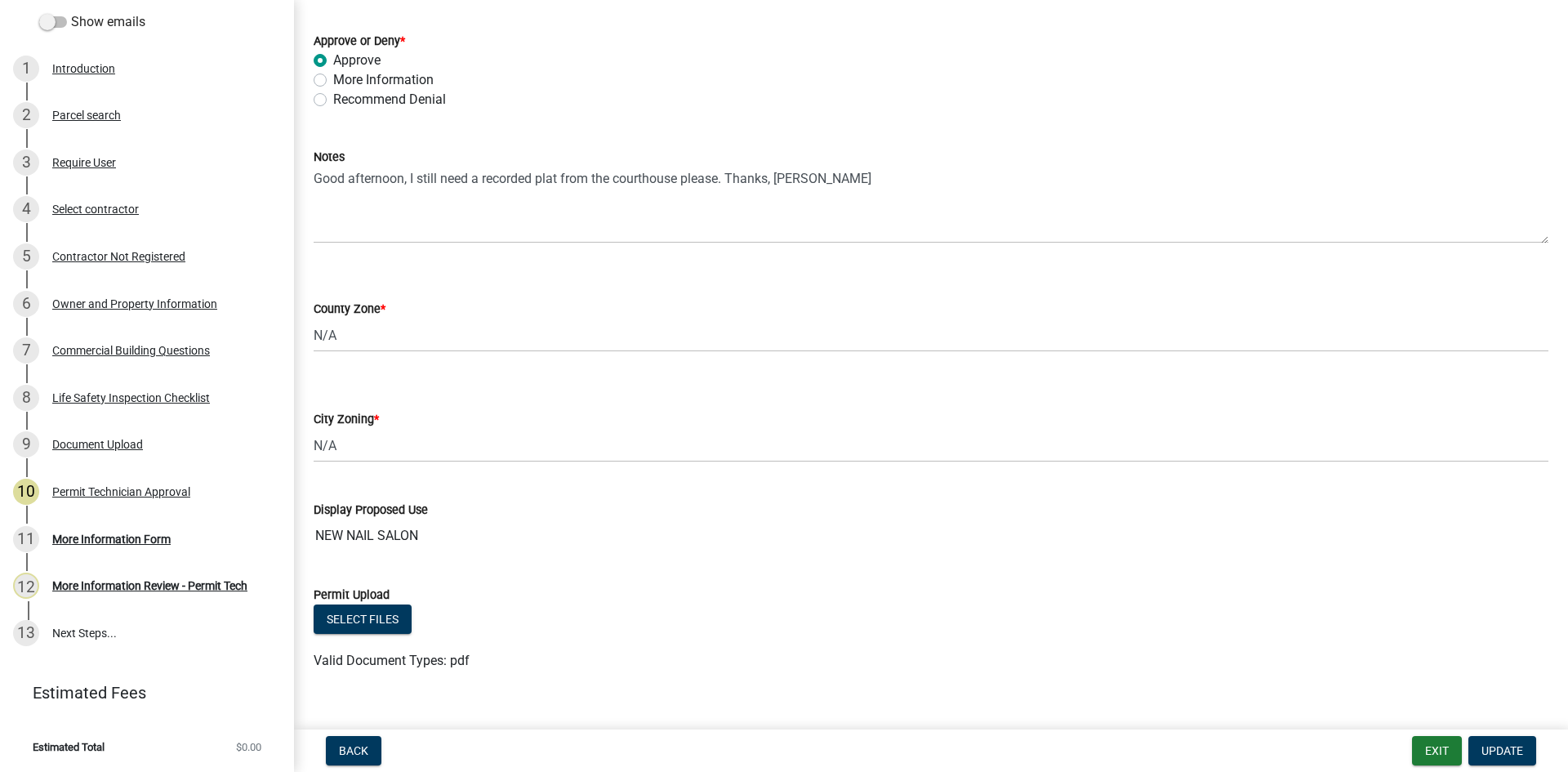
scroll to position [377, 0]
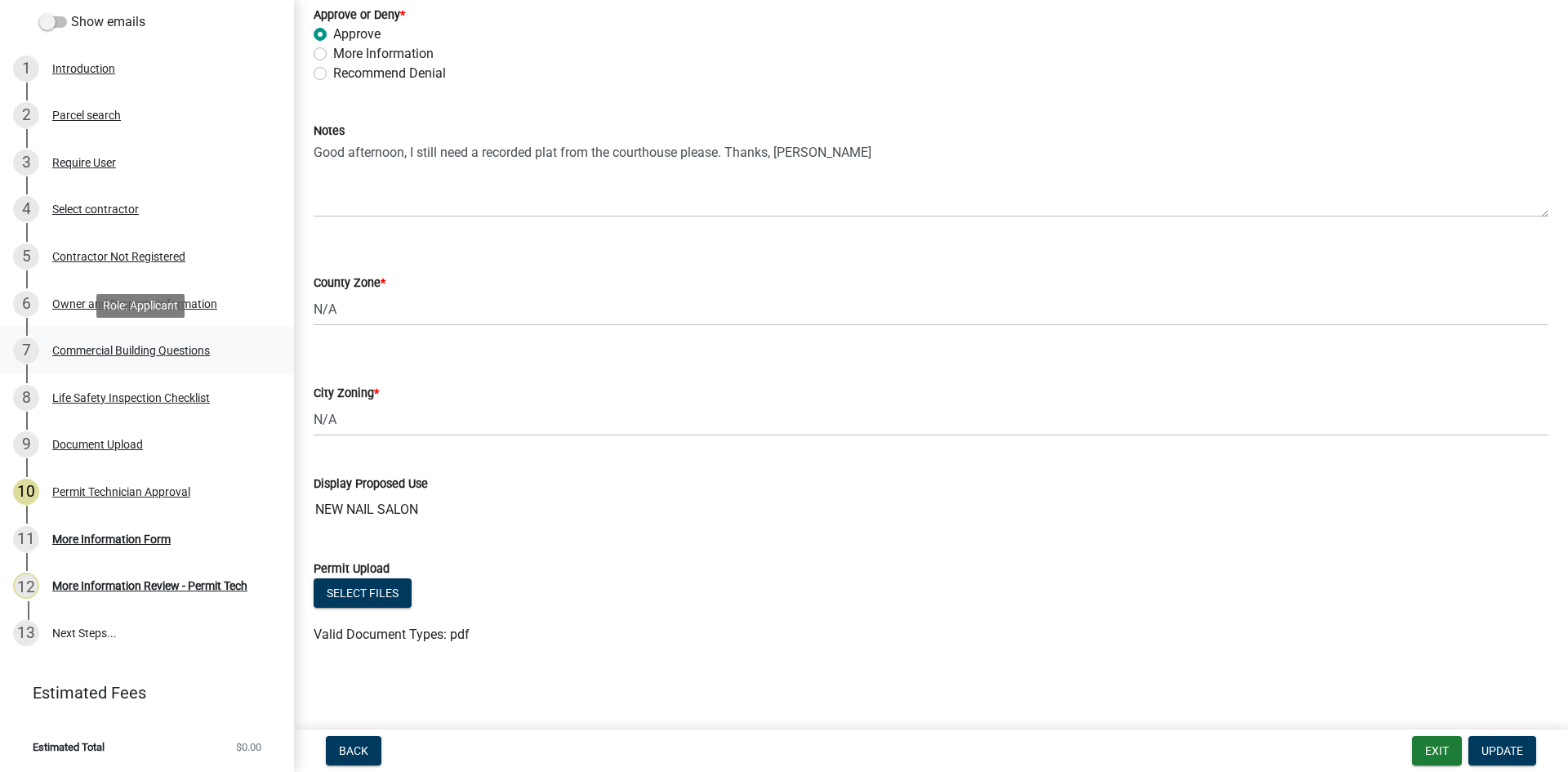
click at [146, 349] on div "Commercial Building Questions" at bounding box center [131, 351] width 158 height 11
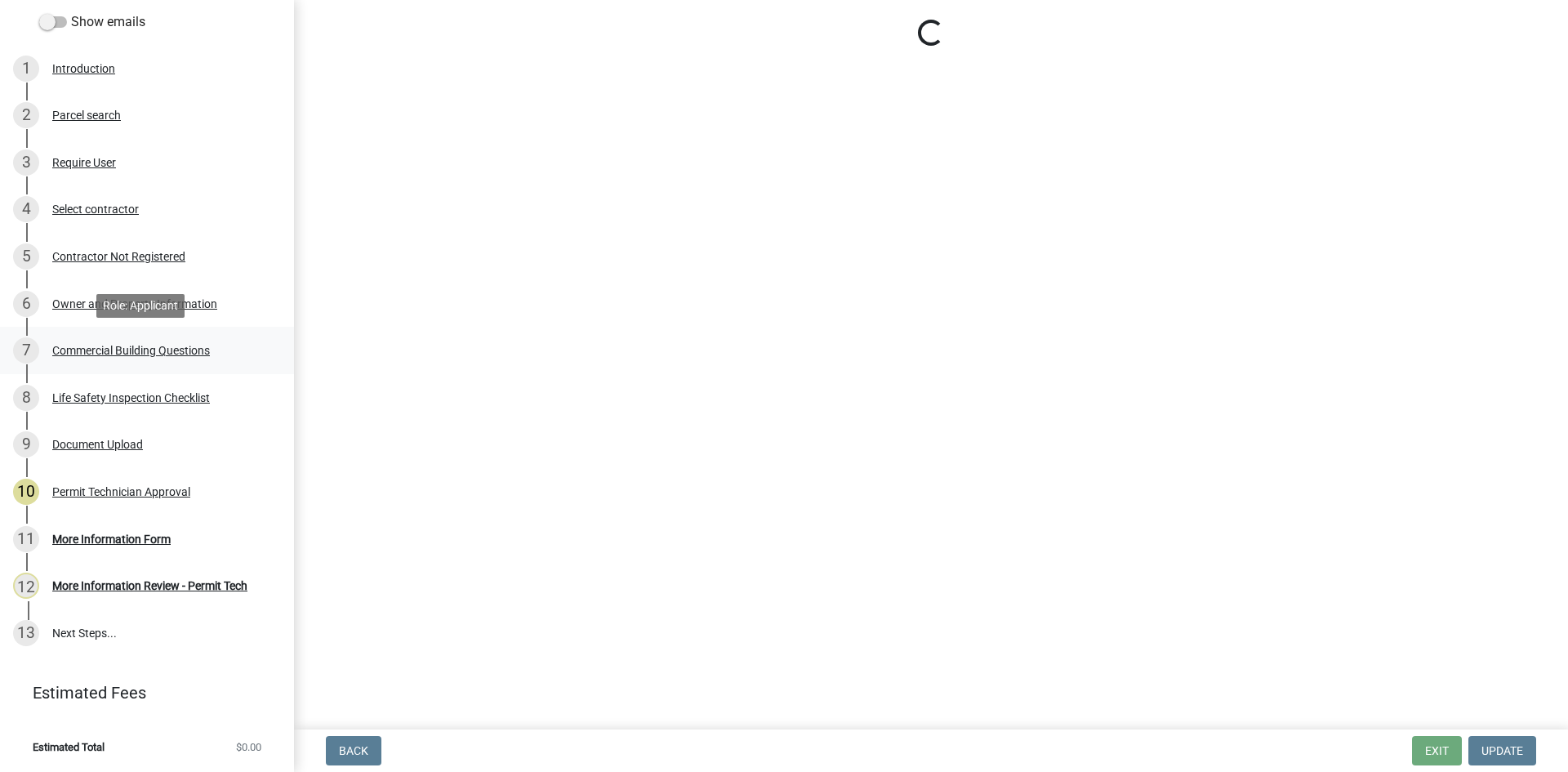
scroll to position [0, 0]
select select "57fcfe13-a5be-446e-a688-93f9a060571f"
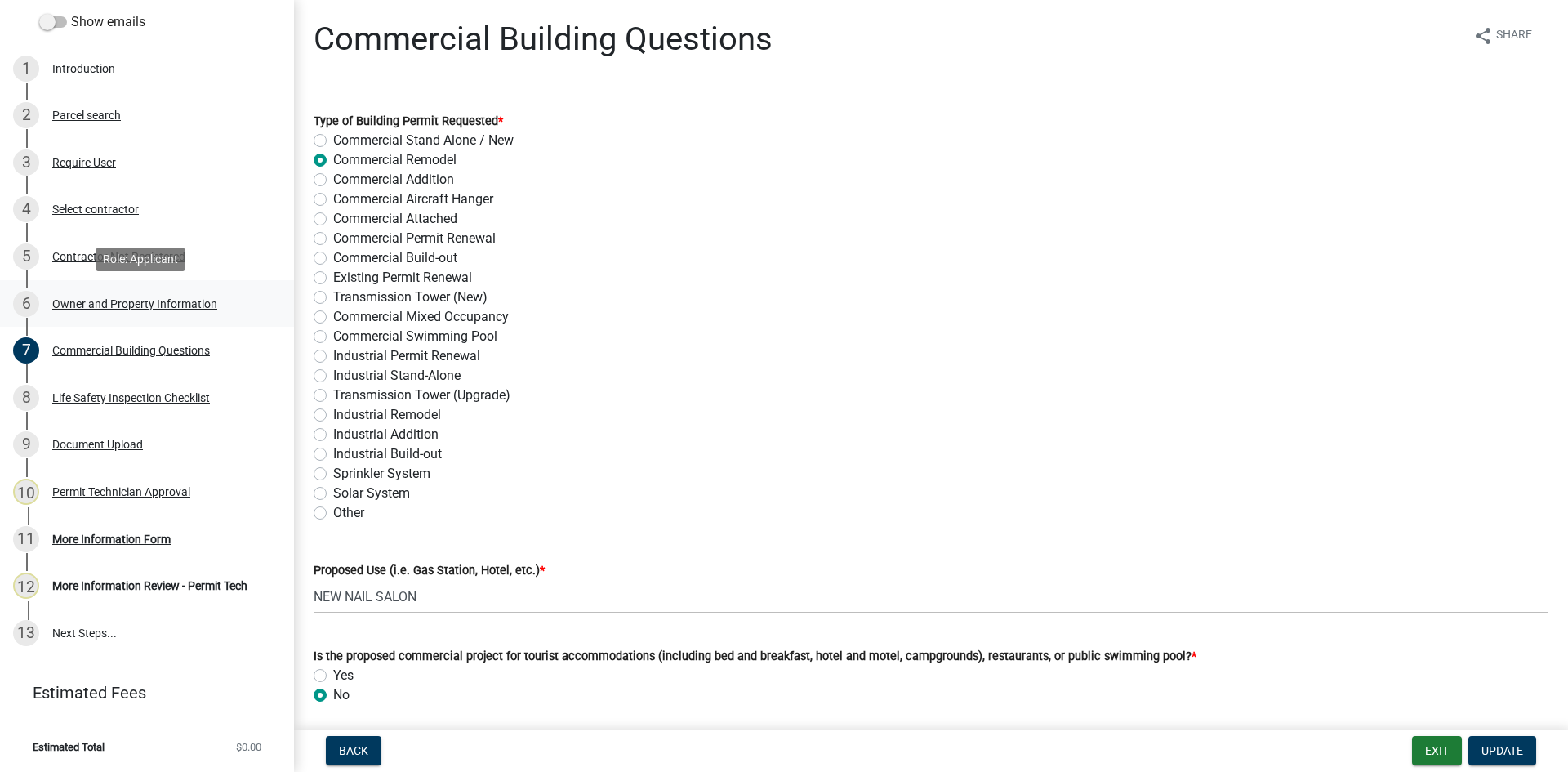
click at [182, 308] on div "Owner and Property Information" at bounding box center [135, 304] width 165 height 11
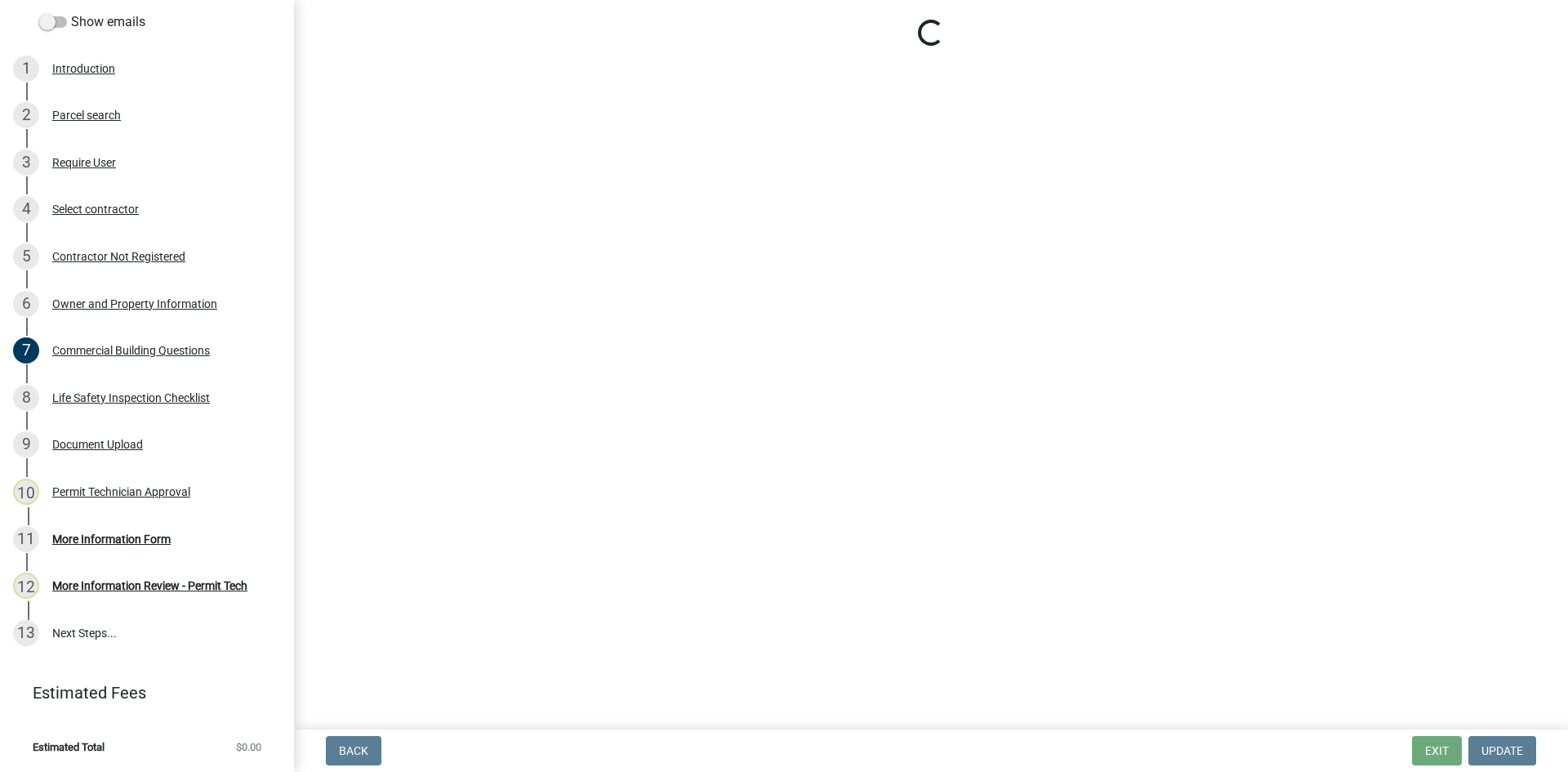
select select "58d273ed-cbd1-45cf-a92b-4c415c252308"
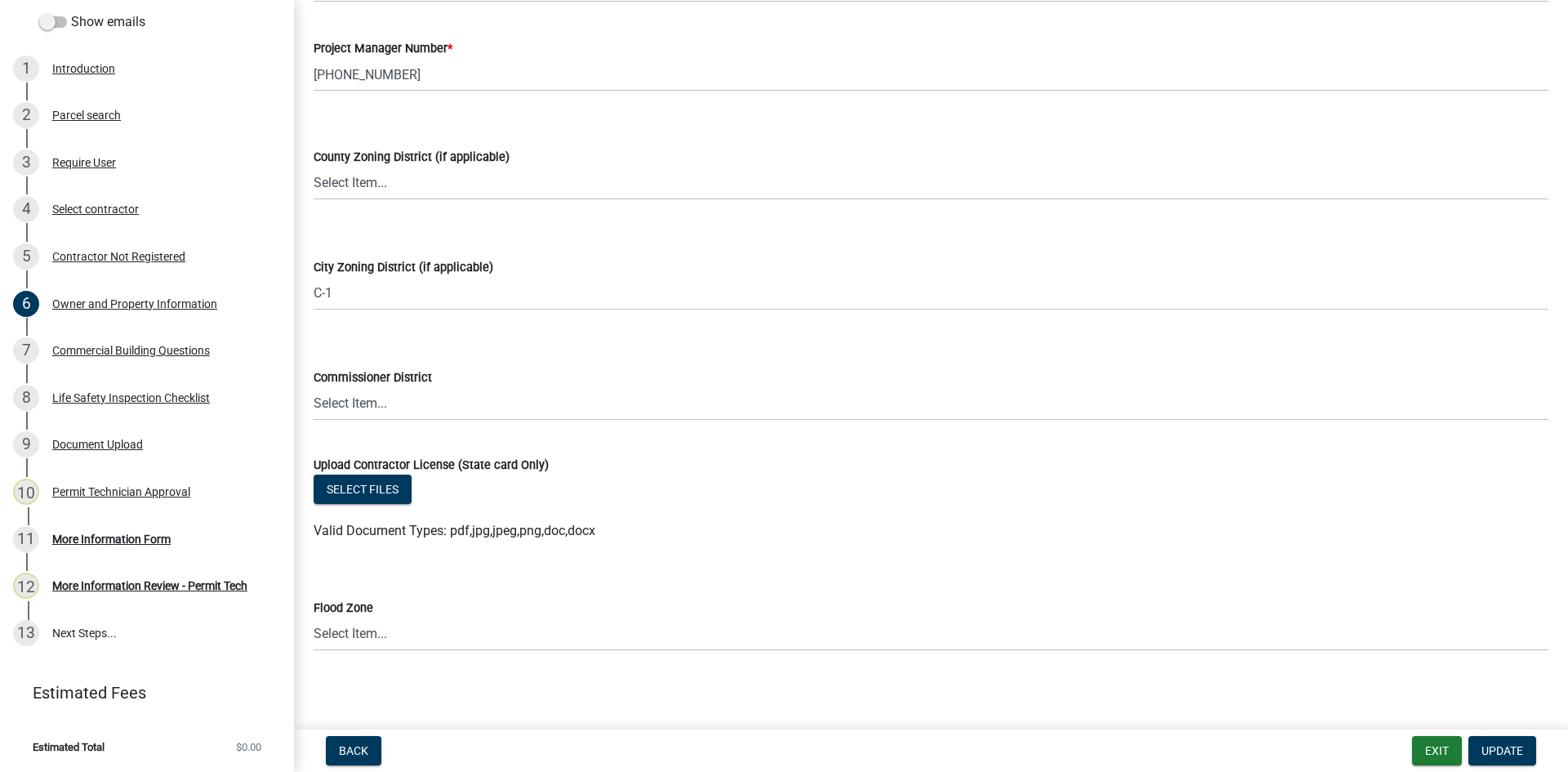
scroll to position [2778, 0]
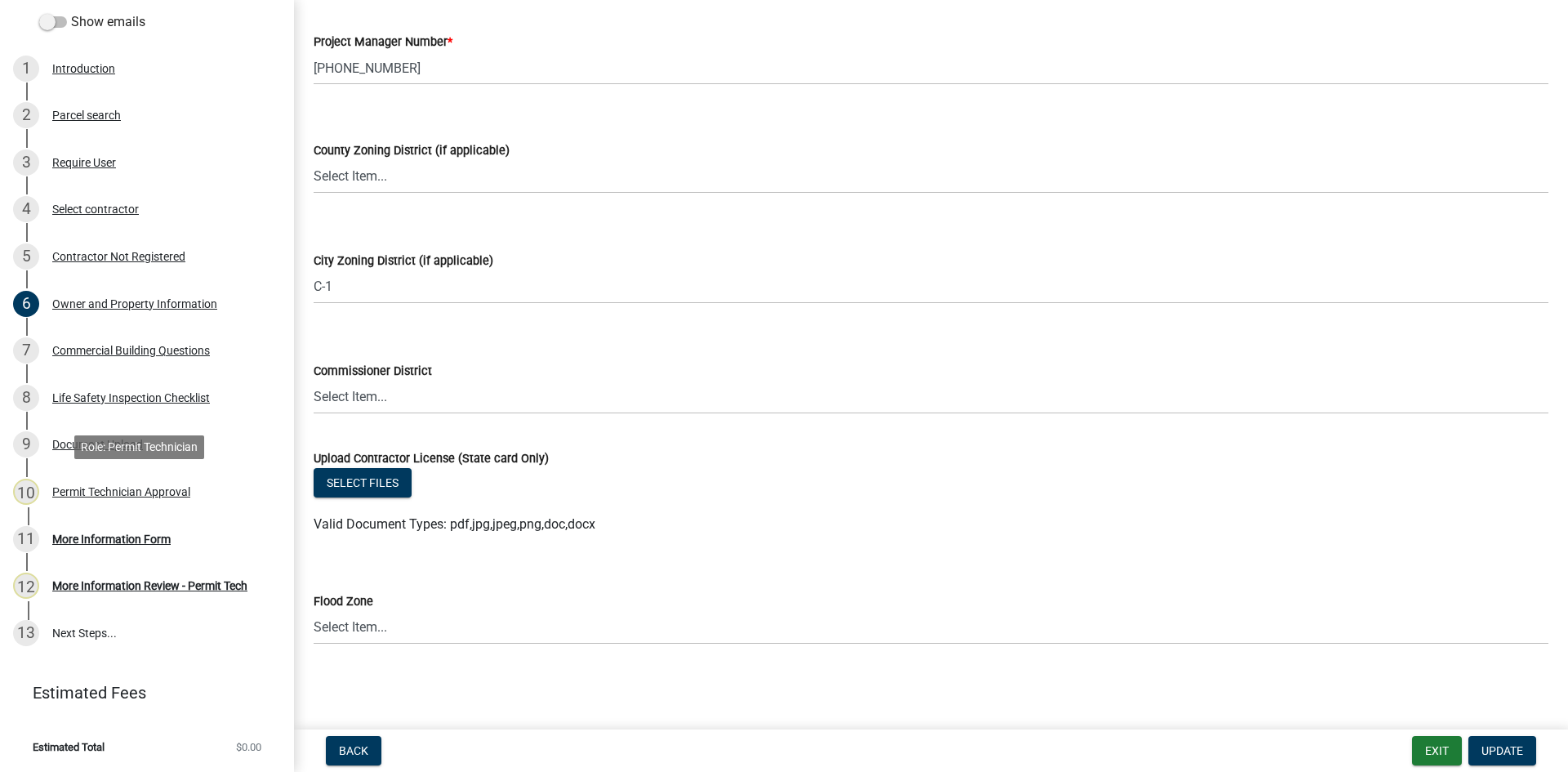
click at [154, 492] on div "Permit Technician Approval" at bounding box center [121, 492] width 138 height 11
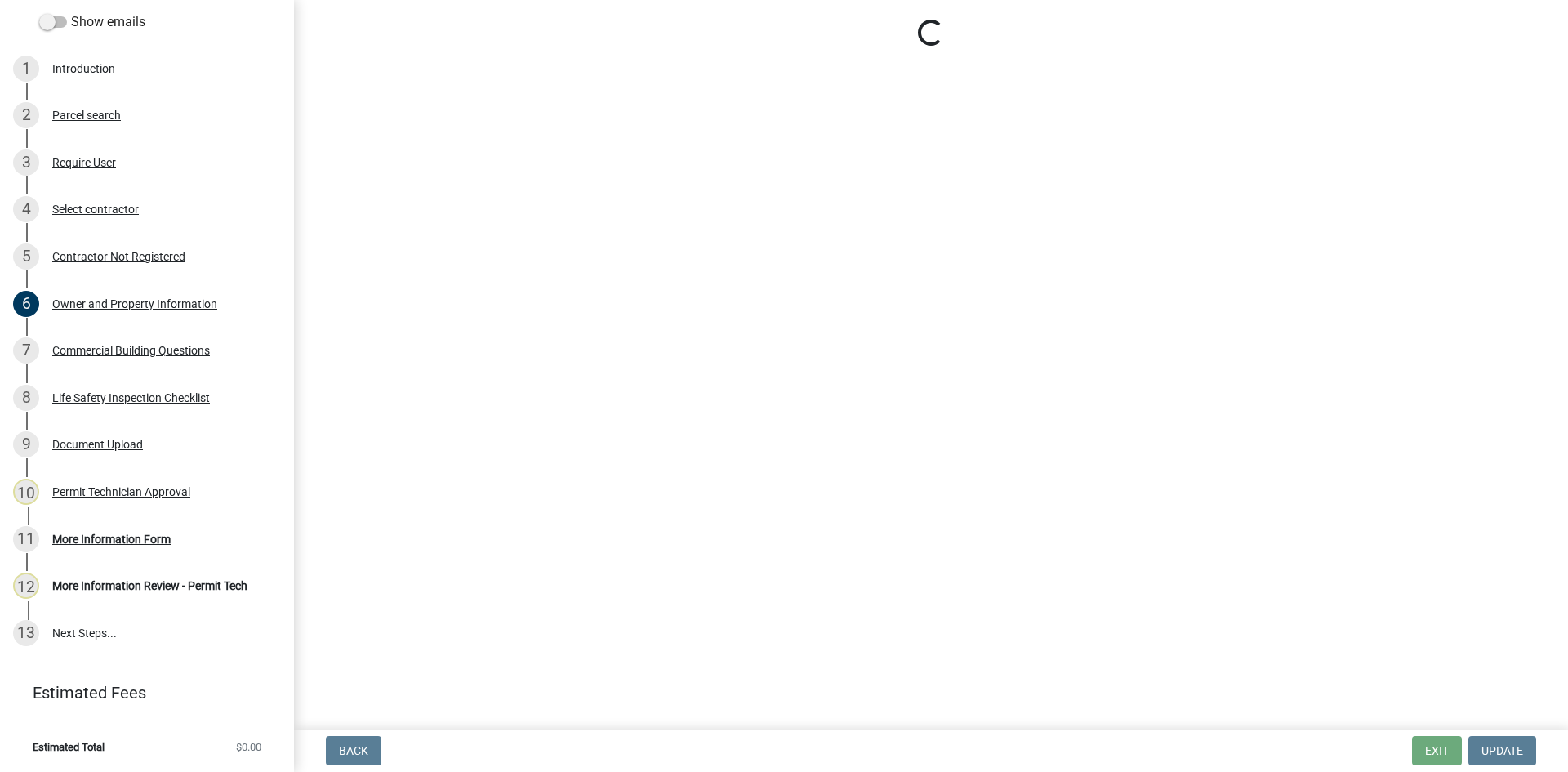
select select "ef7a1fc2-7a7a-426d-b1f0-c9b9b6ca7ff4"
select select "83394b22-4a11-496c-8e5c-75ade2e72faf"
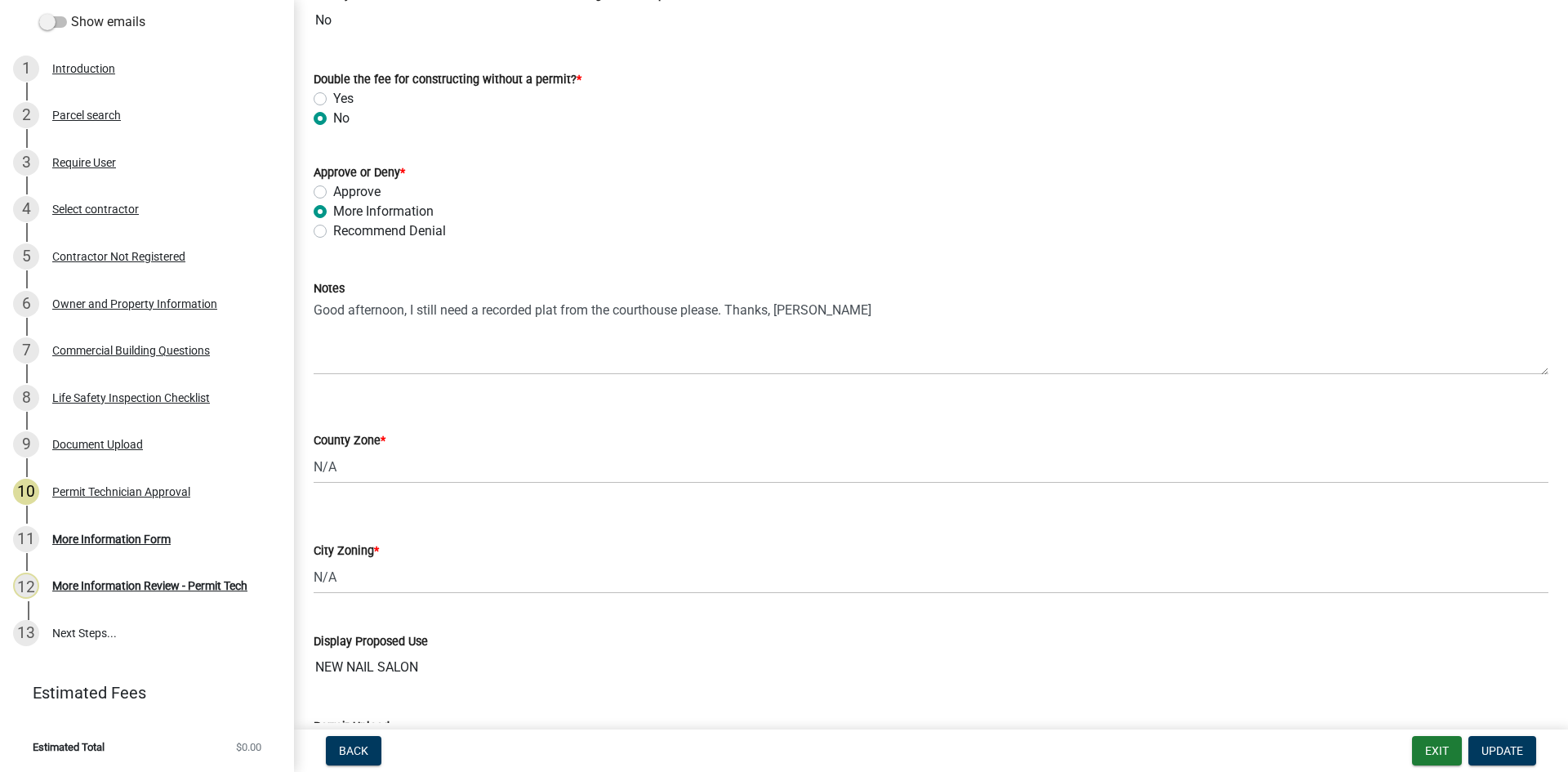
scroll to position [245, 0]
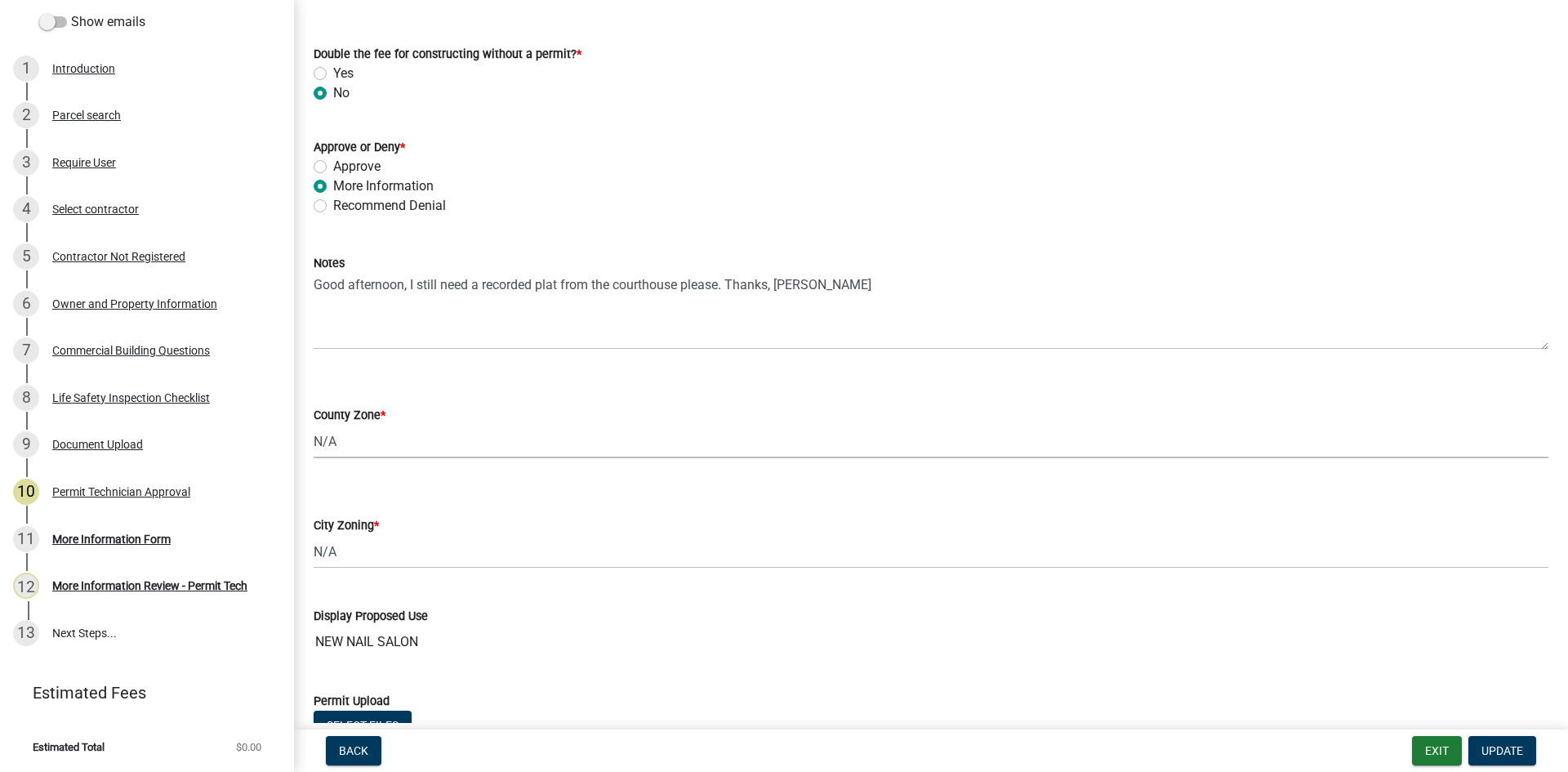
click at [384, 450] on select "Select Item... AG-1 R-1R R-1 R-2 MHP RM-1 RM-3 C-1 C-2 I-M PUD N/A" at bounding box center [931, 441] width 1235 height 33
click at [440, 372] on div "County Zone * Select Item... AG-1 R-1R R-1 R-2 MHP RM-1 RM-3 C-1 C-2 I-M PUD N/A" at bounding box center [931, 411] width 1235 height 96
click at [127, 305] on div "Owner and Property Information" at bounding box center [135, 304] width 165 height 11
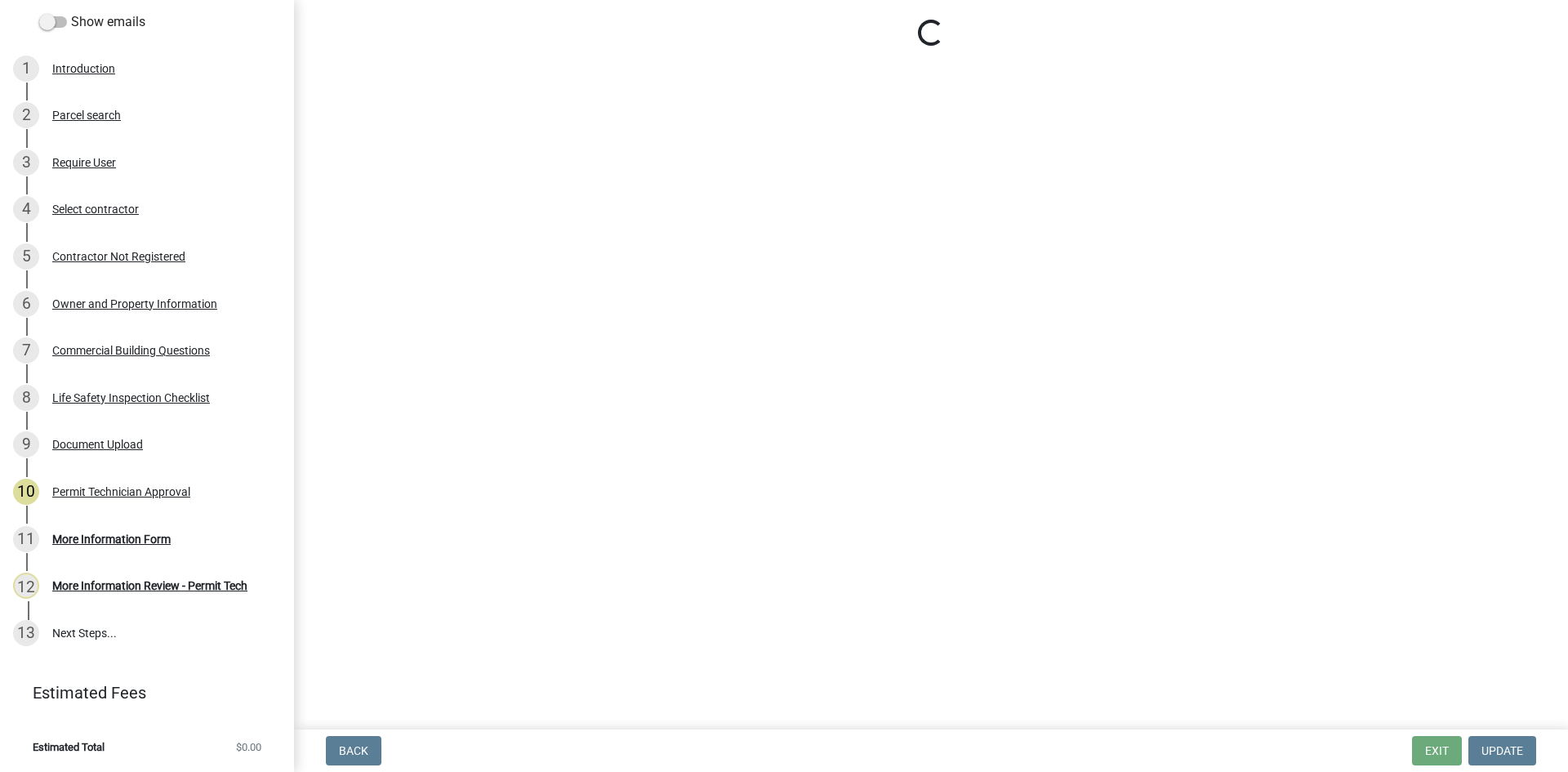
select select "58d273ed-cbd1-45cf-a92b-4c415c252308"
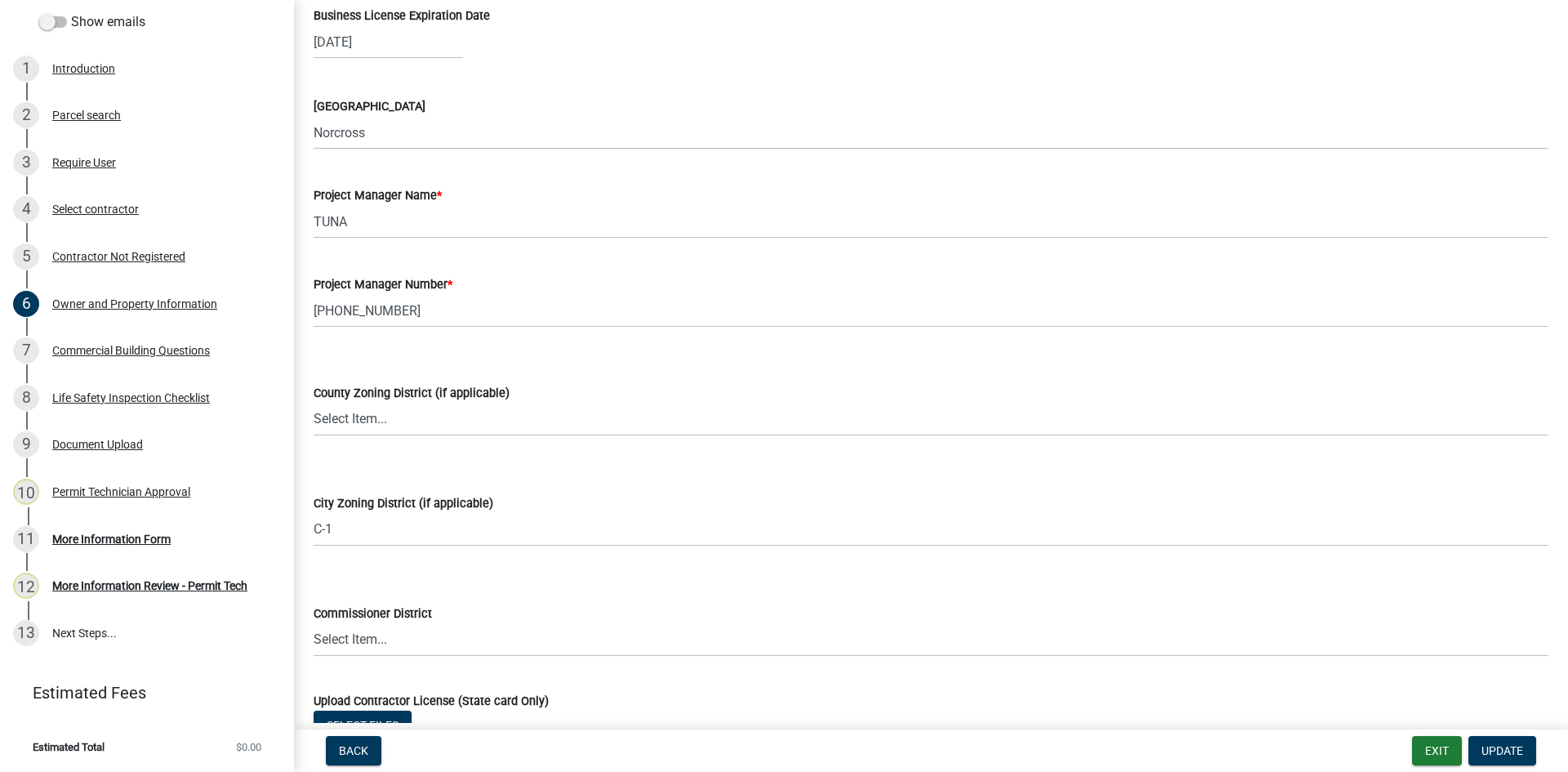
scroll to position [2615, 0]
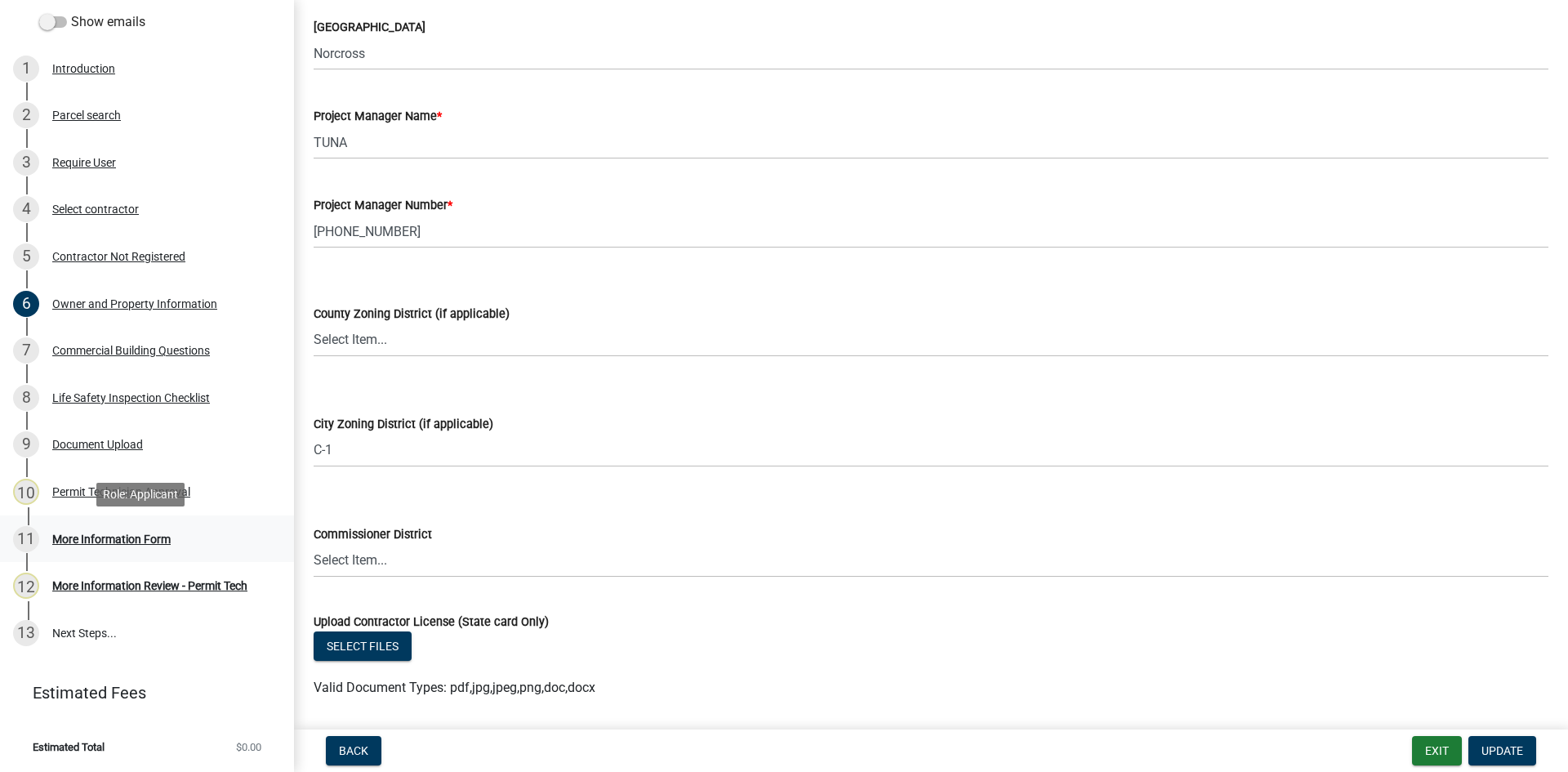
click at [116, 539] on div "More Information Form" at bounding box center [111, 539] width 119 height 11
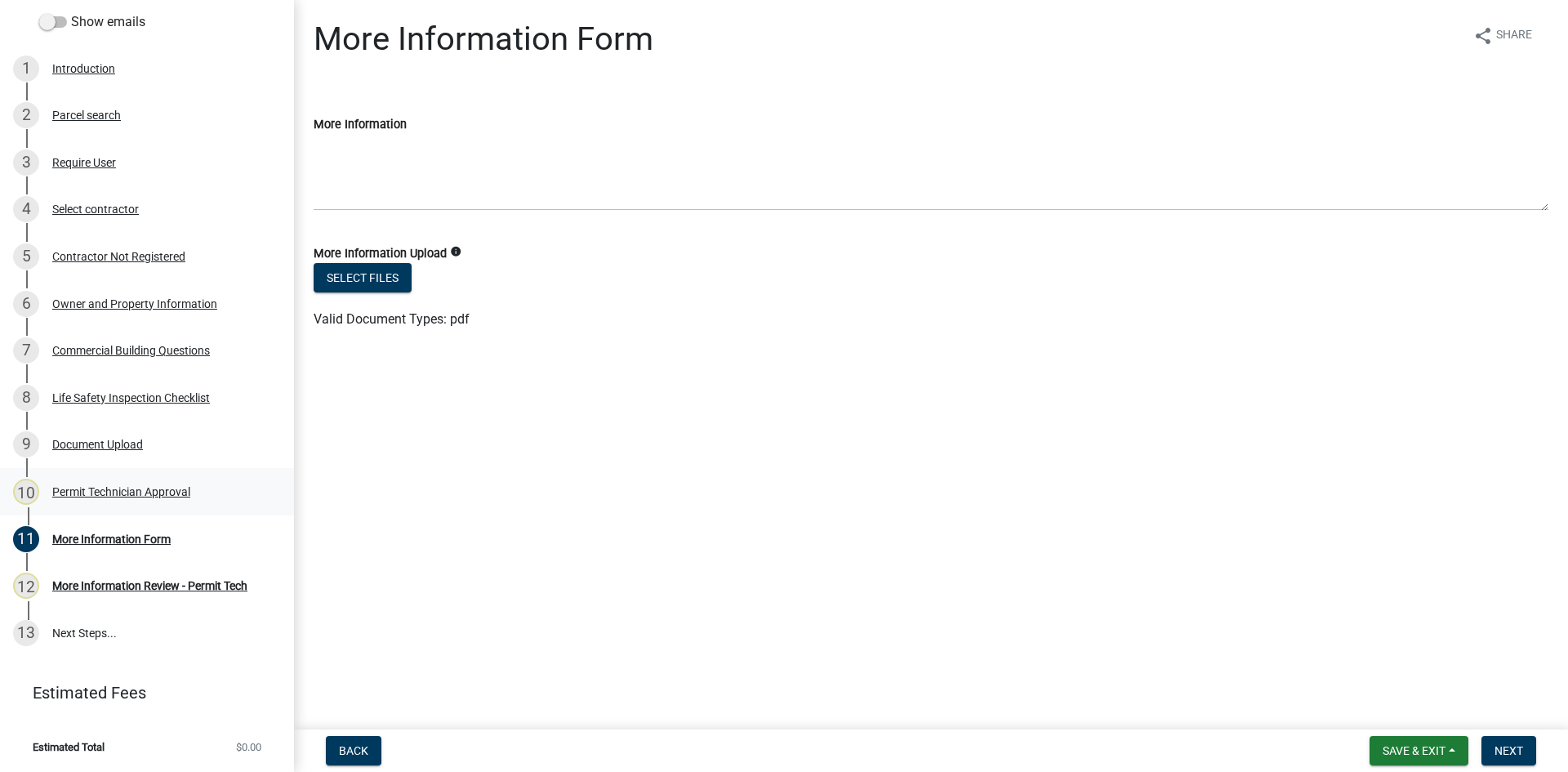
click at [123, 496] on div "Permit Technician Approval" at bounding box center [121, 492] width 138 height 11
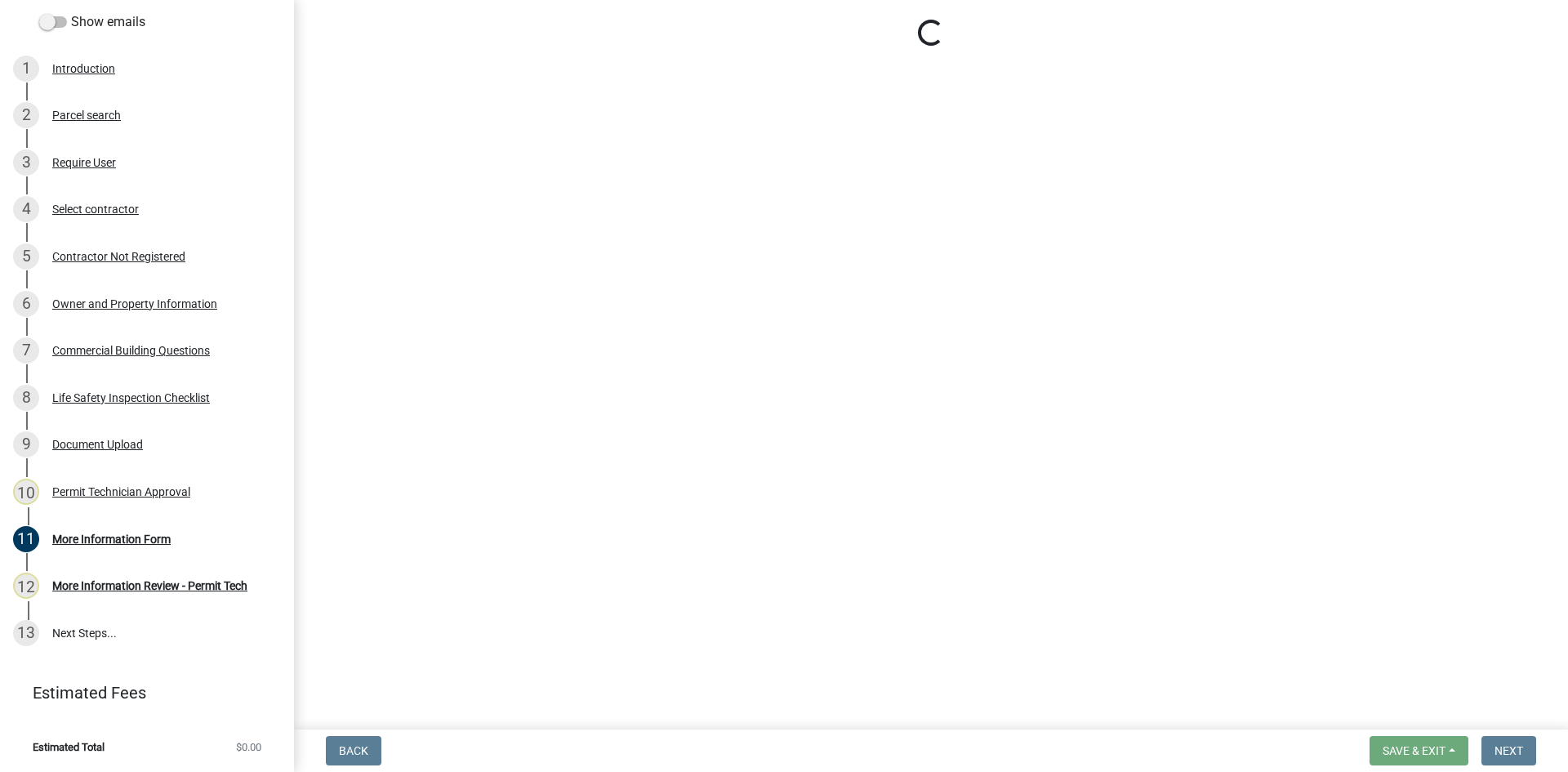
select select "ef7a1fc2-7a7a-426d-b1f0-c9b9b6ca7ff4"
select select "83394b22-4a11-496c-8e5c-75ade2e72faf"
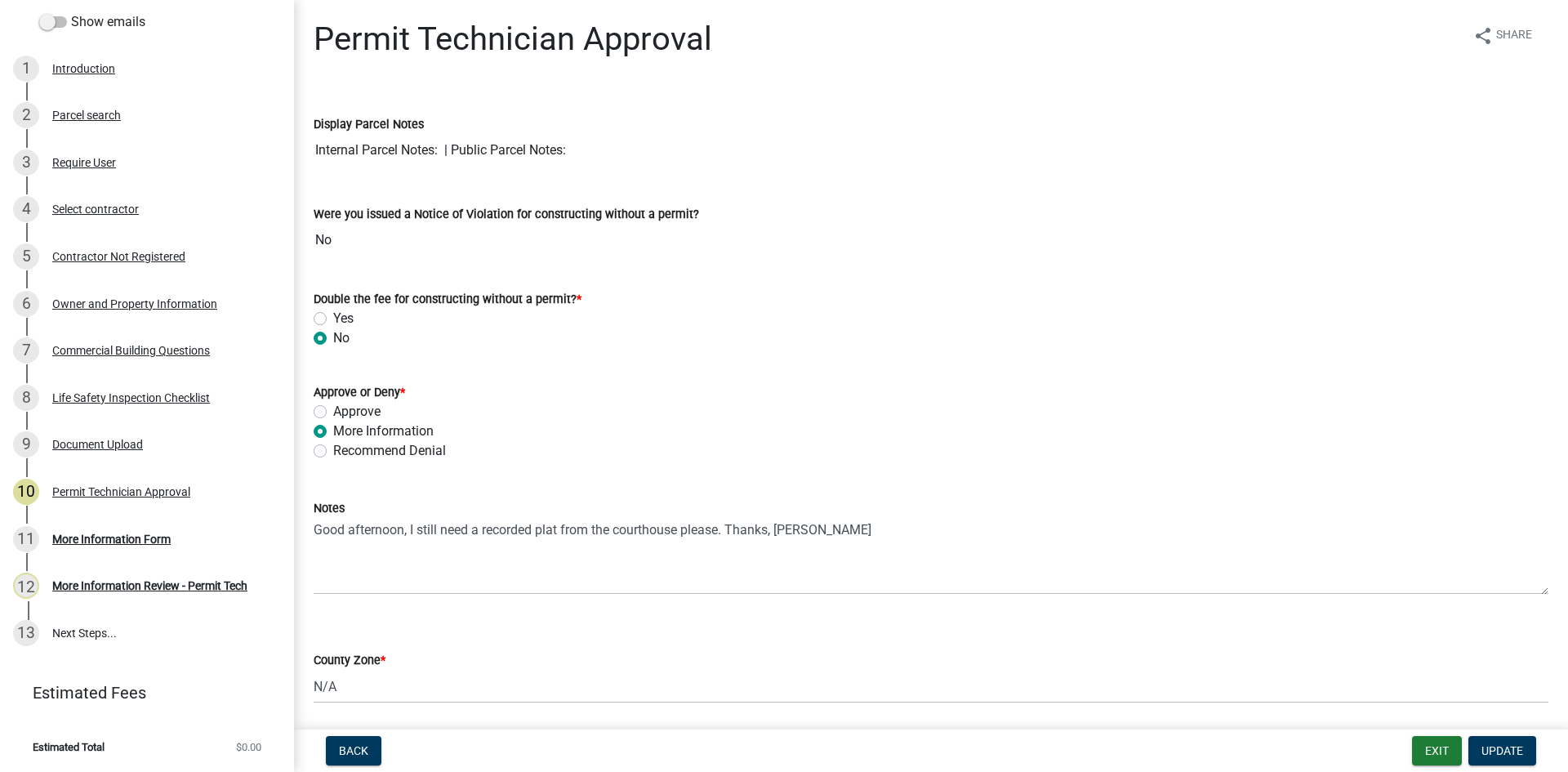
click at [334, 415] on label "Approve" at bounding box center [357, 412] width 48 height 20
click at [334, 413] on input "Approve" at bounding box center [338, 407] width 10 height 10
radio input "true"
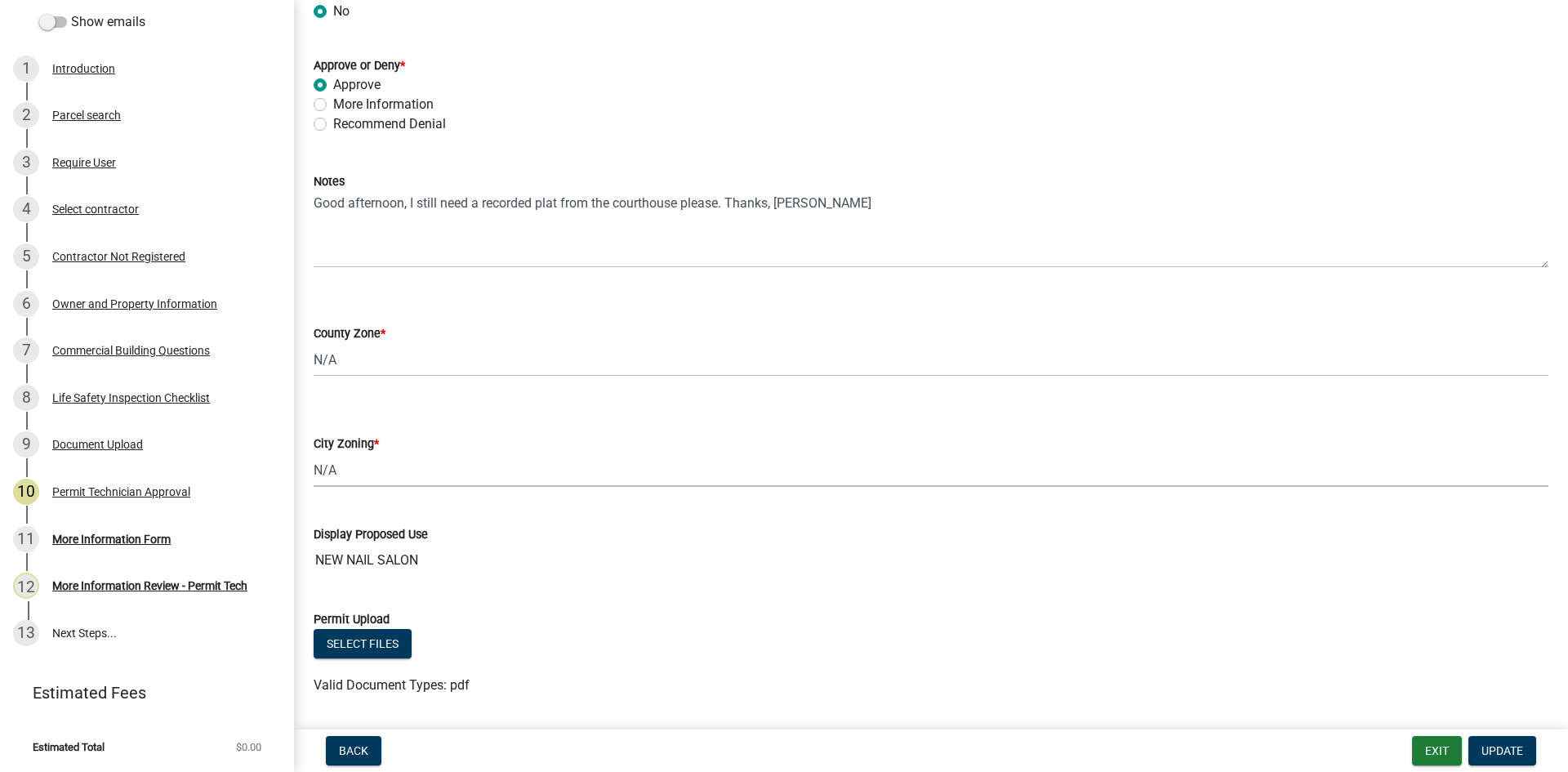
click at [363, 474] on select "Select Item... A-1 A-2 R-1 R-2 R-3 R-4 MHP C-1 C-2 I-1 I-2 DB FH H-P N/A" at bounding box center [931, 470] width 1235 height 33
click at [314, 454] on select "Select Item... A-1 A-2 R-1 R-2 R-3 R-4 MHP C-1 C-2 I-1 I-2 DB FH H-P N/A" at bounding box center [931, 470] width 1235 height 33
select select "58d273ed-cbd1-45cf-a92b-4c415c252308"
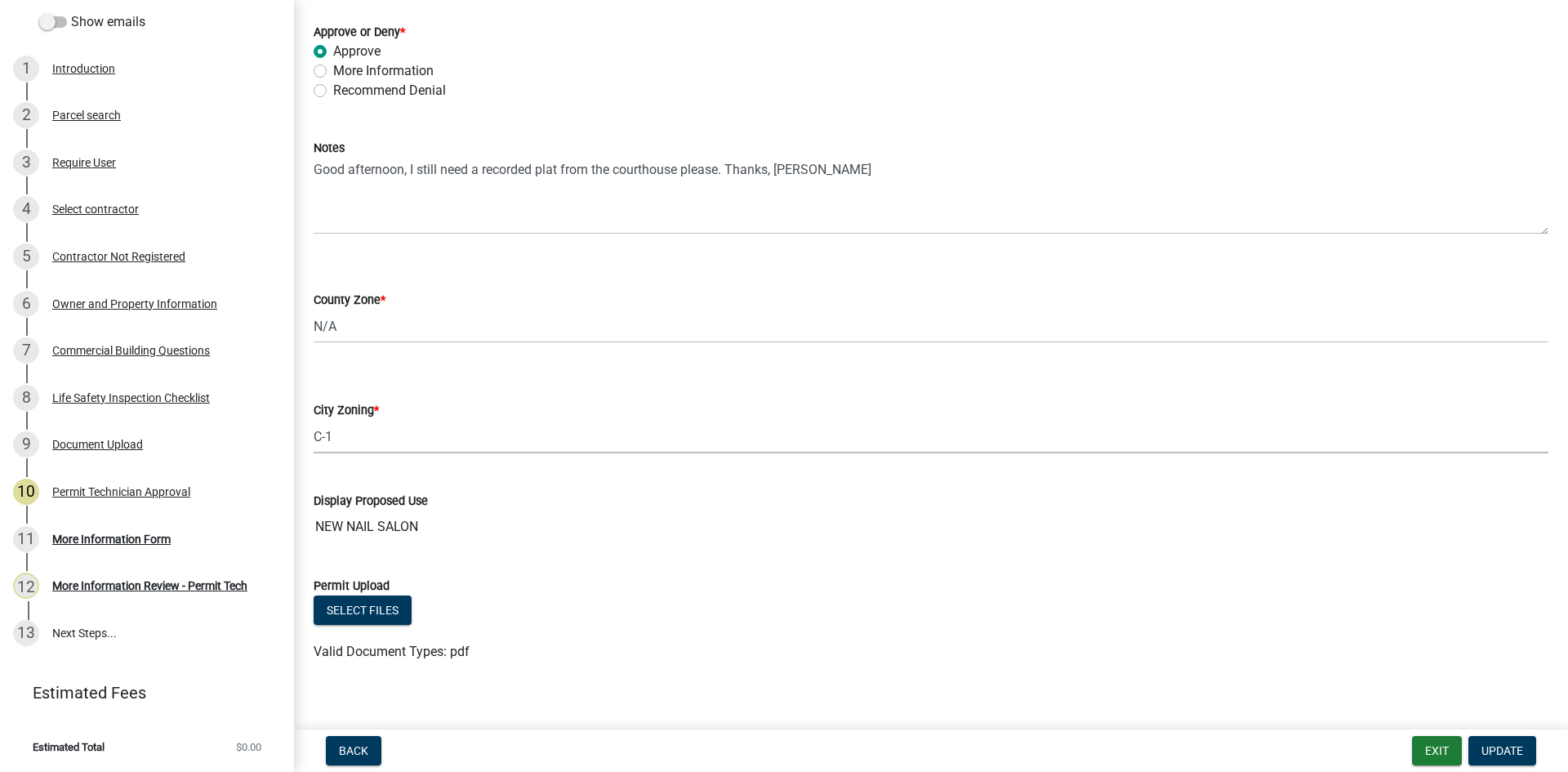
scroll to position [377, 0]
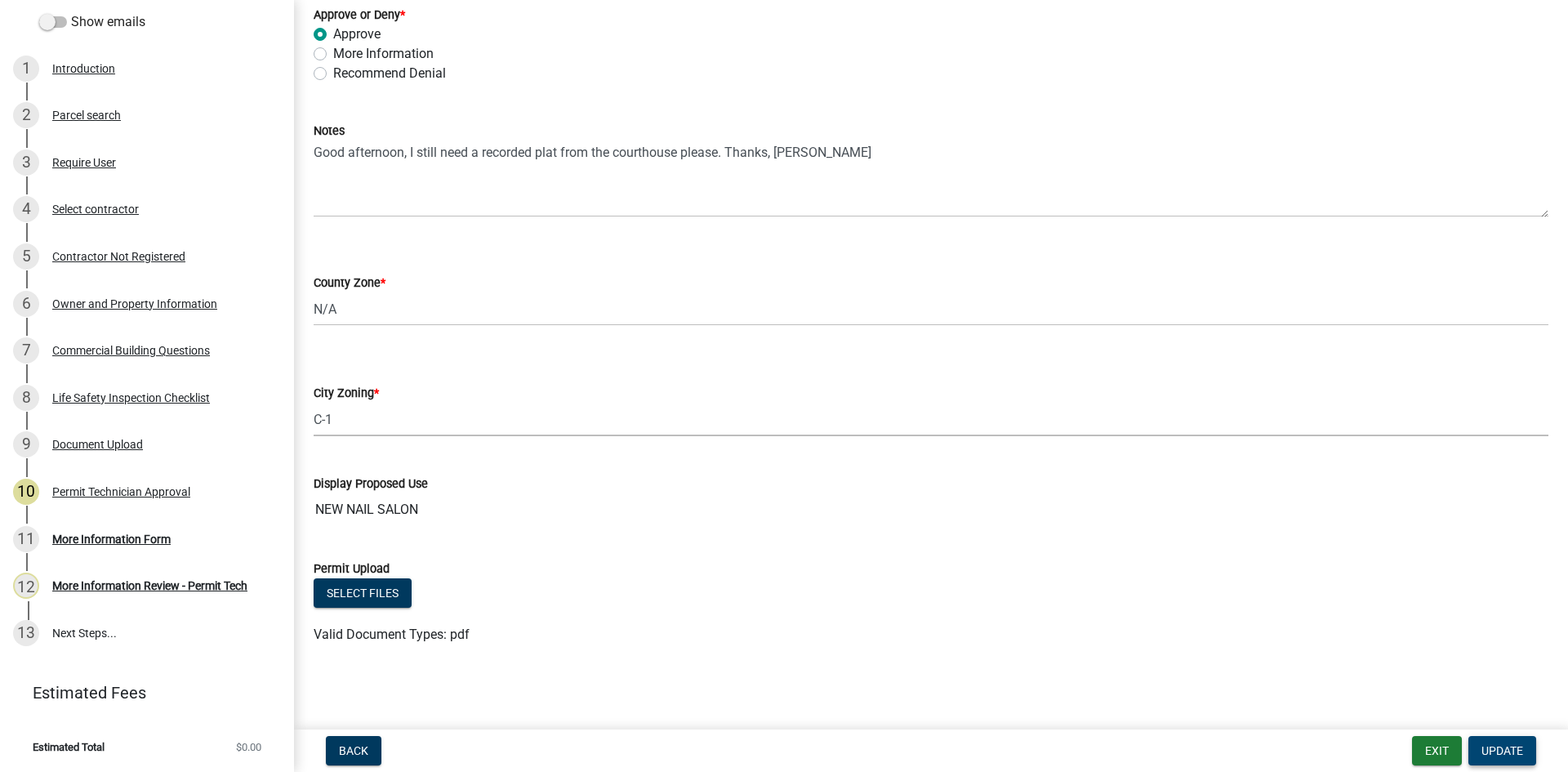
click at [1511, 747] on span "Update" at bounding box center [1502, 751] width 42 height 13
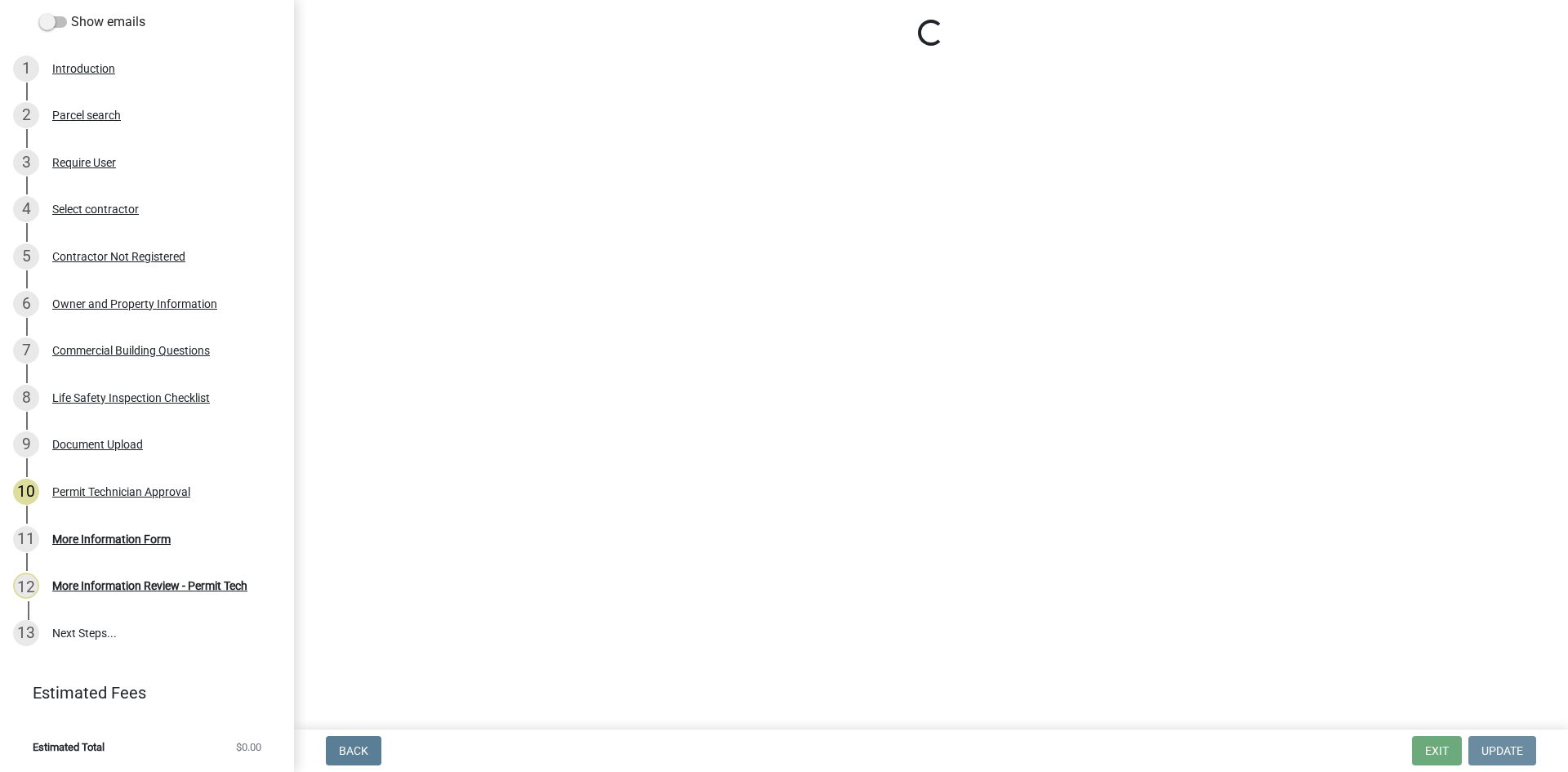
scroll to position [0, 0]
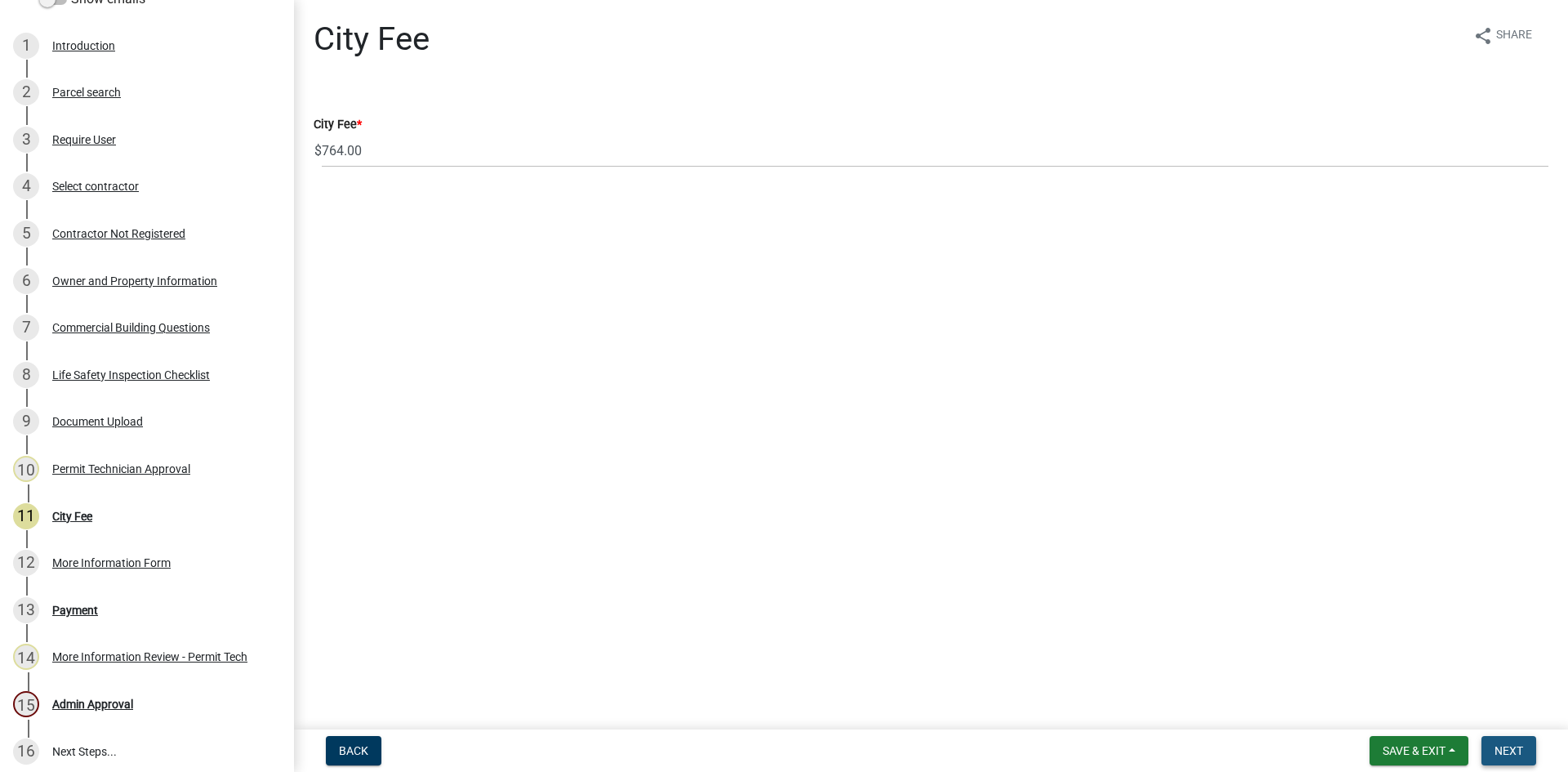
click at [1518, 747] on span "Next" at bounding box center [1509, 751] width 29 height 13
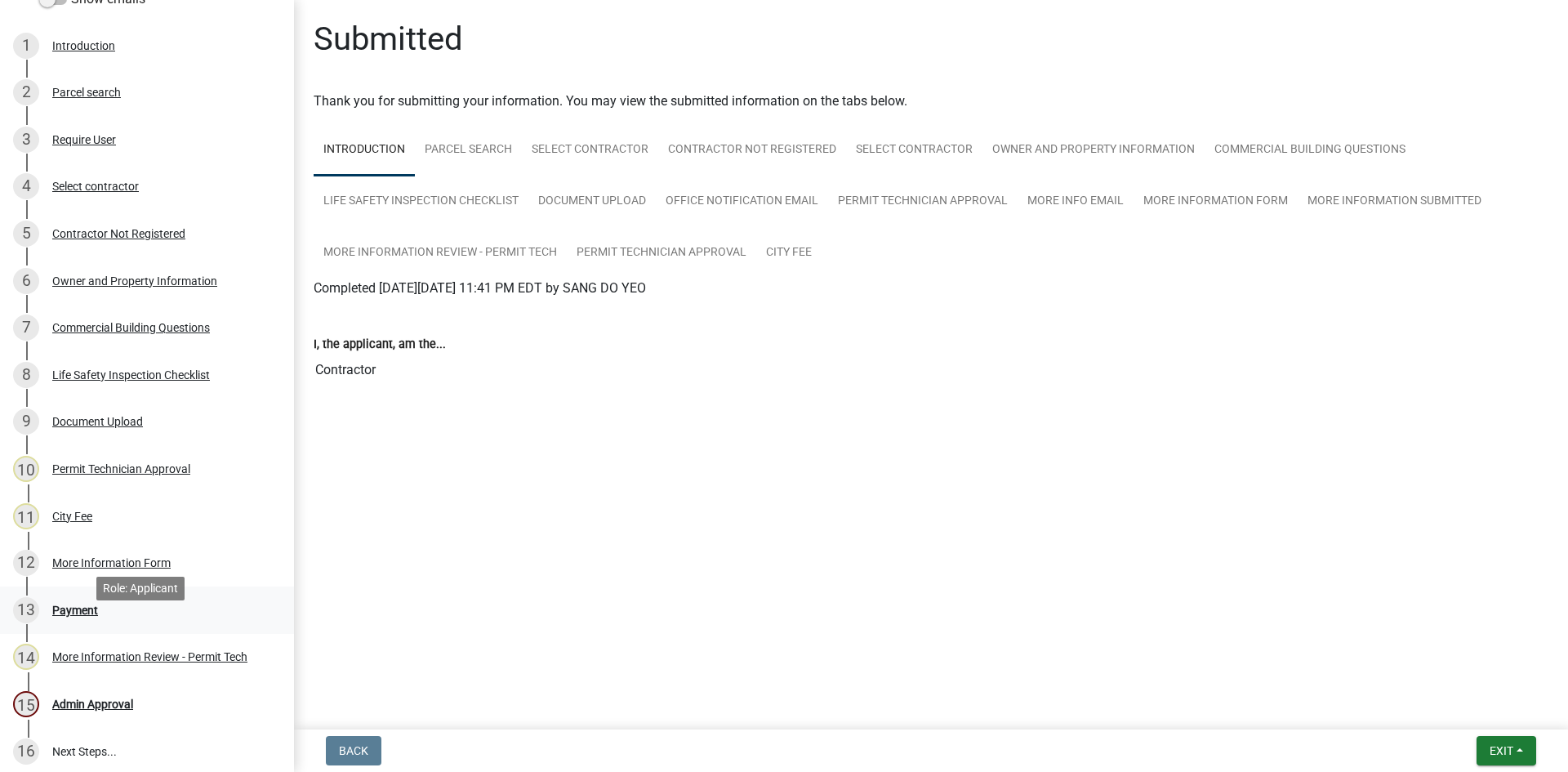
click at [80, 616] on div "Payment" at bounding box center [75, 610] width 46 height 11
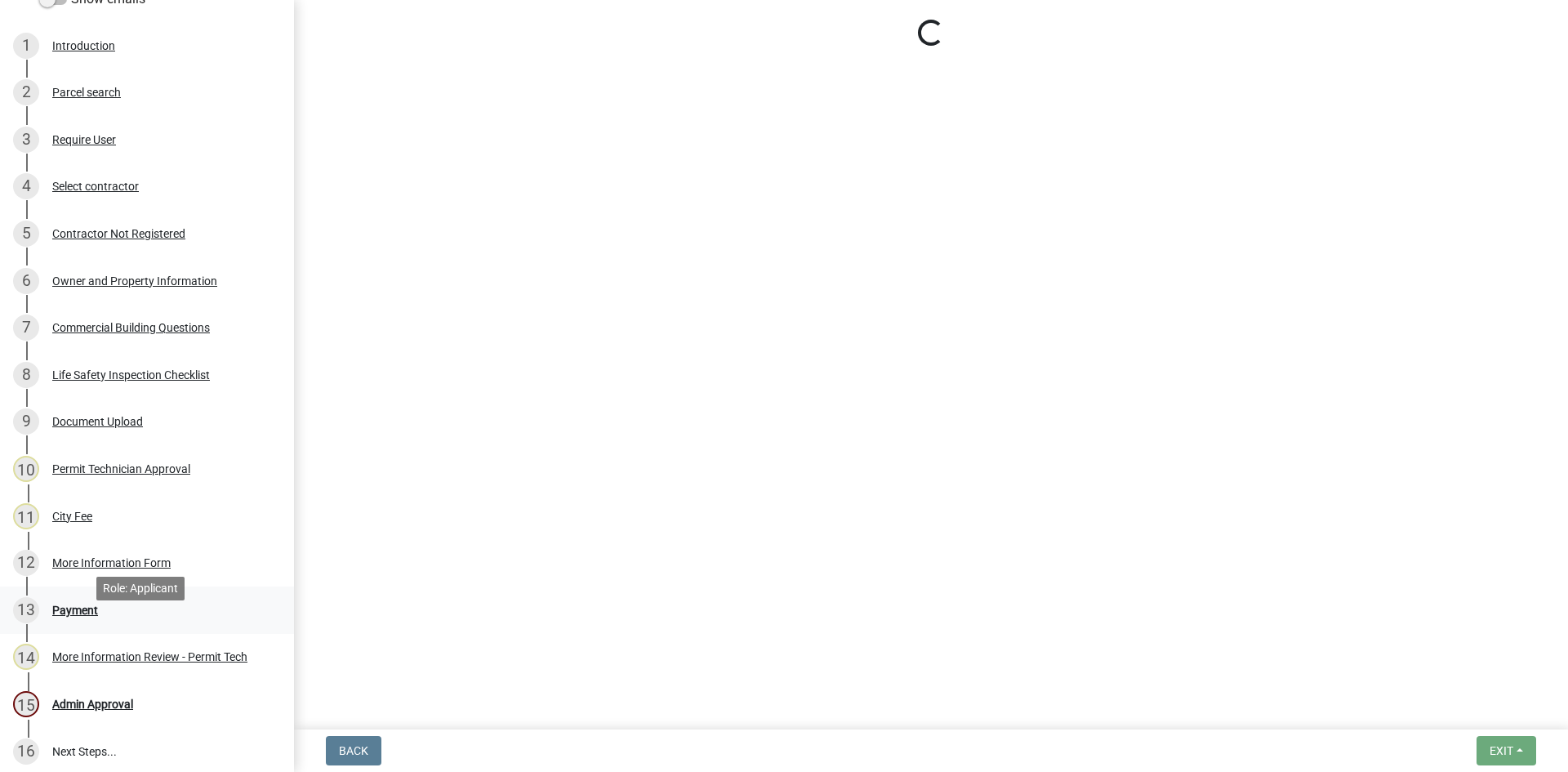
select select "3: 3"
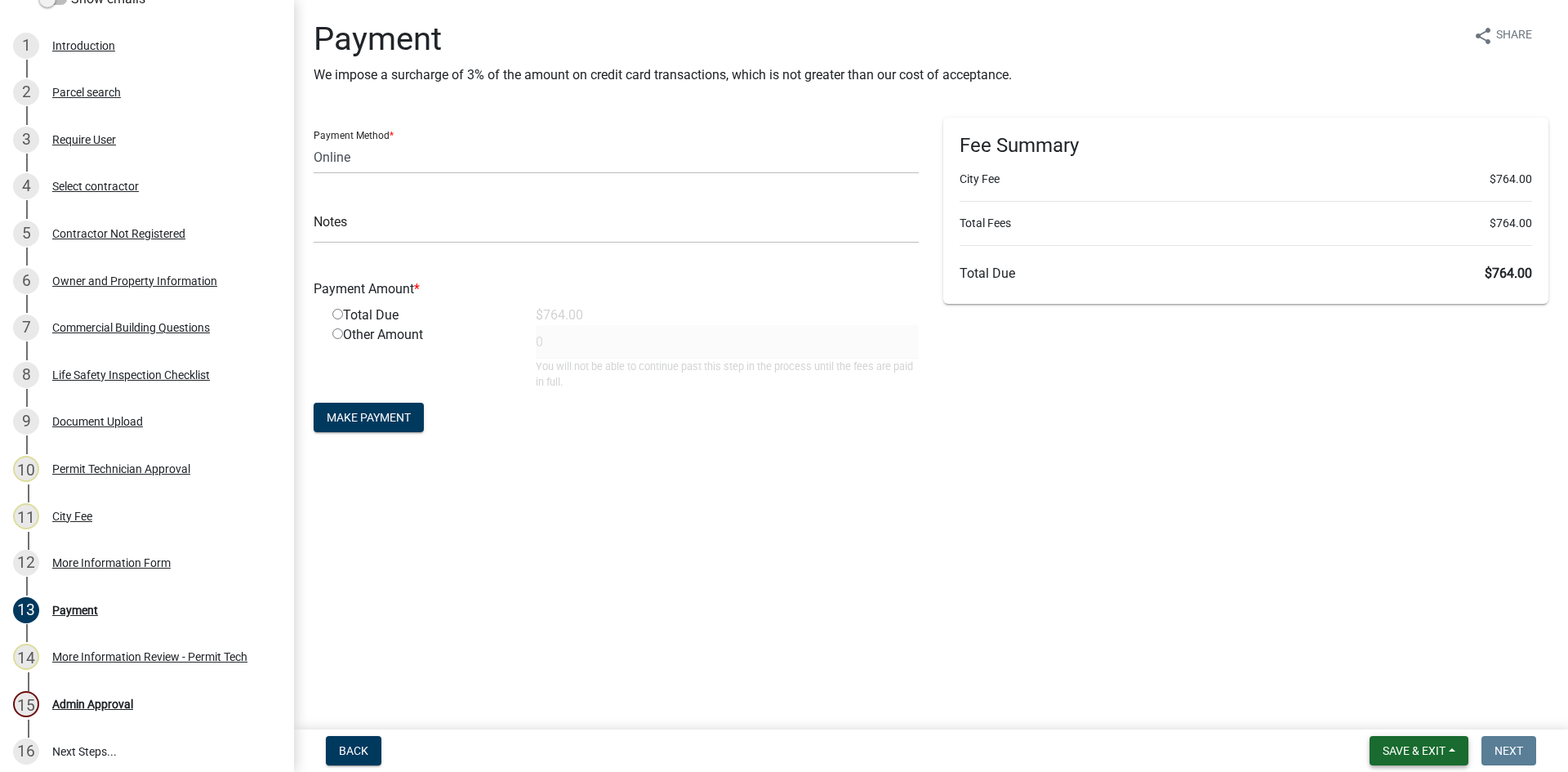
click at [1403, 744] on span "Save & Exit" at bounding box center [1414, 751] width 63 height 13
click at [1412, 707] on button "Save & Exit" at bounding box center [1404, 708] width 131 height 39
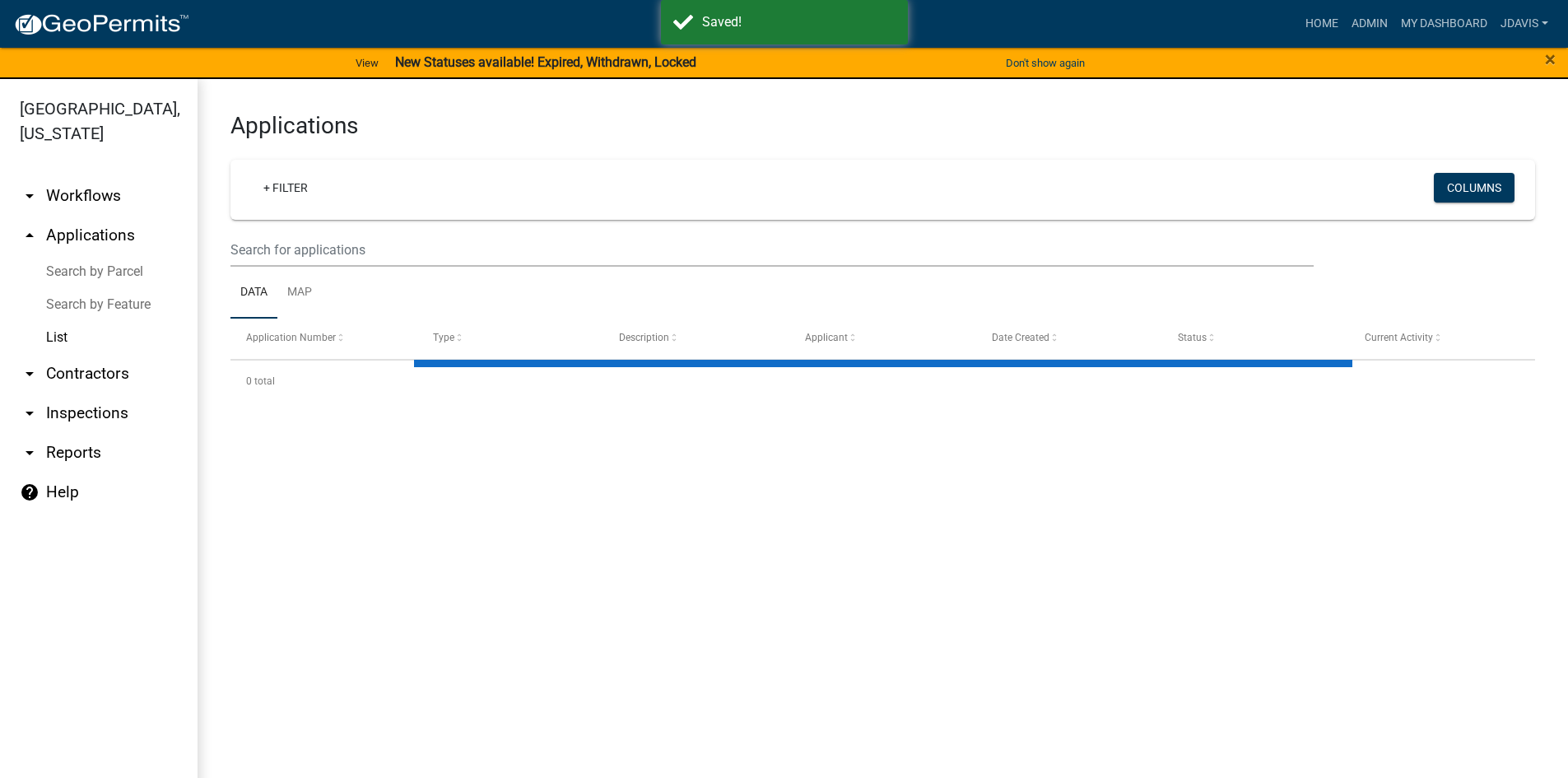
select select "2: 50"
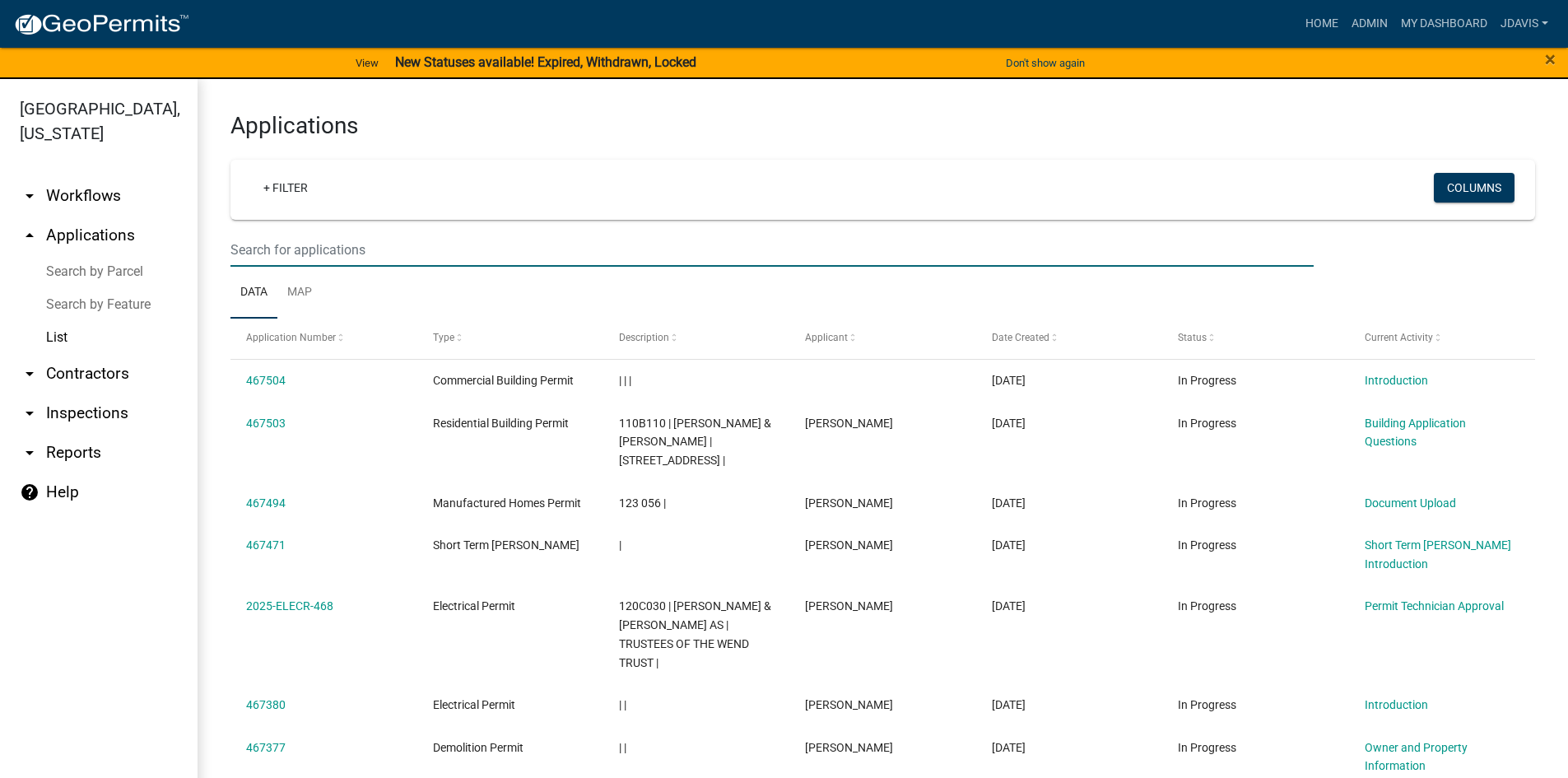
click at [278, 251] on input "text" at bounding box center [772, 249] width 1083 height 34
type input "bldr-38"
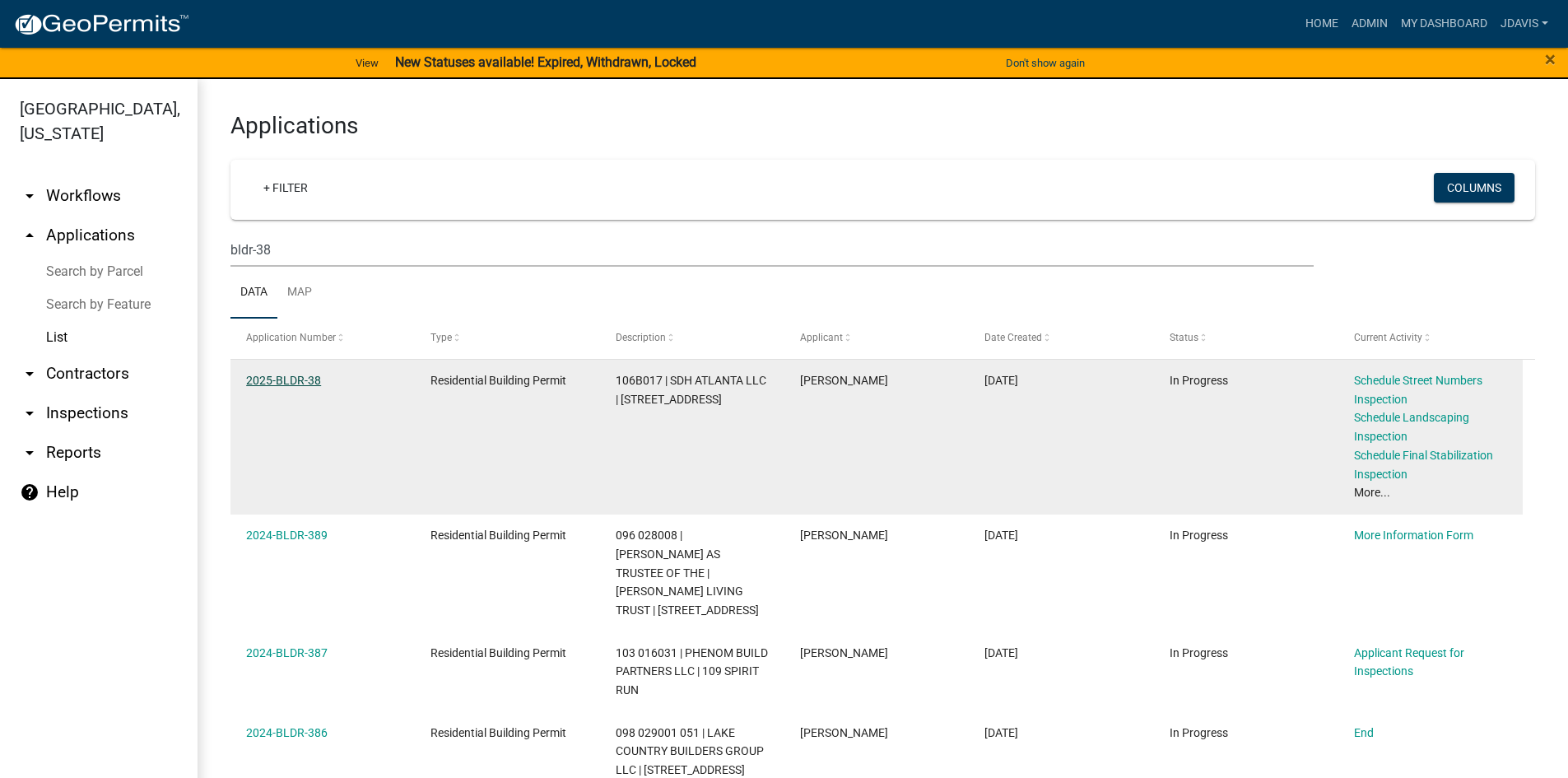
click at [295, 375] on link "2025-BLDR-38" at bounding box center [284, 380] width 75 height 13
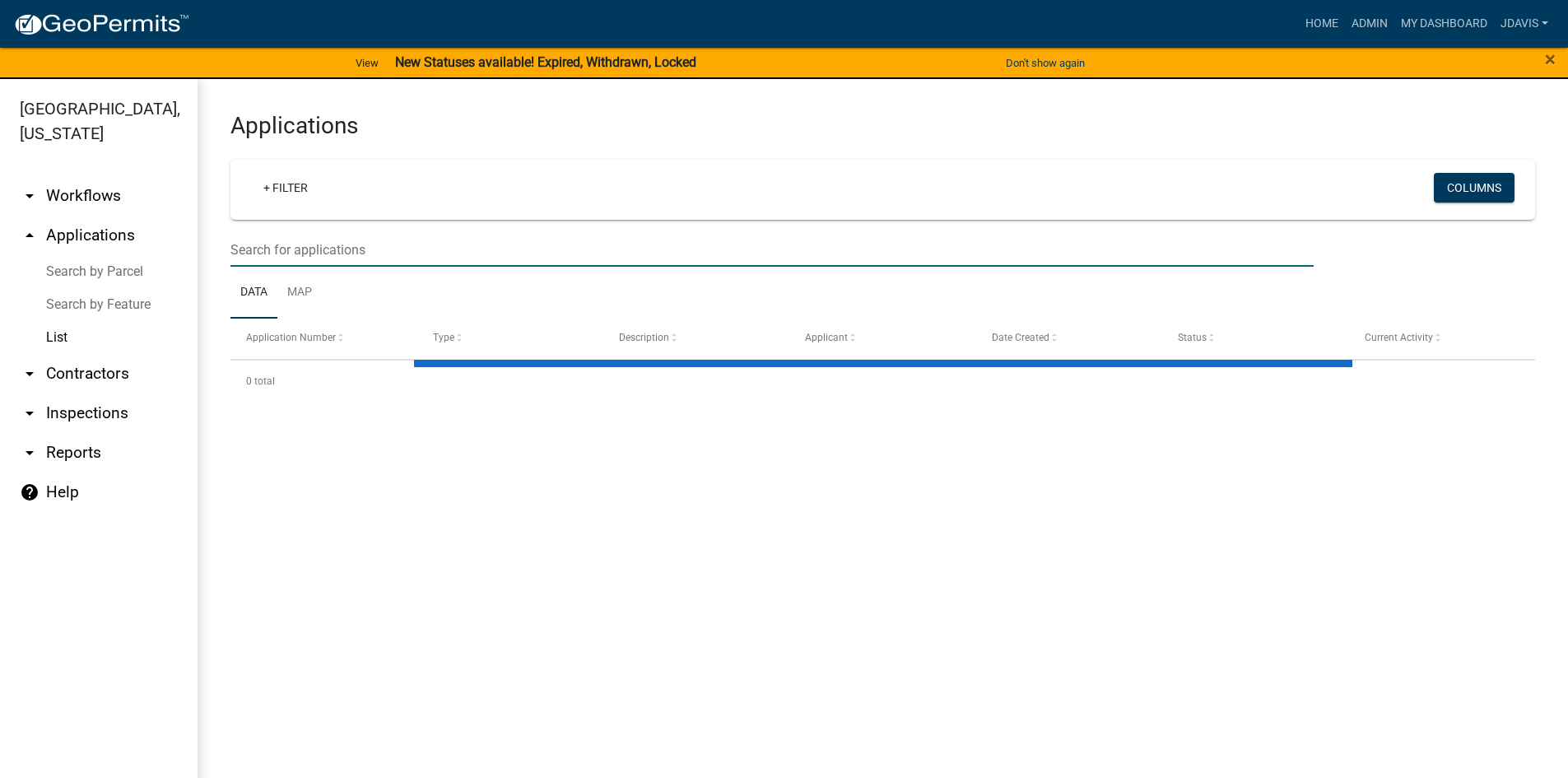
click at [303, 242] on input "text" at bounding box center [772, 249] width 1083 height 34
select select "2: 50"
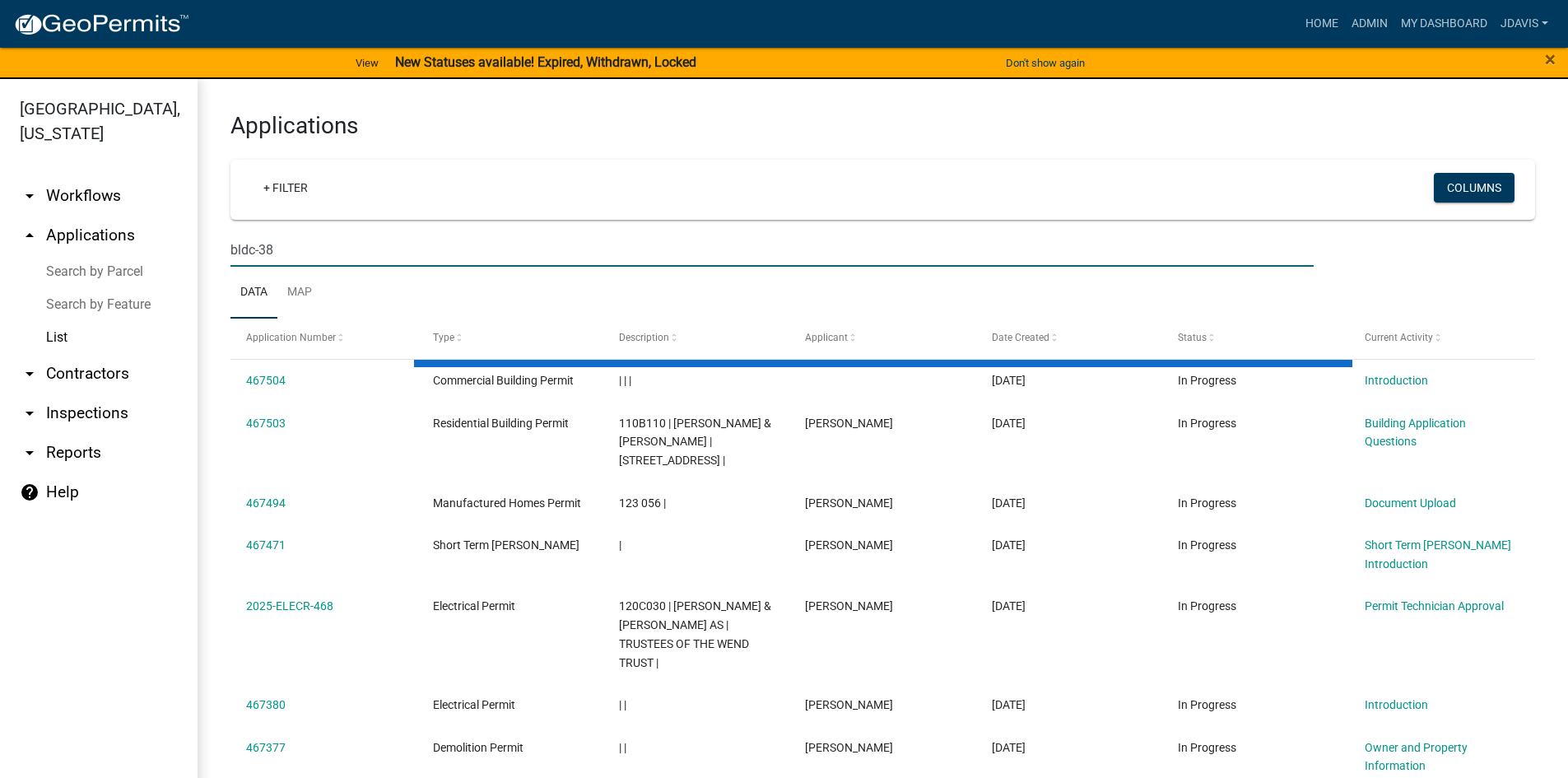
type input "bldc-38"
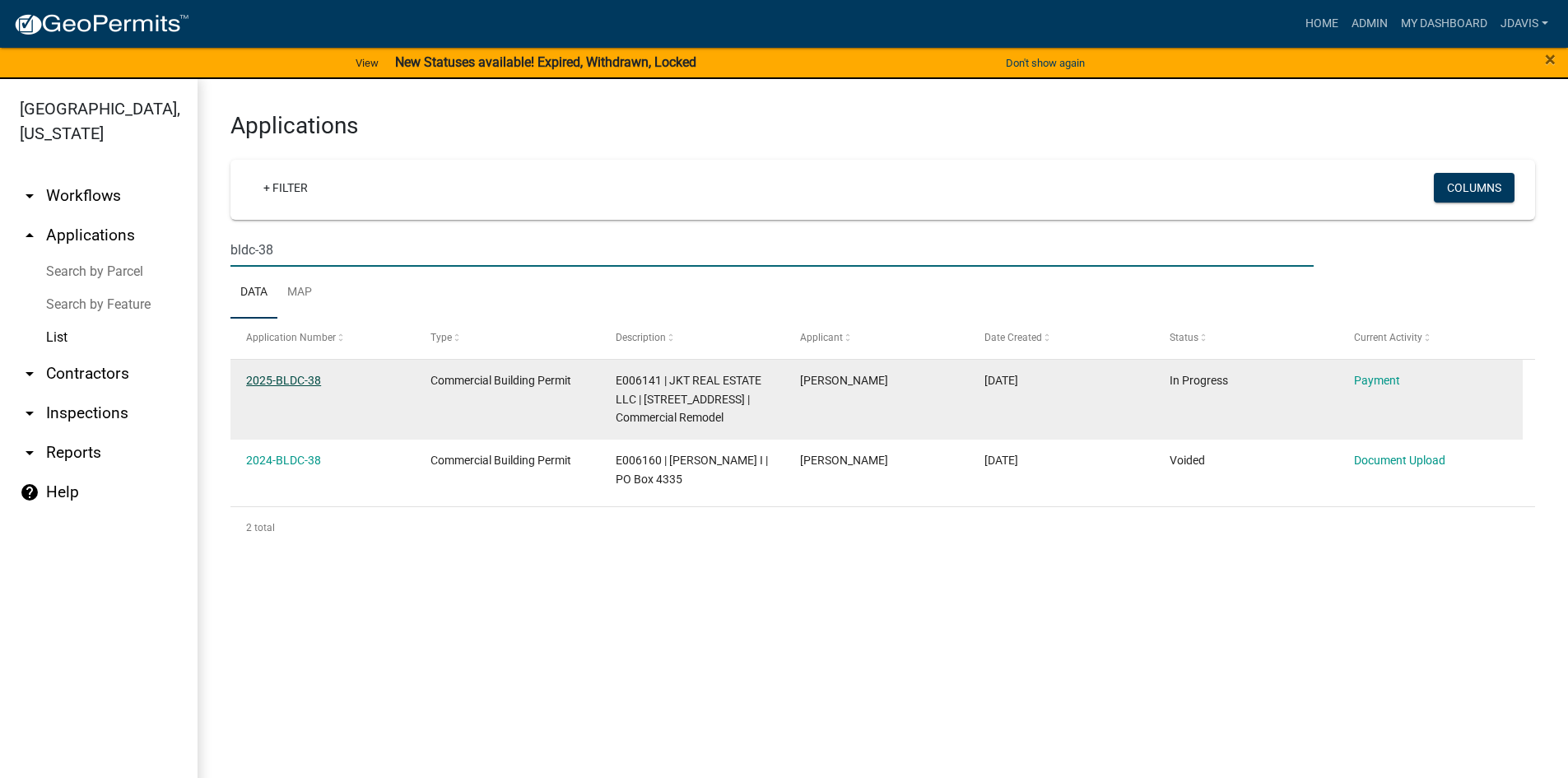
click at [307, 376] on link "2025-BLDC-38" at bounding box center [284, 380] width 75 height 13
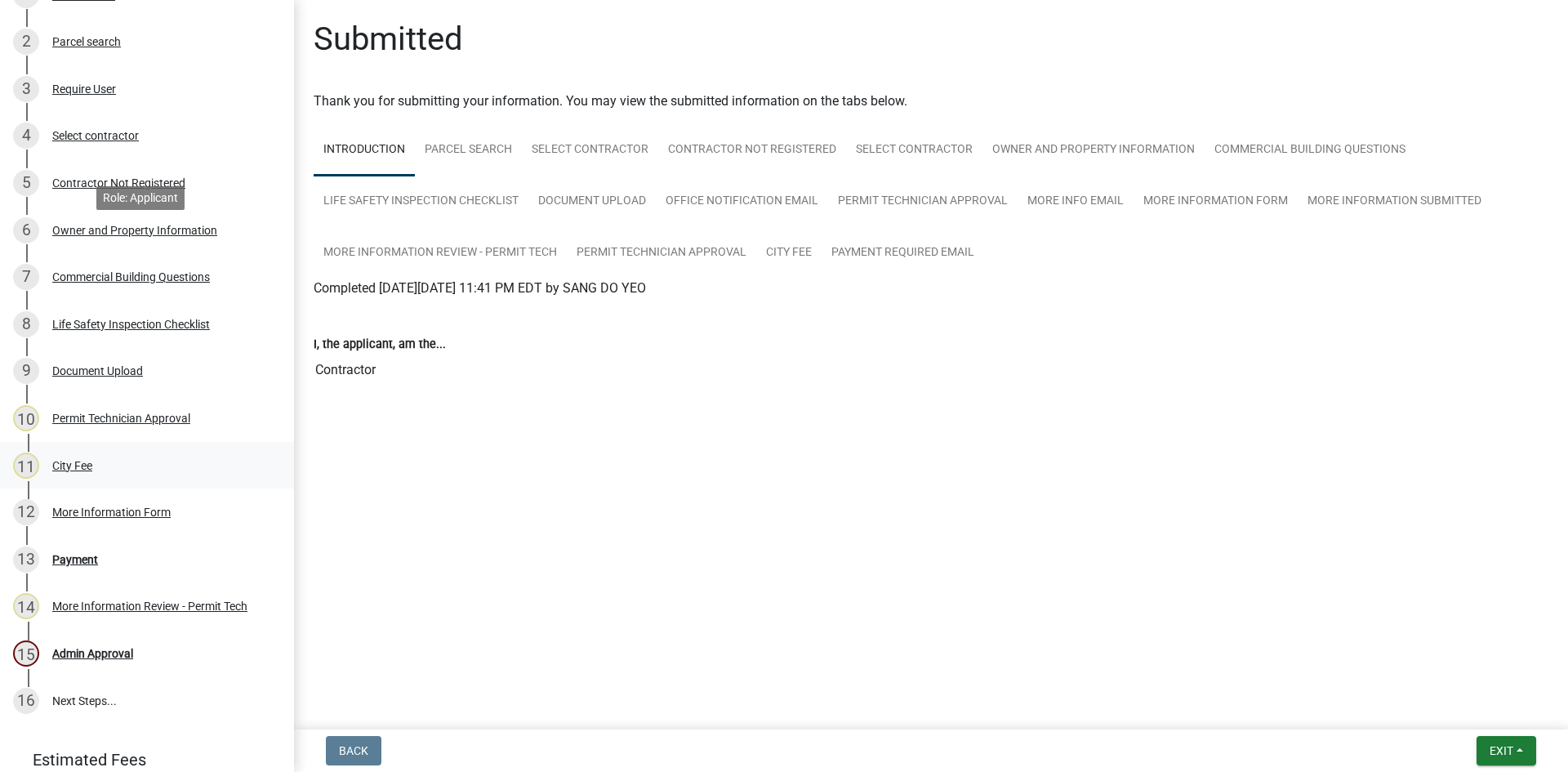
scroll to position [327, 0]
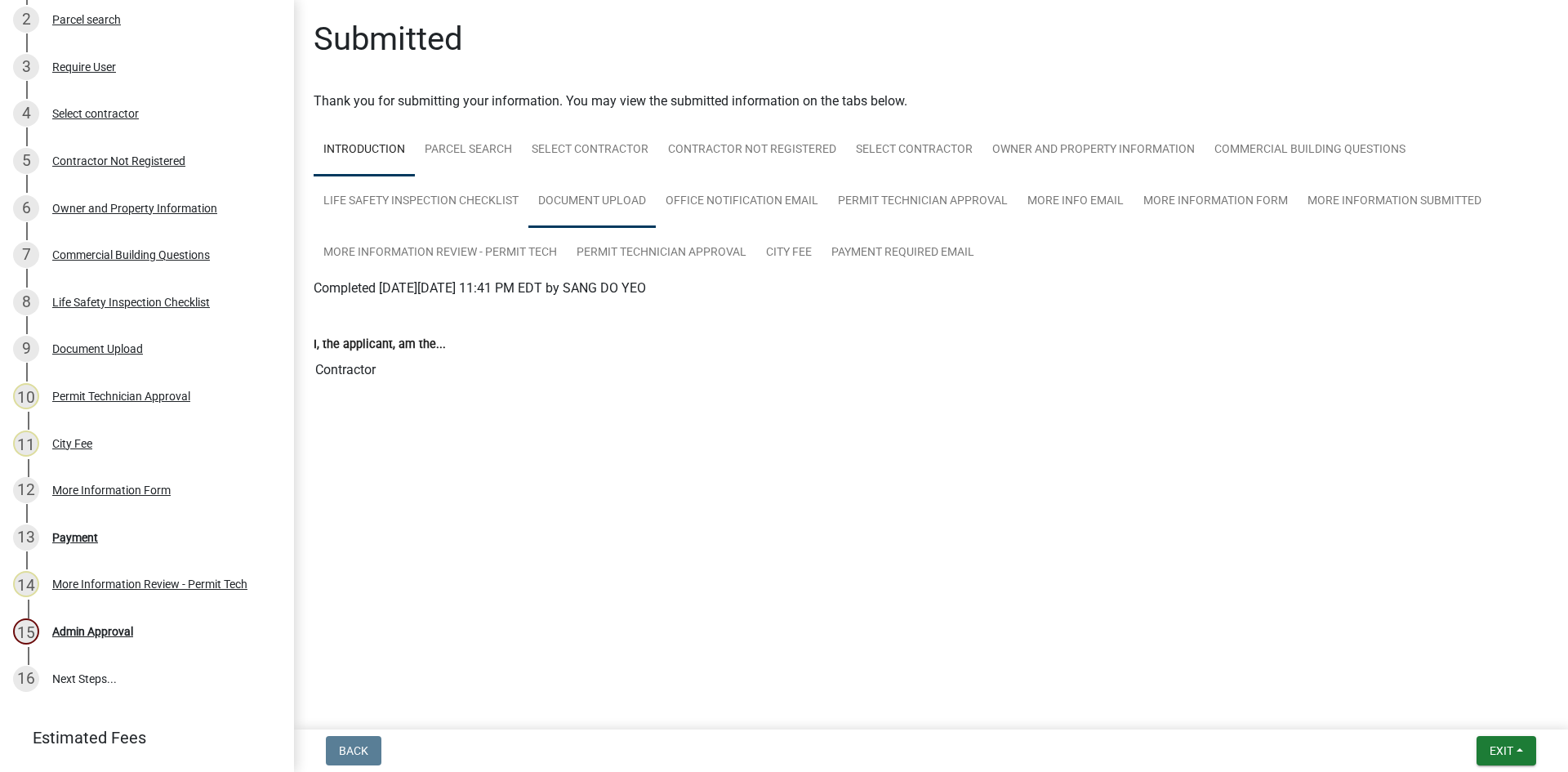
click at [631, 199] on link "Document Upload" at bounding box center [592, 202] width 127 height 52
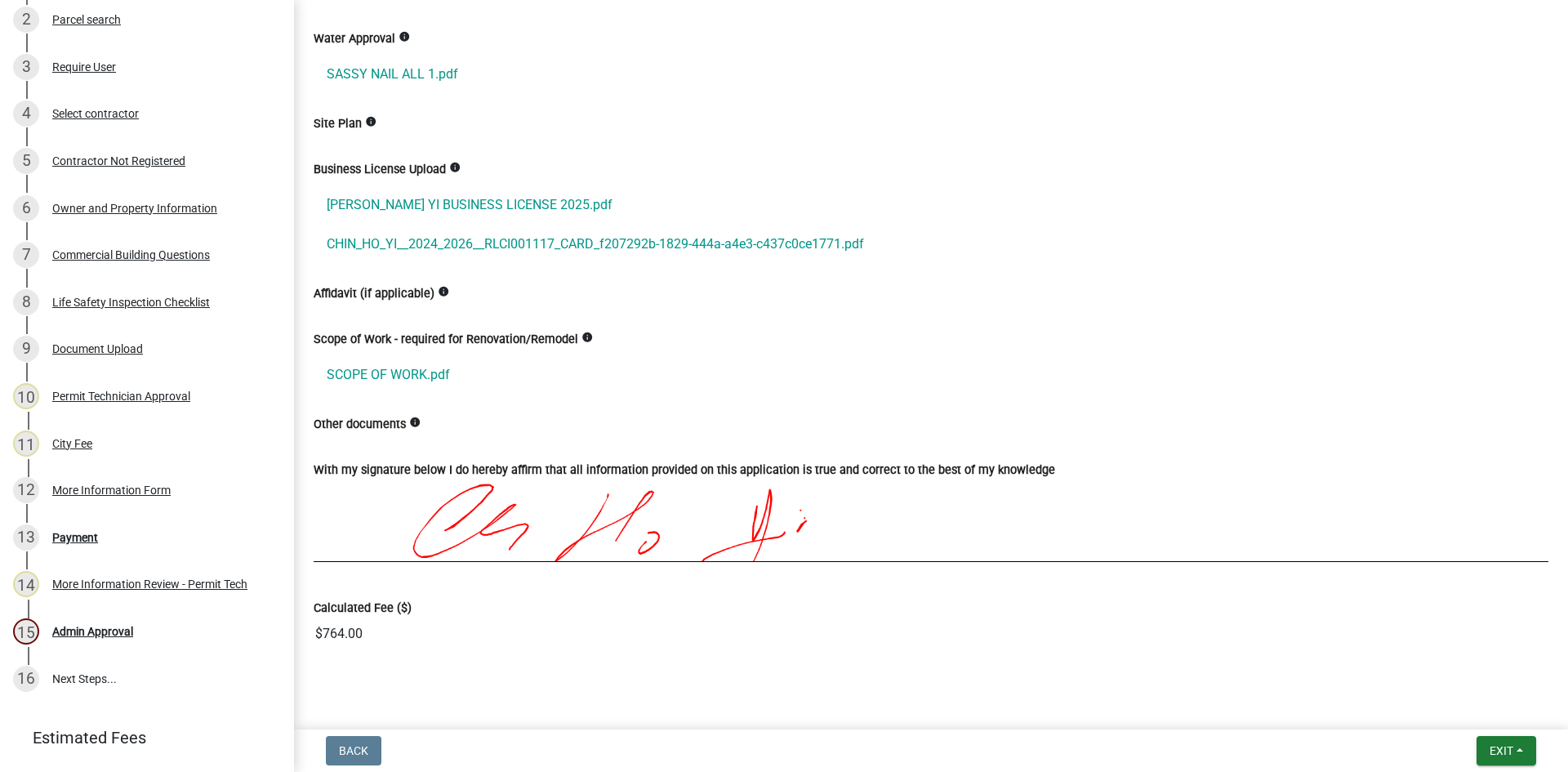
scroll to position [572, 0]
click at [424, 195] on link "[PERSON_NAME] YI BUSINESS LICENSE 2025.pdf" at bounding box center [931, 203] width 1235 height 39
click at [423, 241] on link "CHIN_HO_YI__2024_2026__RLCI001117_CARD_f207292b-1829-444a-a4e3-c437c0ce1771.pdf" at bounding box center [931, 242] width 1235 height 39
click at [71, 544] on div "Payment" at bounding box center [75, 538] width 46 height 11
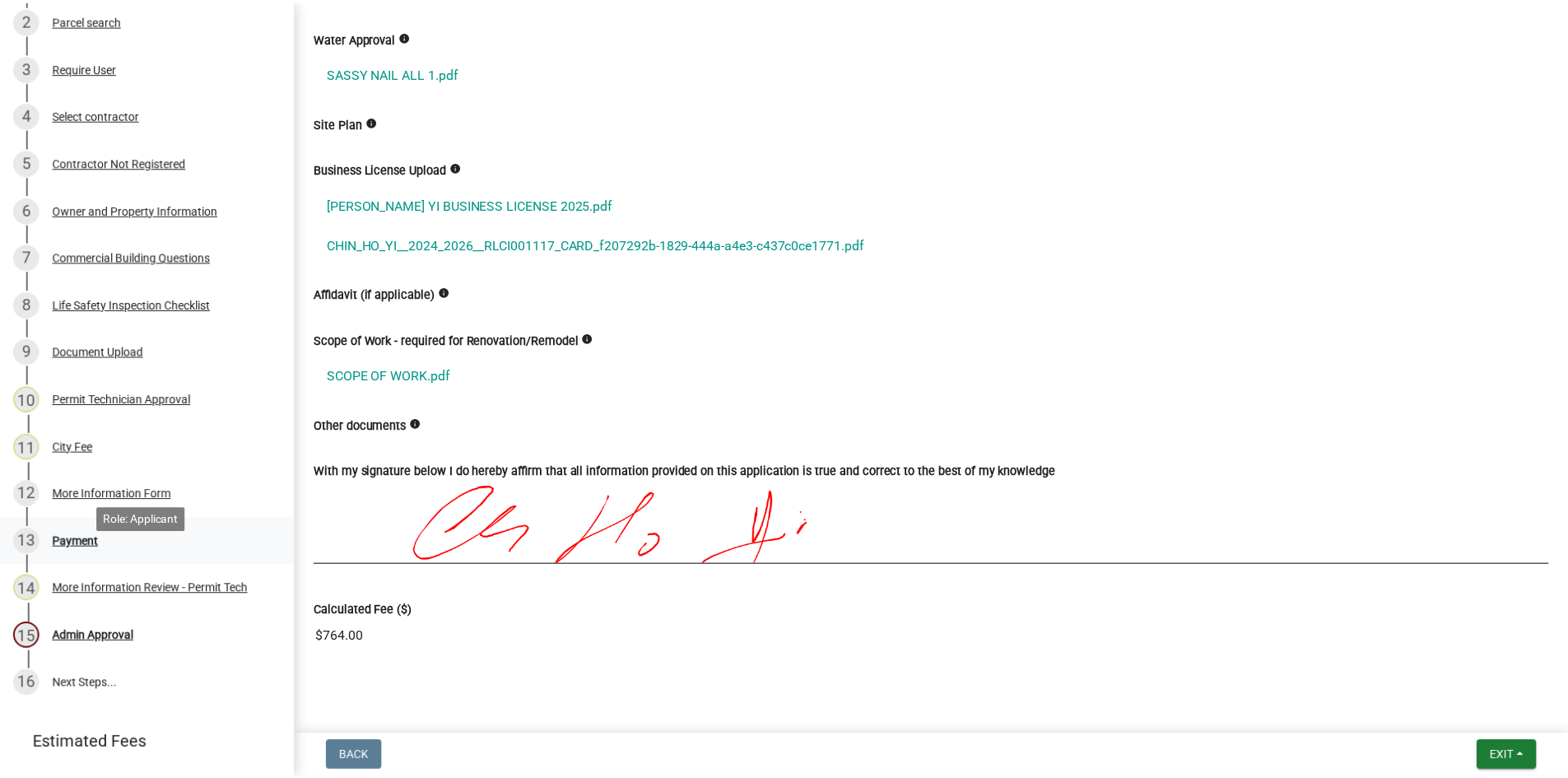
scroll to position [0, 0]
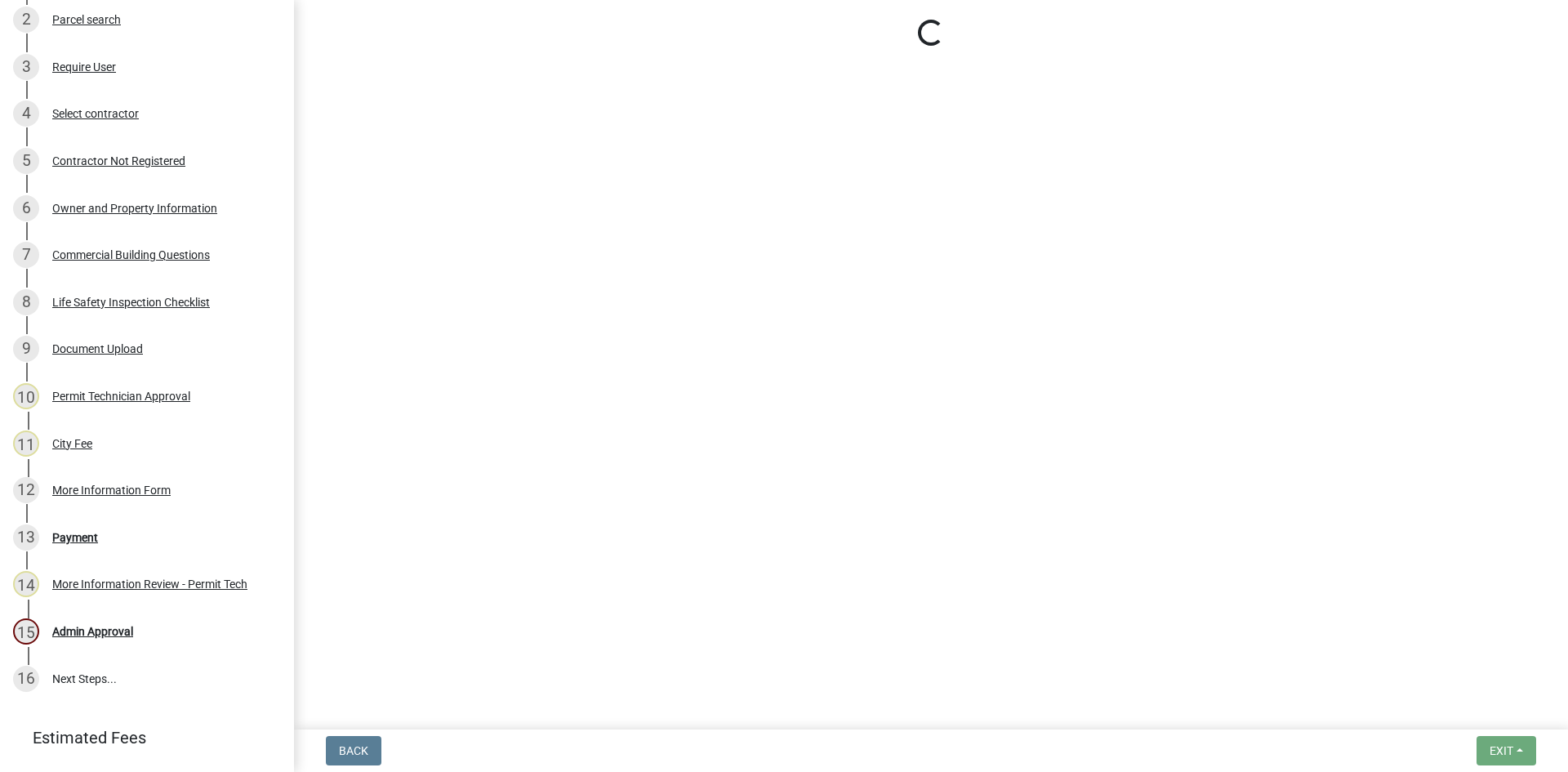
select select "3: 3"
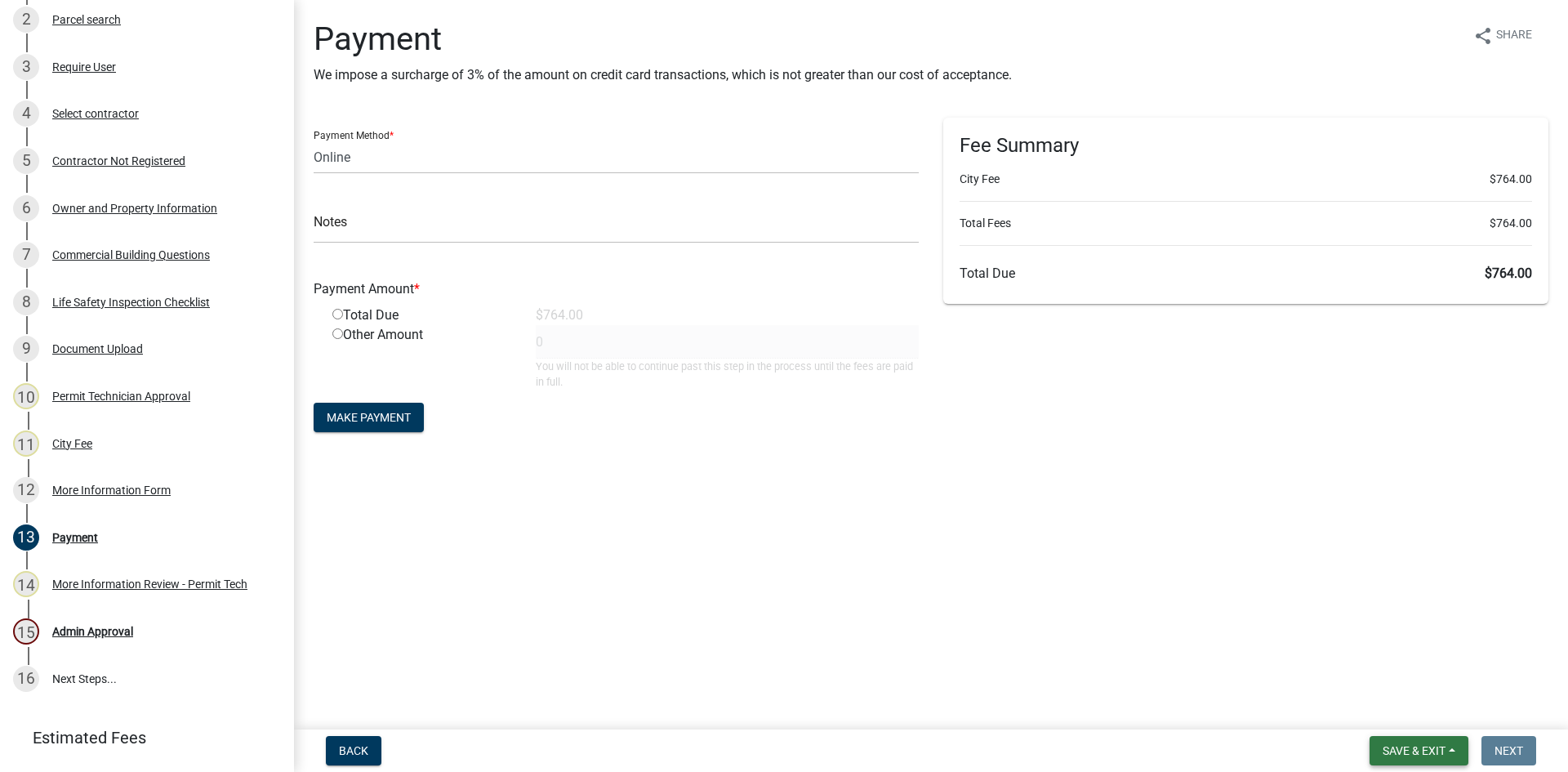
click at [1450, 748] on button "Save & Exit" at bounding box center [1419, 750] width 99 height 29
click at [1427, 707] on button "Save & Exit" at bounding box center [1404, 708] width 131 height 39
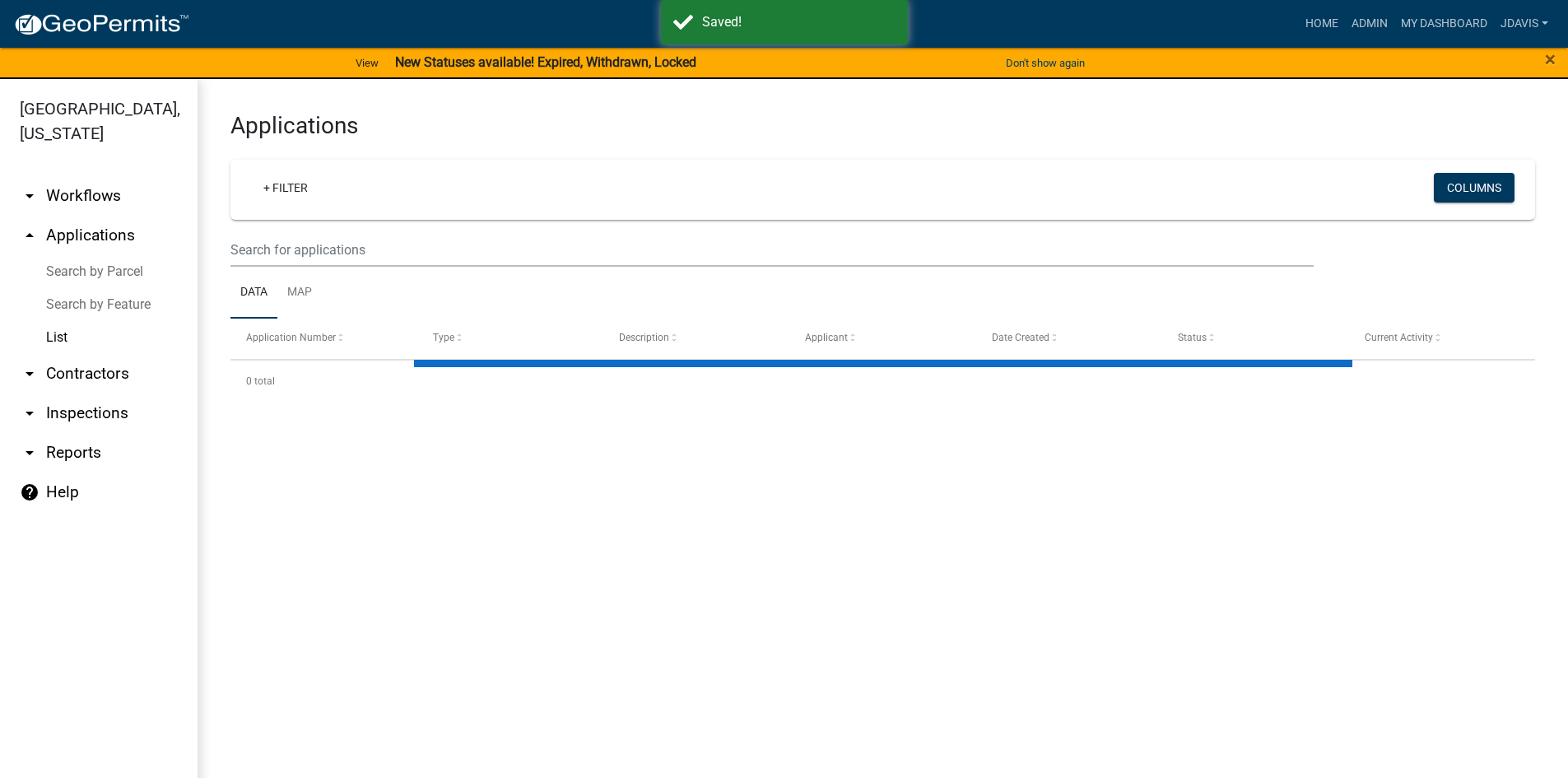
select select "2: 50"
